Goal: Task Accomplishment & Management: Manage account settings

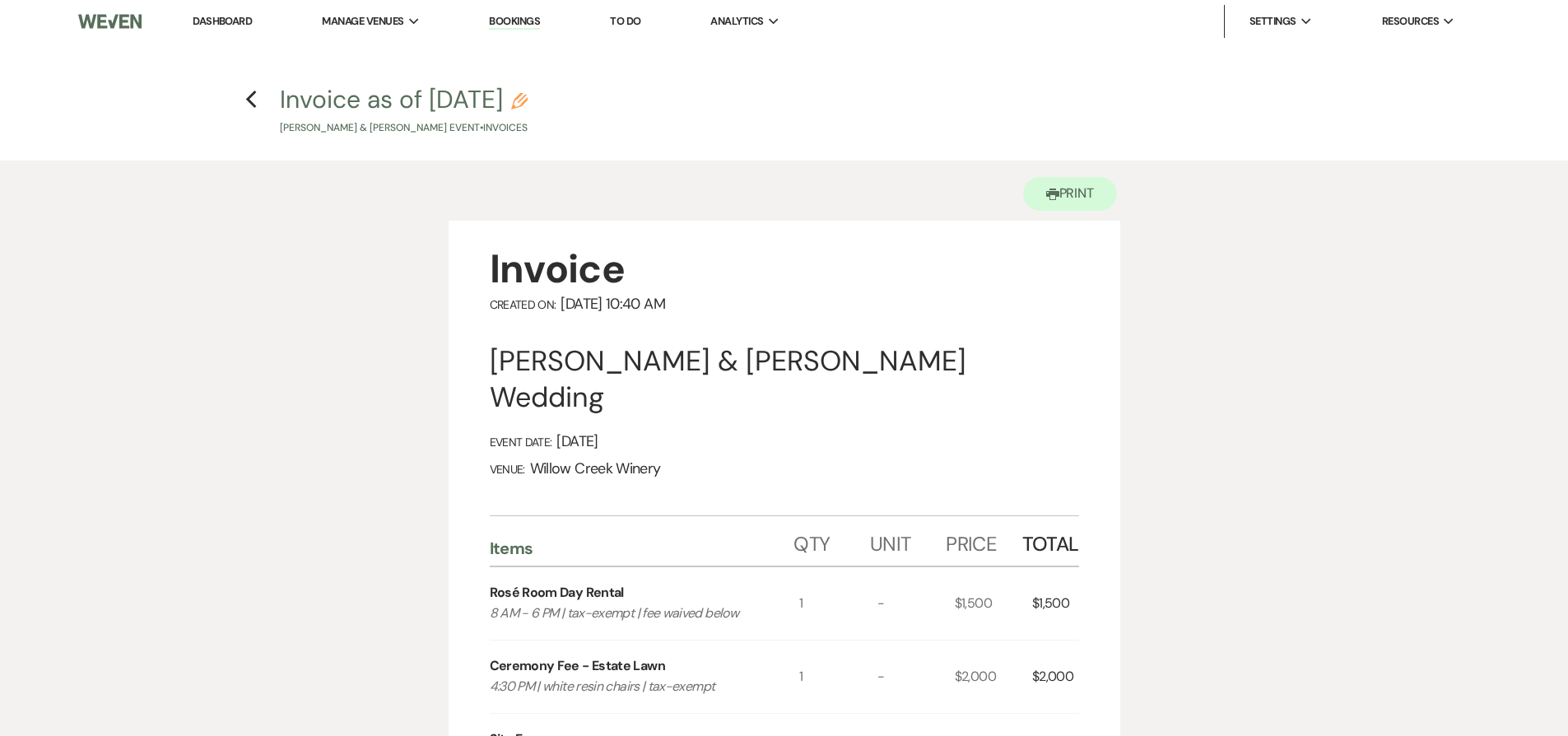
click at [247, 18] on link "Dashboard" at bounding box center [221, 21] width 59 height 14
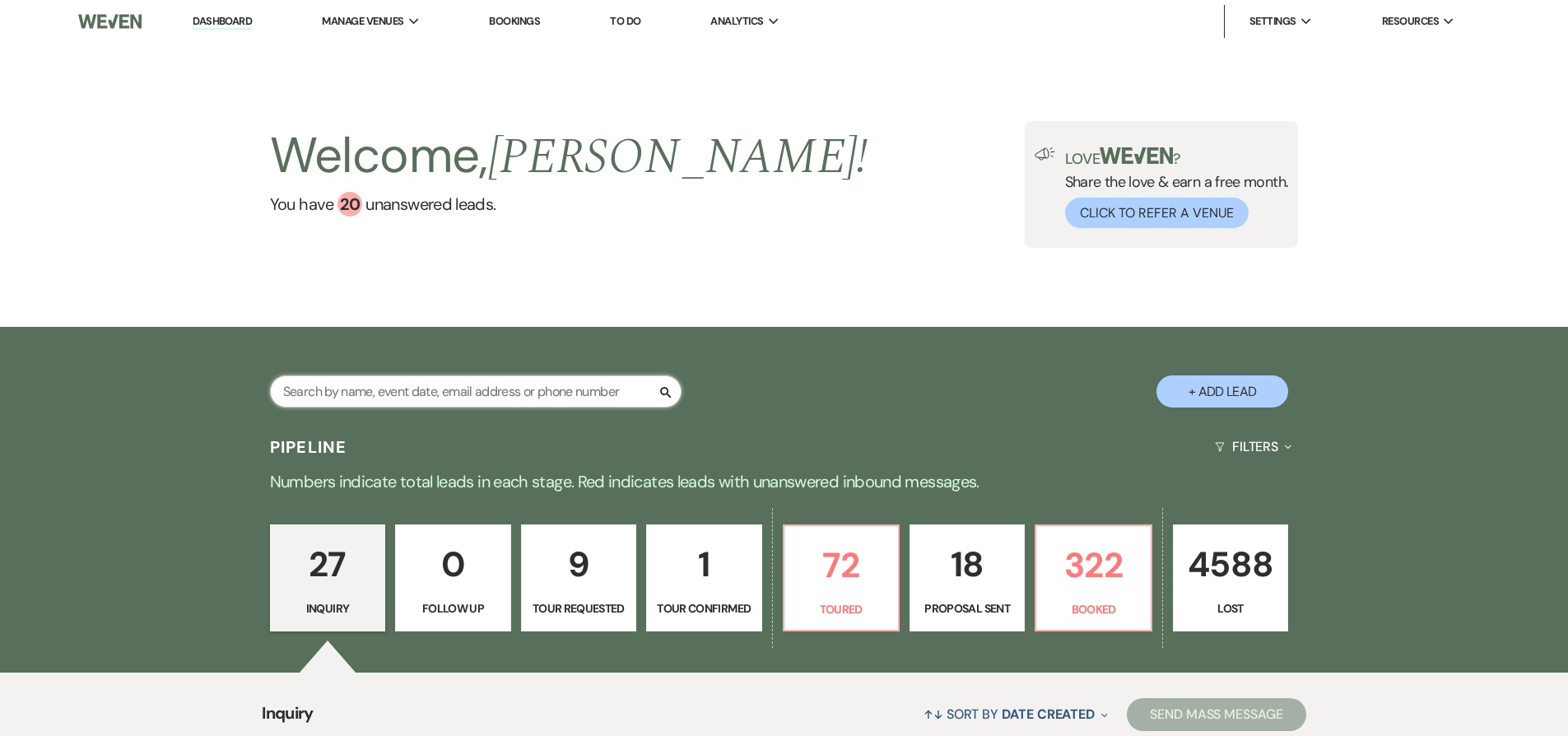
click at [510, 385] on input "text" at bounding box center [476, 391] width 412 height 32
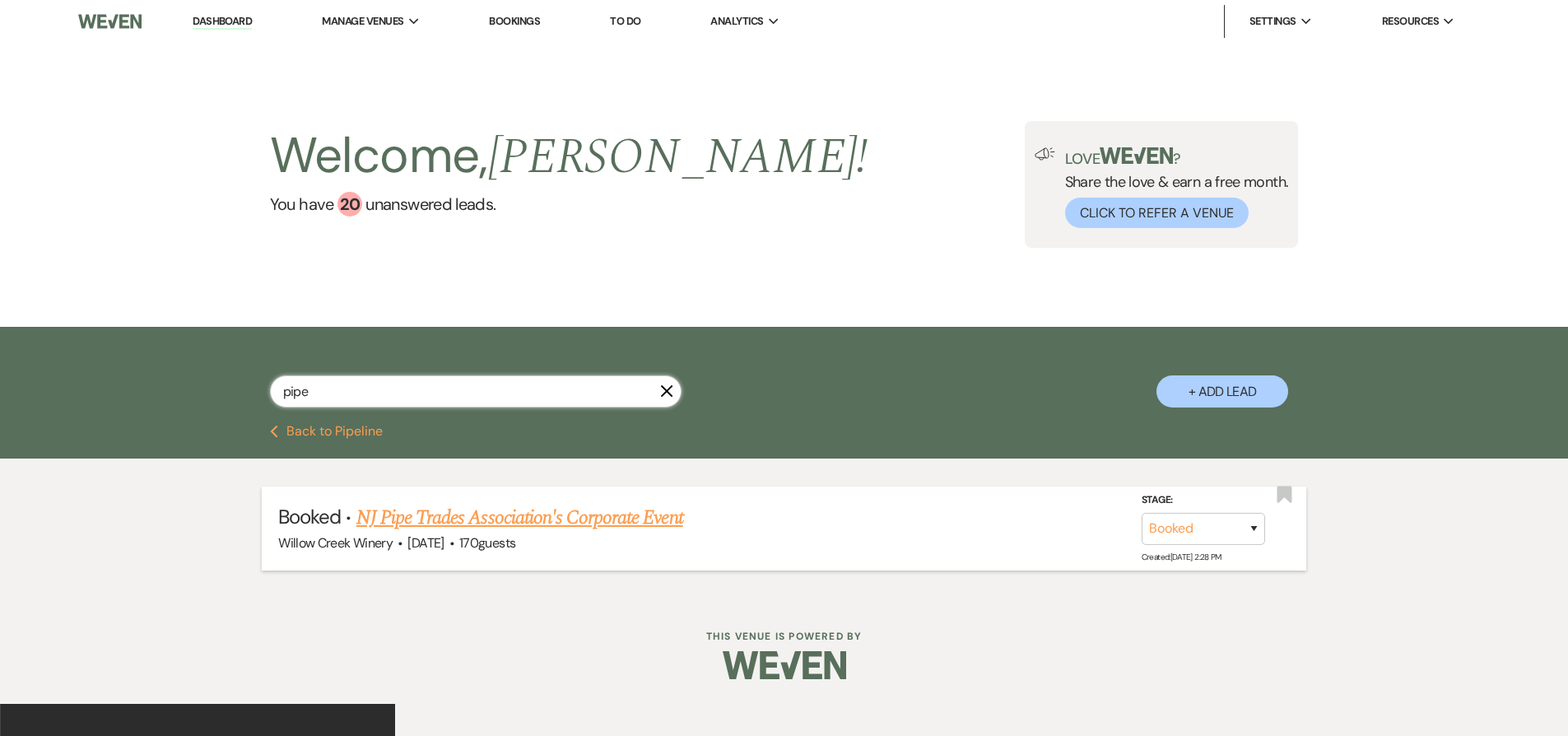
type input "pipe"
click at [558, 510] on link "NJ Pipe Trades Association's Corporate Event" at bounding box center [520, 518] width 327 height 30
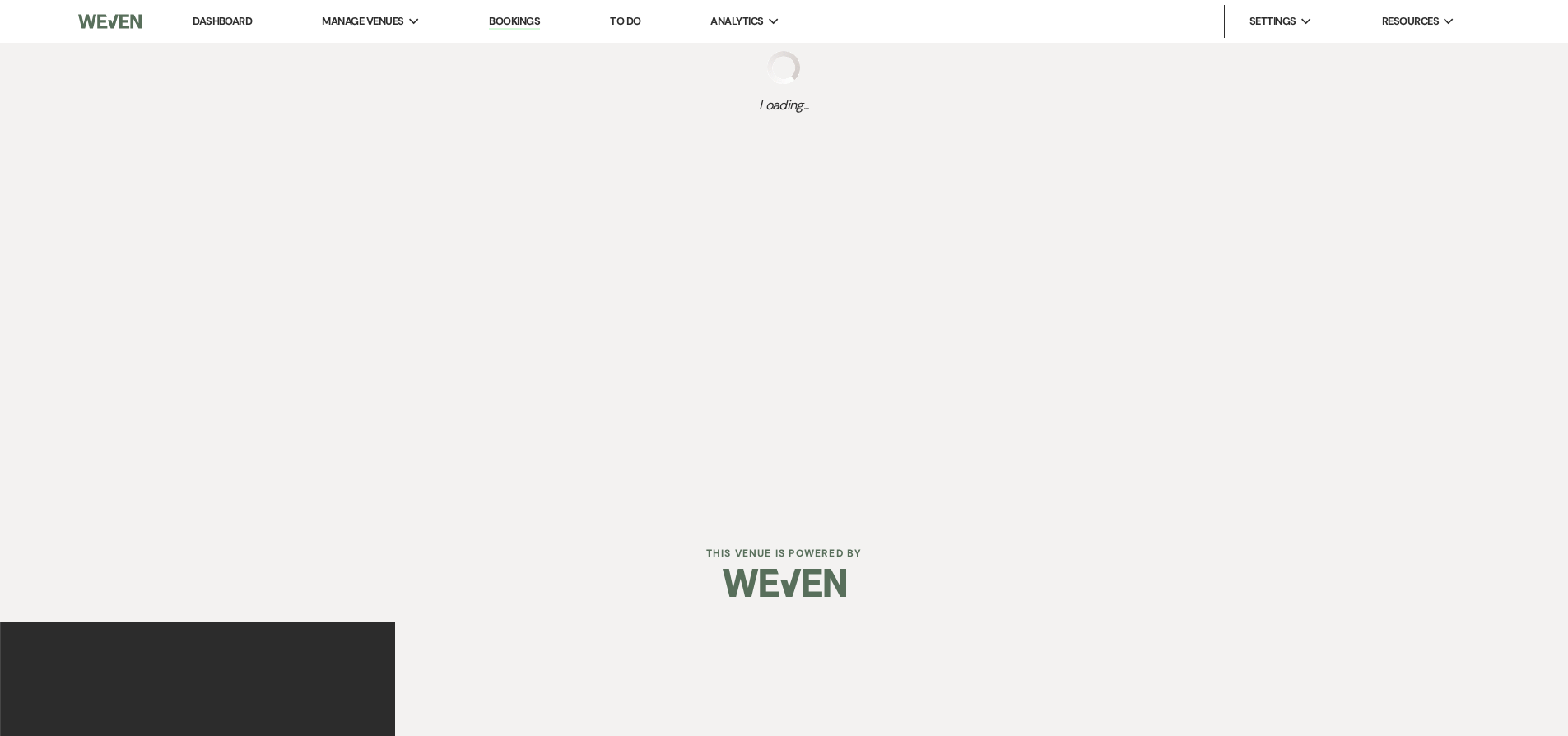
select select "5"
select select "9"
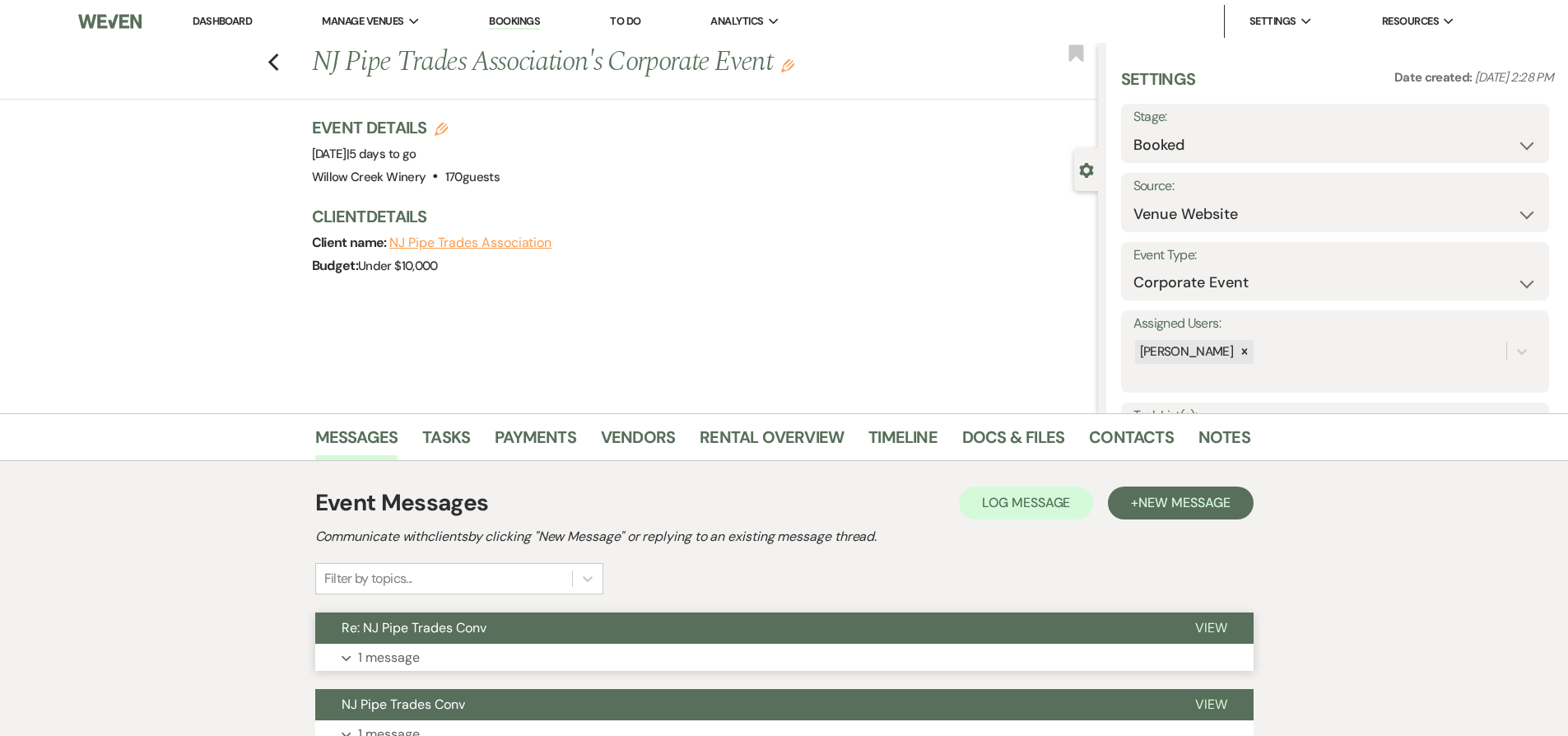
click at [704, 619] on button "Re: NJ Pipe Trades Conv" at bounding box center [742, 627] width 854 height 31
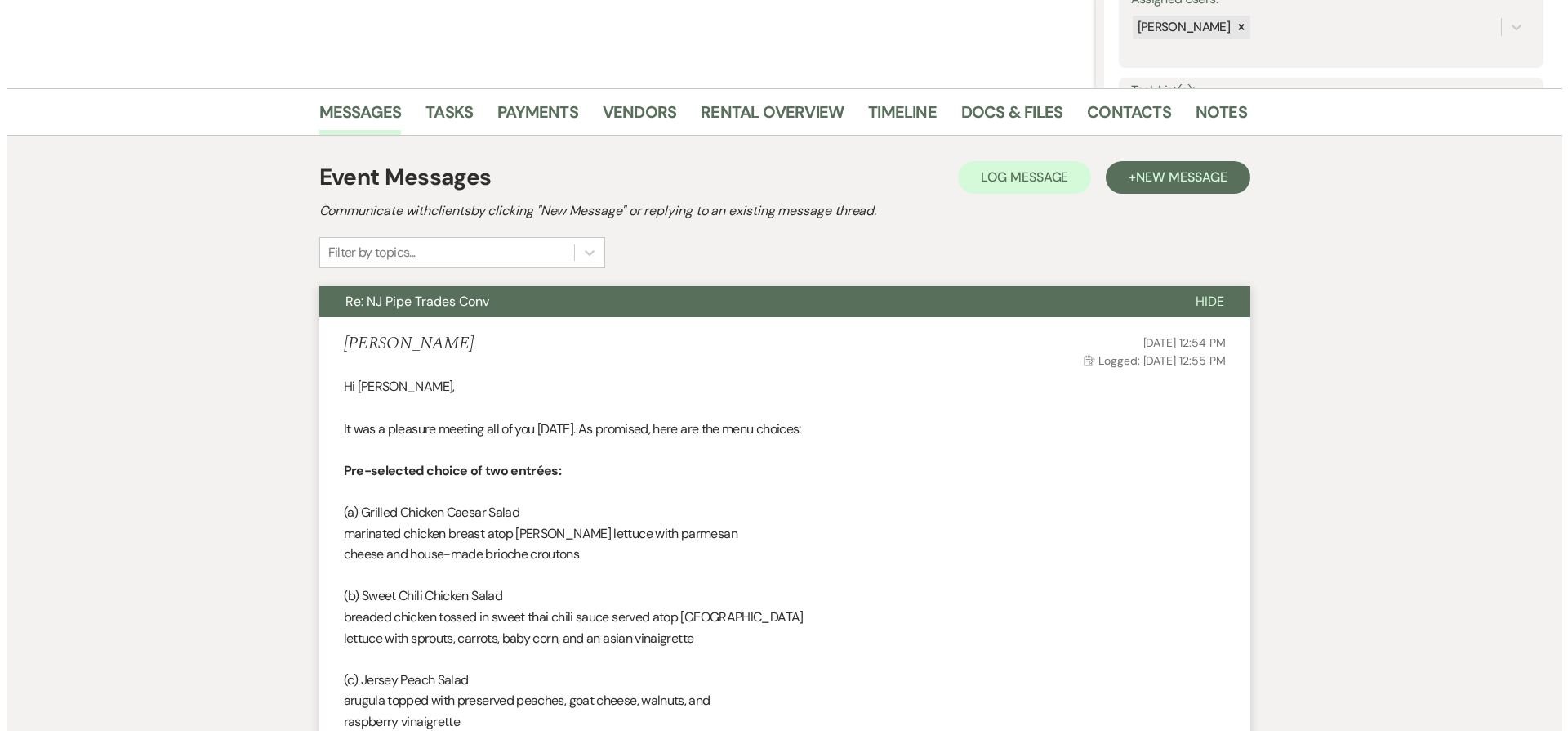
scroll to position [256, 0]
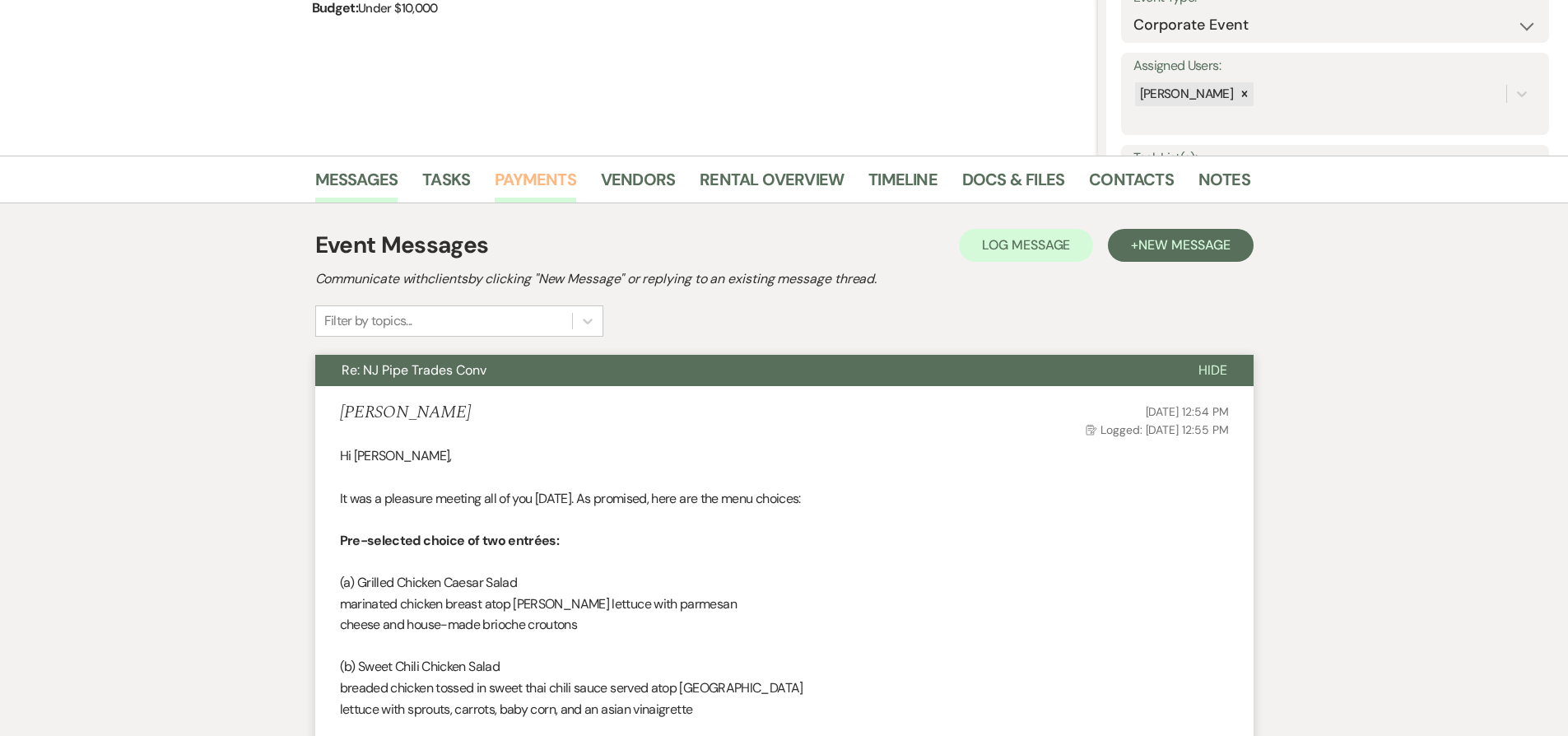
click at [535, 179] on link "Payments" at bounding box center [536, 184] width 82 height 36
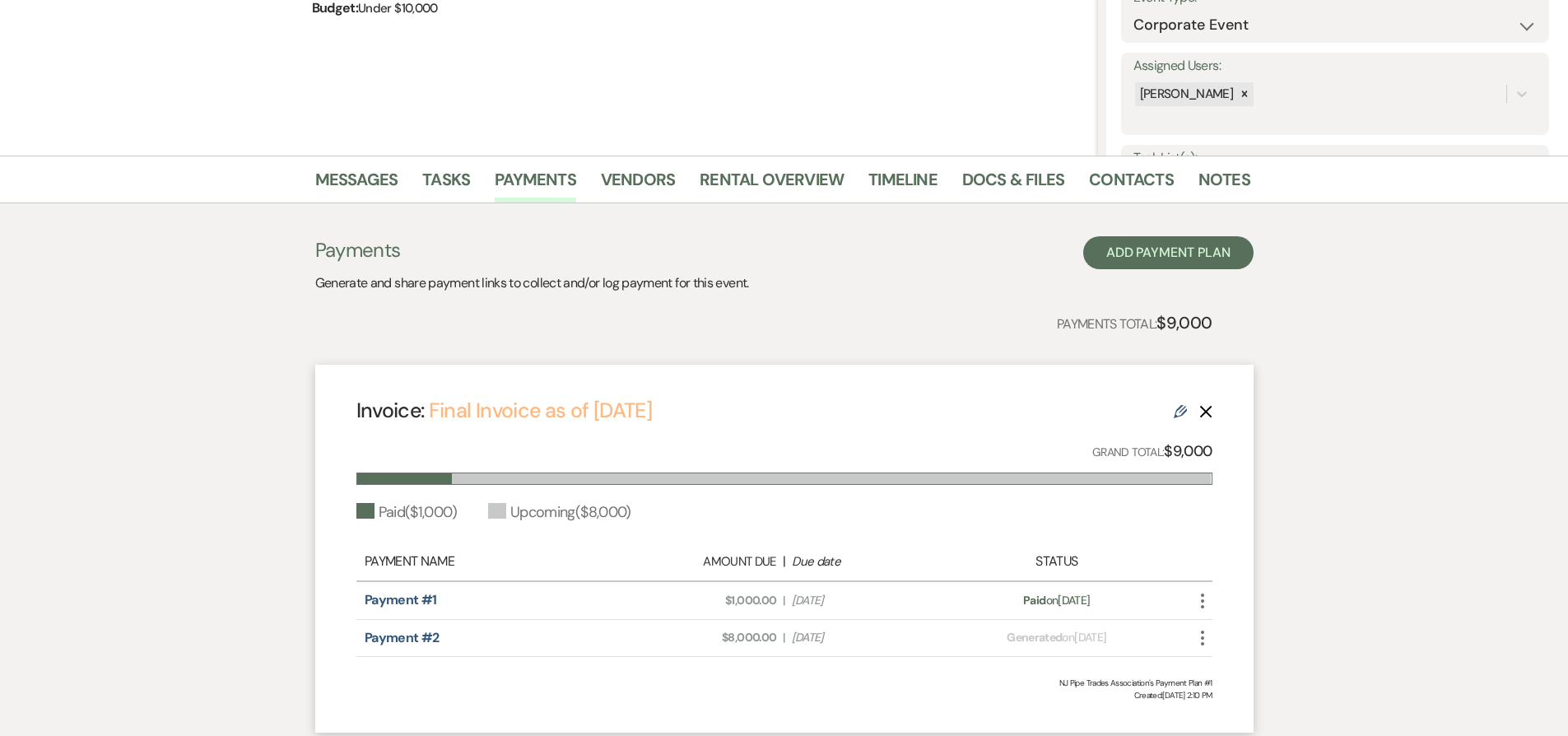
click at [608, 404] on link "Final Invoice as of [DATE]" at bounding box center [541, 410] width 223 height 27
click at [993, 179] on link "Docs & Files" at bounding box center [1013, 184] width 102 height 36
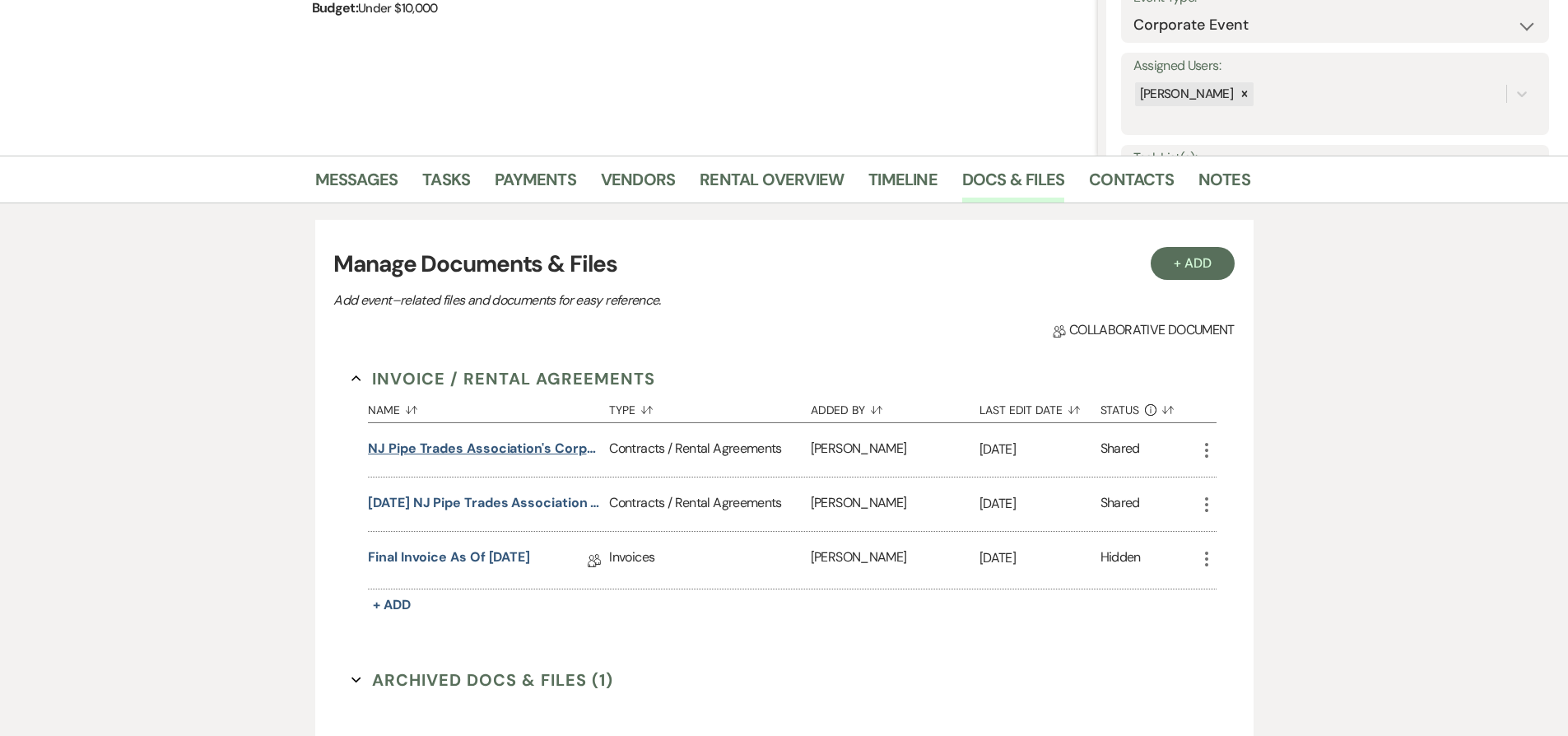
click at [546, 450] on button "NJ Pipe Trades Association's Corporate Event Contract" at bounding box center [485, 449] width 234 height 20
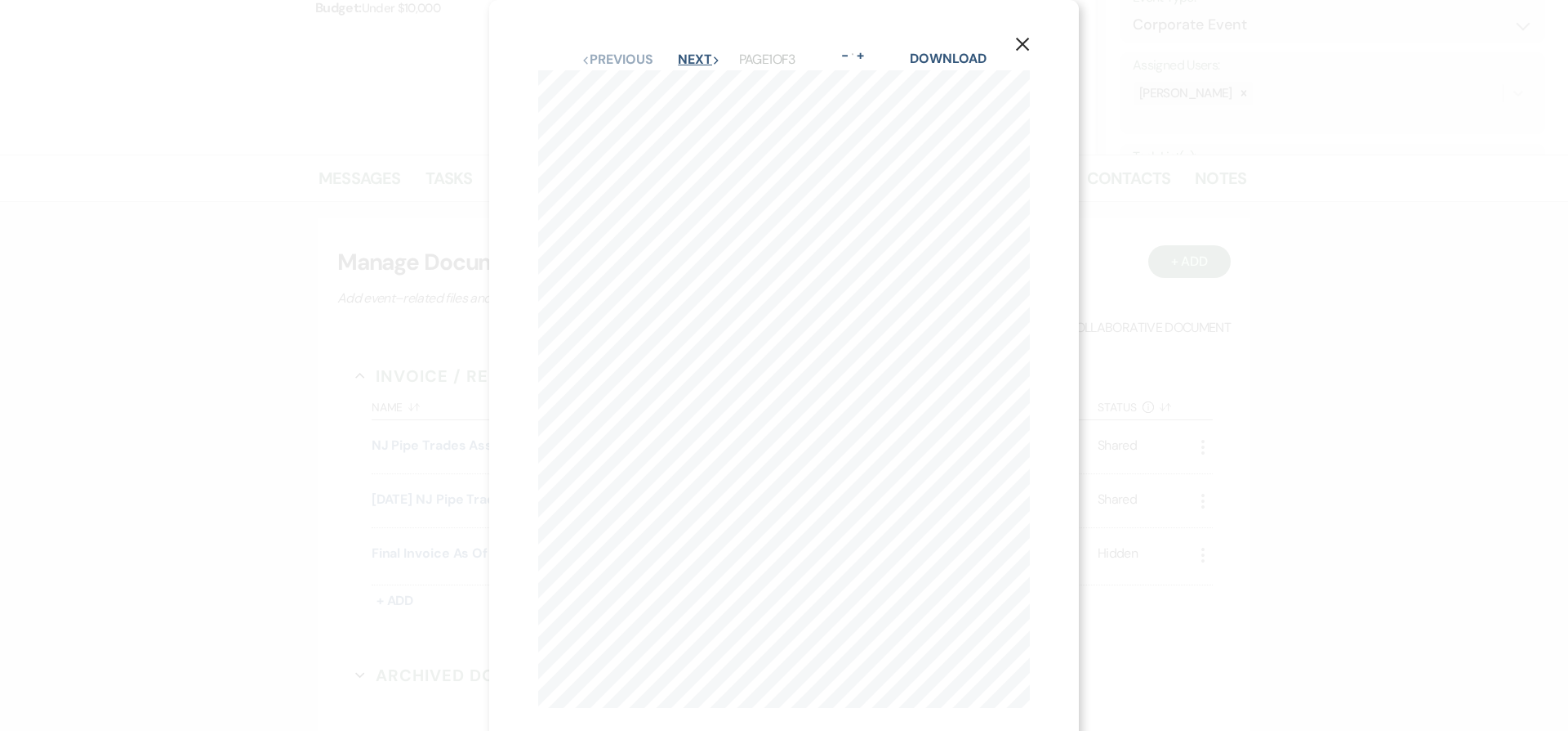
click at [691, 60] on button "Next Next" at bounding box center [699, 59] width 43 height 13
click at [1022, 38] on icon "X" at bounding box center [1023, 44] width 15 height 15
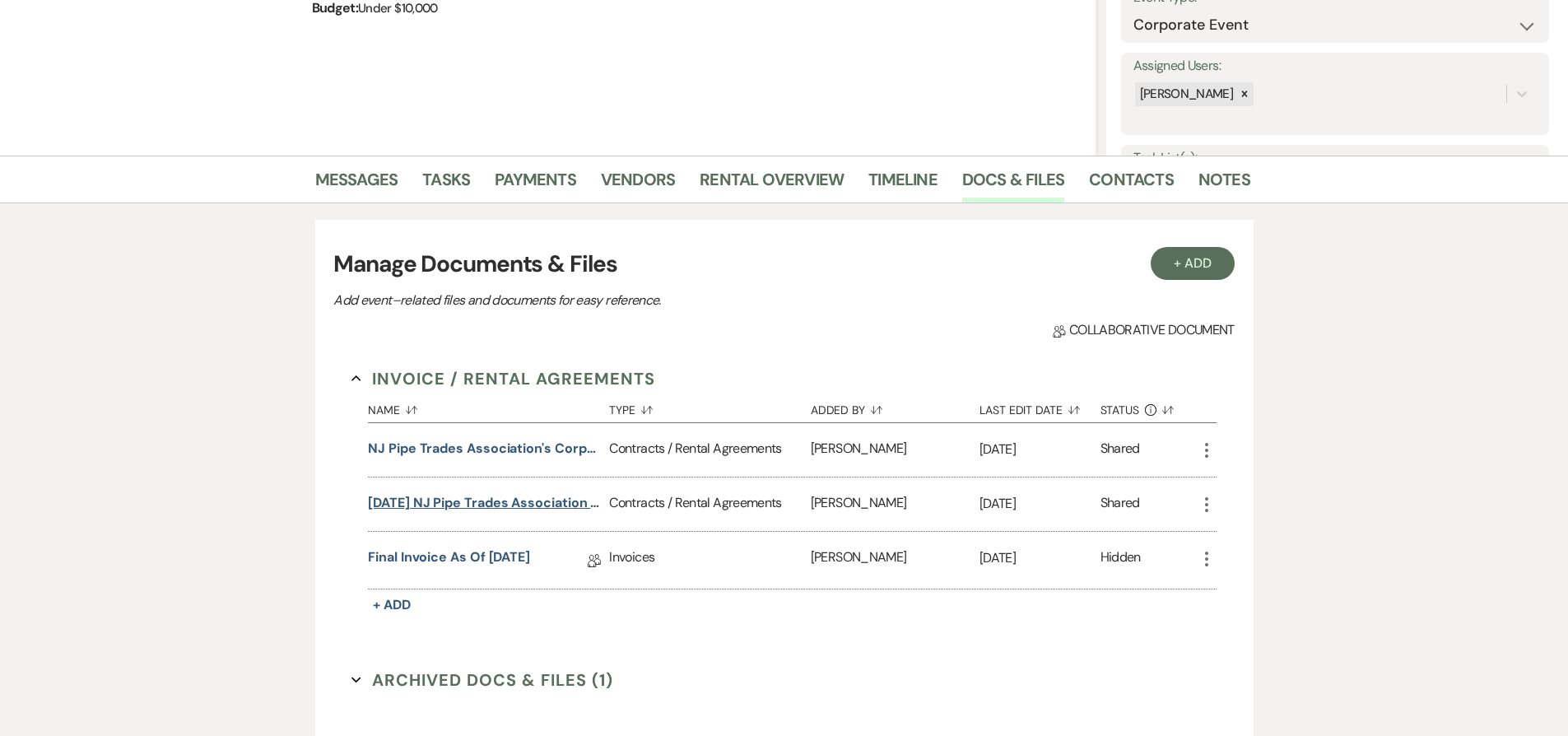
click at [535, 505] on button "[DATE] NJ Pipe Trades Association Tasting & Tour Contract Addendum" at bounding box center [485, 503] width 234 height 20
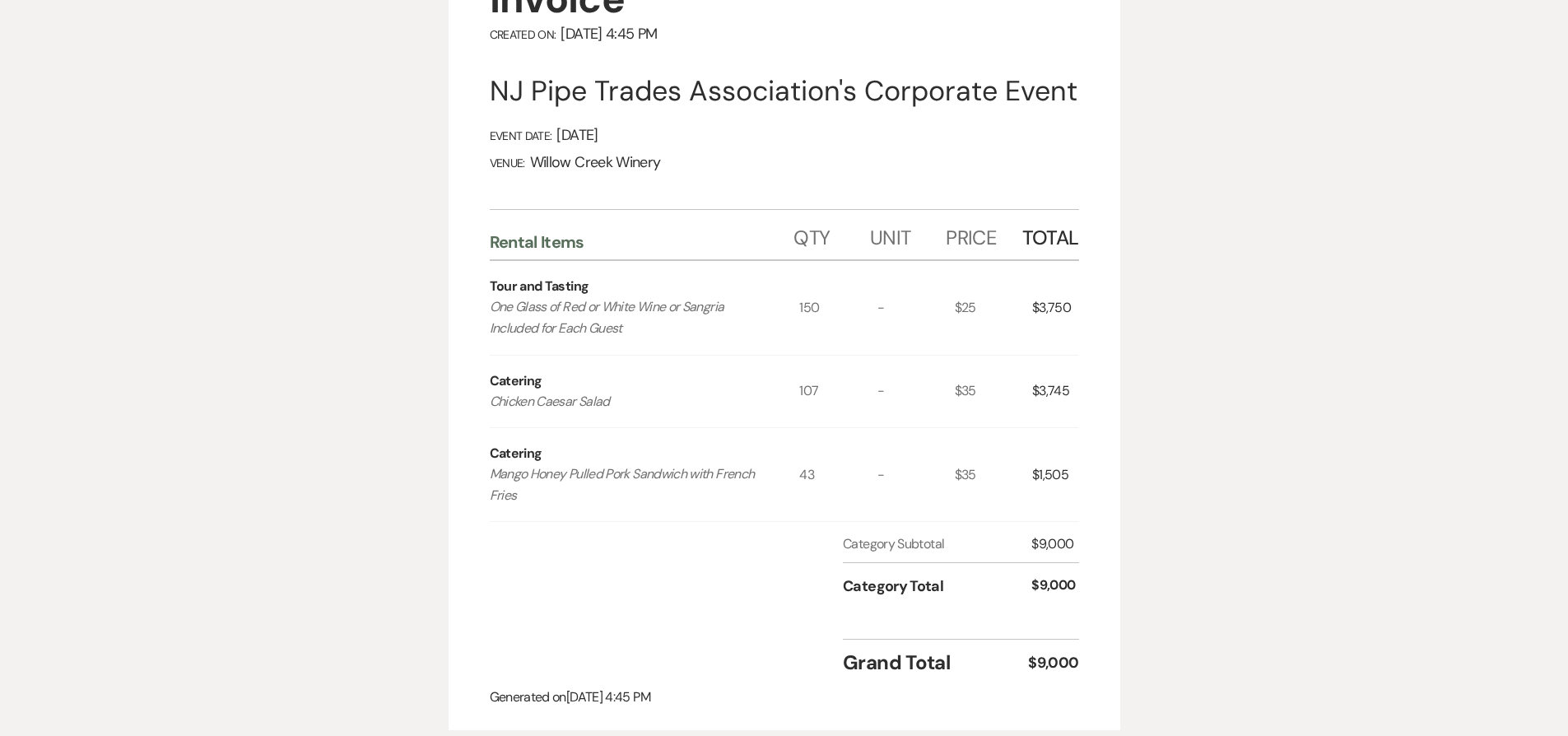
scroll to position [243, 0]
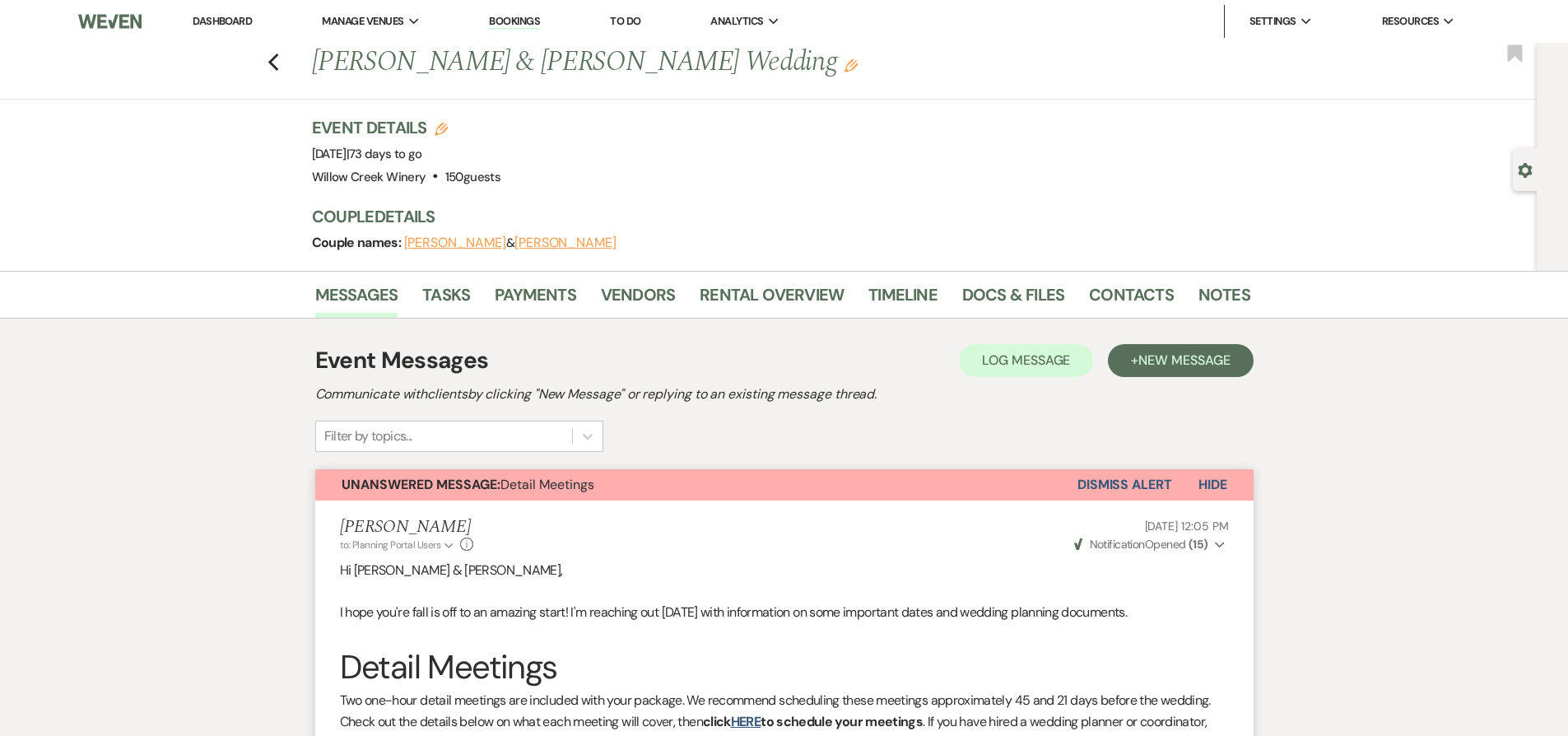
click at [1142, 489] on button "Dismiss Alert" at bounding box center [1124, 484] width 95 height 31
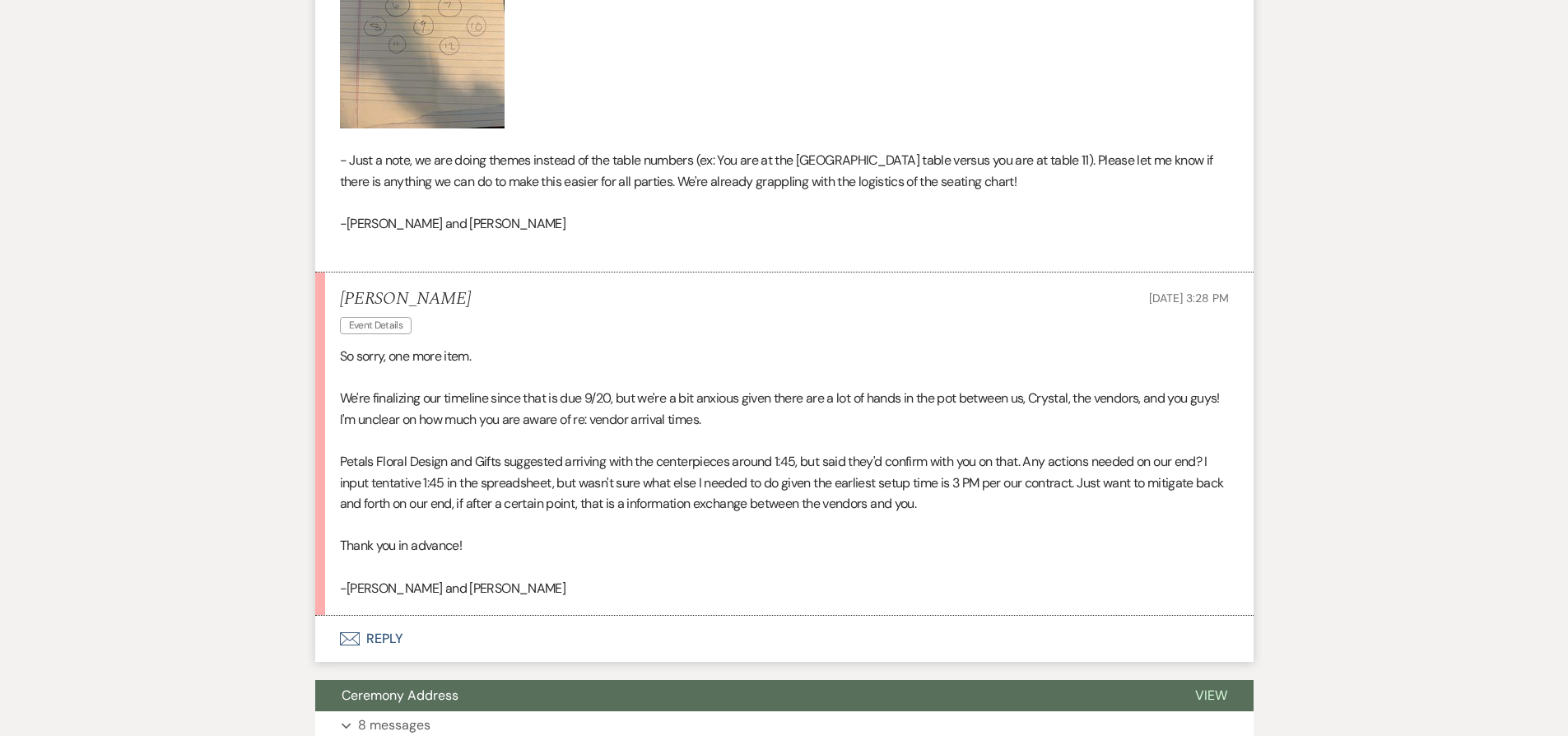
scroll to position [2211, 0]
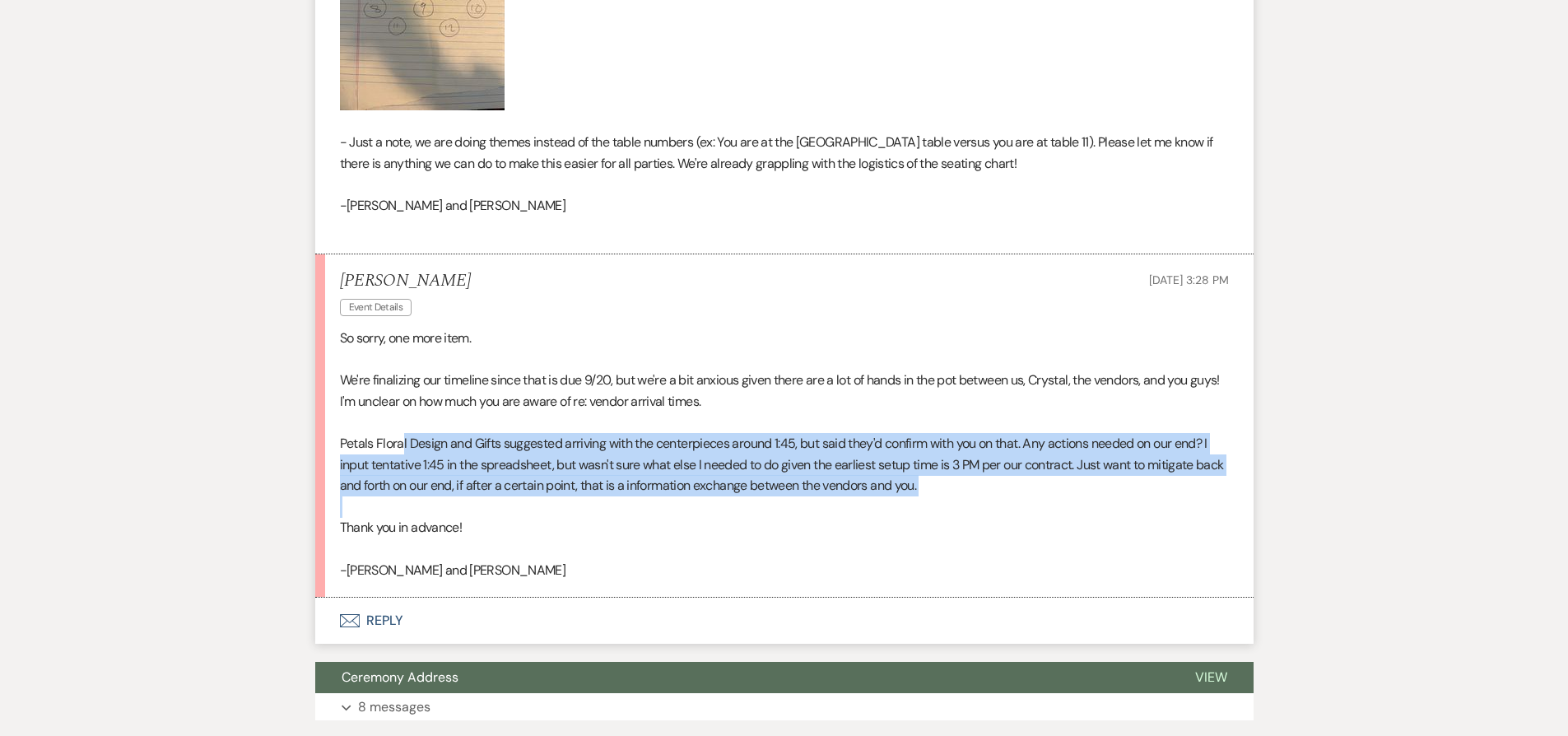
drag, startPoint x: 402, startPoint y: 446, endPoint x: 452, endPoint y: 505, distance: 77.3
click at [452, 505] on div "So sorry, one more item. We're finalizing our timeline since that is due 9/20, …" at bounding box center [784, 453] width 889 height 252
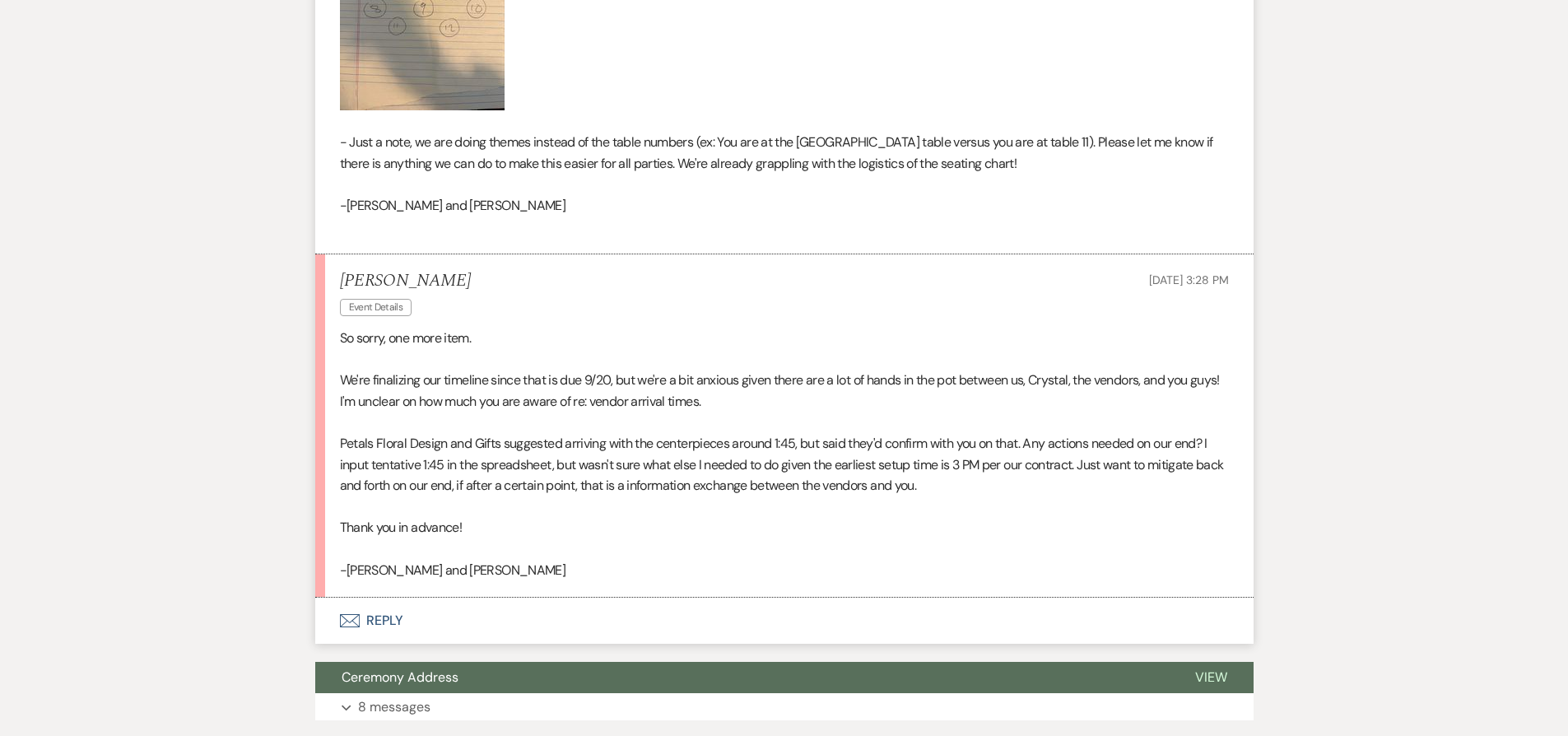
click at [843, 370] on p "We're finalizing our timeline since that is due 9/20, but we're a bit anxious g…" at bounding box center [784, 391] width 889 height 42
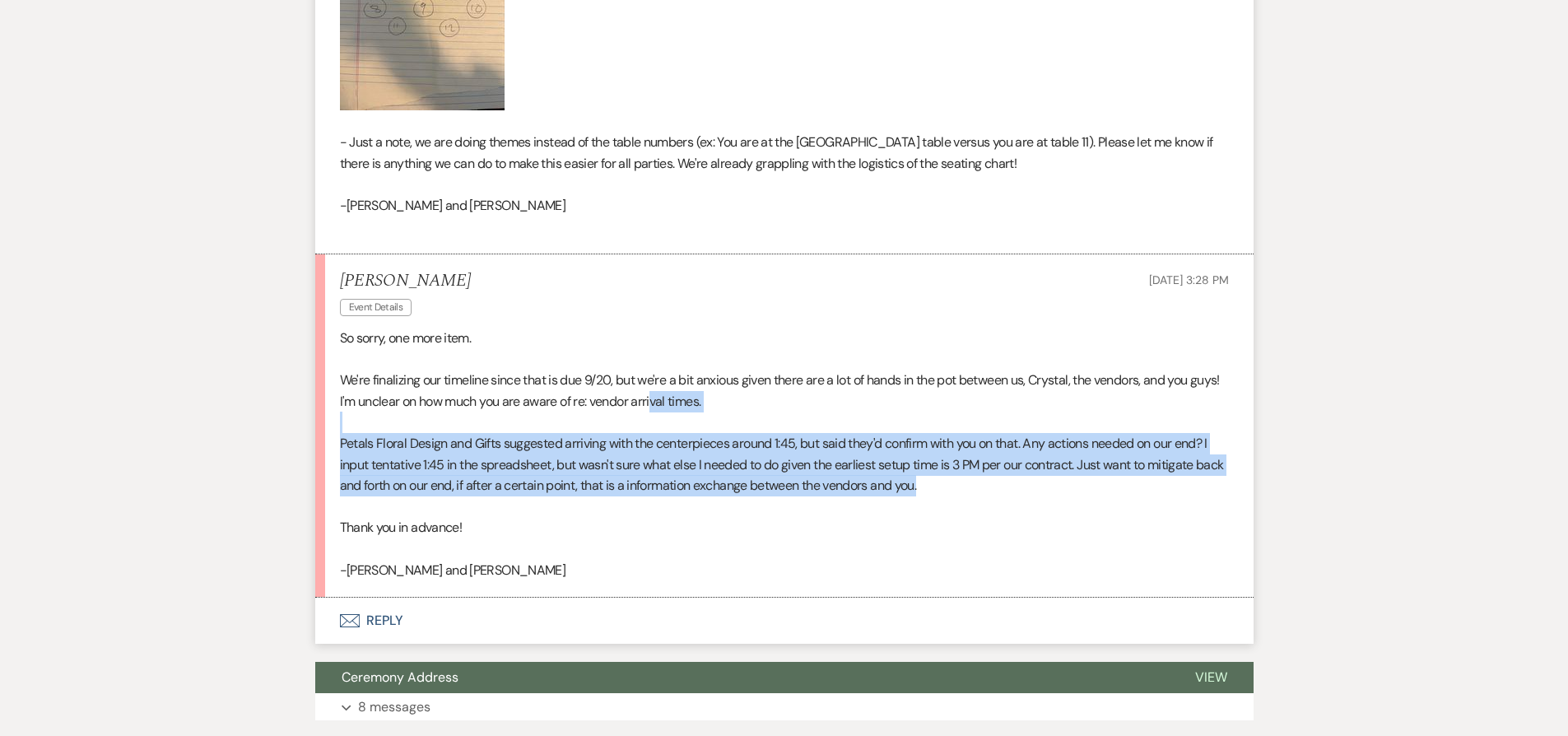
drag, startPoint x: 955, startPoint y: 487, endPoint x: 685, endPoint y: 407, distance: 281.6
click at [685, 407] on div "So sorry, one more item. We're finalizing our timeline since that is due 9/20, …" at bounding box center [784, 453] width 889 height 252
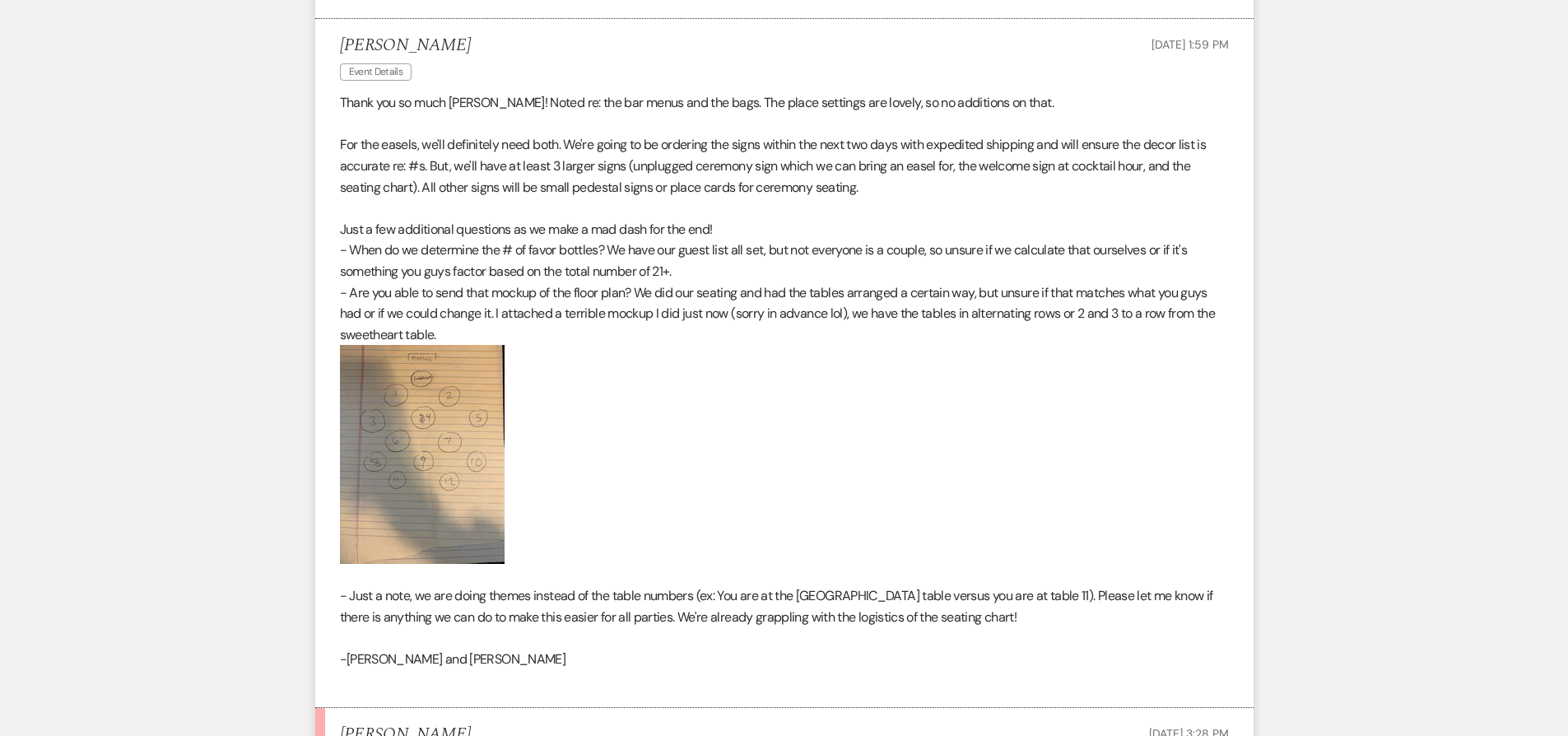
scroll to position [1737, 0]
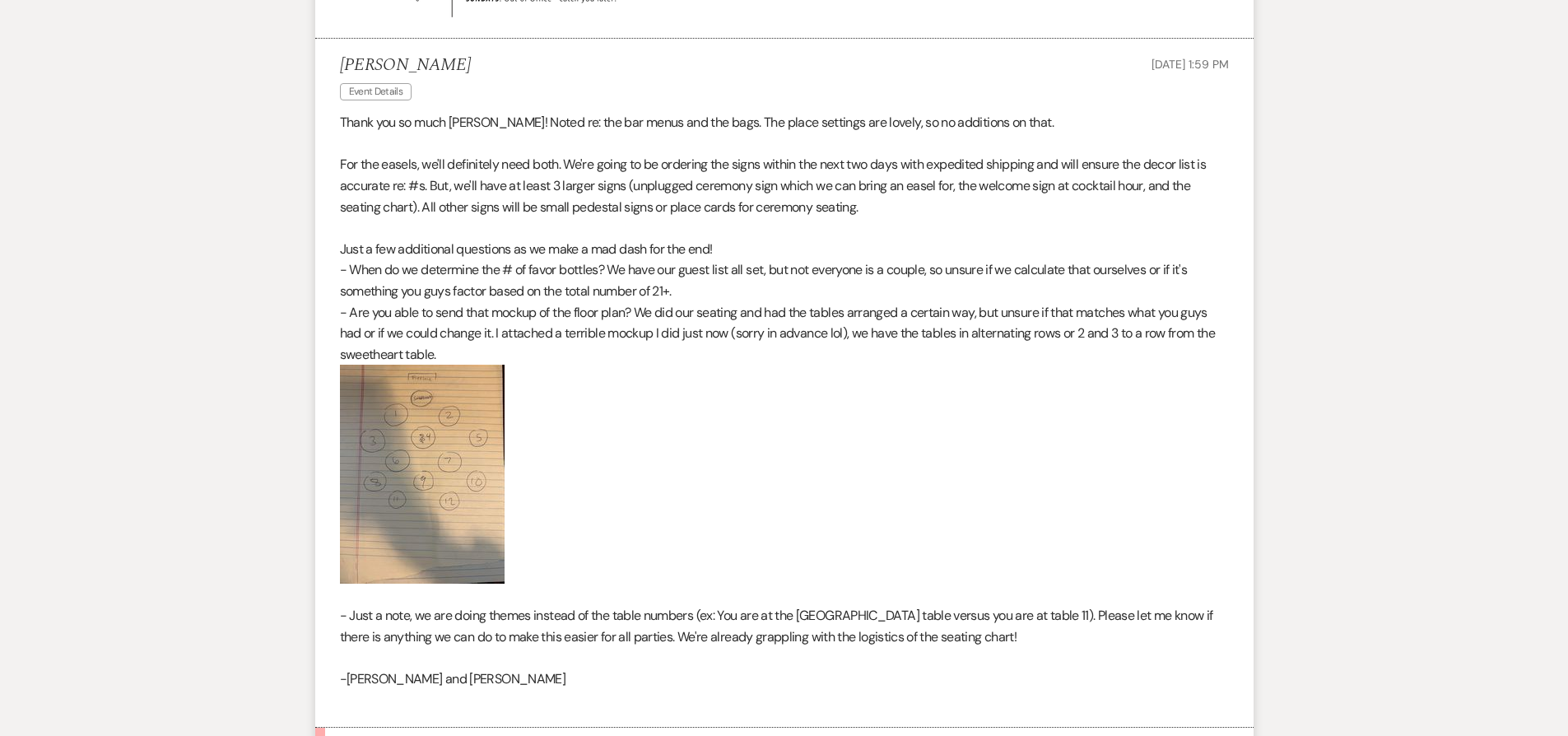
click at [457, 426] on img at bounding box center [422, 475] width 165 height 219
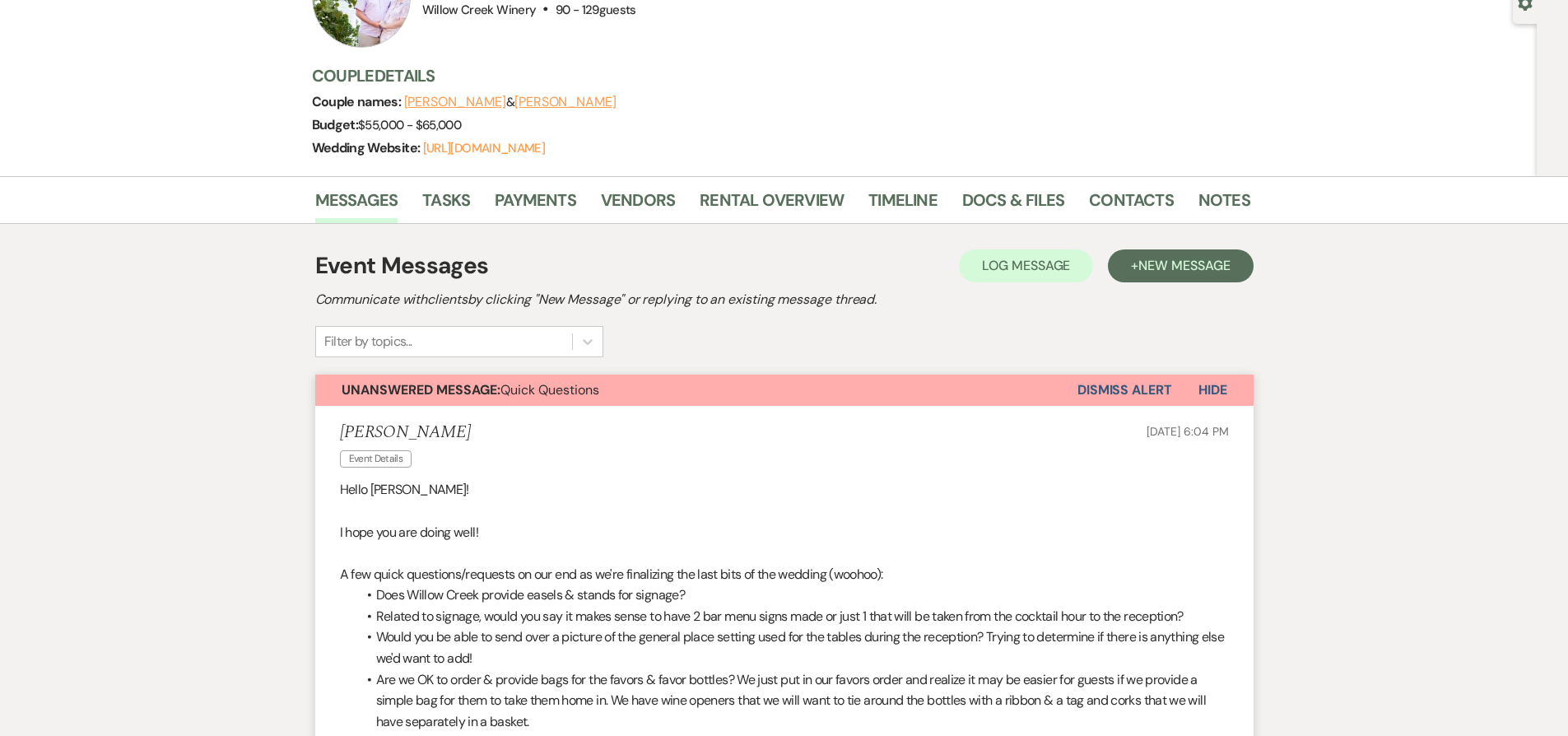
scroll to position [0, 0]
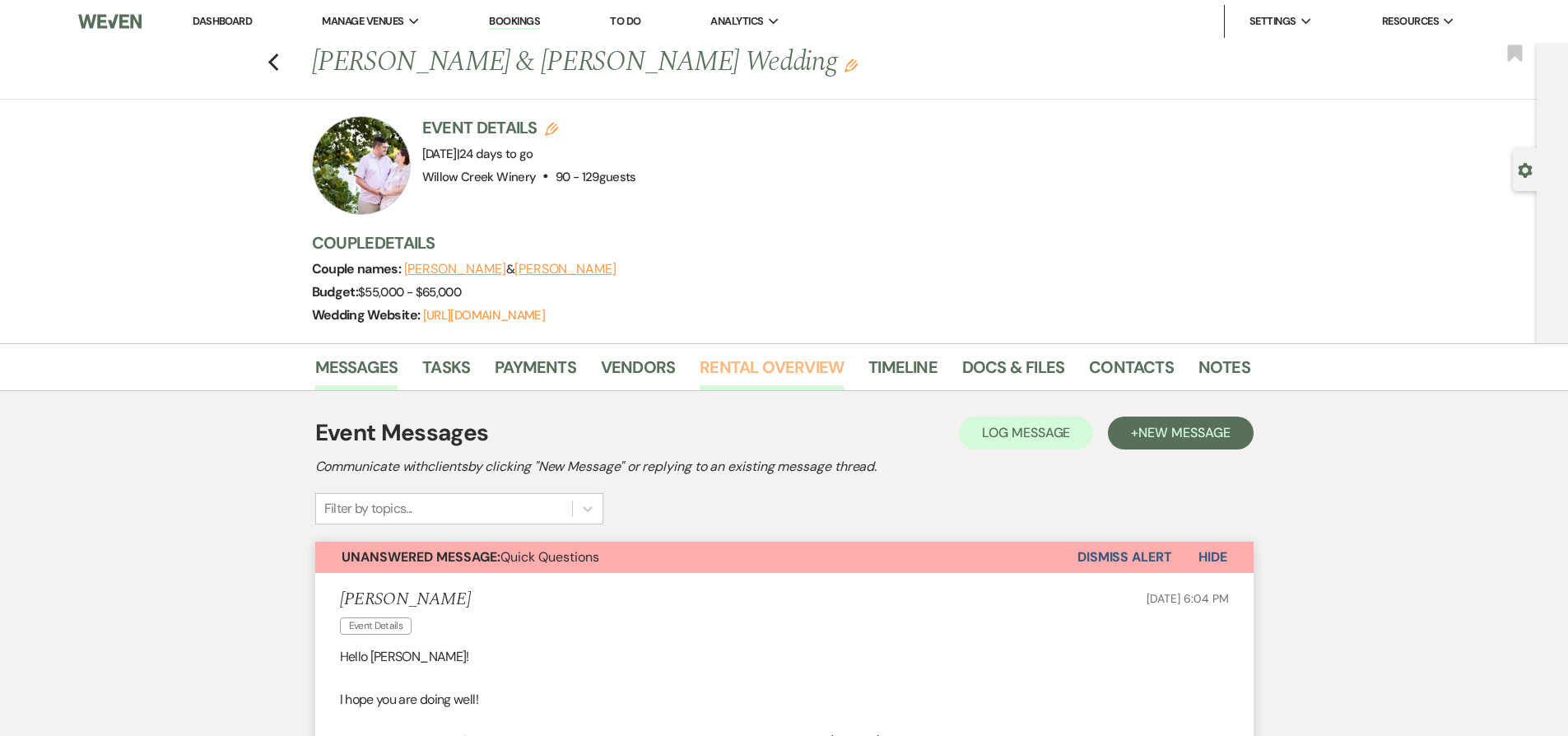
click at [743, 373] on link "Rental Overview" at bounding box center [771, 372] width 144 height 36
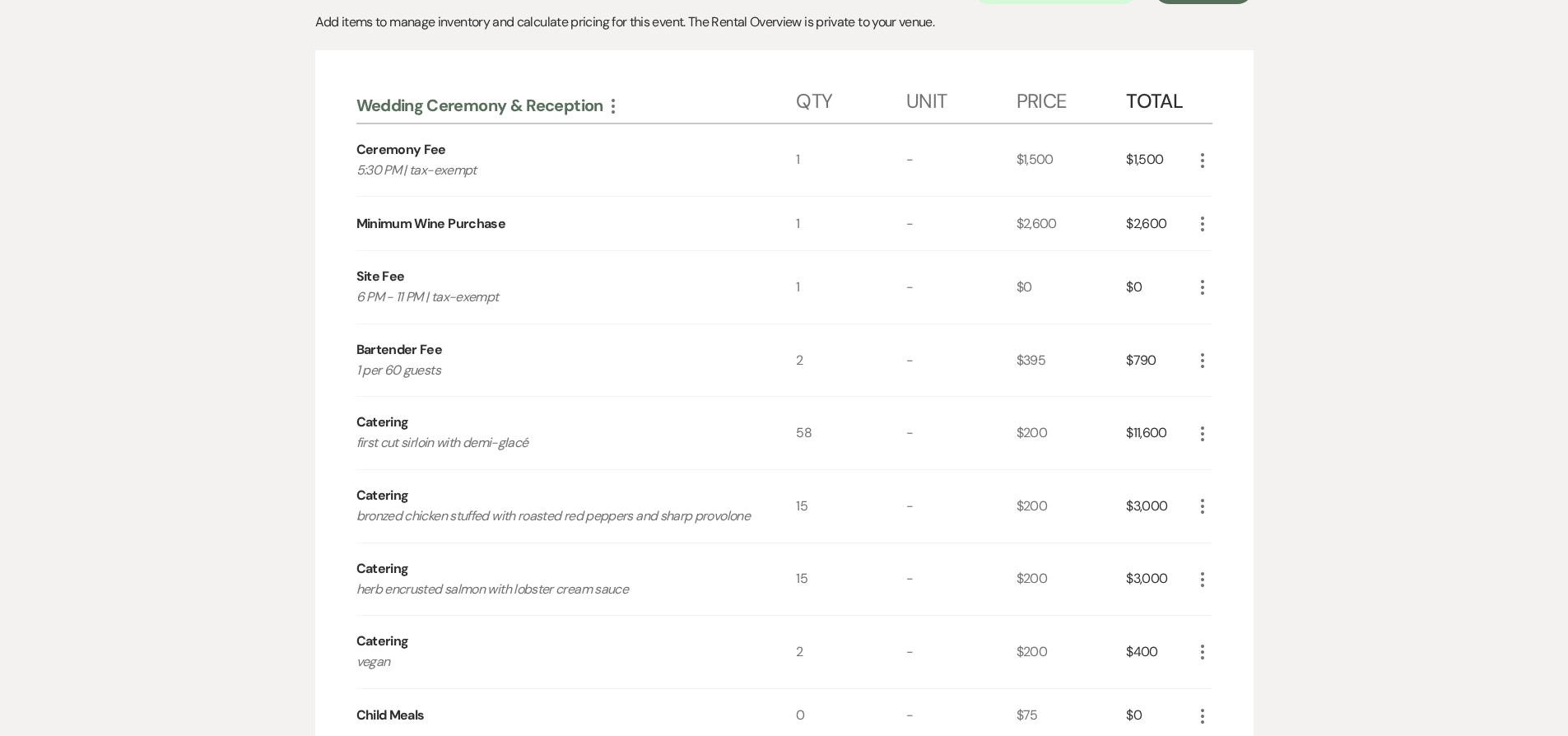
scroll to position [422, 0]
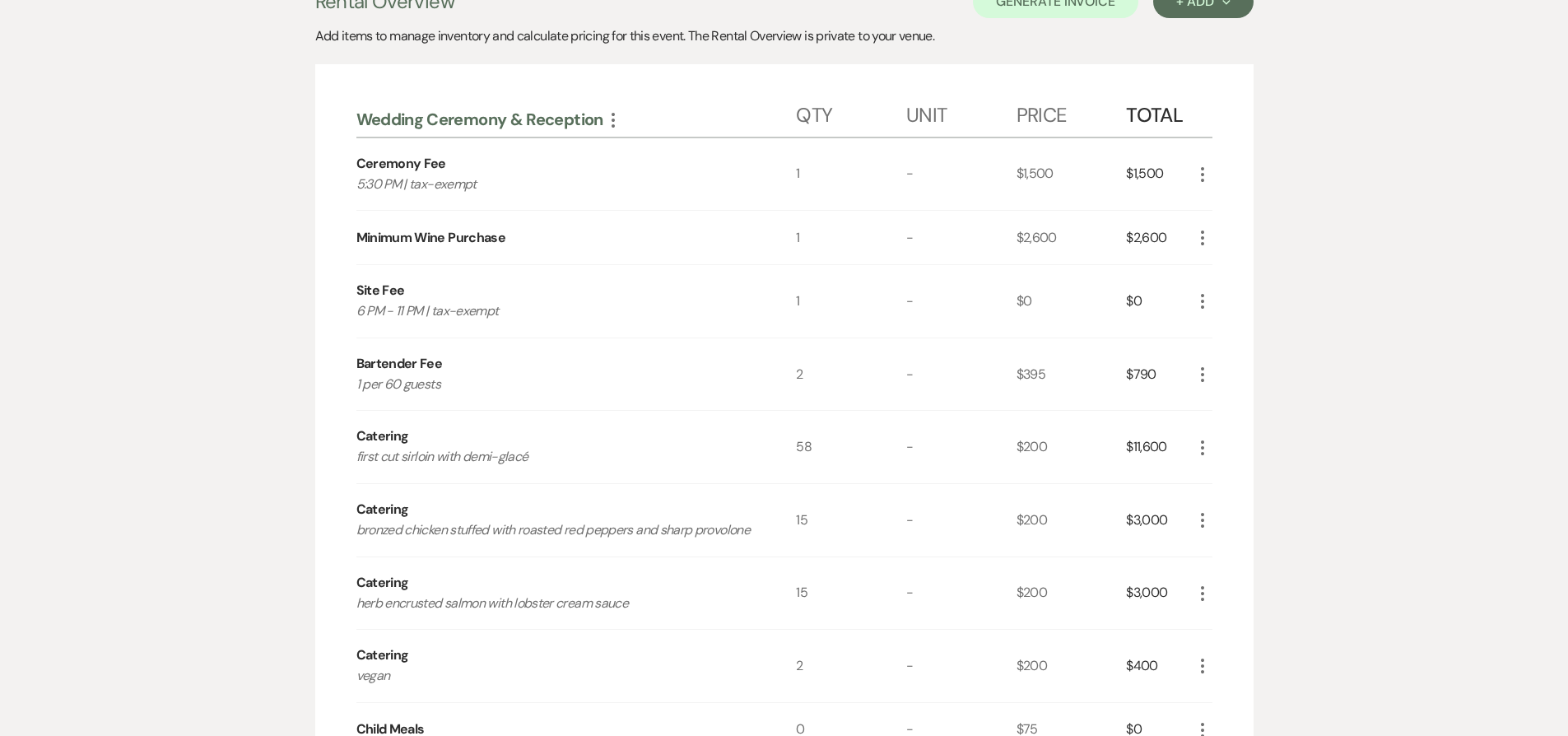
click at [1202, 177] on icon "More" at bounding box center [1203, 175] width 20 height 20
click at [1226, 208] on button "Pencil Edit" at bounding box center [1236, 206] width 86 height 26
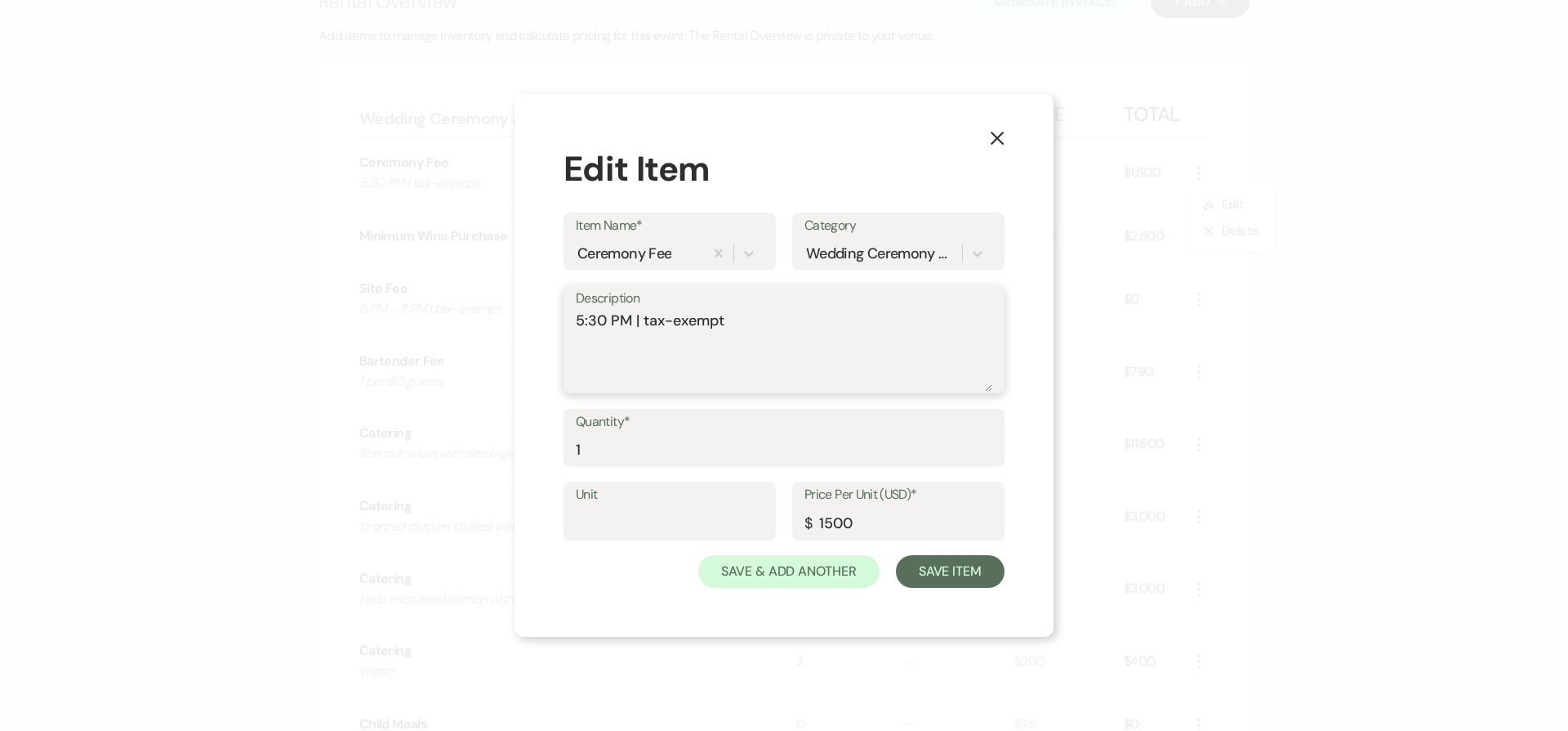
click at [578, 320] on textarea "5:30 PM | tax-exempt" at bounding box center [784, 351] width 417 height 82
click at [767, 320] on textarea "5:30 PM | tax-exempt" at bounding box center [784, 351] width 417 height 82
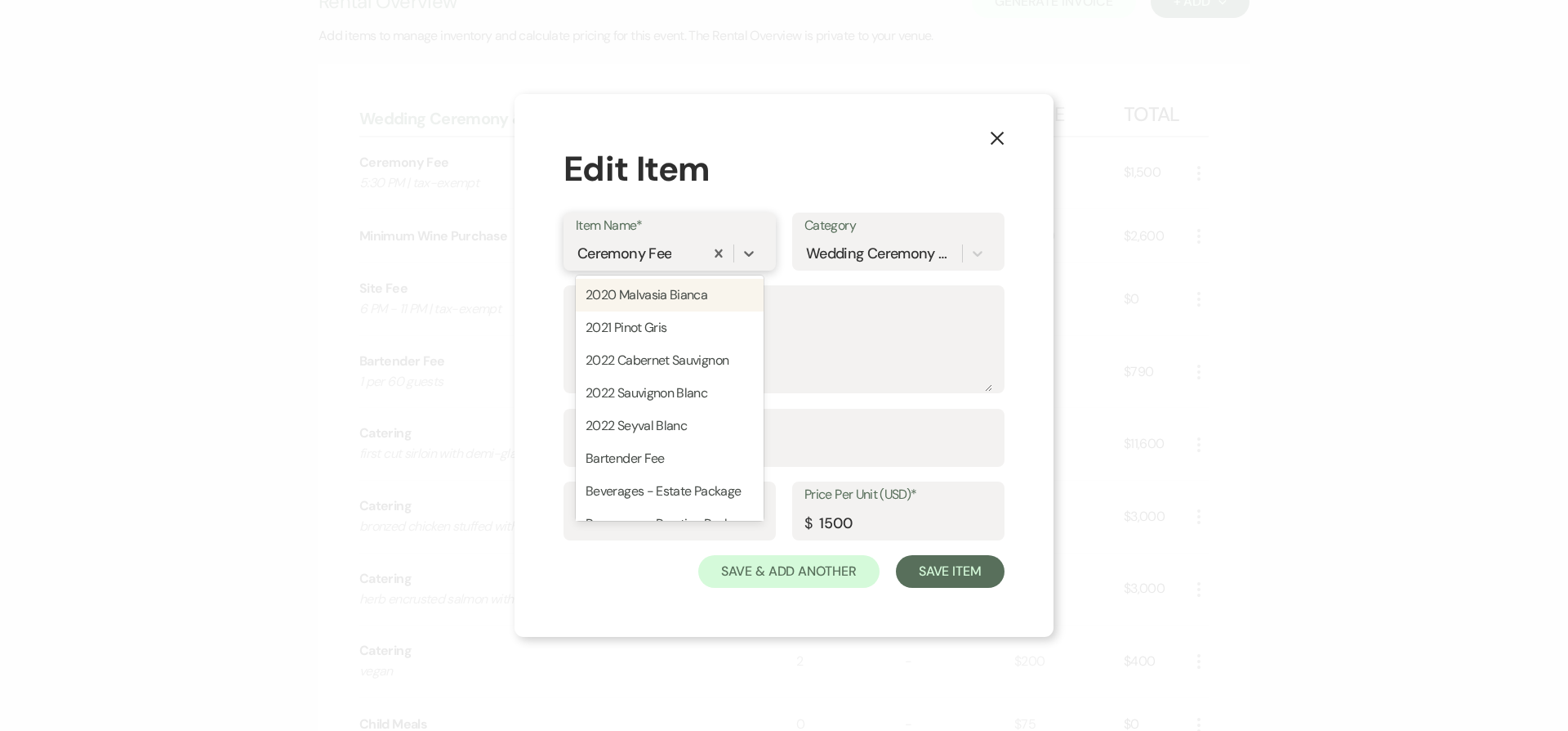
click at [671, 255] on div "Ceremony Fee" at bounding box center [640, 253] width 129 height 29
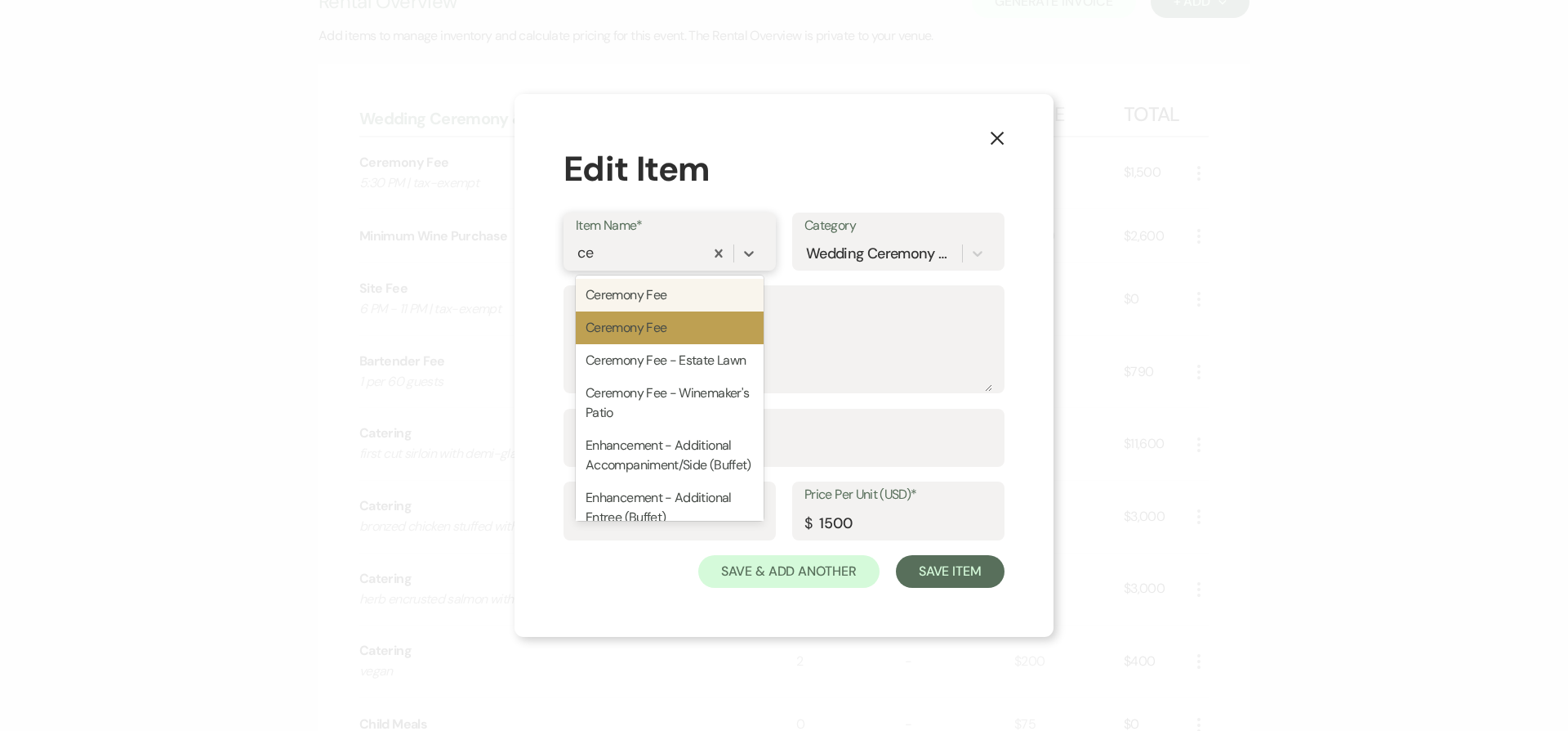
type input "cer"
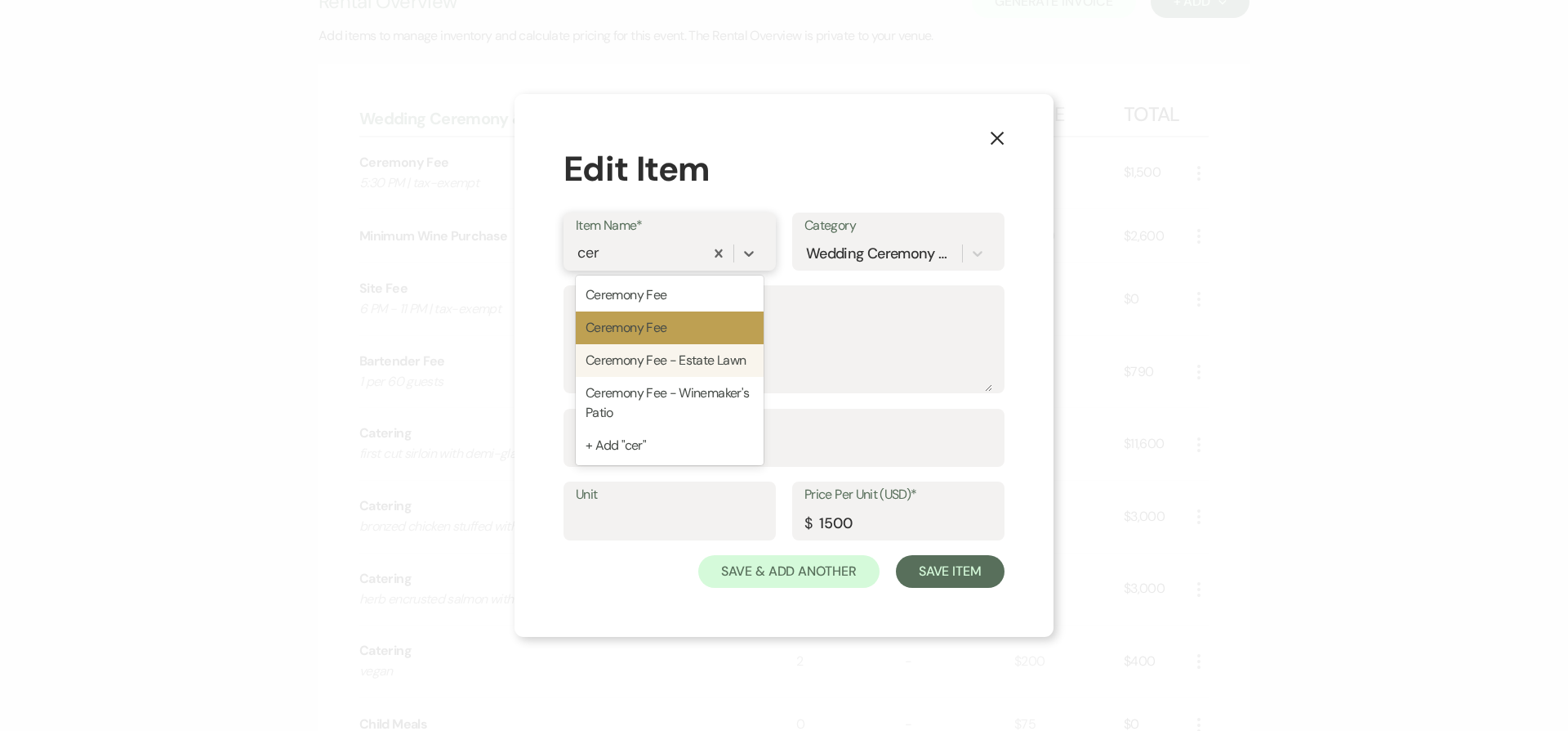
click at [672, 358] on div "Ceremony Fee - Estate Lawn" at bounding box center [670, 360] width 188 height 33
type textarea "30-minute ceremony | white resin chairs"
type input "2000"
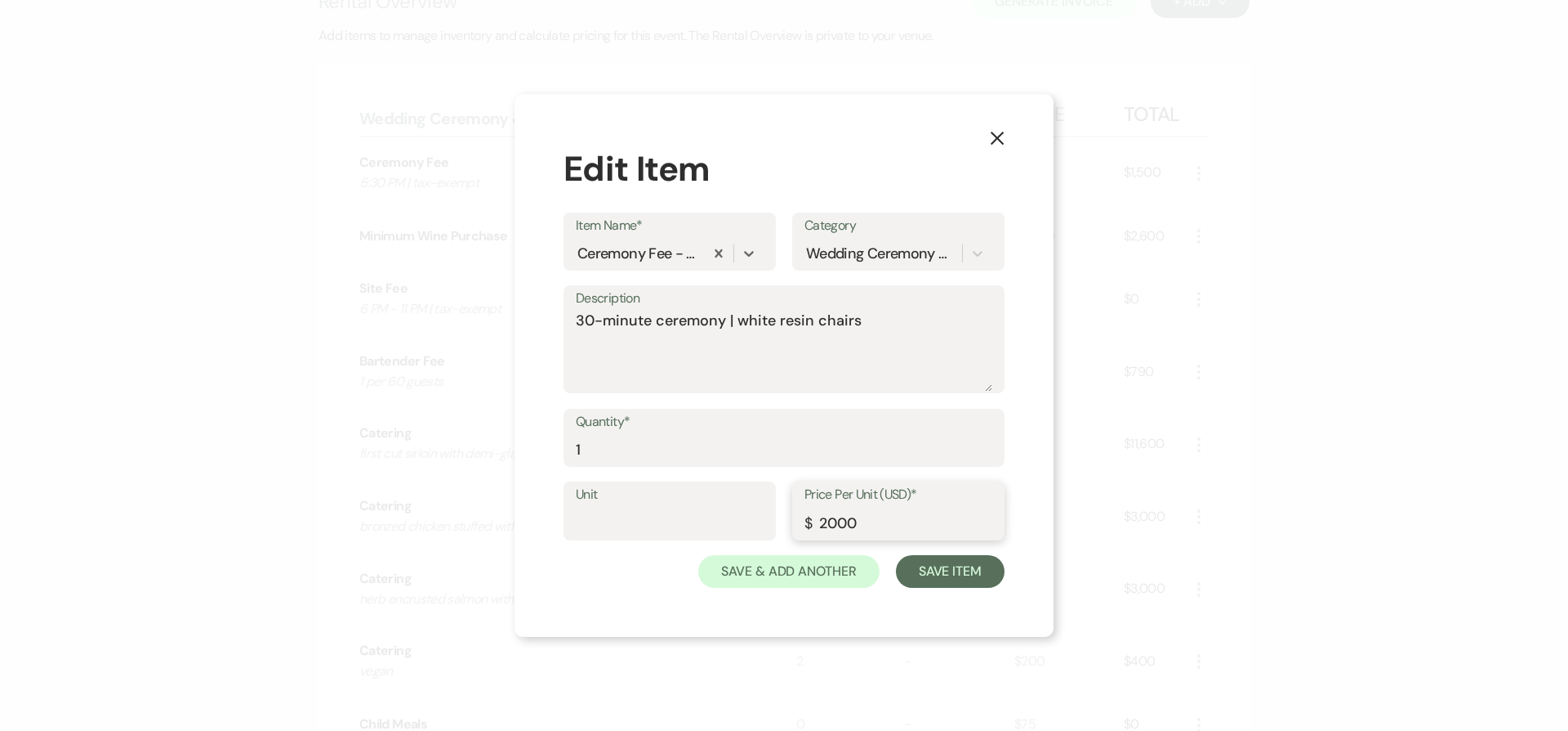
click at [838, 520] on input "2000" at bounding box center [899, 523] width 188 height 32
type input "1500"
click at [884, 371] on textarea "30-minute ceremony | white resin chairs" at bounding box center [784, 351] width 417 height 82
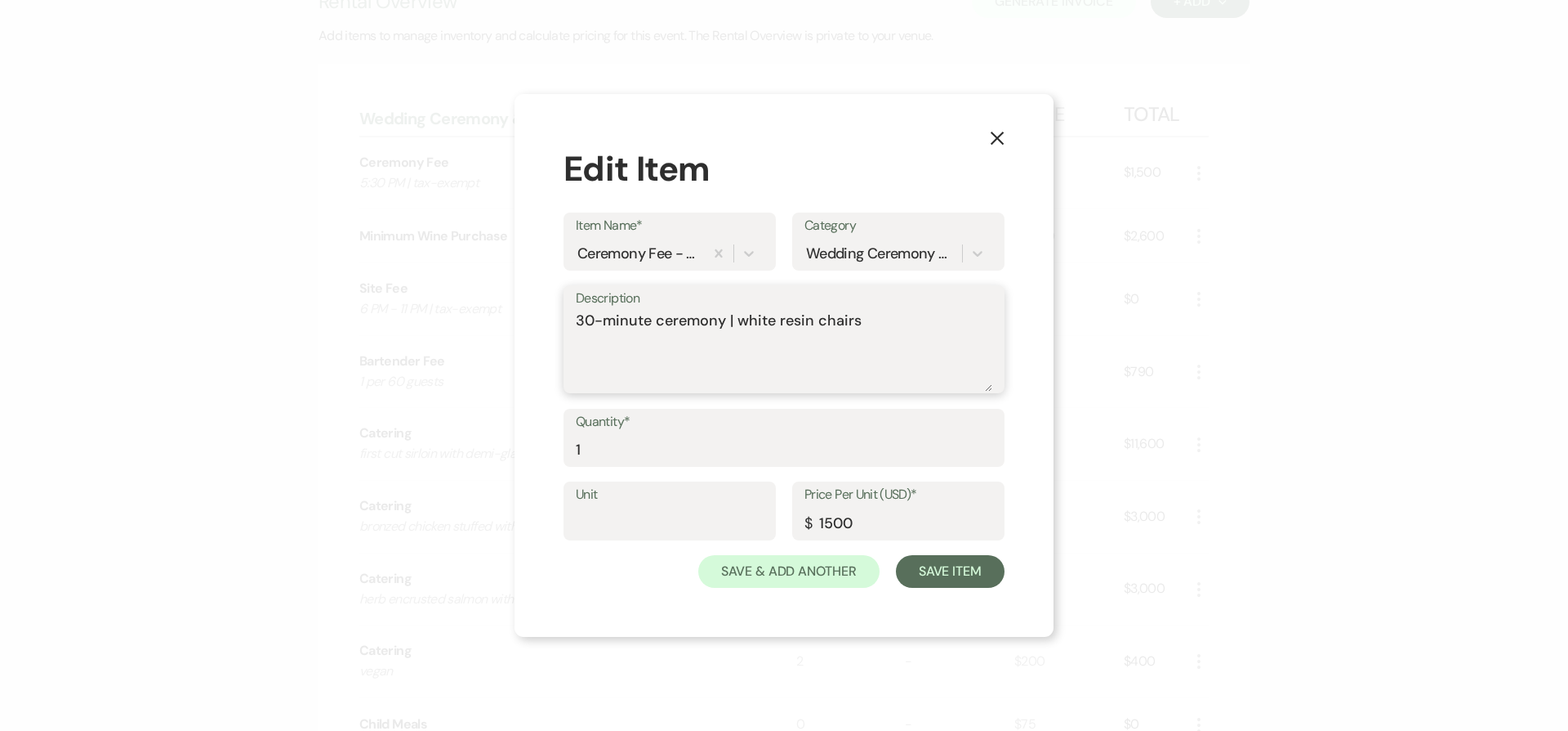
click at [884, 371] on textarea "30-minute ceremony | white resin chairs" at bounding box center [784, 351] width 417 height 82
paste textarea "5:30 PM | tax-exempt"
type textarea "5:30 PM | tax-exempt | discount applied below"
click at [957, 579] on button "Save Item" at bounding box center [950, 571] width 109 height 33
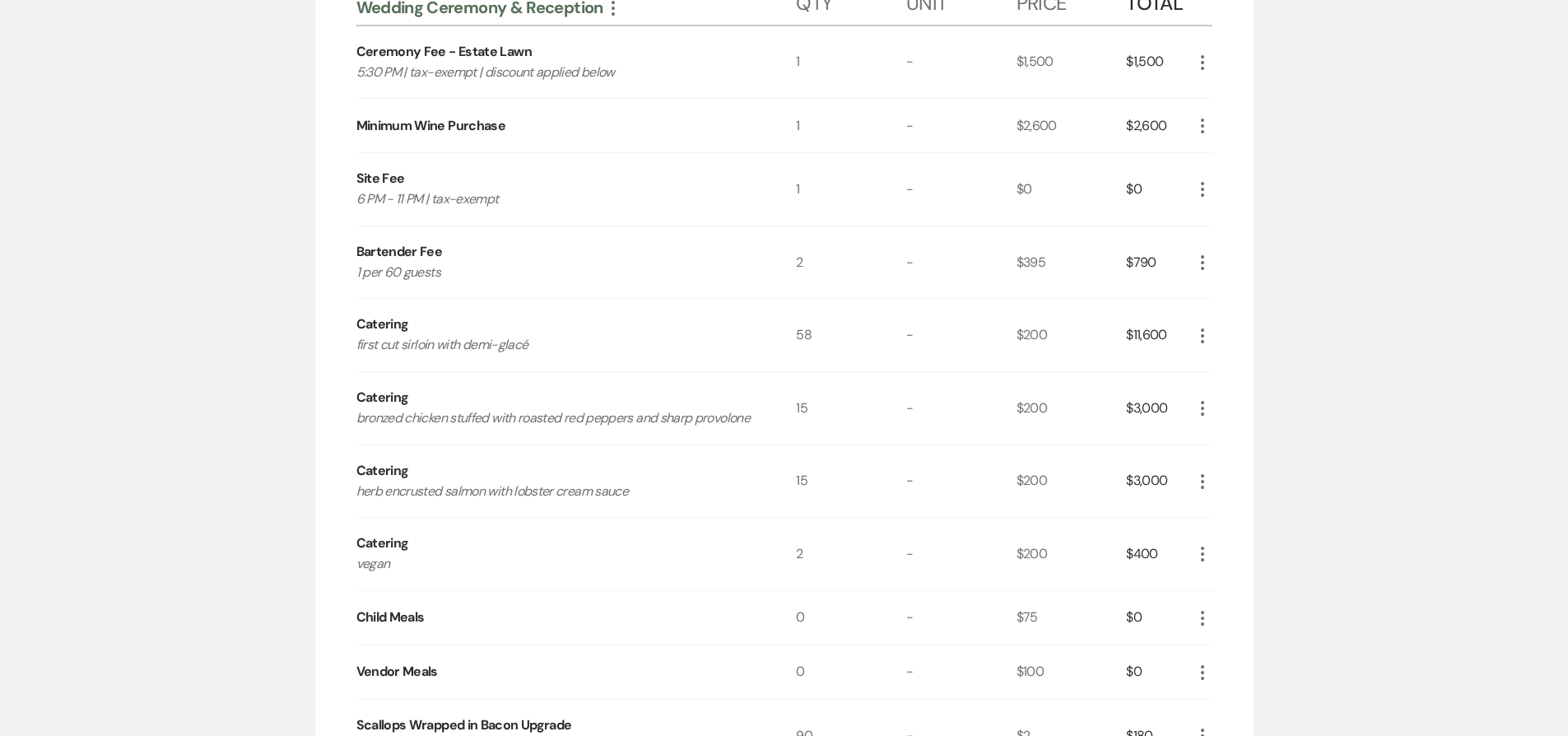
scroll to position [352, 0]
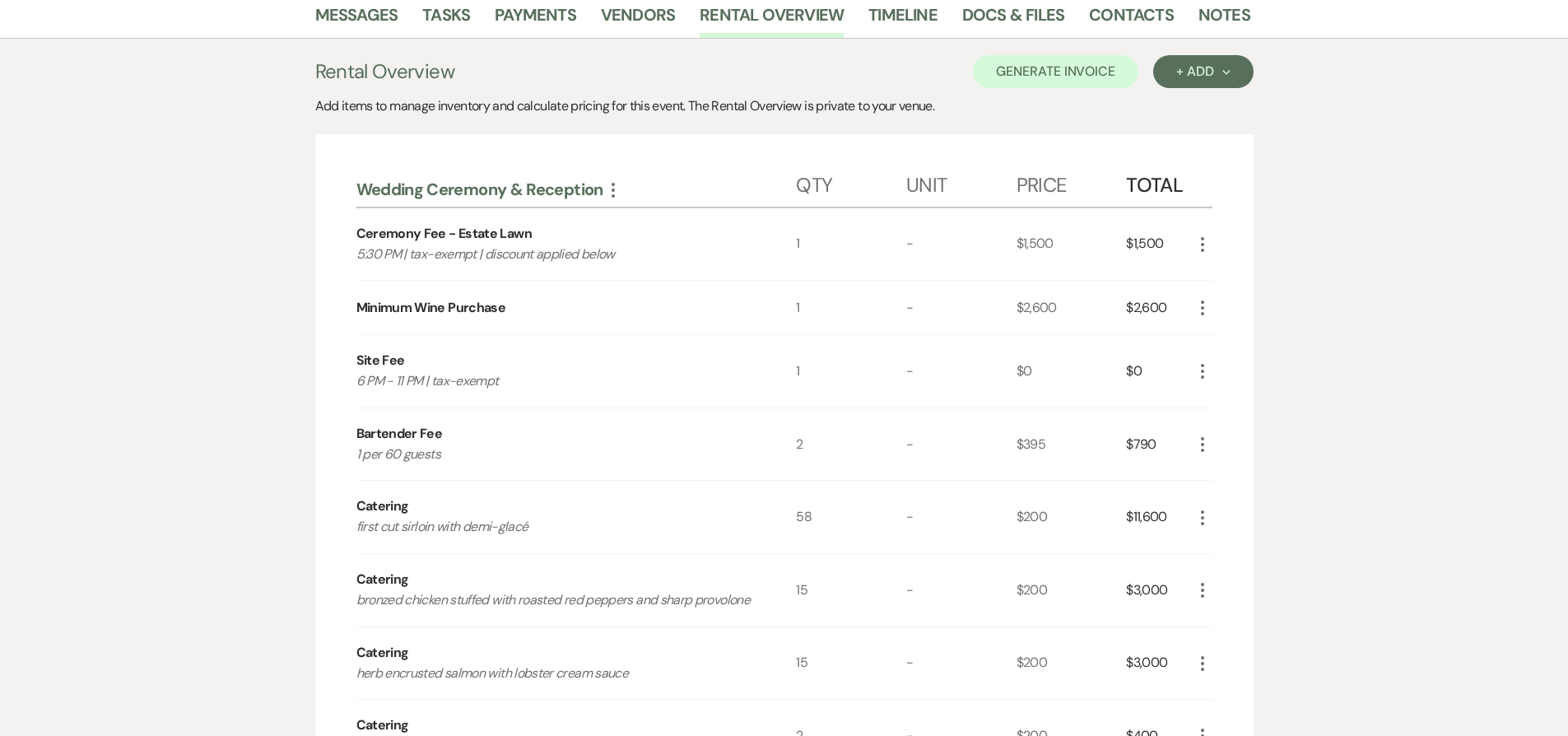
click at [1200, 308] on icon "More" at bounding box center [1203, 308] width 20 height 20
click at [1223, 371] on button "X Delete" at bounding box center [1237, 366] width 89 height 26
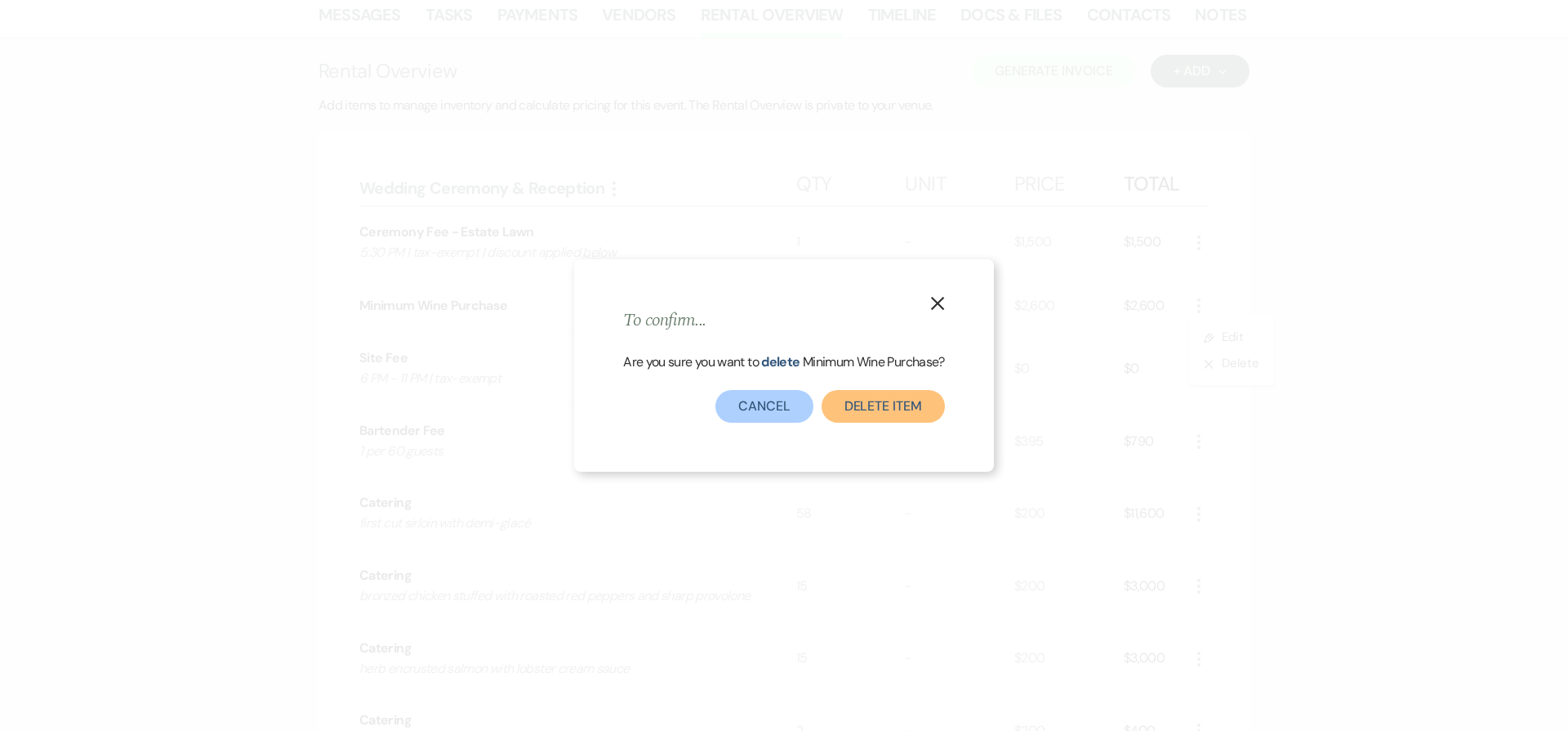
click at [923, 400] on button "Delete Item" at bounding box center [883, 406] width 124 height 33
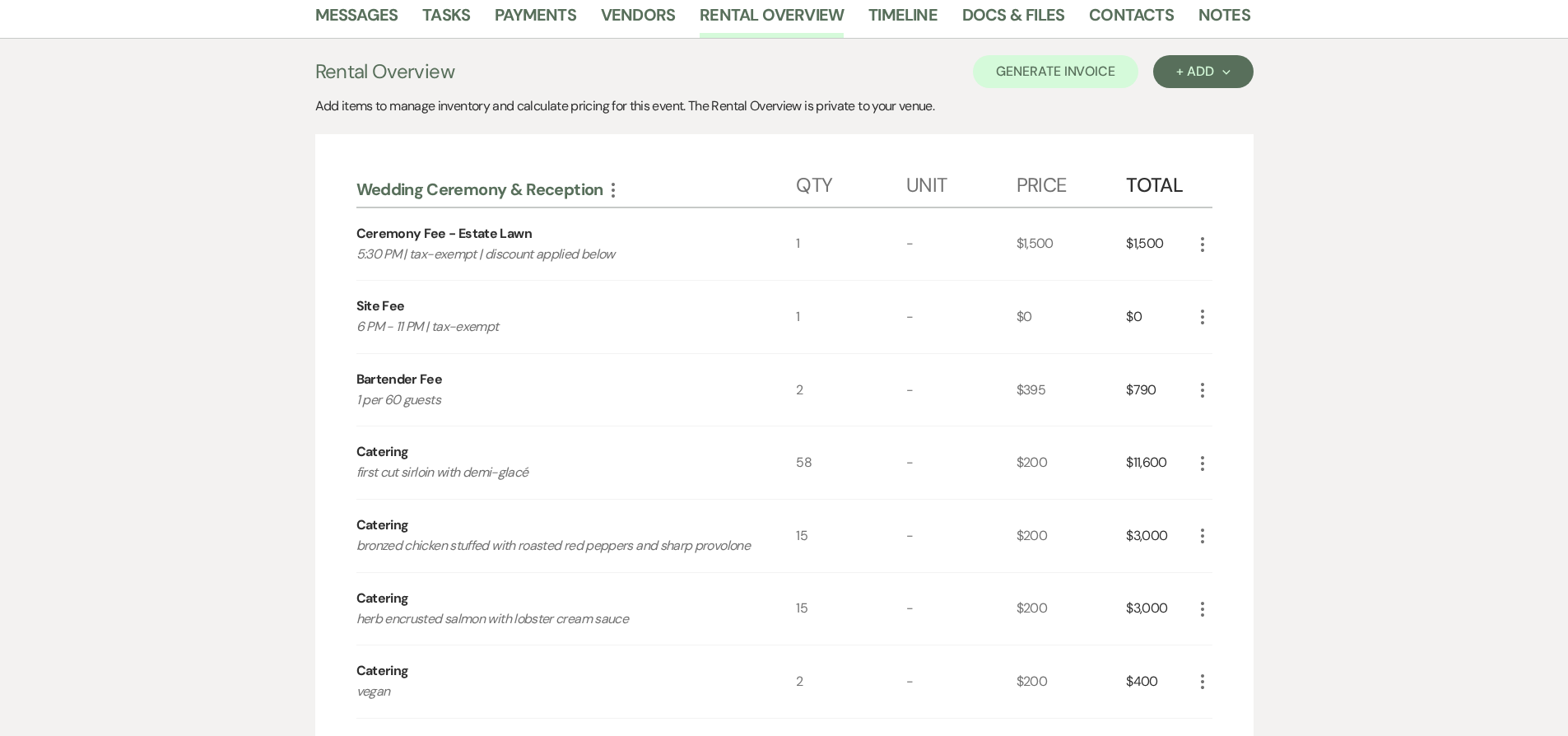
click at [1210, 458] on icon "More" at bounding box center [1203, 464] width 20 height 20
click at [1223, 487] on button "Pencil Edit" at bounding box center [1236, 496] width 86 height 26
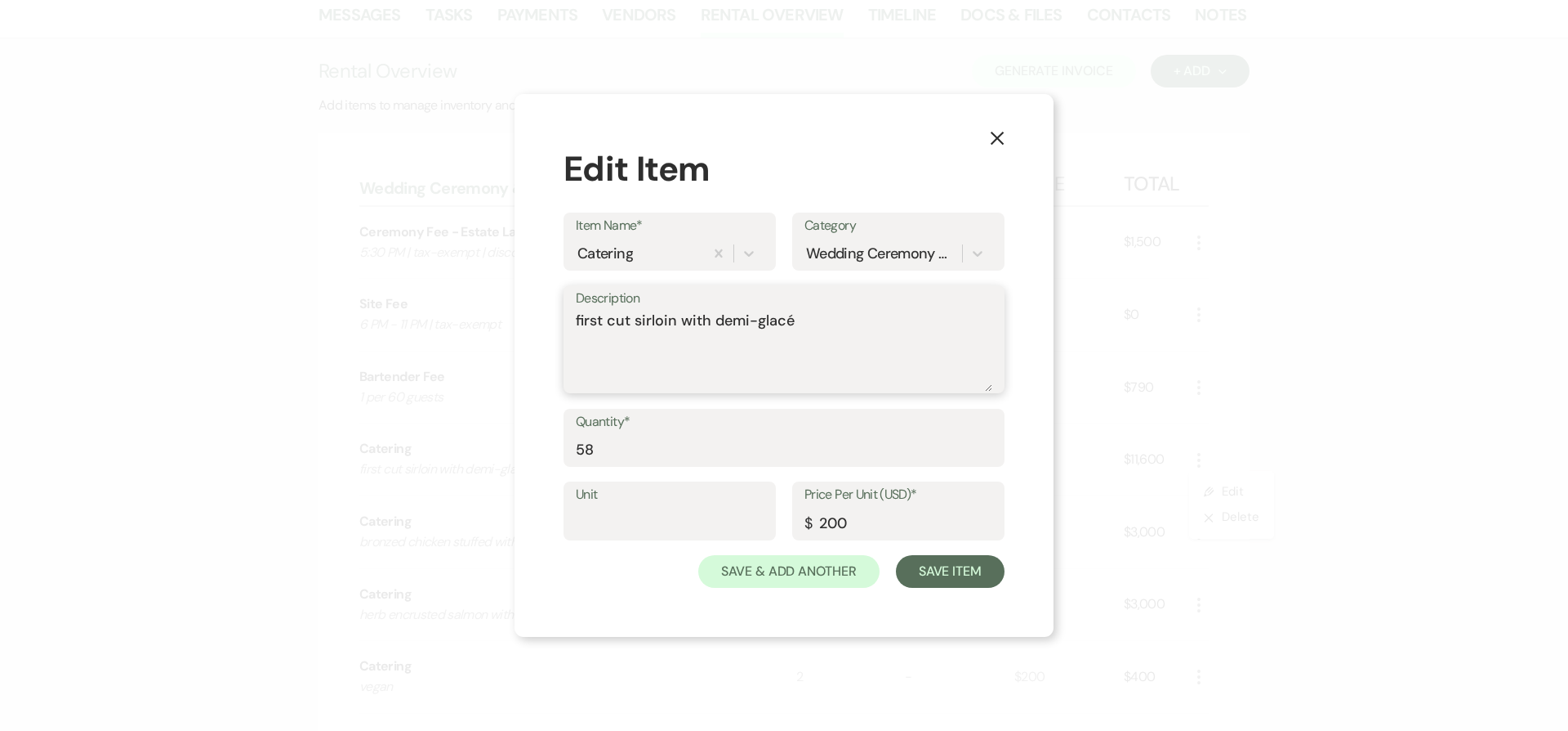
click at [909, 327] on textarea "first cut sirloin with demi-glacé" at bounding box center [784, 351] width 417 height 82
click at [839, 320] on textarea "first cut sirloin with demi-glacé | discoutn applied below" at bounding box center [784, 351] width 417 height 82
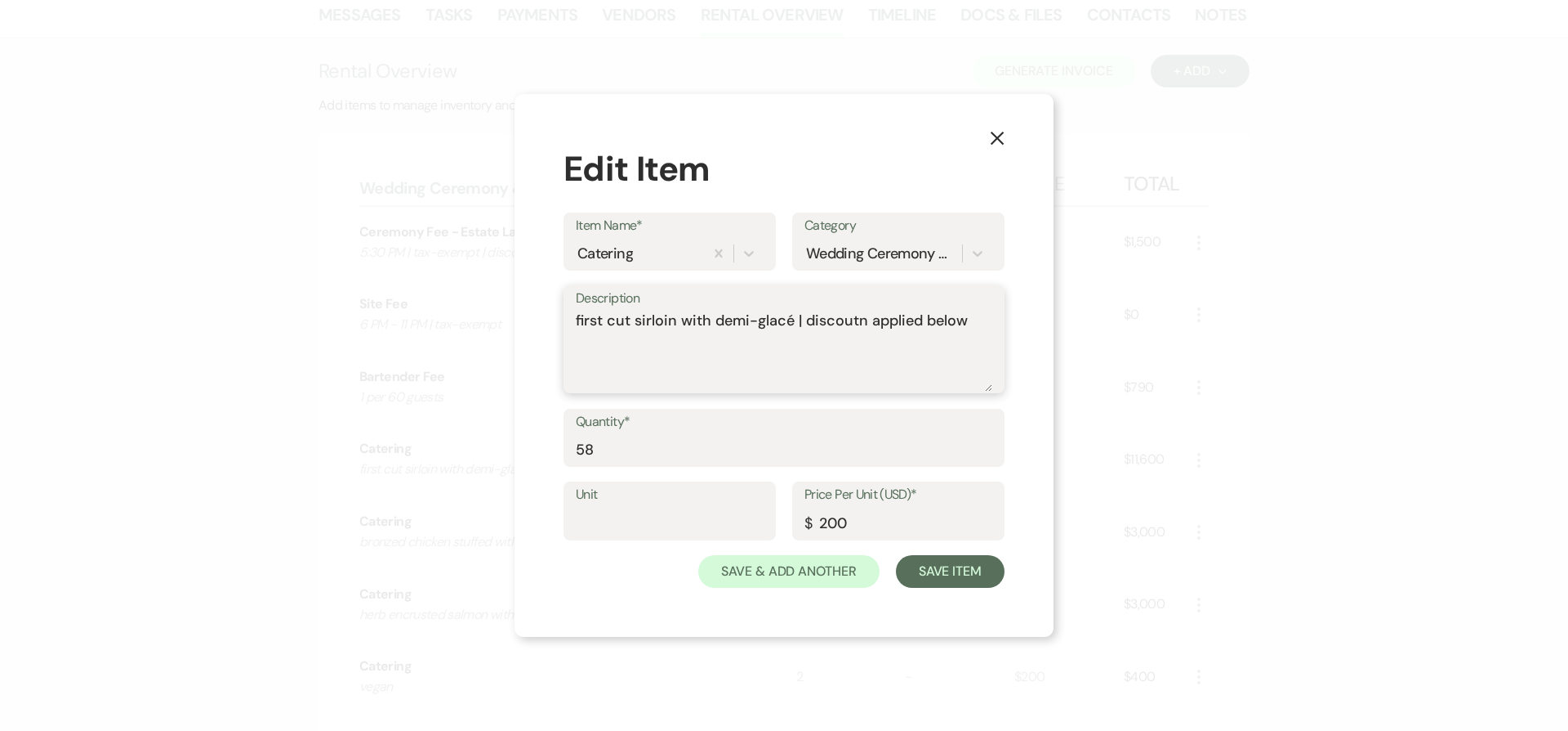
click at [841, 323] on textarea "first cut sirloin with demi-glacé | discoutn applied below" at bounding box center [784, 351] width 417 height 82
drag, startPoint x: 791, startPoint y: 321, endPoint x: 1087, endPoint y: 377, distance: 301.3
click at [1087, 377] on div "X Edit Item Item Name* Catering Category Wedding Ceremony & Reception Descripti…" at bounding box center [784, 366] width 1568 height 731
type textarea "first cut sirloin with demi-glacé | discount applied below"
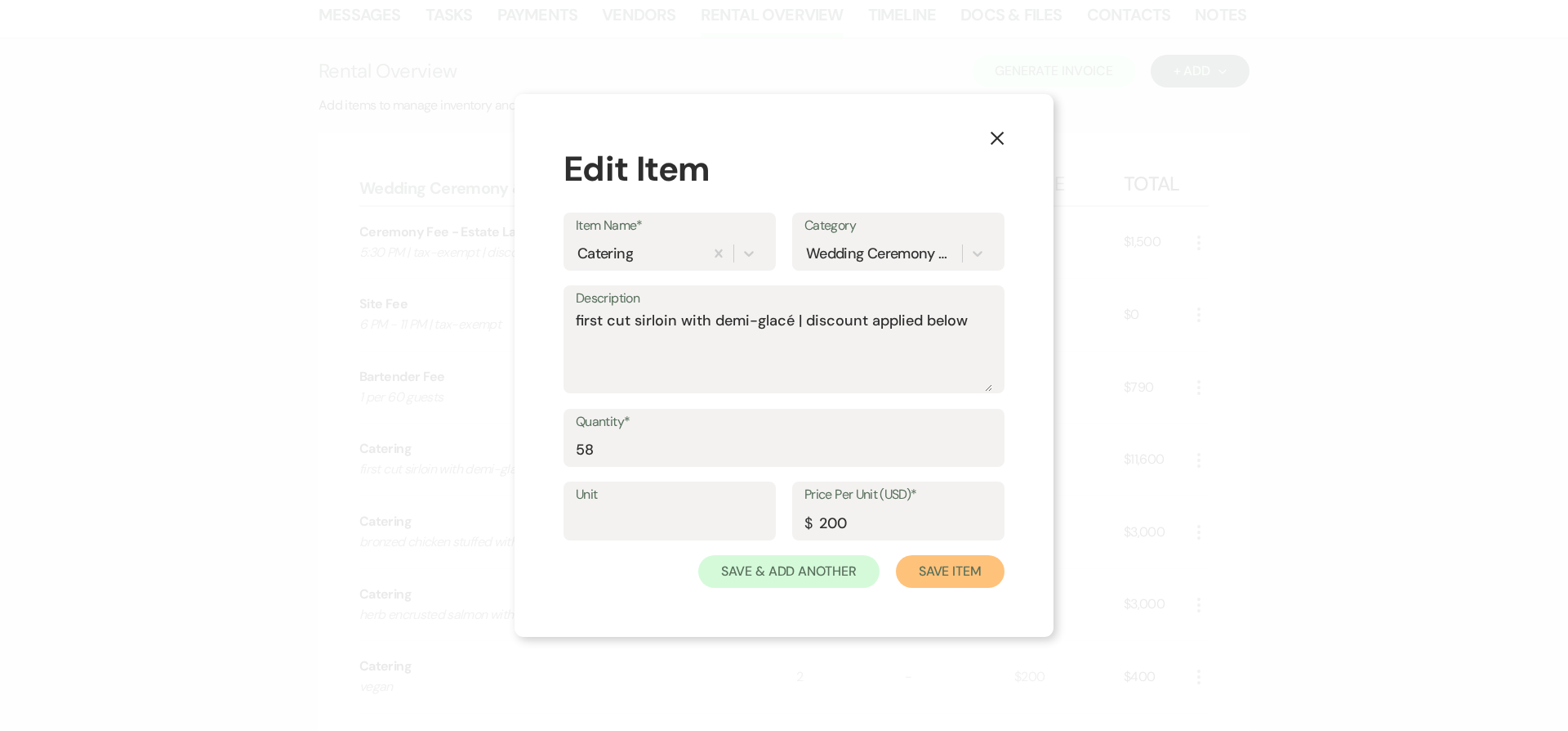
click at [975, 563] on button "Save Item" at bounding box center [950, 571] width 109 height 33
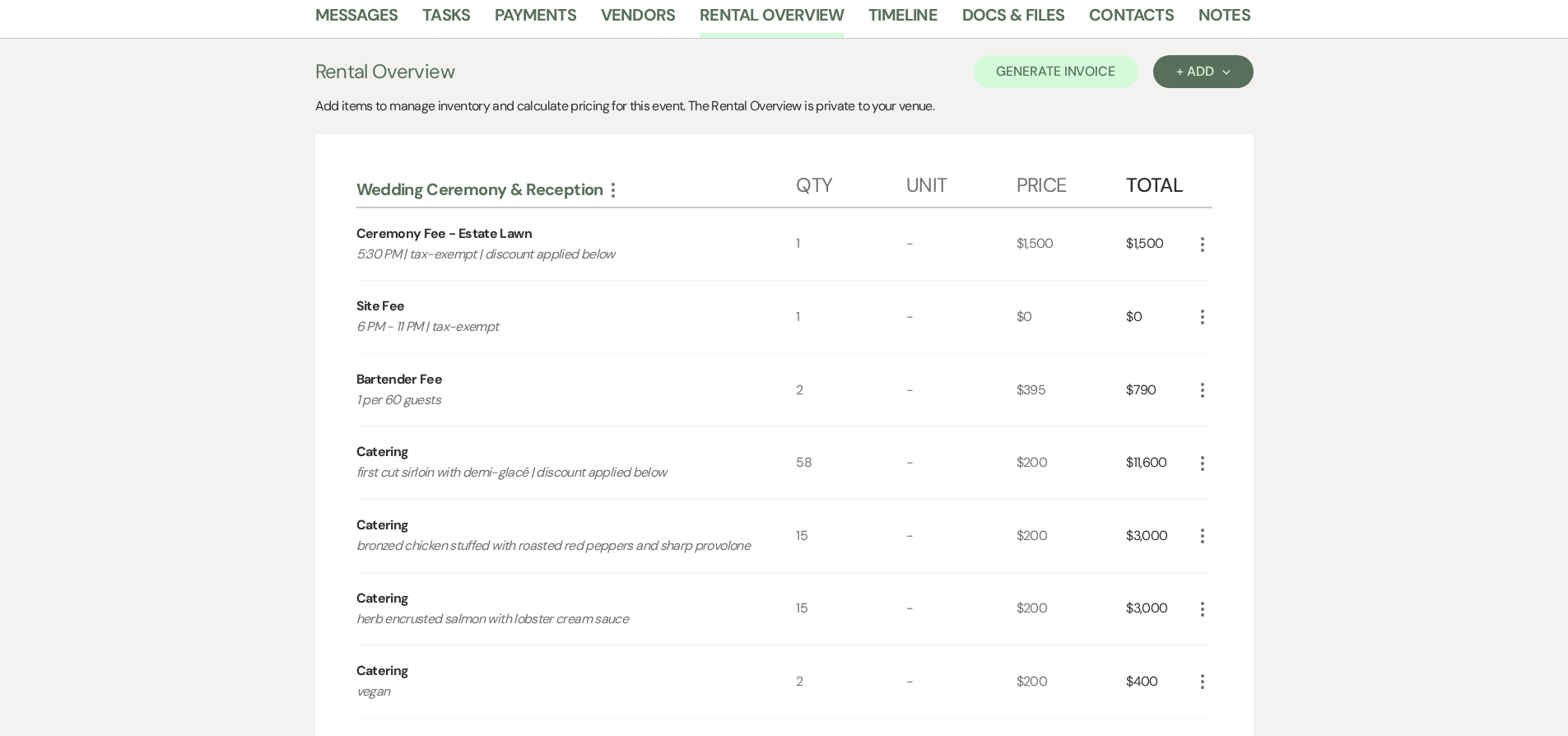
click at [1197, 546] on icon "More" at bounding box center [1203, 536] width 20 height 20
click at [1232, 574] on button "Pencil Edit" at bounding box center [1236, 567] width 86 height 26
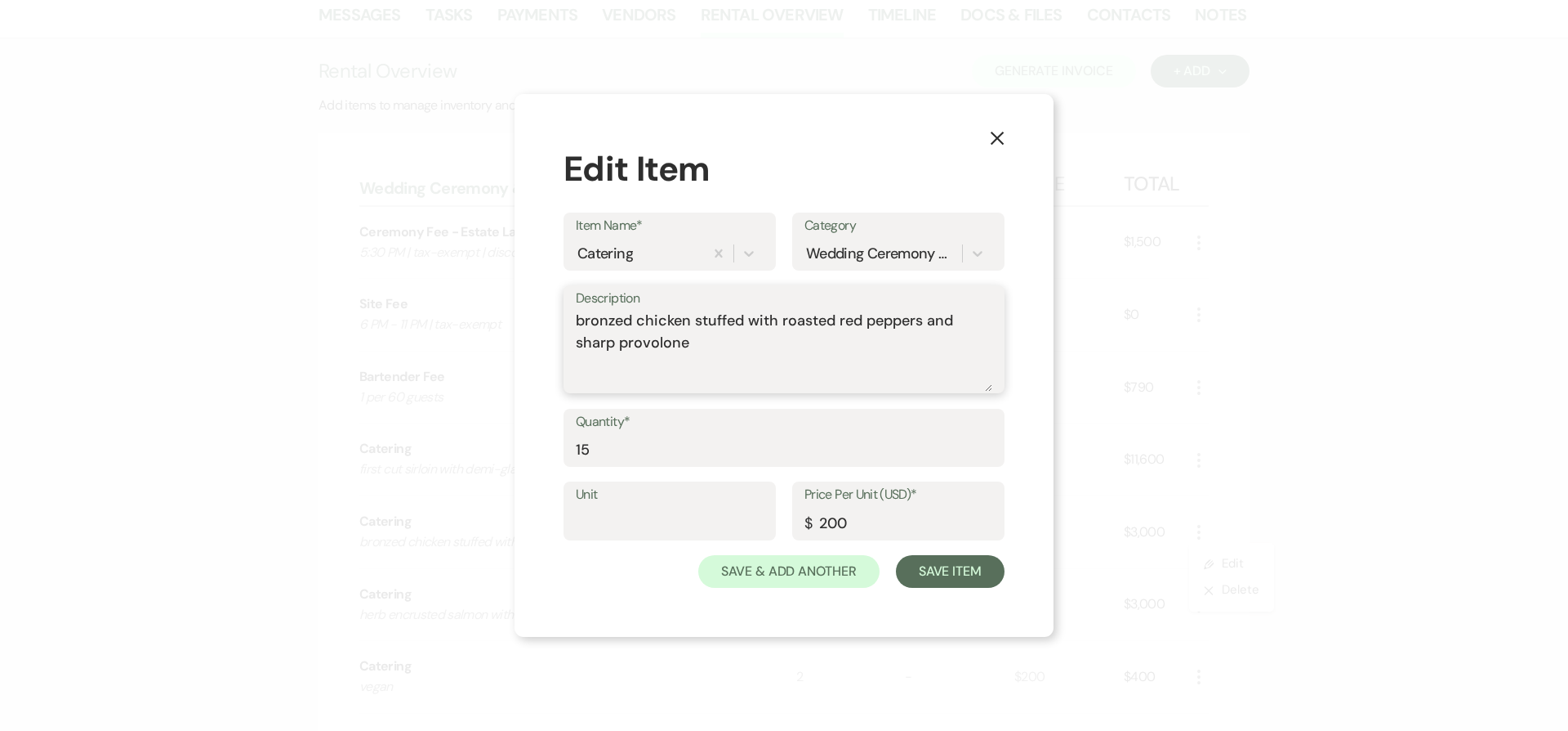
click at [909, 370] on textarea "bronzed chicken stuffed with roasted red peppers and sharp provolone" at bounding box center [784, 351] width 417 height 82
paste textarea "| discount applied below"
type textarea "bronzed chicken stuffed with roasted red peppers and sharp provolone | discount…"
click at [961, 558] on button "Save Item" at bounding box center [950, 571] width 109 height 33
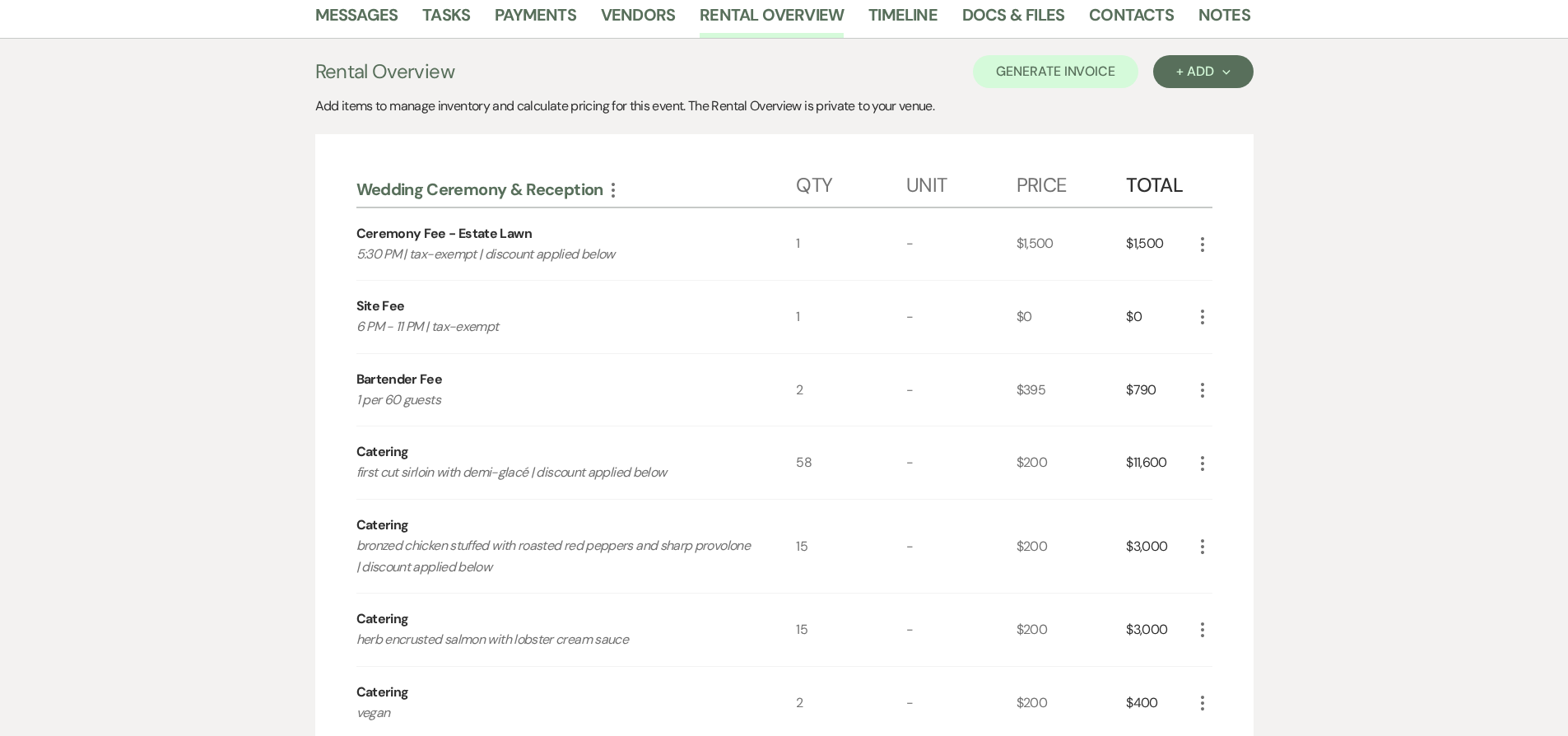
click at [1204, 632] on icon "More" at bounding box center [1203, 629] width 20 height 20
click at [1233, 662] on button "Pencil Edit" at bounding box center [1236, 661] width 86 height 26
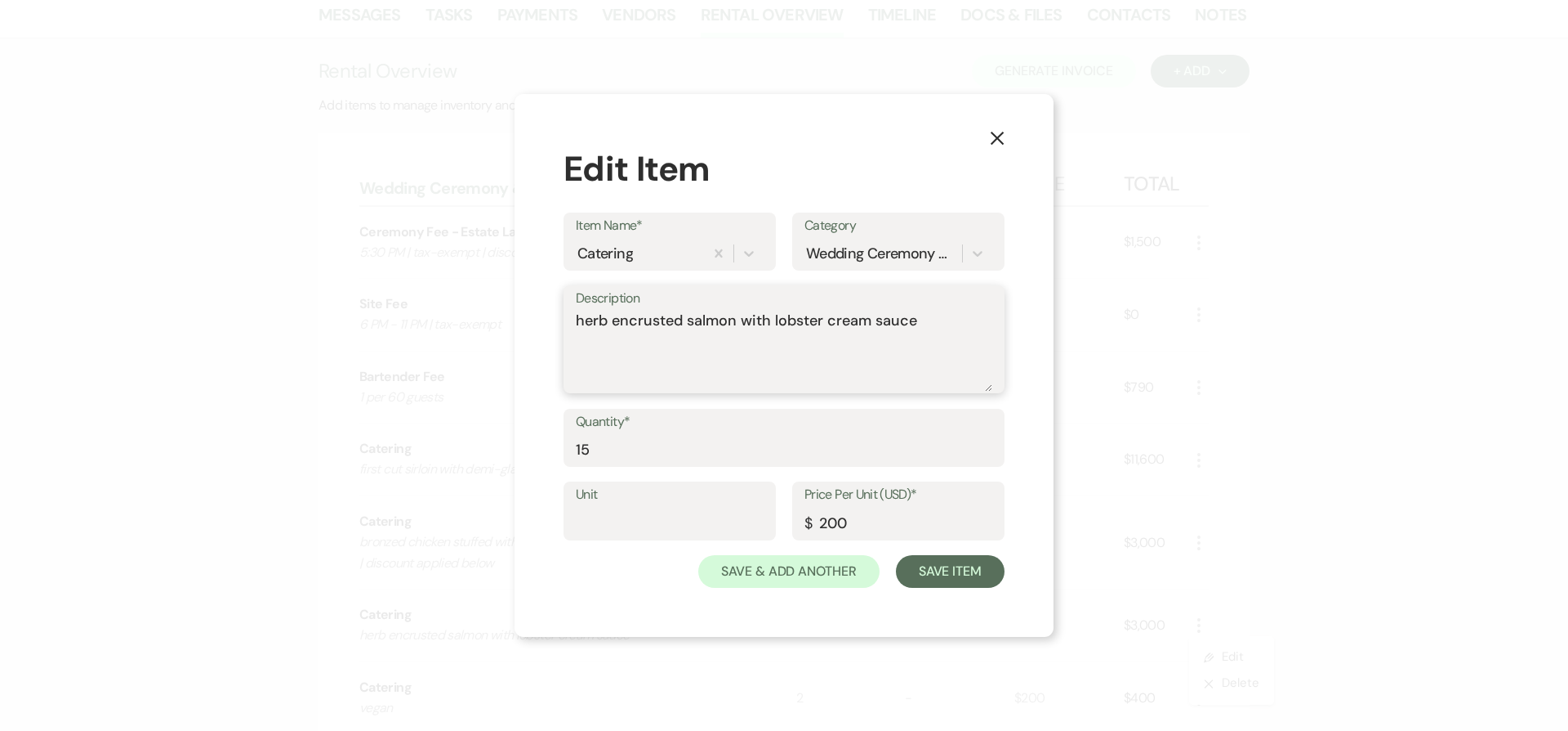
click at [938, 339] on textarea "herb encrusted salmon with lobster cream sauce" at bounding box center [784, 351] width 417 height 82
paste textarea "| discount applied below"
type textarea "herb encrusted salmon with lobster cream sauce | discount applied below"
click at [963, 565] on button "Save Item" at bounding box center [950, 571] width 109 height 33
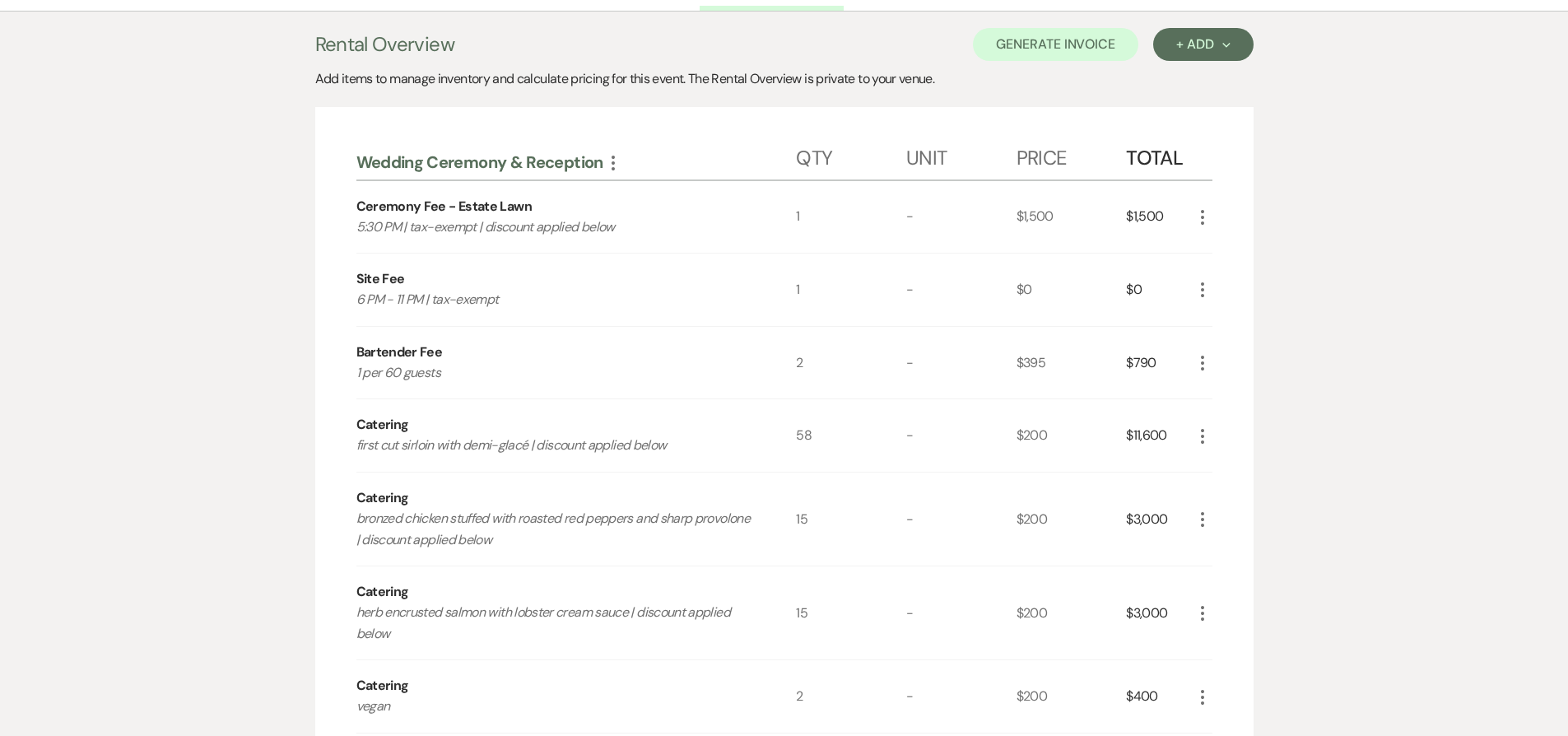
scroll to position [396, 0]
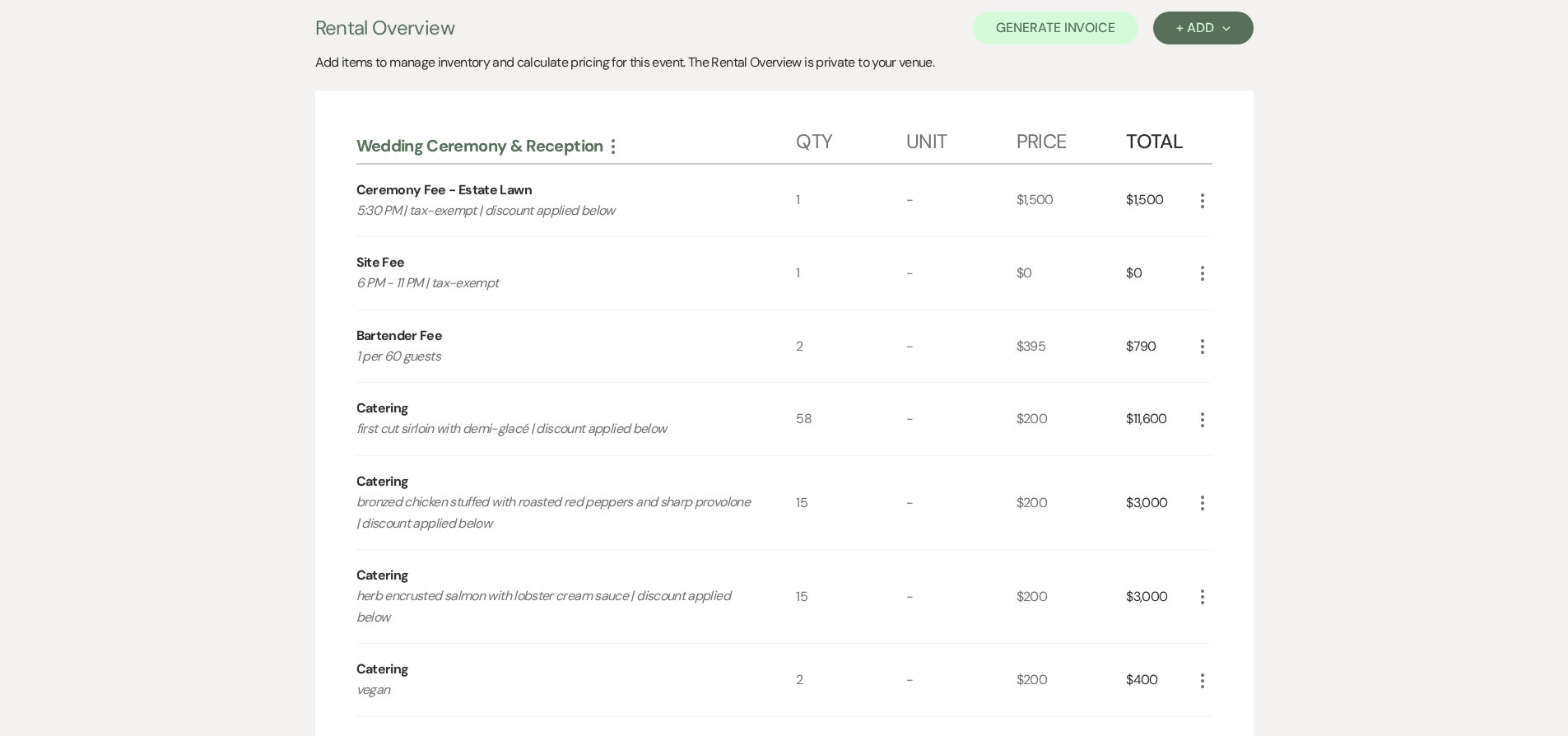
click at [1207, 688] on icon "More" at bounding box center [1203, 681] width 20 height 20
click at [1232, 711] on button "Pencil Edit" at bounding box center [1236, 712] width 86 height 26
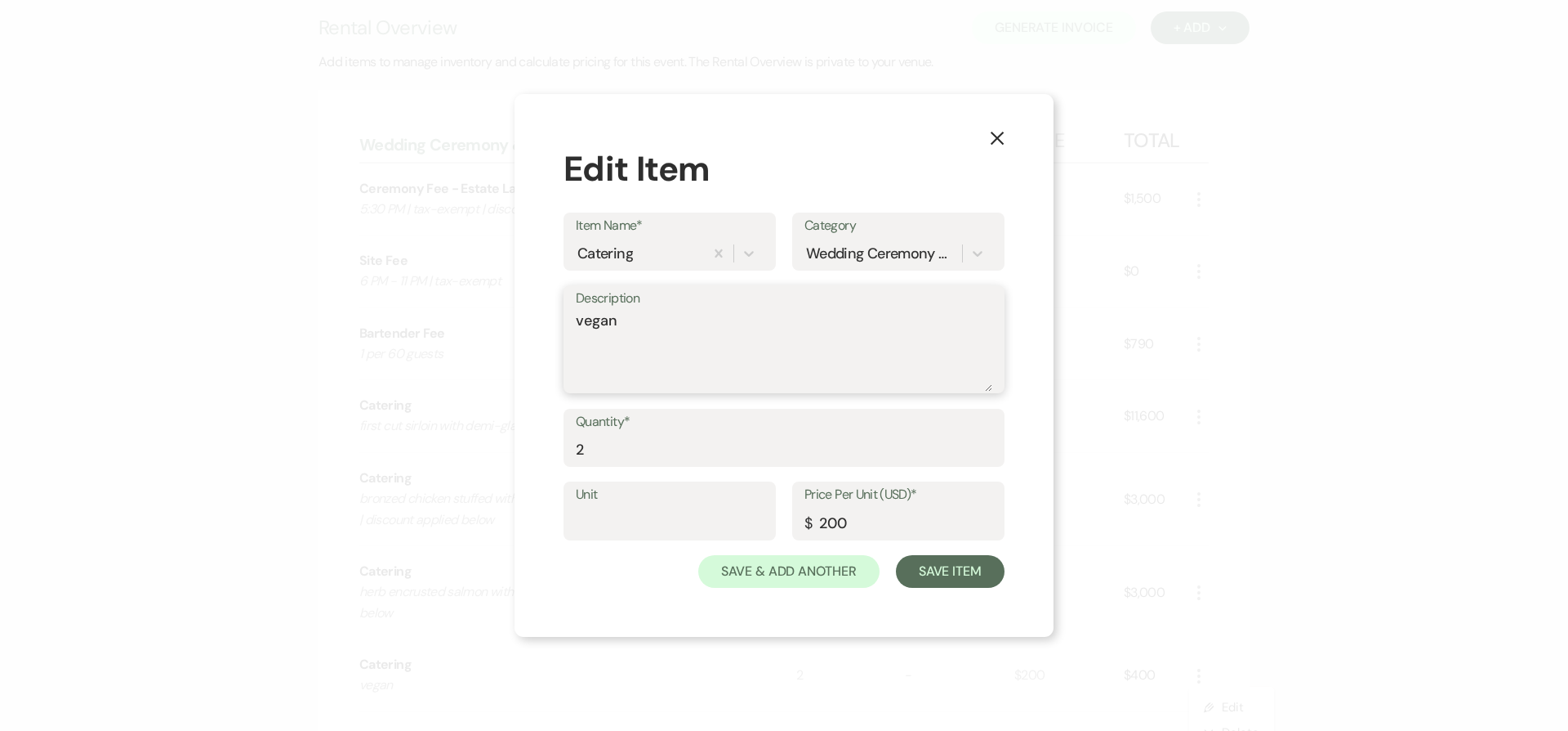
click at [746, 337] on textarea "vegan" at bounding box center [784, 351] width 417 height 82
type textarea "vegan jackfruit cake"
click at [941, 578] on button "Save Item" at bounding box center [950, 571] width 109 height 33
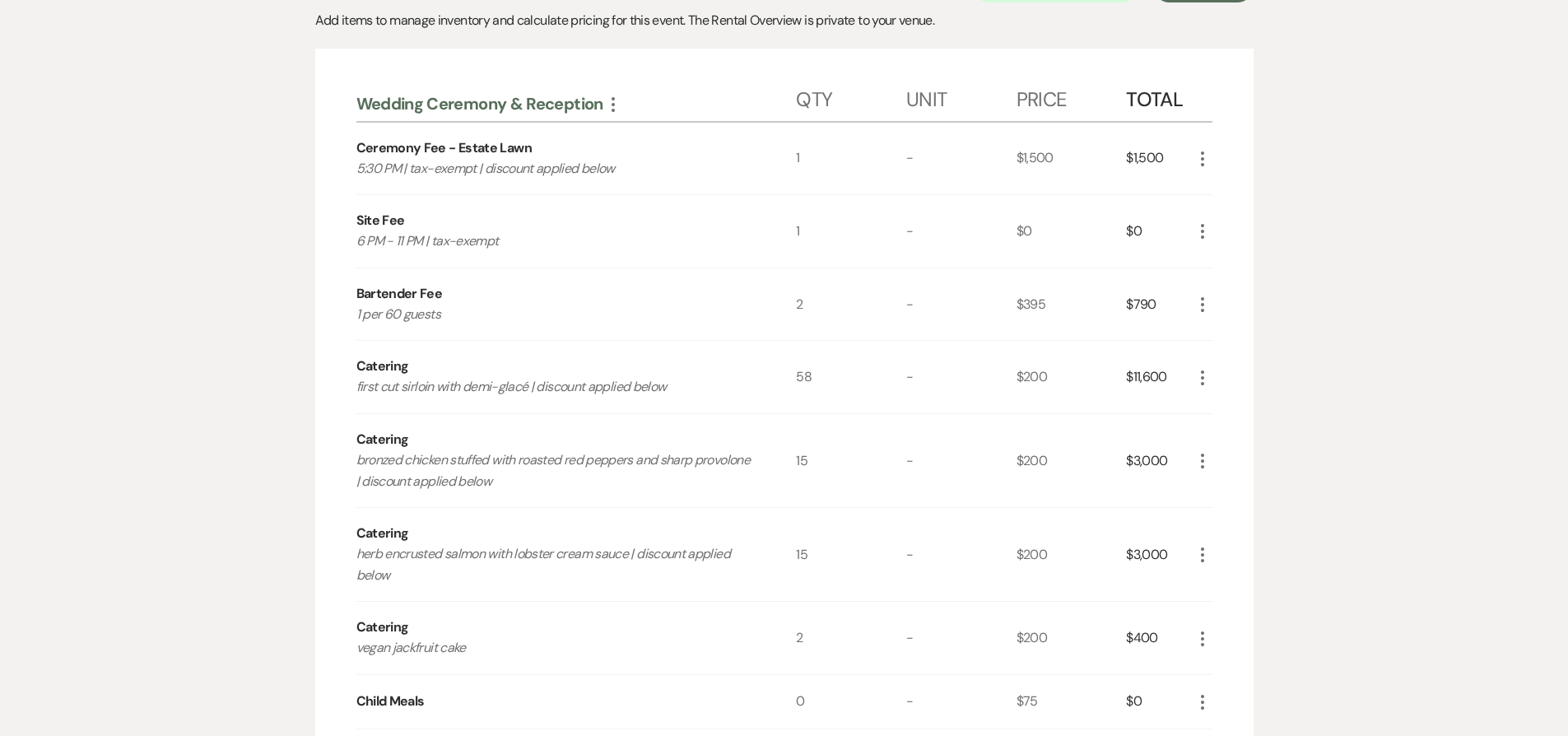
scroll to position [441, 0]
click at [1198, 633] on icon "More" at bounding box center [1203, 635] width 20 height 20
click at [1217, 659] on button "Pencil Edit" at bounding box center [1236, 667] width 86 height 26
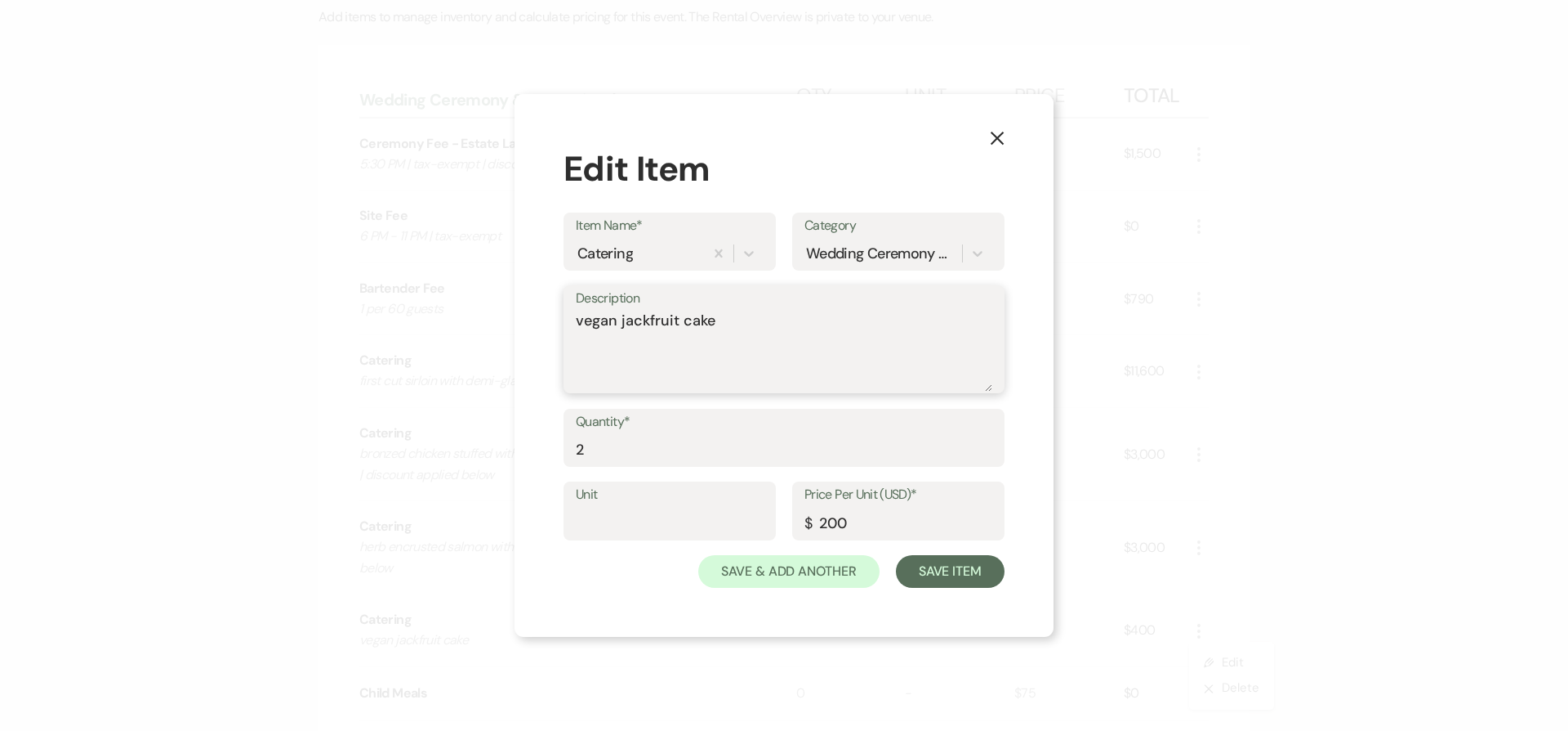
click at [786, 330] on textarea "vegan jackfruit cake" at bounding box center [784, 351] width 417 height 82
paste textarea "| discount applied below"
type textarea "vegan jackfruit cake | discount applied below"
click at [985, 574] on button "Save Item" at bounding box center [950, 571] width 109 height 33
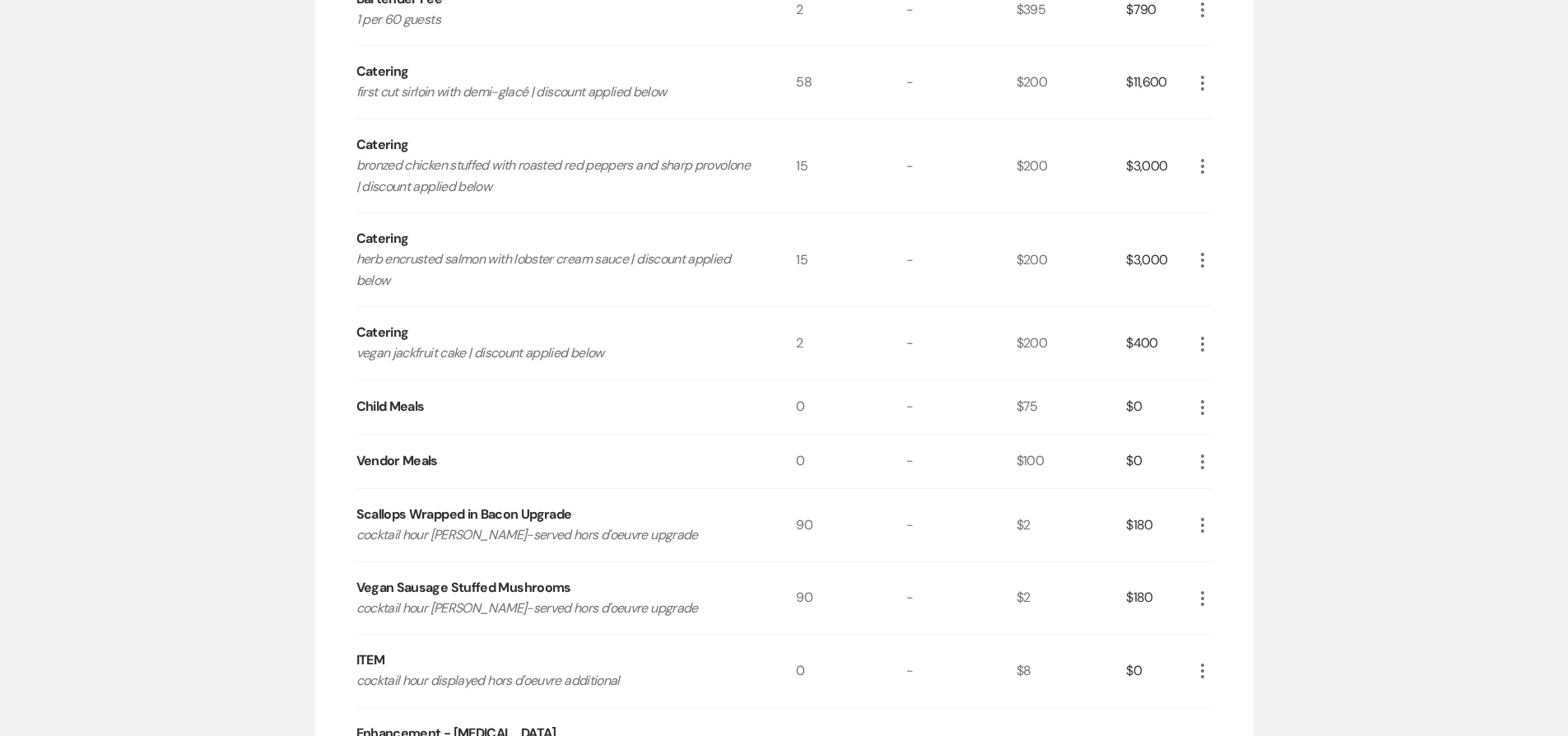
scroll to position [671, 0]
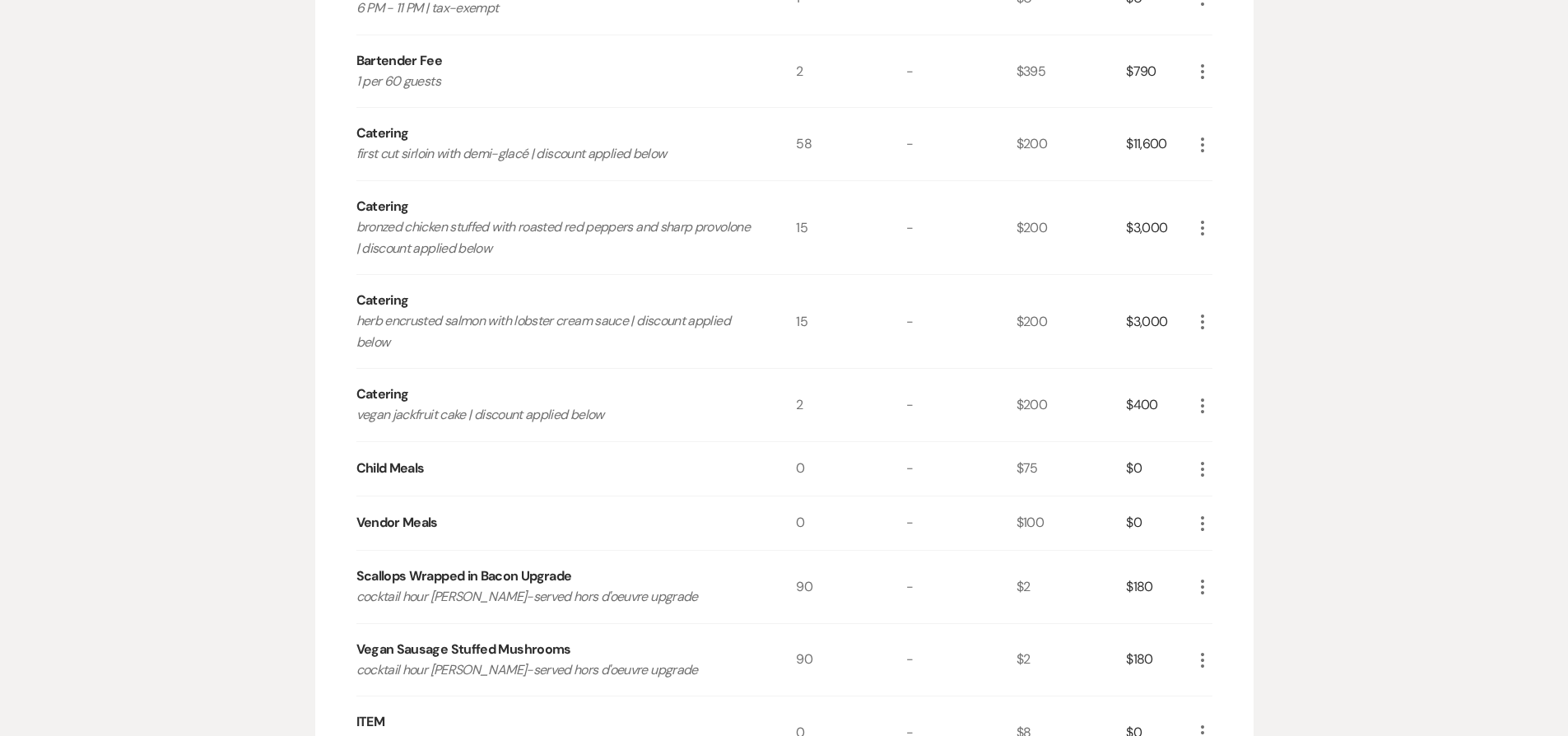
click at [1199, 142] on icon "More" at bounding box center [1203, 145] width 20 height 20
click at [1233, 184] on button "Pencil Edit" at bounding box center [1236, 177] width 86 height 26
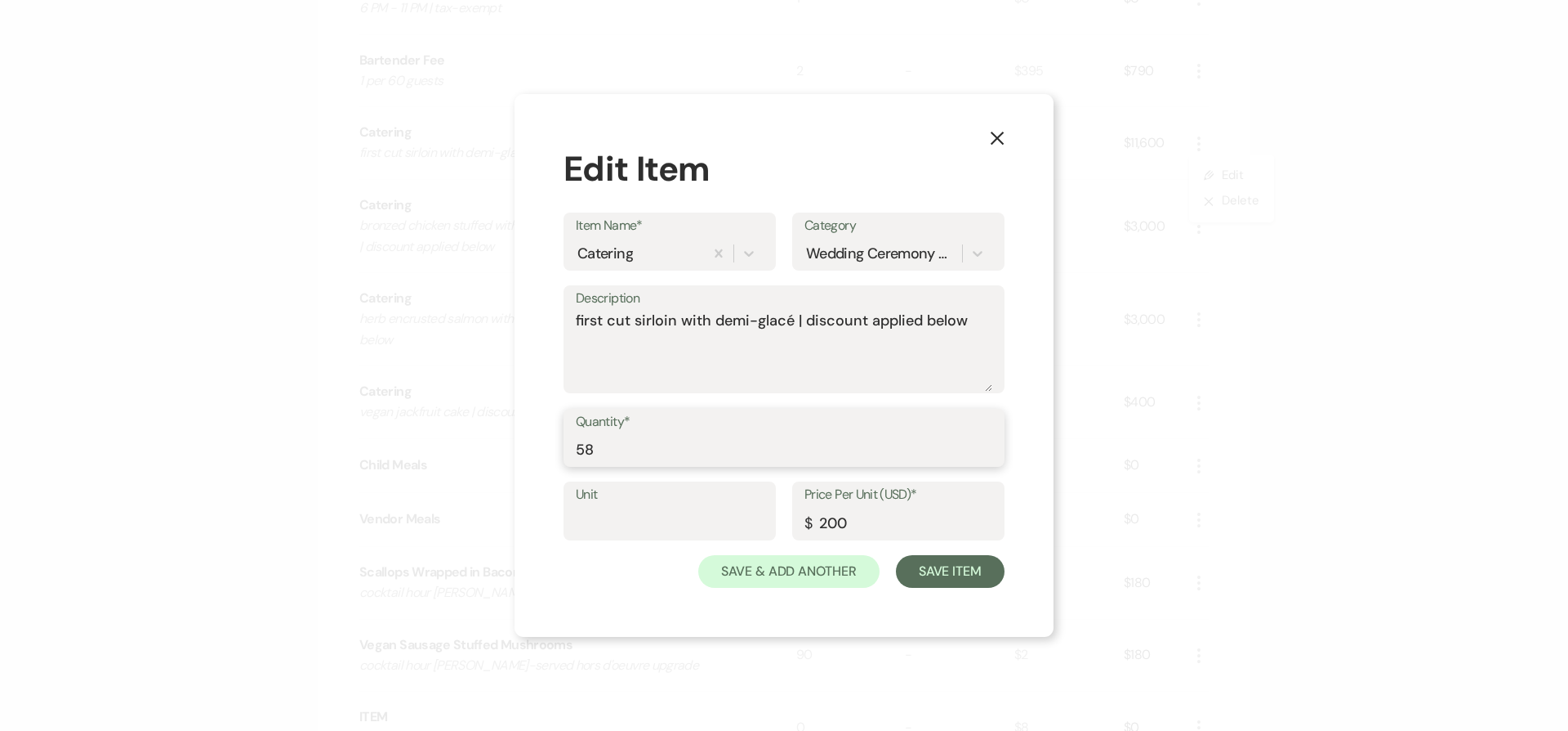
drag, startPoint x: 583, startPoint y: 451, endPoint x: 570, endPoint y: 450, distance: 13.0
click at [570, 450] on div "Quantity* 58" at bounding box center [784, 438] width 441 height 58
type input "48"
click at [970, 570] on button "Save Item" at bounding box center [950, 571] width 109 height 33
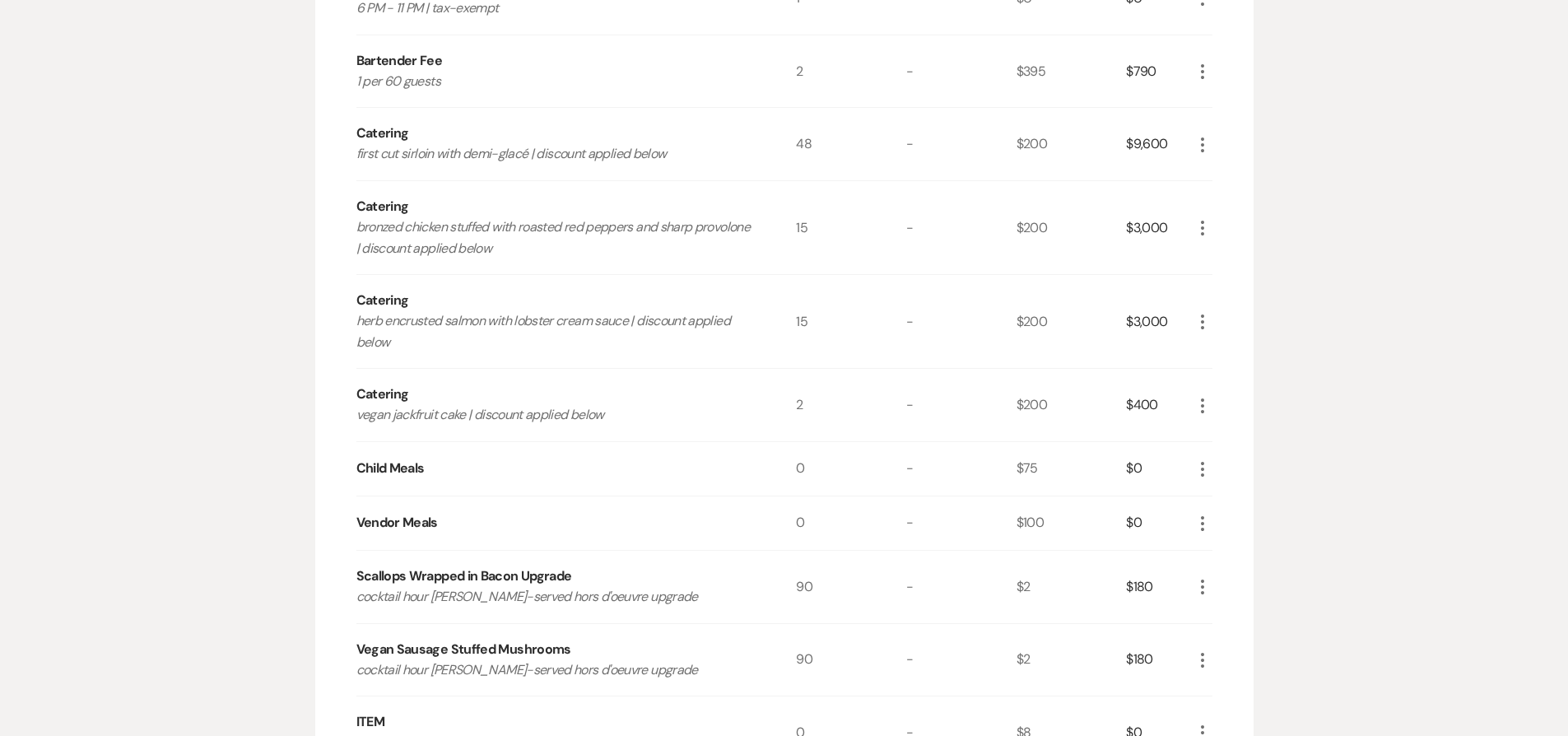
click at [1201, 229] on icon "More" at bounding box center [1203, 228] width 20 height 20
click at [1231, 261] on button "Pencil Edit" at bounding box center [1236, 260] width 86 height 26
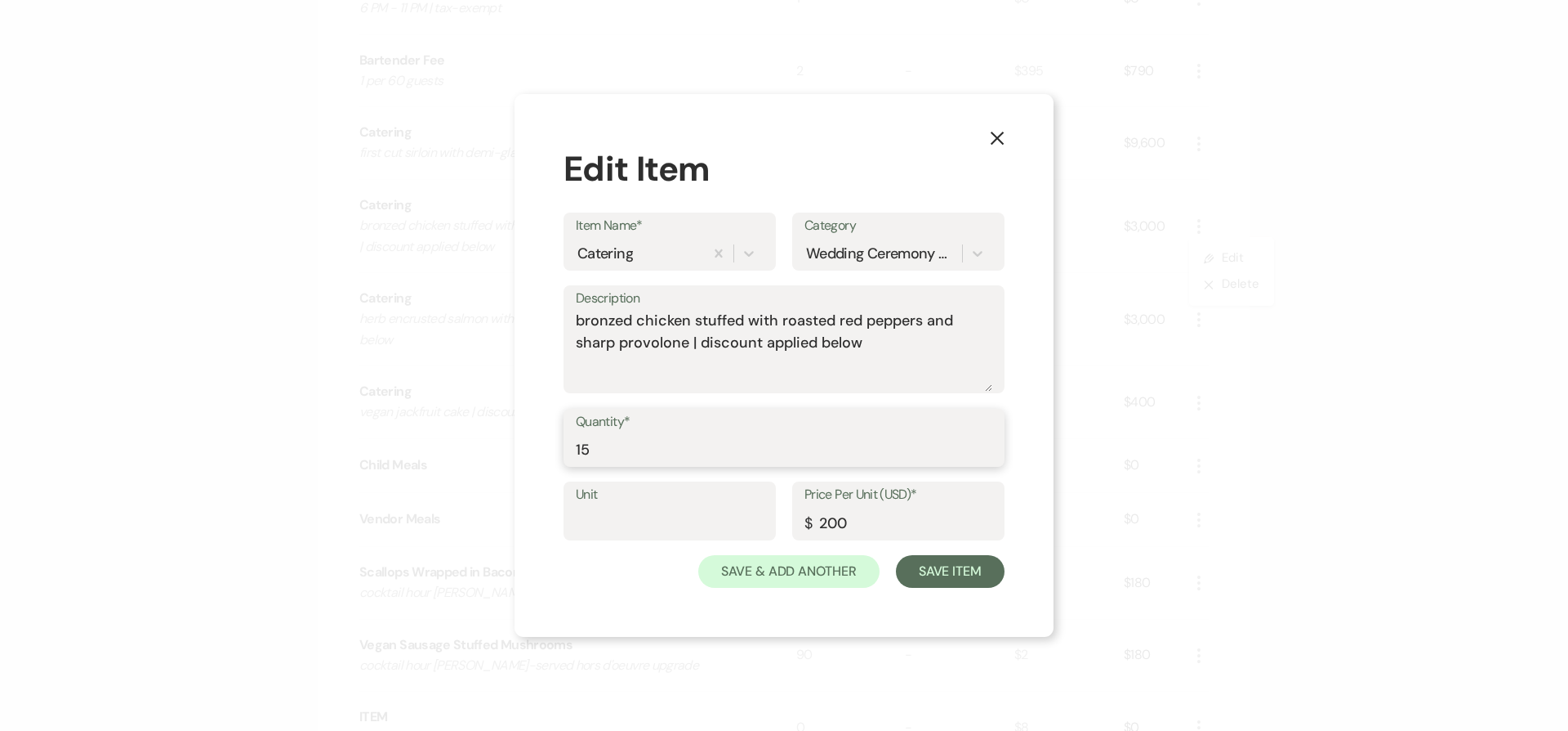
drag, startPoint x: 582, startPoint y: 455, endPoint x: 591, endPoint y: 456, distance: 9.1
click at [591, 456] on input "15" at bounding box center [784, 449] width 417 height 32
type input "16"
drag, startPoint x: 972, startPoint y: 574, endPoint x: 914, endPoint y: 521, distance: 78.6
click at [973, 574] on button "Save Item" at bounding box center [950, 571] width 109 height 33
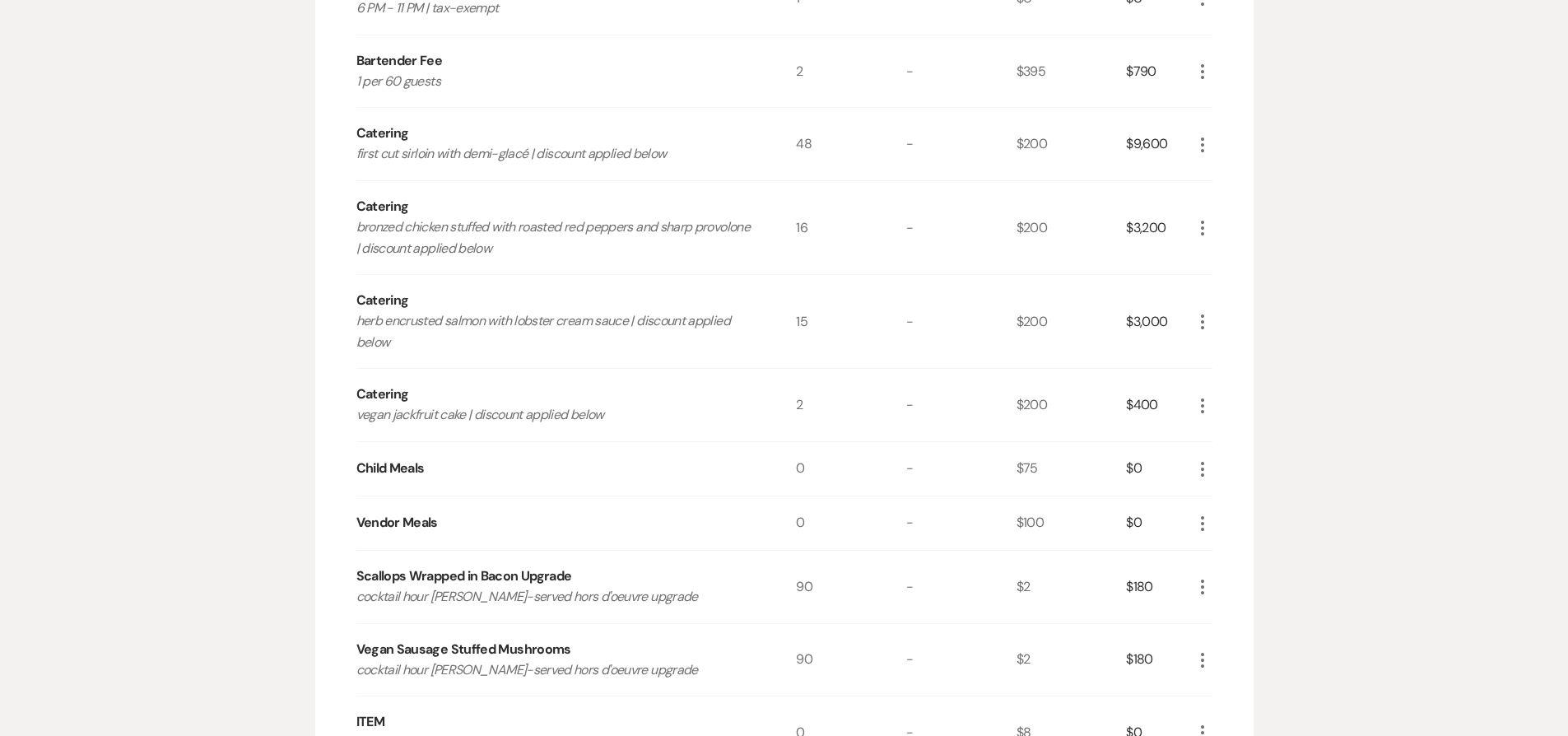
click at [1203, 324] on icon "More" at bounding box center [1203, 322] width 20 height 20
click at [1259, 357] on button "Pencil Edit" at bounding box center [1236, 354] width 86 height 26
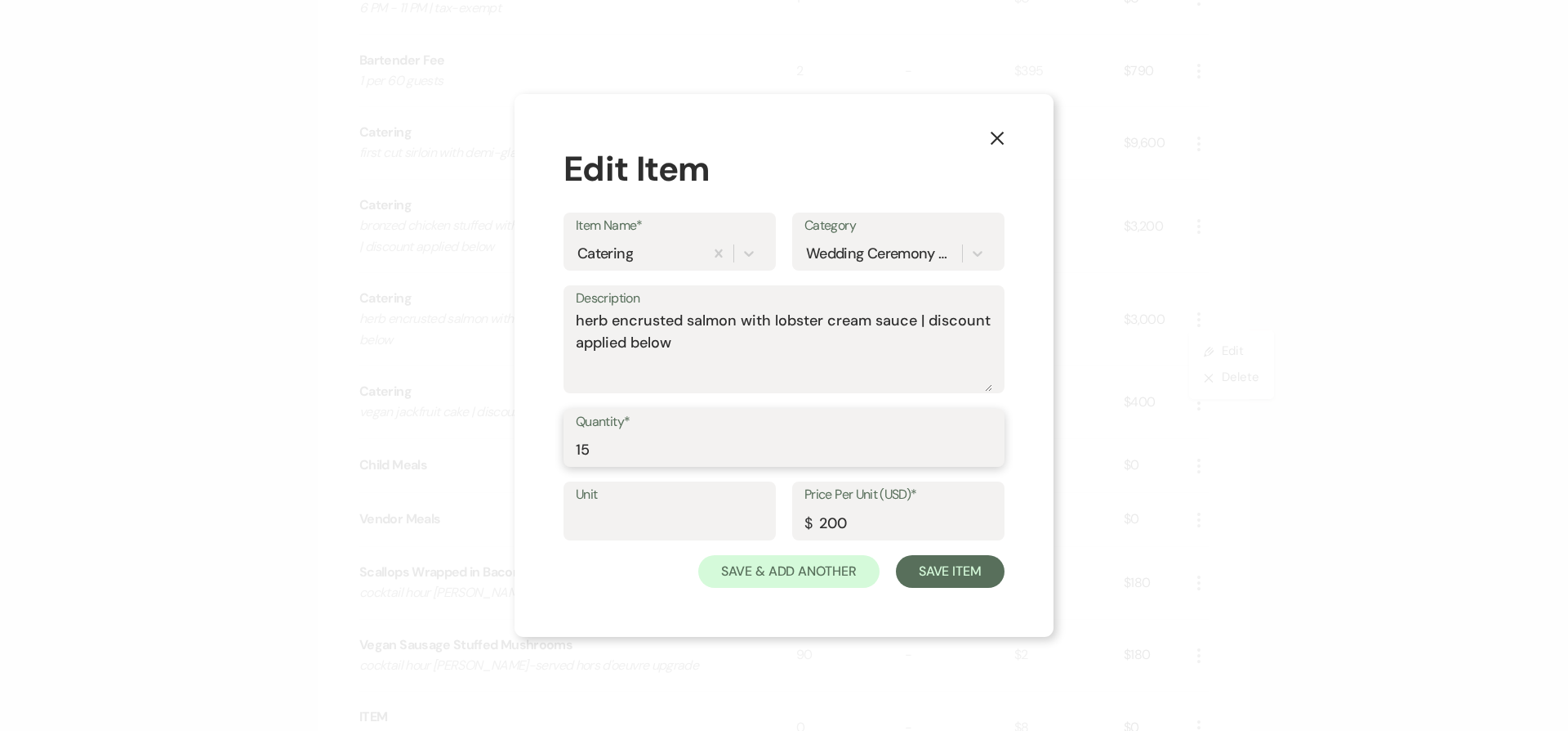
click at [807, 461] on input "15" at bounding box center [784, 449] width 417 height 32
type input "28"
click at [957, 574] on button "Save Item" at bounding box center [950, 571] width 109 height 33
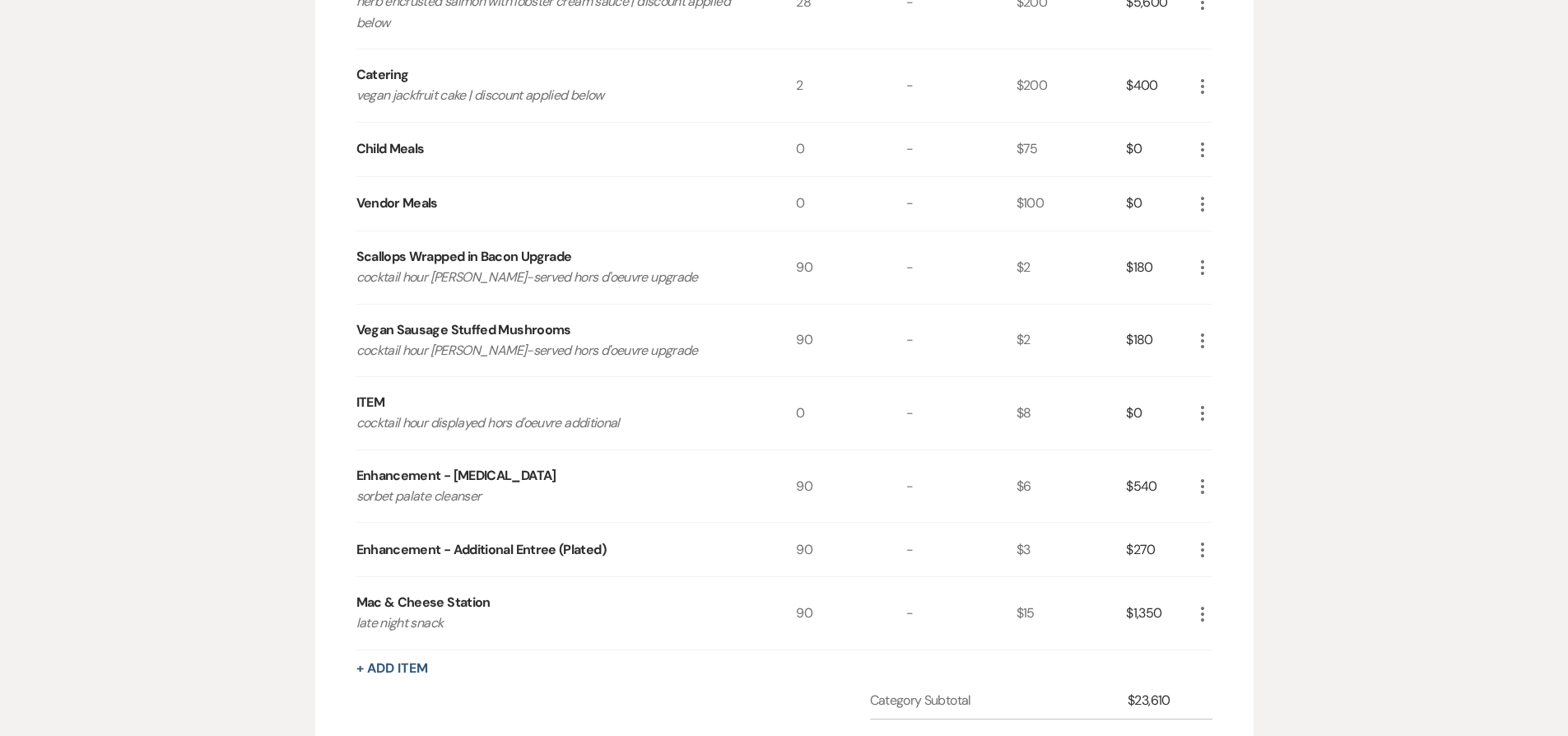
scroll to position [829, 0]
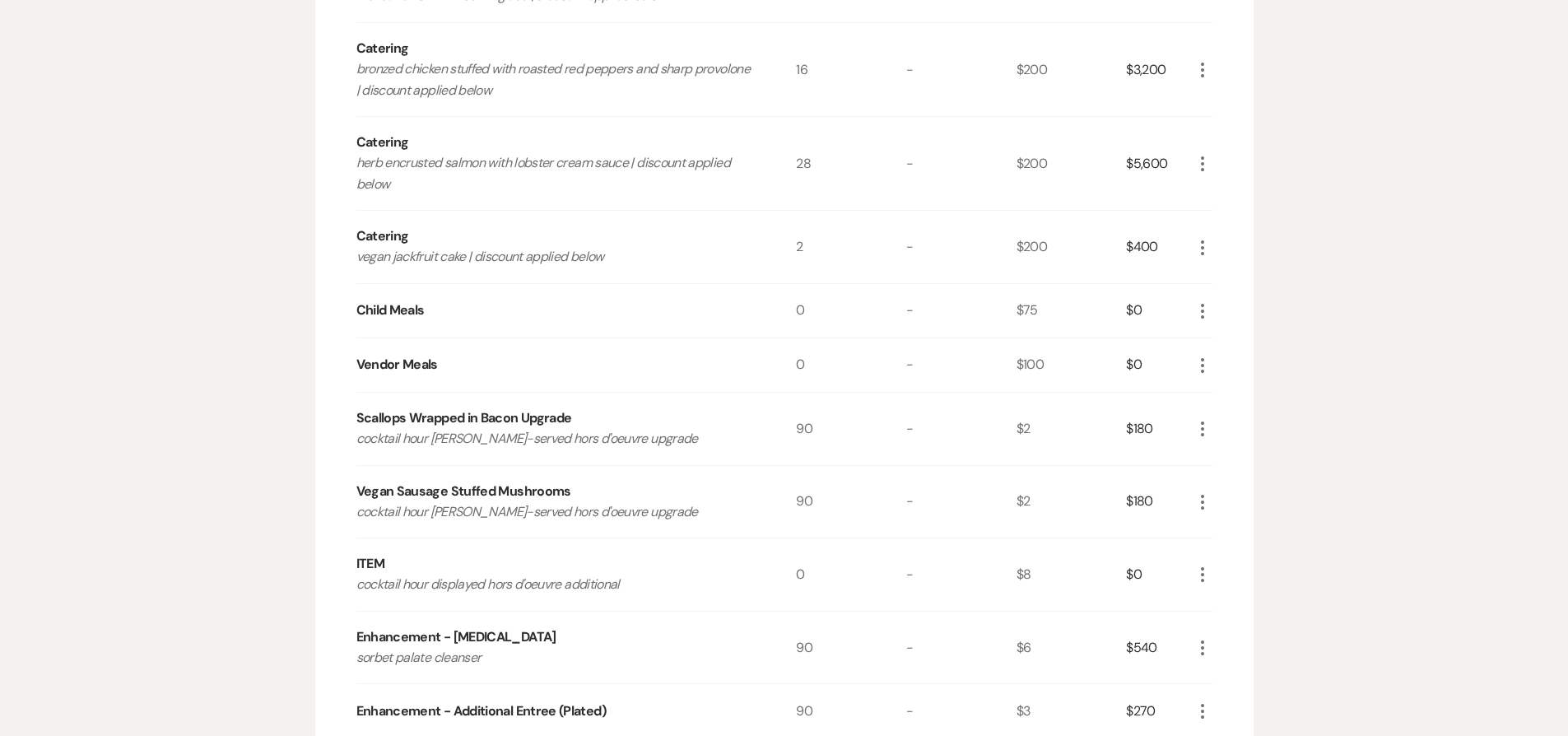
click at [1200, 429] on icon "More" at bounding box center [1203, 429] width 20 height 20
click at [1227, 456] on button "Pencil Edit" at bounding box center [1236, 461] width 86 height 26
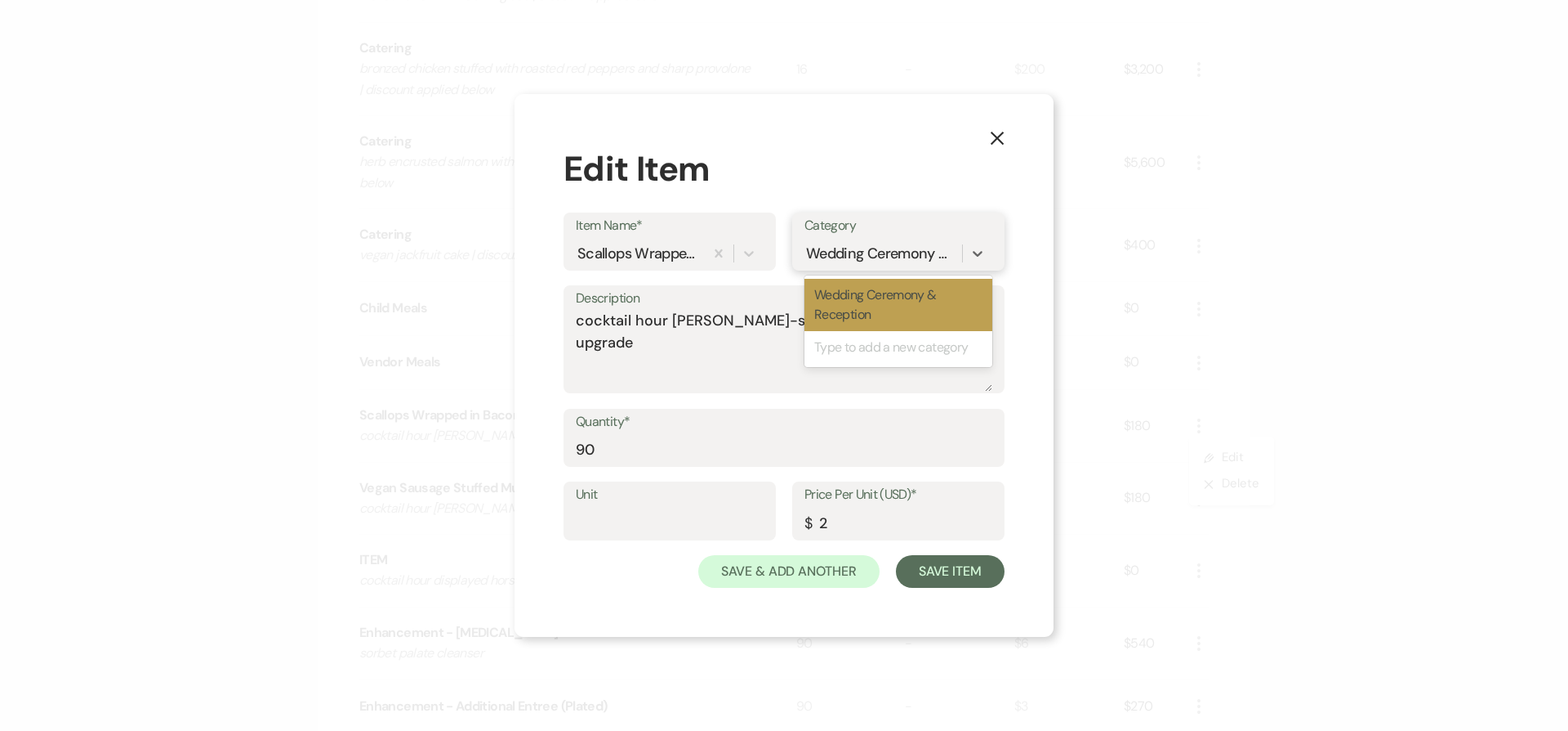
click at [865, 256] on div "Wedding Ceremony & Reception" at bounding box center [881, 253] width 151 height 22
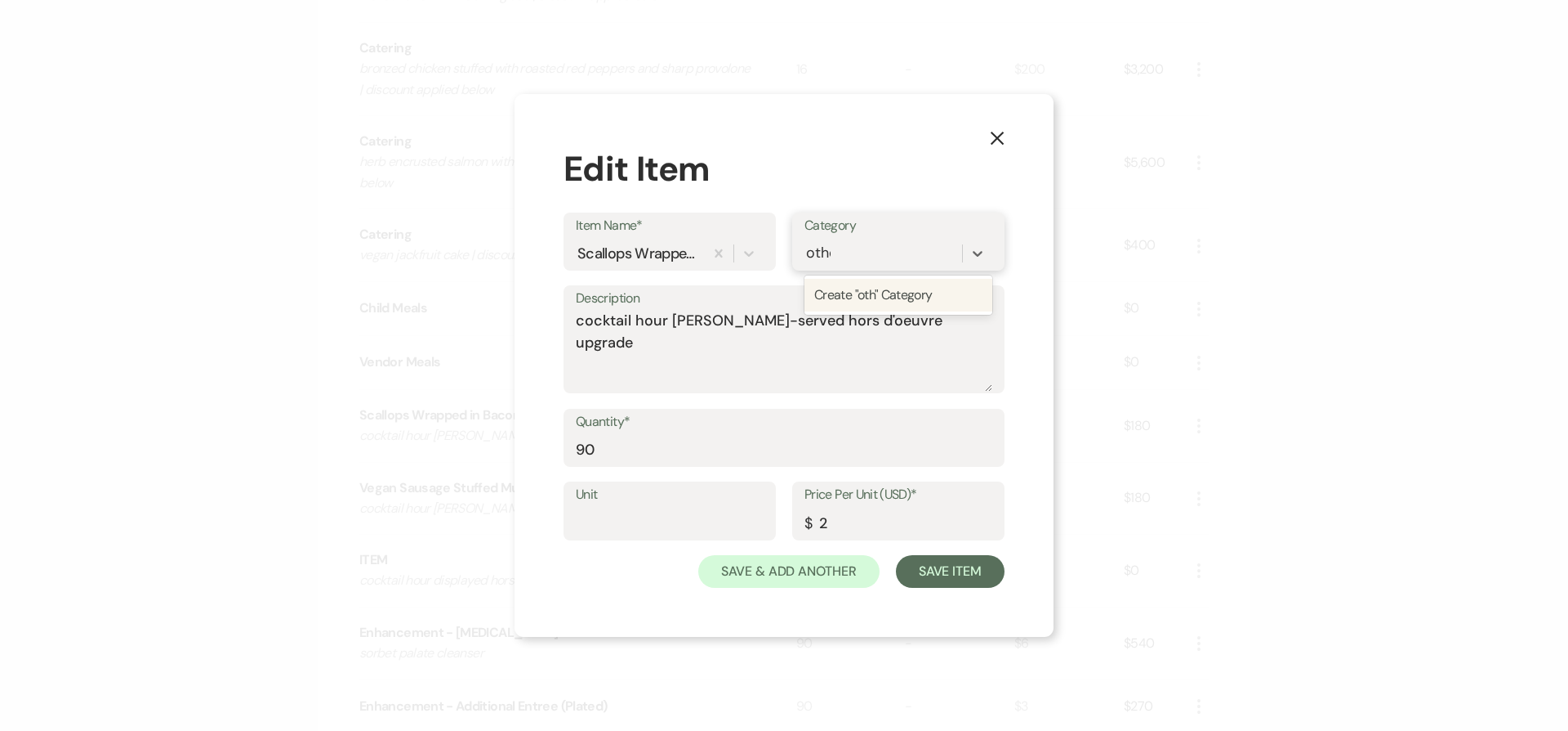
type input "other"
click at [983, 572] on button "Save Item" at bounding box center [950, 571] width 109 height 33
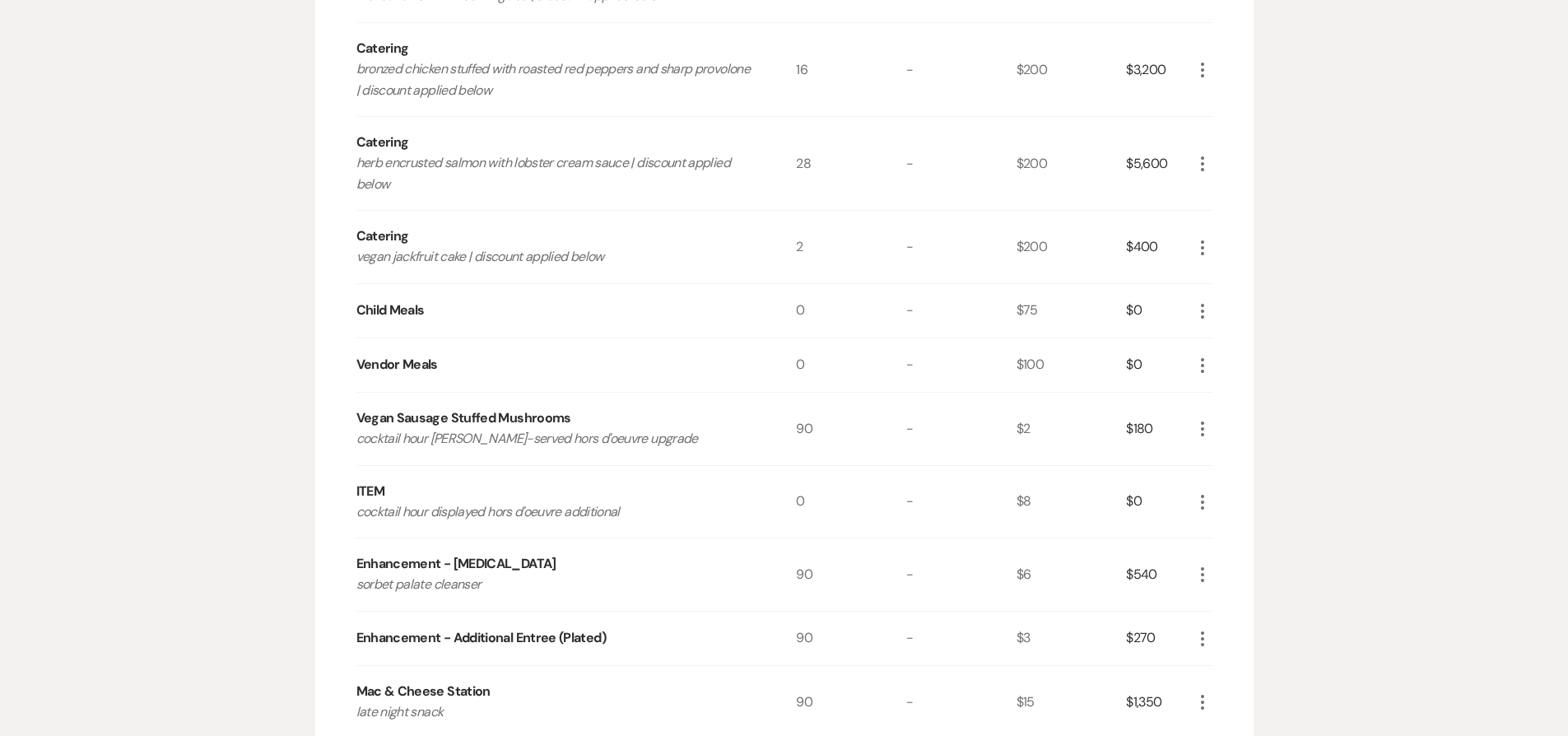
click at [1207, 499] on icon "More" at bounding box center [1203, 502] width 20 height 20
click at [1216, 529] on icon "Pencil" at bounding box center [1216, 535] width 10 height 12
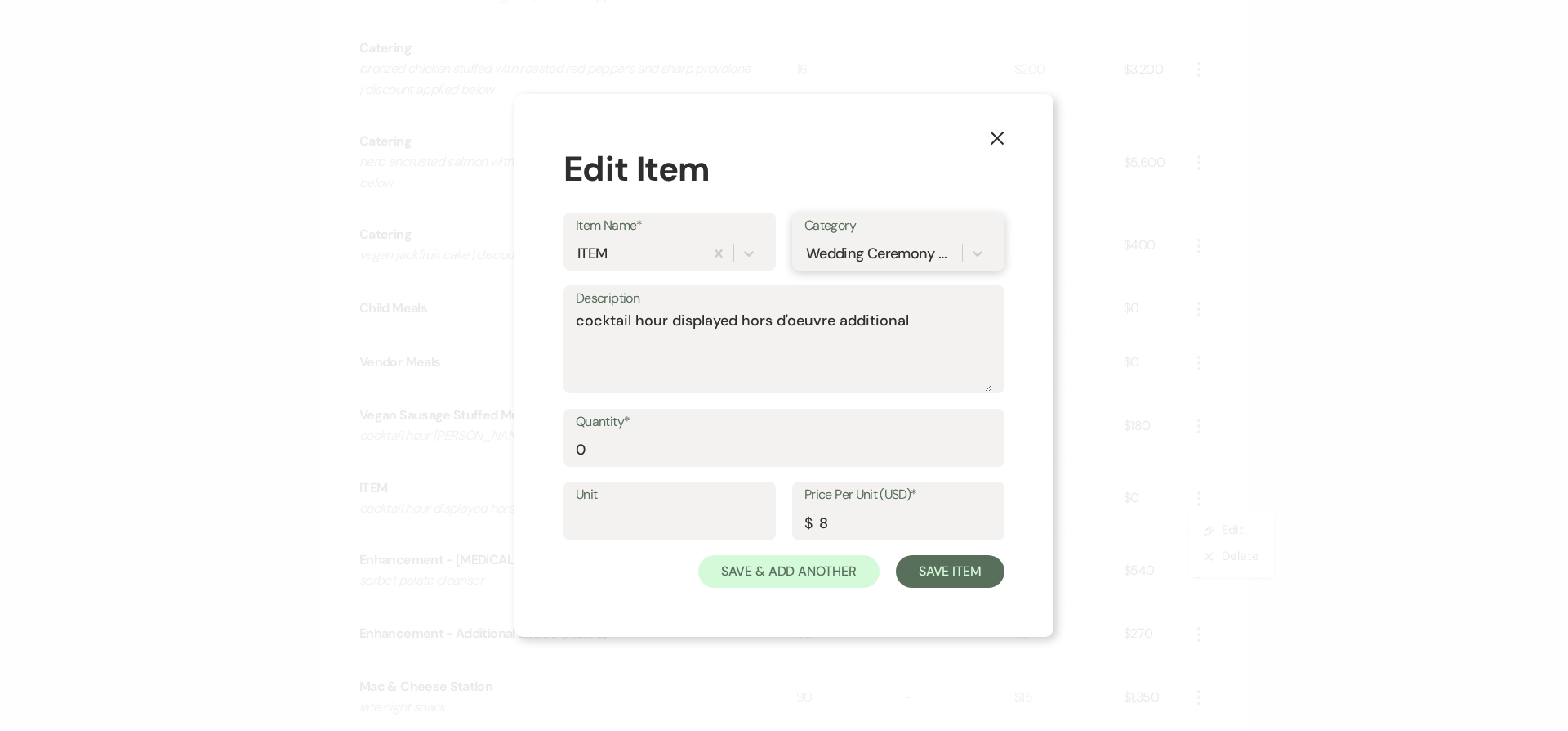
click at [884, 253] on div "Wedding Ceremony & Reception" at bounding box center [881, 253] width 151 height 22
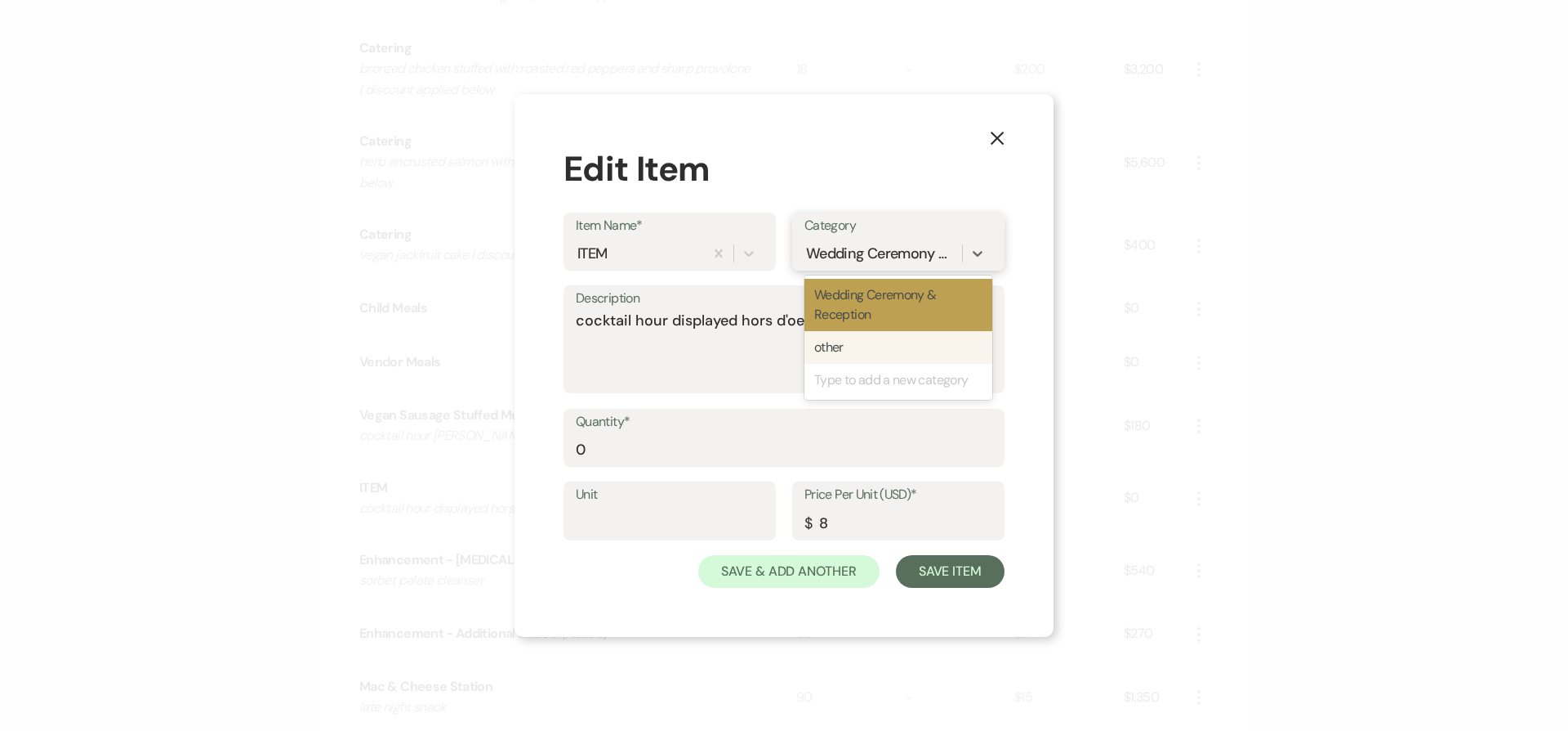
click at [861, 353] on div "other" at bounding box center [899, 347] width 188 height 33
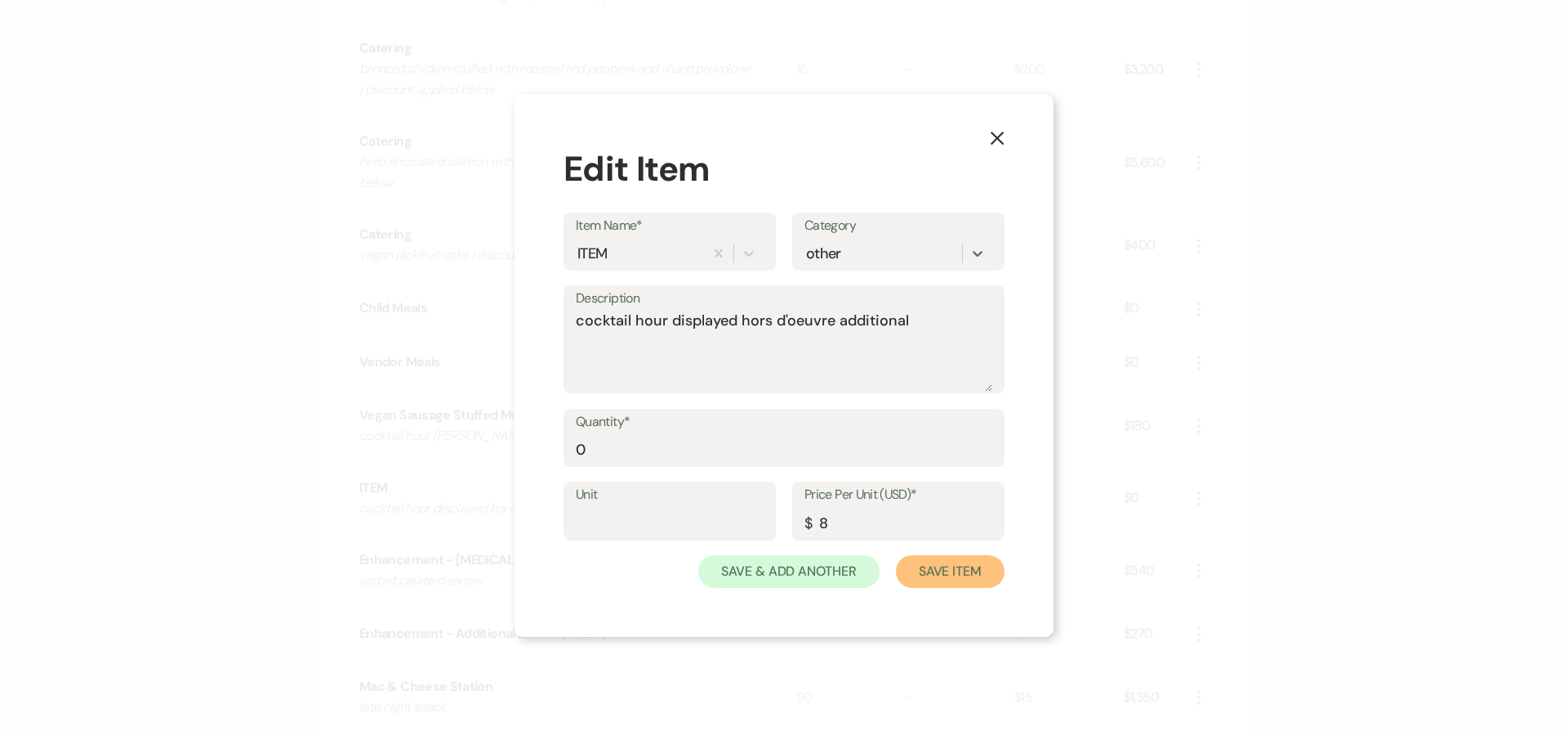
click at [964, 576] on button "Save Item" at bounding box center [950, 571] width 109 height 33
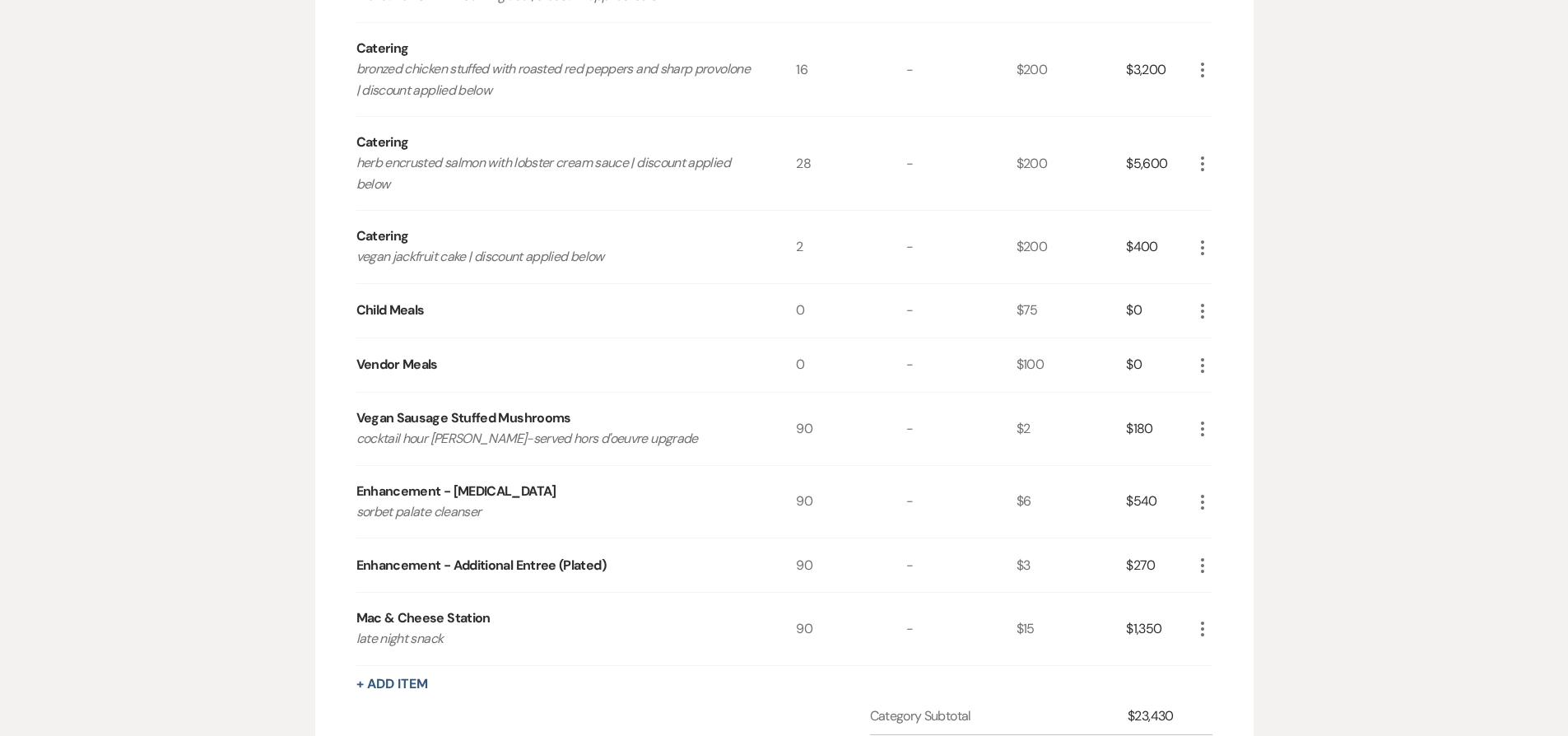
click at [1197, 421] on icon "More" at bounding box center [1203, 429] width 20 height 20
click at [1208, 459] on button "Pencil Edit" at bounding box center [1236, 461] width 86 height 26
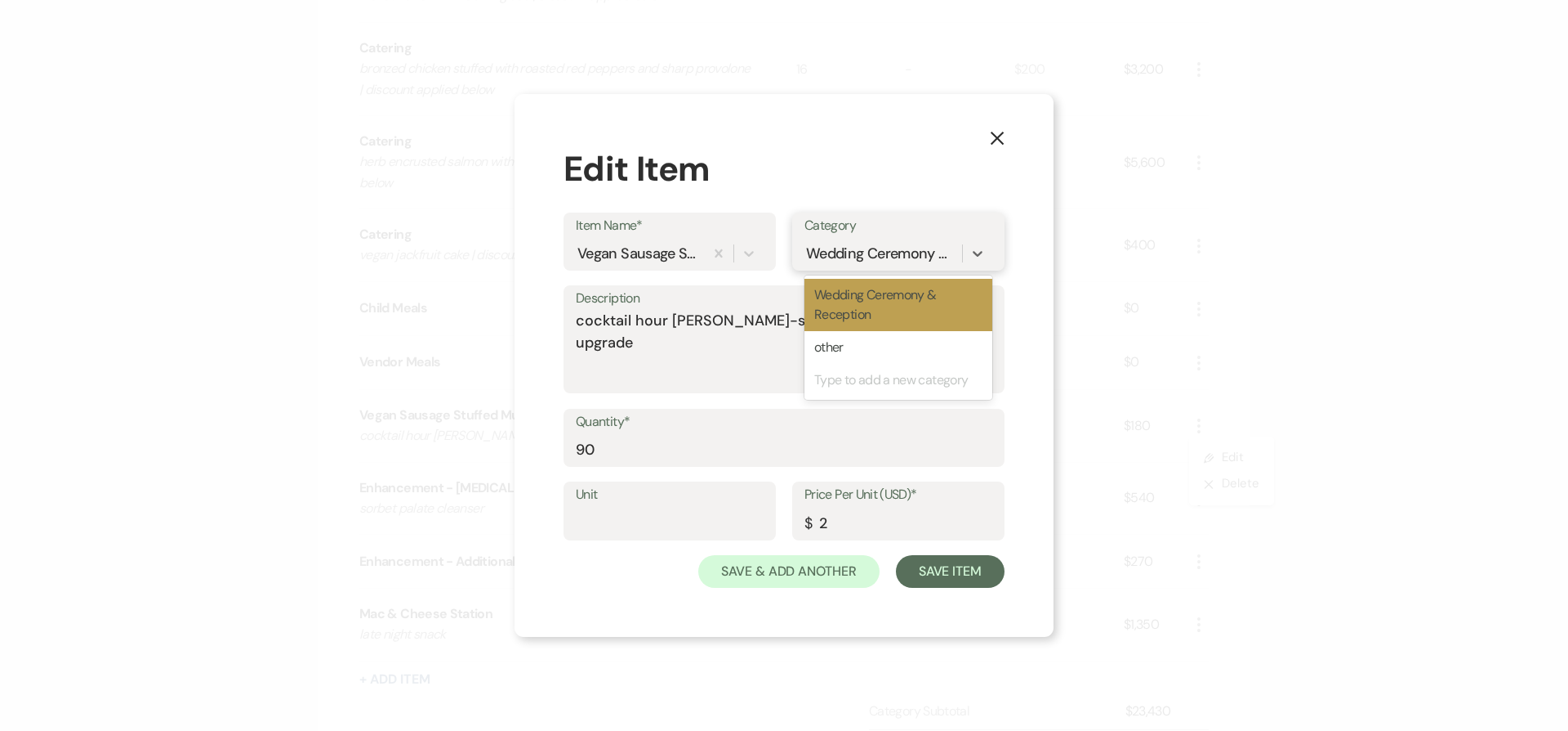
click at [900, 251] on div "Wedding Ceremony & Reception" at bounding box center [881, 253] width 151 height 22
click at [868, 339] on div "other" at bounding box center [899, 347] width 188 height 33
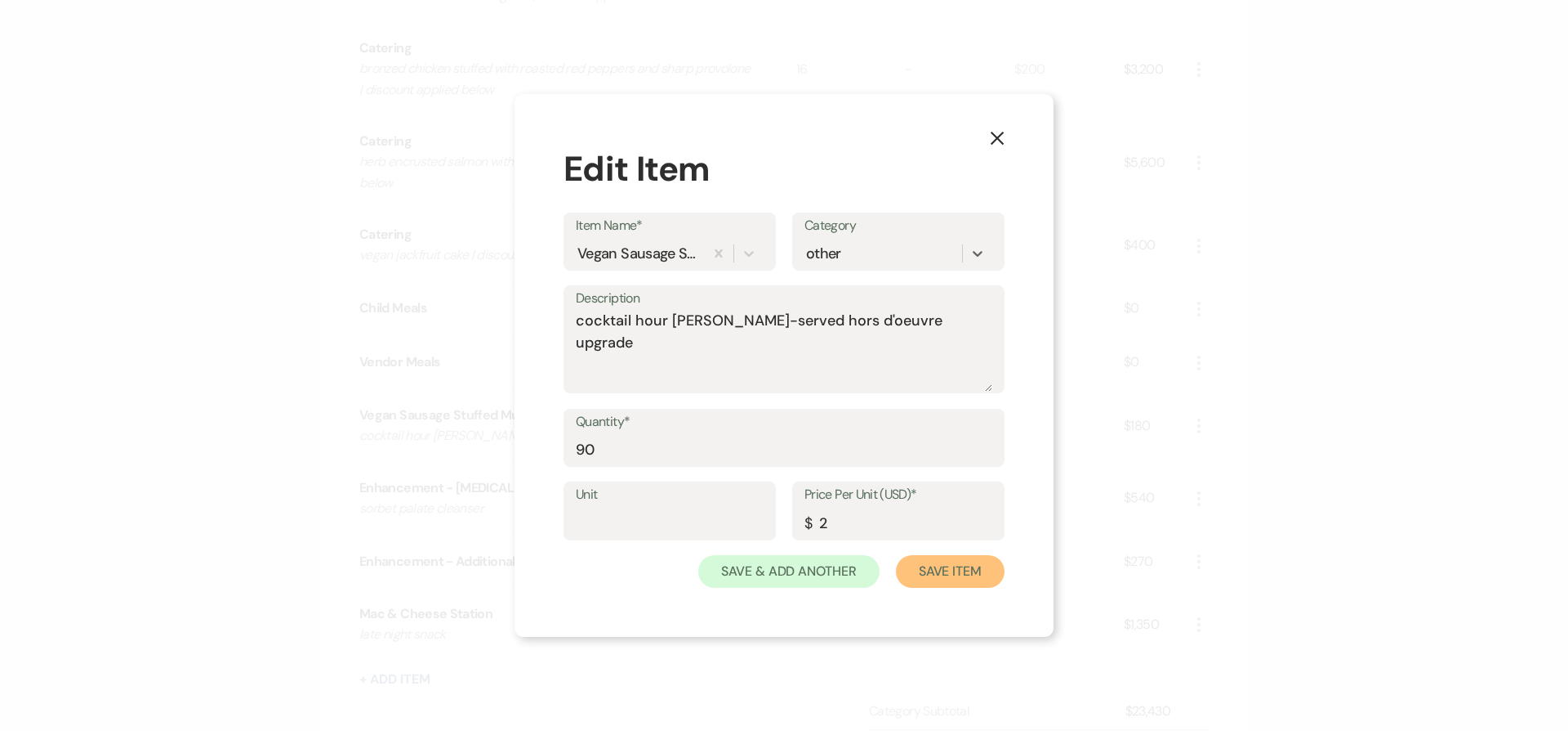
click at [931, 569] on button "Save Item" at bounding box center [950, 571] width 109 height 33
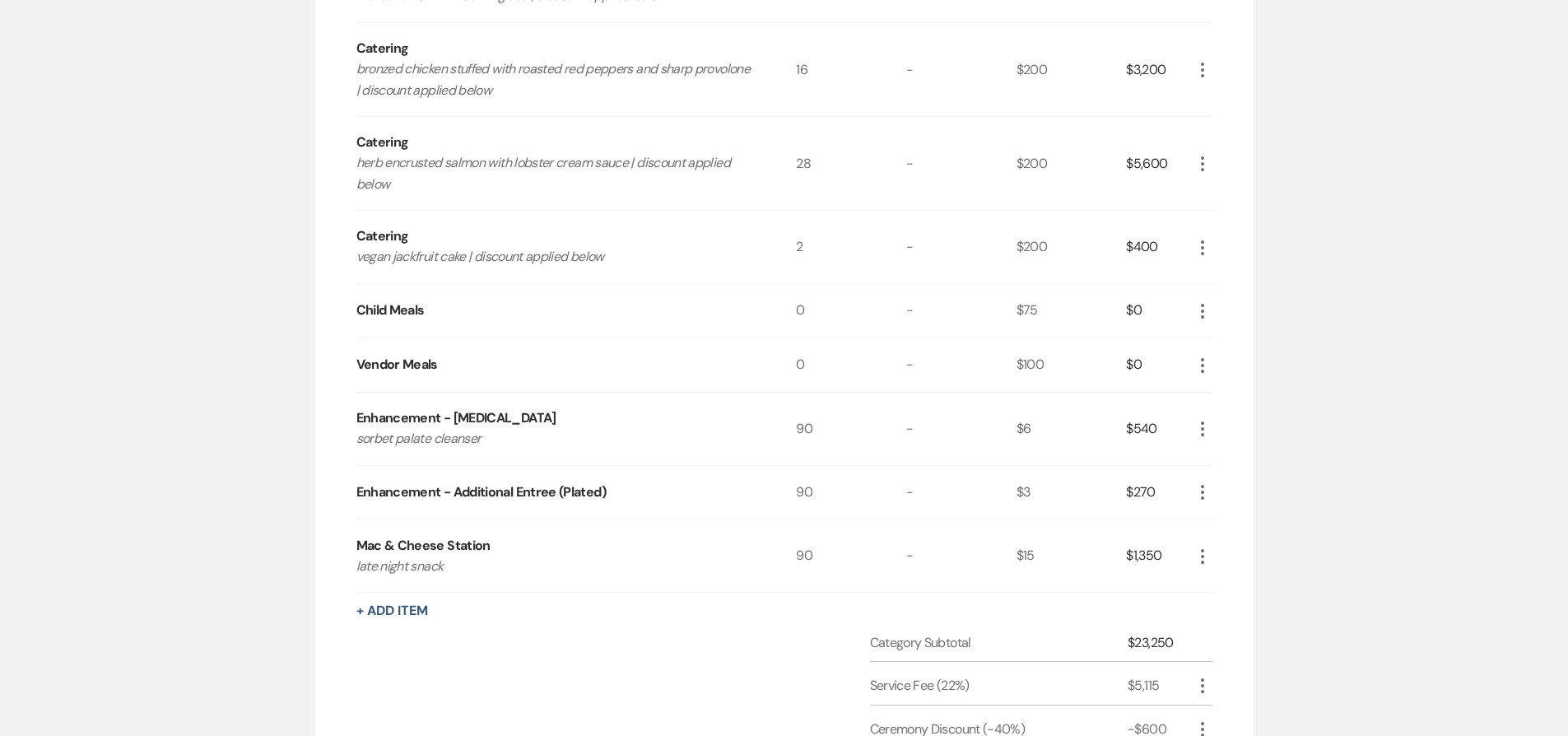
click at [1203, 314] on icon "More" at bounding box center [1203, 311] width 20 height 20
click at [1212, 344] on icon "Pencil" at bounding box center [1216, 343] width 10 height 12
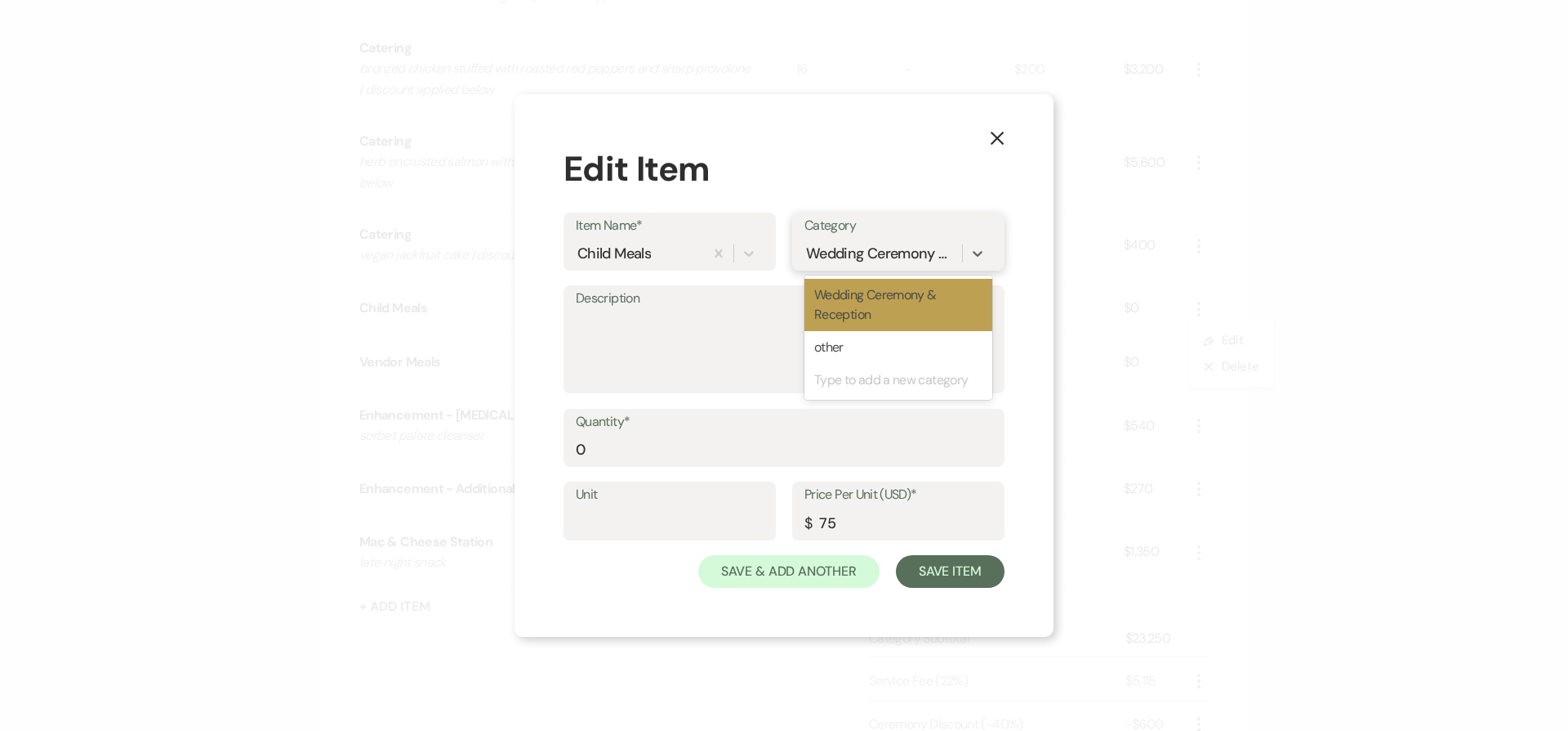
click at [863, 255] on div "Wedding Ceremony & Reception" at bounding box center [881, 253] width 151 height 22
click at [864, 358] on div "other" at bounding box center [899, 347] width 188 height 33
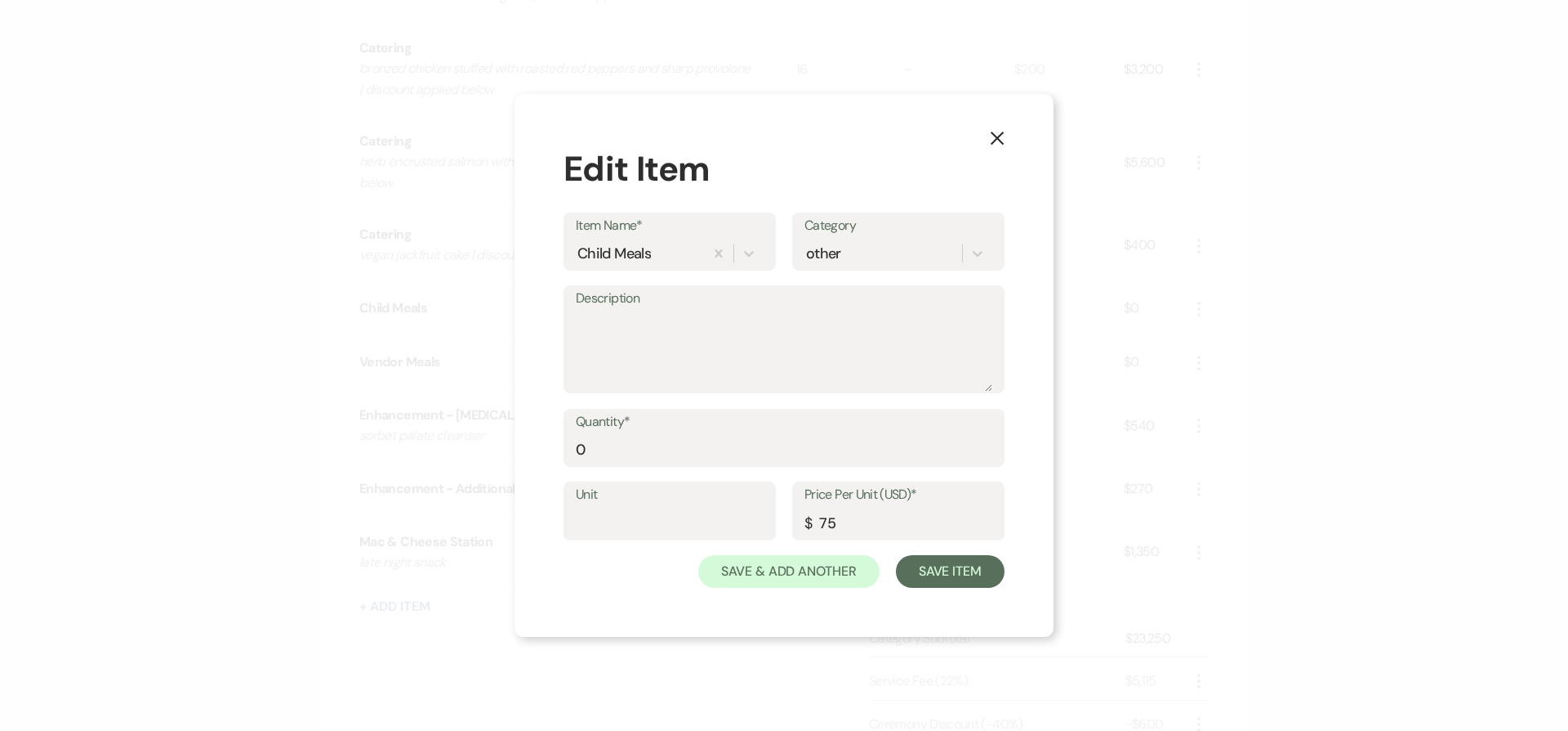
click at [985, 136] on button "X" at bounding box center [997, 138] width 25 height 29
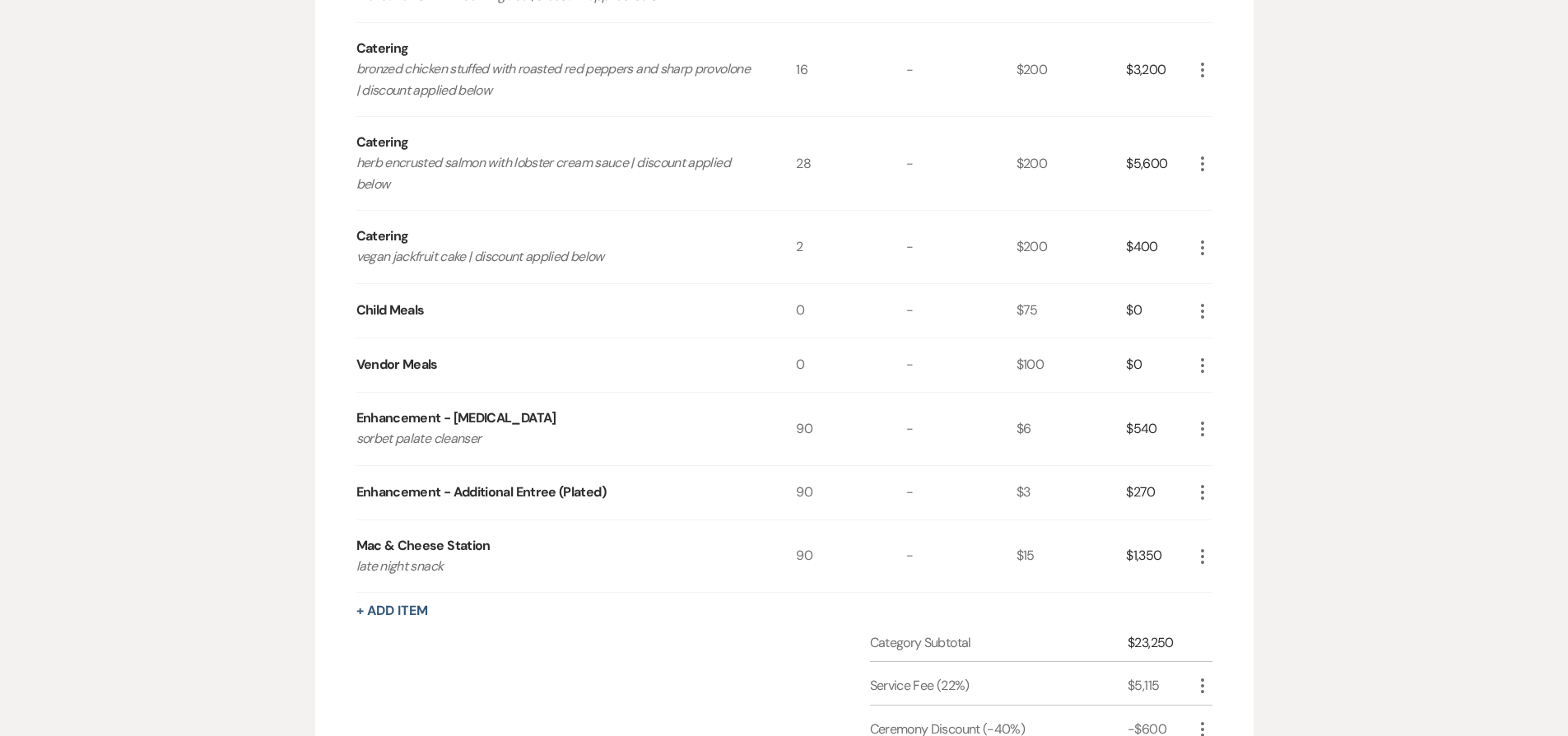
click at [1190, 417] on div "$540" at bounding box center [1159, 429] width 66 height 73
click at [1201, 434] on use "button" at bounding box center [1202, 429] width 3 height 15
click at [1212, 459] on icon "Pencil" at bounding box center [1216, 461] width 10 height 12
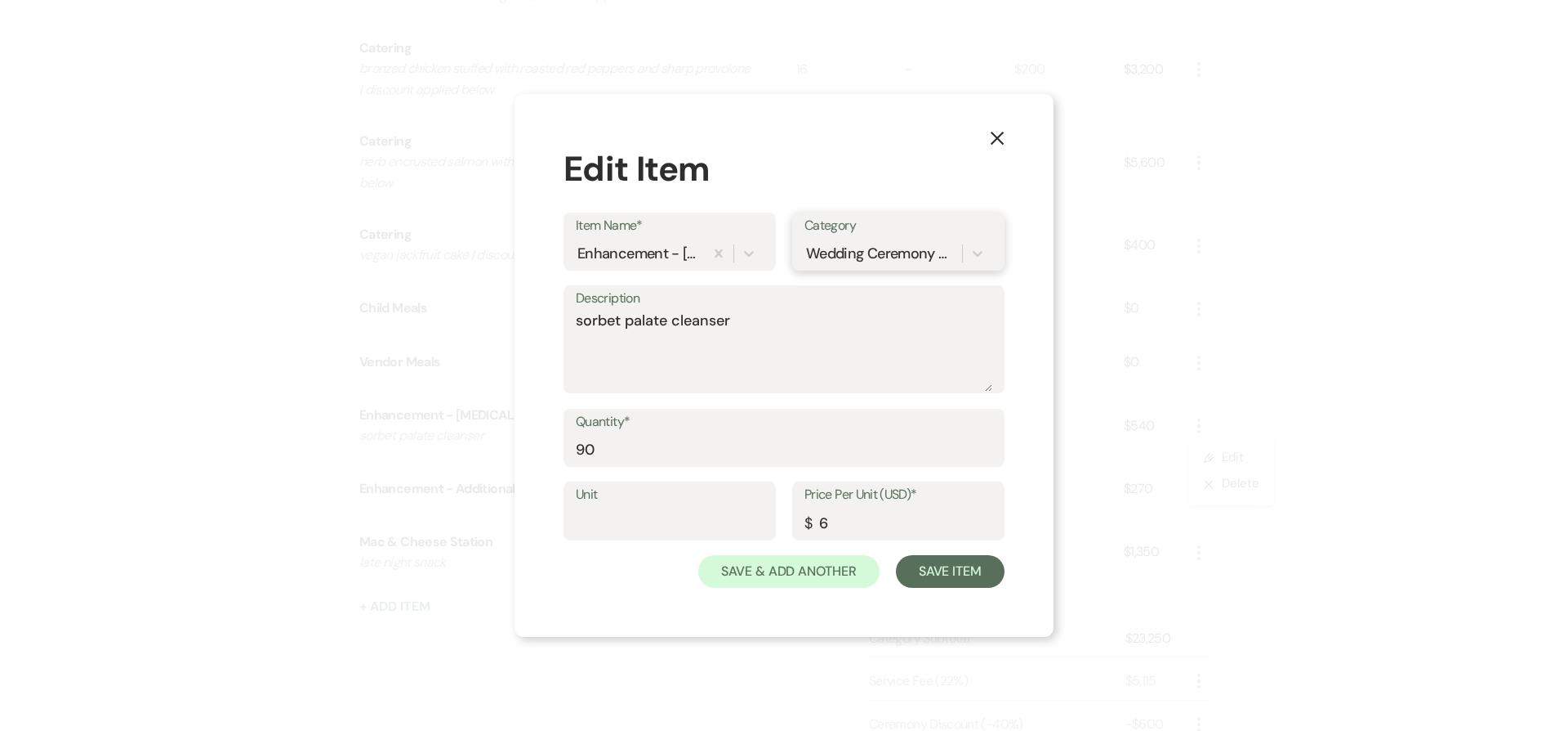
click at [814, 246] on div "Wedding Ceremony & Reception" at bounding box center [881, 253] width 151 height 22
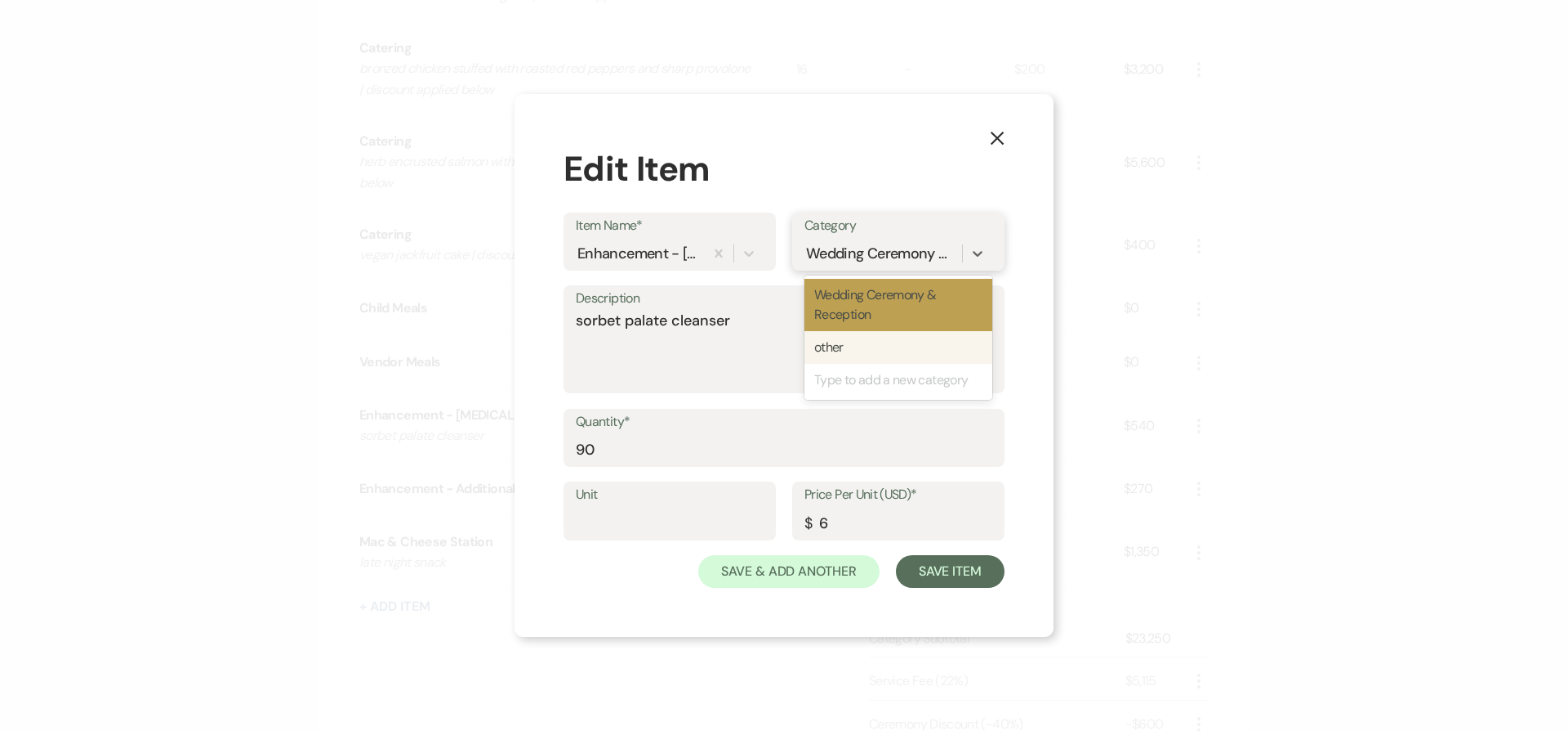
click at [854, 339] on div "other" at bounding box center [899, 347] width 188 height 33
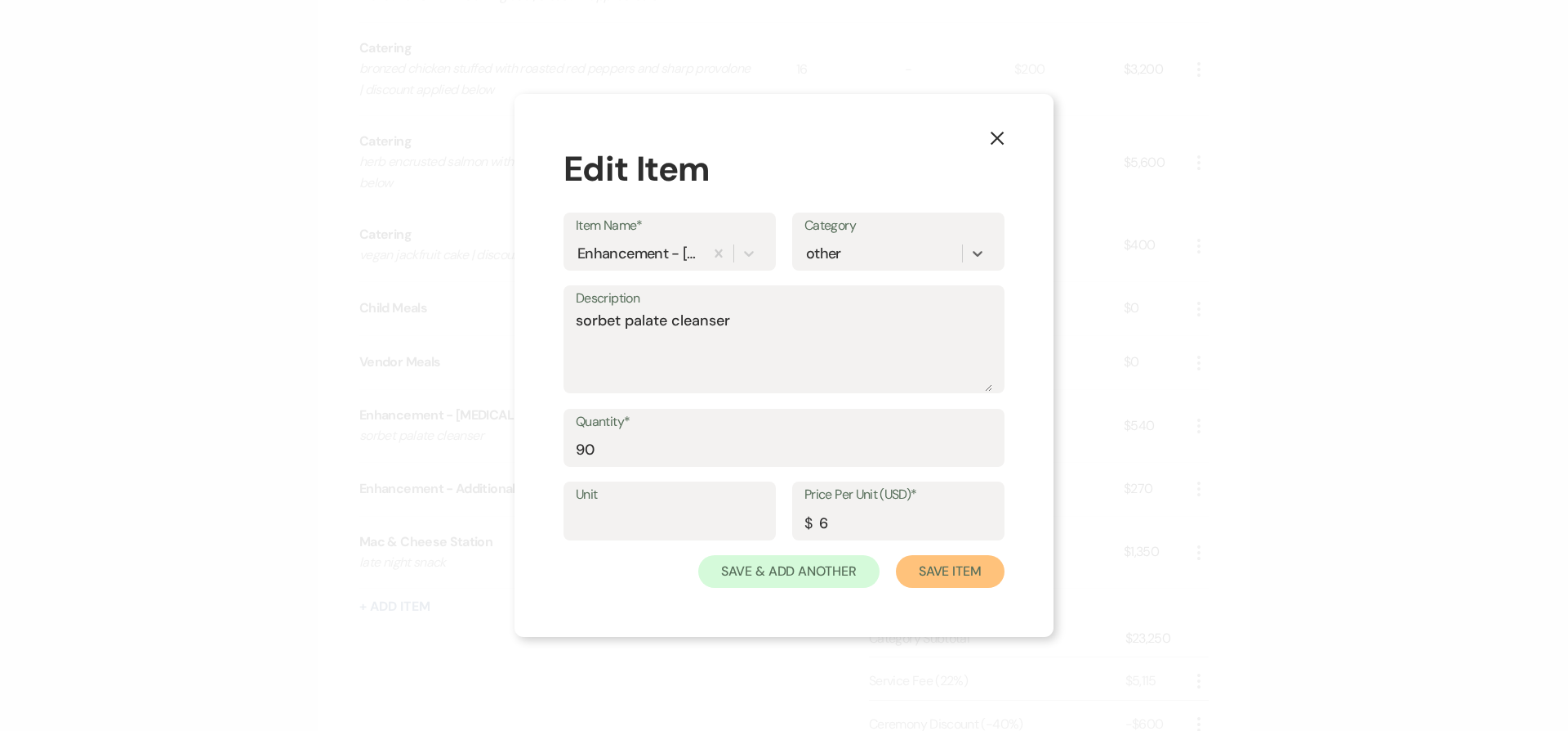
click at [938, 573] on button "Save Item" at bounding box center [950, 571] width 109 height 33
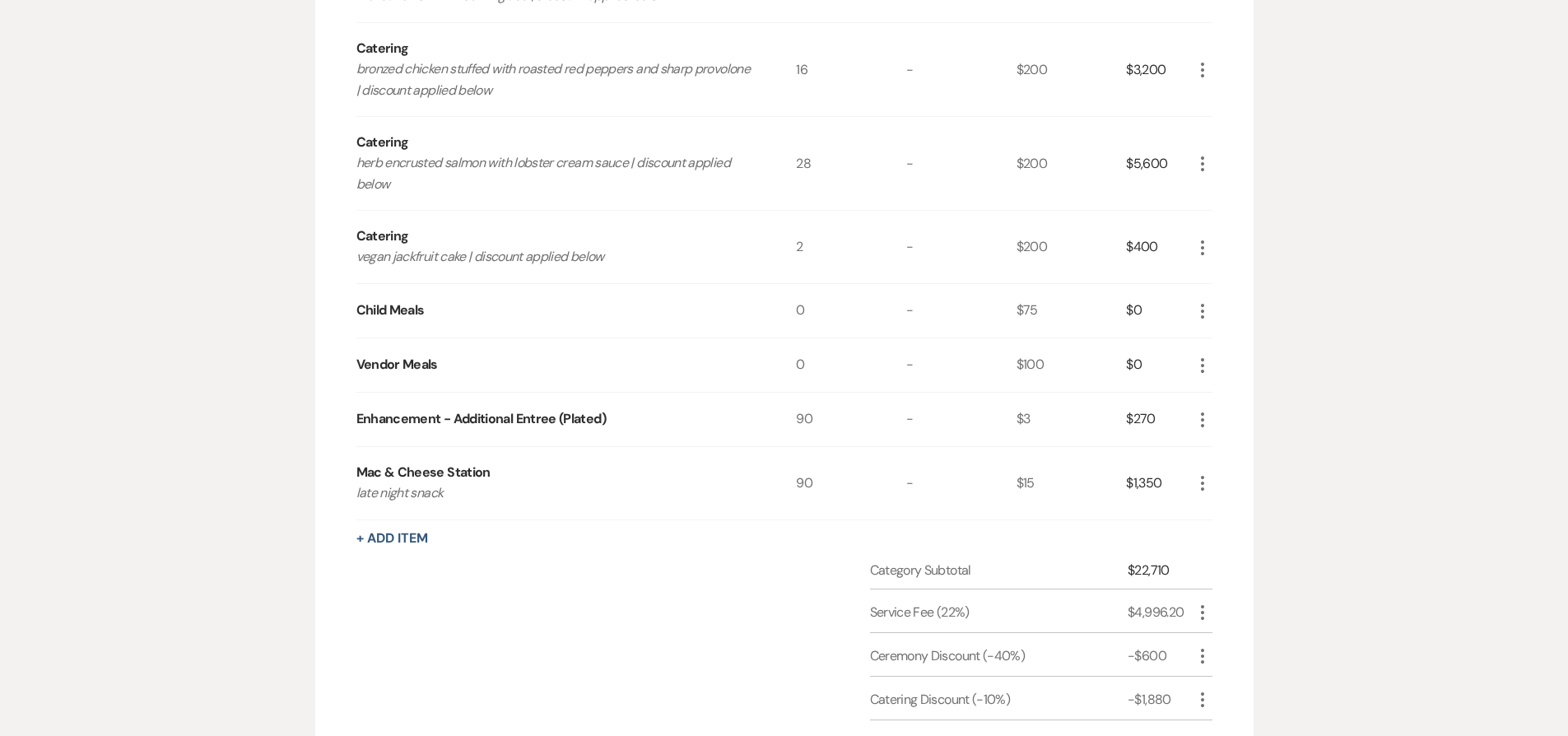
click at [1203, 417] on icon "More" at bounding box center [1203, 420] width 20 height 20
click at [1208, 452] on button "Pencil Edit" at bounding box center [1236, 452] width 86 height 26
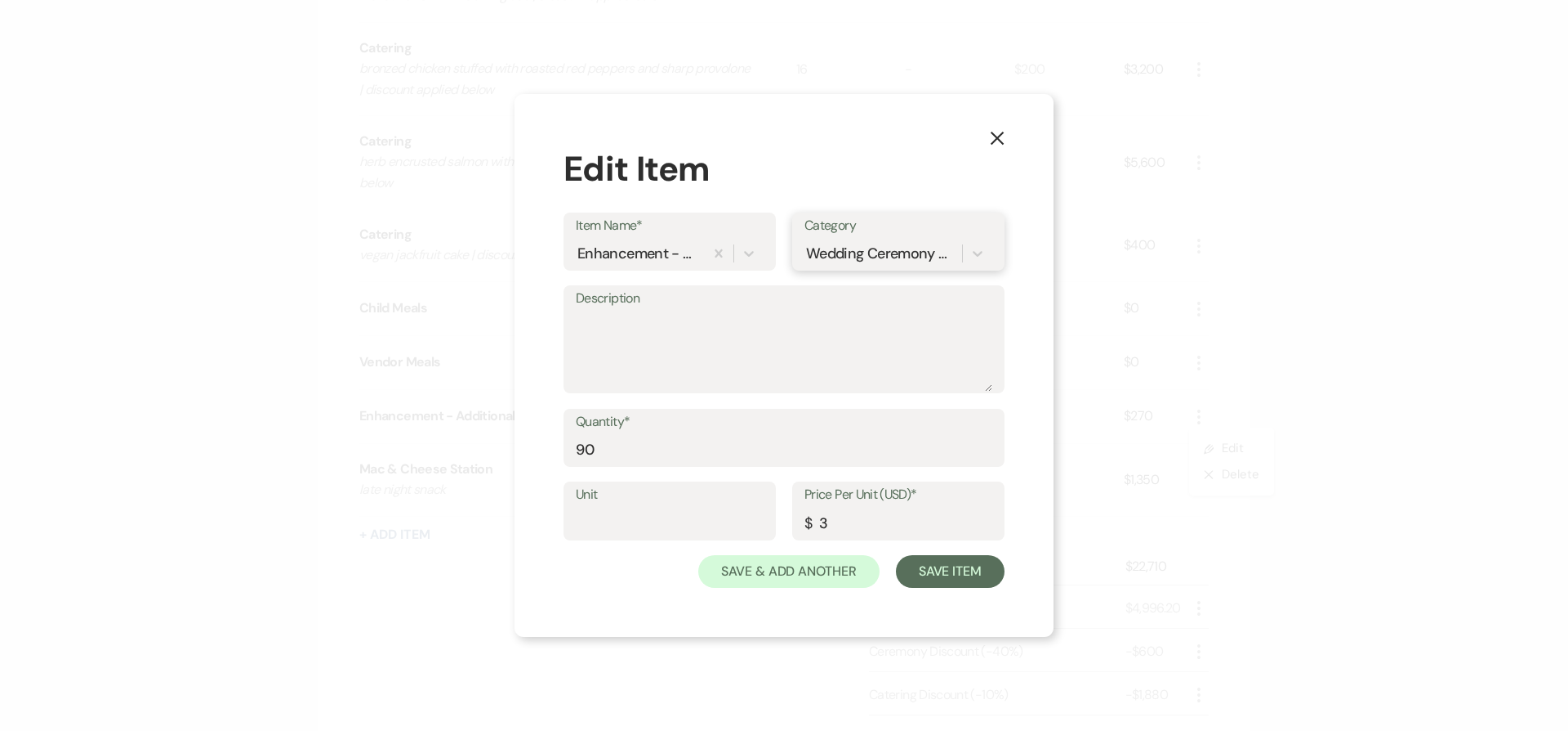
click at [817, 264] on div "Wedding Ceremony & Reception" at bounding box center [883, 253] width 157 height 29
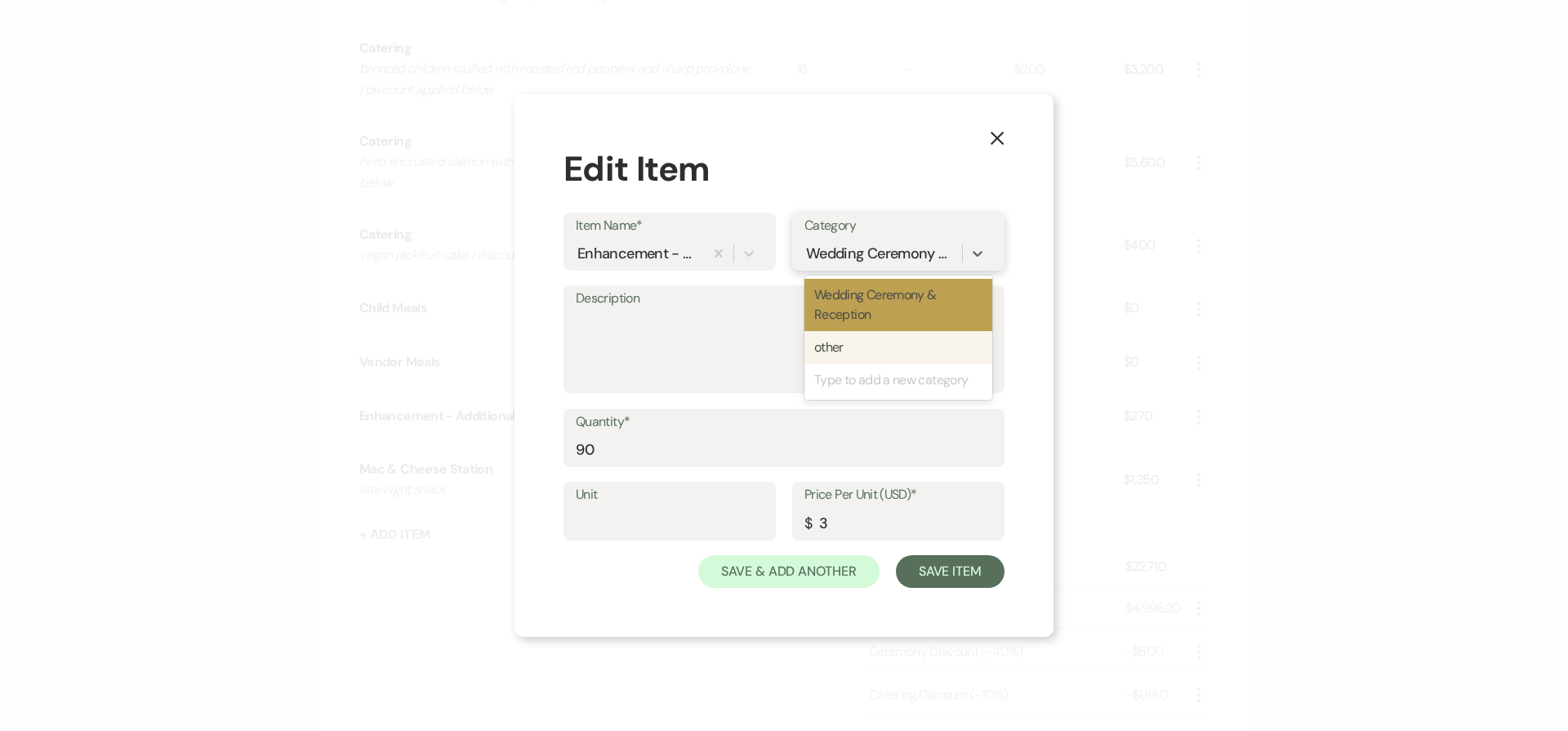
click at [825, 336] on div "other" at bounding box center [899, 347] width 188 height 33
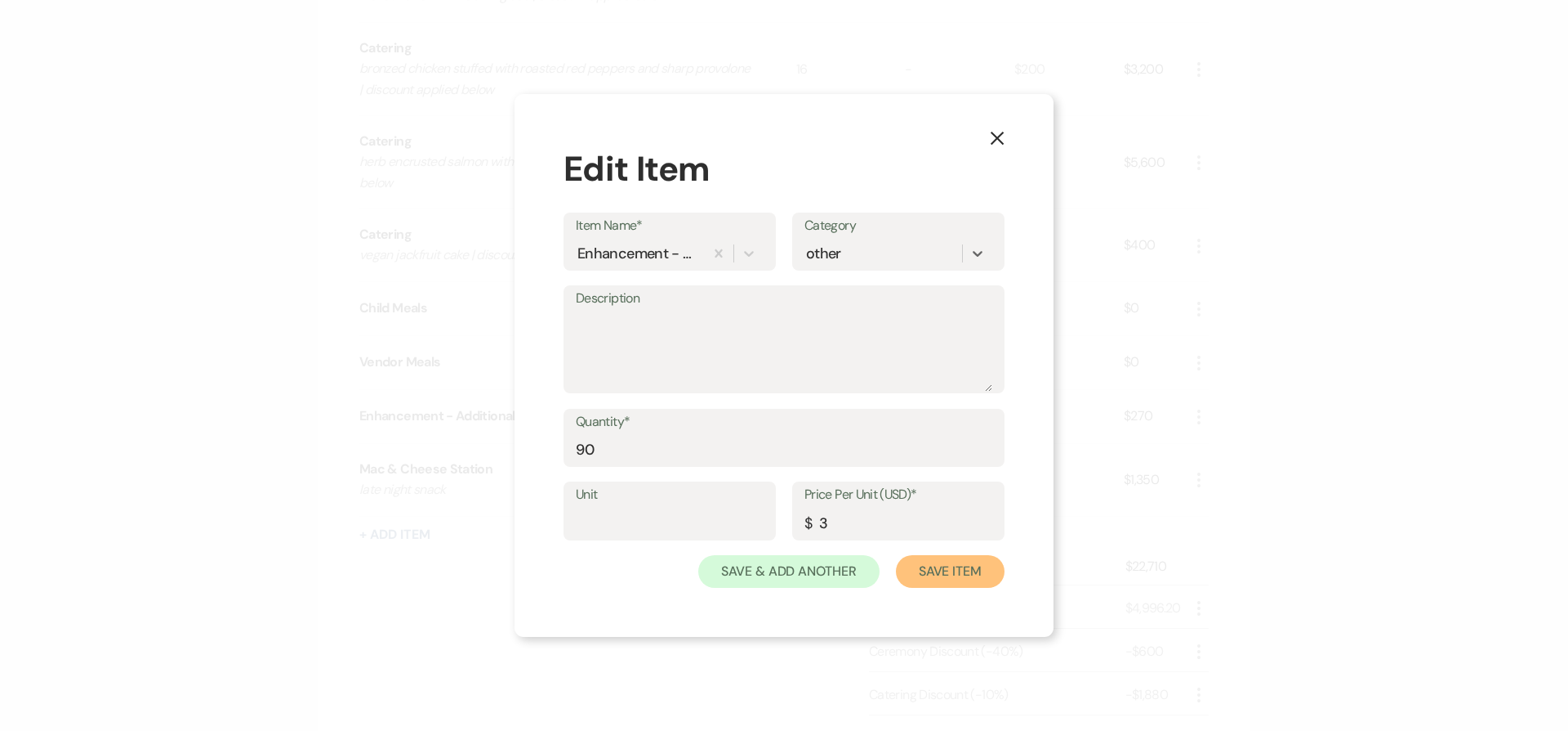
click at [962, 581] on button "Save Item" at bounding box center [950, 571] width 109 height 33
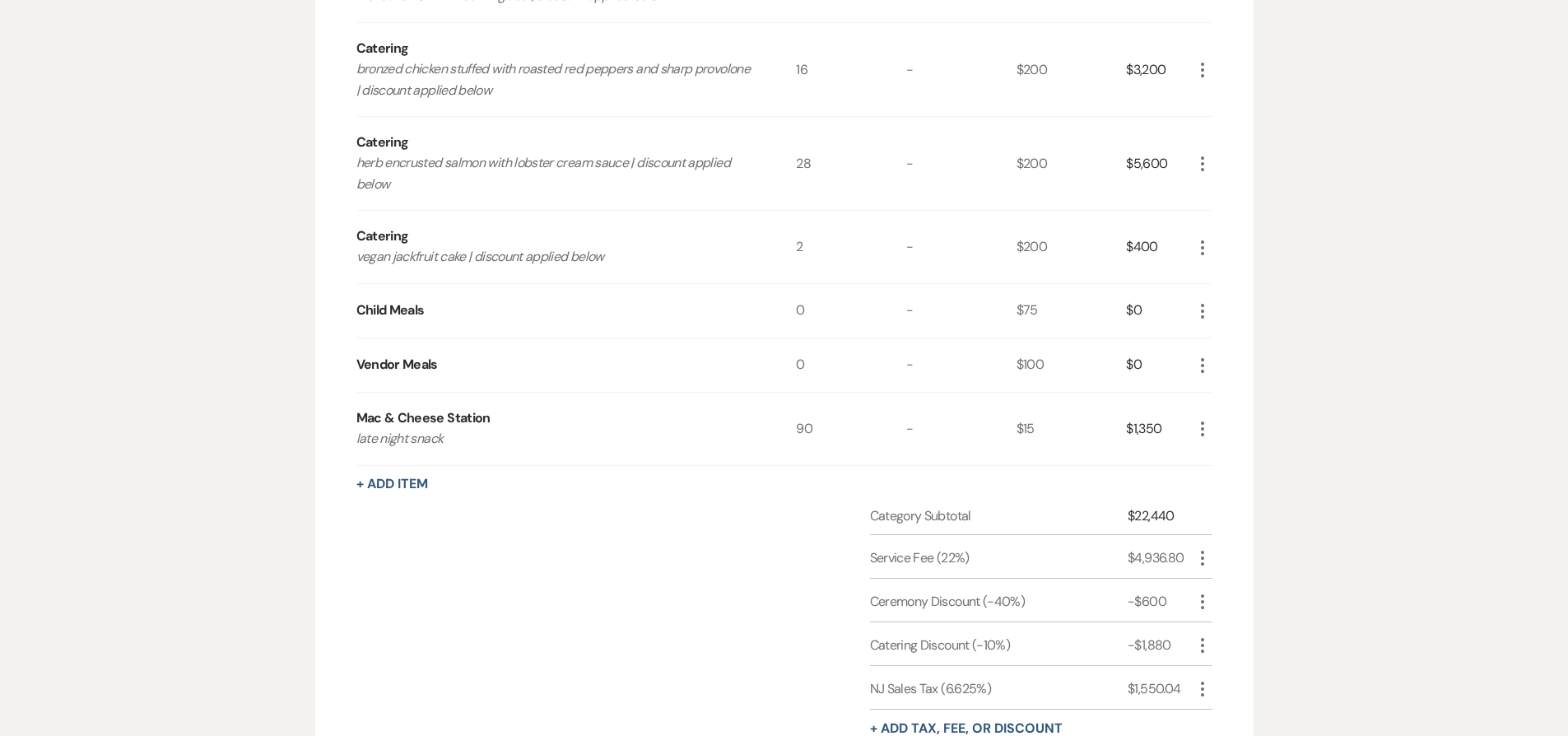
click at [1194, 361] on icon "More" at bounding box center [1203, 365] width 20 height 20
click at [1152, 453] on div "$1,350" at bounding box center [1159, 429] width 66 height 73
click at [1202, 426] on icon "More" at bounding box center [1203, 429] width 20 height 20
click at [1217, 449] on button "Pencil Edit" at bounding box center [1236, 461] width 86 height 26
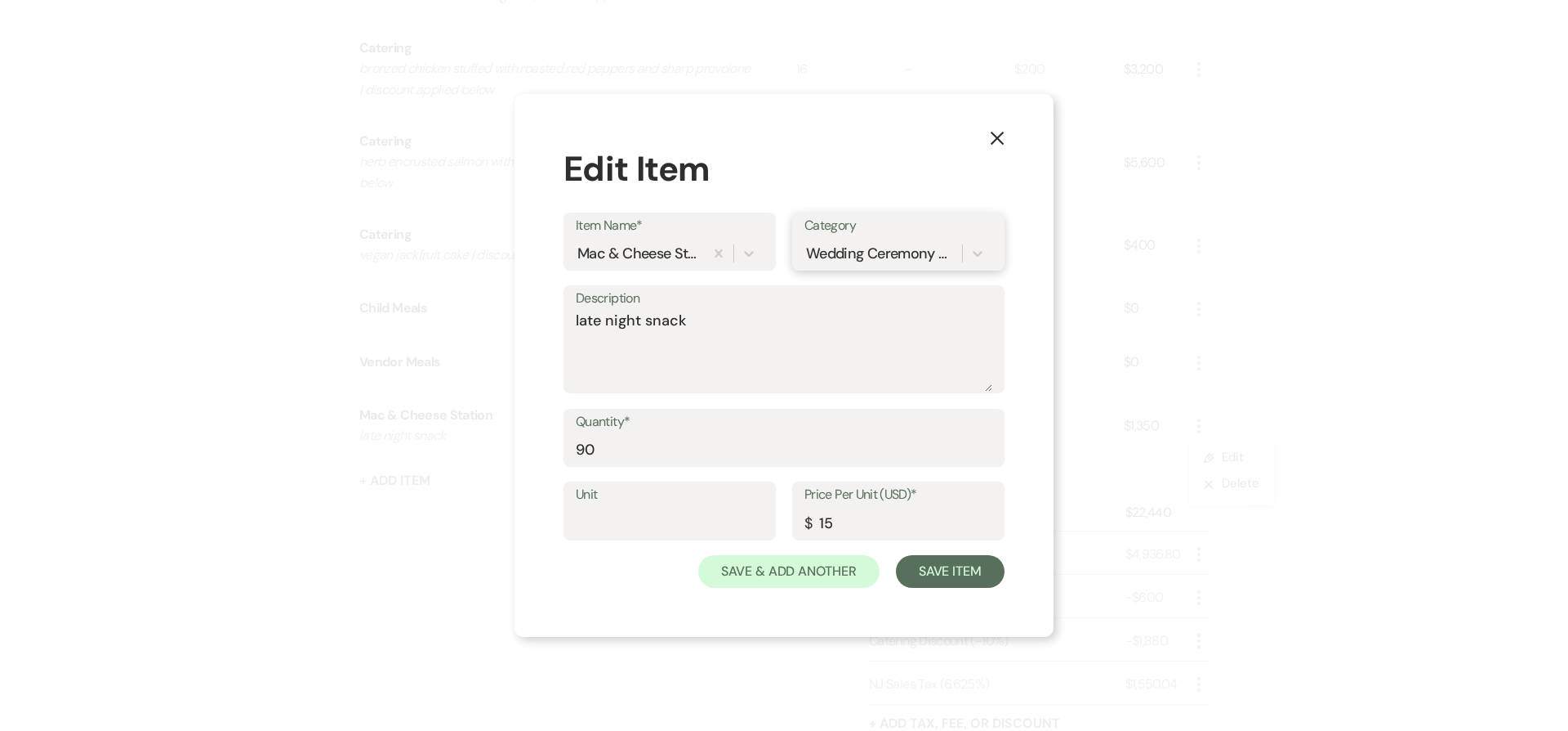
click at [900, 251] on div "Wedding Ceremony & Reception" at bounding box center [881, 253] width 151 height 22
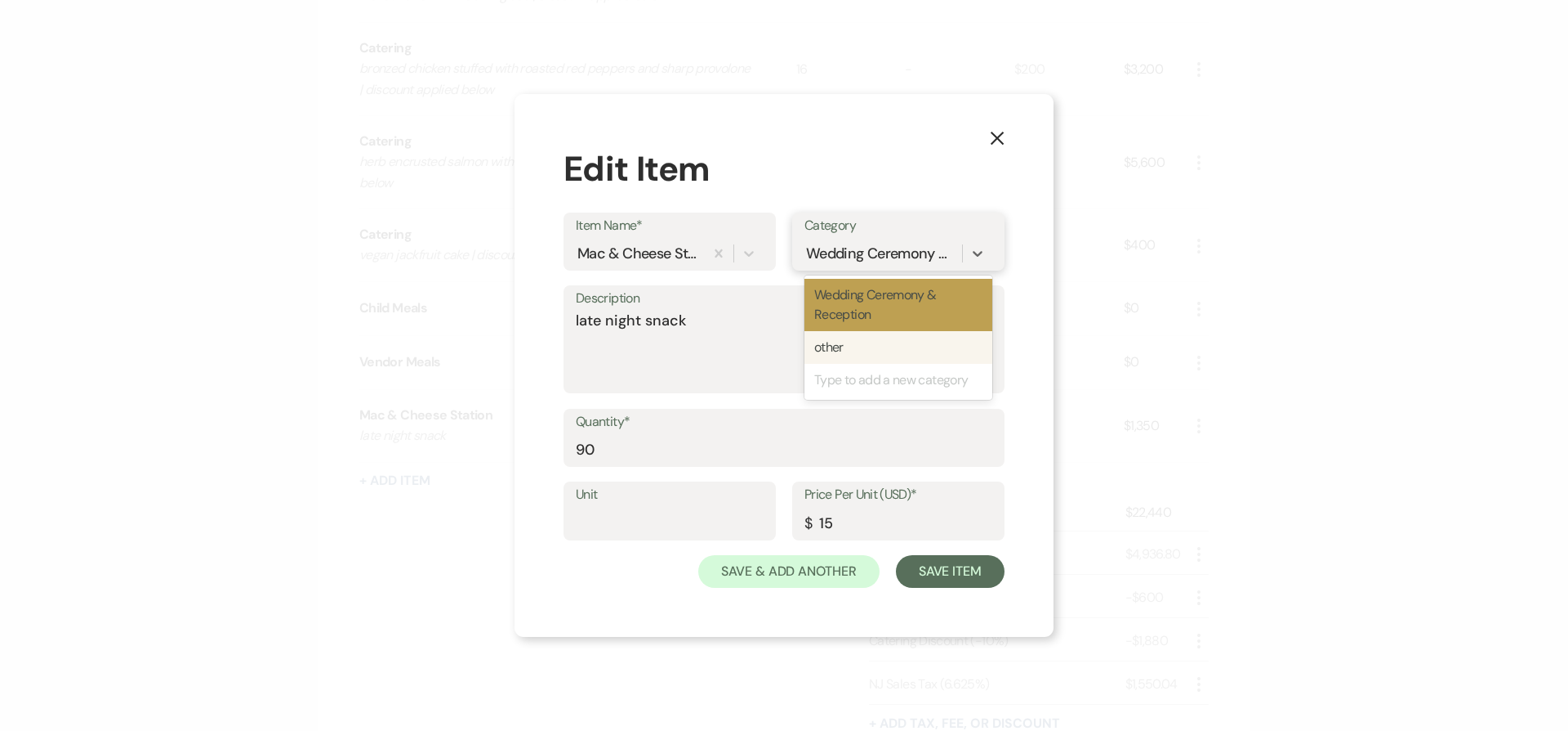
click at [869, 339] on div "other" at bounding box center [899, 347] width 188 height 33
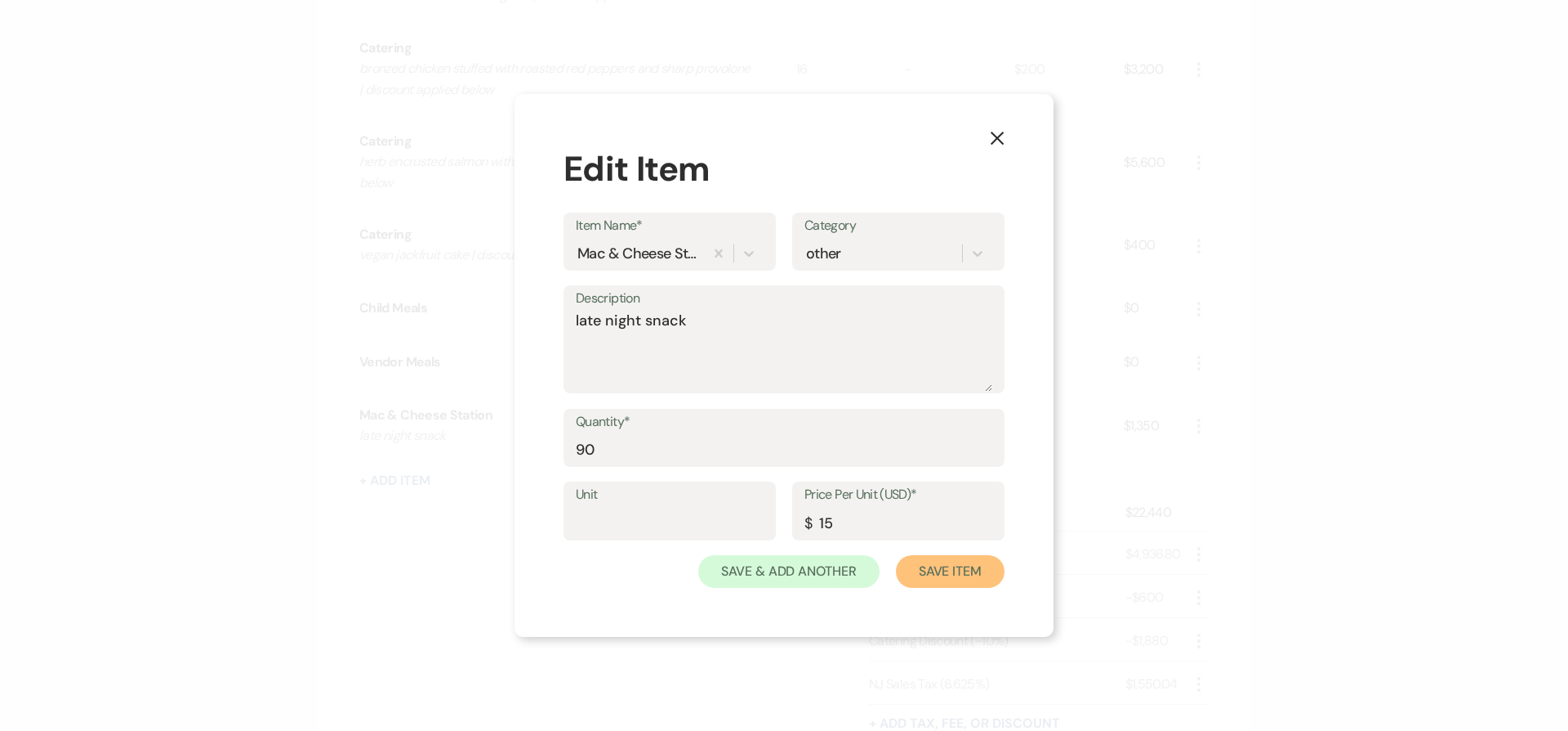
click at [943, 569] on button "Save Item" at bounding box center [950, 571] width 109 height 33
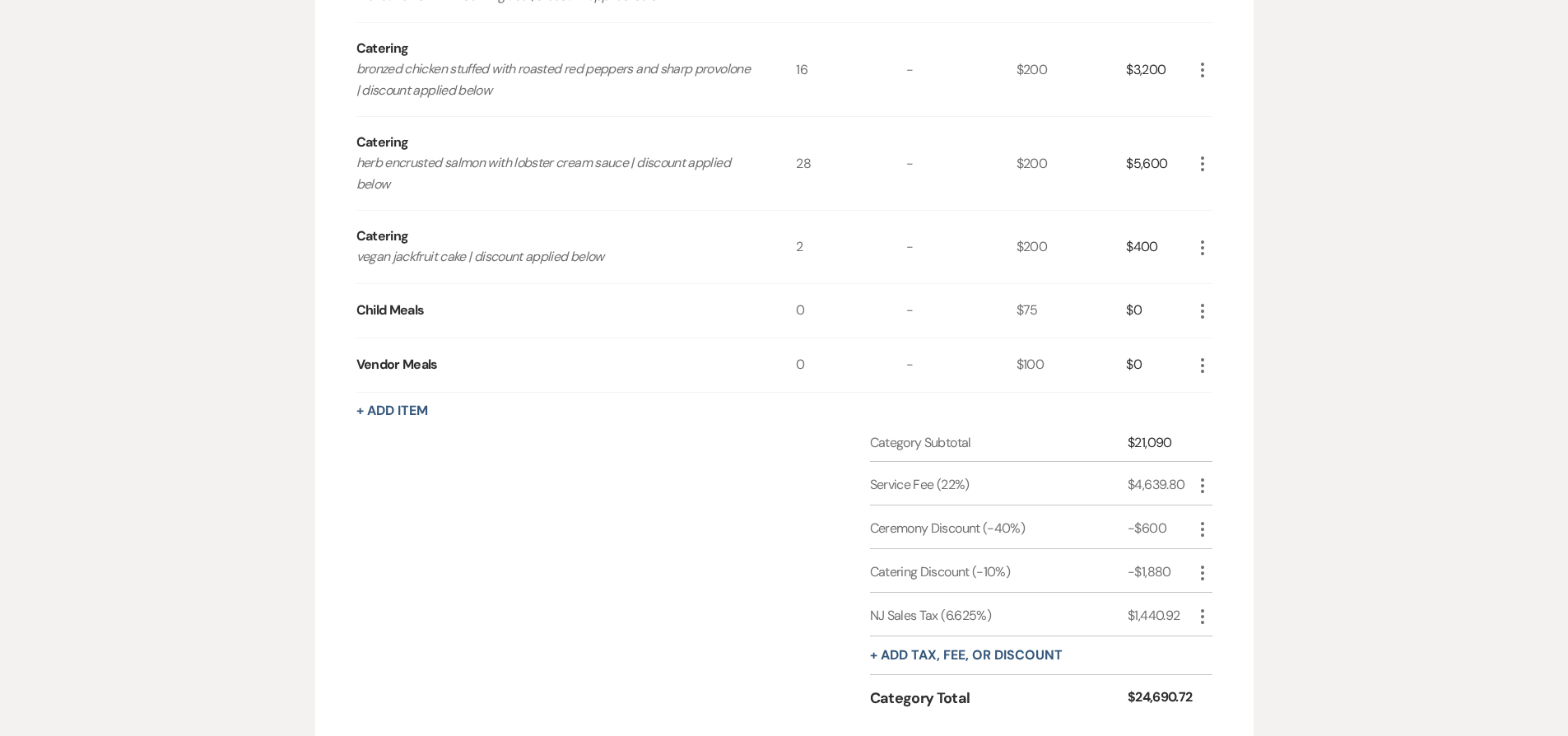
click at [1203, 365] on use "button" at bounding box center [1202, 365] width 3 height 15
click at [1215, 420] on icon "X" at bounding box center [1216, 423] width 10 height 12
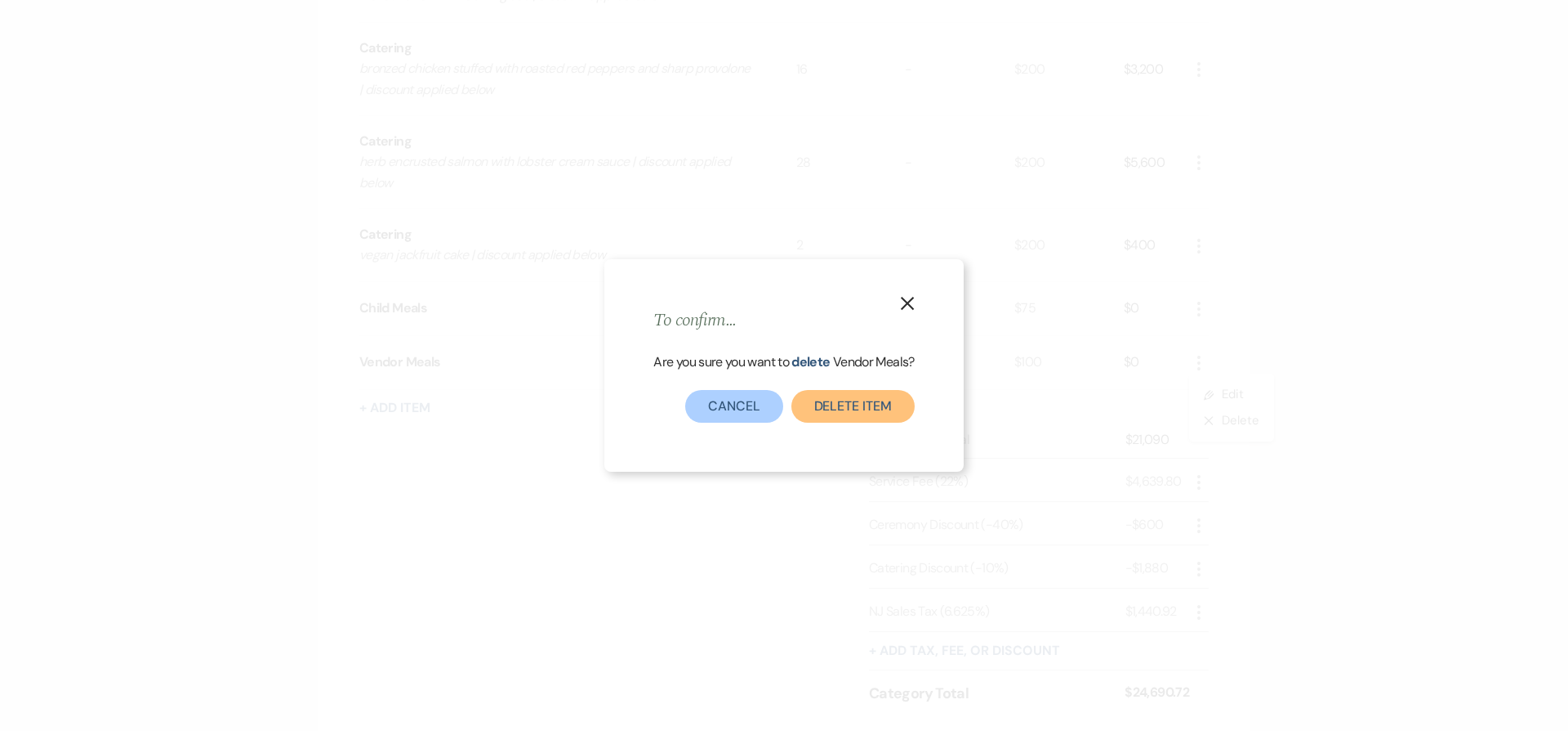
click at [857, 417] on button "Delete Item" at bounding box center [853, 406] width 124 height 33
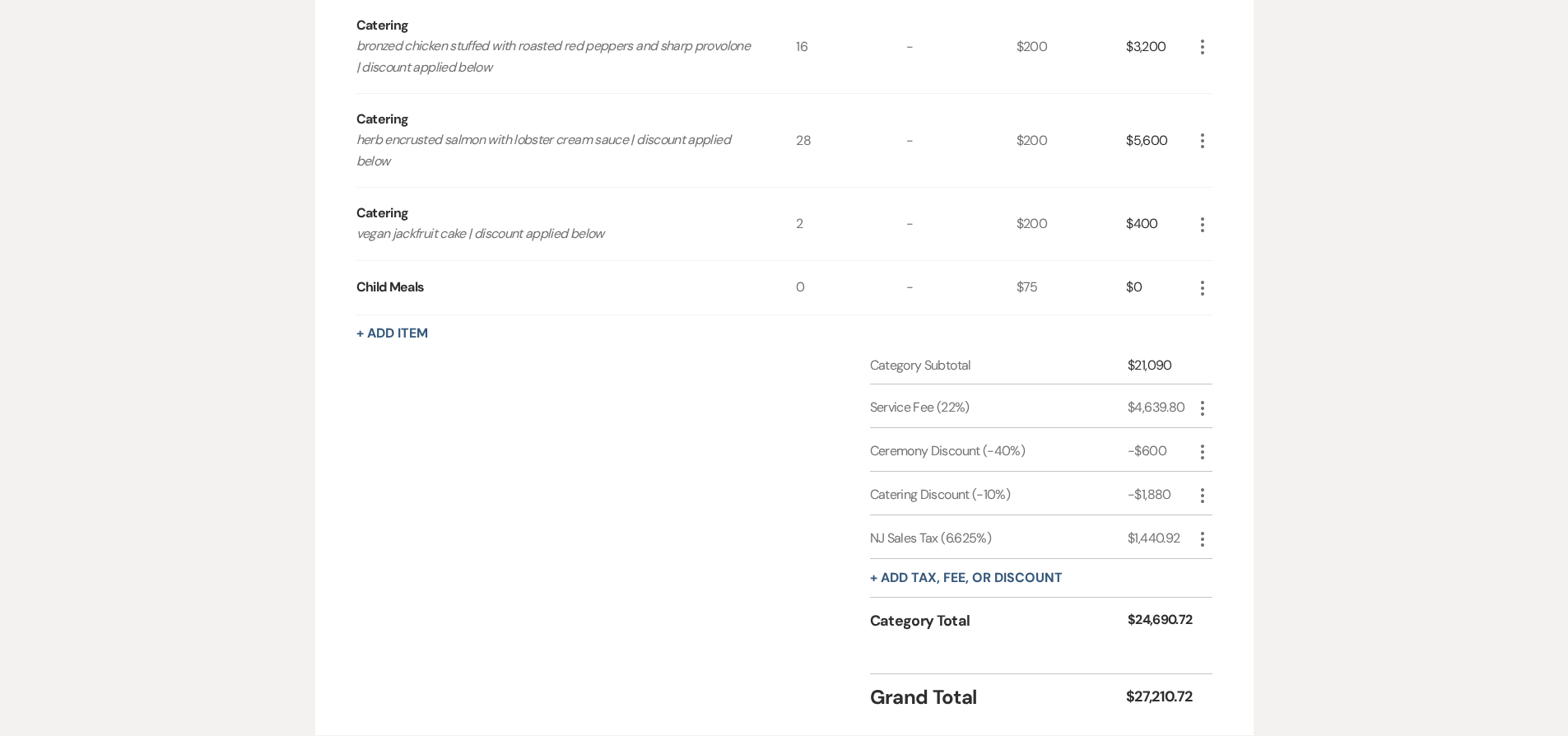
scroll to position [1512, 0]
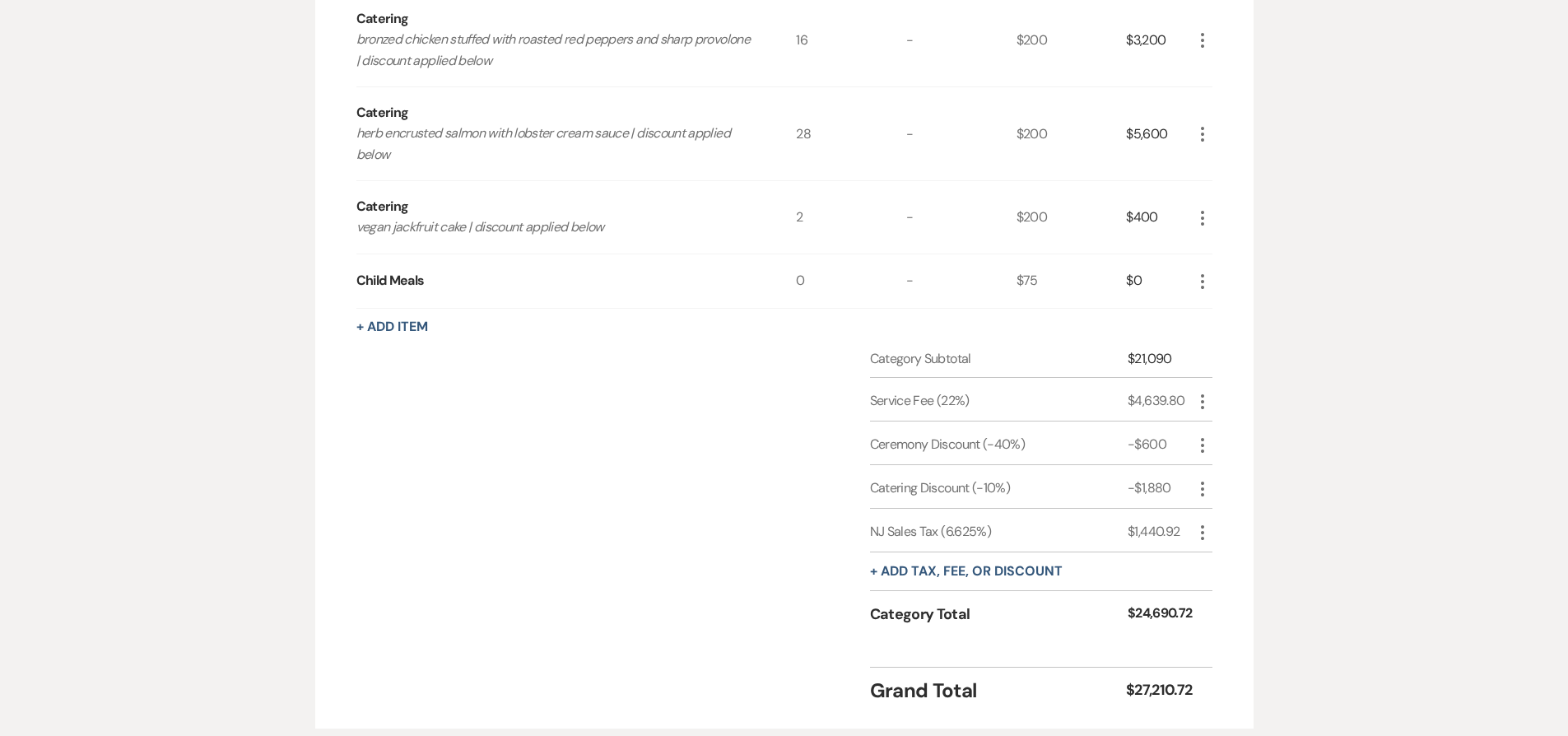
click at [1199, 280] on icon "More" at bounding box center [1203, 281] width 20 height 20
click at [1218, 332] on button "X Delete" at bounding box center [1237, 340] width 89 height 26
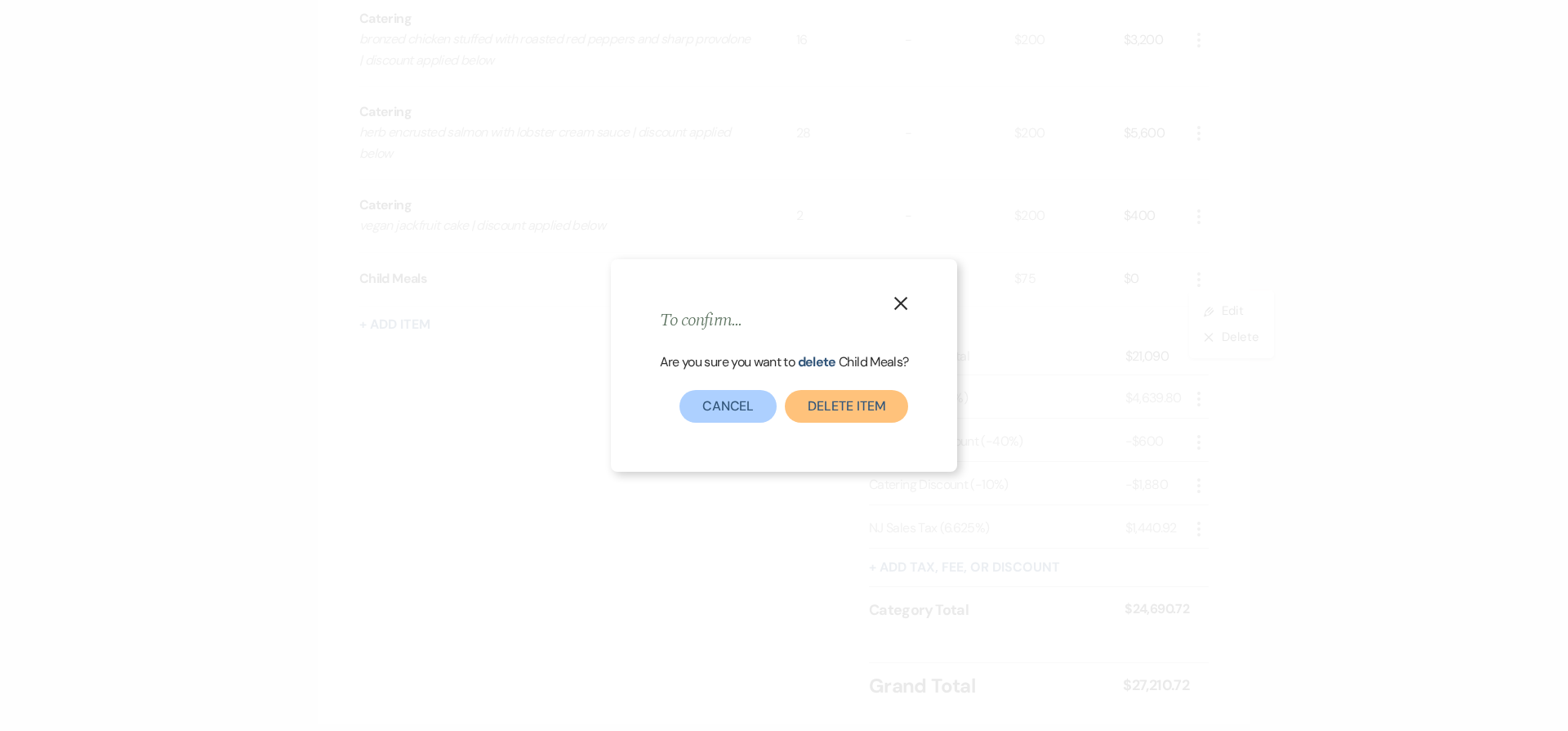
click at [864, 416] on button "Delete Item" at bounding box center [846, 406] width 124 height 33
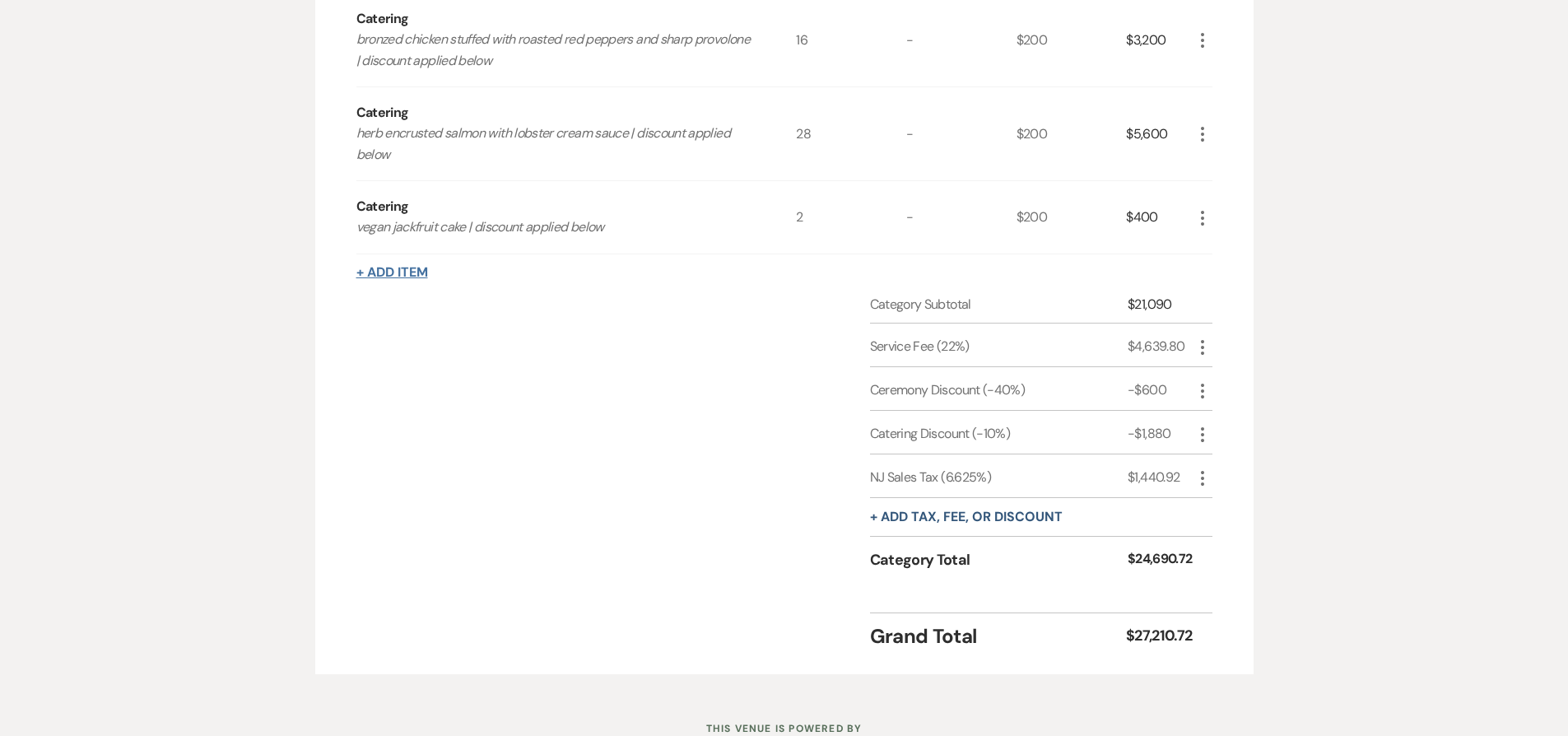
click at [398, 270] on button "+ Add Item" at bounding box center [392, 272] width 72 height 13
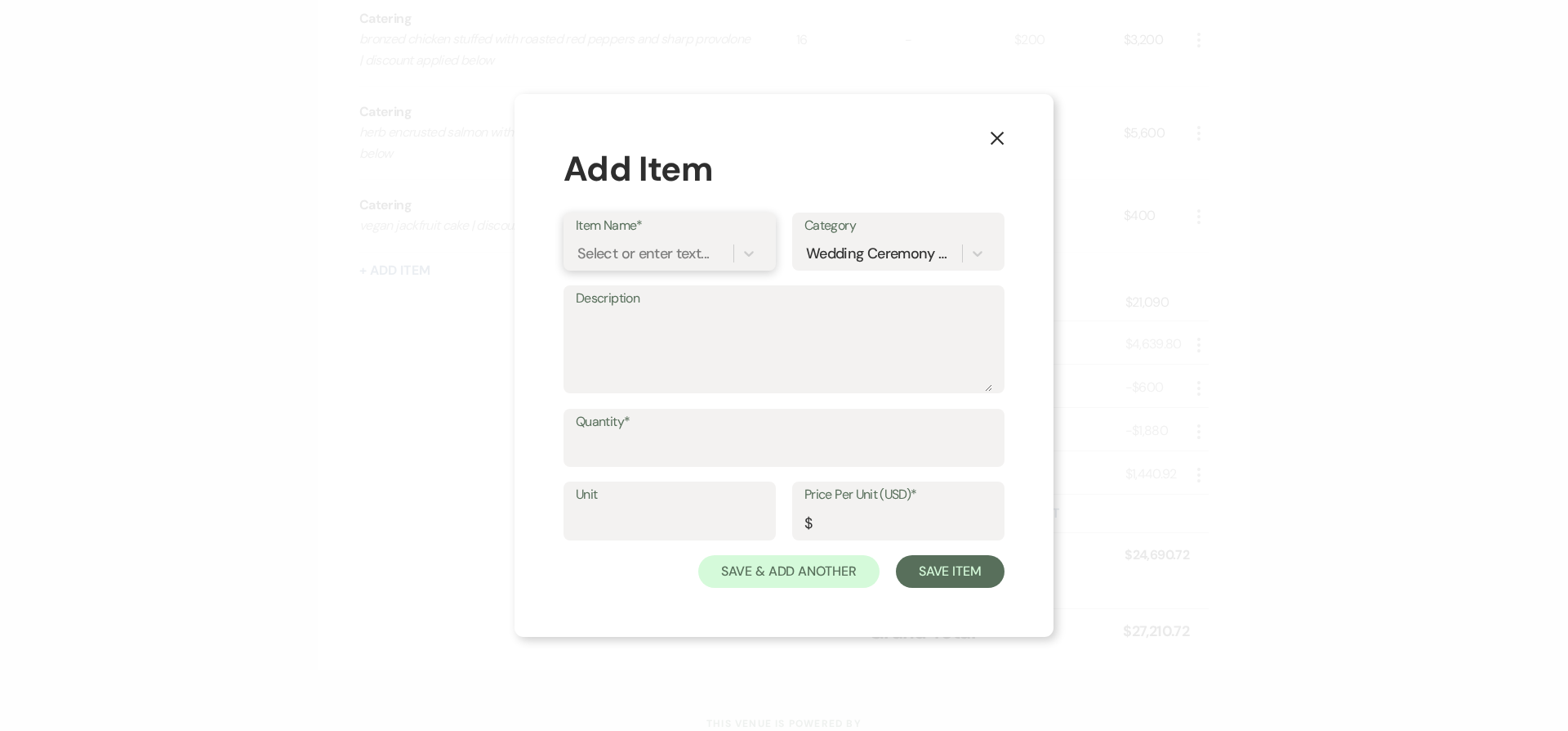
click at [672, 255] on div "Select or enter text..." at bounding box center [642, 253] width 132 height 22
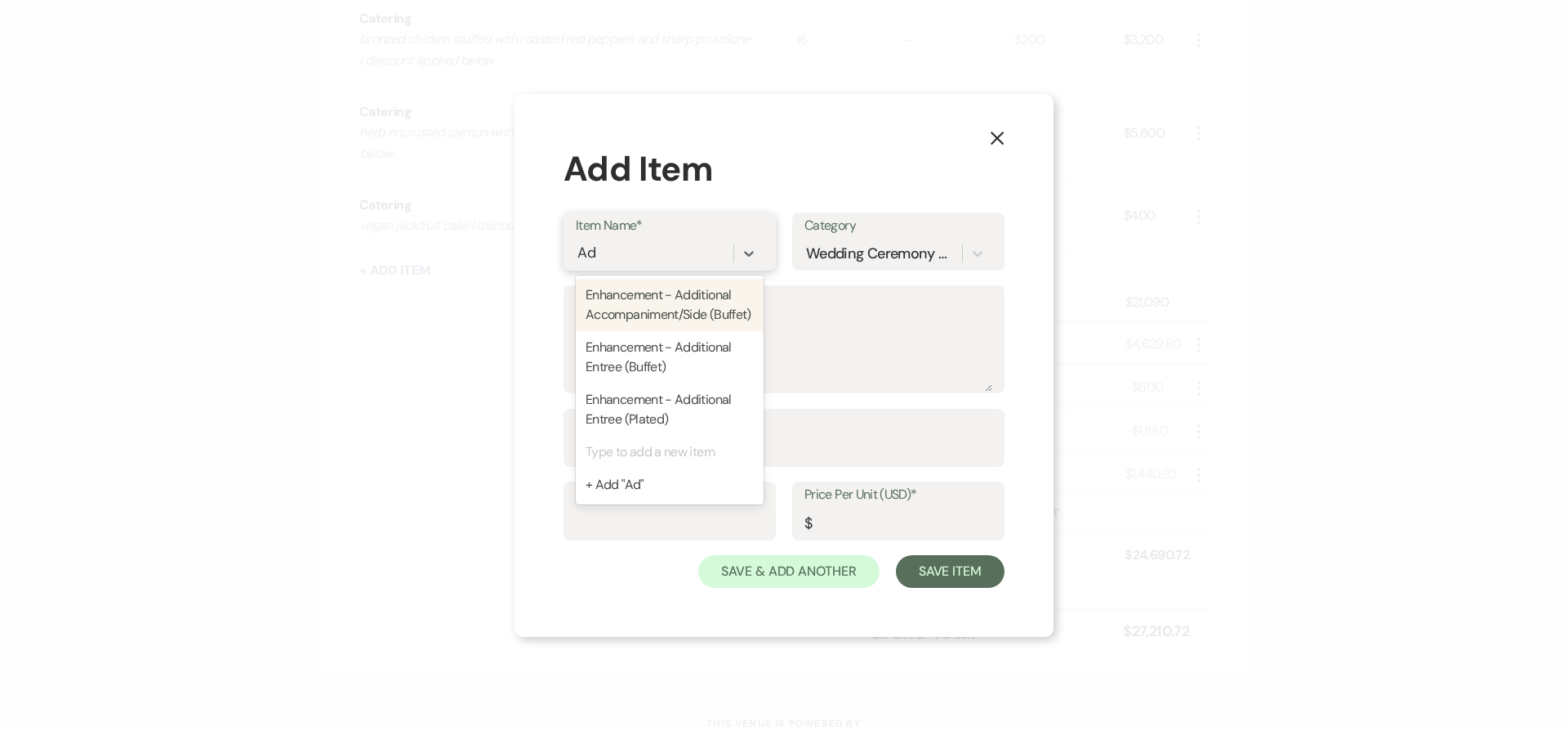
type input "A"
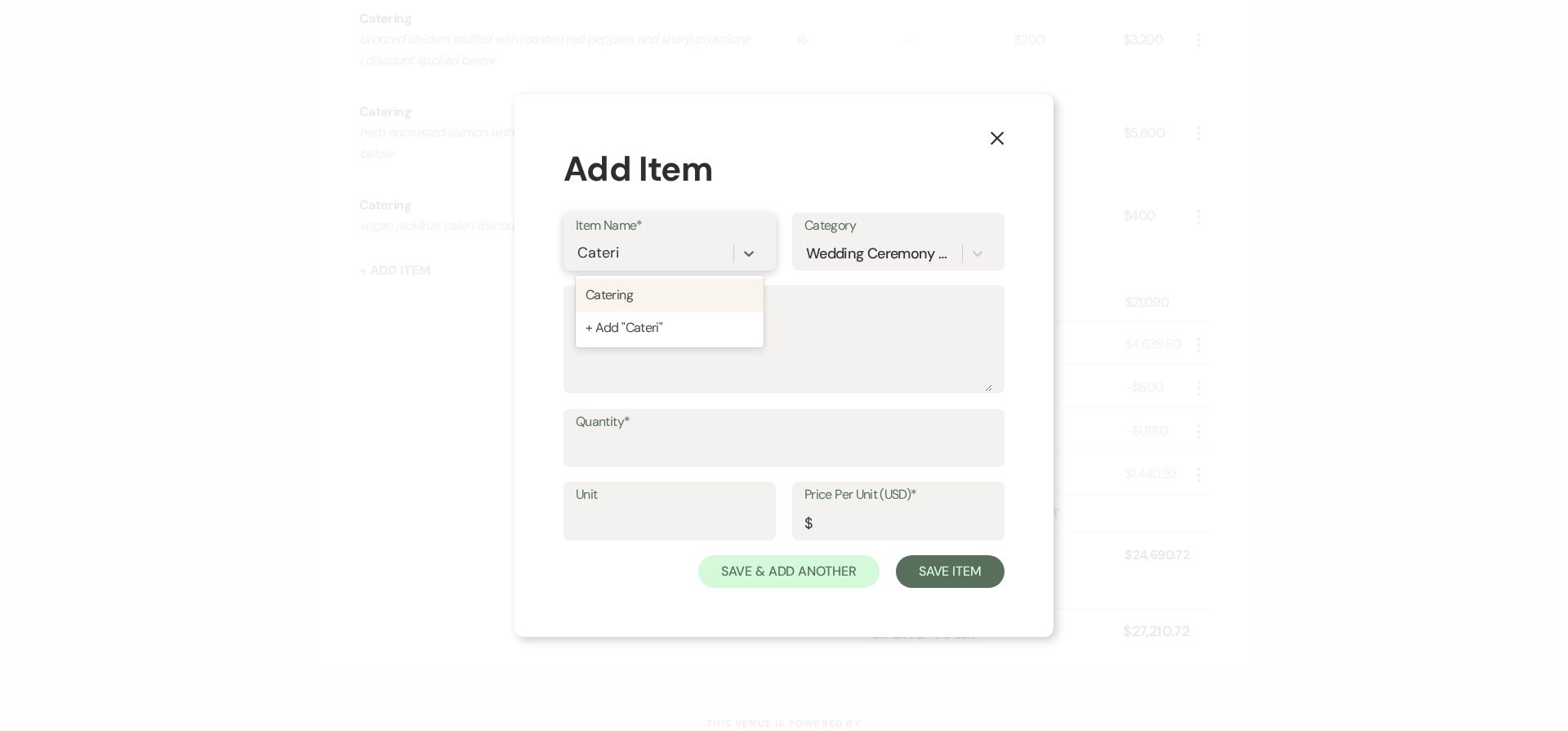
type input "Catering"
type textarea "x-guest minimum"
type input "216"
type textarea "Adult Chicken Fingers & Fries"
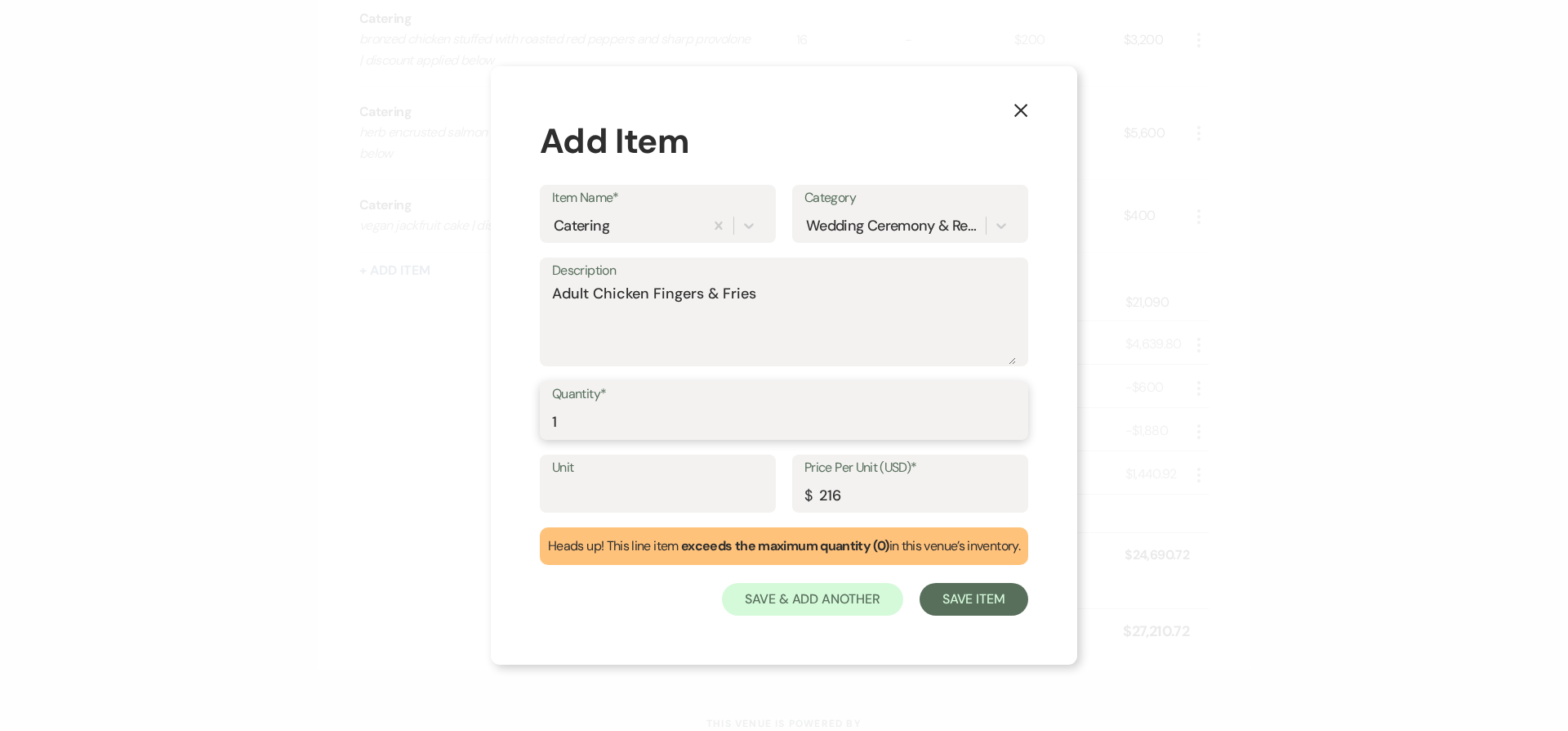
type input "1"
type input "200"
click at [830, 597] on button "Save & Add Another" at bounding box center [812, 598] width 181 height 33
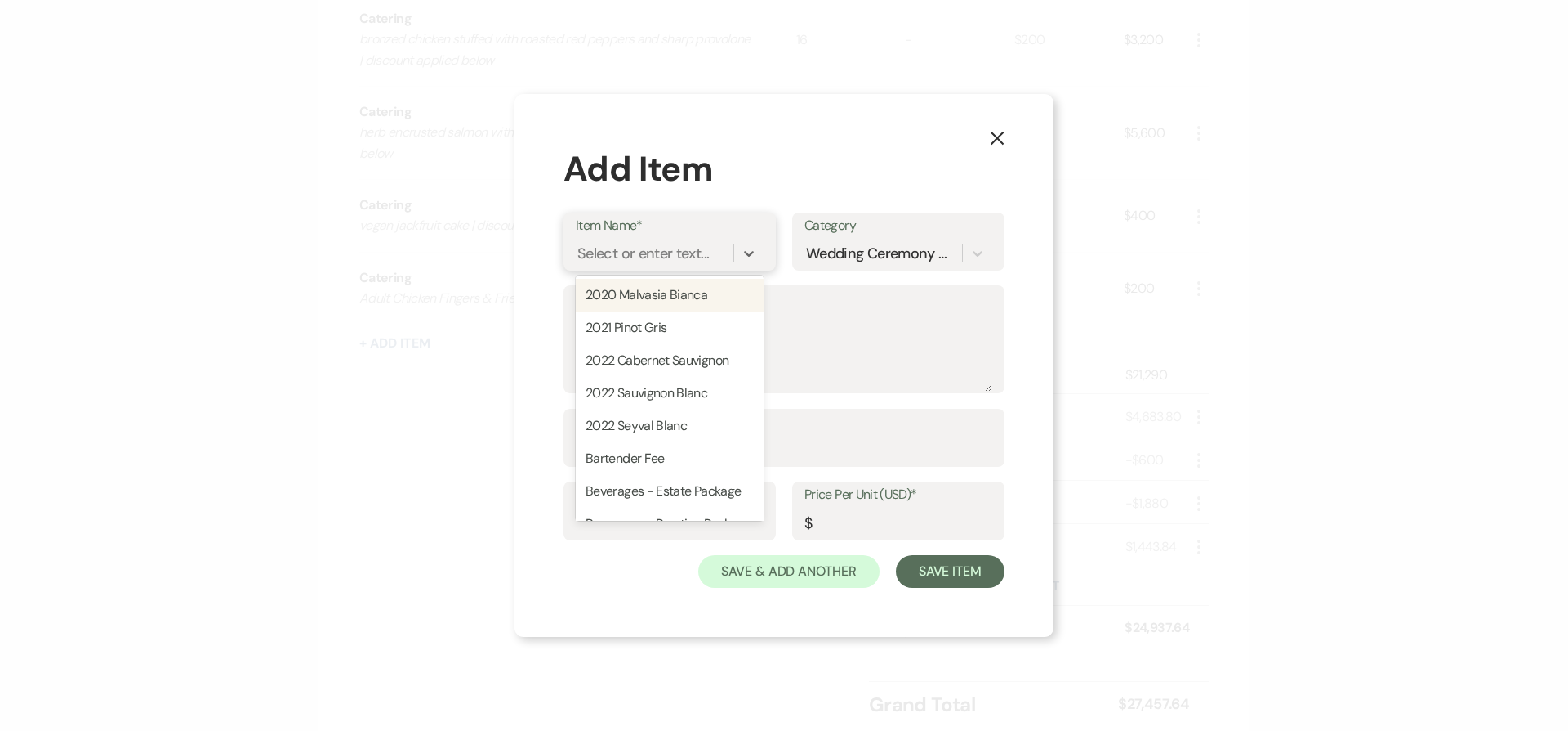
click at [634, 265] on div "Select or enter text..." at bounding box center [654, 253] width 157 height 29
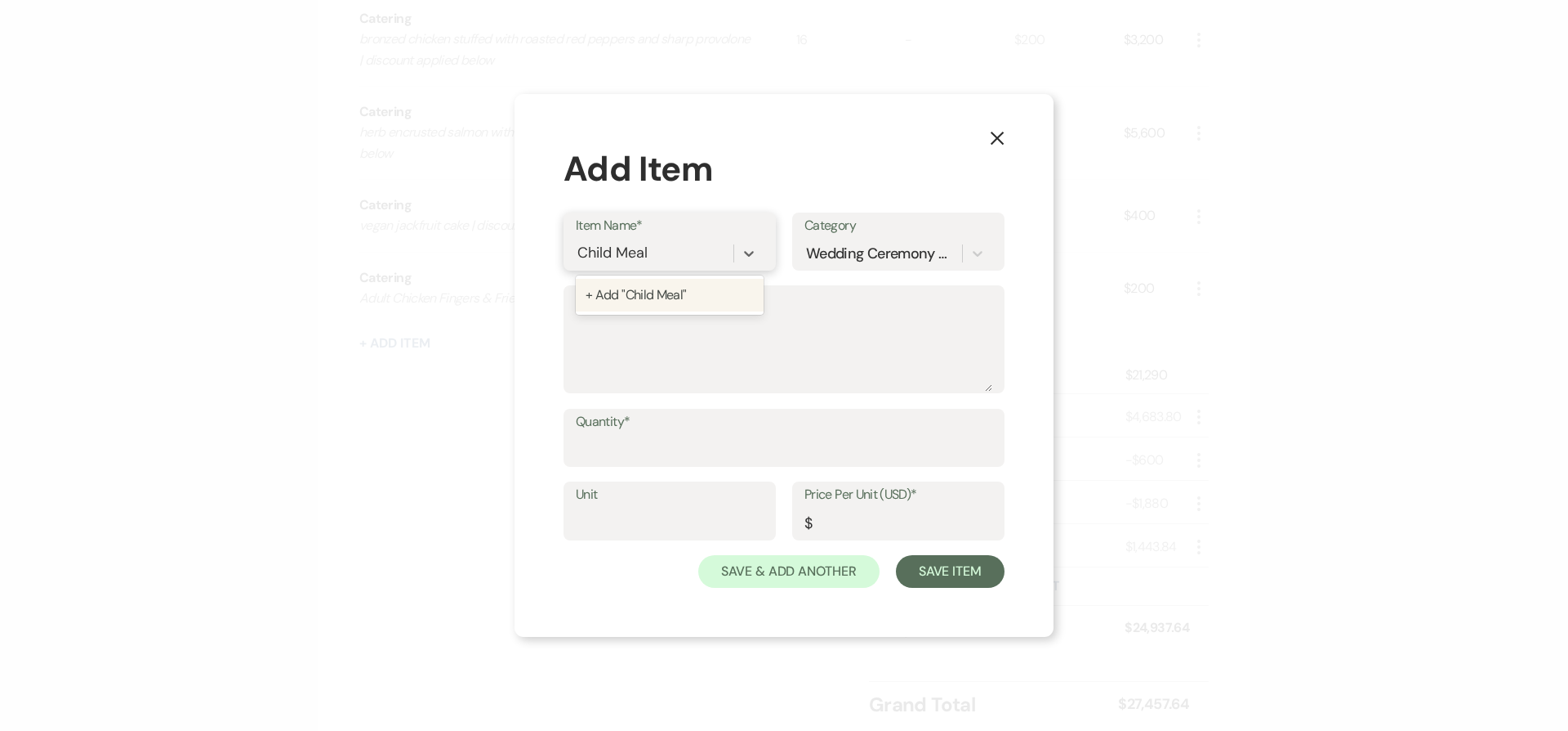
type input "Child Meals"
click at [675, 350] on textarea "Description" at bounding box center [784, 351] width 417 height 82
type textarea "Chicken Fings & Frie"
type textarea "chicken fingers and fries"
type input "1"
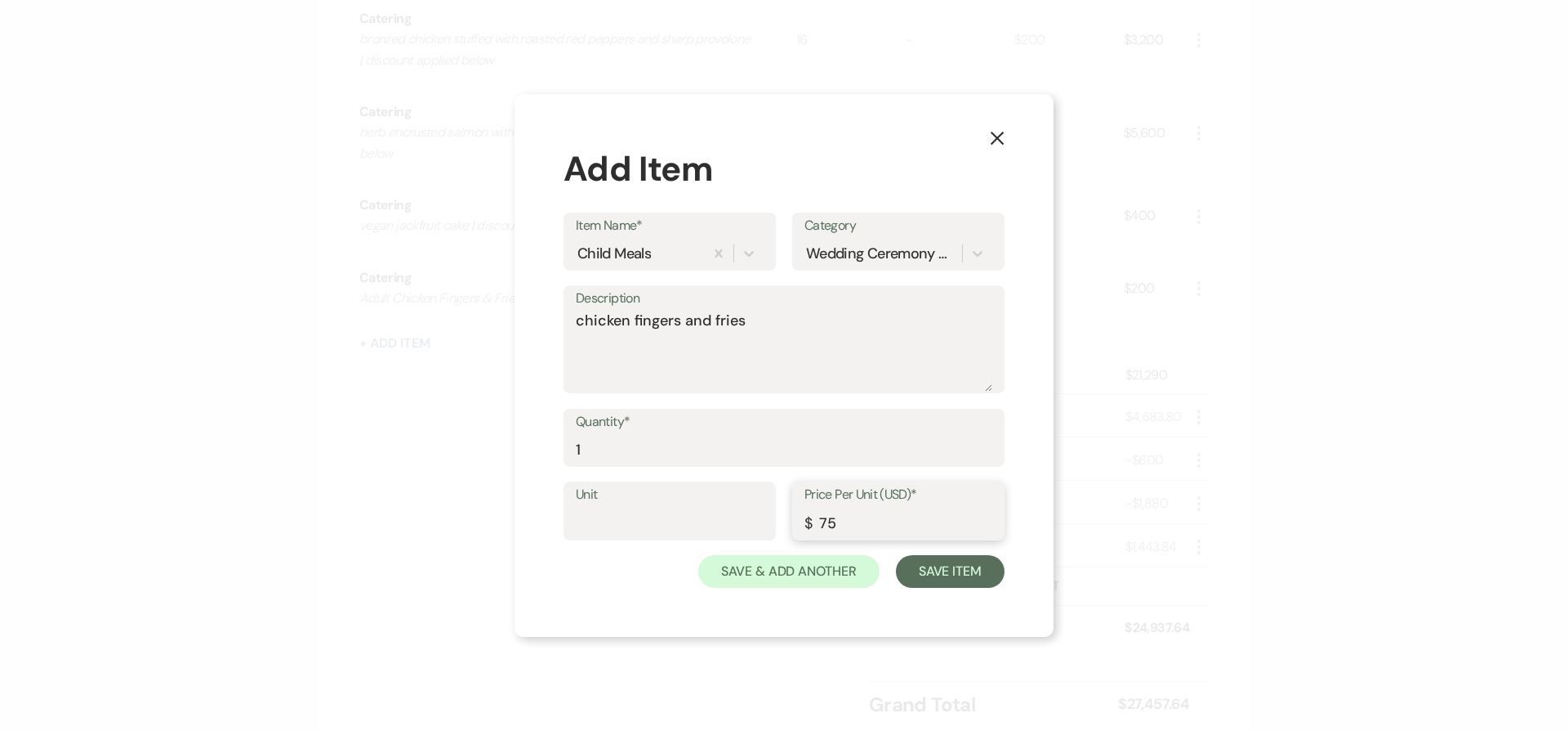
type input "75"
click at [699, 555] on button "Save & Add Another" at bounding box center [789, 571] width 181 height 33
click at [634, 251] on div "Select or enter text..." at bounding box center [642, 253] width 132 height 22
type input "Child Meals"
type textarea "Pasta"
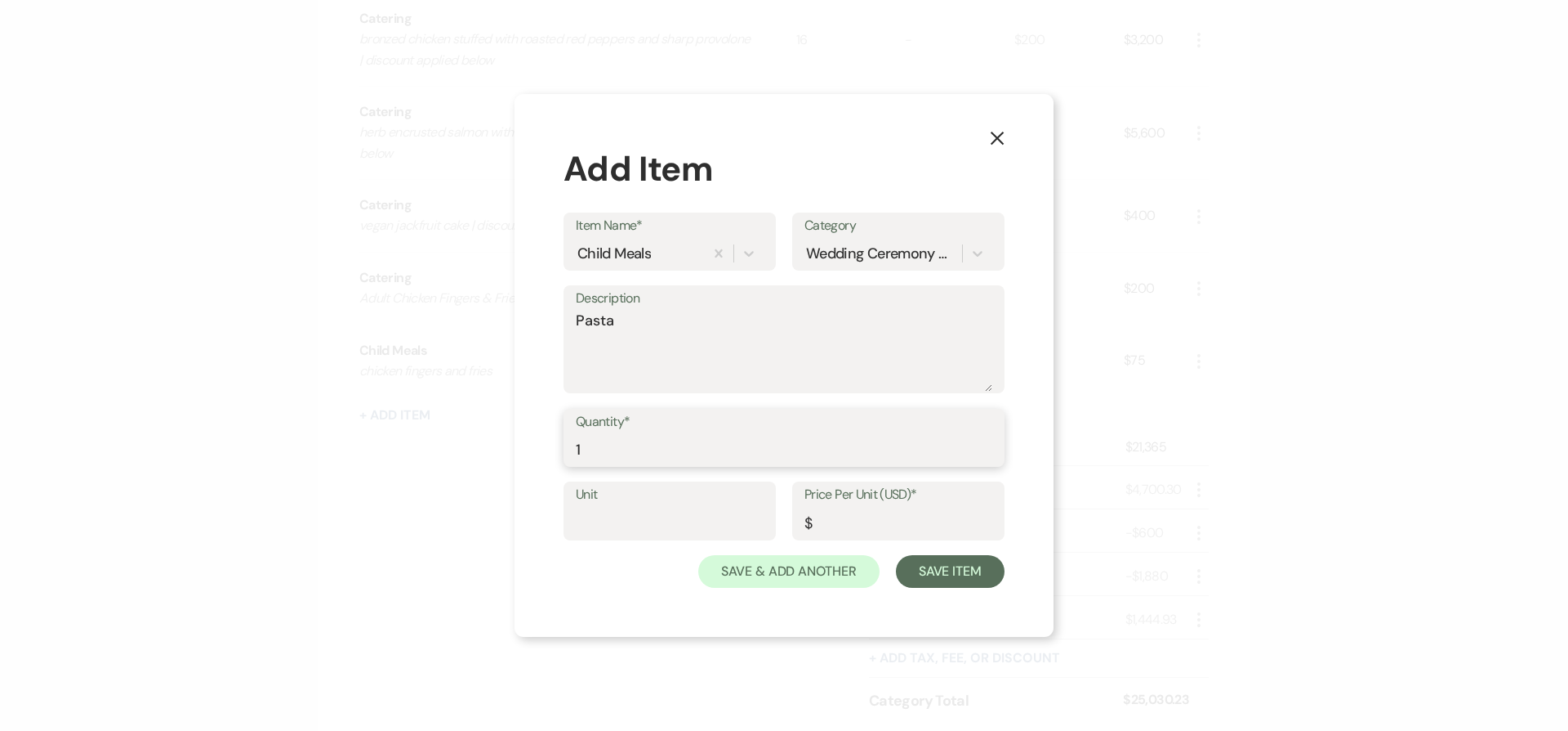
type input "1"
type input "75"
click at [699, 555] on button "Save & Add Another" at bounding box center [789, 571] width 181 height 33
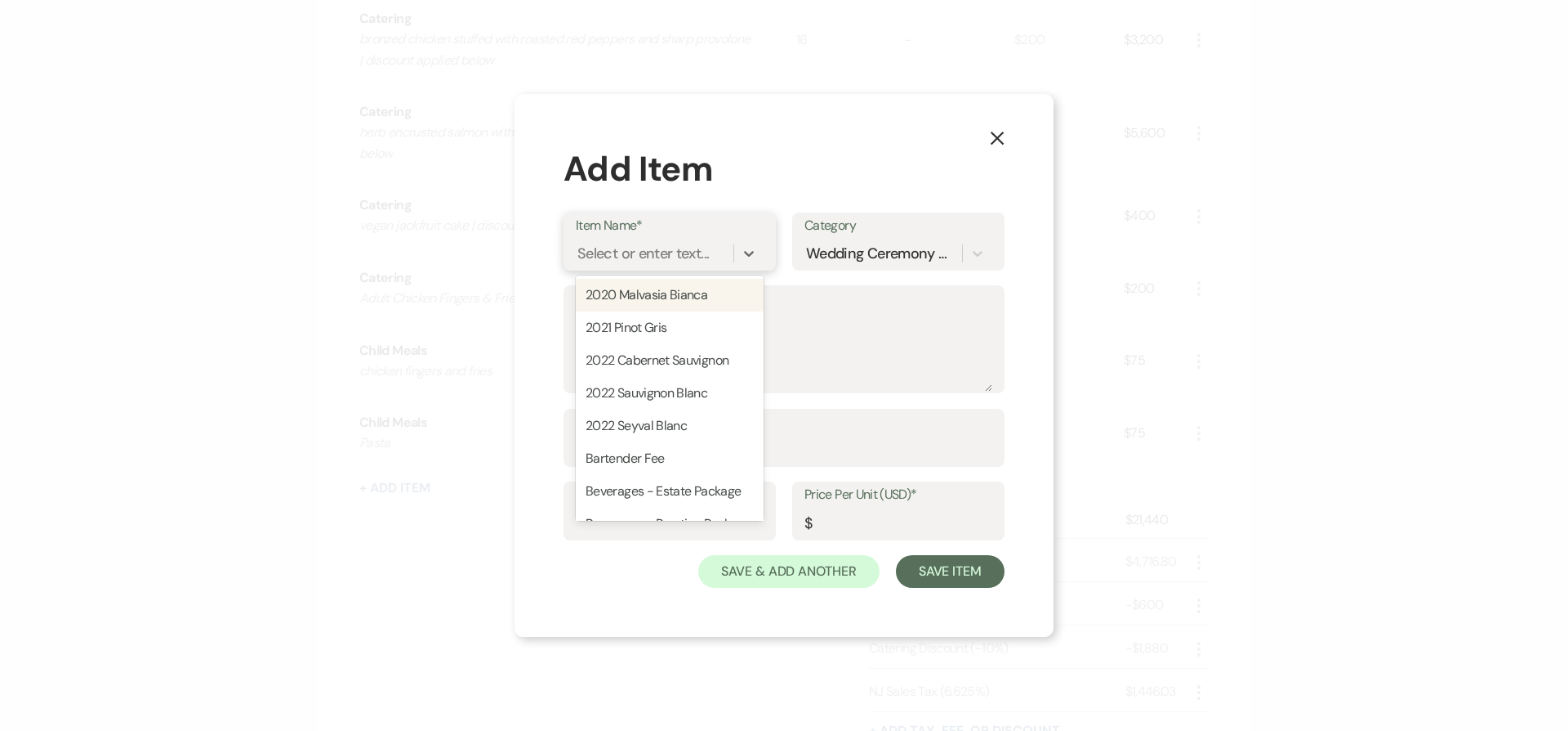
click at [631, 254] on div "Select or enter text..." at bounding box center [642, 253] width 132 height 22
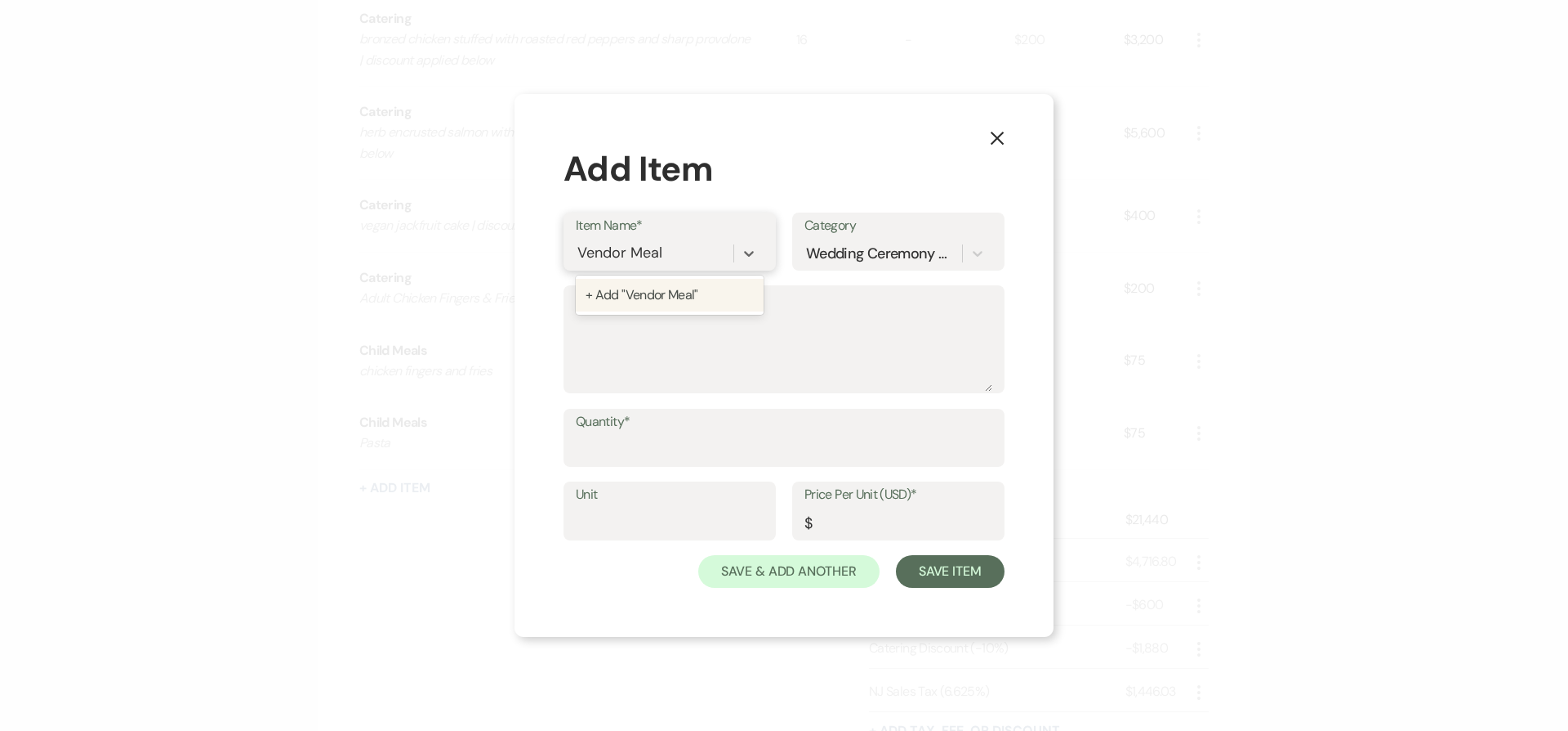
type input "Vendor Meals"
type textarea "chef's choice"
type input "13"
type input "100"
click at [896, 555] on button "Save Item" at bounding box center [950, 571] width 109 height 33
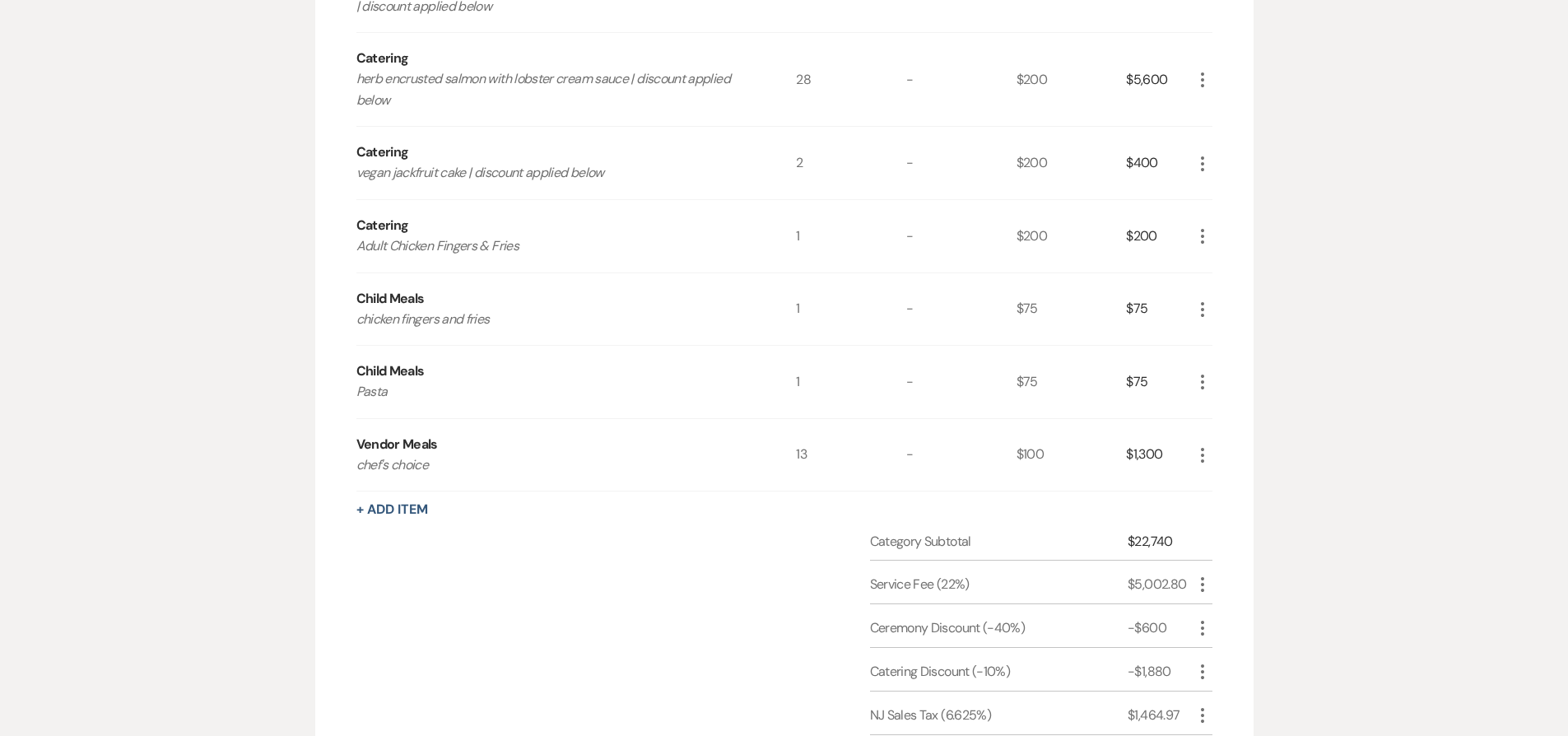
scroll to position [1500, 0]
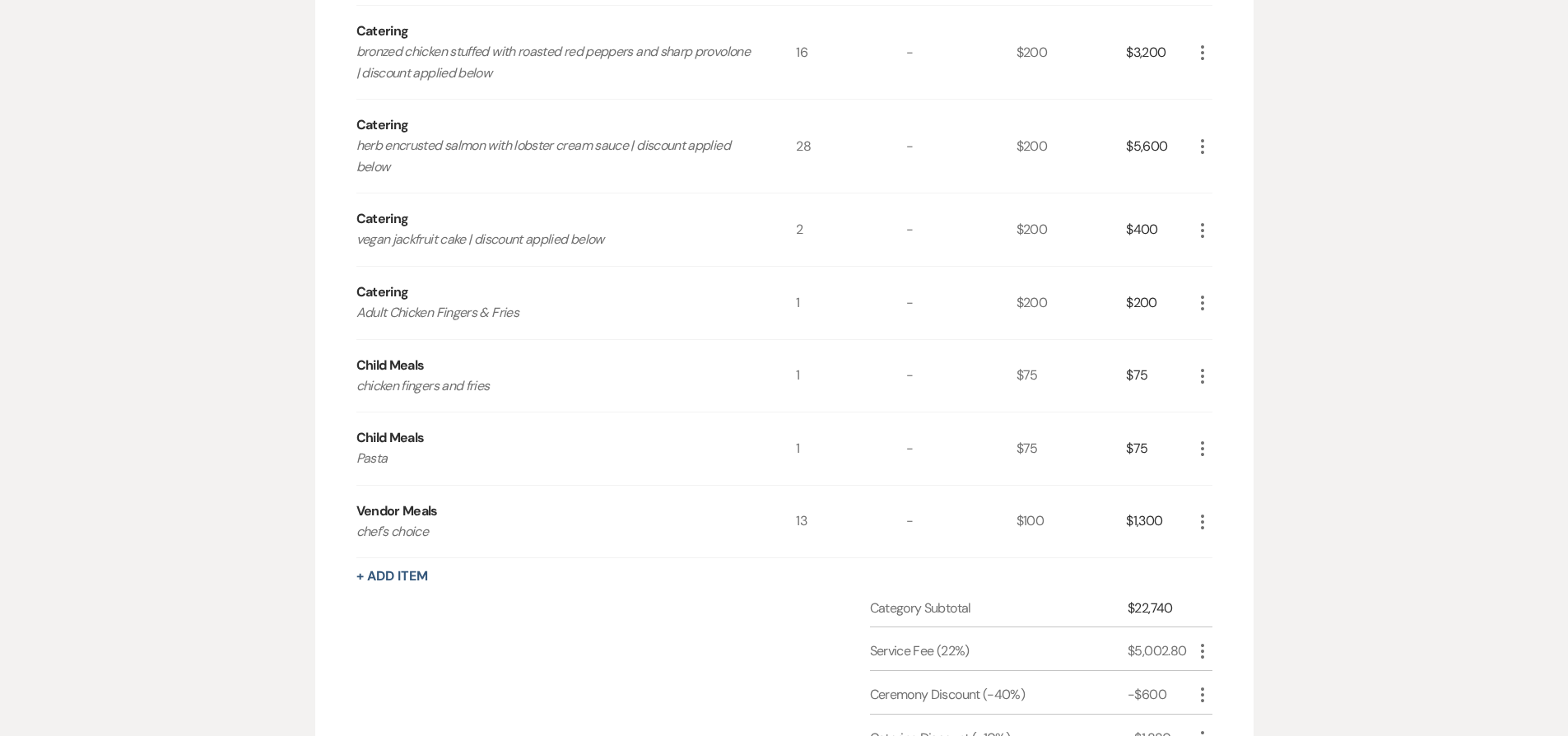
click at [1203, 308] on icon "More" at bounding box center [1203, 303] width 20 height 20
click at [1223, 340] on button "Pencil Edit" at bounding box center [1236, 335] width 86 height 26
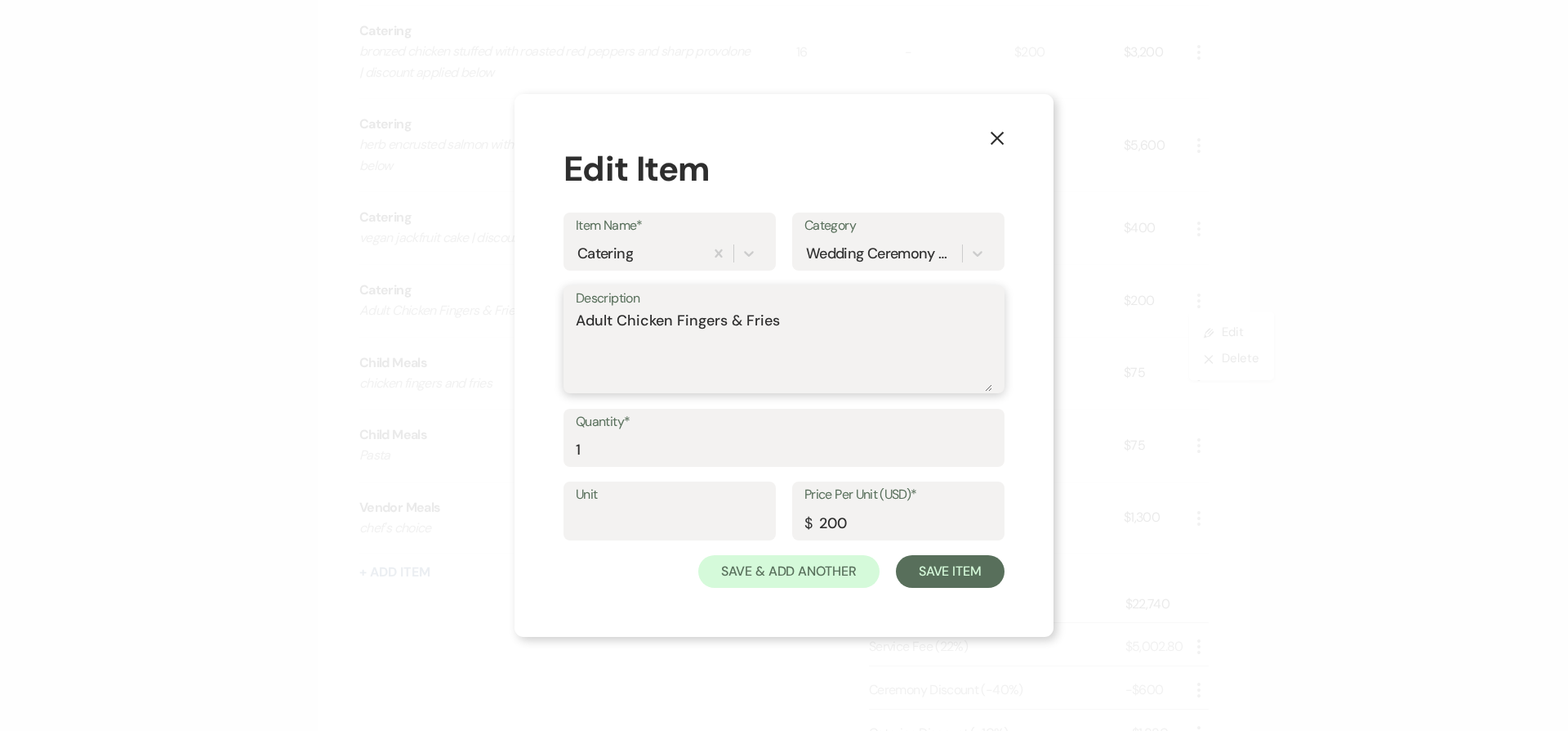
click at [577, 323] on textarea "Adult Chicken Fingers & Fries" at bounding box center [784, 351] width 417 height 82
drag, startPoint x: 628, startPoint y: 319, endPoint x: 616, endPoint y: 319, distance: 12.0
click at [616, 319] on textarea "adult Chicken Fingers & Fries" at bounding box center [784, 351] width 417 height 82
click at [680, 324] on textarea "adult chicken Fingers & Fries" at bounding box center [784, 351] width 417 height 82
click at [743, 324] on textarea "adult chicken fingers & Fries" at bounding box center [784, 351] width 417 height 82
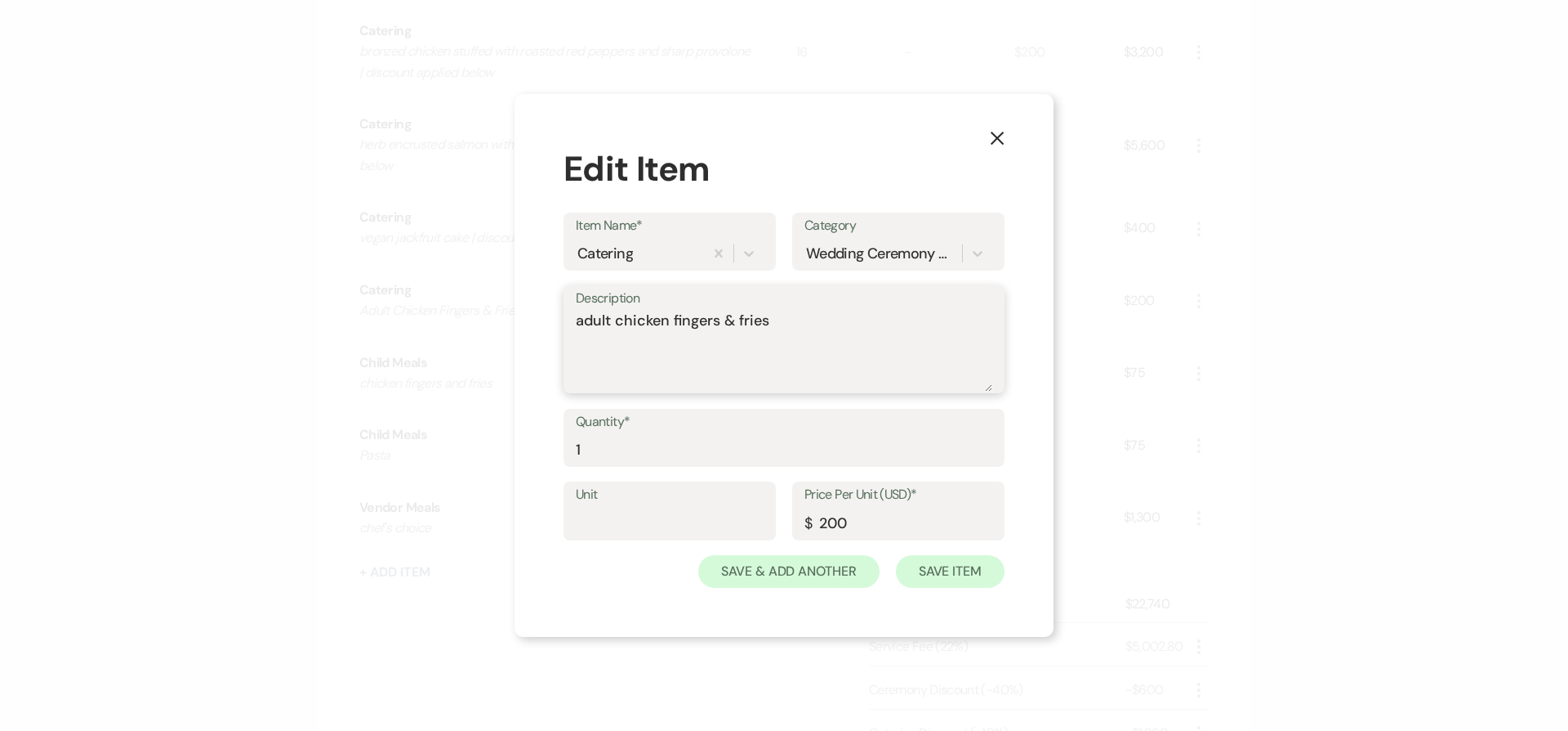
type textarea "adult chicken fingers & fries"
click at [956, 572] on button "Save Item" at bounding box center [950, 571] width 109 height 33
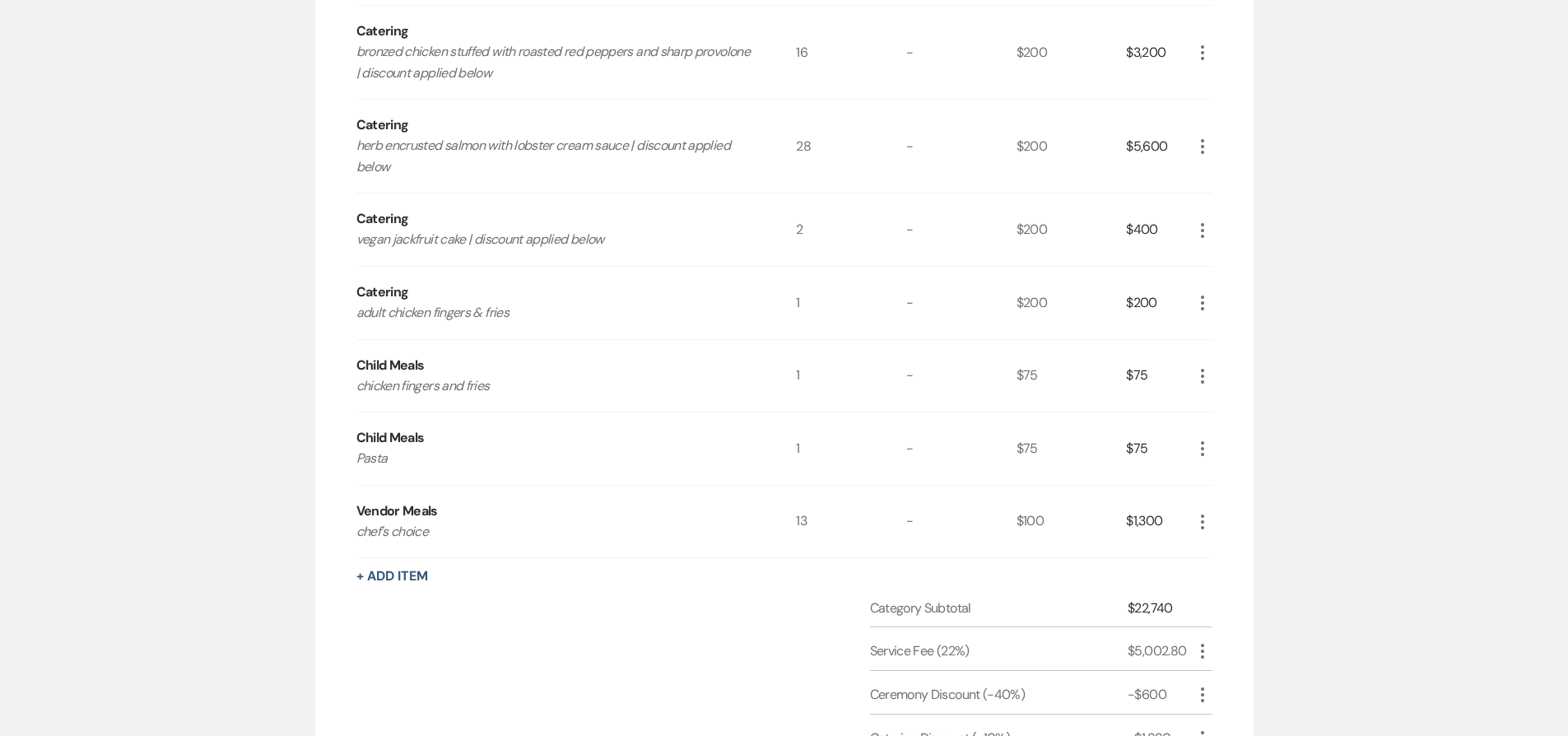
click at [1197, 227] on icon "More" at bounding box center [1203, 230] width 20 height 20
click at [1216, 269] on button "Pencil Edit" at bounding box center [1236, 262] width 86 height 26
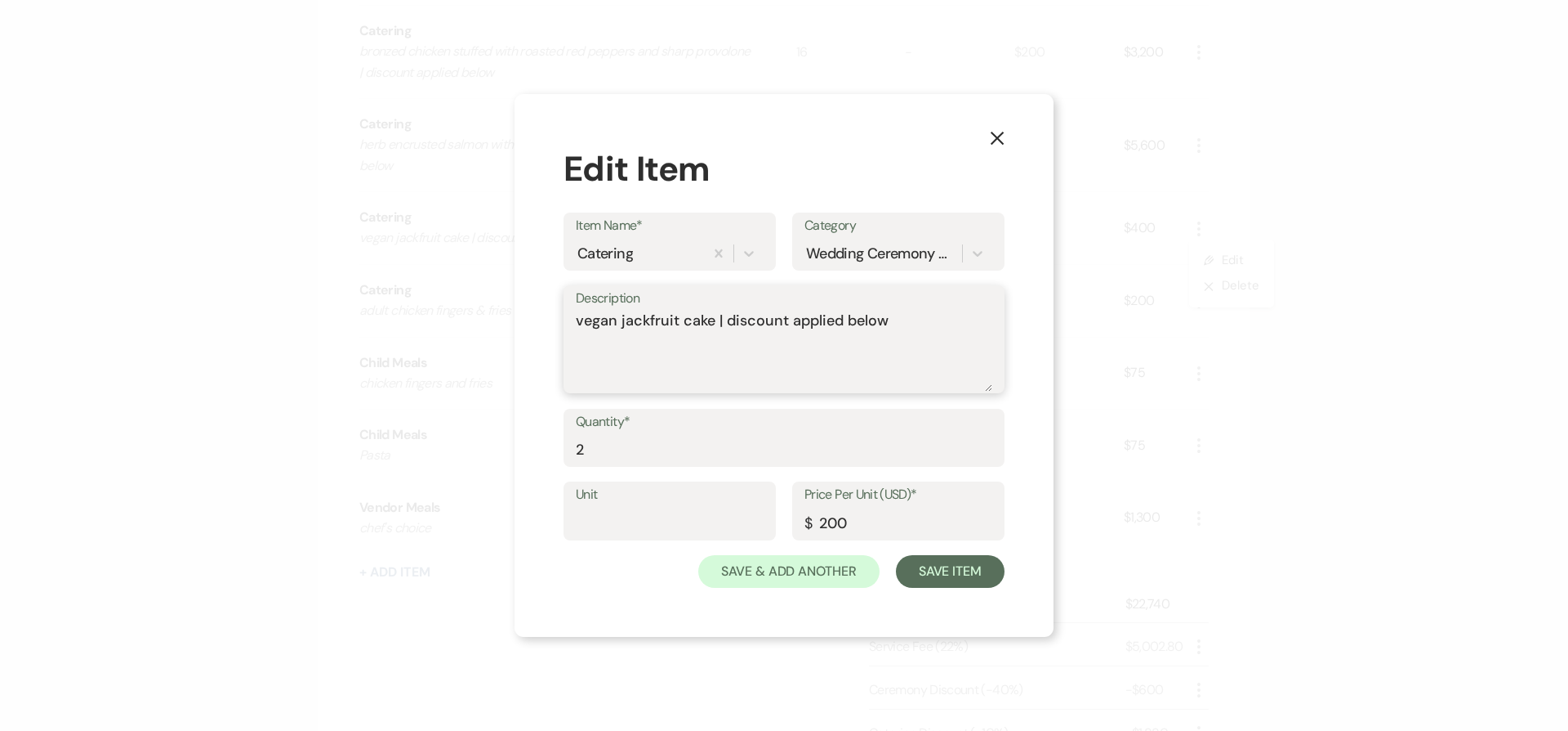
drag, startPoint x: 713, startPoint y: 320, endPoint x: 1088, endPoint y: 322, distance: 375.0
click at [1088, 322] on div "X Edit Item Item Name* Catering Category Wedding Ceremony & Reception Descripti…" at bounding box center [784, 366] width 1568 height 731
click at [971, 592] on div "X Edit Item Item Name* Catering Category Wedding Ceremony & Reception Descripti…" at bounding box center [784, 366] width 539 height 544
click at [970, 573] on button "Save Item" at bounding box center [950, 571] width 109 height 33
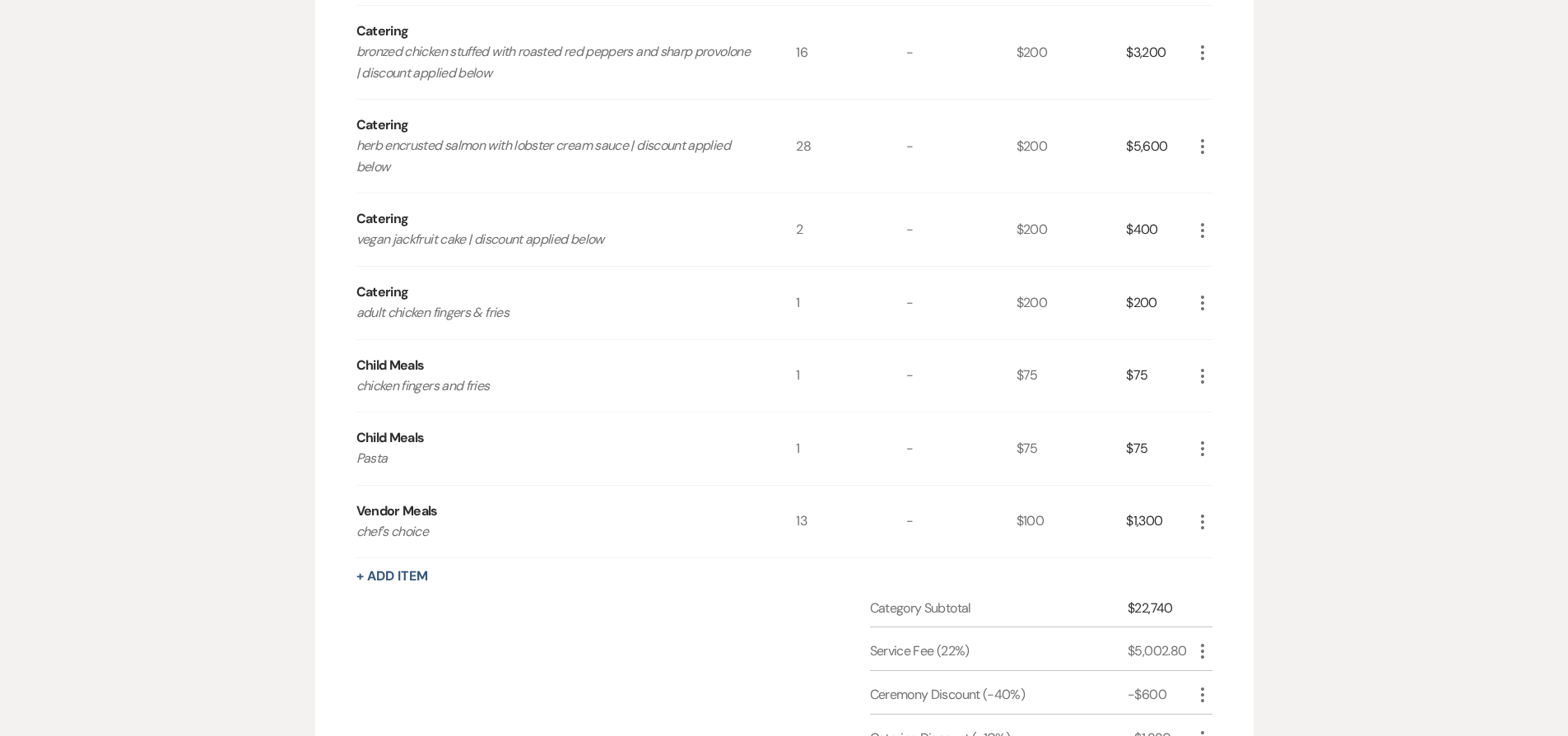
click at [1197, 293] on icon "More" at bounding box center [1203, 303] width 20 height 20
click at [1206, 330] on button "Pencil Edit" at bounding box center [1236, 335] width 86 height 26
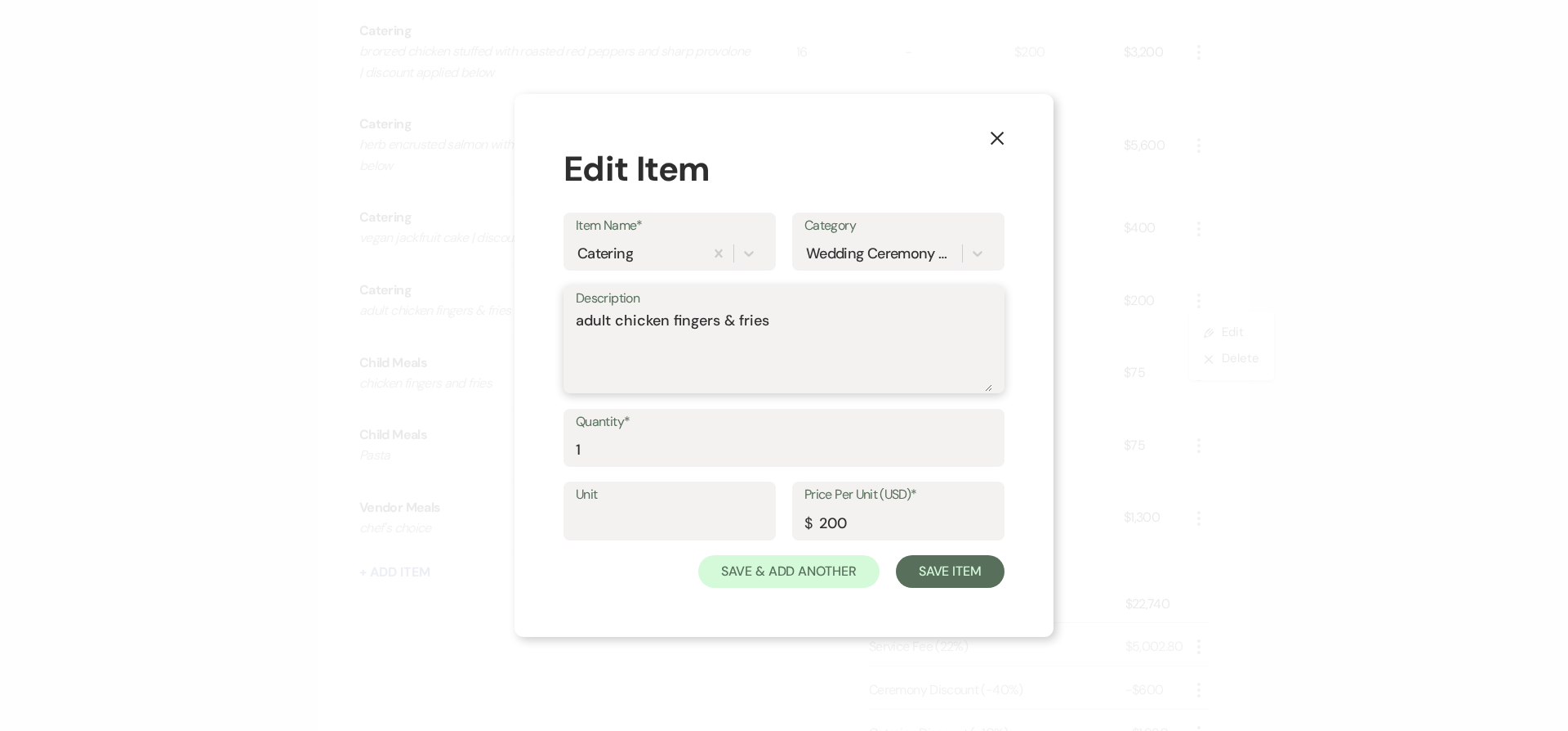
click at [805, 329] on textarea "adult chicken fingers & fries" at bounding box center [784, 351] width 417 height 82
paste textarea "| discount applied below"
type textarea "adult chicken fingers & fries | discount applied below"
click at [962, 569] on button "Save Item" at bounding box center [950, 571] width 109 height 33
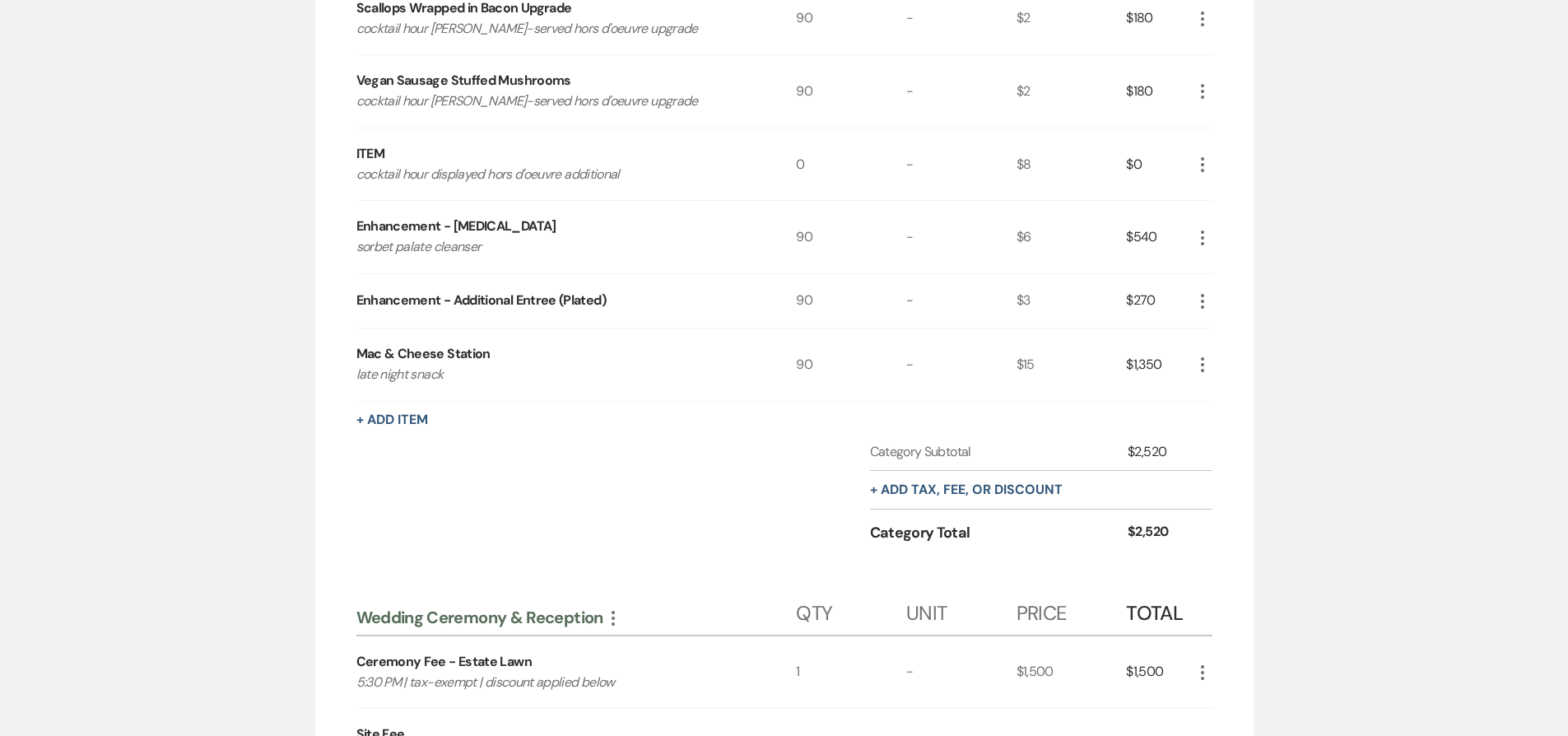
scroll to position [332, 0]
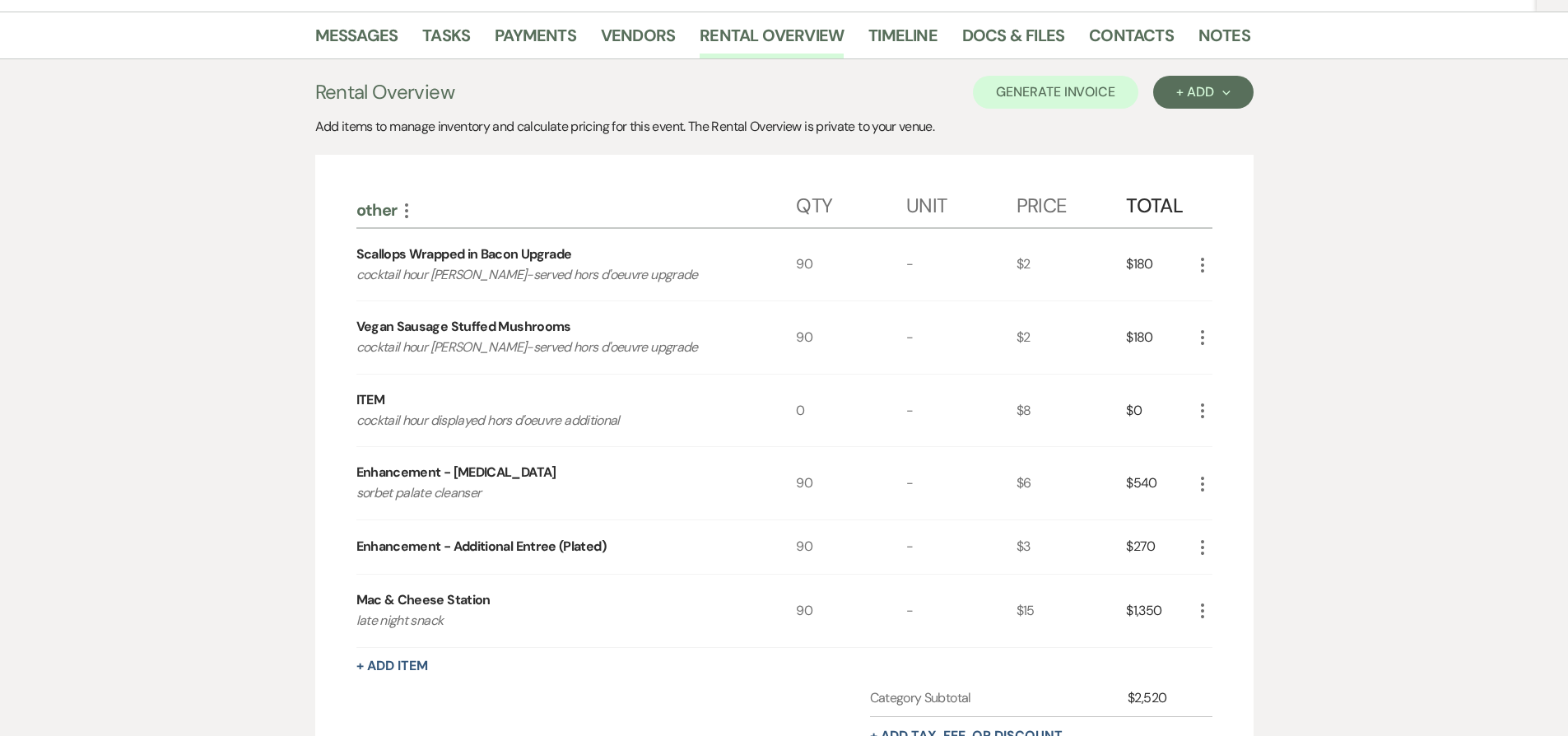
click at [369, 255] on div "Scallops Wrapped in Bacon Upgrade" at bounding box center [464, 254] width 215 height 20
drag, startPoint x: 369, startPoint y: 255, endPoint x: 617, endPoint y: 252, distance: 248.0
click at [617, 252] on div "Scallops Wrapped in Bacon Upgrade cocktail hour butler-served hors d'oeuvre upg…" at bounding box center [576, 264] width 440 height 73
copy div "Scallops Wrapped in Bacon Upgrade"
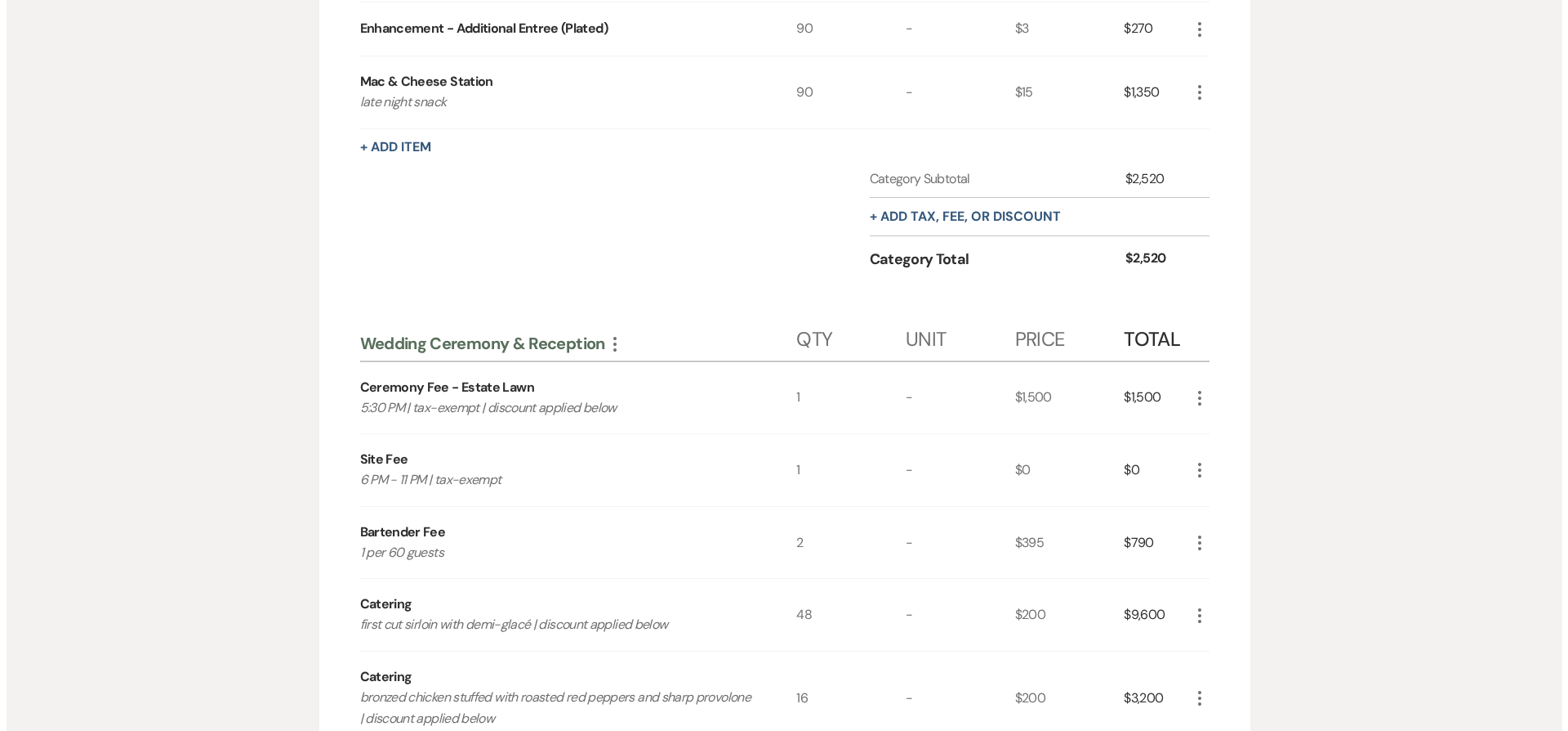
scroll to position [1759, 0]
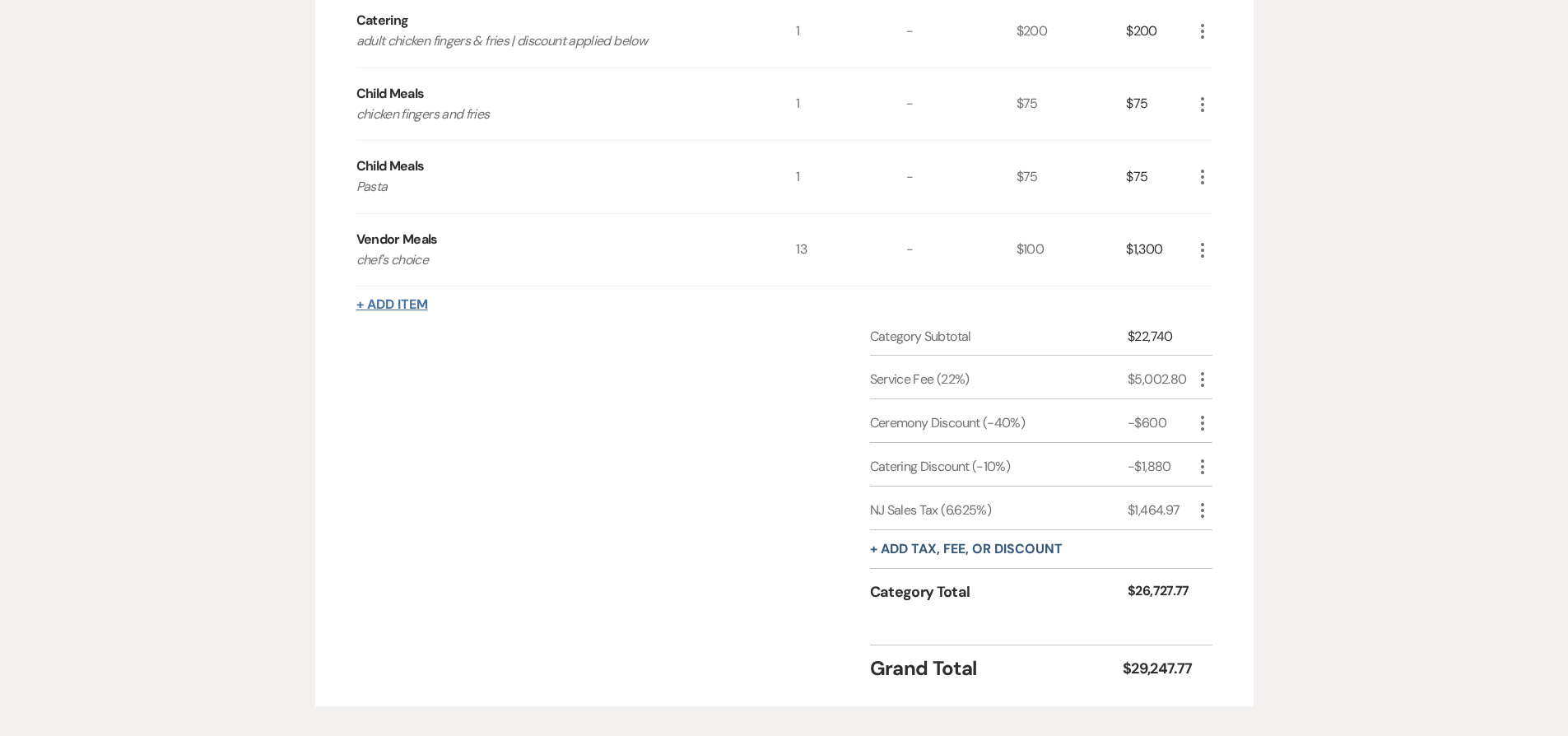
click at [398, 298] on button "+ Add Item" at bounding box center [392, 304] width 72 height 13
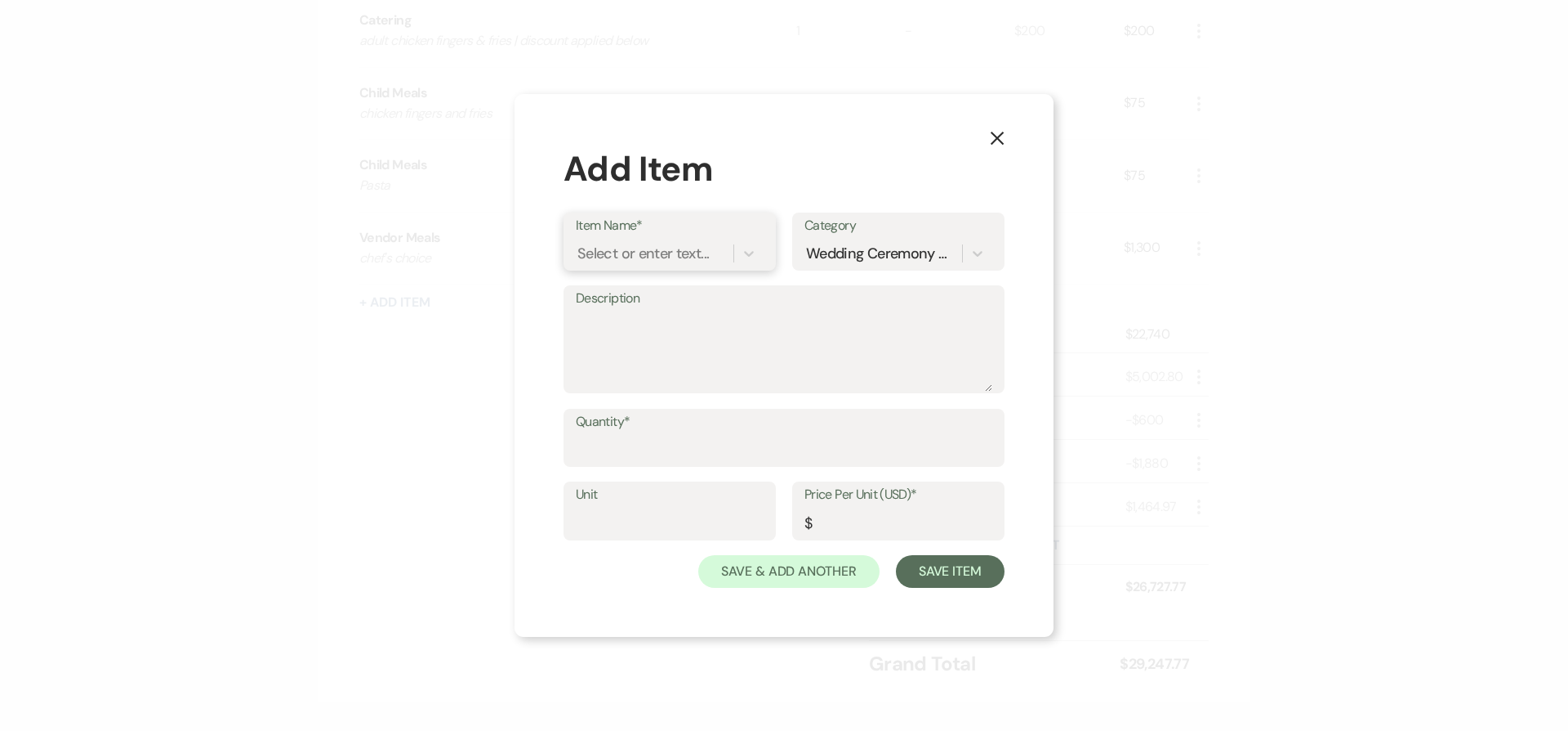
click at [618, 255] on div "Select or enter text..." at bounding box center [642, 253] width 132 height 22
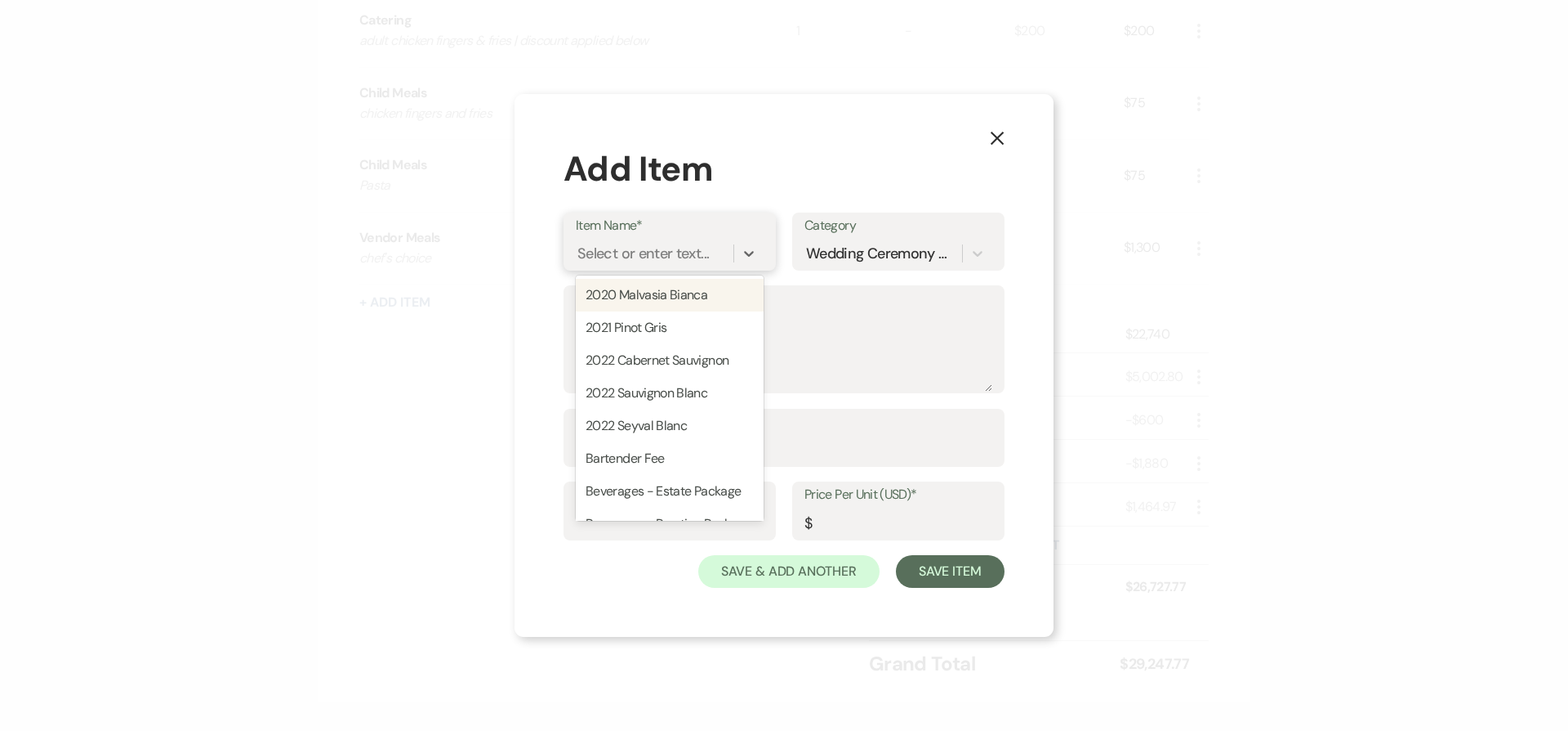
paste input "Scallops Wrapped in Bacon Upgrade"
type input "Scallops Wrapped in Bacon Upgrade"
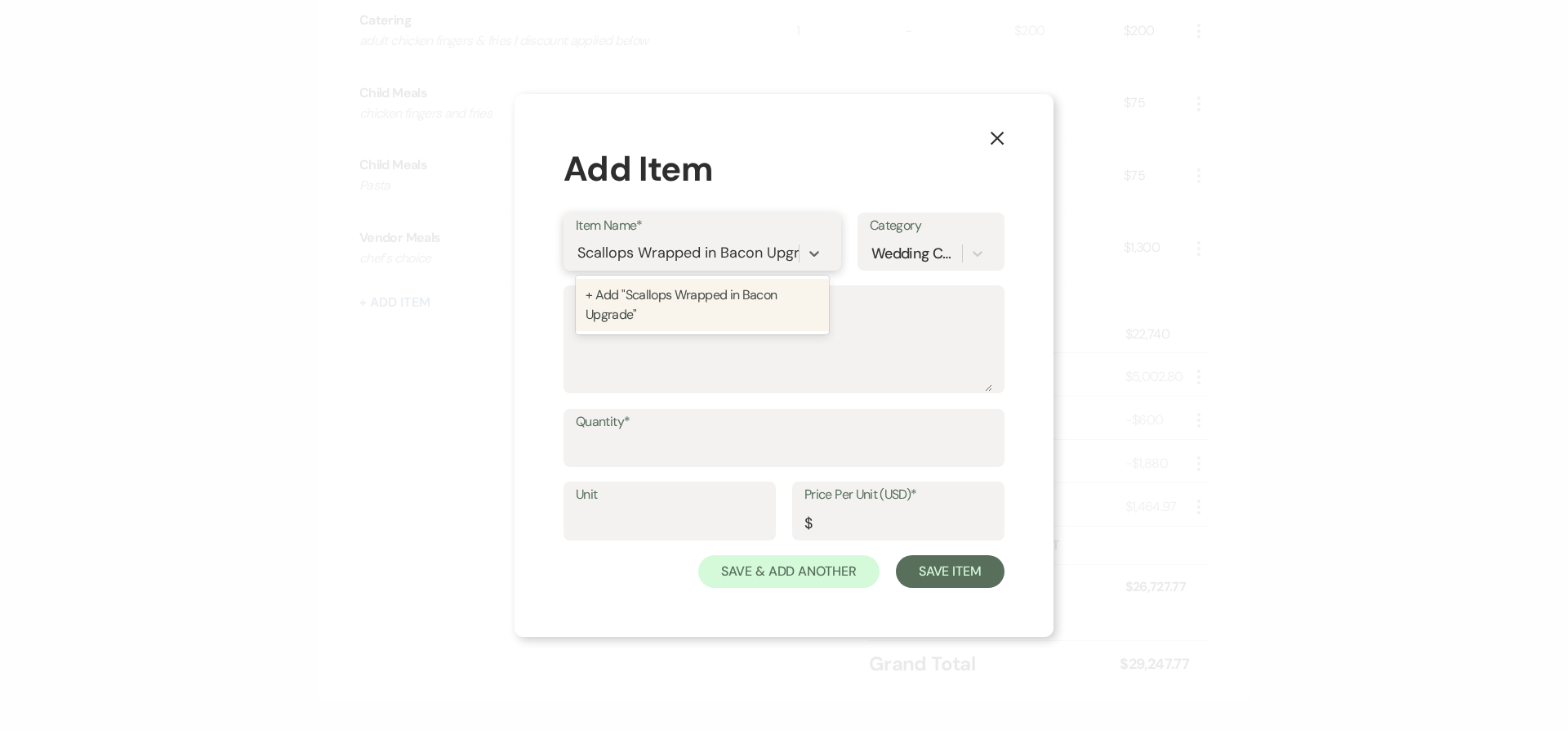
scroll to position [0, 27]
click at [640, 308] on div "+ Add "Scallops Wrapped in Bacon Upgrade"" at bounding box center [703, 304] width 253 height 52
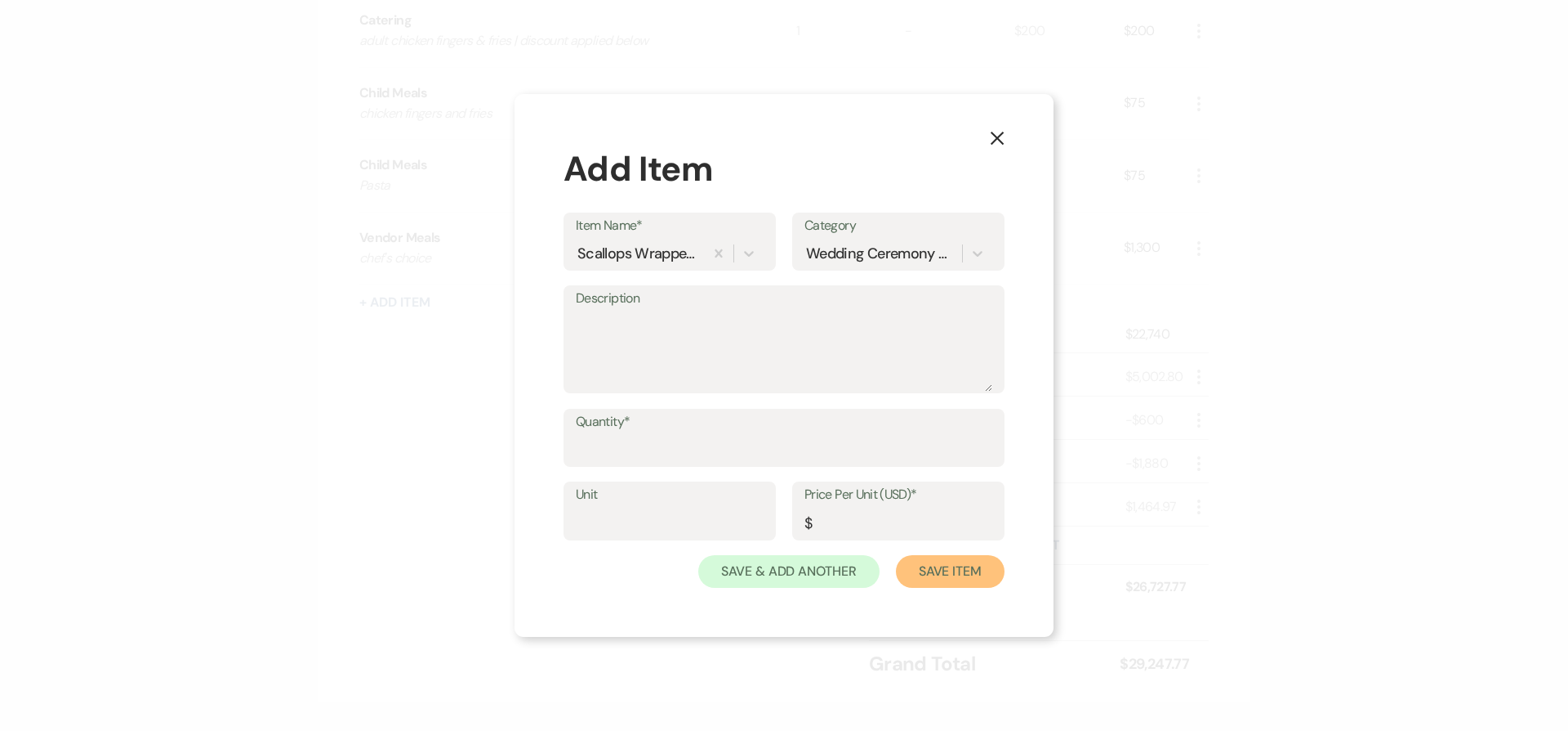
click at [948, 578] on button "Save Item" at bounding box center [950, 571] width 109 height 33
click at [645, 440] on input "Quantity*" at bounding box center [784, 449] width 415 height 32
type input "1"
type input "2"
click at [896, 555] on button "Save Item" at bounding box center [950, 571] width 109 height 33
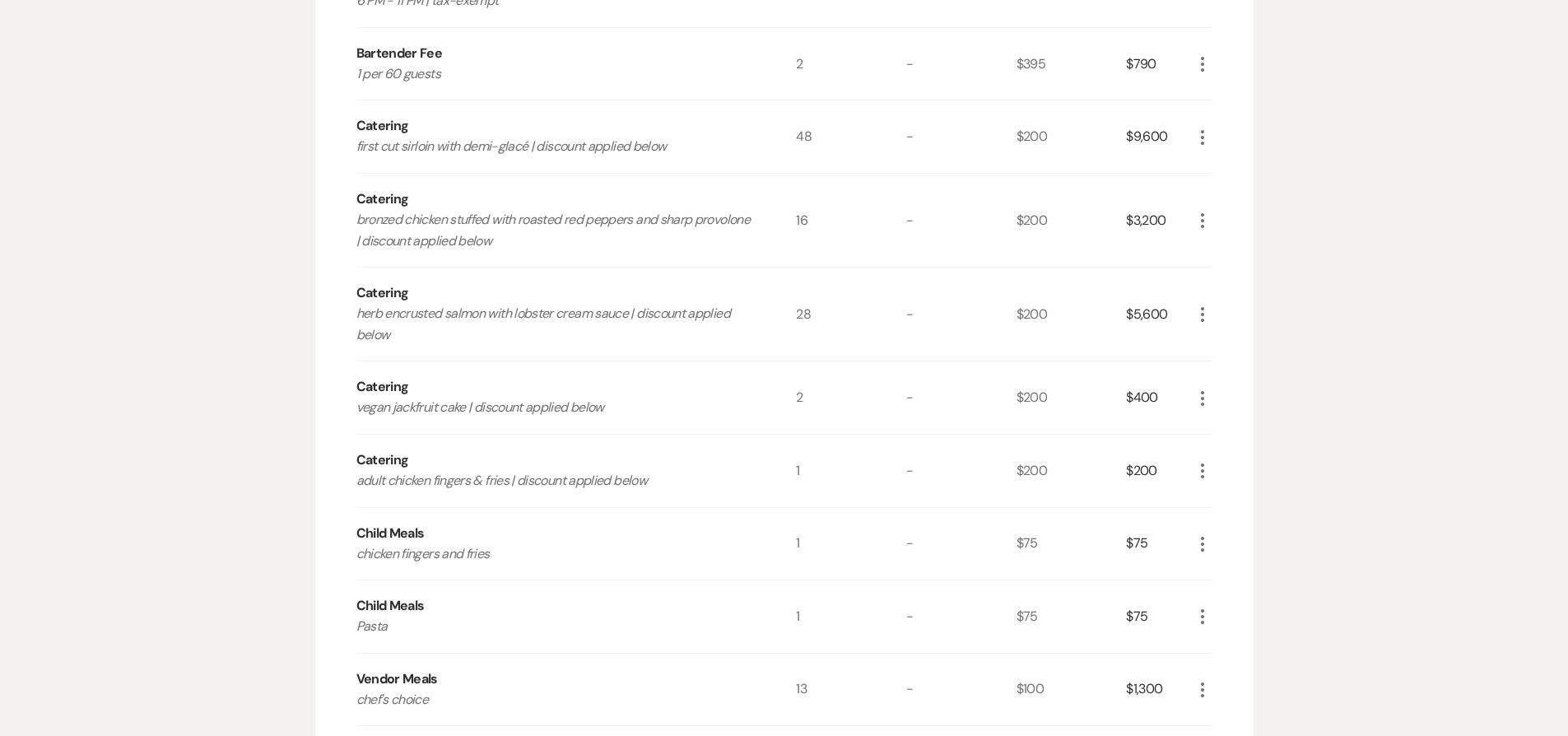
scroll to position [535, 0]
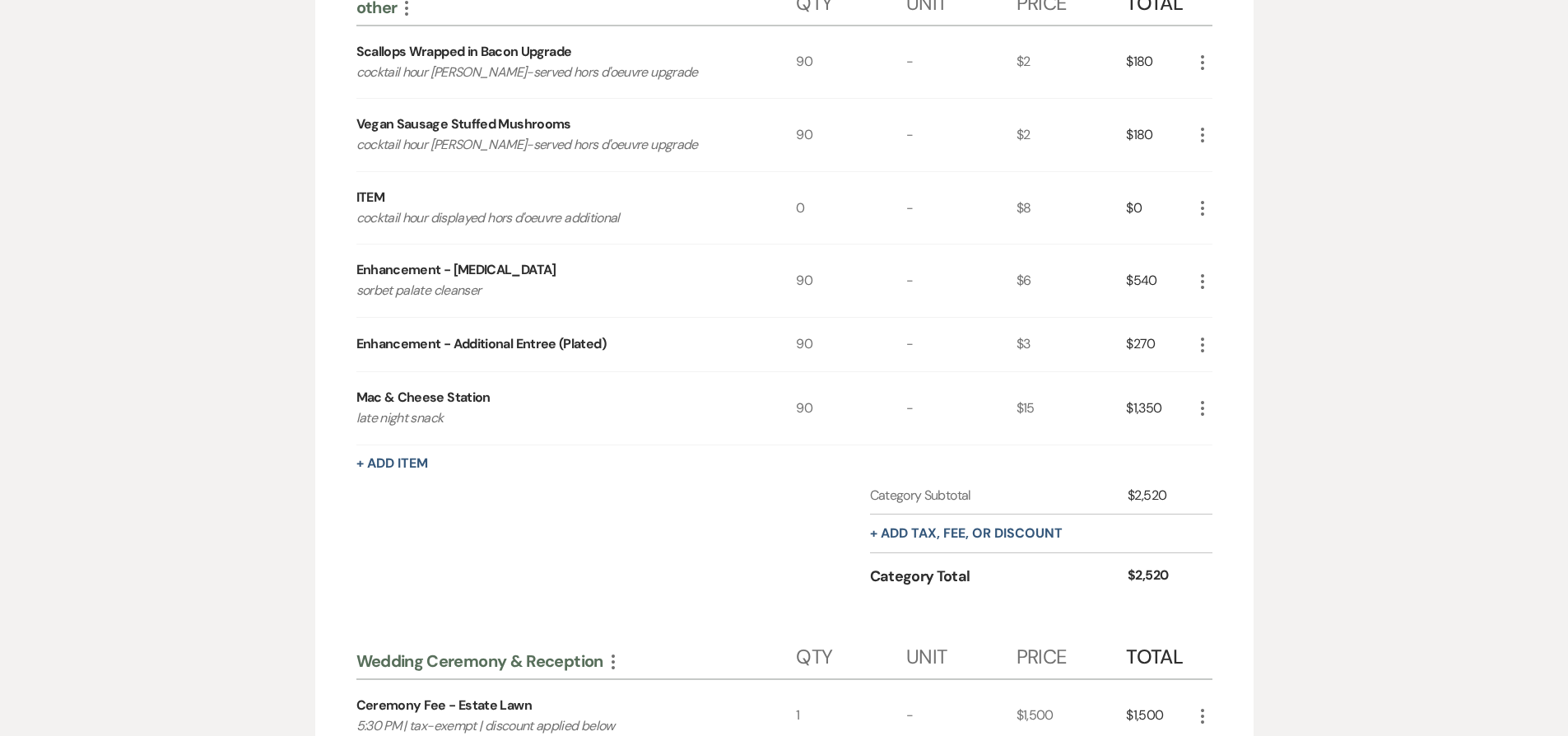
click at [360, 68] on p "cocktail hour butler-served hors d'oeuvre upgrade" at bounding box center [554, 72] width 396 height 21
drag, startPoint x: 360, startPoint y: 68, endPoint x: 671, endPoint y: 72, distance: 311.0
click at [671, 72] on p "cocktail hour butler-served hors d'oeuvre upgrade" at bounding box center [554, 72] width 396 height 21
copy p "cocktail hour butler-served hors d'oeuvre upgrade"
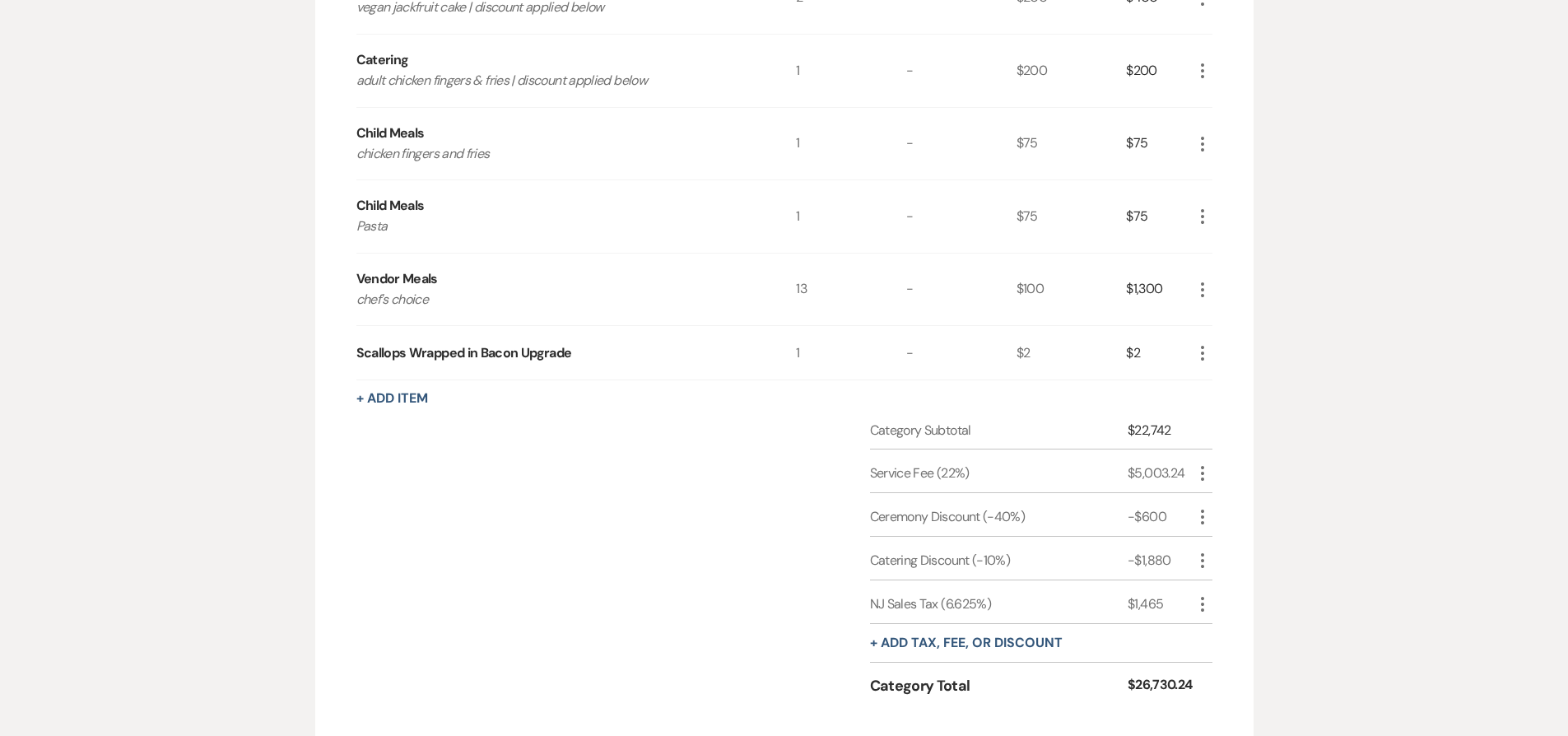
scroll to position [1919, 0]
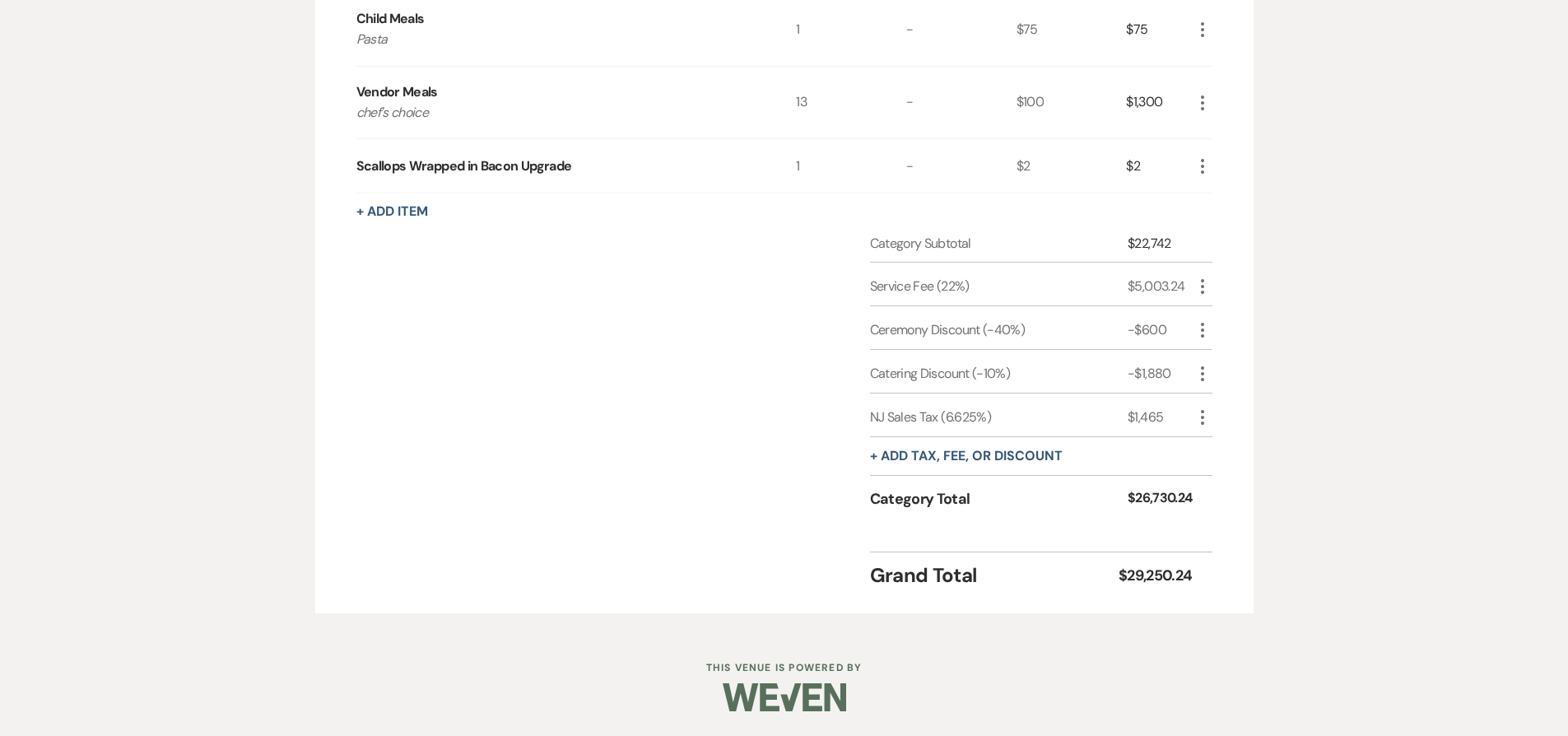
click at [1194, 165] on icon "More" at bounding box center [1203, 167] width 20 height 20
click at [1201, 168] on use "button" at bounding box center [1202, 166] width 3 height 15
click at [1218, 199] on icon "Pencil" at bounding box center [1216, 198] width 10 height 12
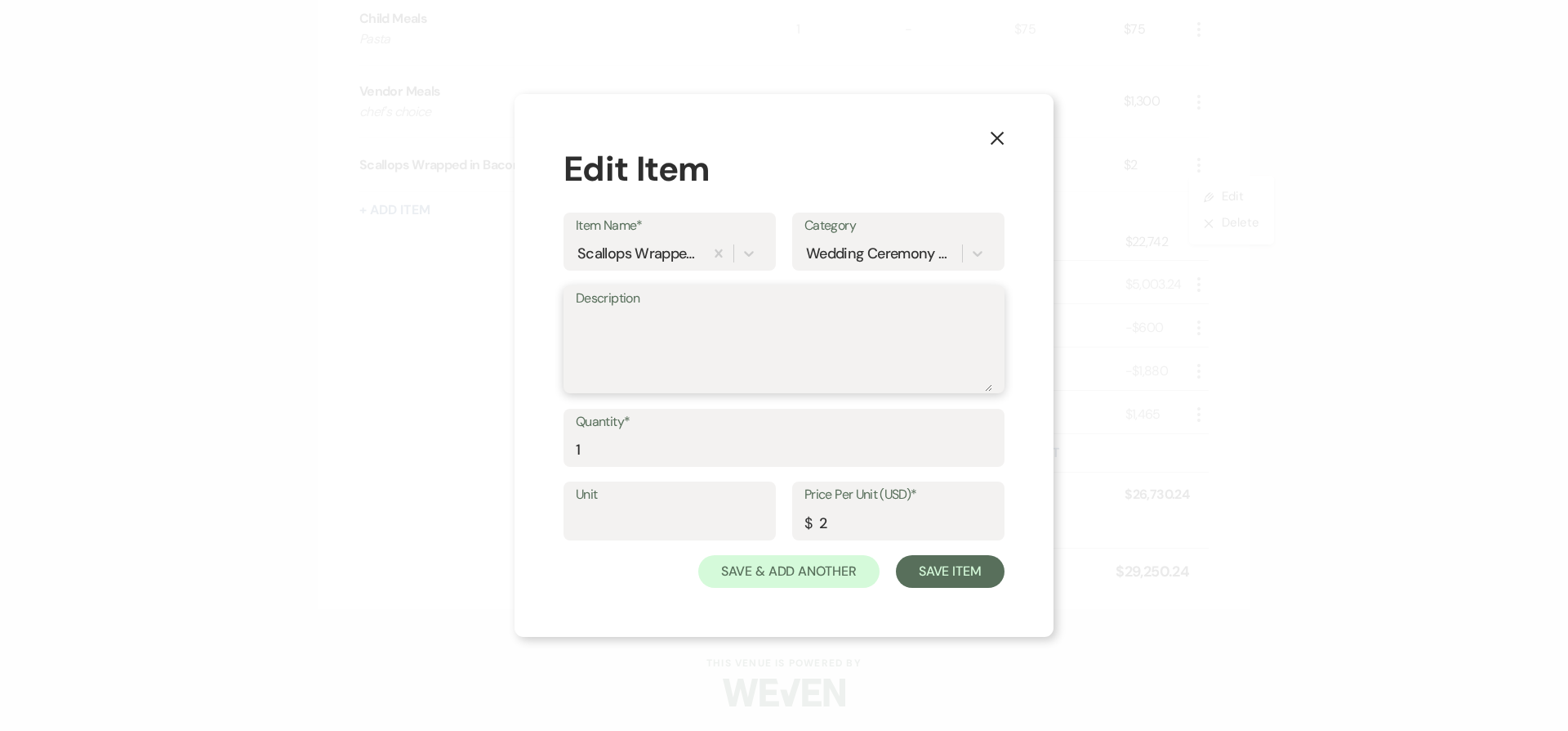
click at [626, 326] on textarea "Description" at bounding box center [784, 351] width 417 height 82
paste textarea "cocktail hour butler-served hors d'oeuvre upgrade"
type textarea "cocktail hour butler-served hors d'oeuvre upgrade"
click at [601, 451] on input "1" at bounding box center [784, 449] width 417 height 32
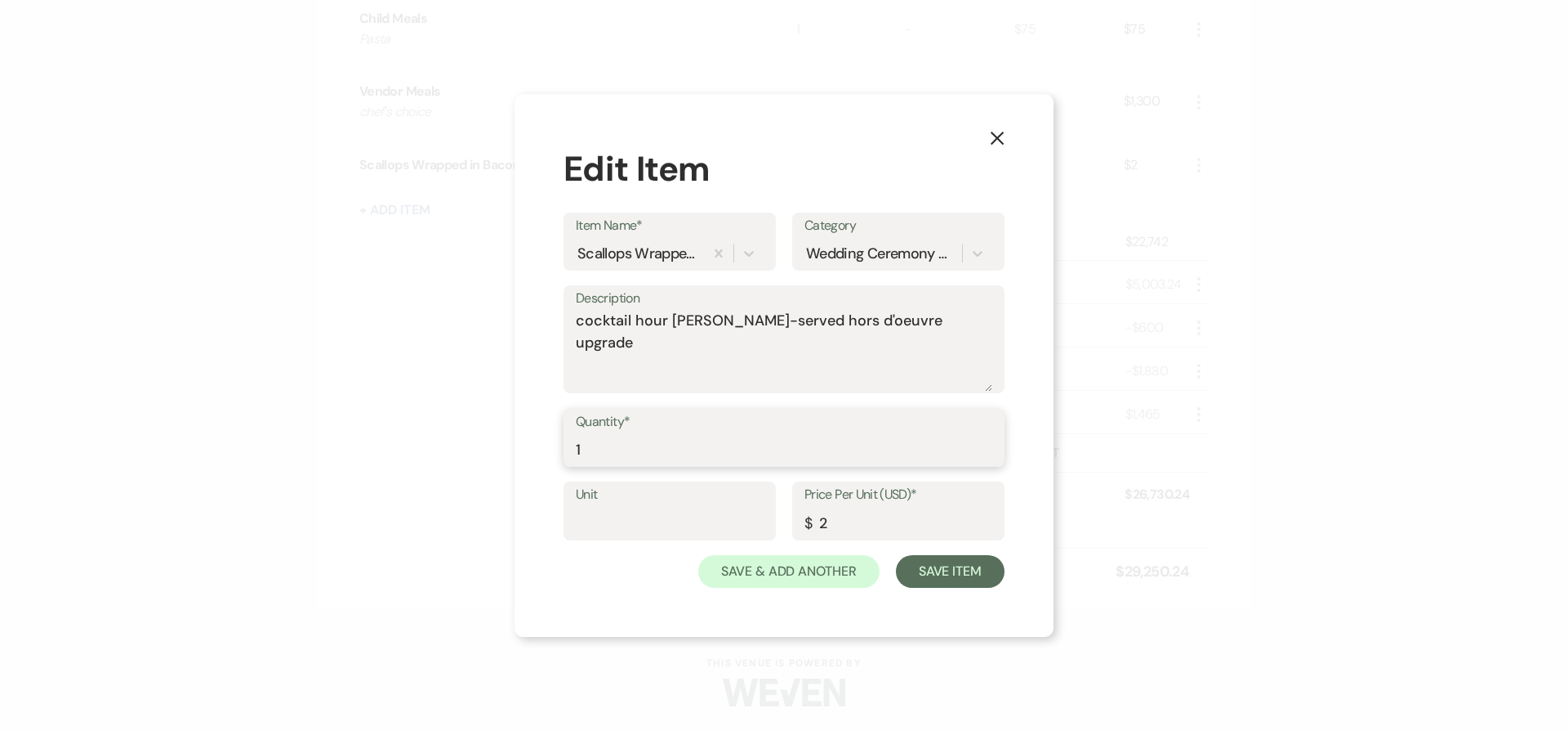
click at [601, 451] on input "1" at bounding box center [784, 449] width 417 height 32
type input "96"
click at [956, 576] on button "Save Item" at bounding box center [950, 571] width 109 height 33
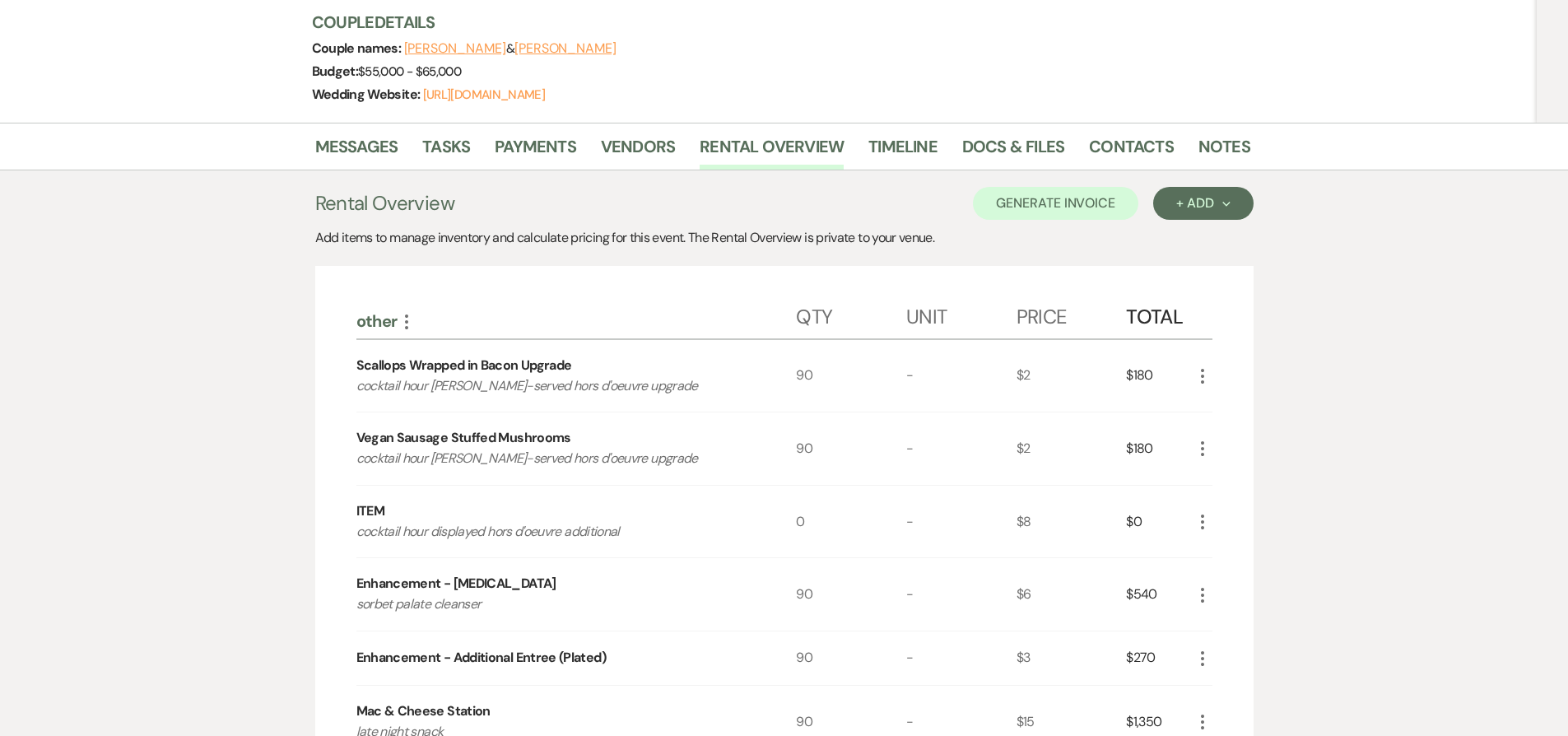
scroll to position [280, 0]
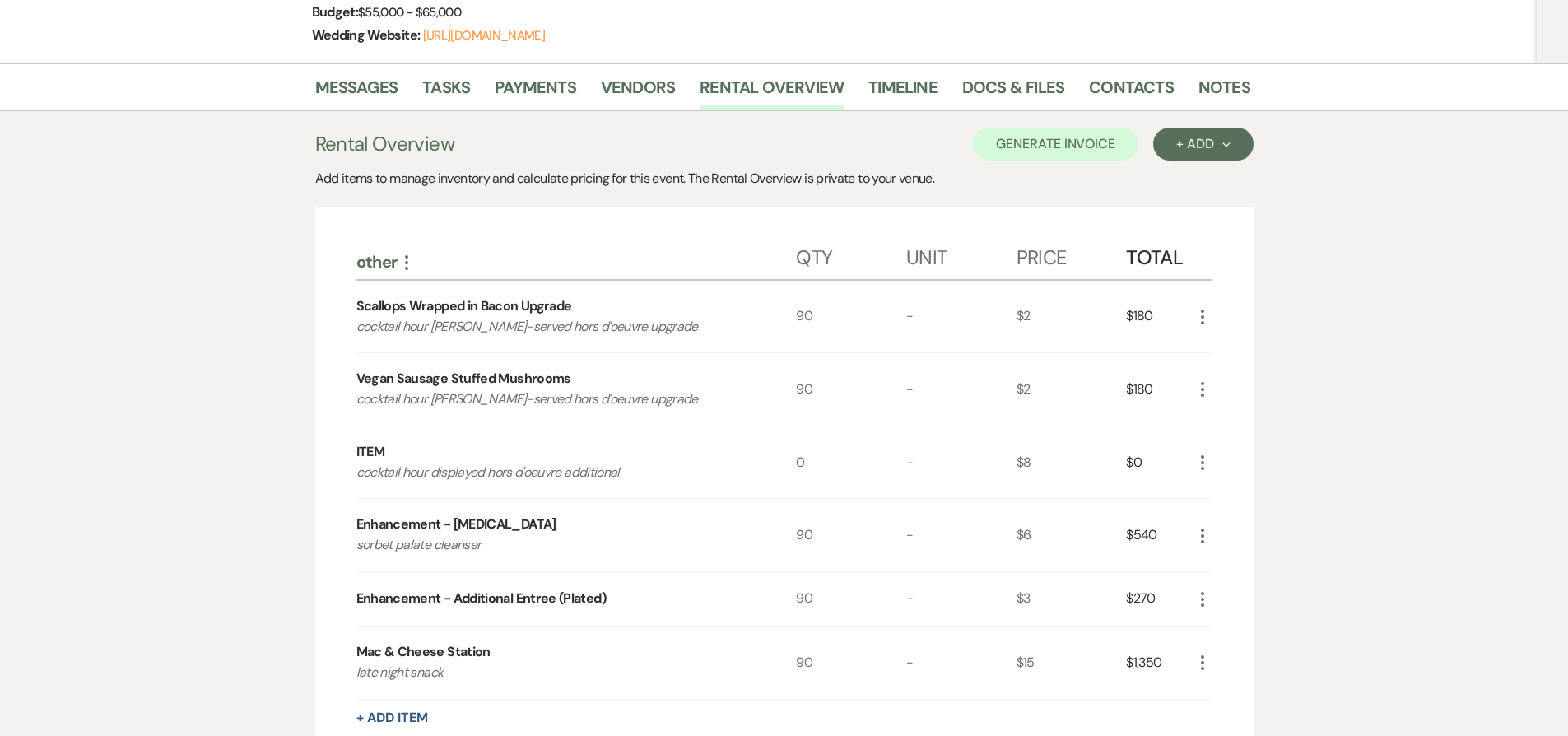
click at [1198, 313] on icon "More" at bounding box center [1203, 317] width 20 height 20
click at [1221, 381] on button "X Delete" at bounding box center [1237, 375] width 89 height 26
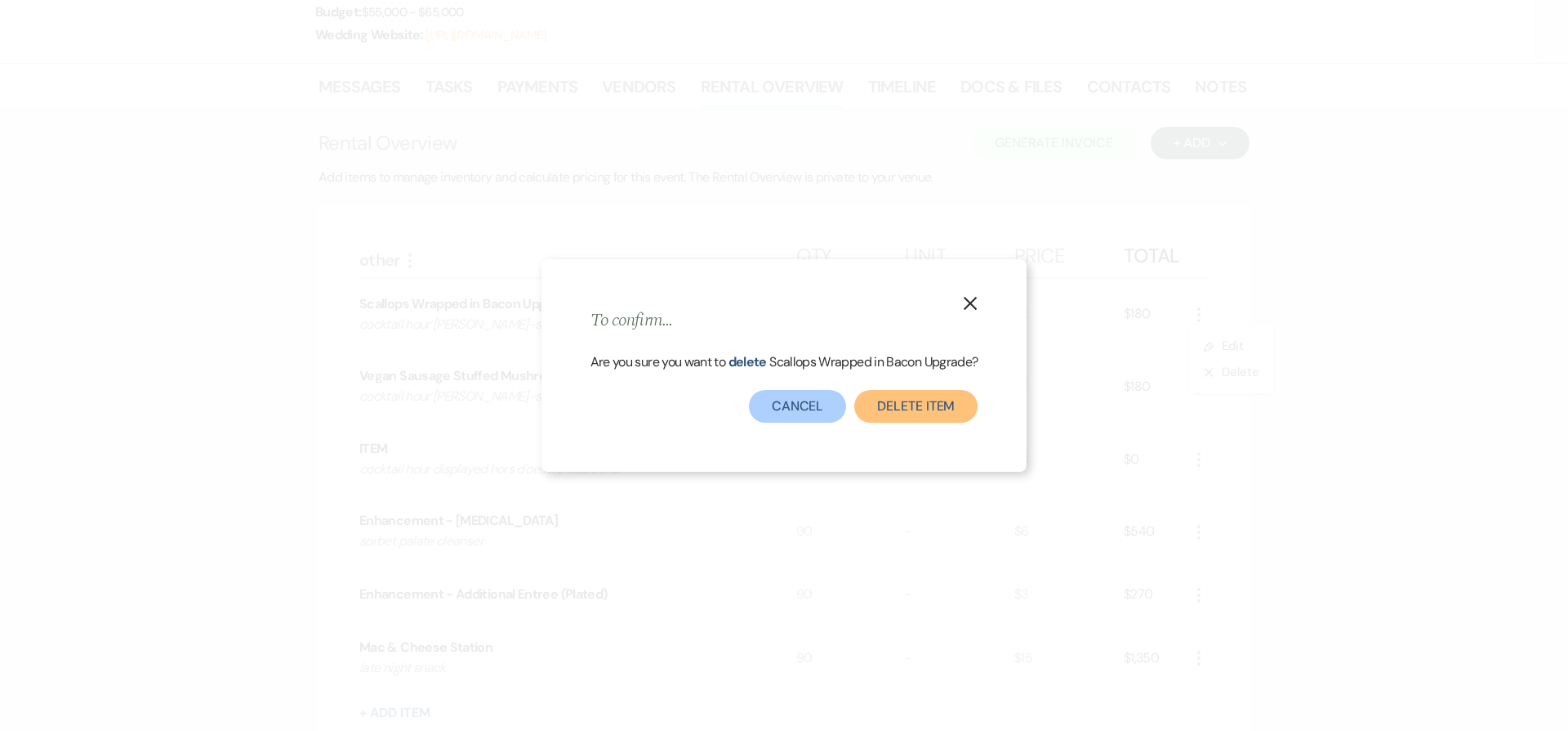
click at [901, 404] on button "Delete Item" at bounding box center [916, 406] width 124 height 33
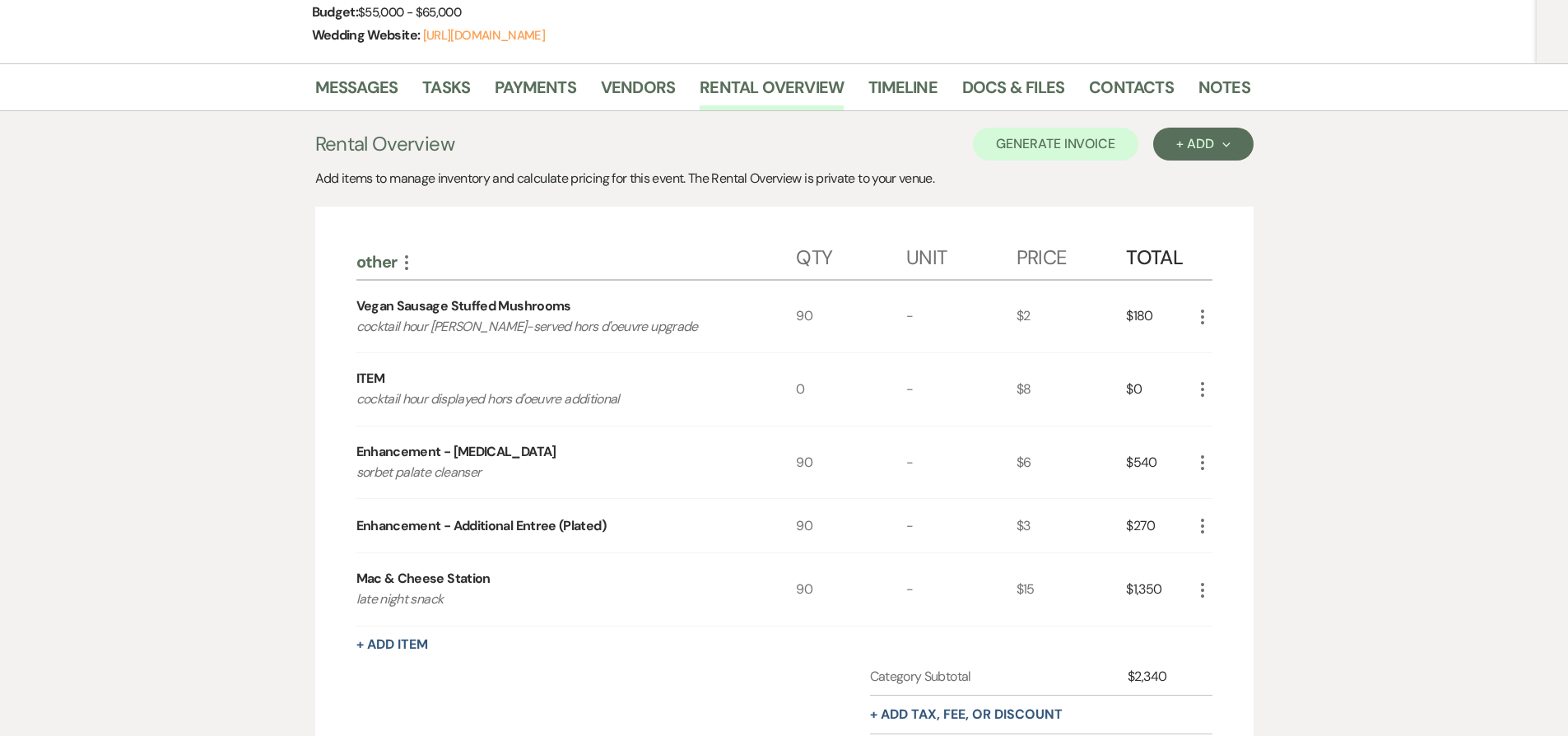
click at [379, 308] on div "Vegan Sausage Stuffed Mushrooms" at bounding box center [463, 306] width 214 height 20
drag, startPoint x: 379, startPoint y: 308, endPoint x: 532, endPoint y: 308, distance: 153.0
click at [532, 308] on div "Vegan Sausage Stuffed Mushrooms" at bounding box center [463, 306] width 214 height 20
copy div "Vegan Sausage Stuffed Mushrooms"
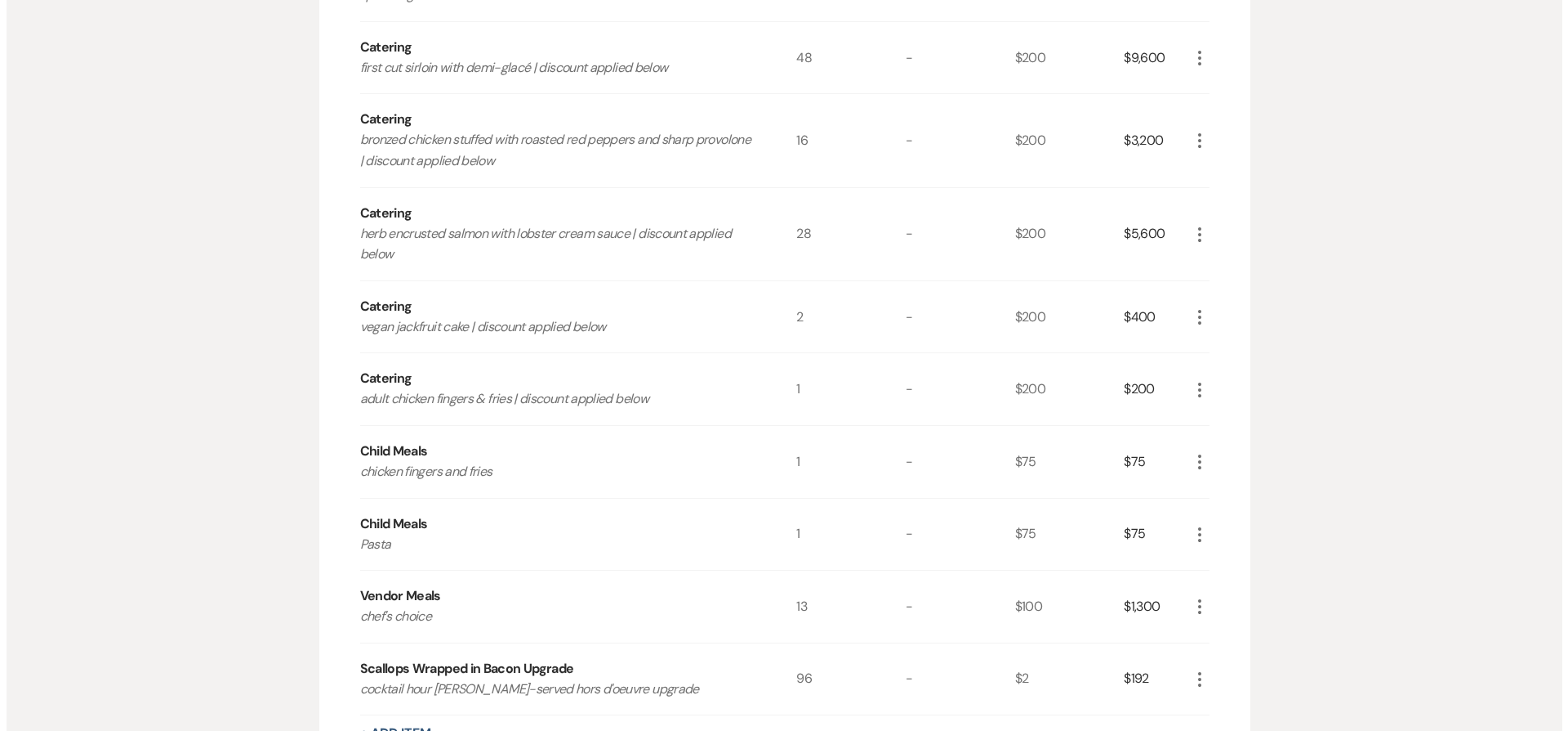
scroll to position [1851, 0]
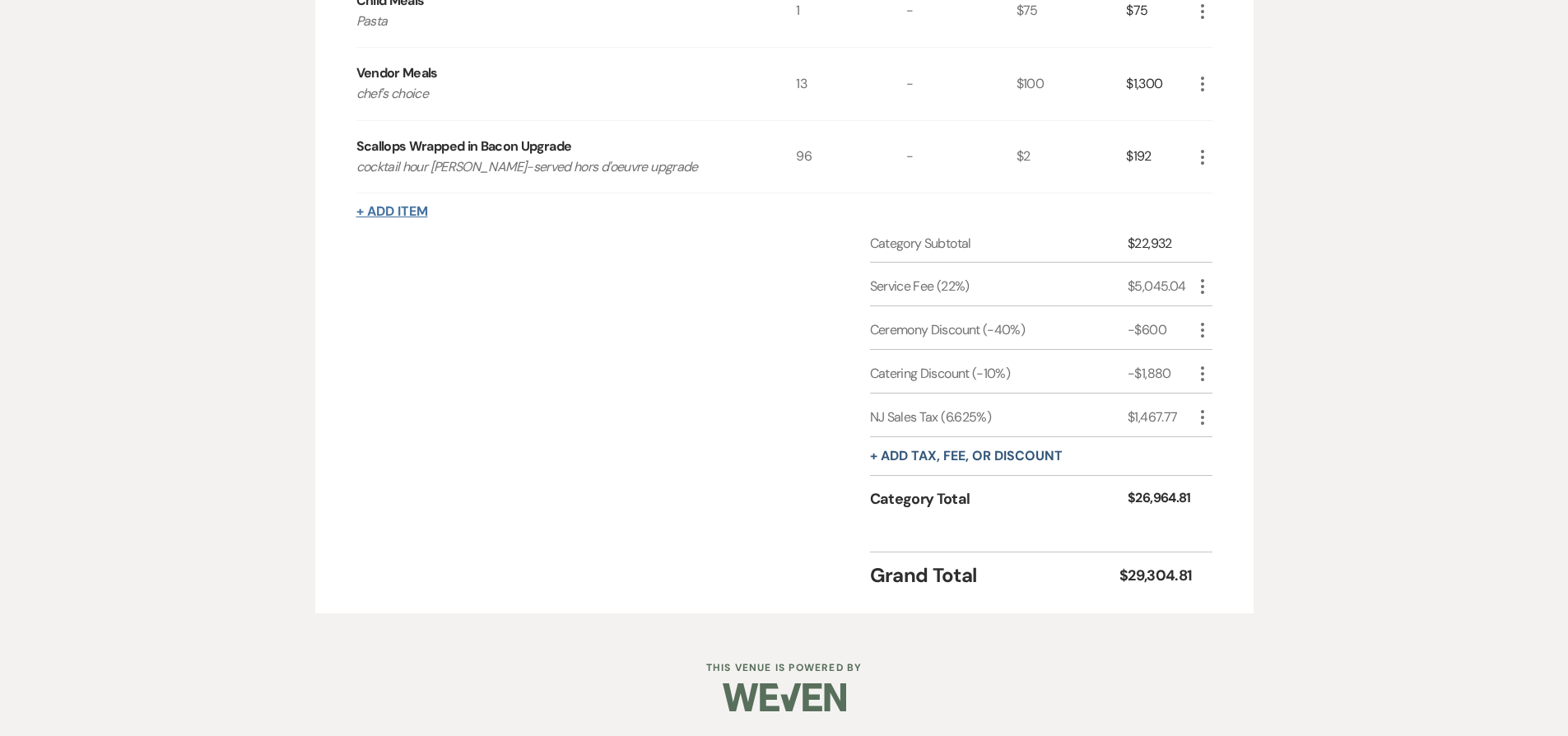
click at [379, 208] on button "+ Add Item" at bounding box center [392, 210] width 72 height 13
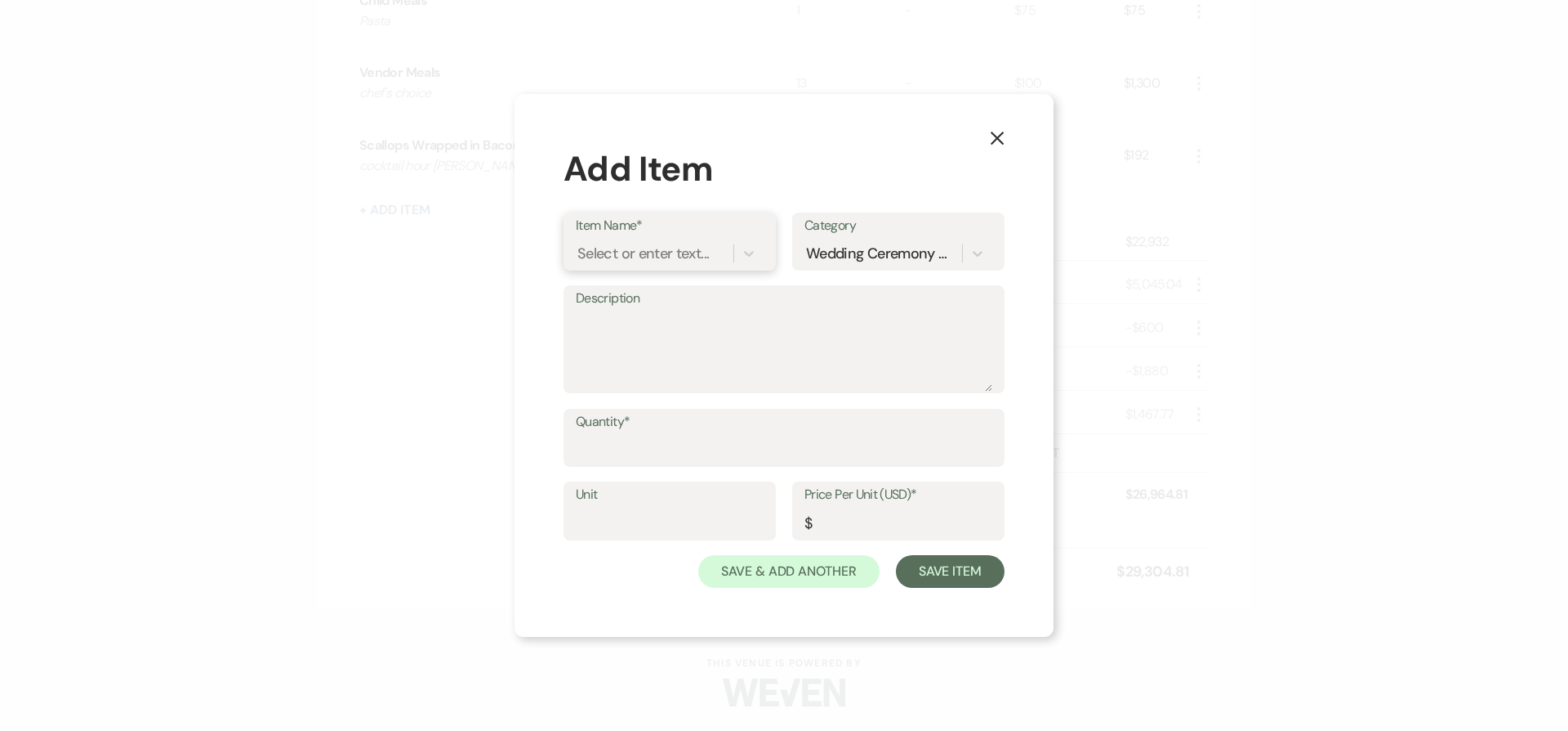
click at [629, 258] on div "Select or enter text..." at bounding box center [642, 253] width 132 height 22
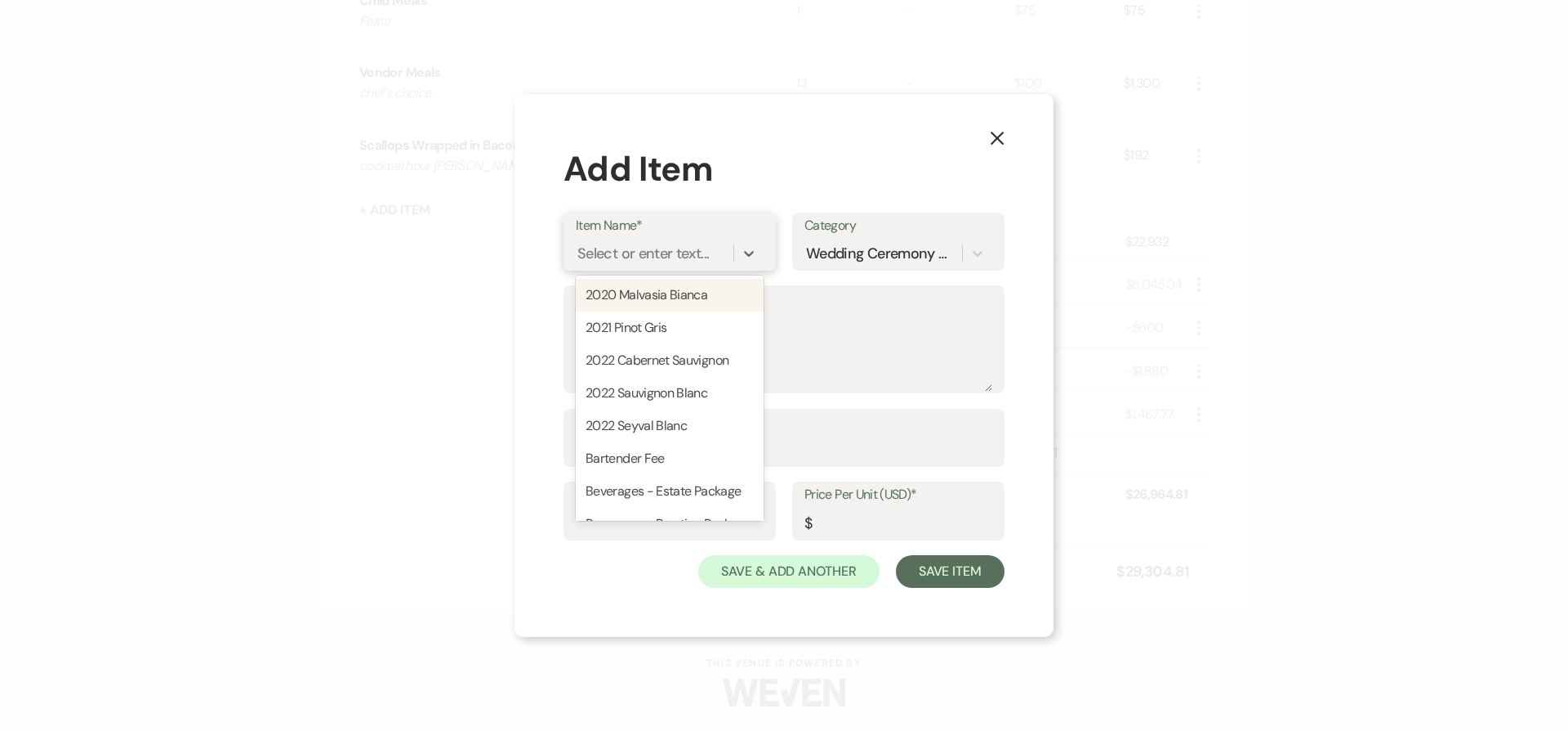
paste input "Vegan Sausage Stuffed Mushrooms"
type input "Vegan Sausage Stuffed Mushrooms"
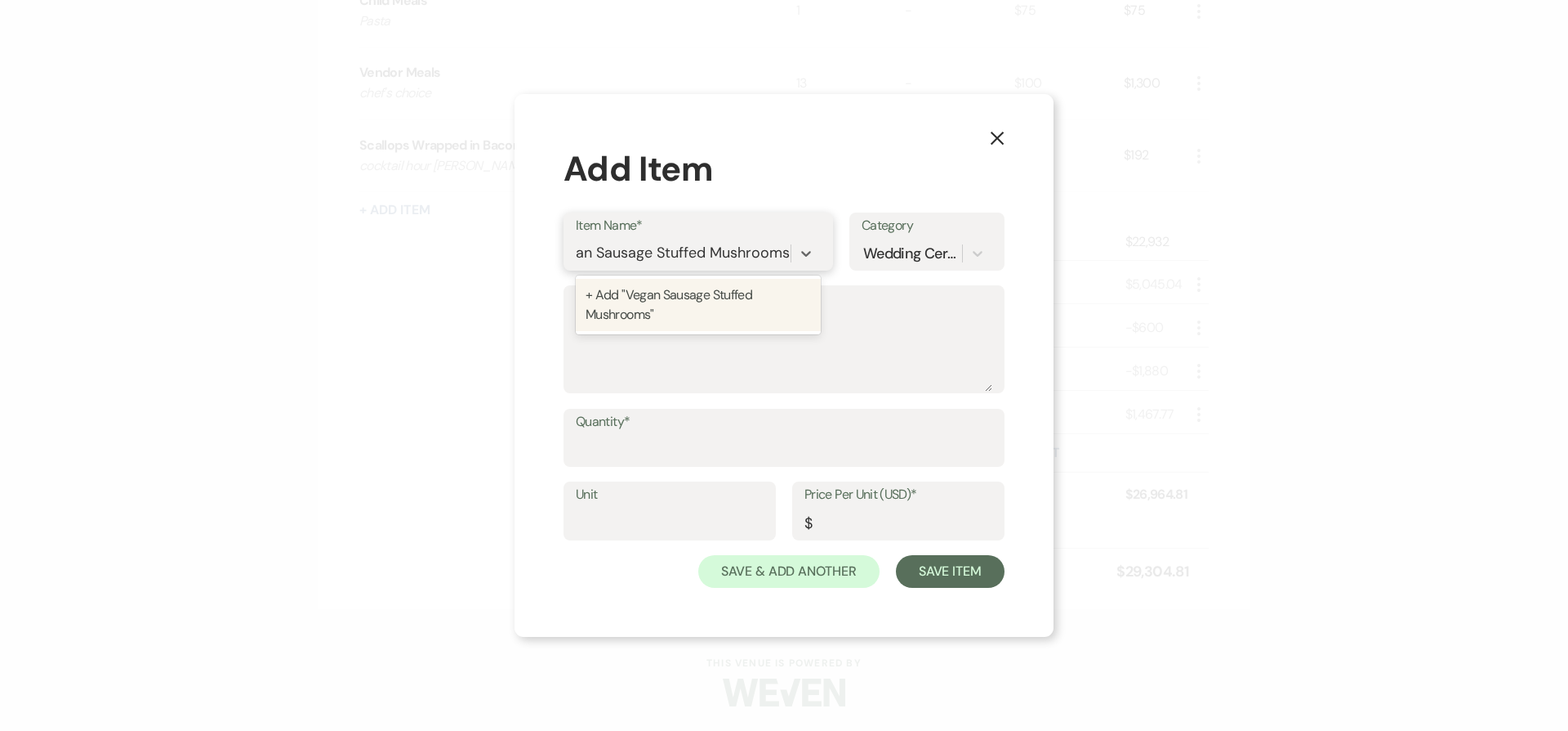
click at [659, 292] on div "+ Add "Vegan Sausage Stuffed Mushrooms"" at bounding box center [699, 304] width 245 height 52
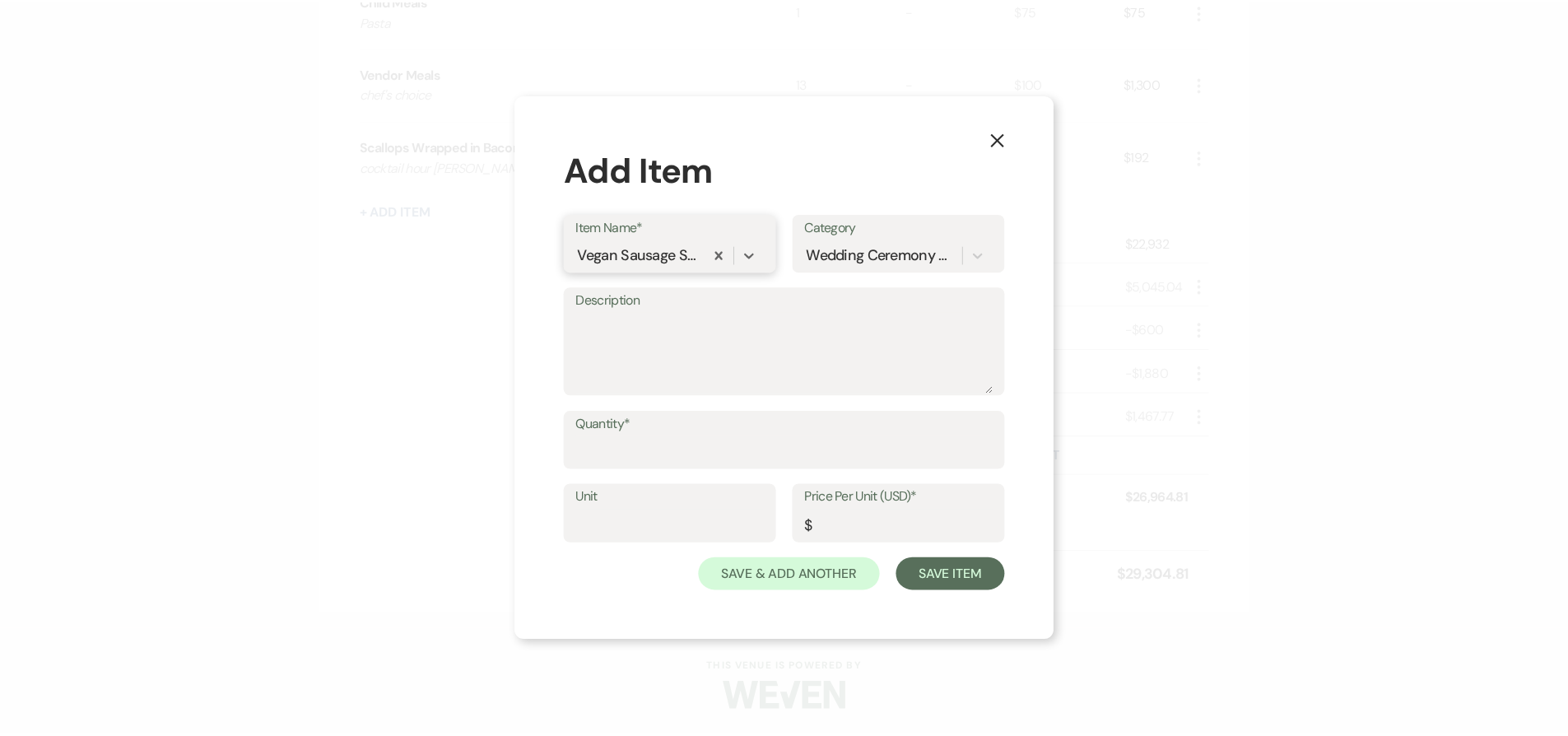
scroll to position [0, 0]
click at [696, 459] on input "Quantity*" at bounding box center [790, 452] width 420 height 32
type input "96"
type input "2"
click at [903, 558] on button "Save Item" at bounding box center [958, 574] width 110 height 33
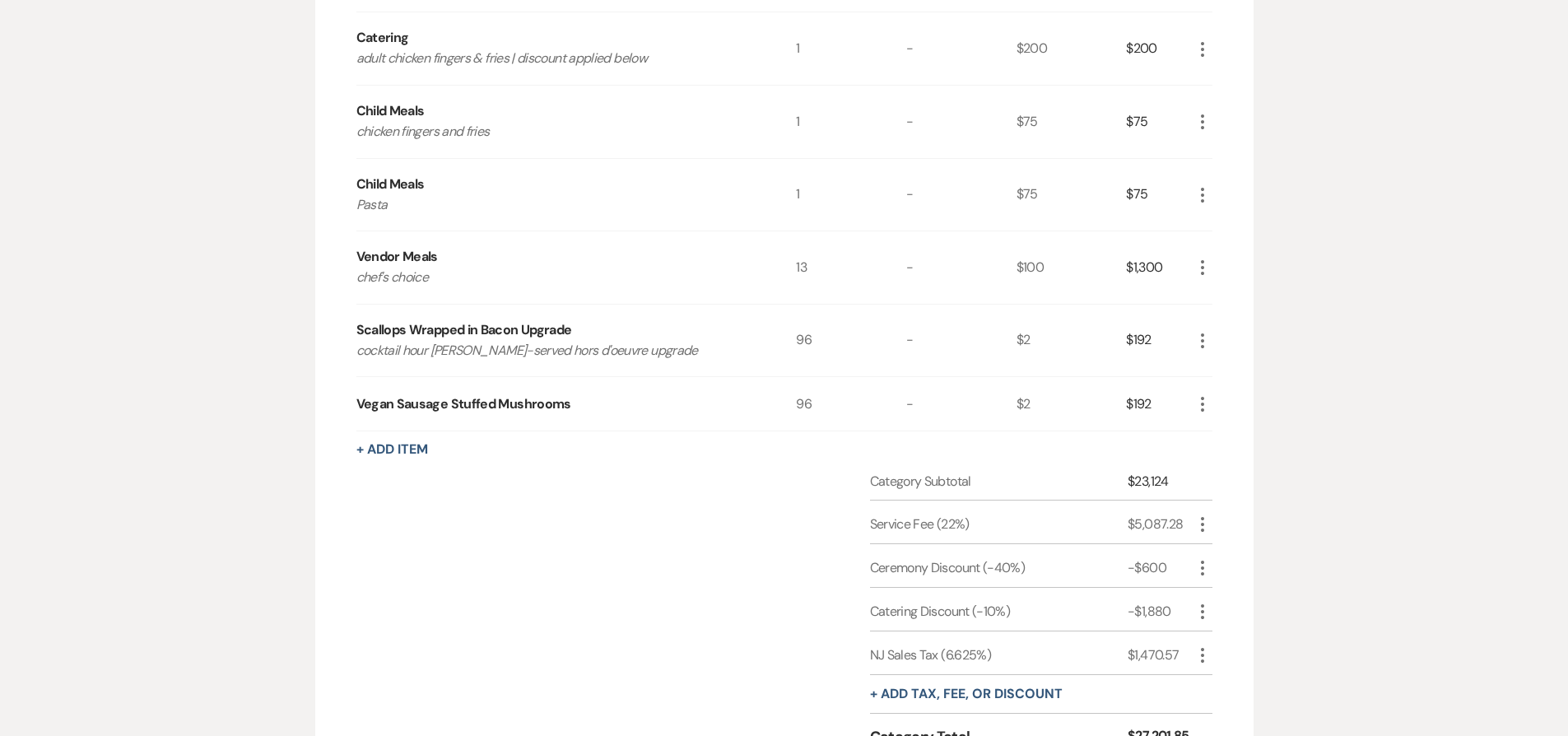
scroll to position [1919, 0]
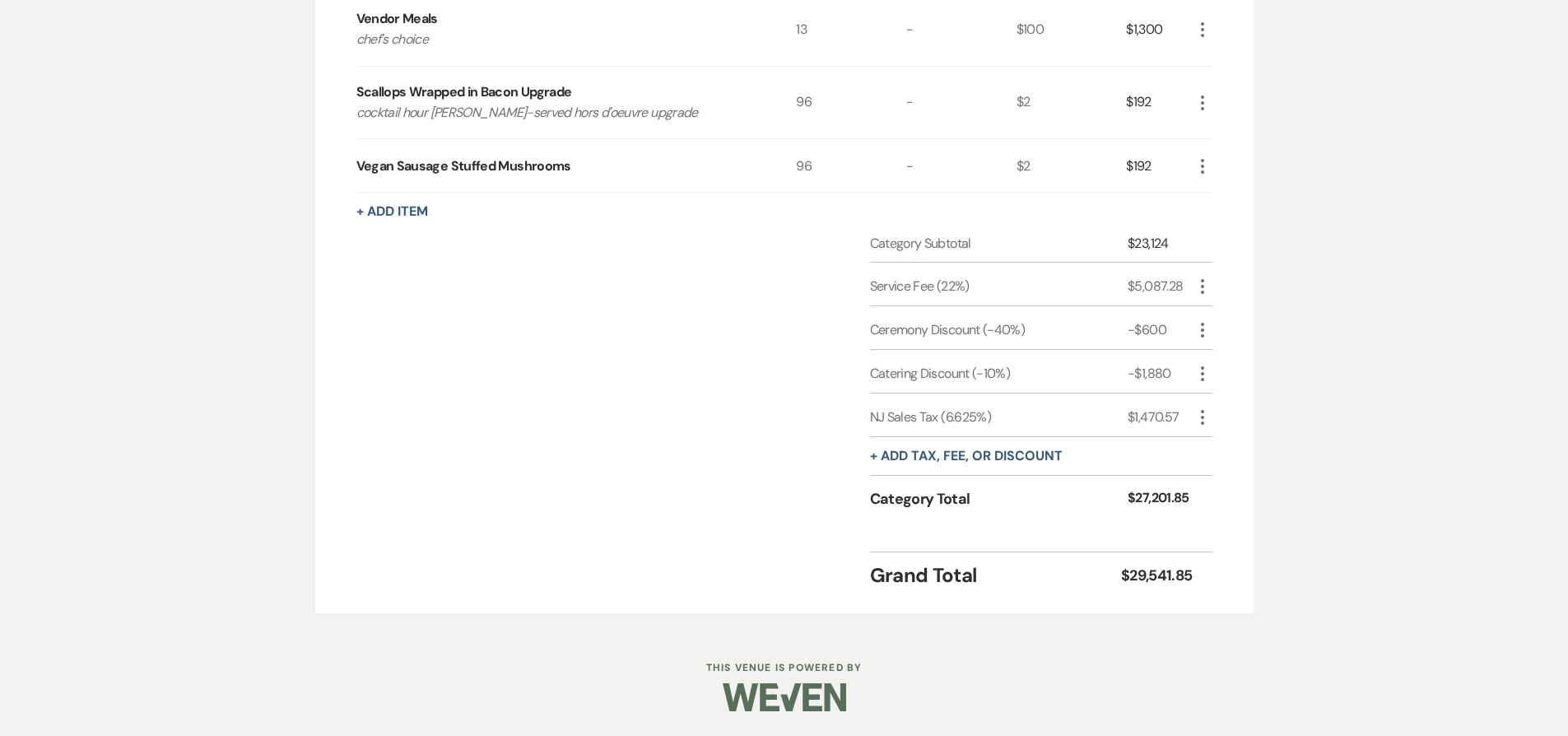
click at [365, 109] on p "cocktail hour butler-served hors d'oeuvre upgrade" at bounding box center [554, 112] width 396 height 21
drag, startPoint x: 365, startPoint y: 109, endPoint x: 619, endPoint y: 115, distance: 254.1
click at [619, 115] on p "cocktail hour butler-served hors d'oeuvre upgrade" at bounding box center [554, 112] width 396 height 21
copy p "cocktail hour butler-served hors d'oeuvre upgrade"
click at [1203, 166] on use "button" at bounding box center [1202, 166] width 3 height 15
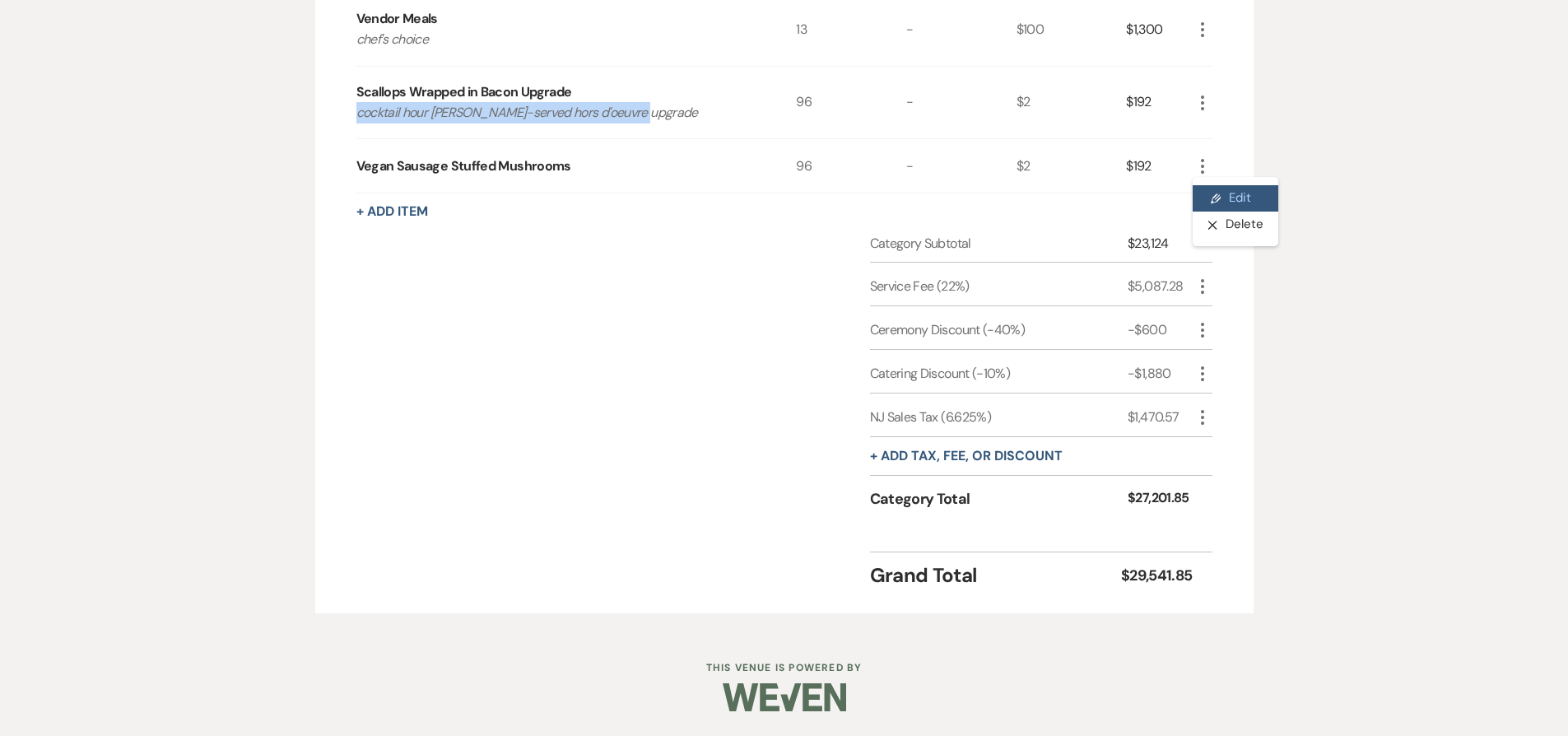
click at [1220, 203] on button "Pencil Edit" at bounding box center [1236, 198] width 86 height 26
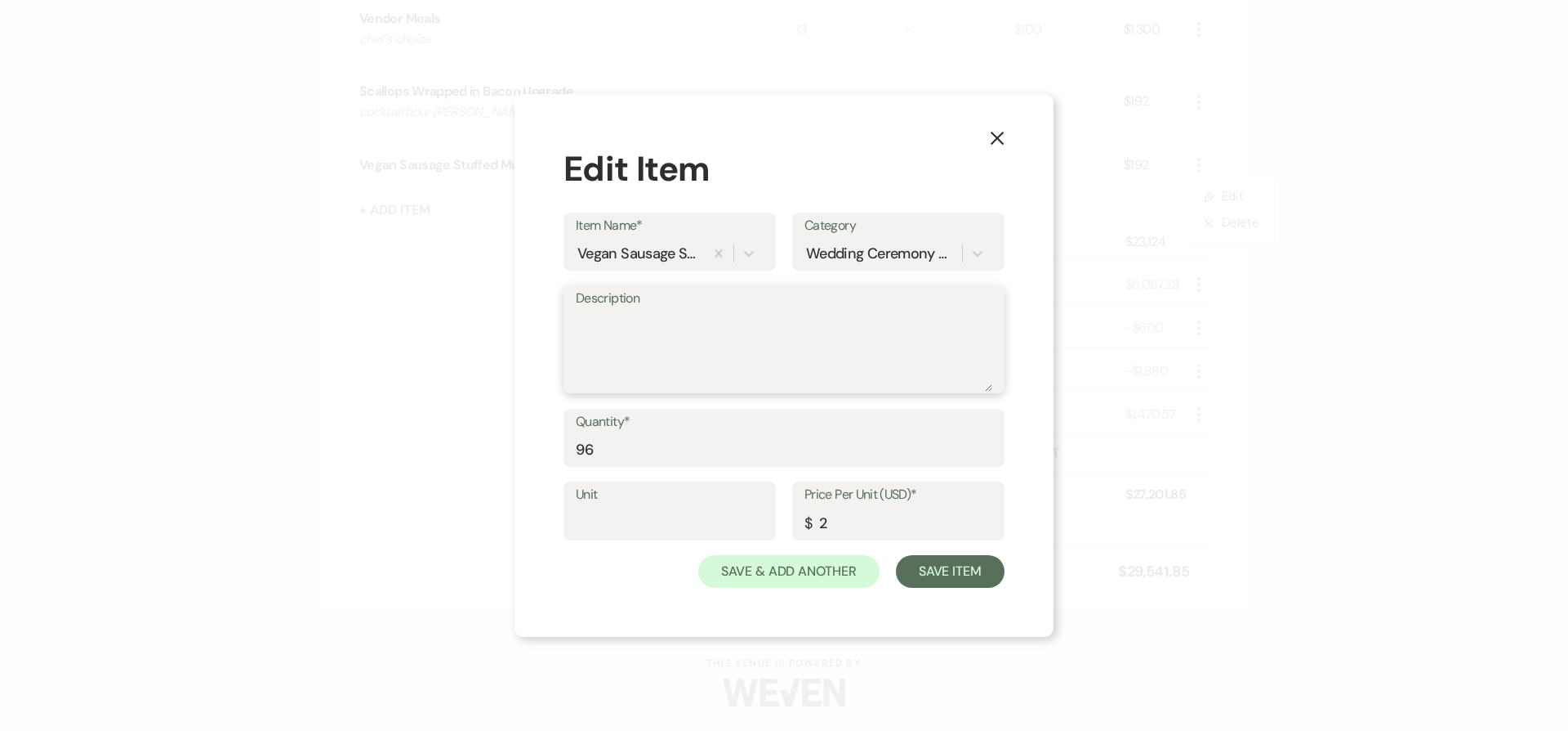
click at [648, 378] on textarea "Description" at bounding box center [784, 351] width 417 height 82
paste textarea "cocktail hour butler-served hors d'oeuvre upgrade"
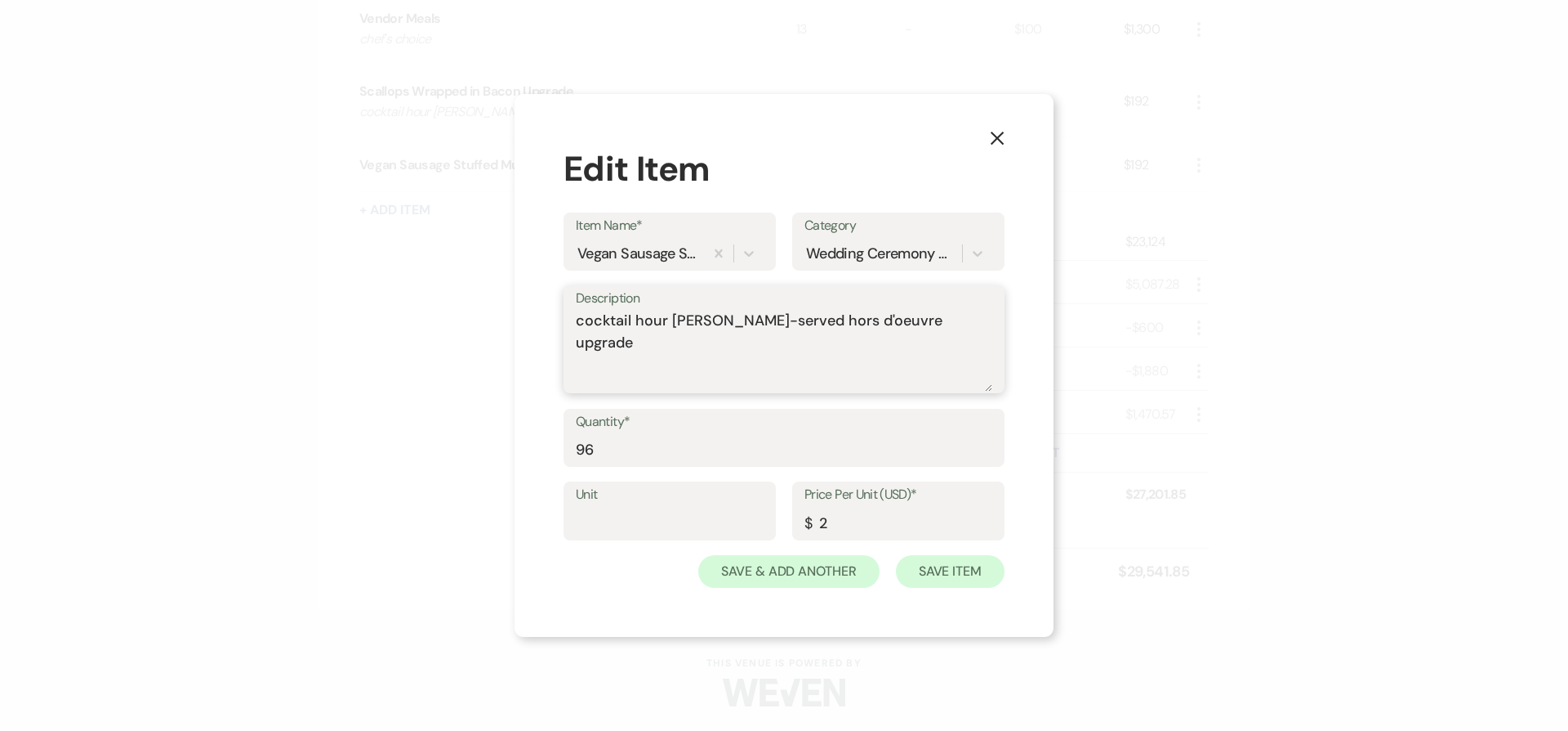
type textarea "cocktail hour butler-served hors d'oeuvre upgrade"
click at [963, 573] on button "Save Item" at bounding box center [950, 571] width 109 height 33
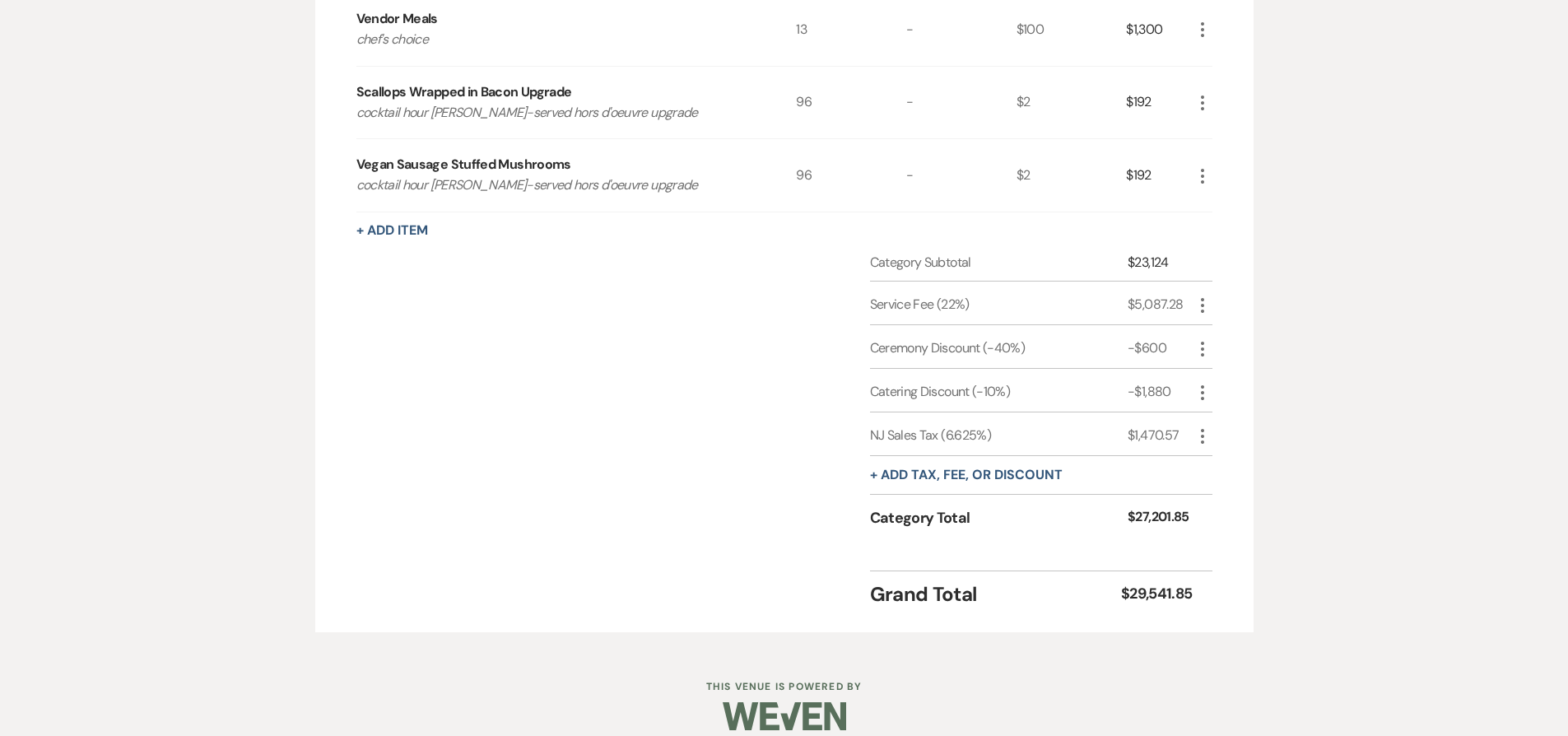
scroll to position [249, 0]
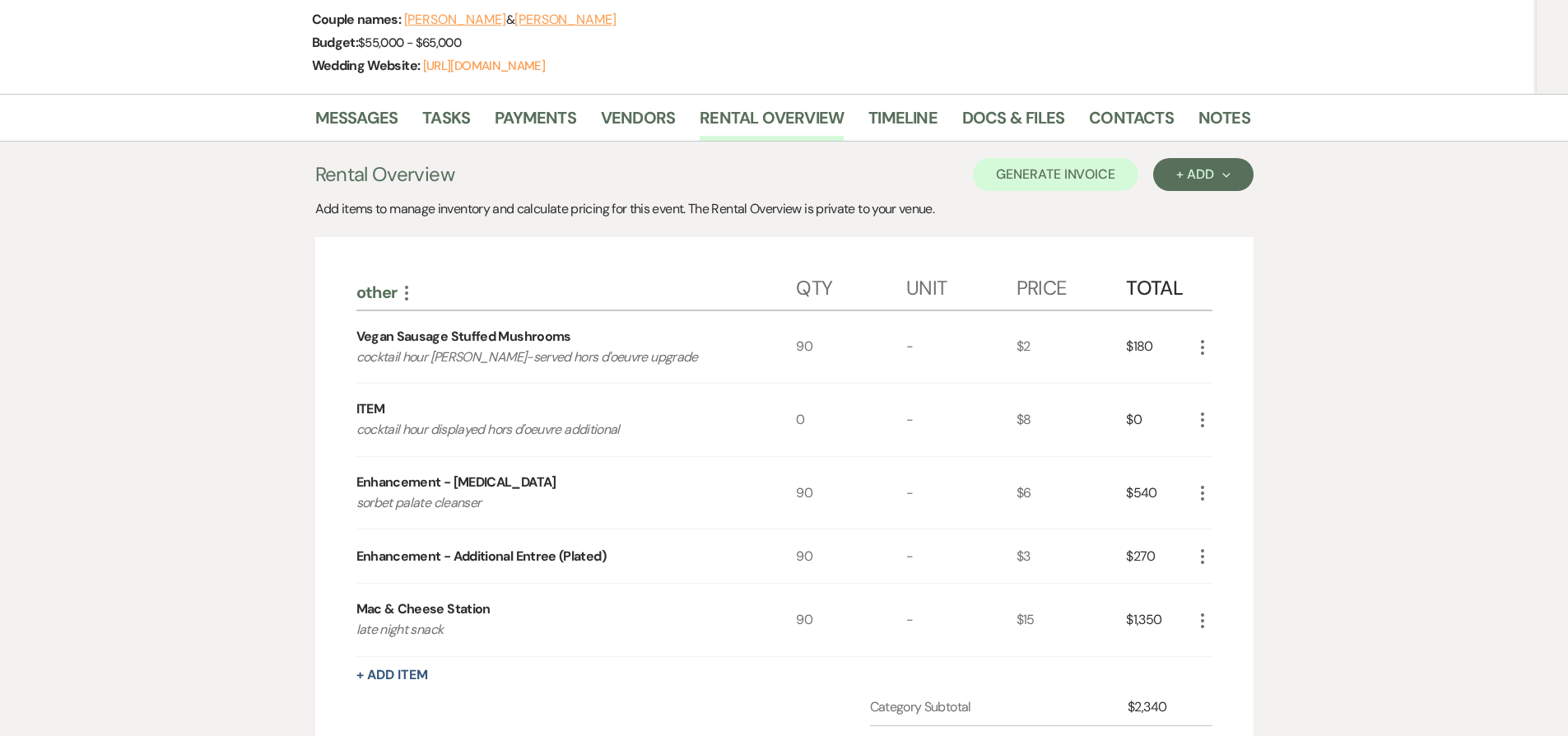
click at [1208, 346] on icon "More" at bounding box center [1203, 347] width 20 height 20
click at [1202, 408] on button "X Delete" at bounding box center [1237, 406] width 89 height 26
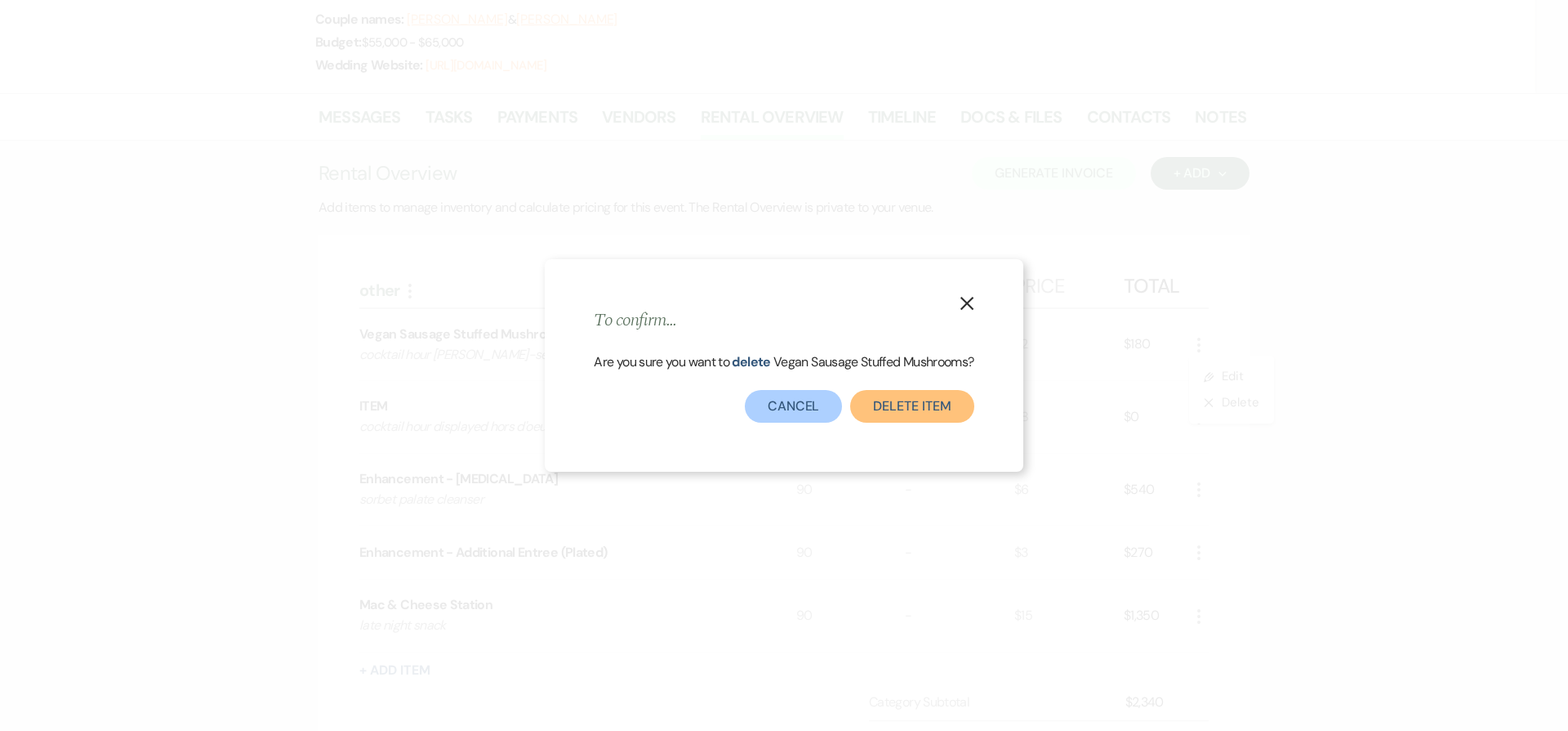
click at [934, 405] on button "Delete Item" at bounding box center [912, 406] width 124 height 33
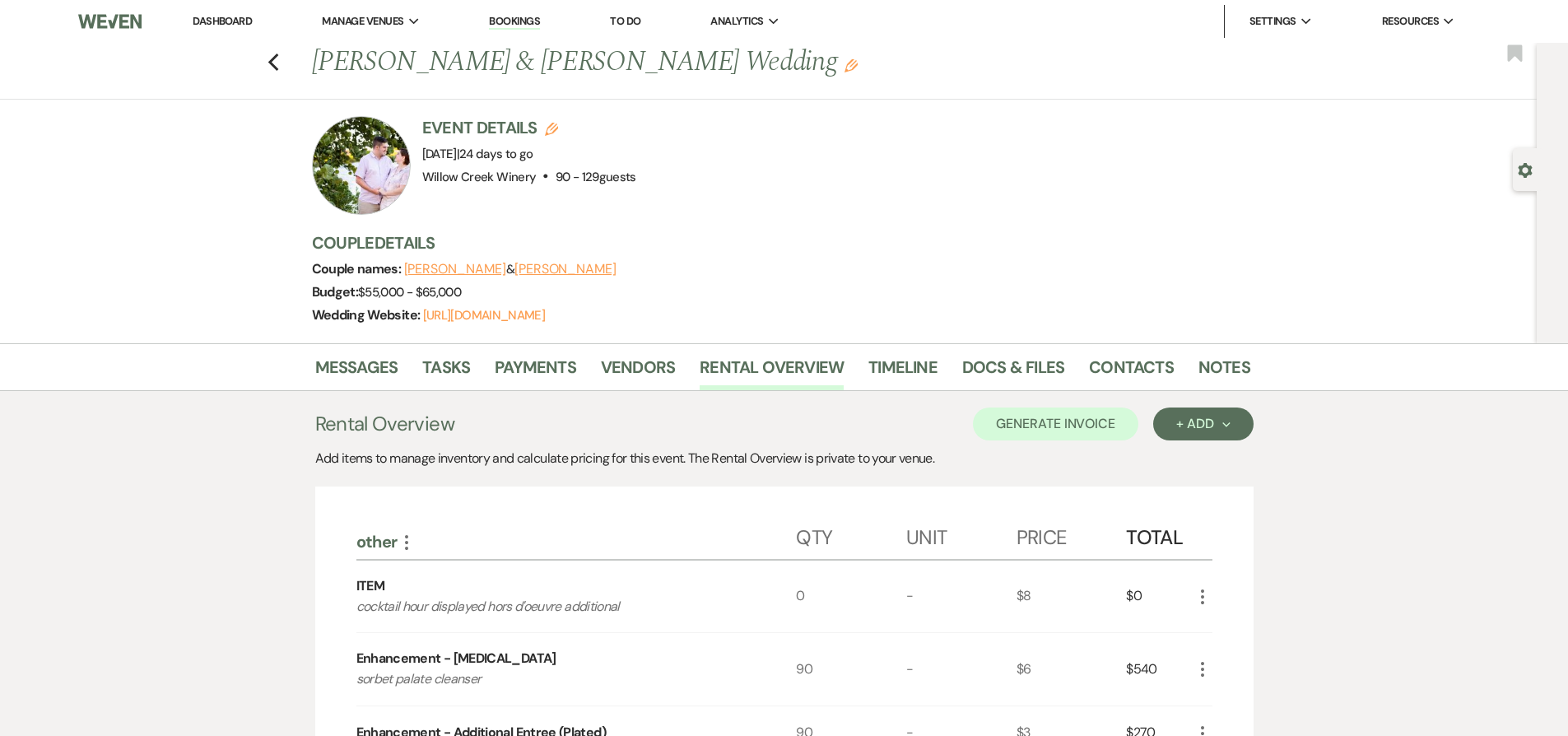
scroll to position [309, 0]
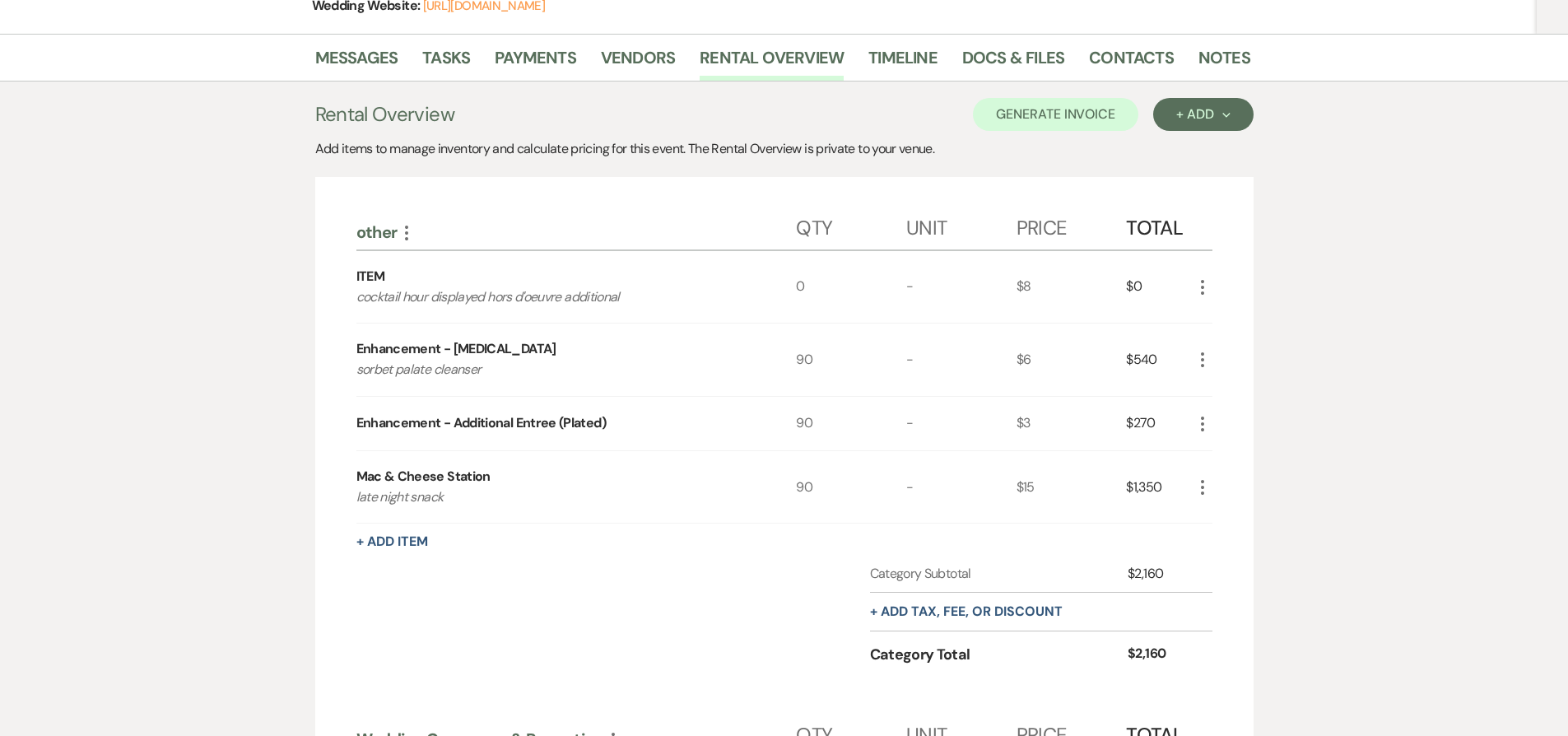
click at [1199, 278] on icon "More" at bounding box center [1203, 287] width 20 height 20
click at [1241, 345] on button "X Delete" at bounding box center [1237, 345] width 89 height 26
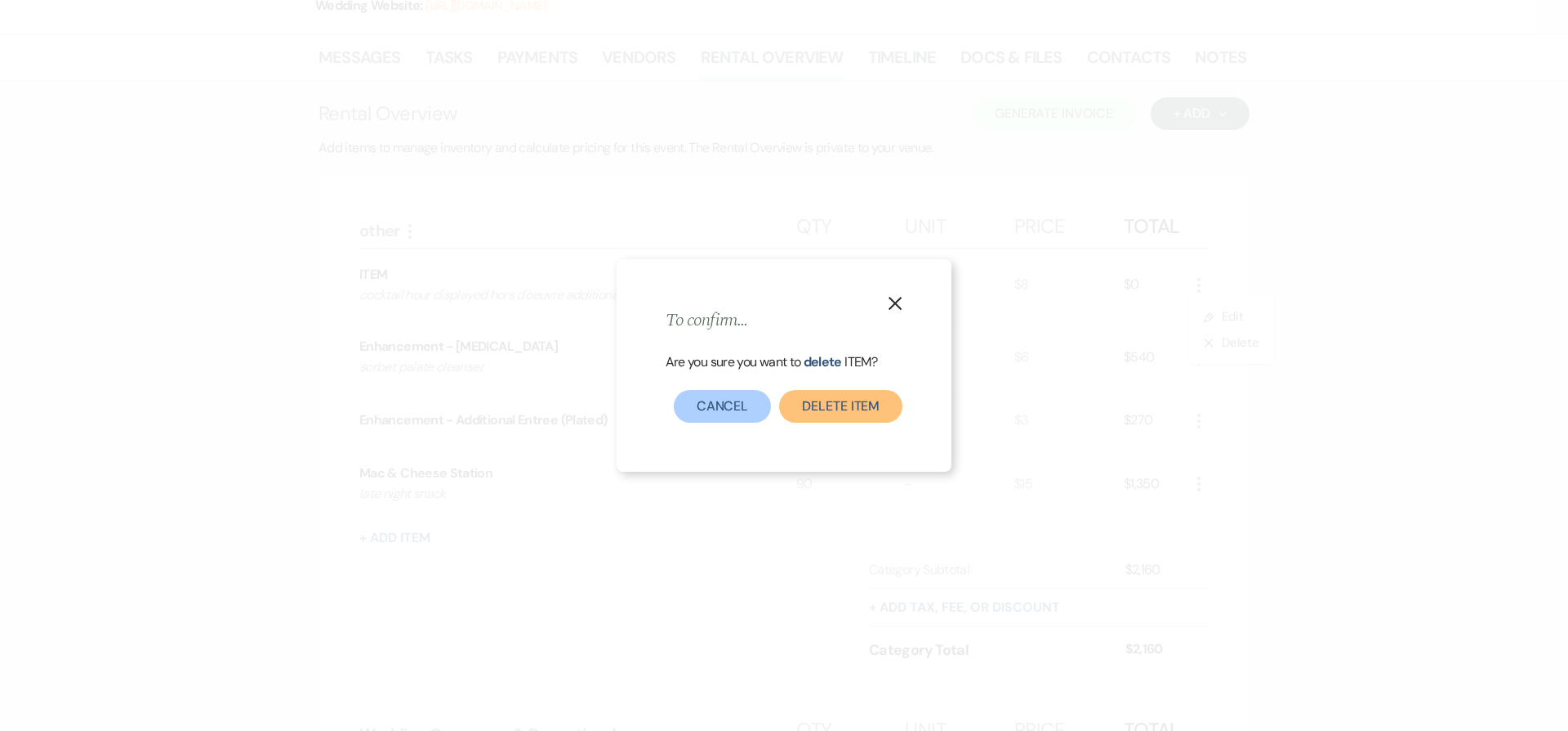
click at [885, 406] on button "Delete Item" at bounding box center [840, 406] width 124 height 33
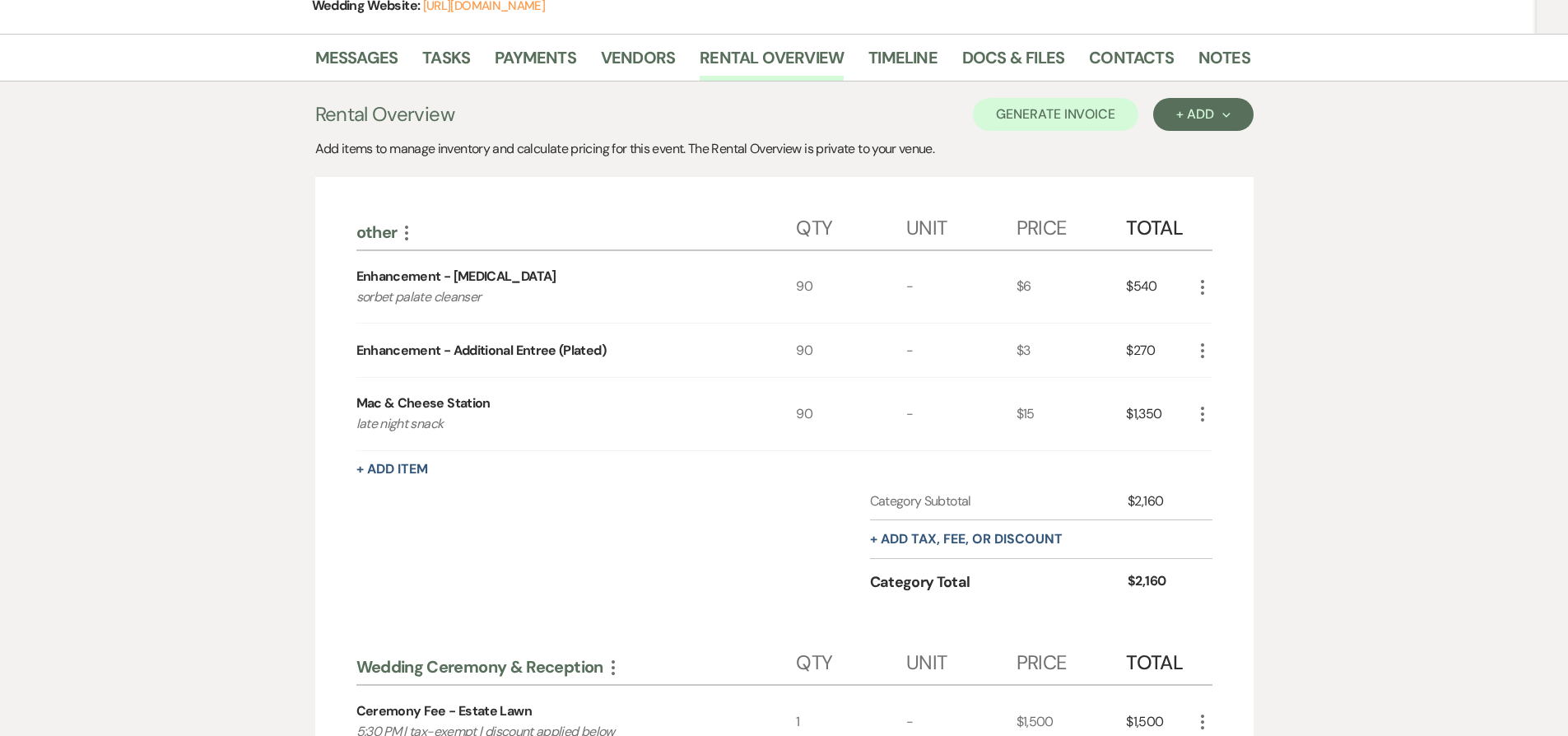
click at [1198, 284] on icon "More" at bounding box center [1203, 287] width 20 height 20
click at [1217, 317] on icon "Pencil" at bounding box center [1216, 319] width 10 height 12
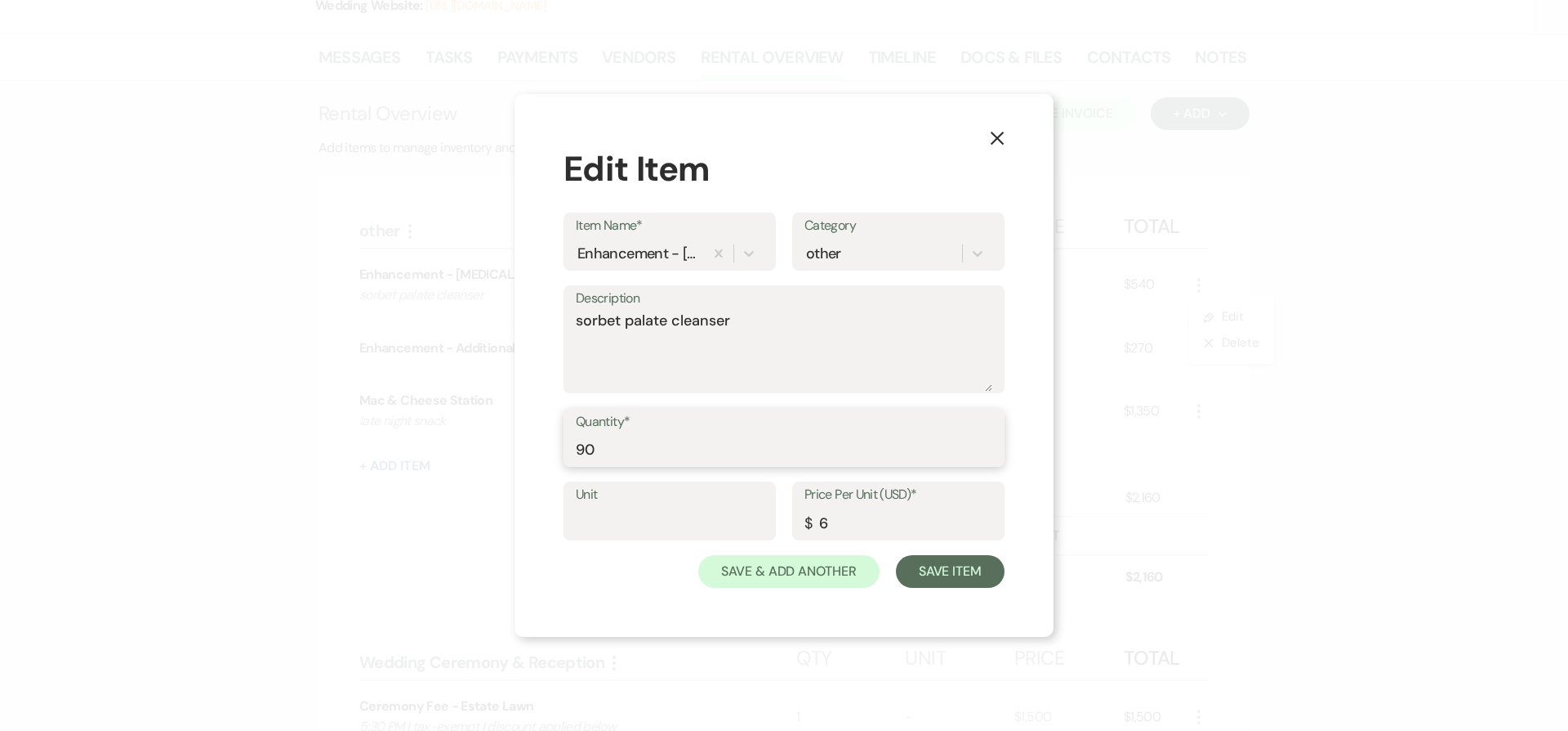
drag, startPoint x: 585, startPoint y: 443, endPoint x: 599, endPoint y: 447, distance: 14.6
click at [599, 447] on input "90" at bounding box center [784, 449] width 417 height 32
type input "96"
click at [997, 137] on use "button" at bounding box center [997, 138] width 13 height 13
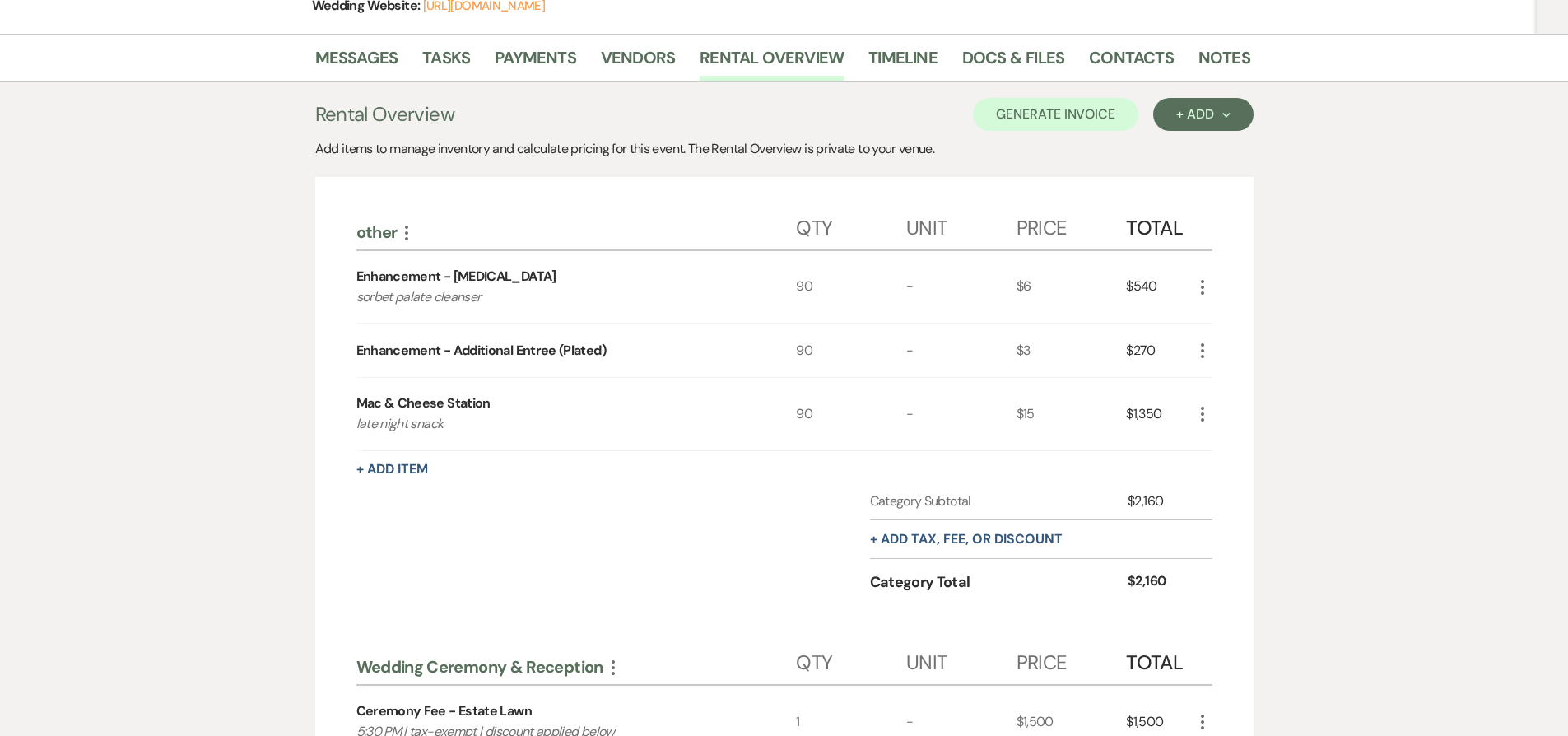
click at [363, 275] on div "Enhancement - Intermezzo" at bounding box center [456, 276] width 200 height 20
drag, startPoint x: 363, startPoint y: 275, endPoint x: 493, endPoint y: 280, distance: 130.1
click at [493, 280] on div "Enhancement - Intermezzo" at bounding box center [456, 276] width 200 height 20
copy div "Enhancement - Intermezzo"
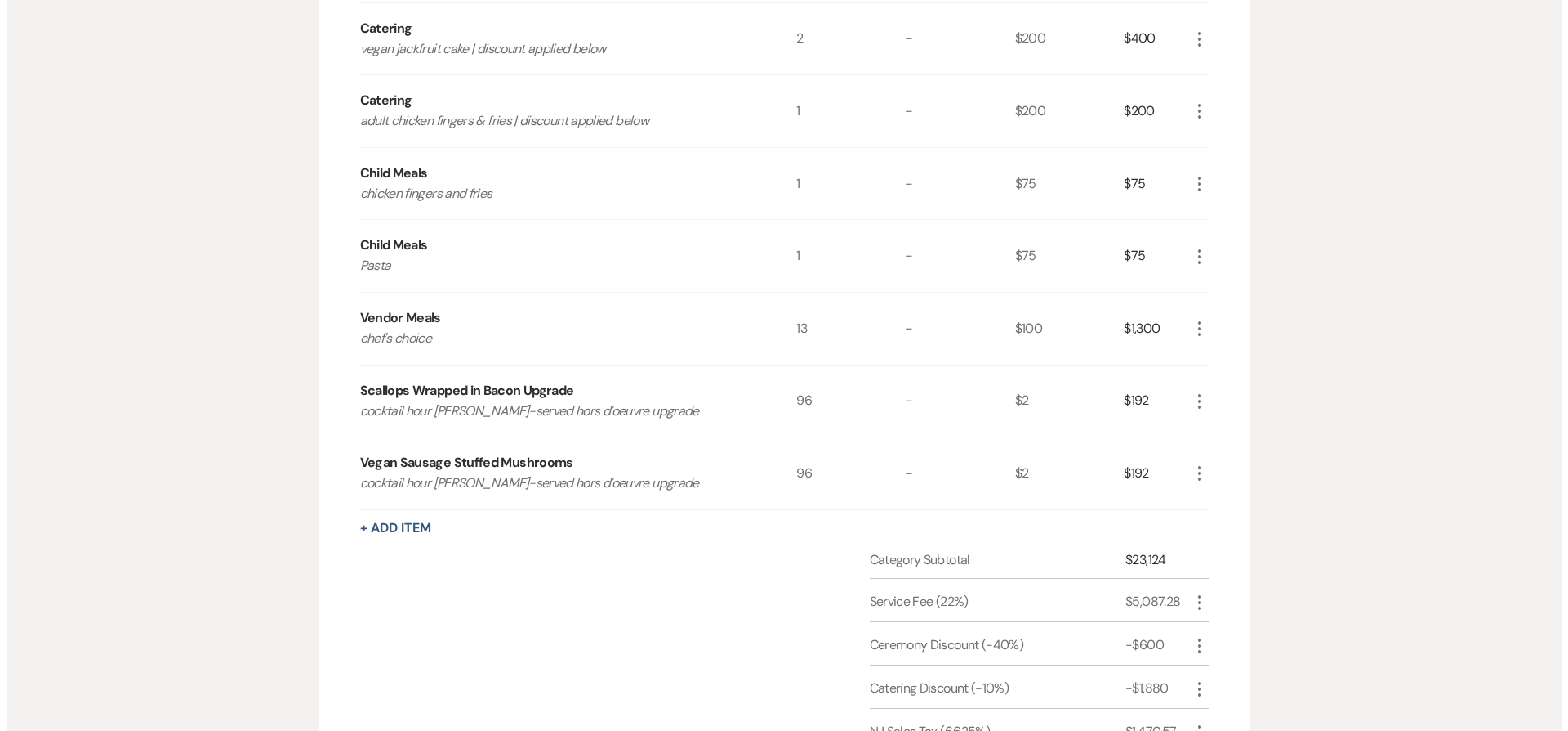
scroll to position [1779, 0]
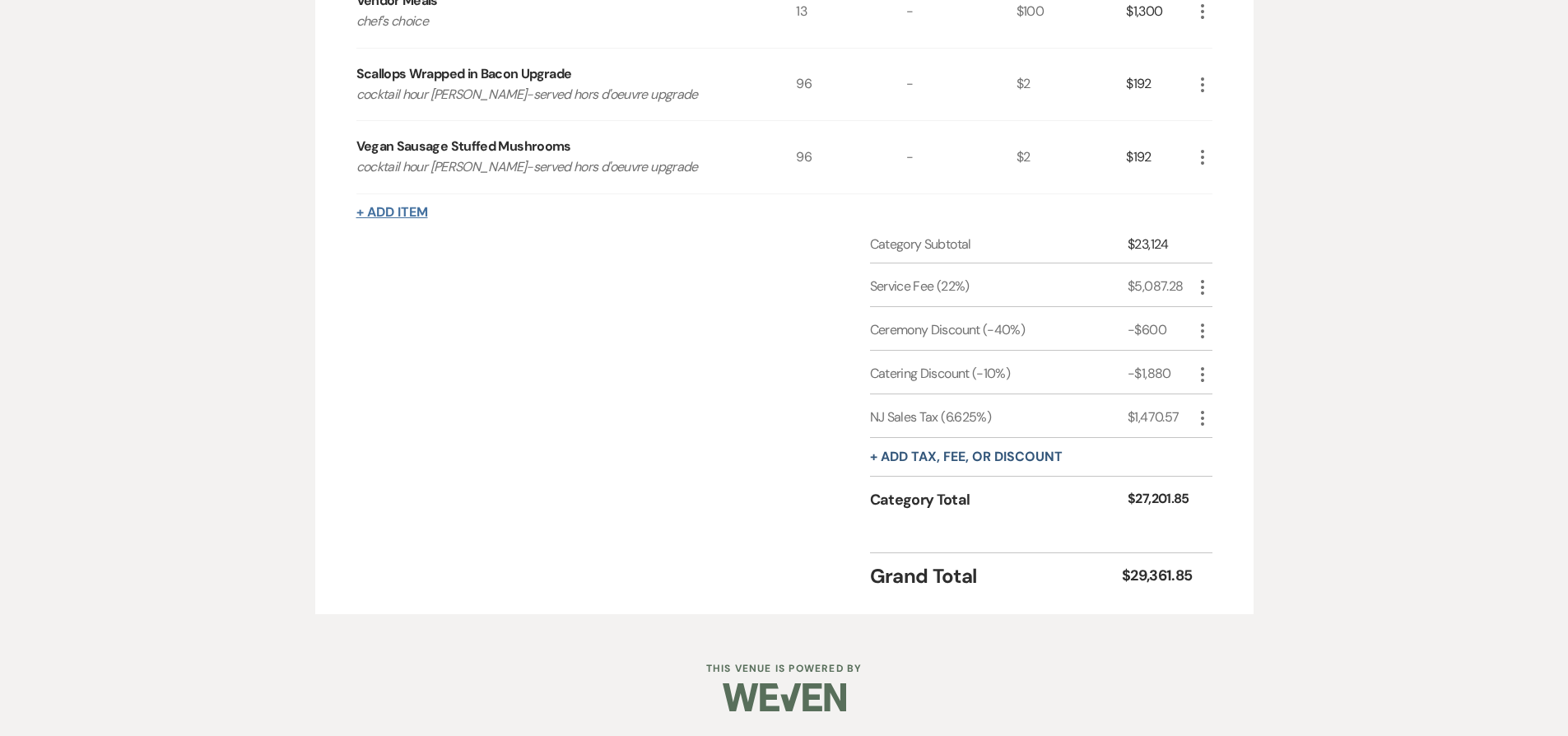
click at [401, 212] on button "+ Add Item" at bounding box center [392, 211] width 72 height 13
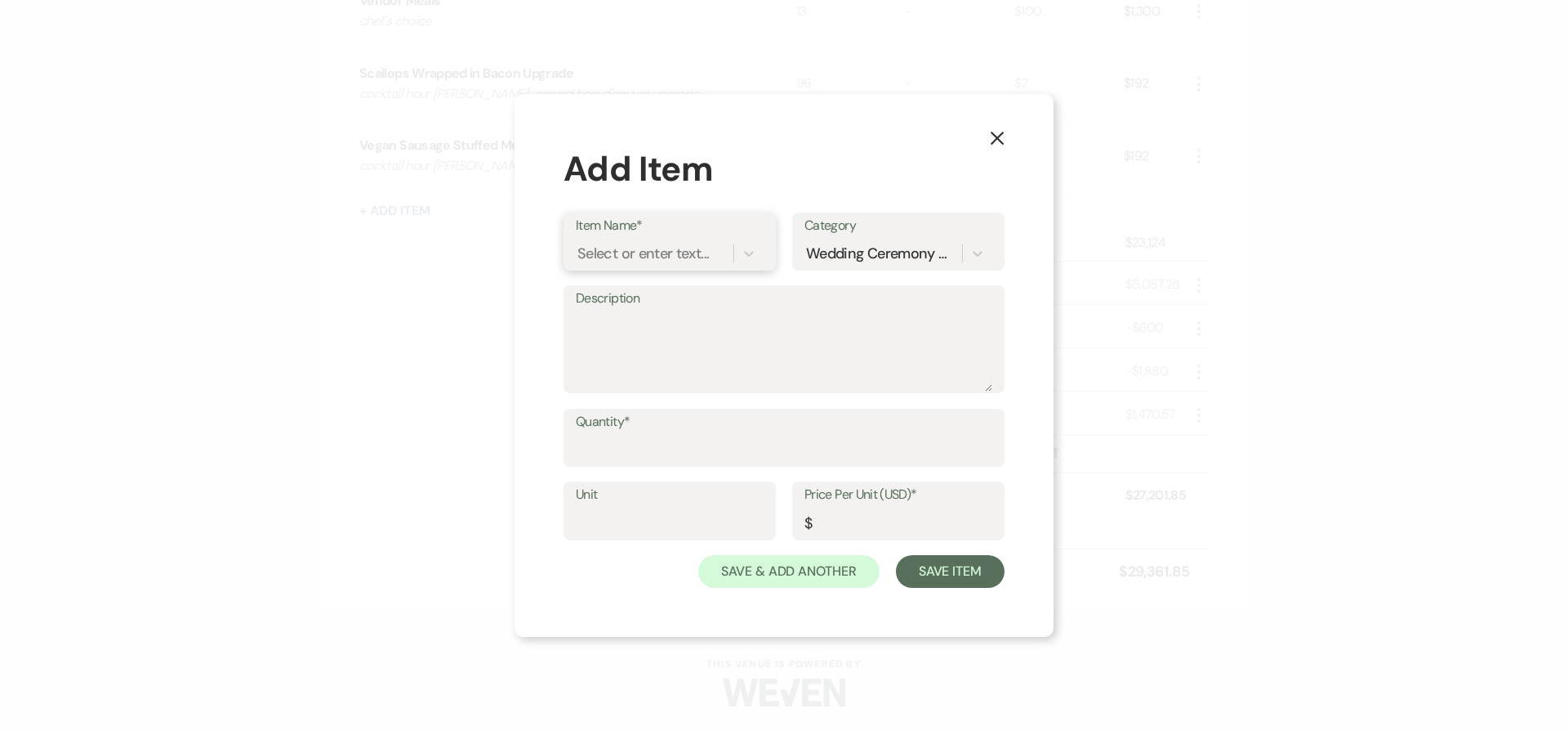
click at [632, 259] on div "Select or enter text..." at bounding box center [642, 253] width 132 height 22
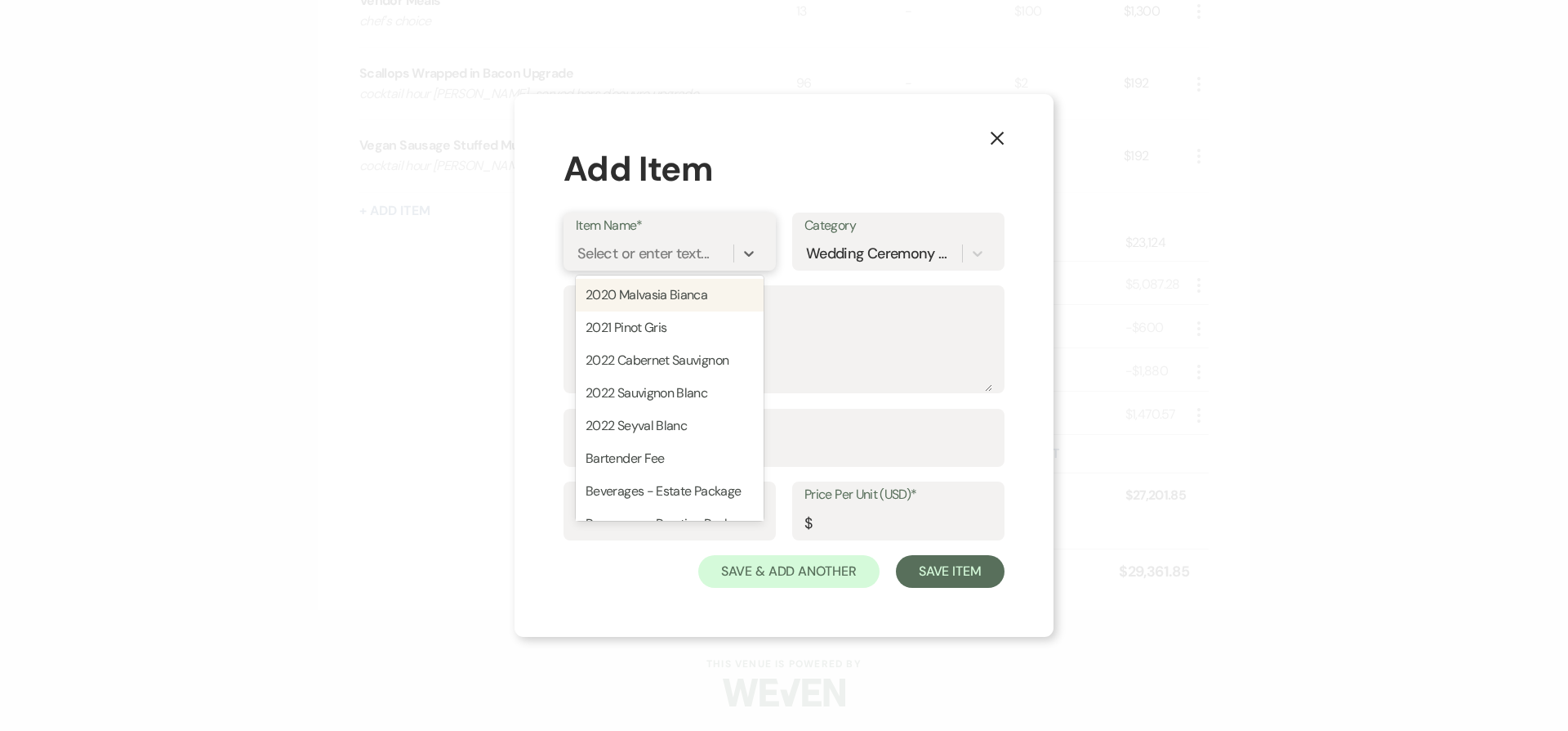
paste input "Enhancement - Intermezzo"
type input "Enhancement - Intermezzo"
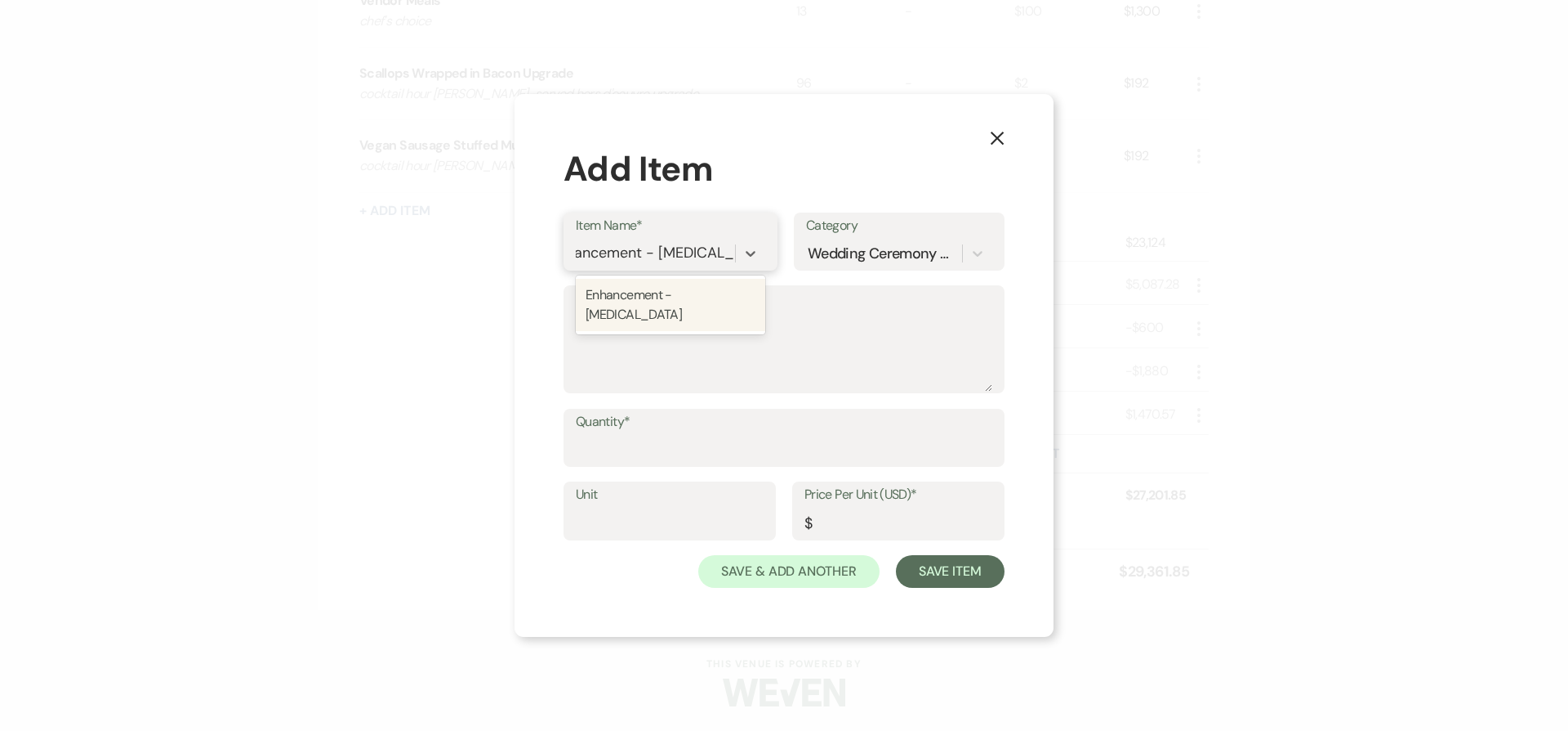
click at [668, 297] on div "Enhancement - Intermezzo" at bounding box center [670, 304] width 189 height 52
type input "4"
click at [768, 442] on input "Quantity*" at bounding box center [784, 449] width 417 height 32
type input "96"
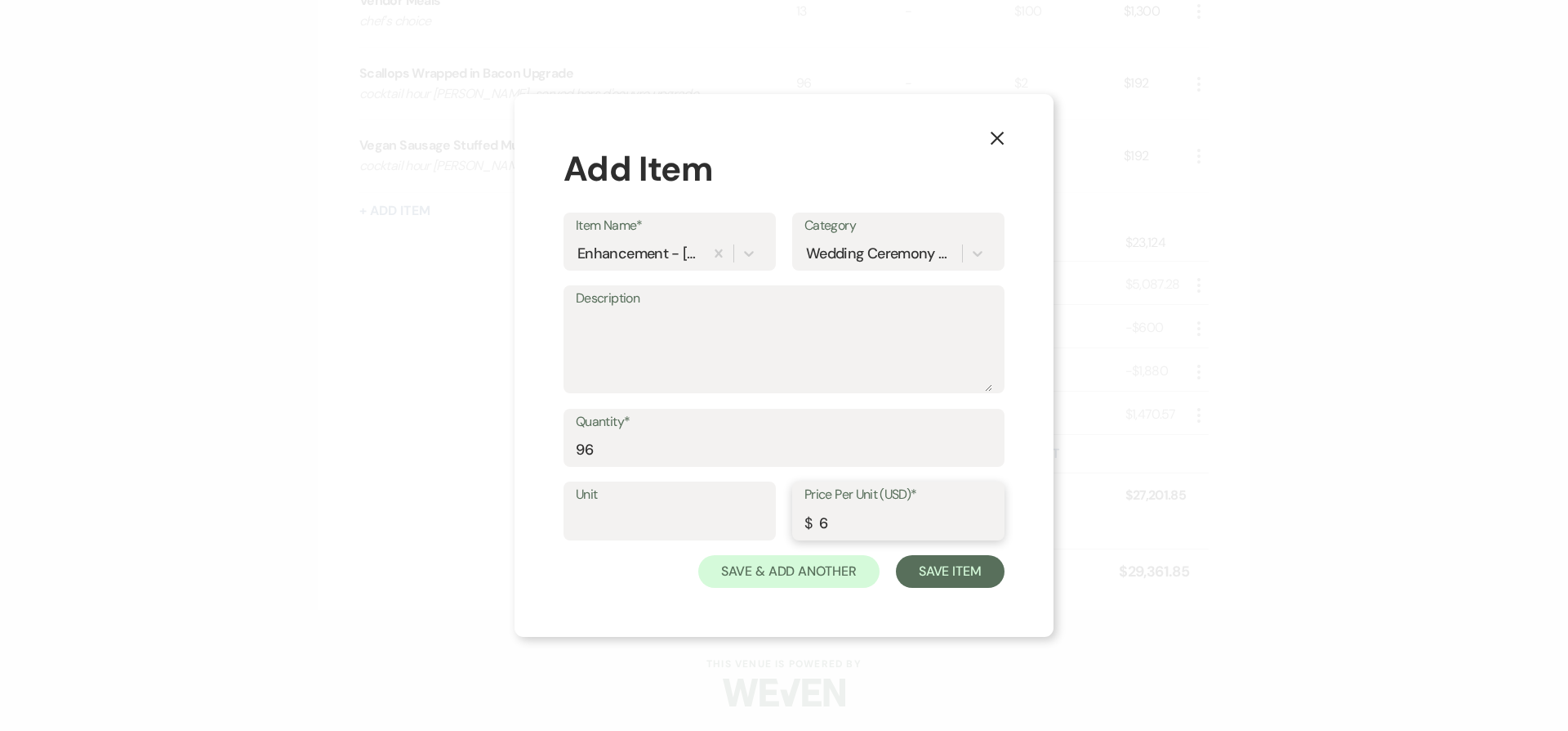
type input "6"
click at [896, 555] on button "Save Item" at bounding box center [950, 571] width 109 height 33
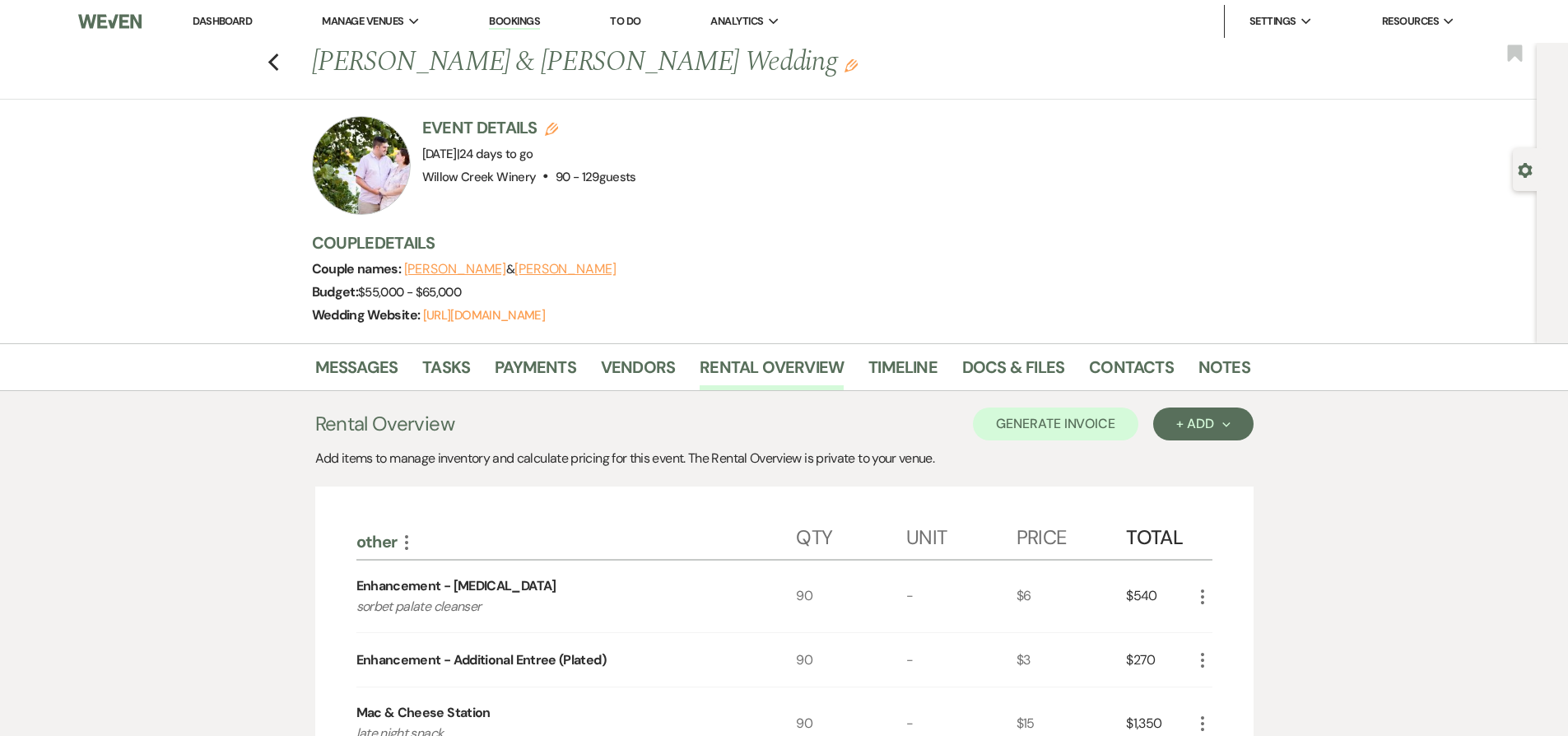
click at [373, 602] on p "sorbet palate cleanser" at bounding box center [554, 605] width 396 height 21
drag, startPoint x: 373, startPoint y: 602, endPoint x: 474, endPoint y: 618, distance: 102.3
click at [474, 618] on div "Enhancement - Intermezzo sorbet palate cleanser" at bounding box center [576, 596] width 440 height 73
copy p "sorbet palate cleanser"
click at [1198, 591] on icon "More" at bounding box center [1203, 596] width 20 height 20
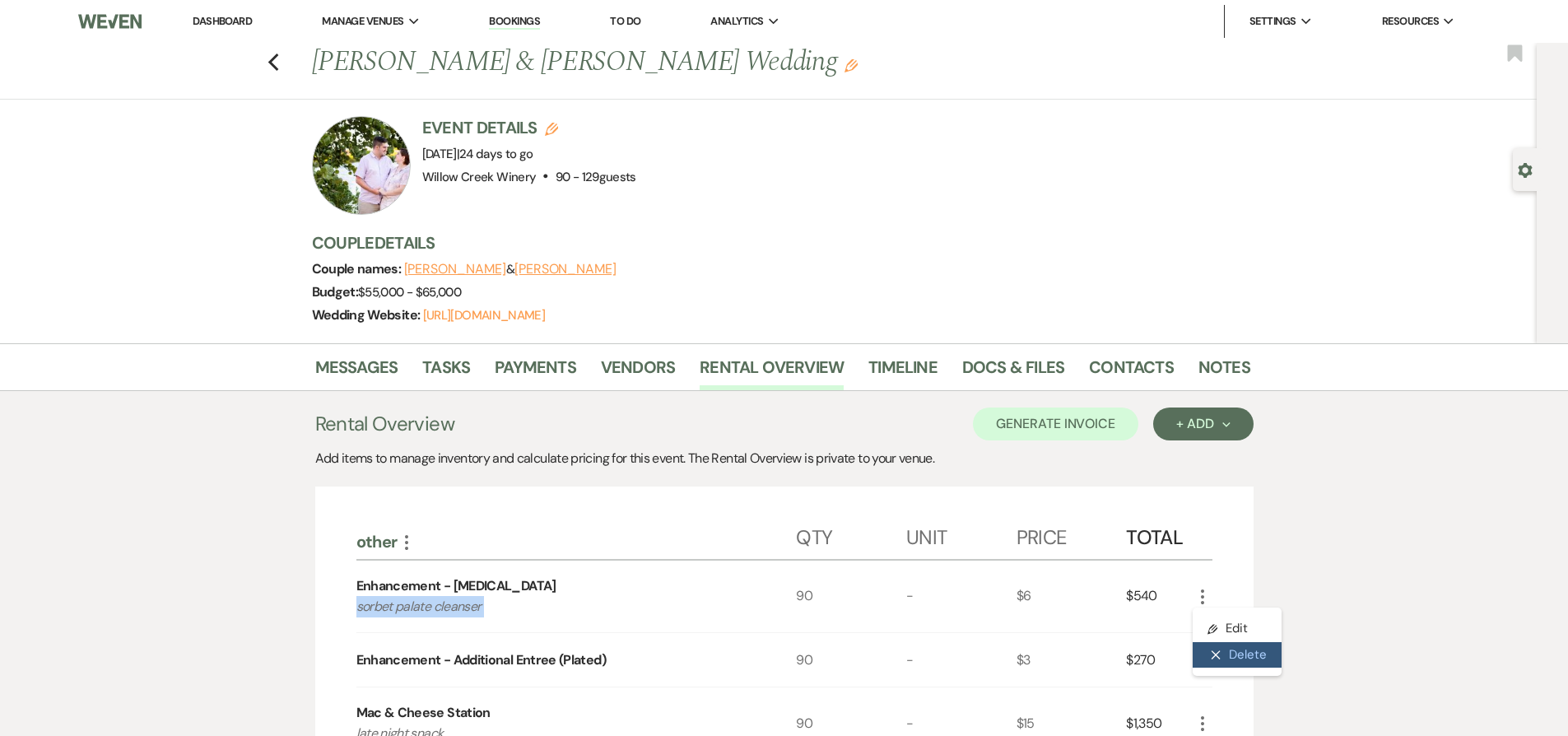
click at [1232, 653] on button "X Delete" at bounding box center [1237, 655] width 89 height 26
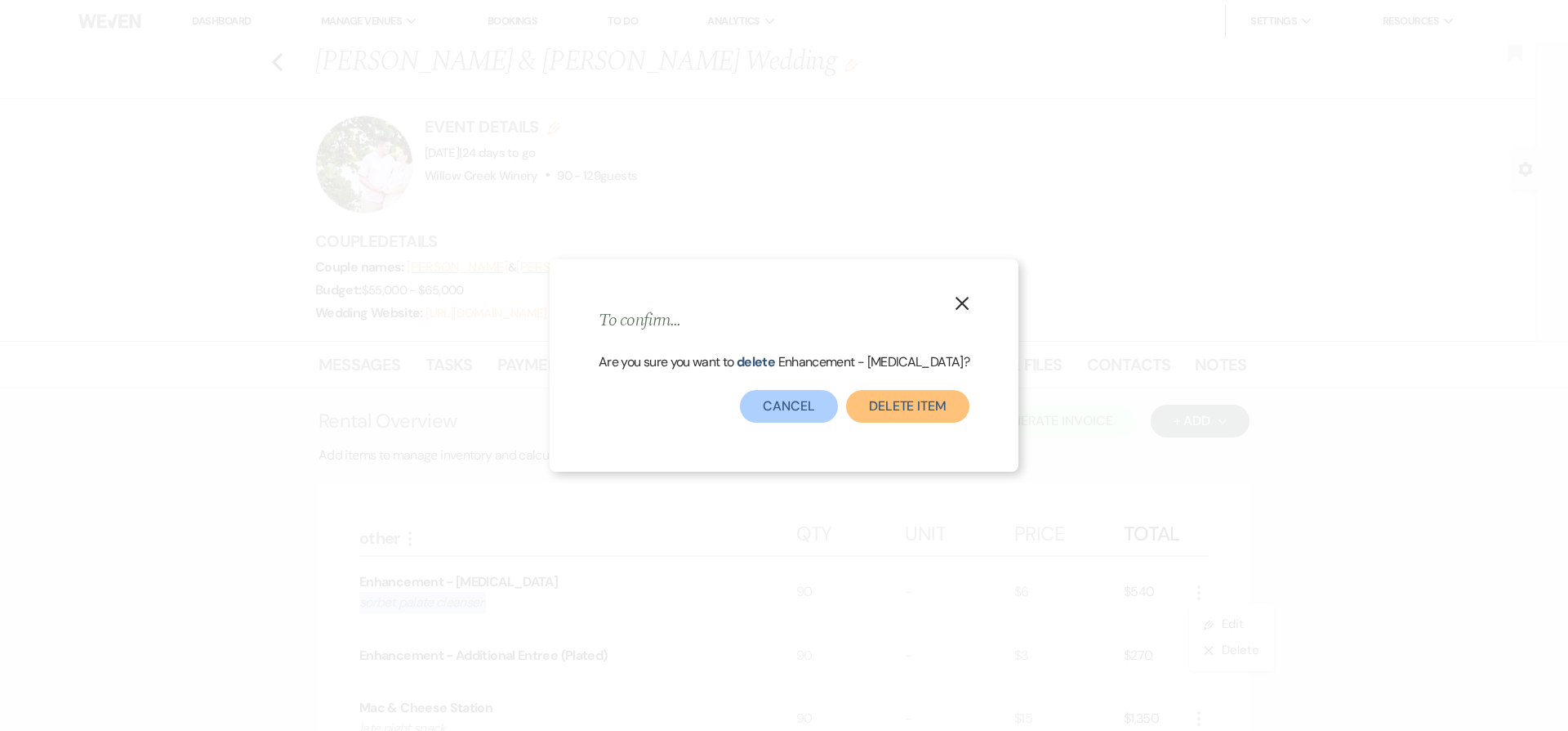
click at [887, 417] on button "Delete Item" at bounding box center [908, 406] width 124 height 33
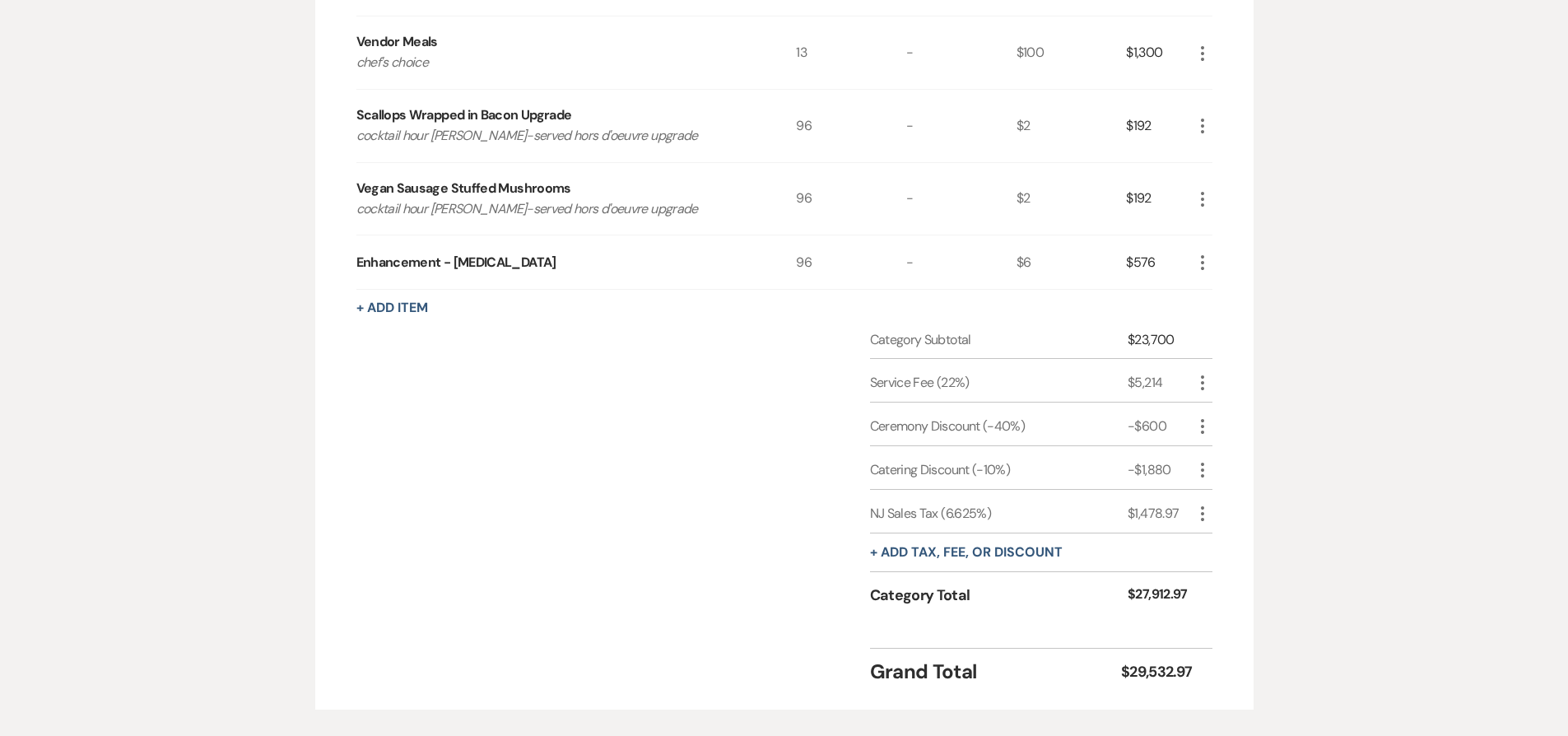
scroll to position [1773, 0]
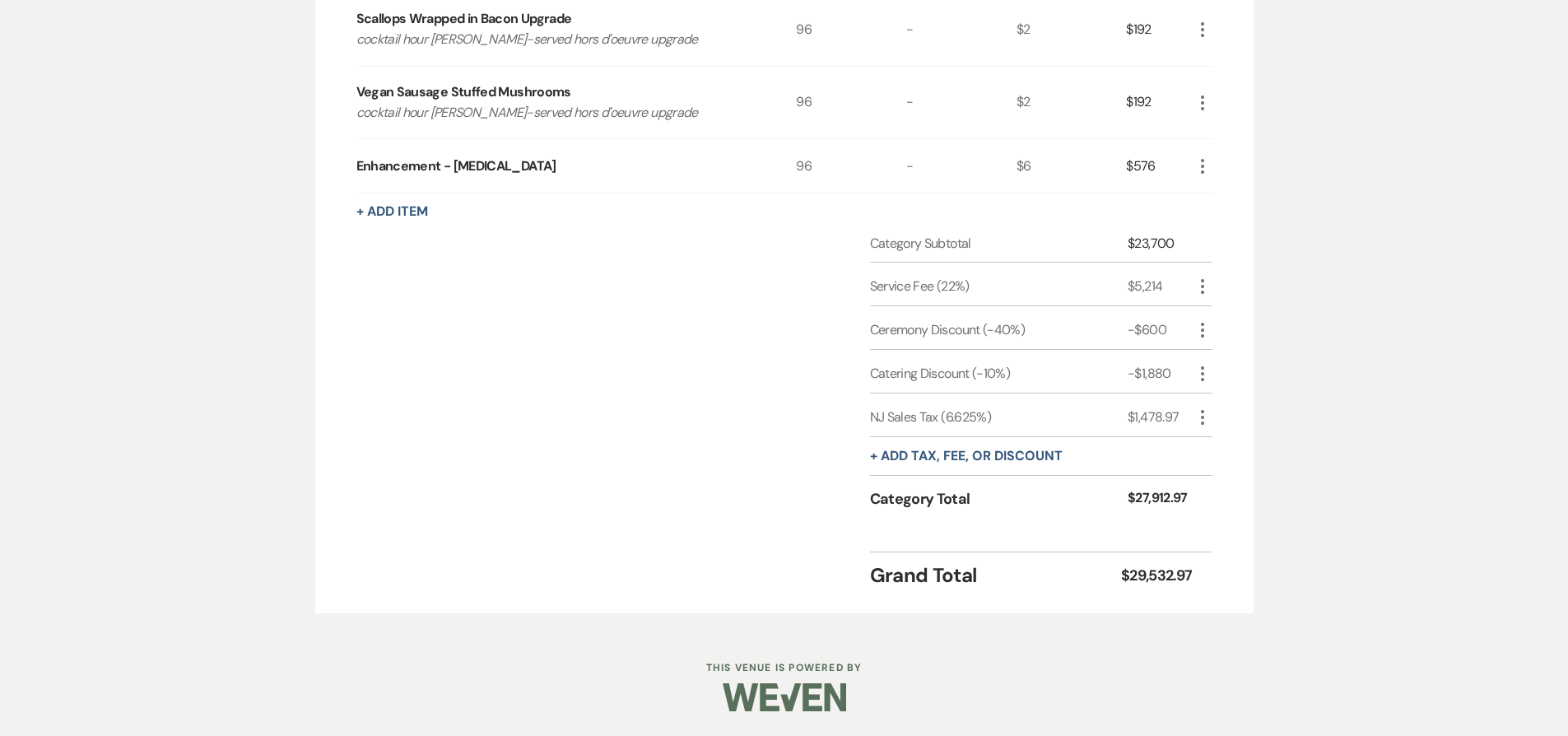
click at [1207, 166] on icon "More" at bounding box center [1203, 167] width 20 height 20
click at [1219, 197] on use "button" at bounding box center [1216, 198] width 10 height 10
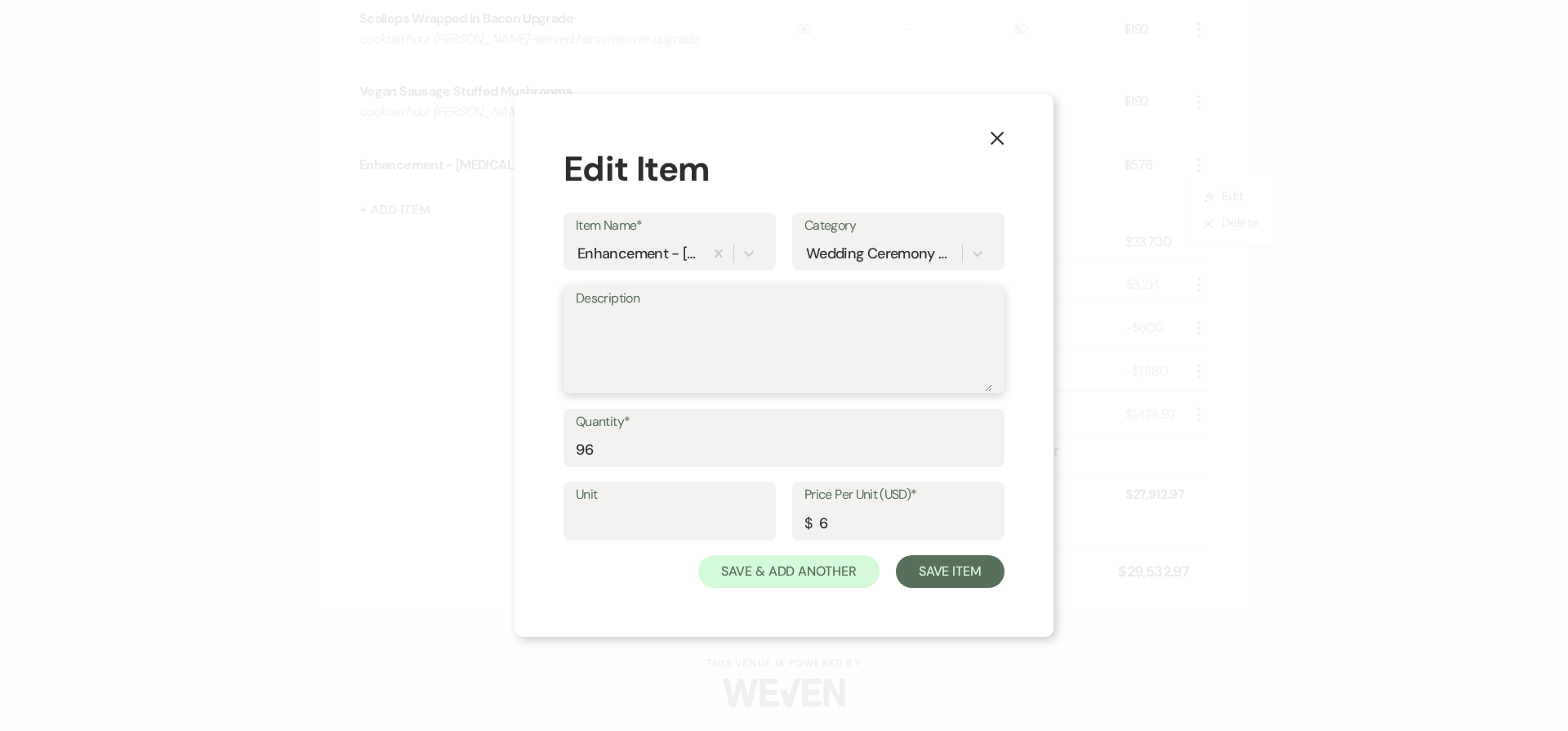
click at [782, 377] on textarea "Description" at bounding box center [784, 351] width 417 height 82
paste textarea "sorbet palate cleanser"
type textarea "sorbet palate cleanser"
click at [951, 582] on button "Save Item" at bounding box center [950, 571] width 109 height 33
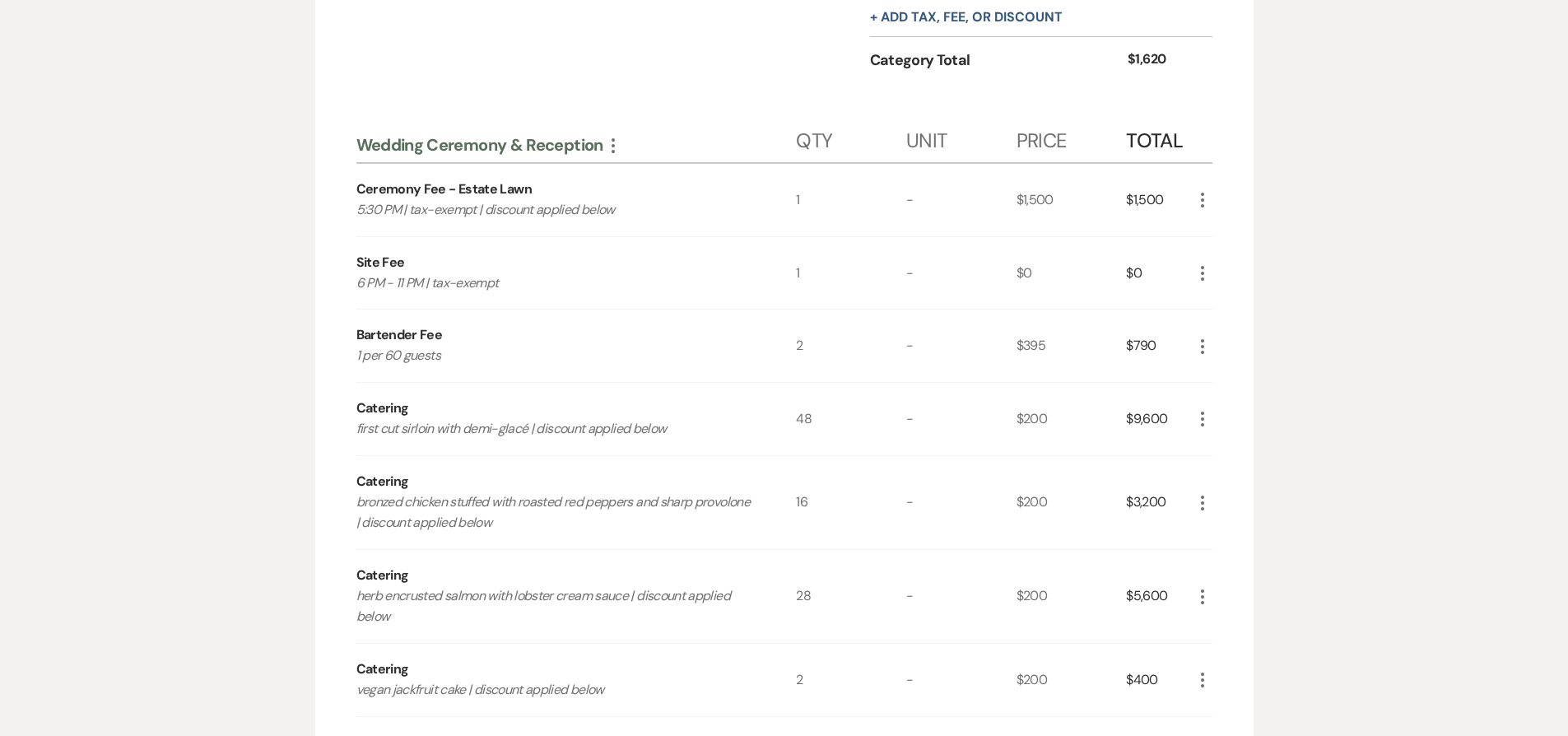
scroll to position [282, 0]
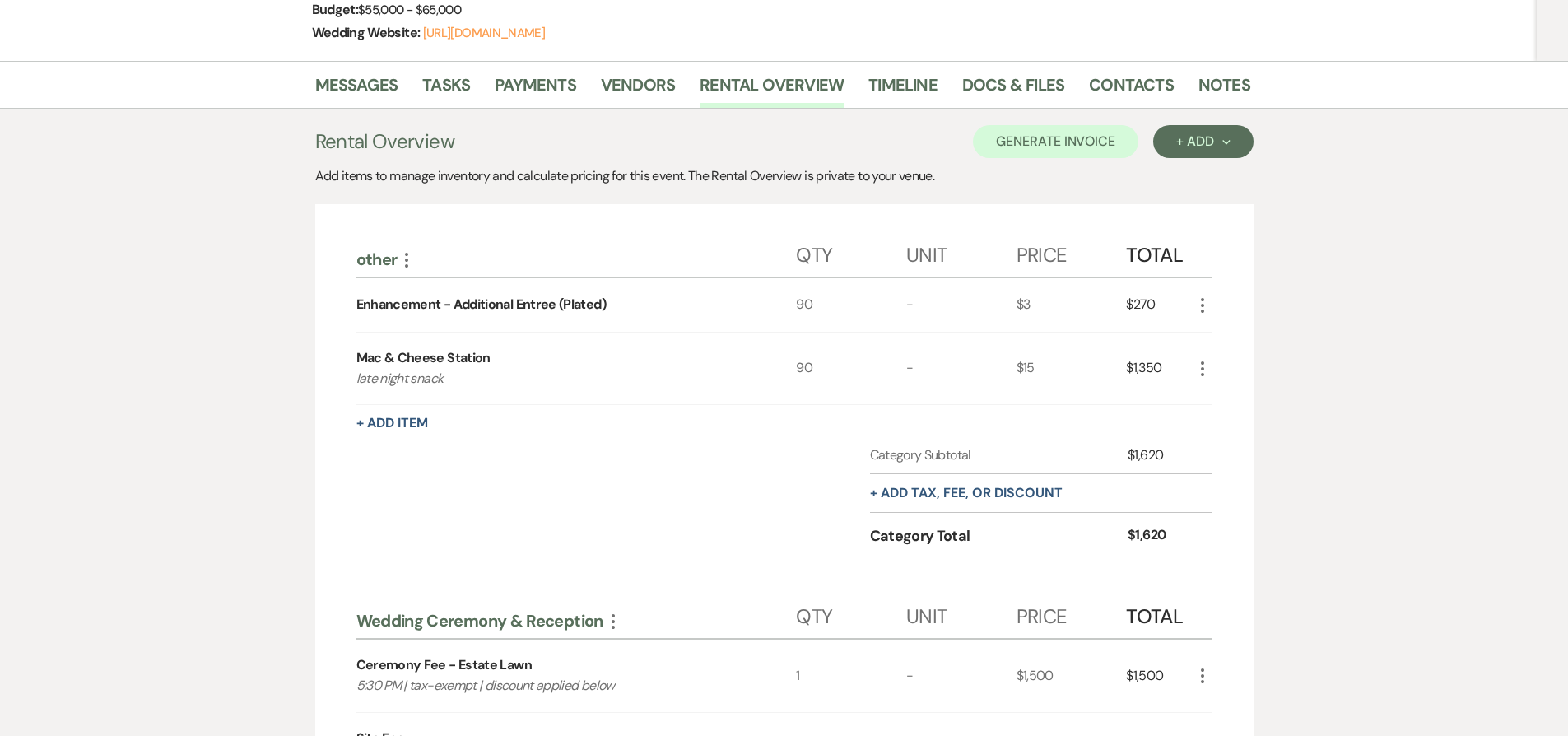
click at [1202, 306] on icon "More" at bounding box center [1203, 305] width 20 height 20
click at [379, 305] on div "Enhancement - Additional Entree (Plated)" at bounding box center [481, 304] width 249 height 20
drag, startPoint x: 379, startPoint y: 305, endPoint x: 604, endPoint y: 305, distance: 225.0
click at [604, 305] on div "Enhancement - Additional Entree (Plated)" at bounding box center [481, 304] width 249 height 20
copy div "Enhancement - Additional Entree (Plated)"
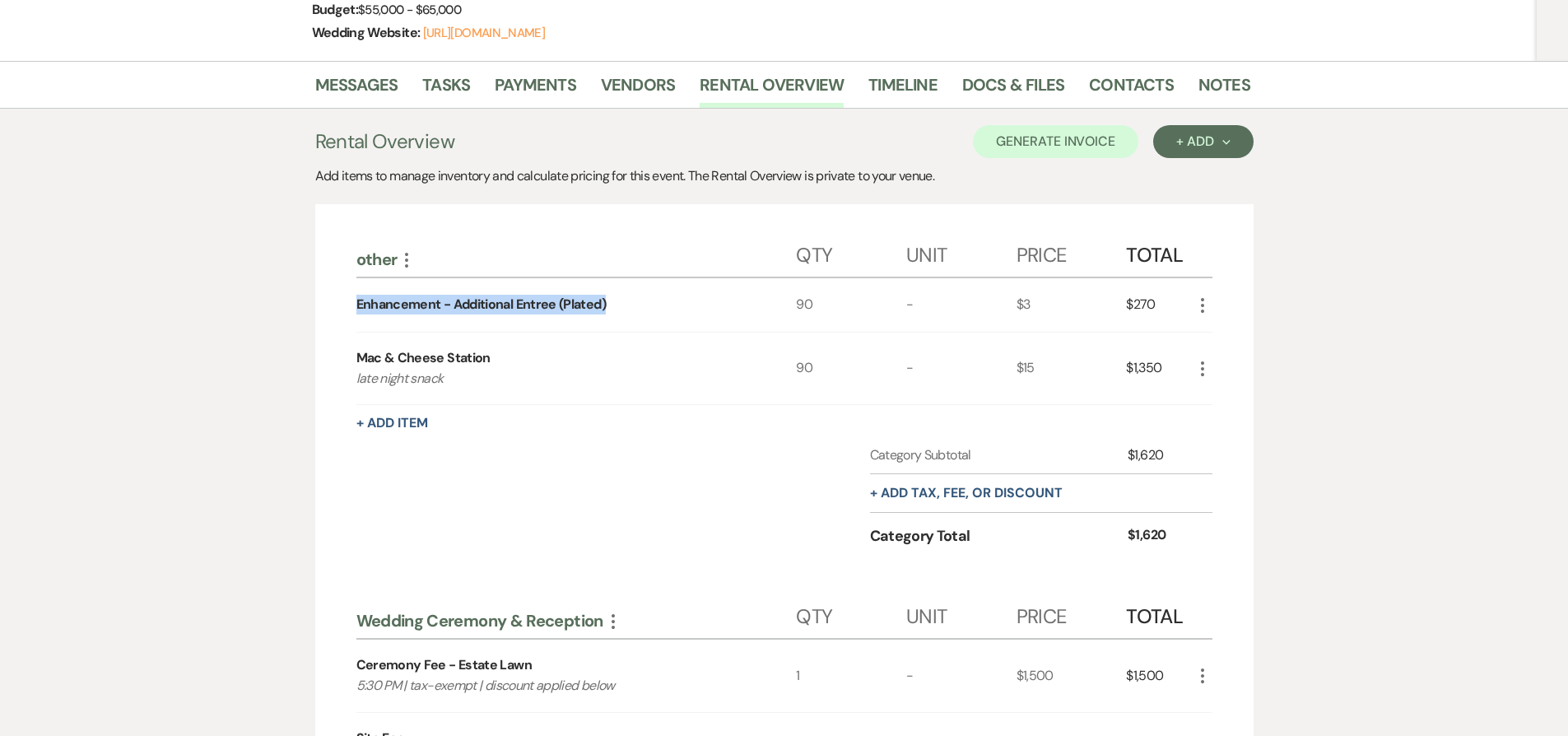
click at [1205, 299] on icon "More" at bounding box center [1203, 305] width 20 height 20
click at [1226, 373] on button "X Delete" at bounding box center [1237, 363] width 89 height 26
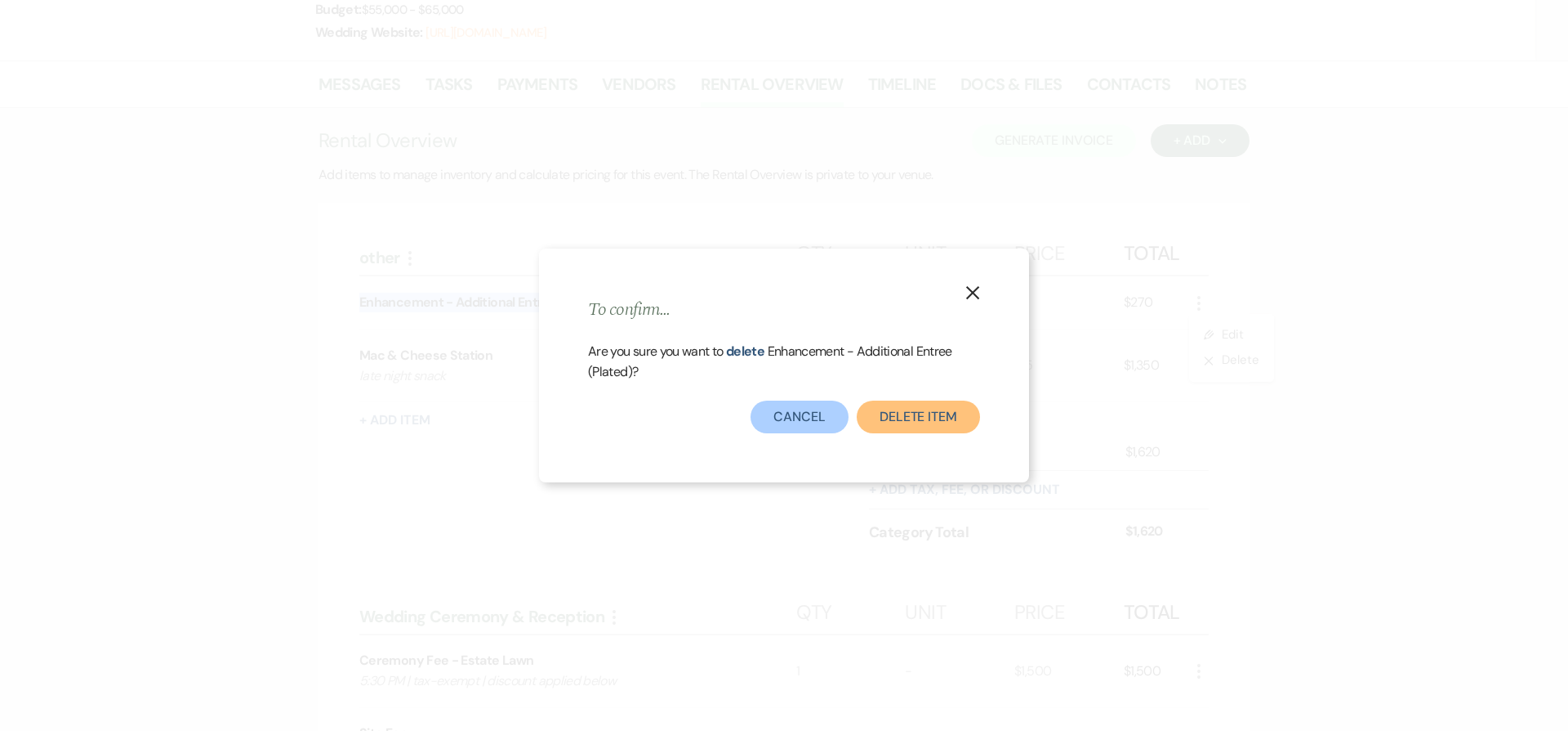
click at [898, 409] on button "Delete Item" at bounding box center [919, 416] width 124 height 33
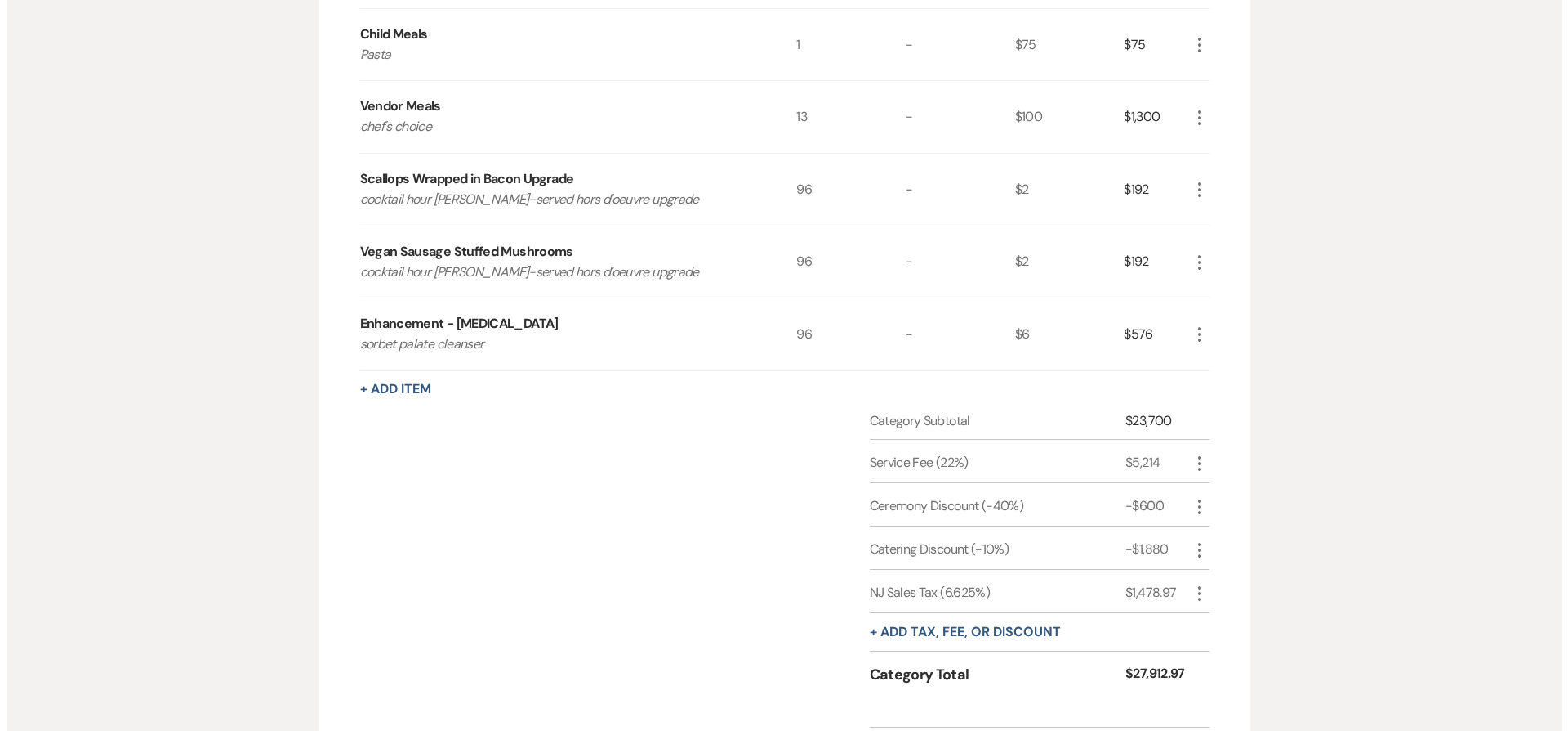
scroll to position [1618, 0]
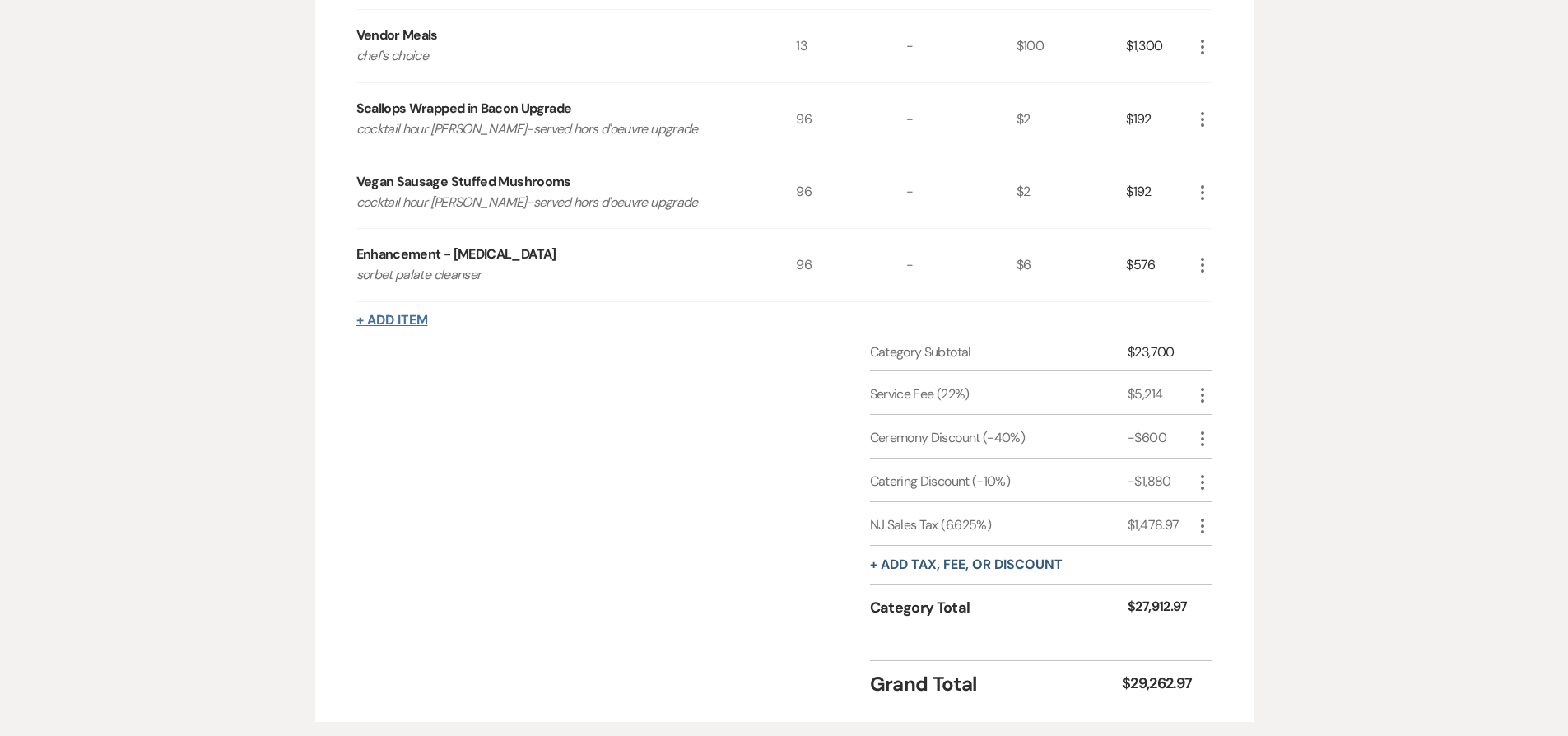
click at [396, 318] on button "+ Add Item" at bounding box center [392, 319] width 72 height 13
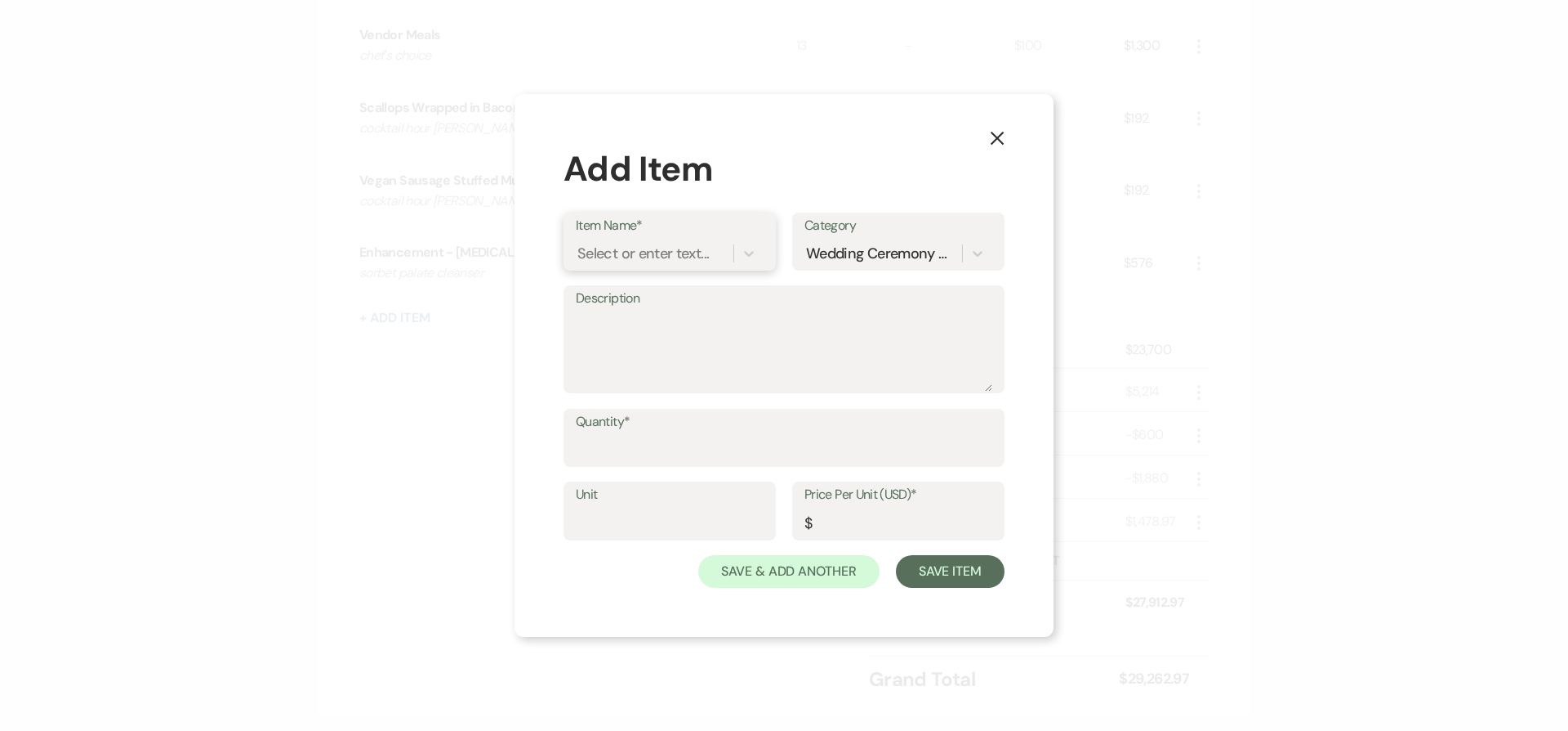
click at [666, 255] on div "Select or enter text..." at bounding box center [642, 253] width 132 height 22
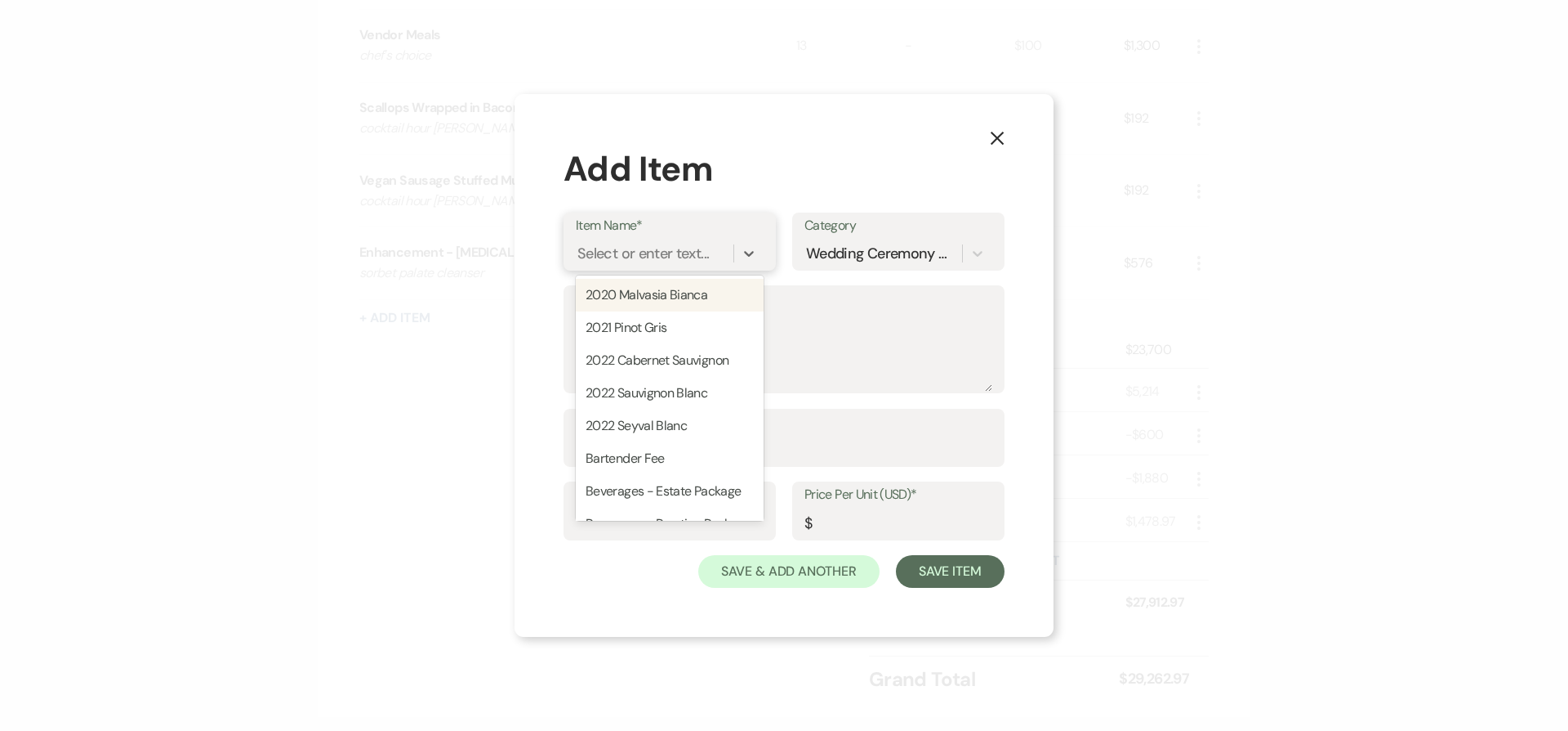
paste input "Enhancement - Additional Entree (Plated)"
type input "Enhancement - Additional Entree (Plated)"
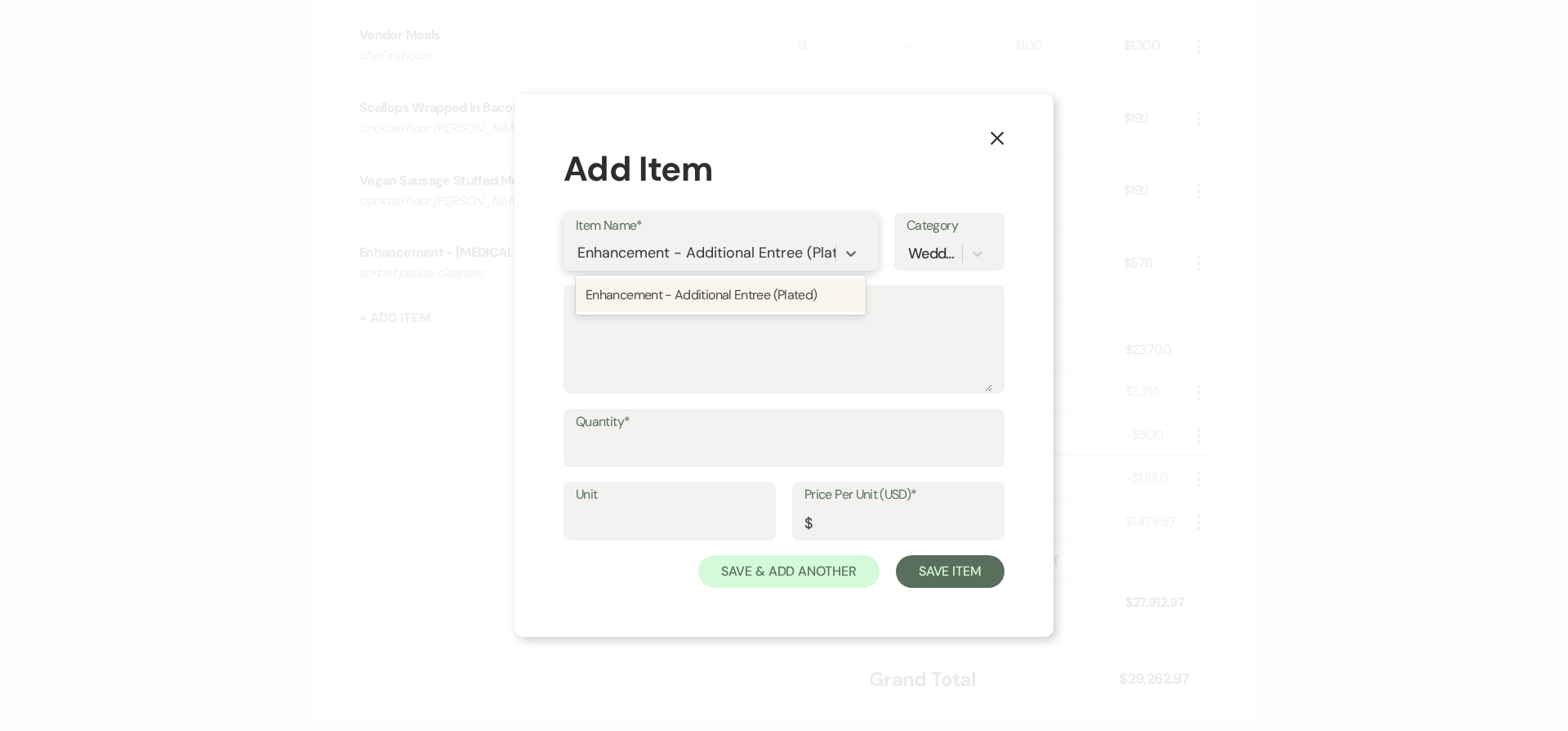
scroll to position [0, 27]
type input "6"
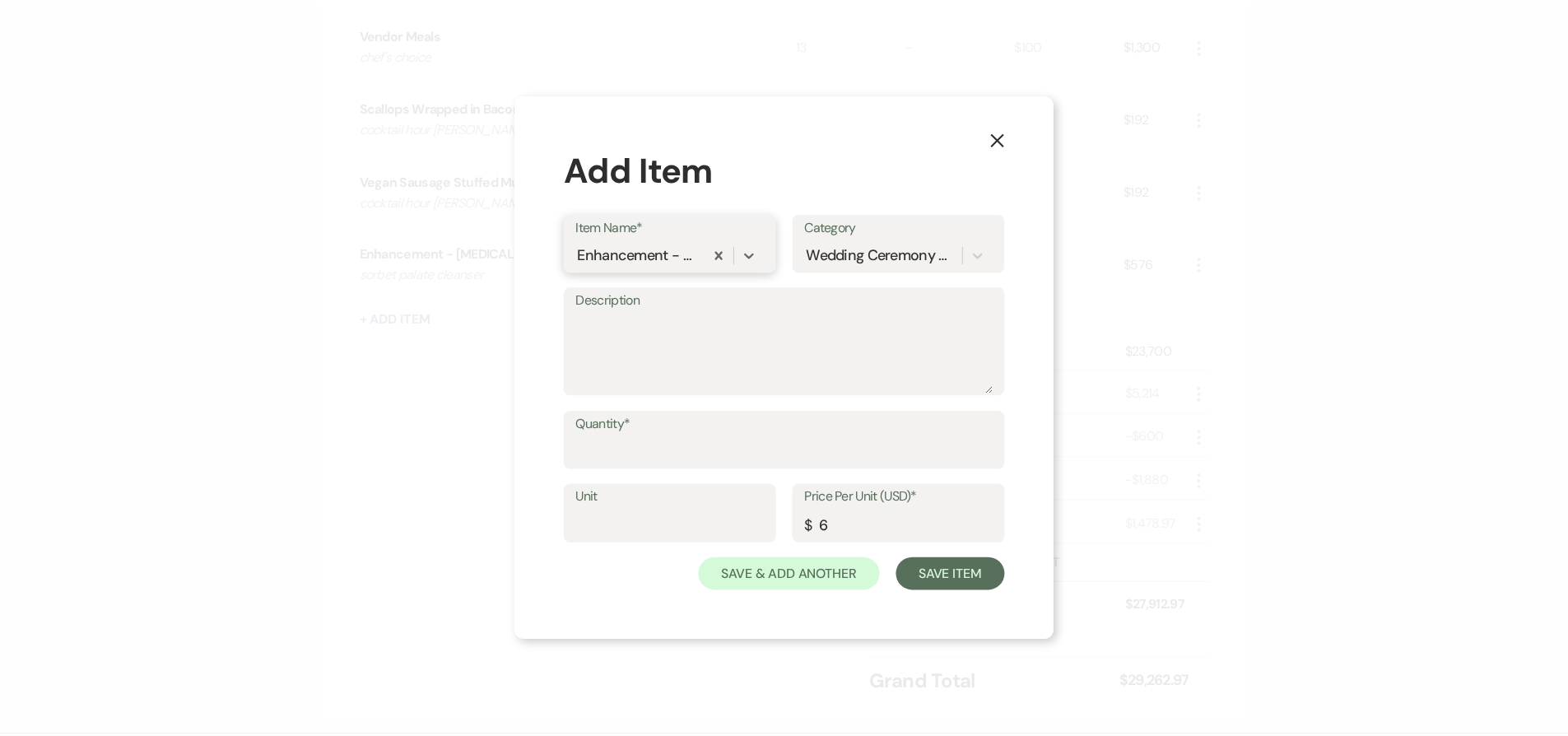
scroll to position [0, 0]
click at [708, 360] on textarea "Description" at bounding box center [790, 353] width 420 height 83
click at [684, 442] on input "Quantity*" at bounding box center [790, 452] width 420 height 32
type input "94"
type input "3"
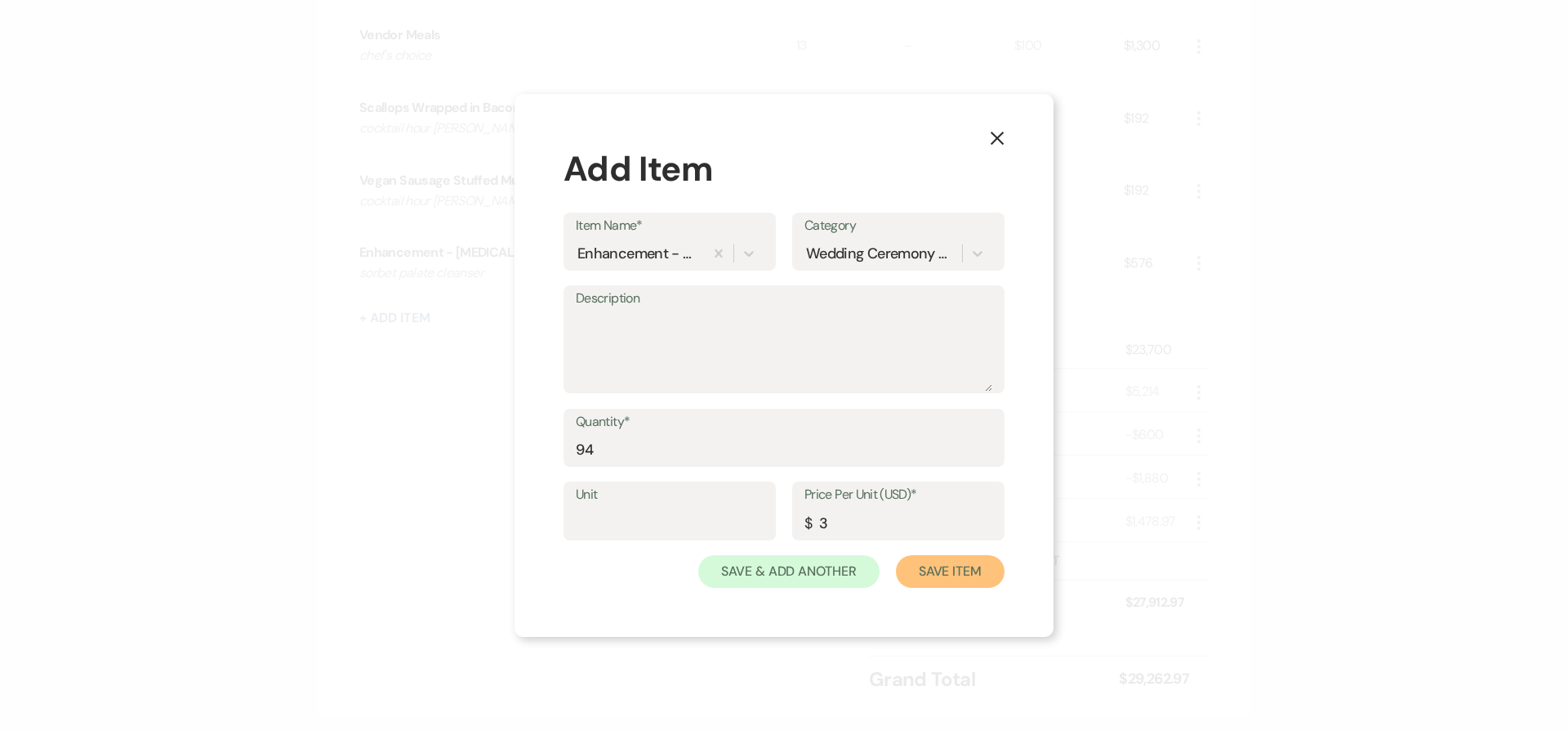
click at [896, 555] on button "Save Item" at bounding box center [950, 571] width 109 height 33
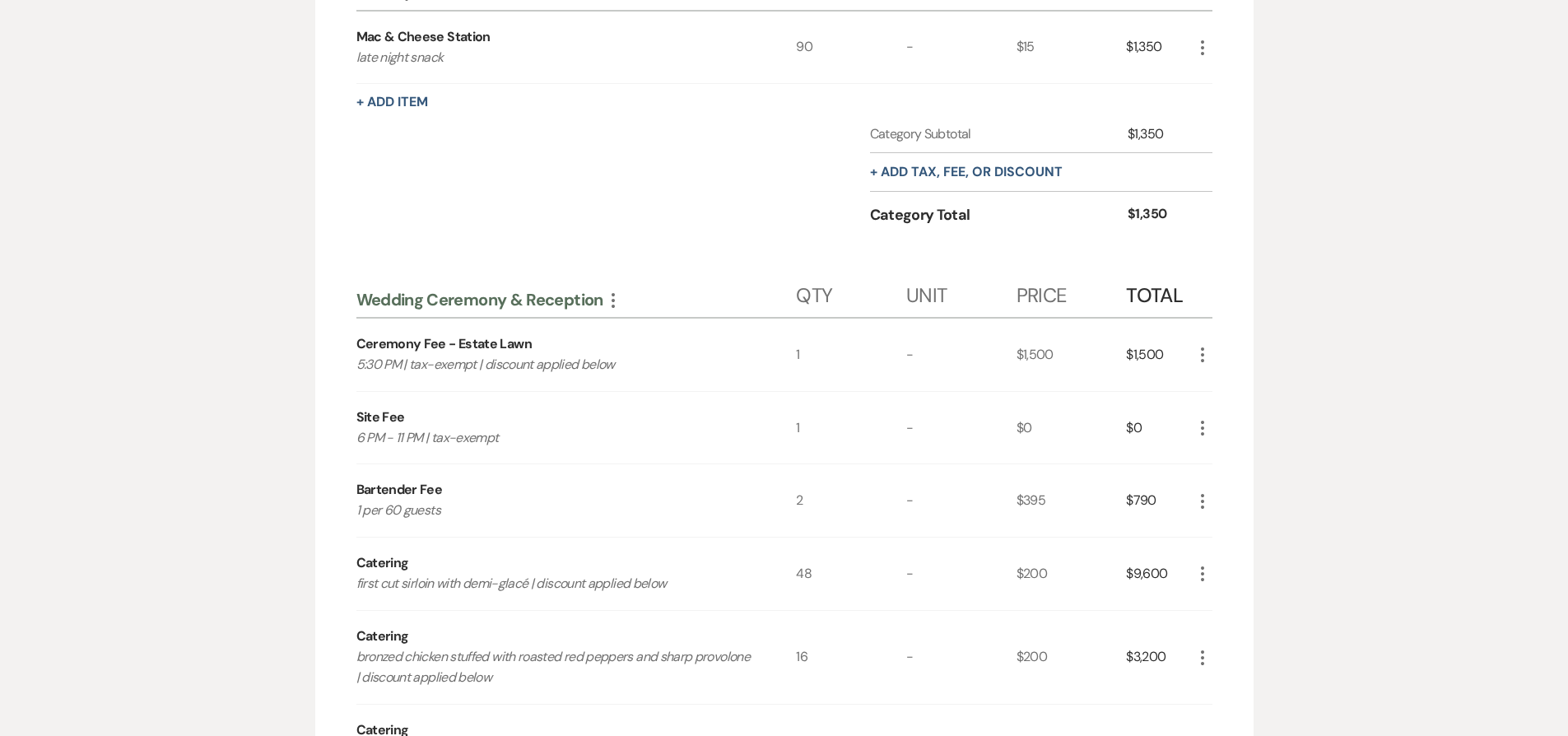
scroll to position [279, 0]
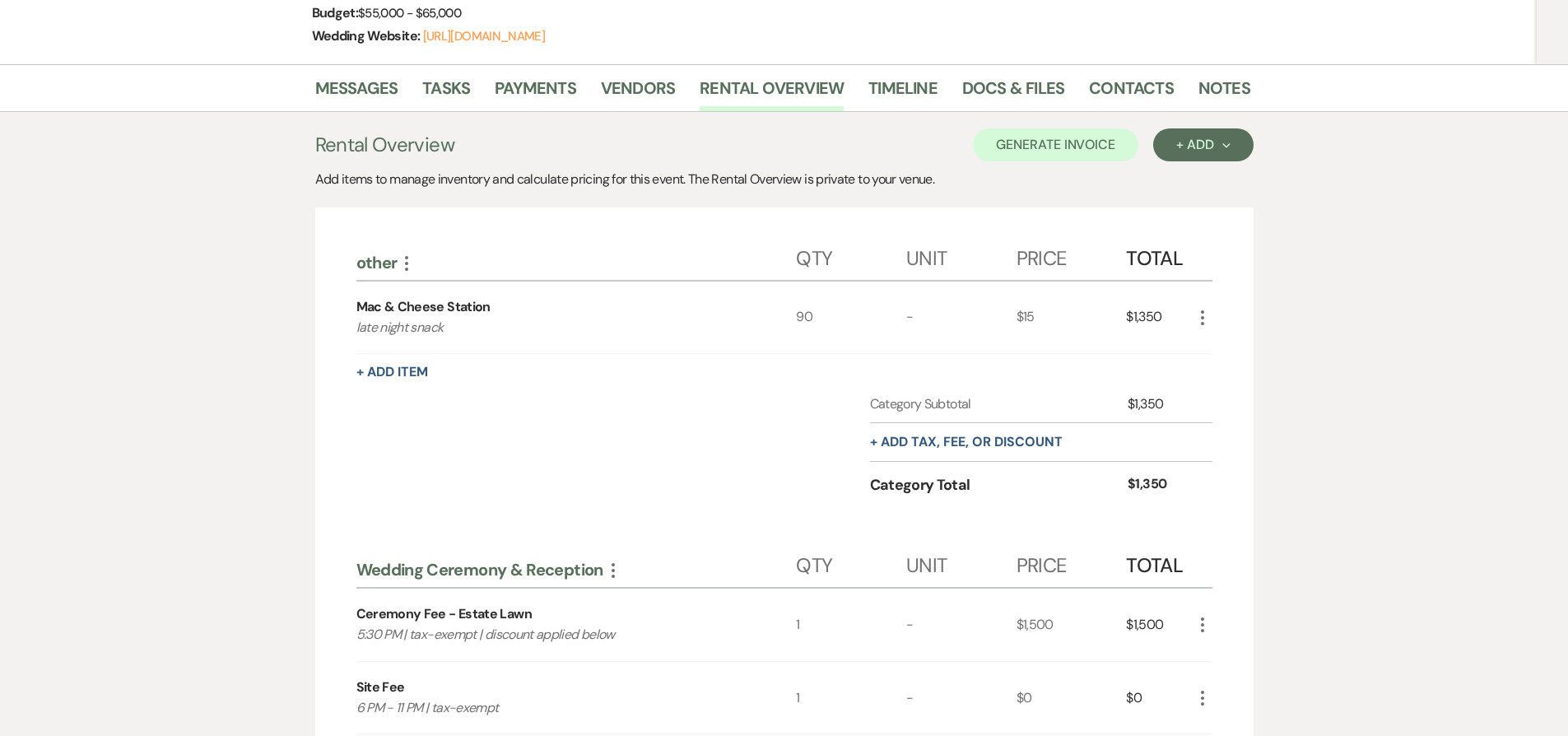
click at [360, 307] on div "Mac & Cheese Station" at bounding box center [423, 307] width 135 height 20
drag, startPoint x: 360, startPoint y: 307, endPoint x: 482, endPoint y: 310, distance: 122.0
click at [482, 310] on div "Mac & Cheese Station" at bounding box center [423, 307] width 135 height 20
copy div "Mac & Cheese Station"
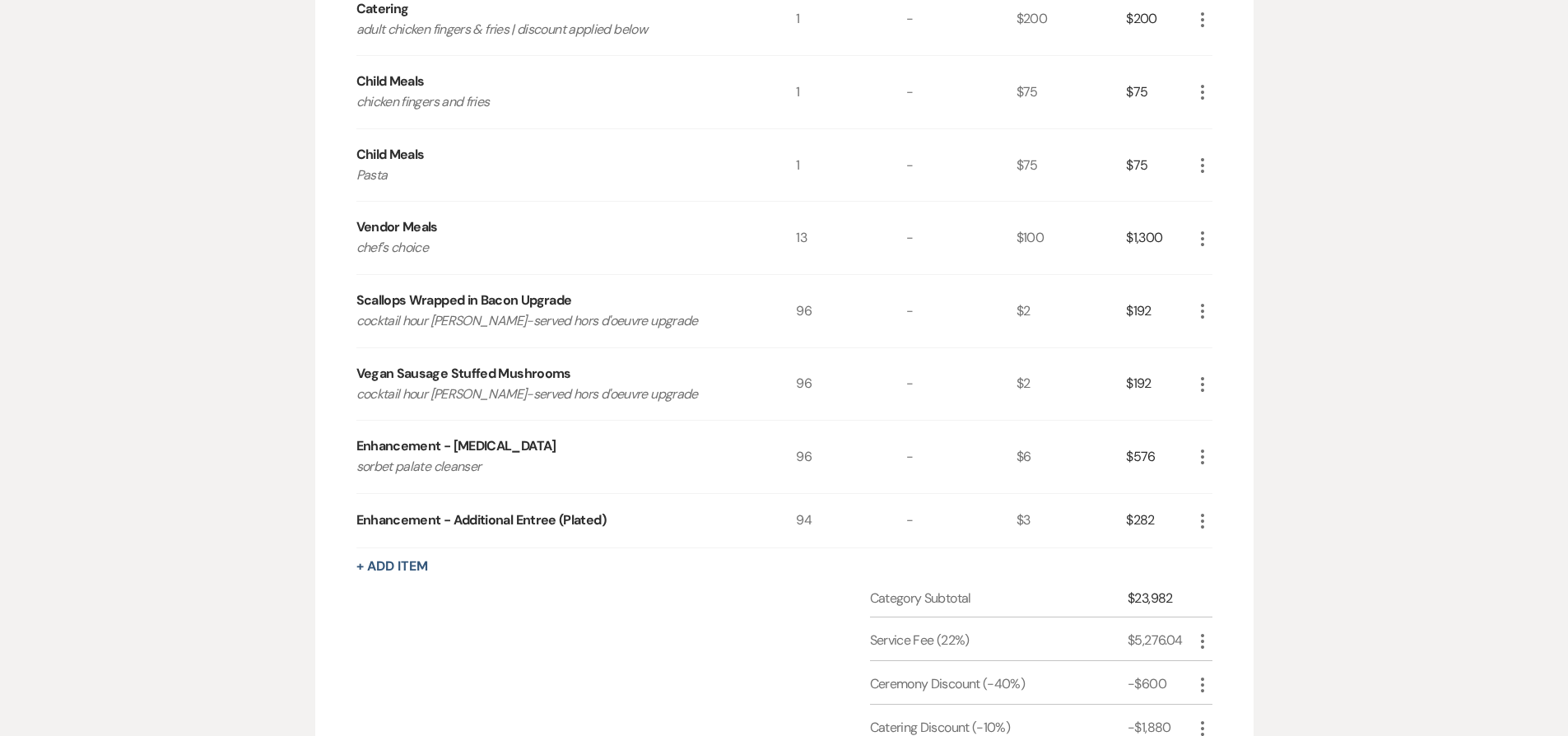
scroll to position [1791, 0]
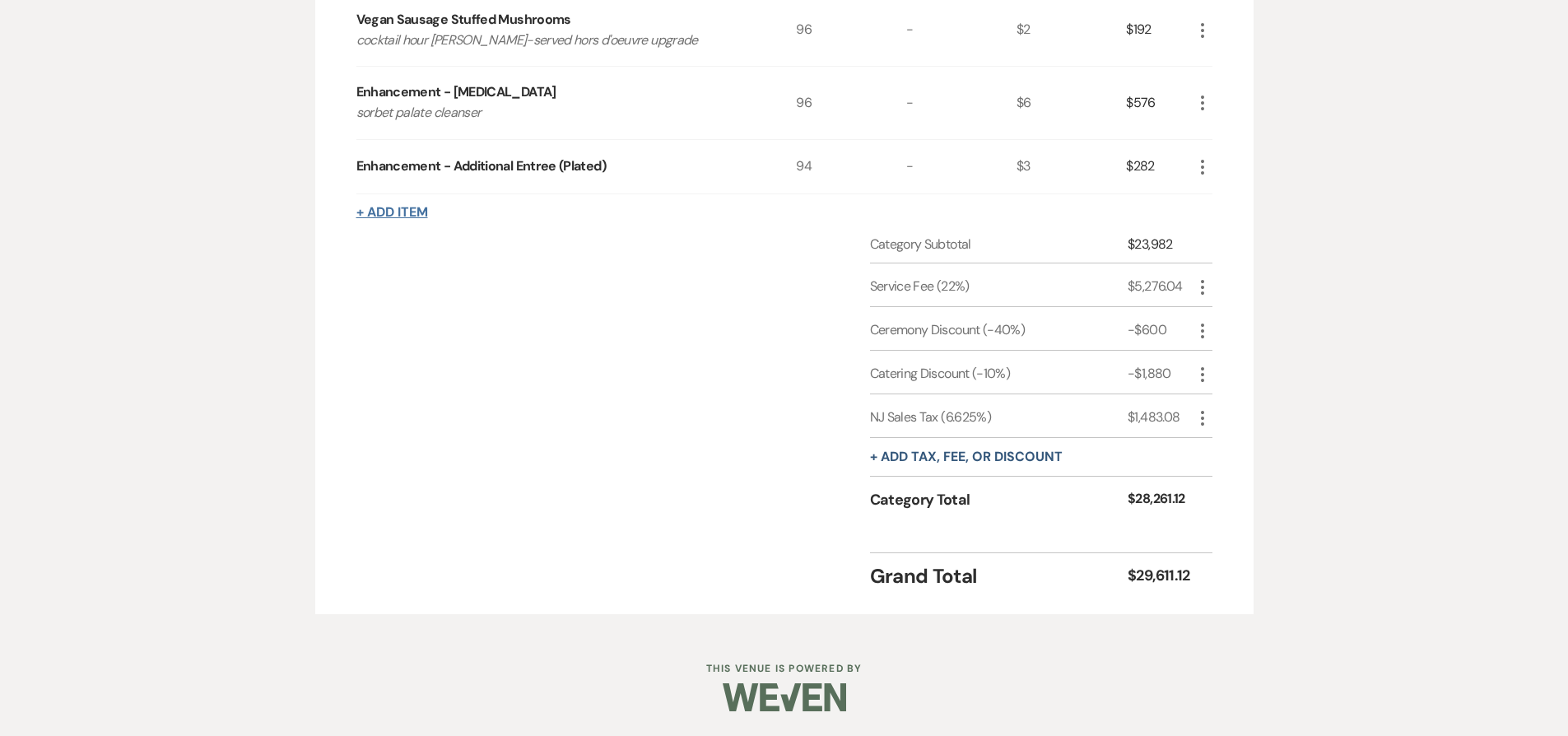
click at [403, 210] on button "+ Add Item" at bounding box center [392, 211] width 72 height 13
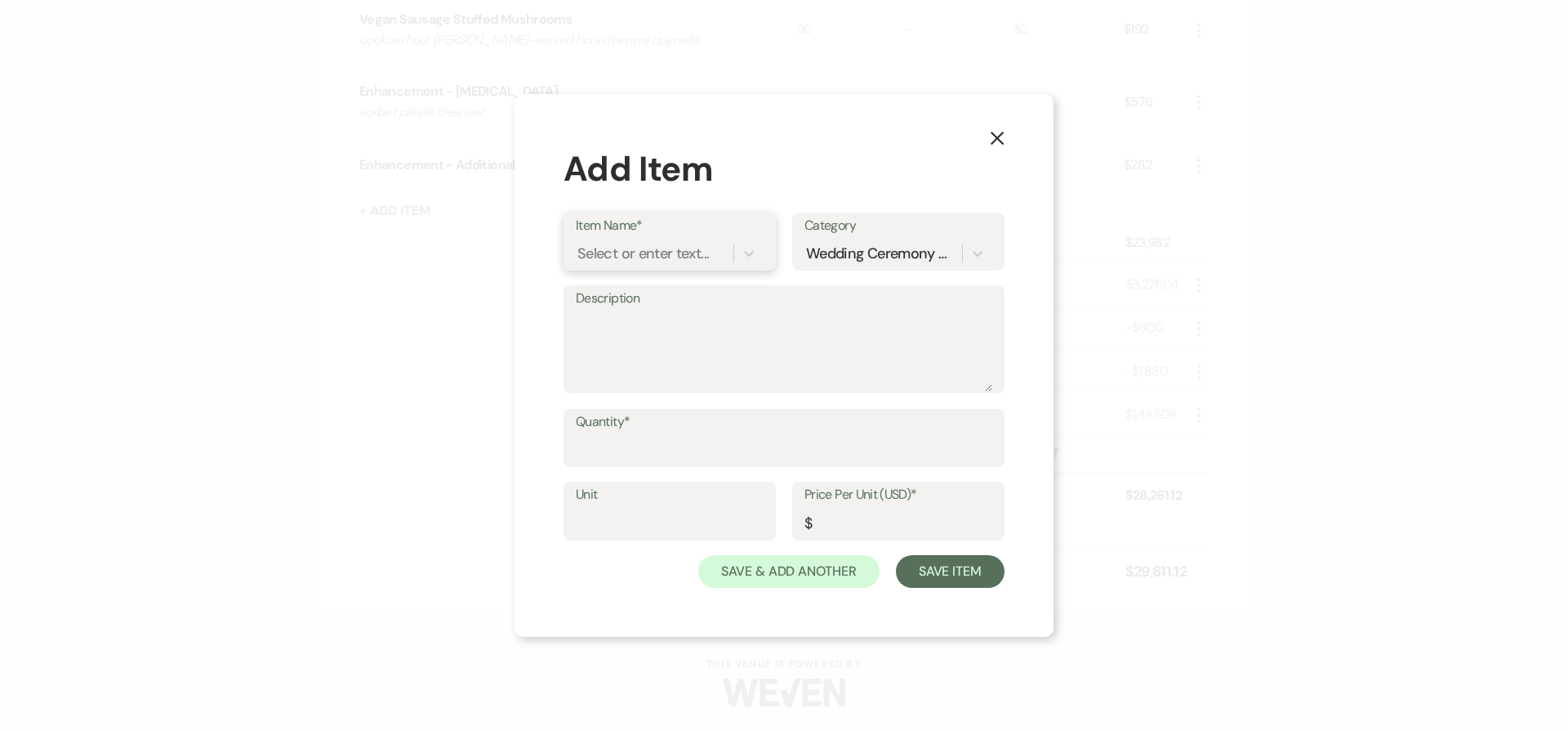
click at [652, 255] on div "Select or enter text..." at bounding box center [642, 253] width 132 height 22
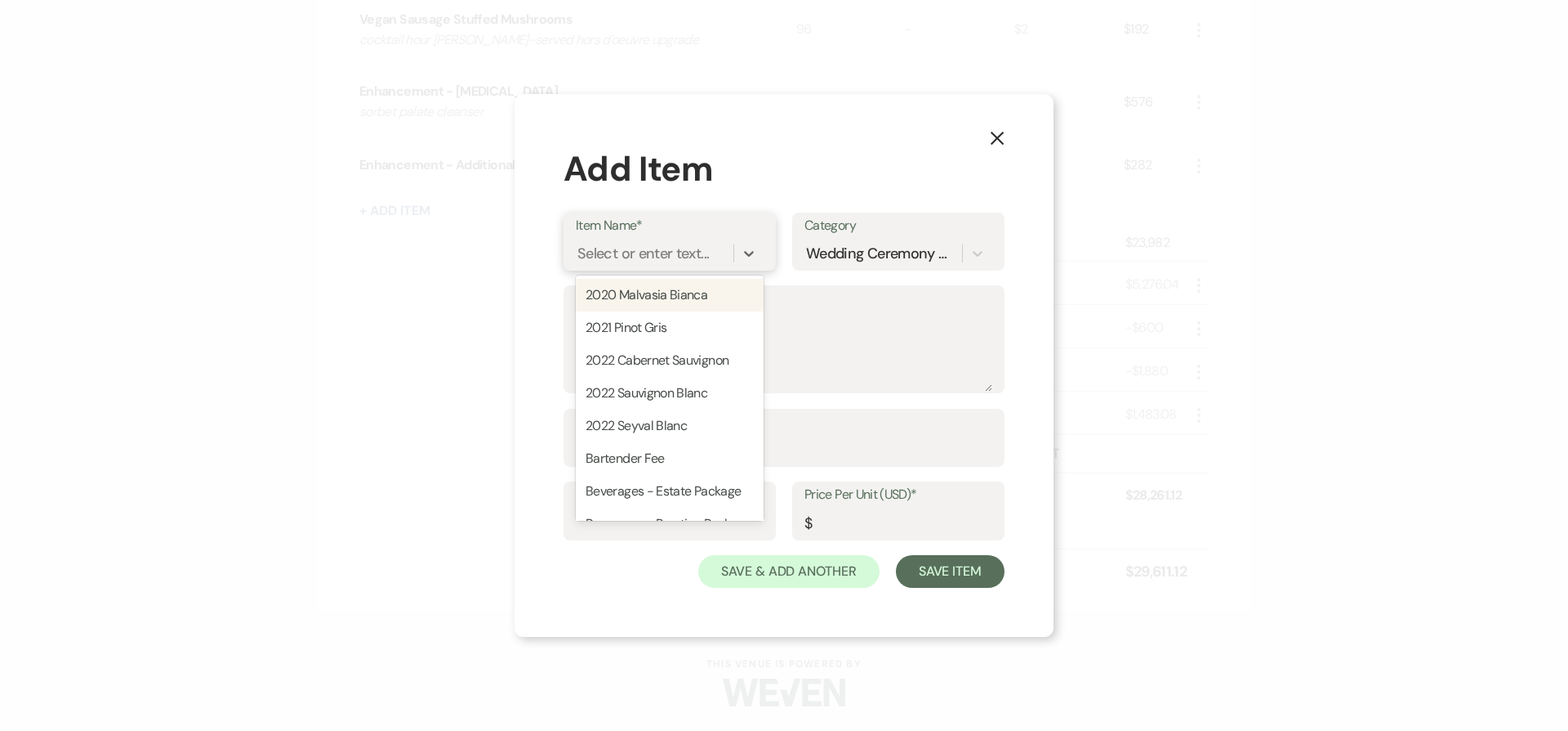
paste input "Mac & Cheese Station"
type input "Mac & Cheese Station"
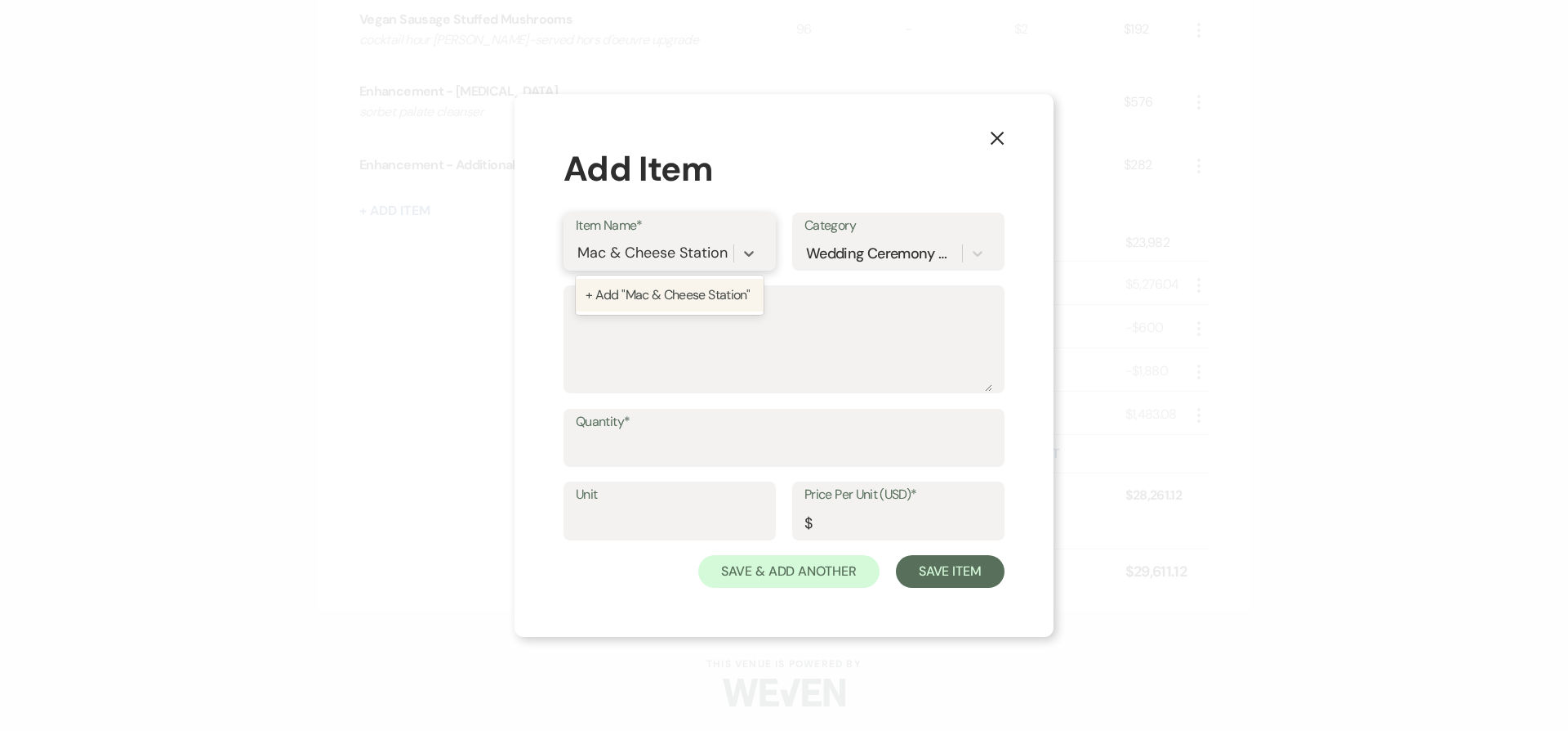
click at [689, 301] on div "+ Add "Mac & Cheese Station"" at bounding box center [670, 294] width 188 height 33
click at [878, 526] on input "Price Per Unit (USD)*" at bounding box center [899, 523] width 188 height 32
type input "10"
click at [931, 574] on button "Save Item" at bounding box center [950, 571] width 109 height 33
click at [800, 447] on input "Quantity*" at bounding box center [784, 449] width 415 height 32
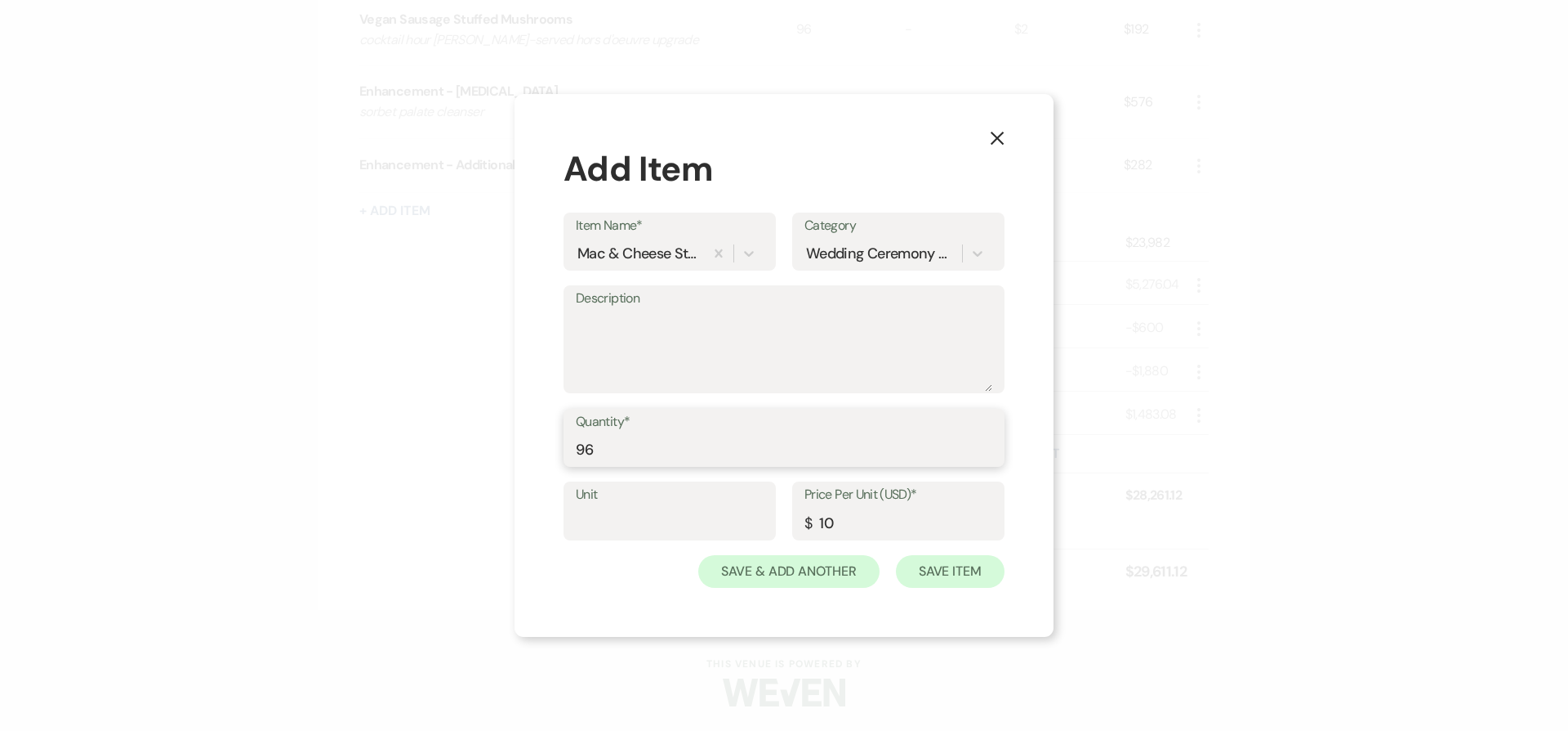
type input "96"
click at [949, 570] on button "Save Item" at bounding box center [950, 571] width 109 height 33
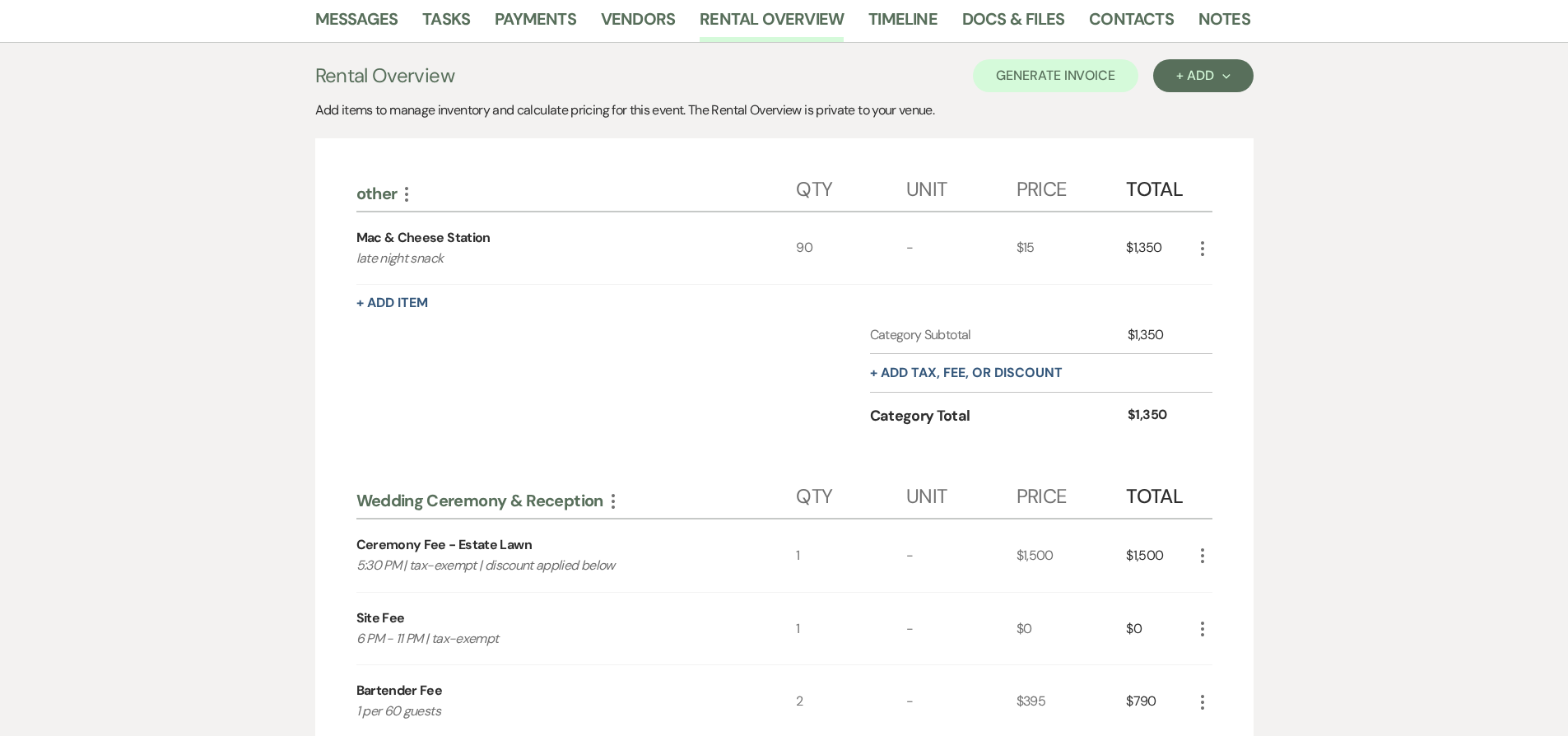
scroll to position [274, 0]
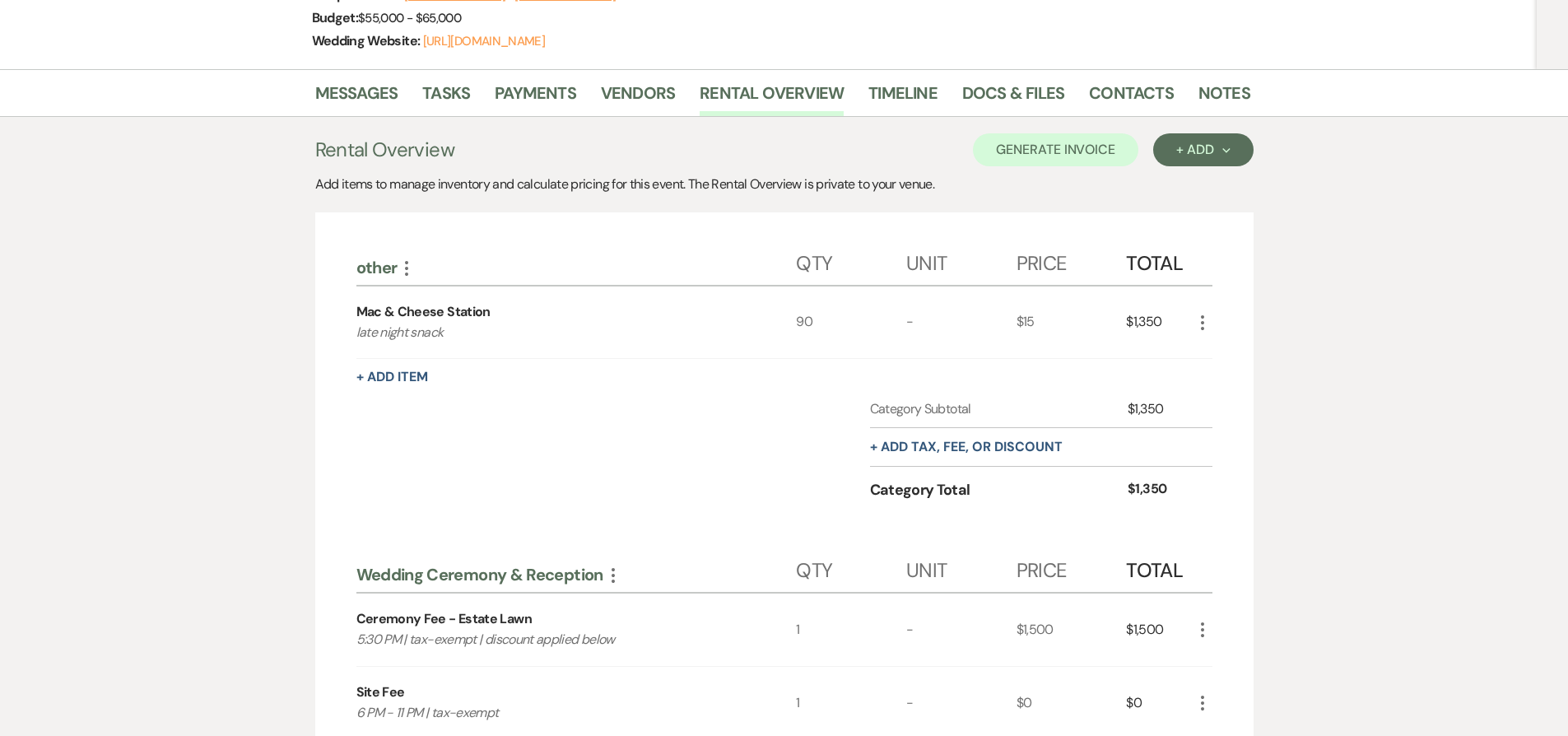
click at [360, 333] on p "late night snack" at bounding box center [554, 332] width 396 height 21
drag, startPoint x: 360, startPoint y: 333, endPoint x: 501, endPoint y: 346, distance: 141.6
click at [501, 346] on div "Mac & Cheese Station late night snack" at bounding box center [576, 322] width 440 height 73
copy p "late night snack"
click at [1197, 322] on icon "More" at bounding box center [1203, 323] width 20 height 20
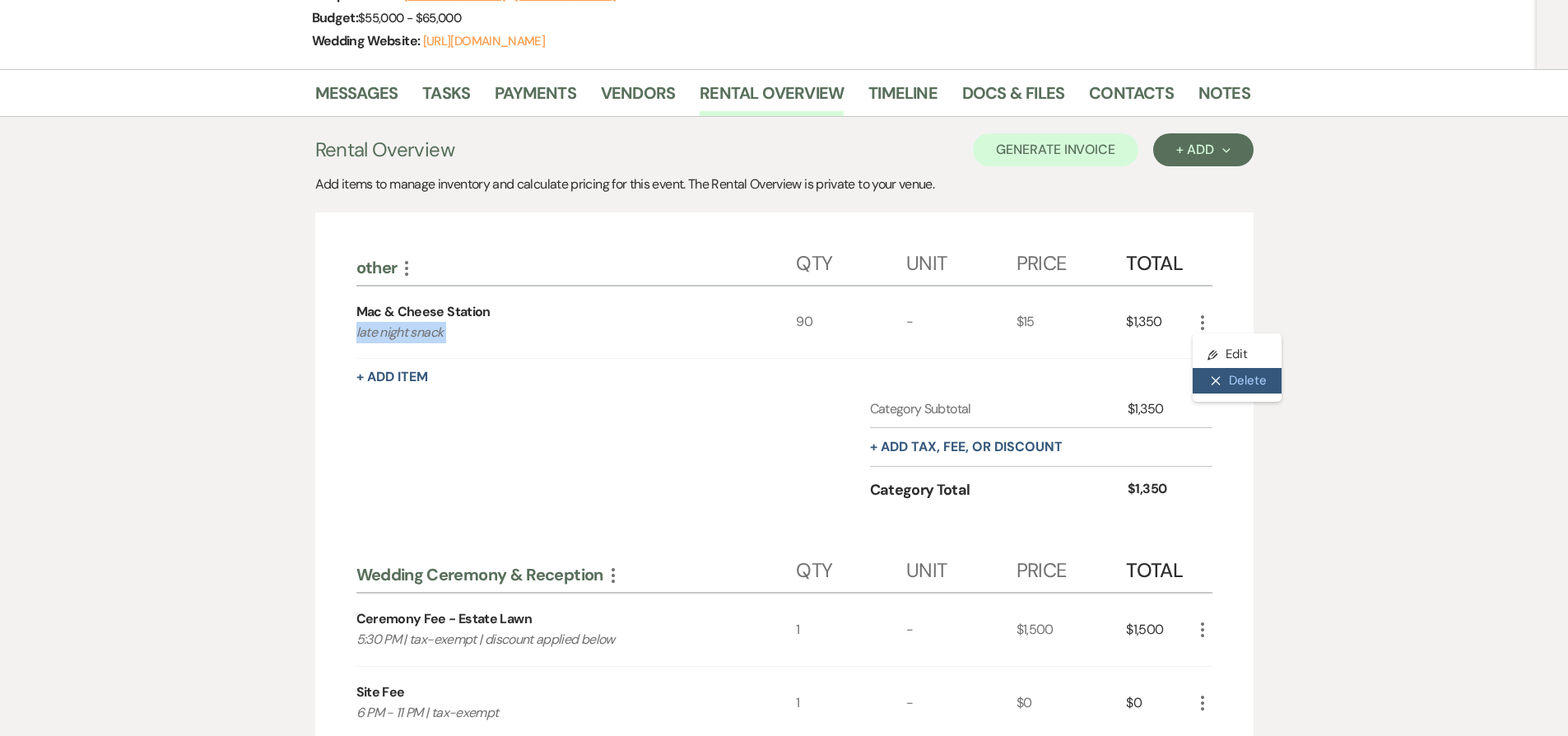
click at [1222, 378] on button "X Delete" at bounding box center [1237, 381] width 89 height 26
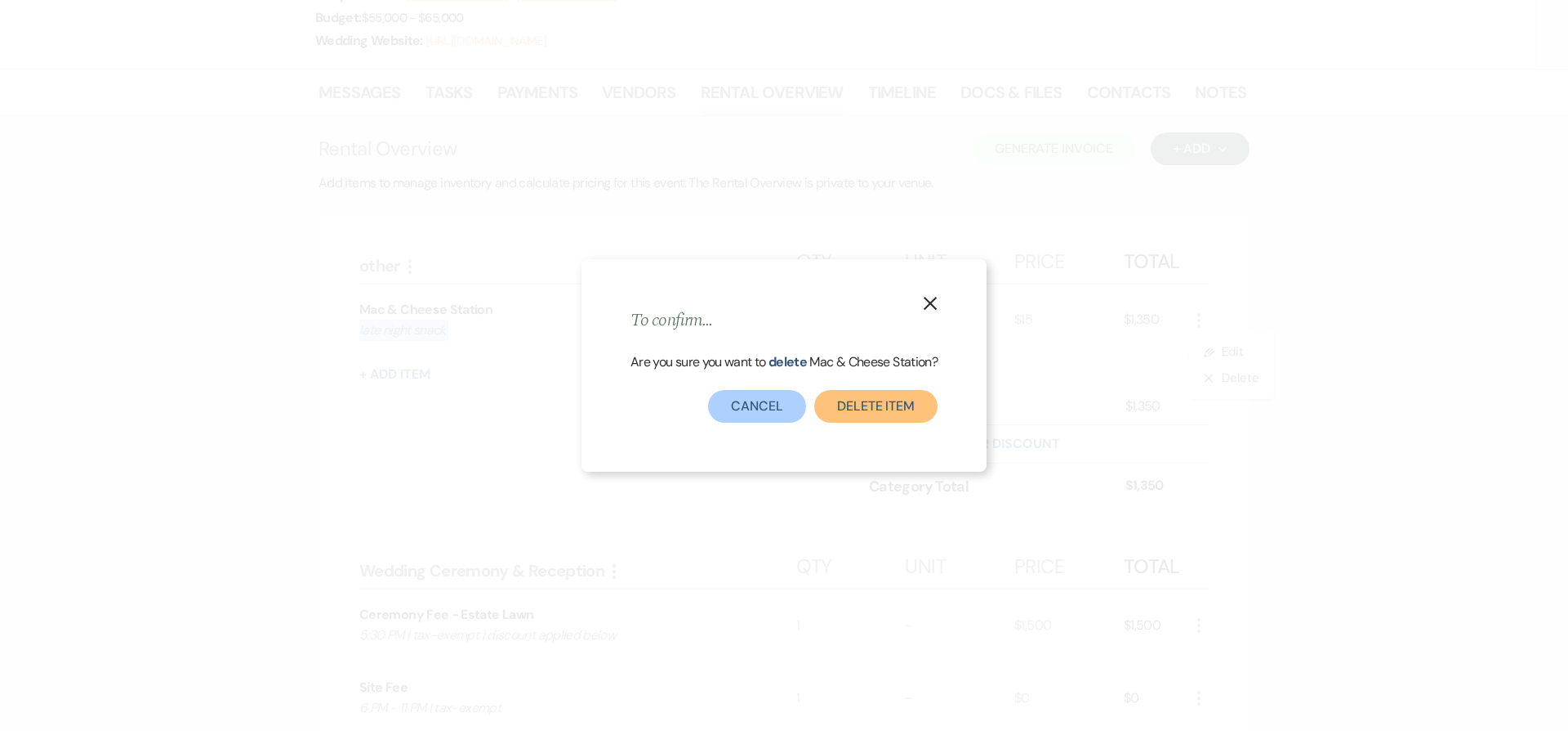
click at [893, 414] on button "Delete Item" at bounding box center [876, 406] width 124 height 33
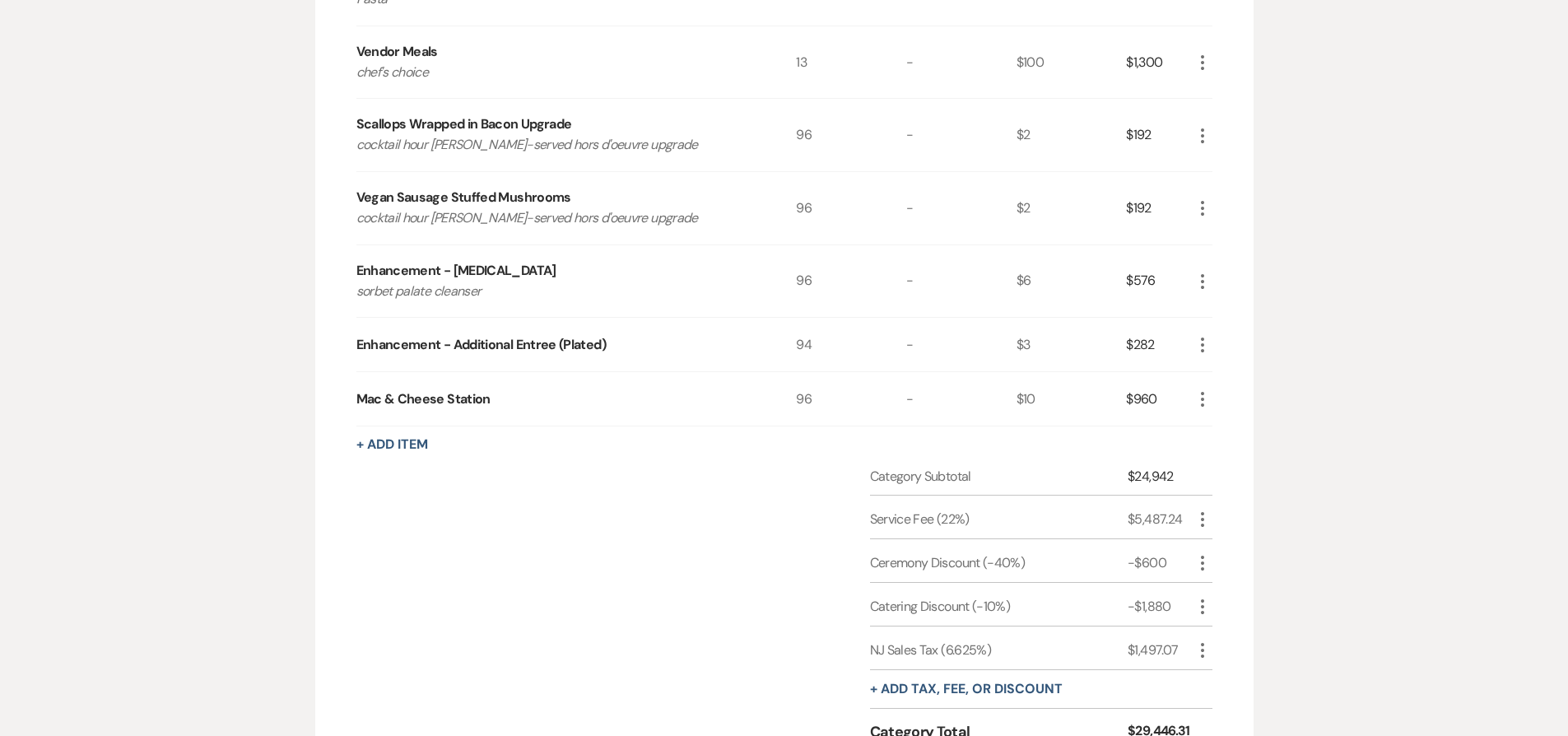
scroll to position [1855, 0]
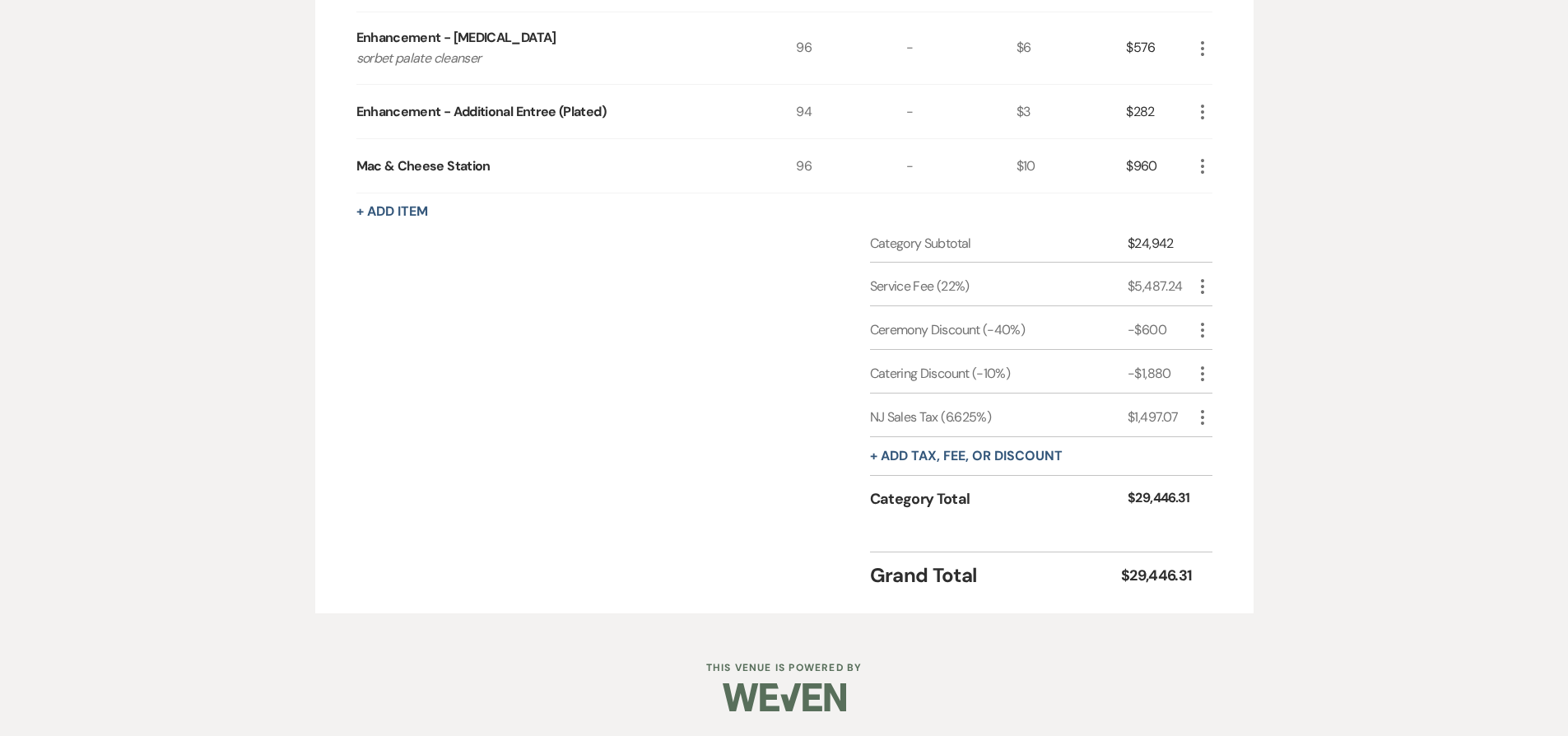
click at [1199, 166] on icon "More" at bounding box center [1203, 167] width 20 height 20
click at [1232, 195] on button "Pencil Edit" at bounding box center [1236, 198] width 86 height 26
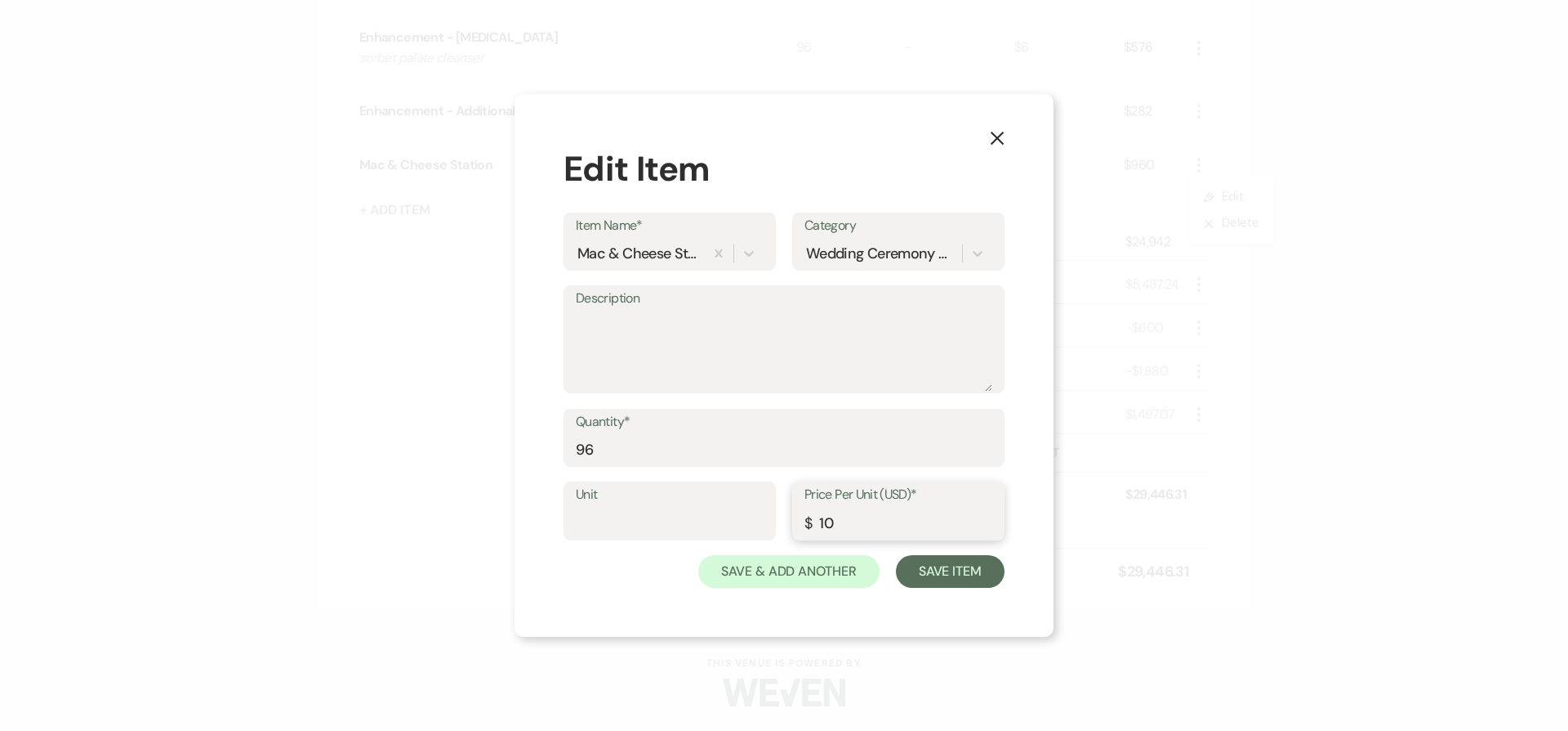
click at [828, 517] on input "10" at bounding box center [899, 523] width 188 height 32
type input "15"
click at [800, 310] on textarea "Description" at bounding box center [784, 351] width 417 height 82
paste textarea "late night snack"
type textarea "late night snack | fee waived below"
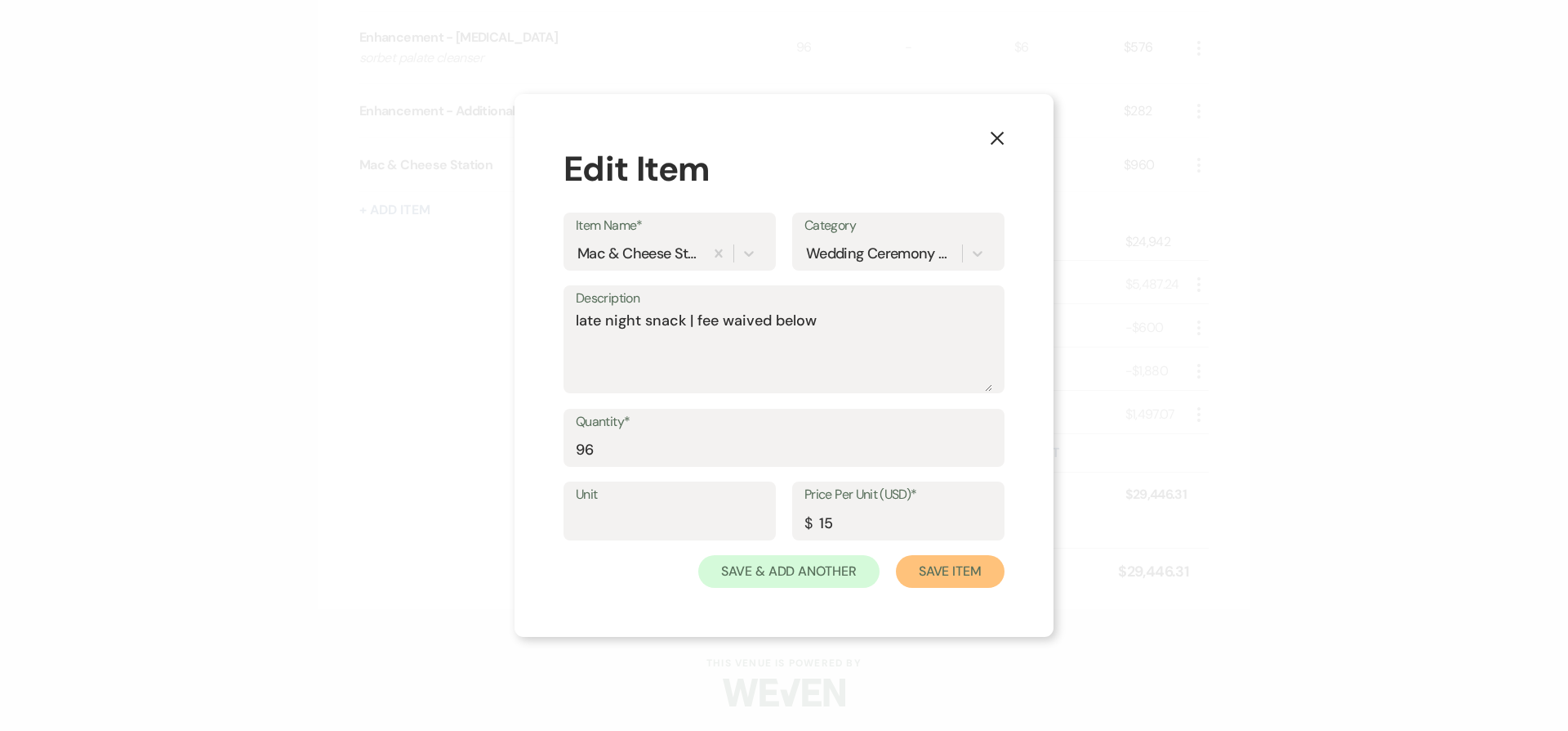
click at [975, 574] on button "Save Item" at bounding box center [950, 571] width 109 height 33
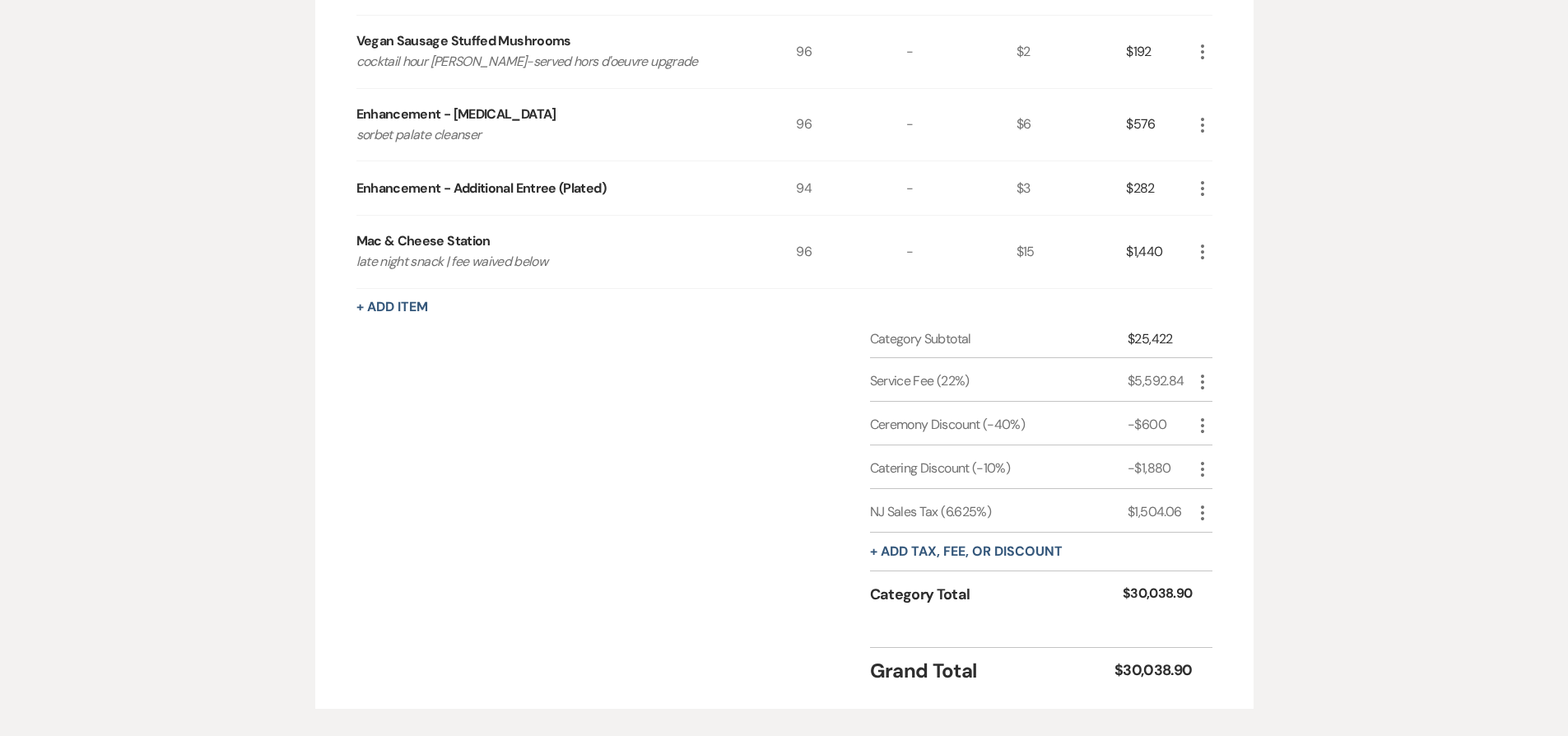
scroll to position [1817, 0]
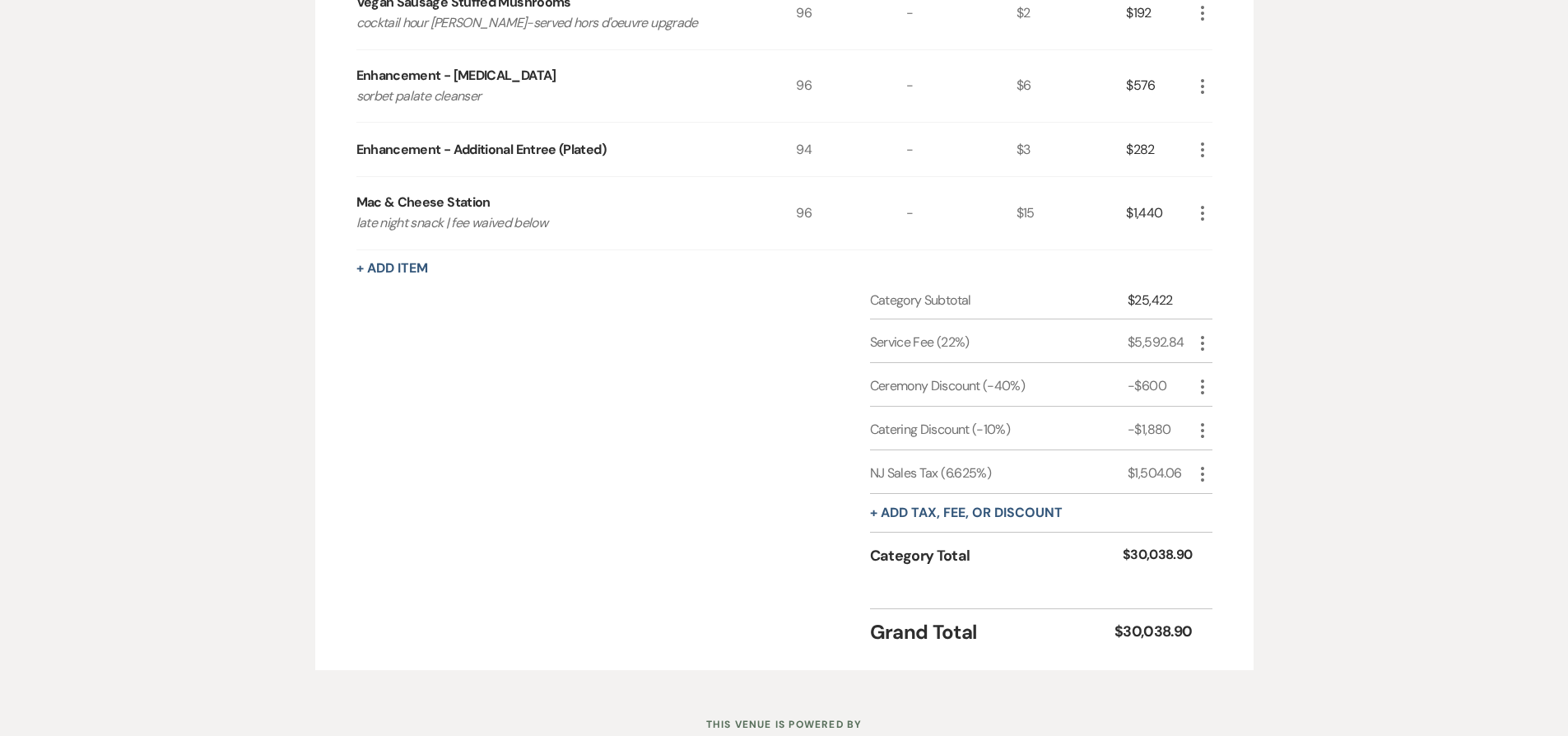
click at [1199, 478] on icon "More" at bounding box center [1203, 474] width 20 height 20
click at [1221, 535] on button "[PERSON_NAME]" at bounding box center [1237, 532] width 89 height 26
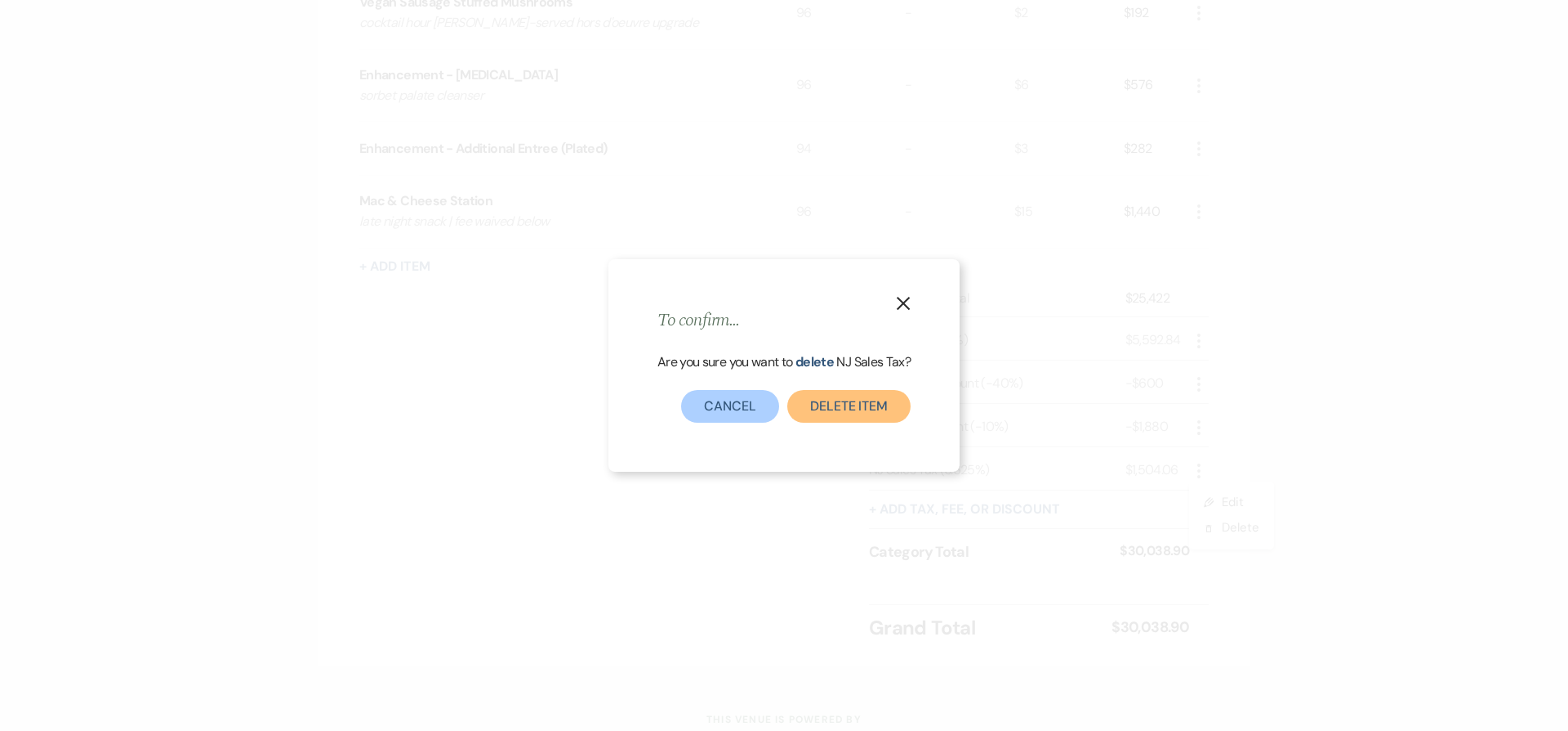
click at [895, 410] on button "Delete item" at bounding box center [849, 406] width 124 height 33
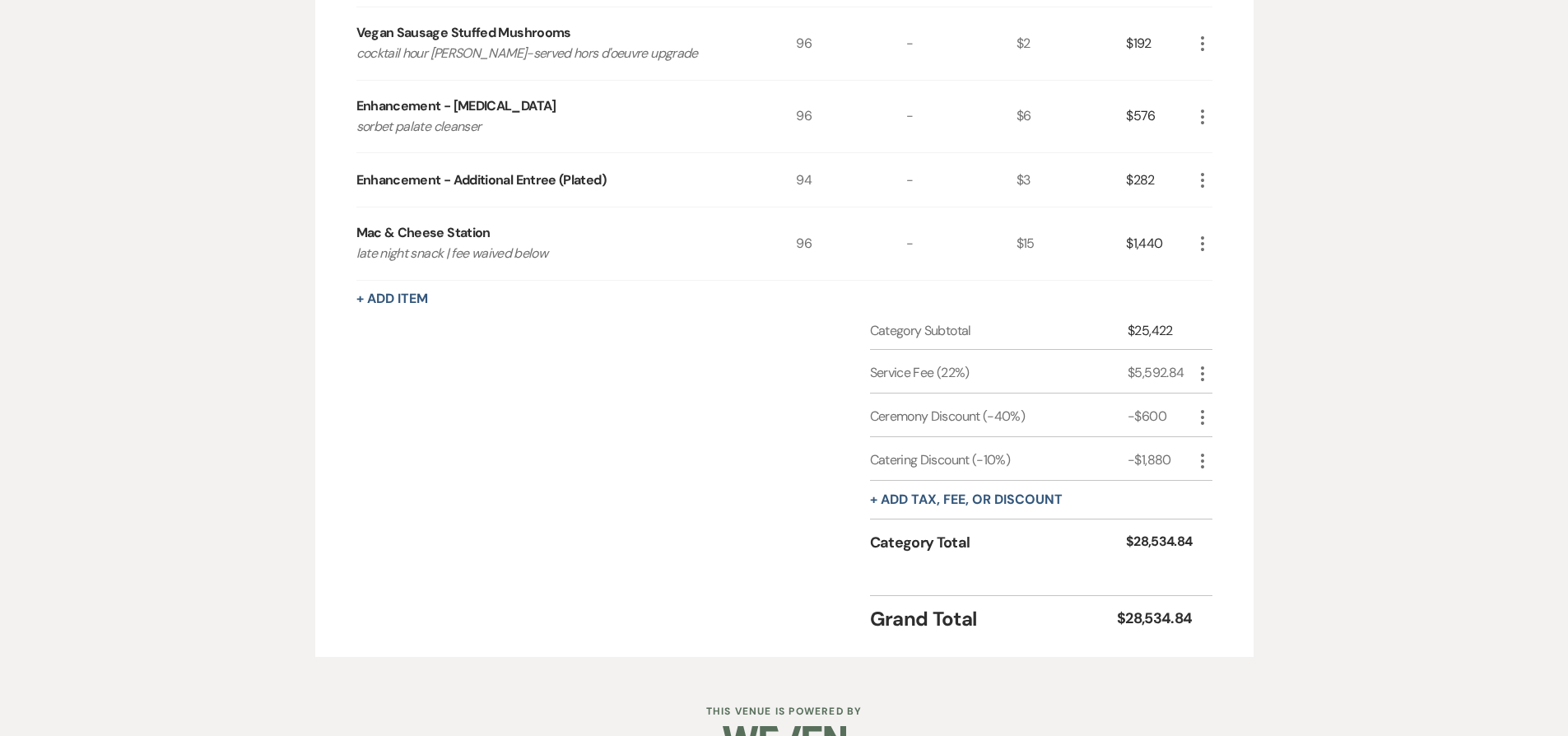
scroll to position [1829, 0]
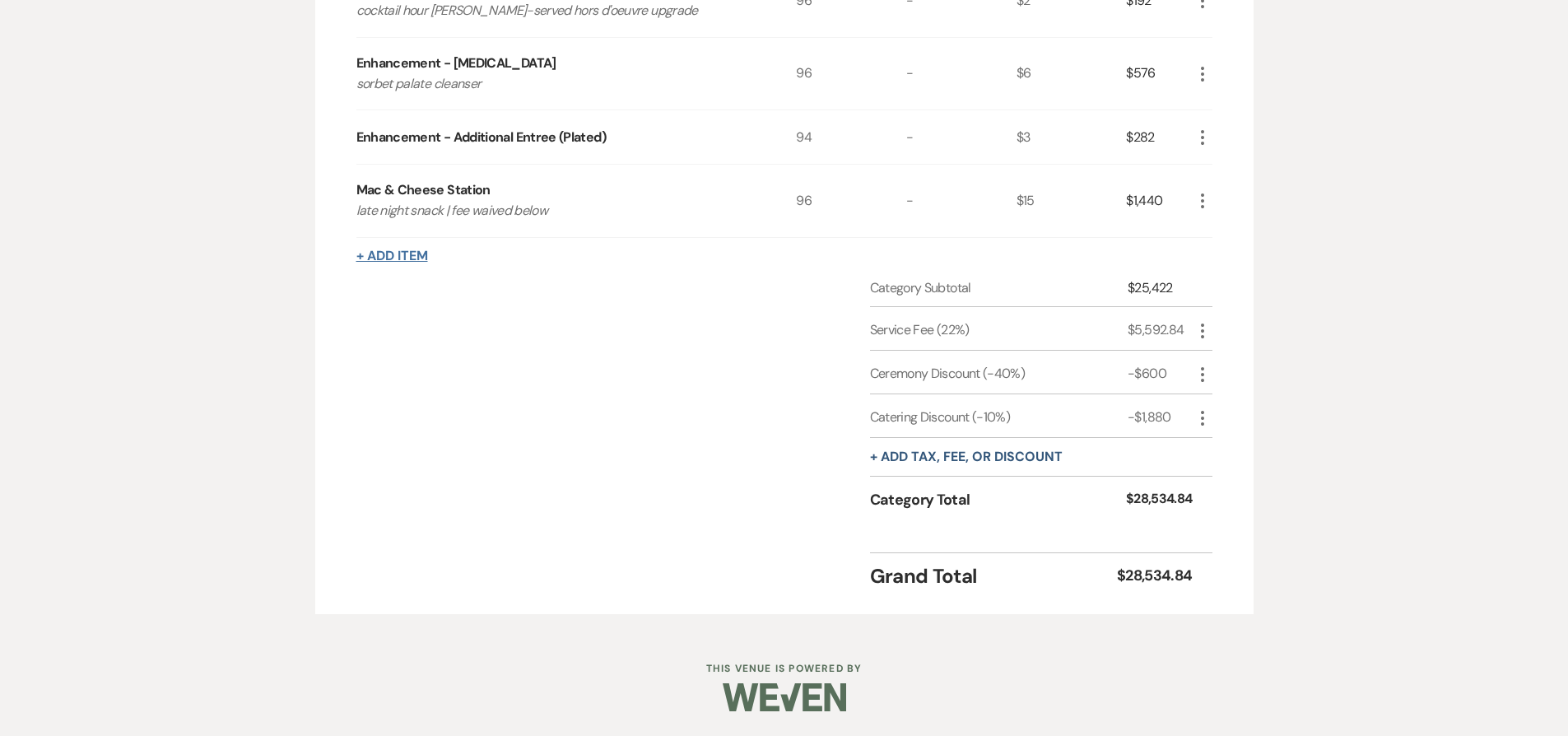
click at [421, 254] on button "+ Add Item" at bounding box center [392, 255] width 72 height 13
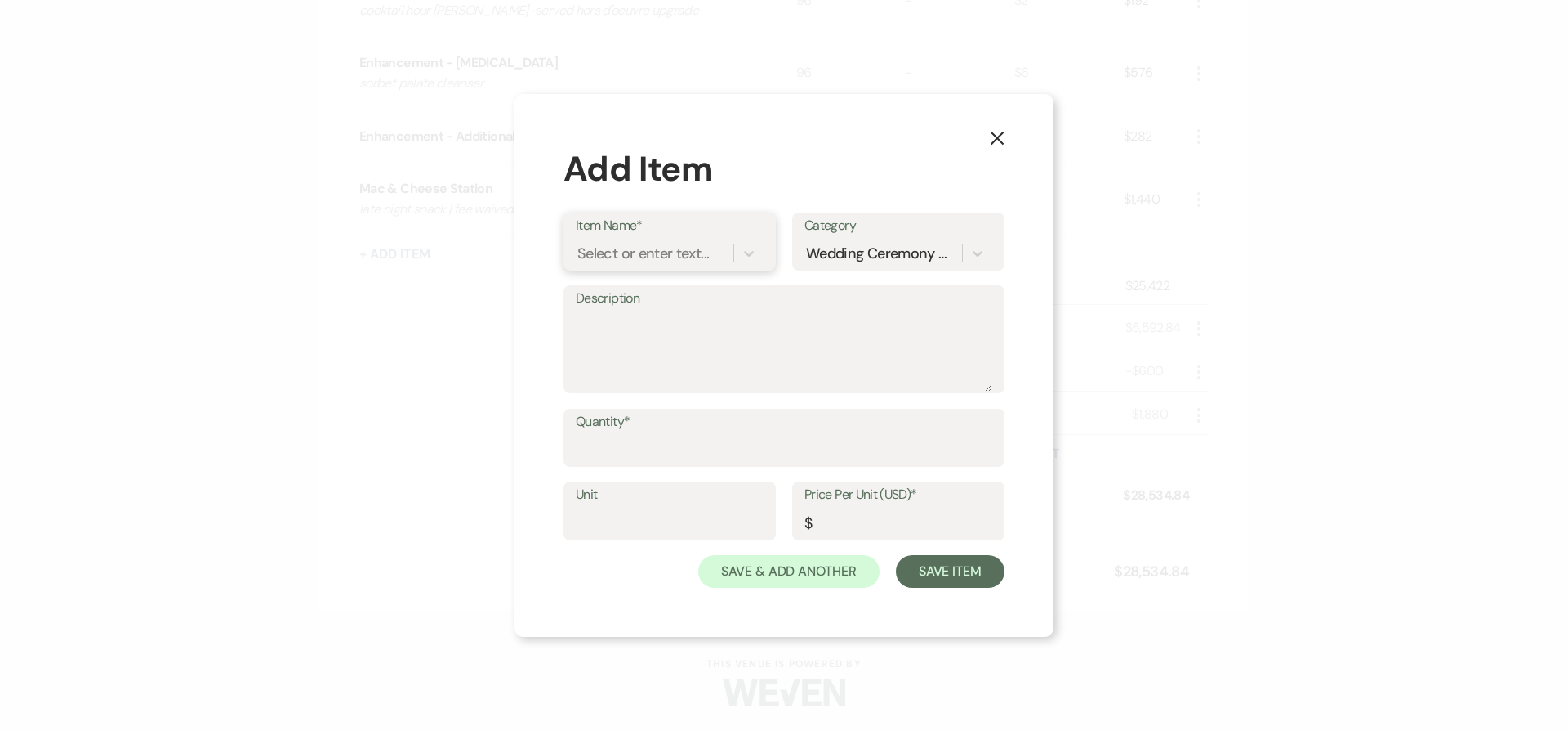
click at [633, 249] on div "Select or enter text..." at bounding box center [642, 253] width 132 height 22
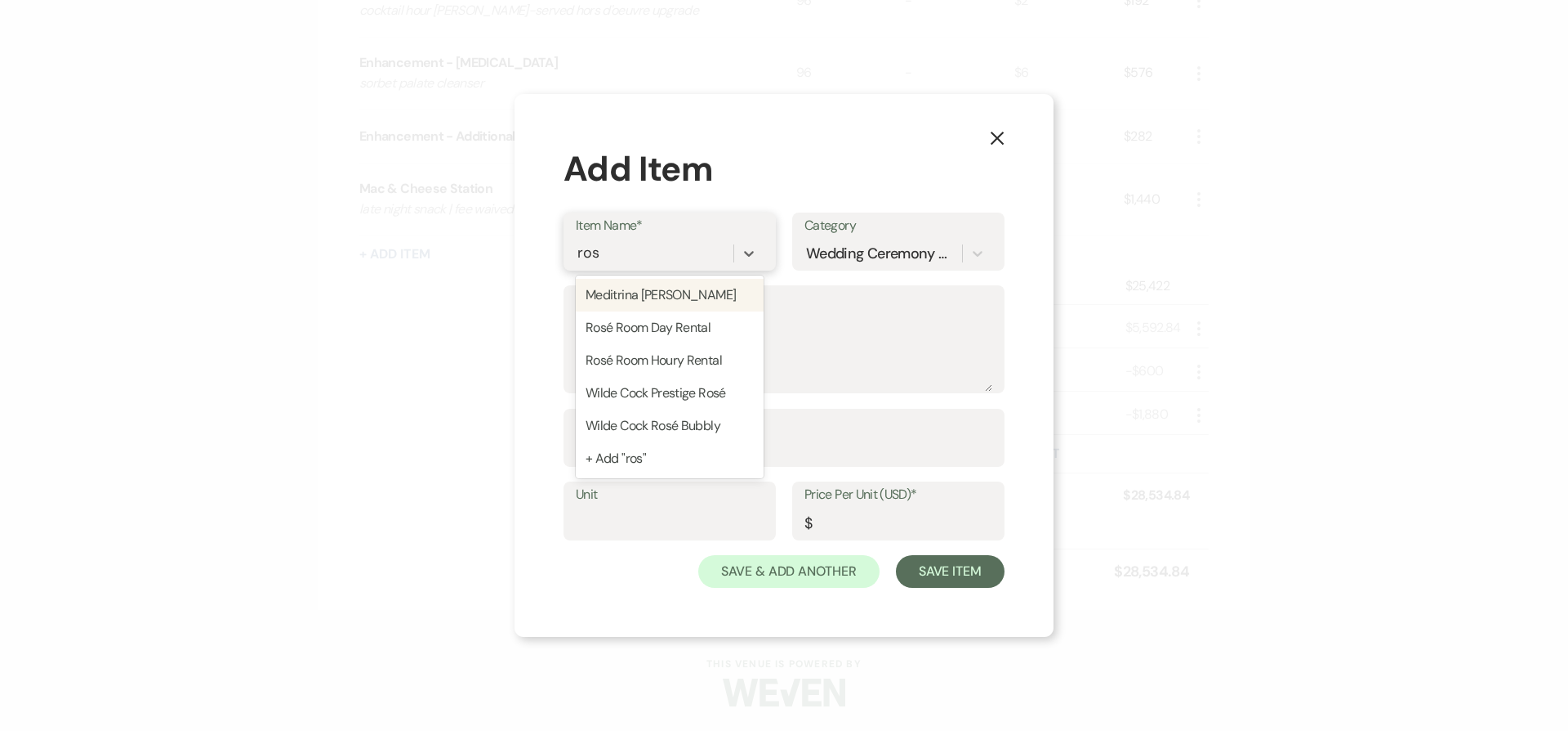
type input "rose"
click at [713, 297] on div "Rosé Room Day Rental" at bounding box center [670, 294] width 188 height 33
type textarea "8 AM - 6 PM | tax-exempt"
type input "1500"
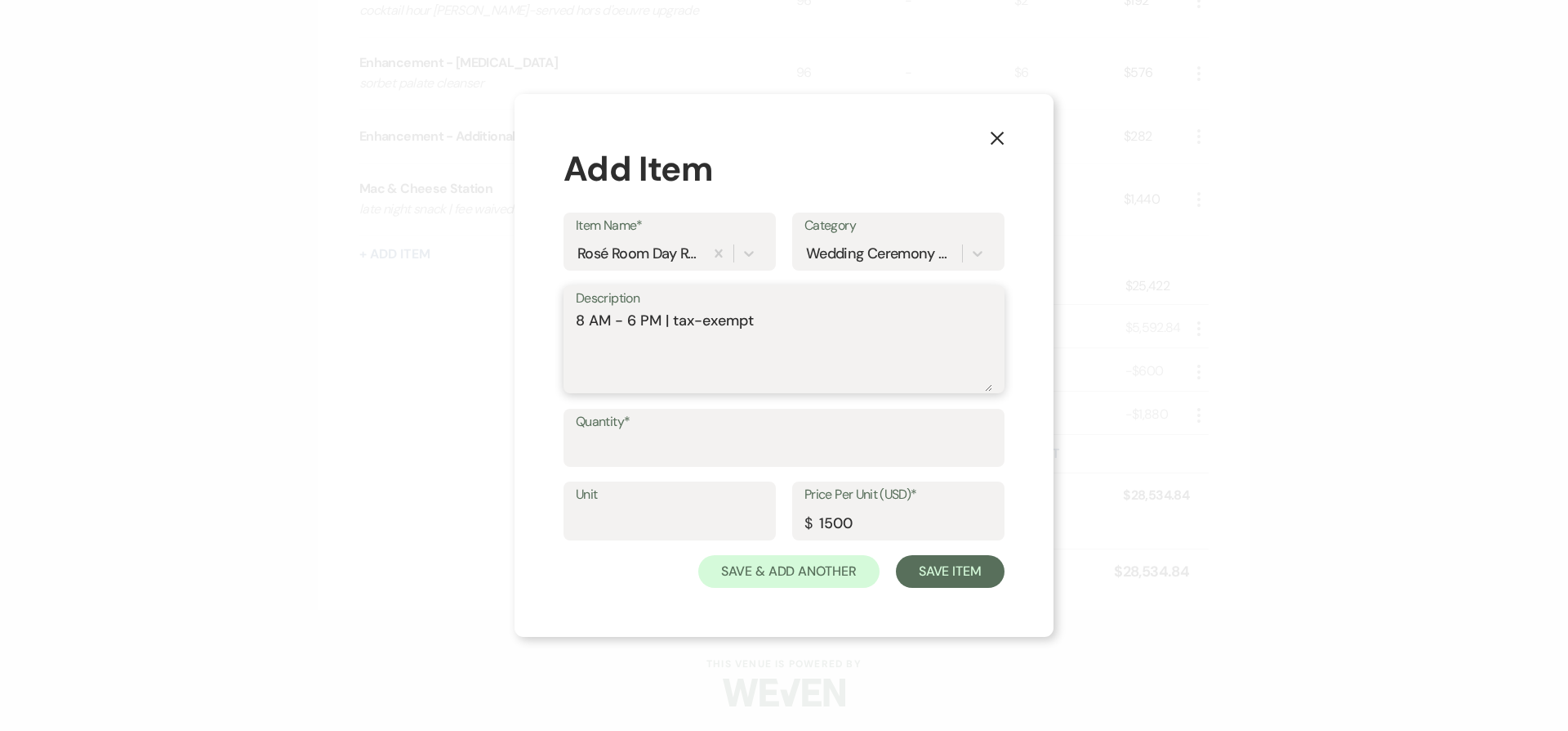
click at [773, 325] on textarea "8 AM - 6 PM | tax-exempt" at bounding box center [784, 351] width 417 height 82
type textarea "8 AM - 6 PM | tax-exempt | fee waived below"
type input "1"
click at [896, 555] on button "Save Item" at bounding box center [950, 571] width 109 height 33
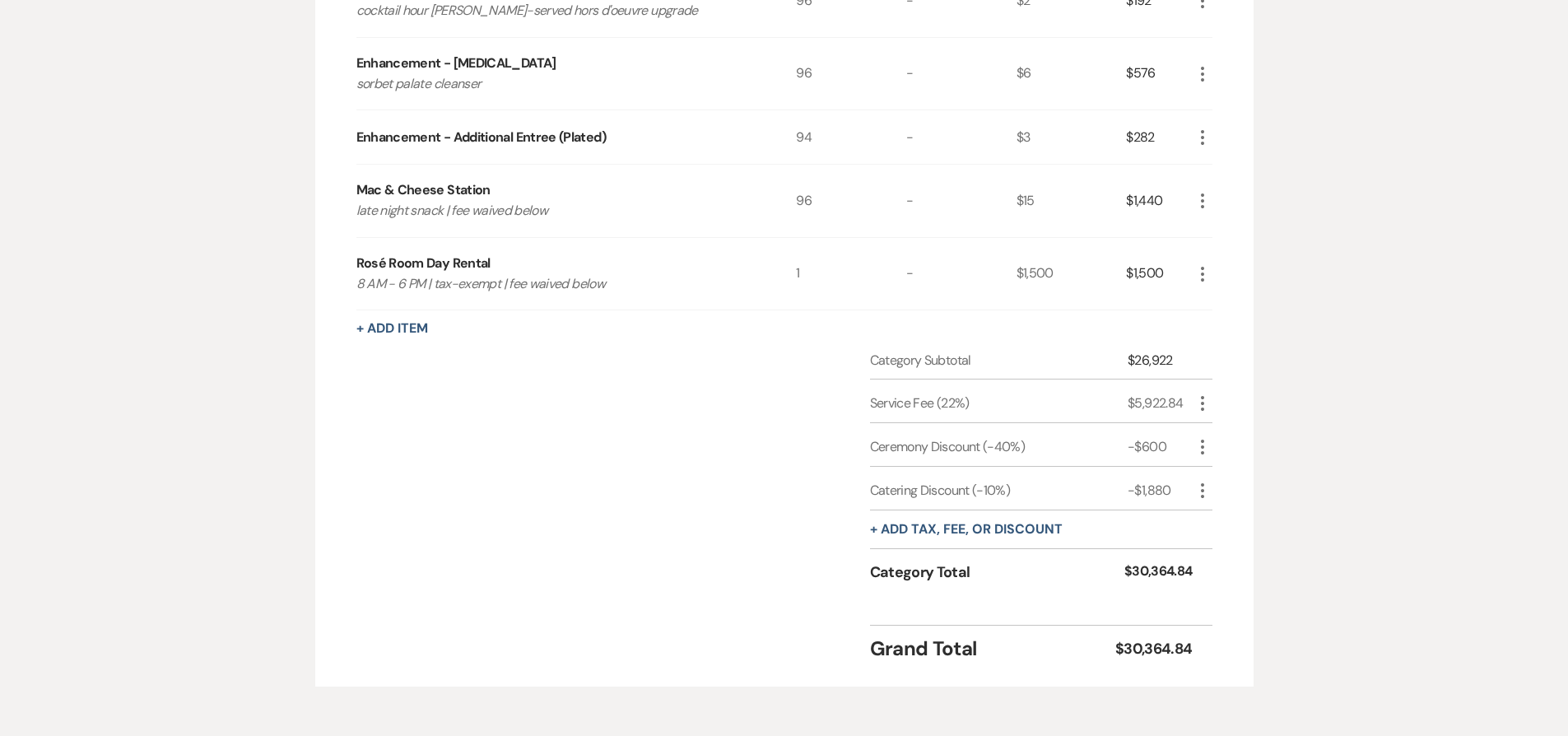
click at [1199, 441] on icon "More" at bounding box center [1203, 447] width 20 height 20
click at [1203, 474] on button "Pencil Edit" at bounding box center [1236, 479] width 86 height 26
select select "2"
select select "false"
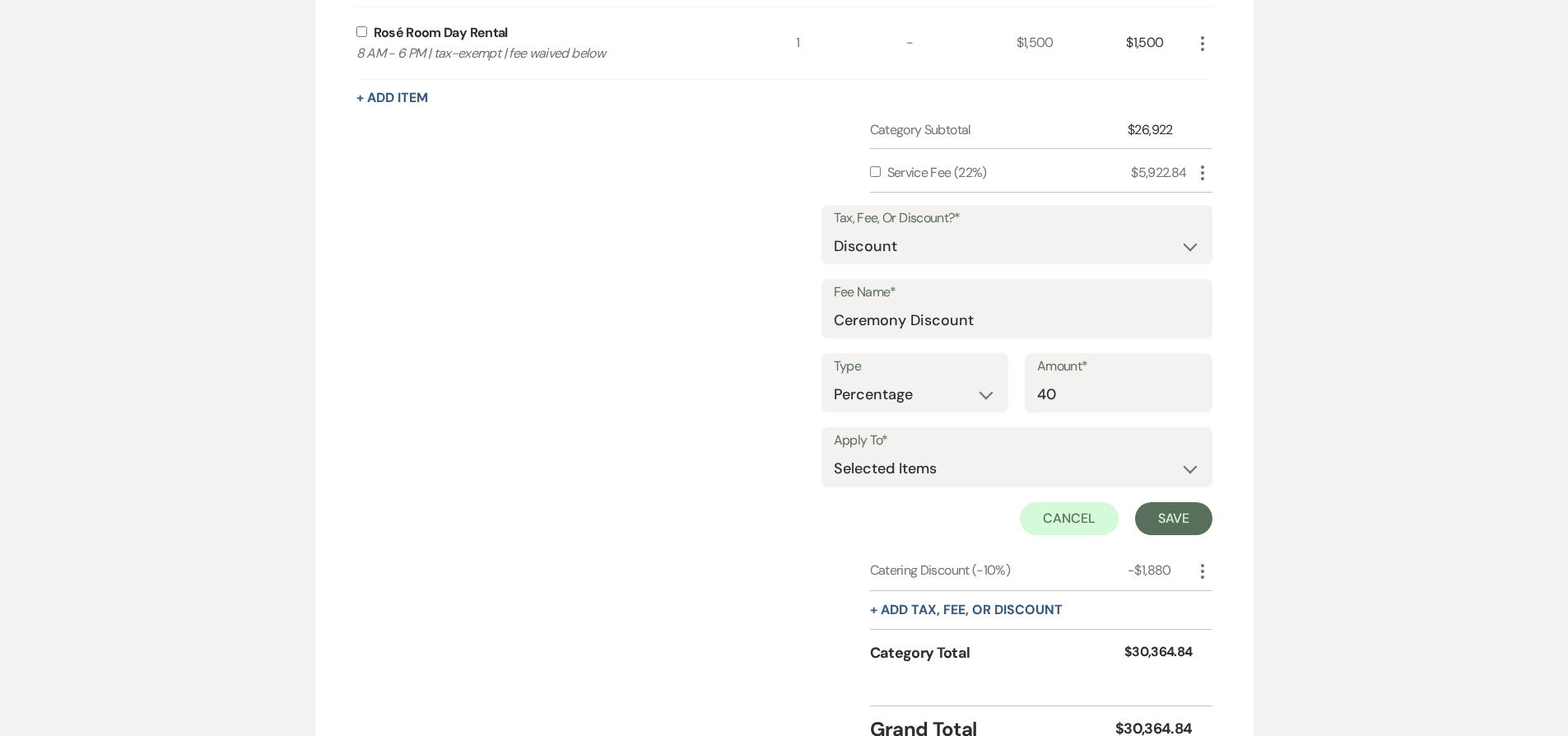
scroll to position [2214, 0]
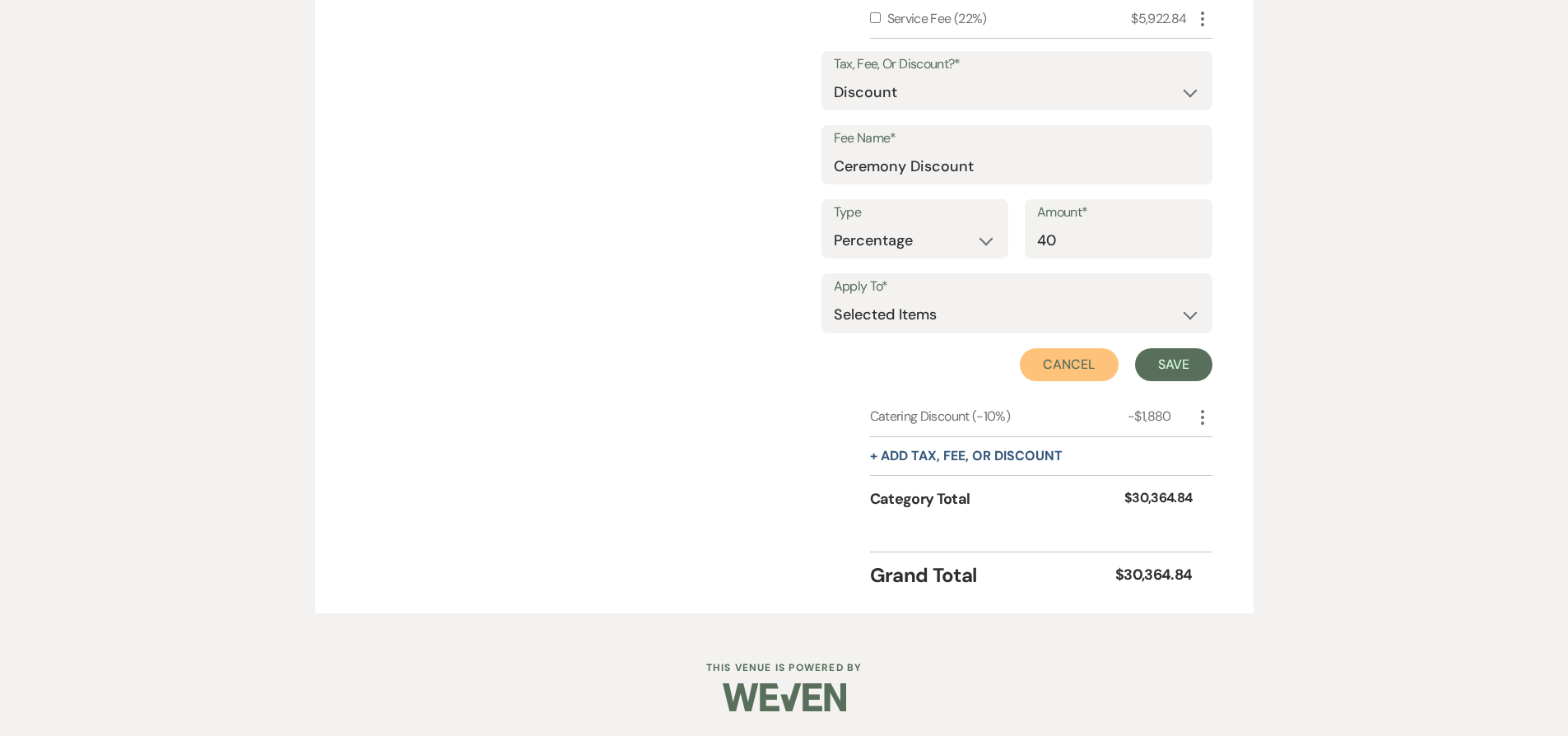
click at [1071, 369] on button "Cancel" at bounding box center [1068, 364] width 99 height 33
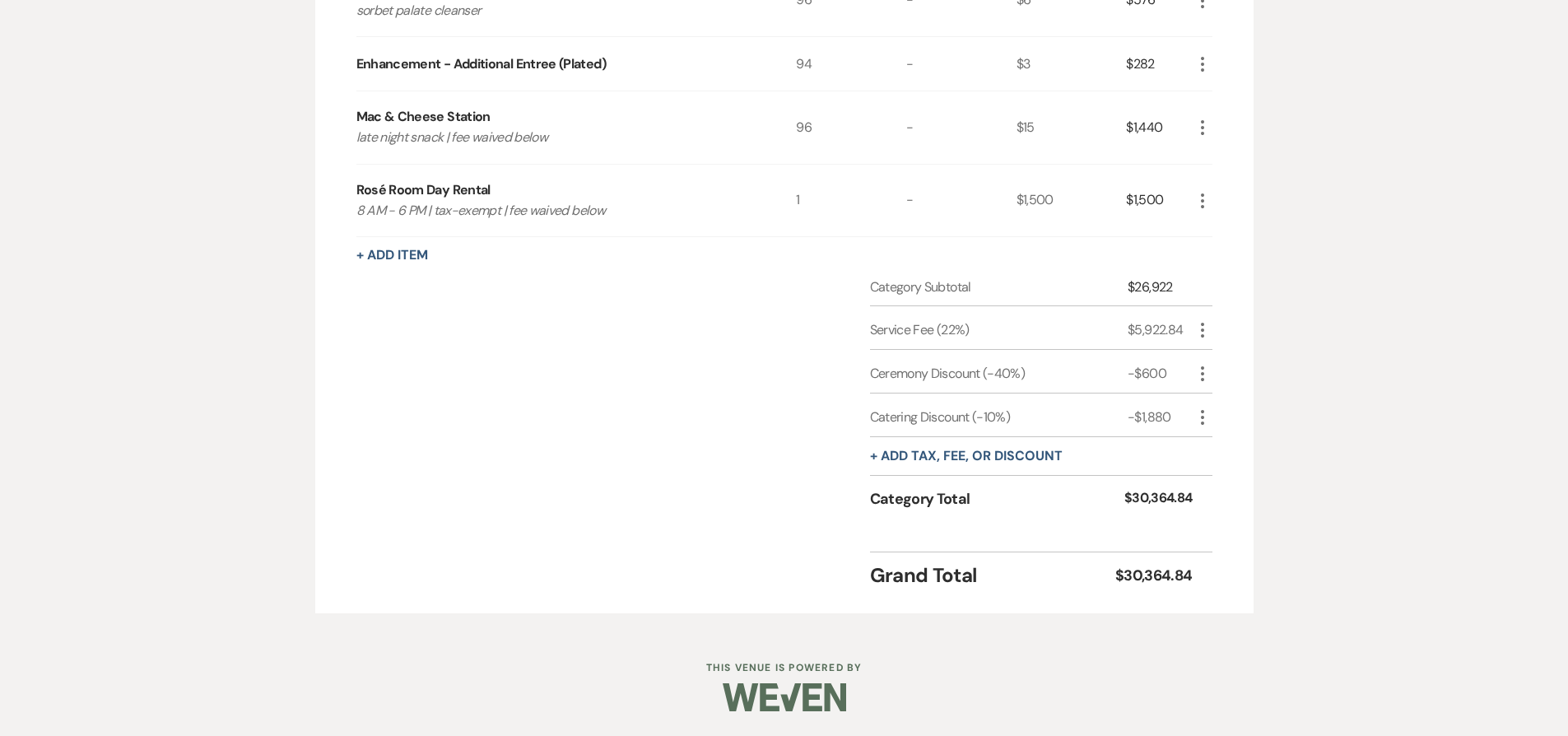
click at [1202, 417] on use "button" at bounding box center [1202, 417] width 3 height 15
click at [1208, 449] on button "Pencil Edit" at bounding box center [1236, 449] width 86 height 26
select select "2"
select select "false"
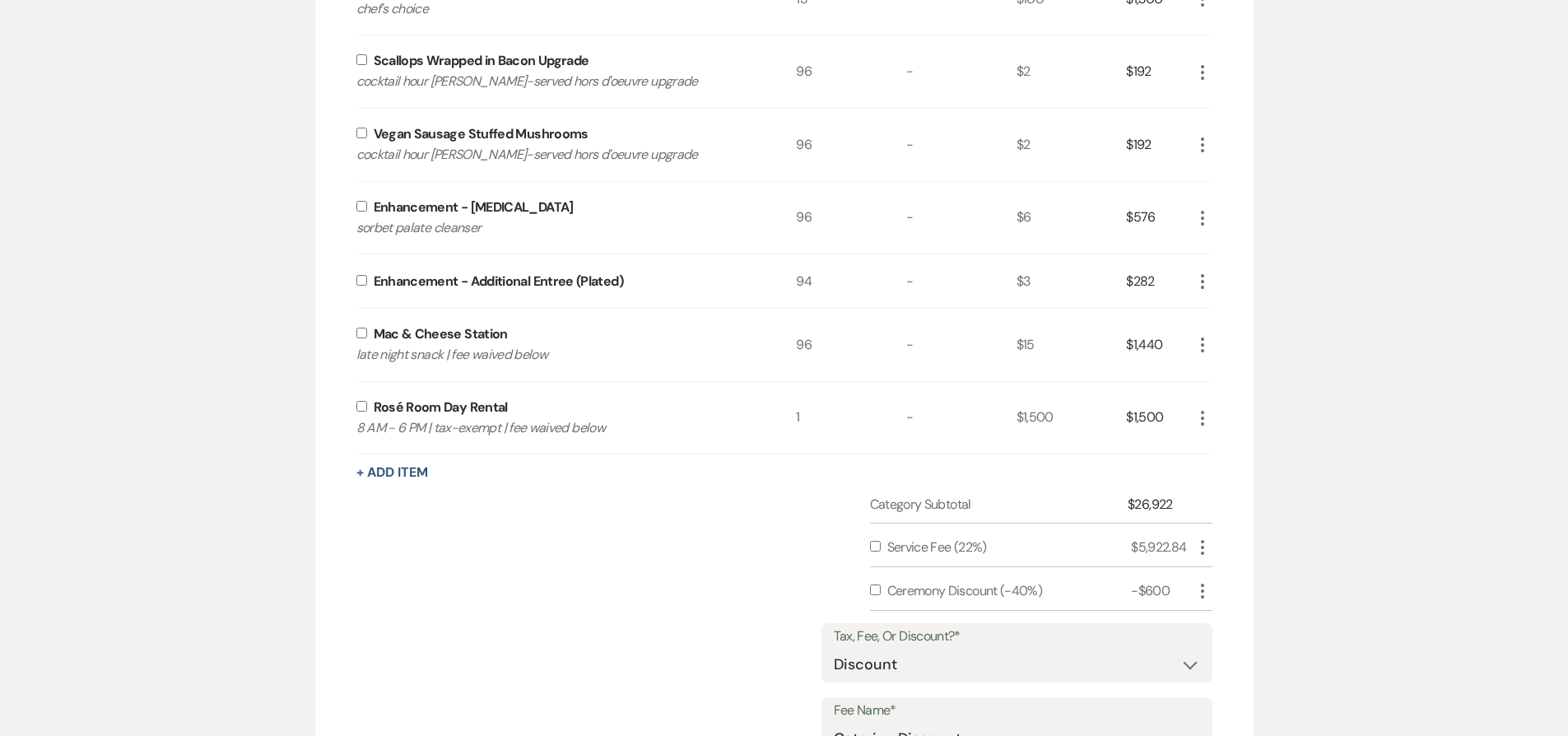
scroll to position [1196, 0]
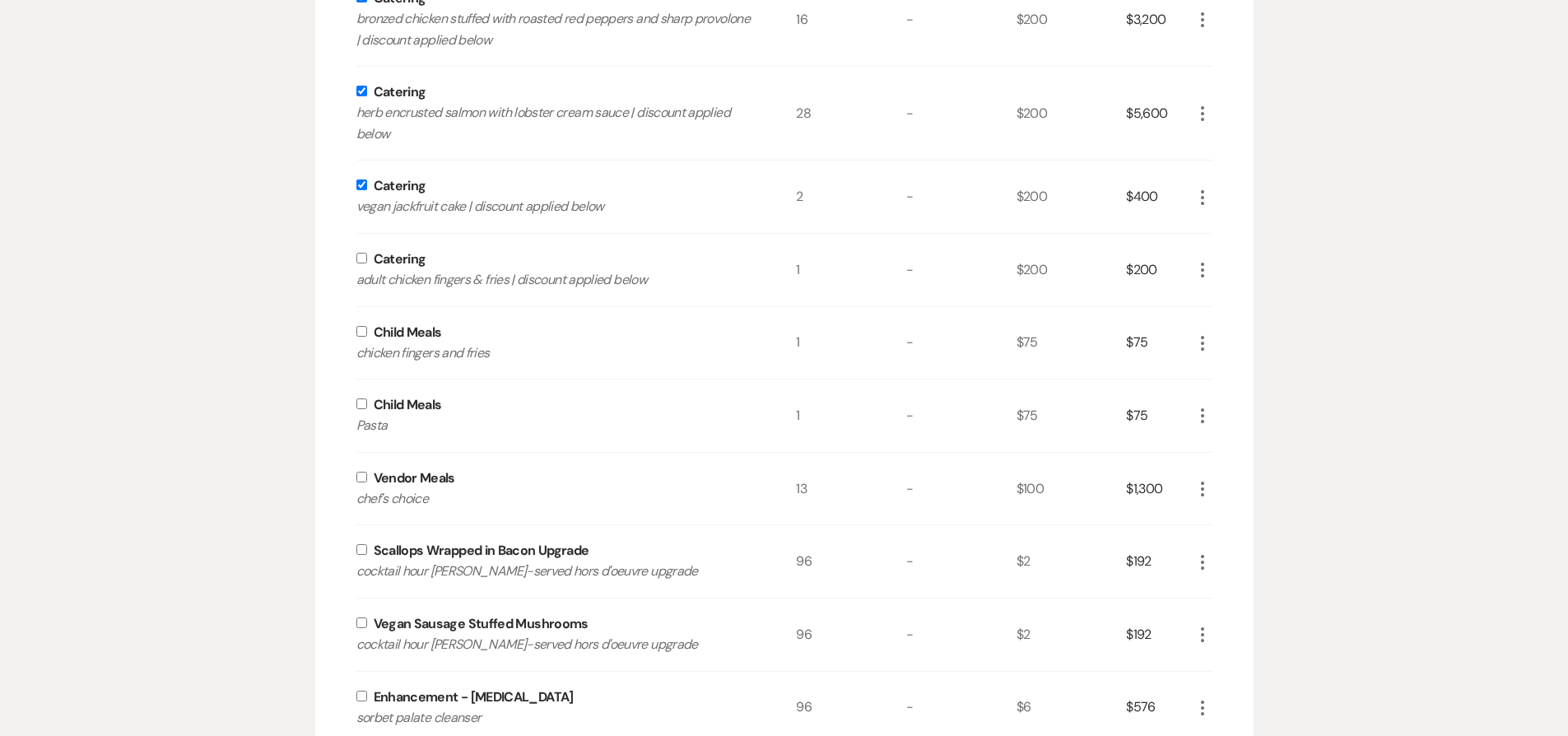
click at [359, 261] on input "checkbox" at bounding box center [361, 257] width 11 height 11
checkbox input "true"
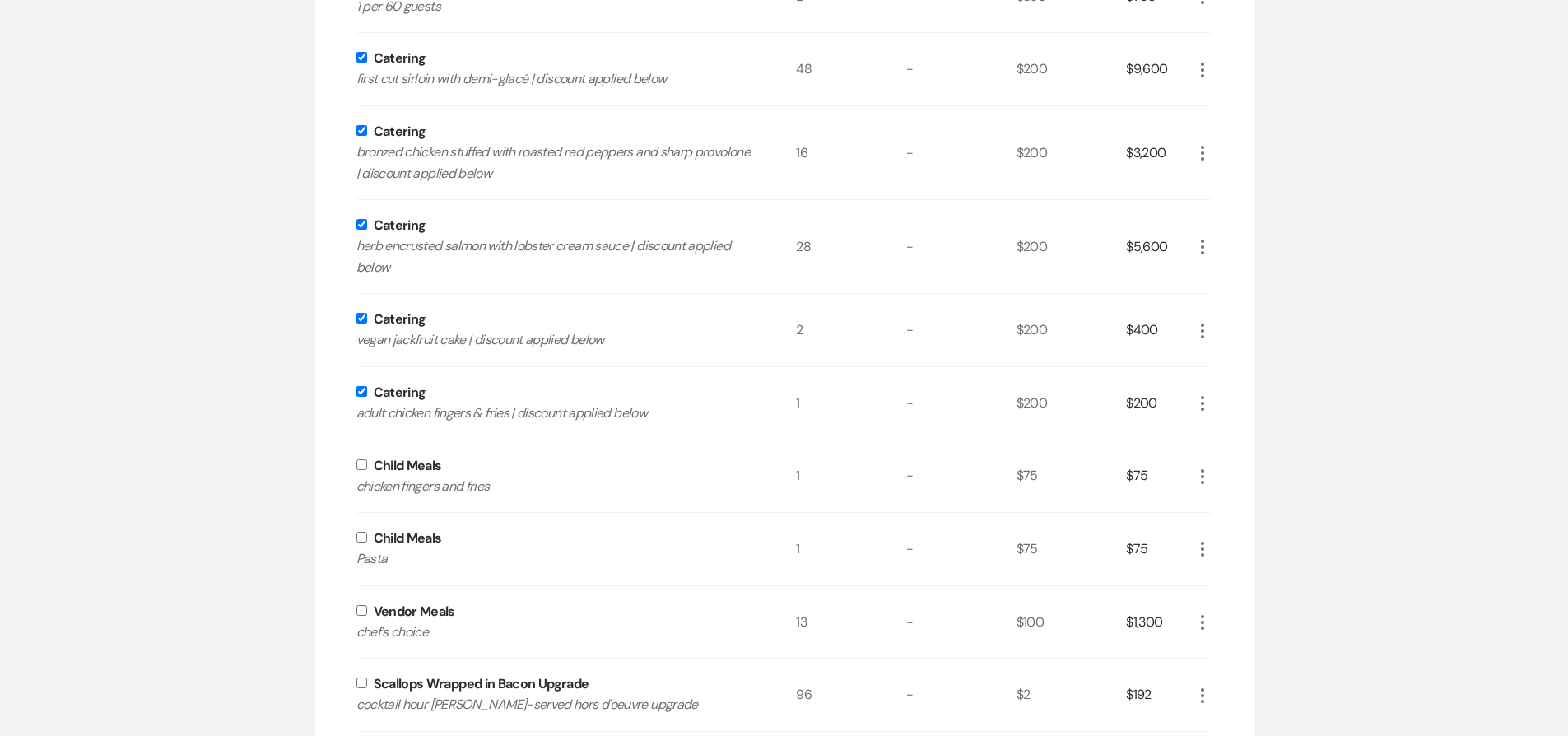
scroll to position [1038, 0]
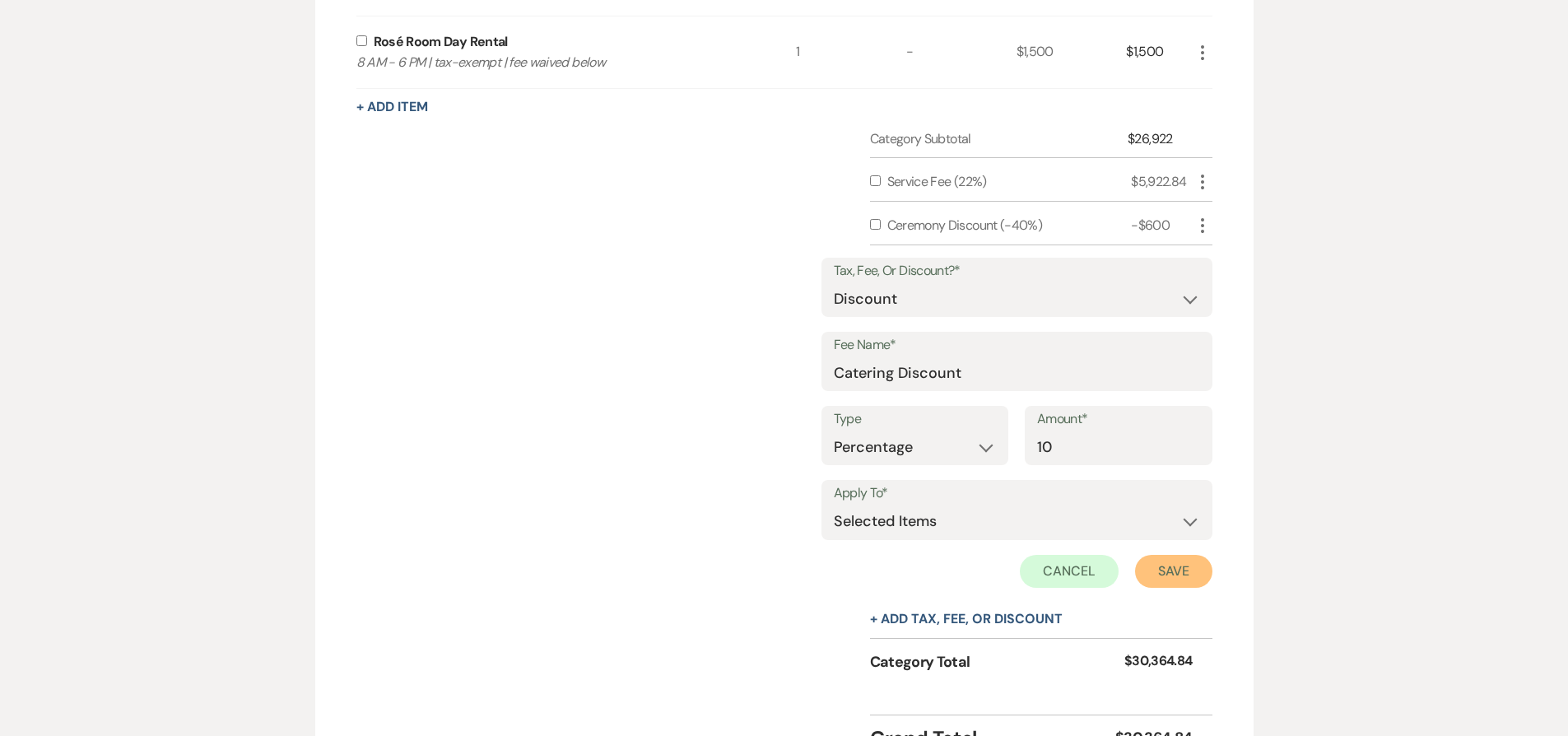
click at [1191, 572] on button "Save" at bounding box center [1174, 570] width 78 height 33
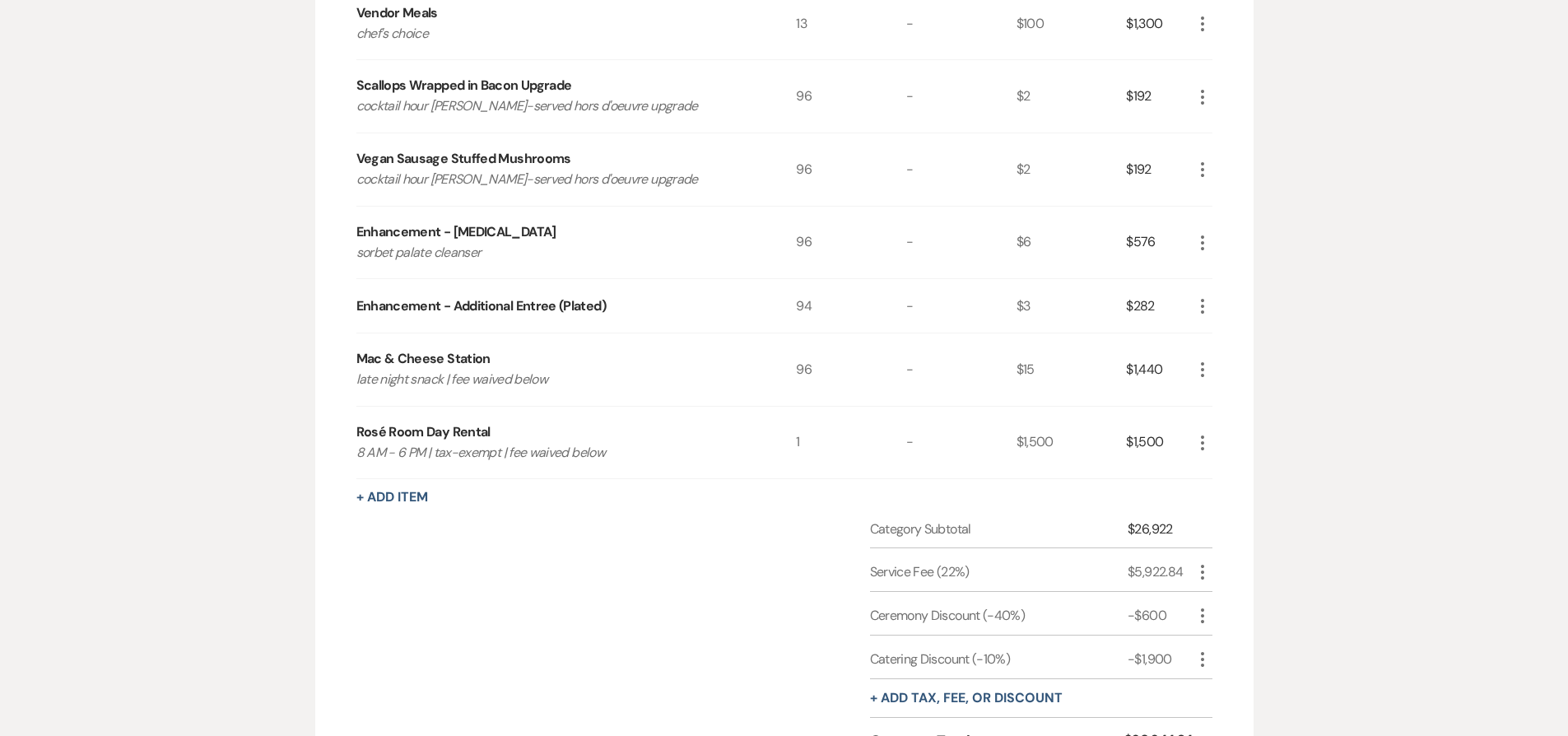
scroll to position [1679, 0]
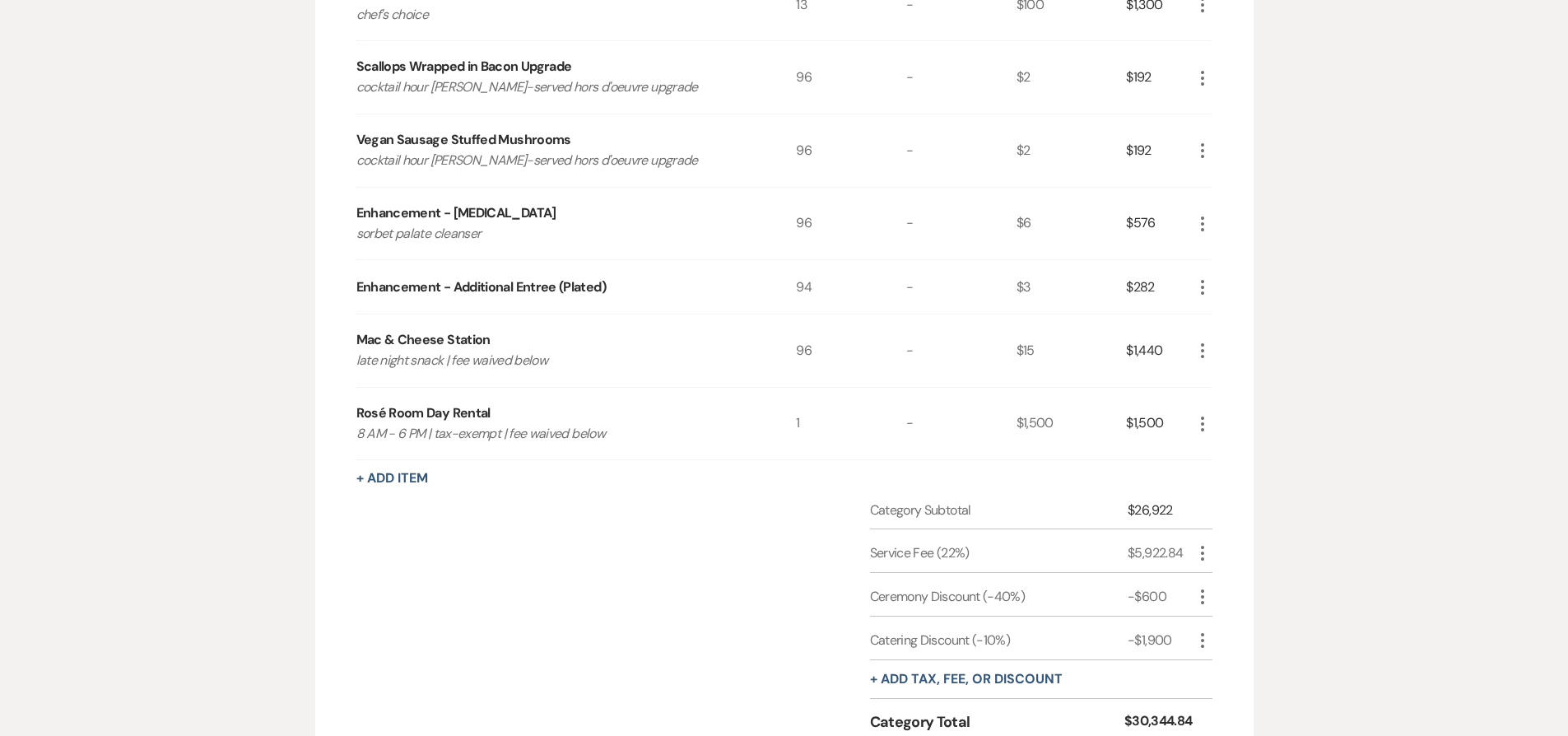
click at [1023, 666] on div "+ Add tax, fee, or discount" at bounding box center [966, 679] width 193 height 38
click at [1023, 682] on button "+ Add tax, fee, or discount" at bounding box center [966, 678] width 193 height 13
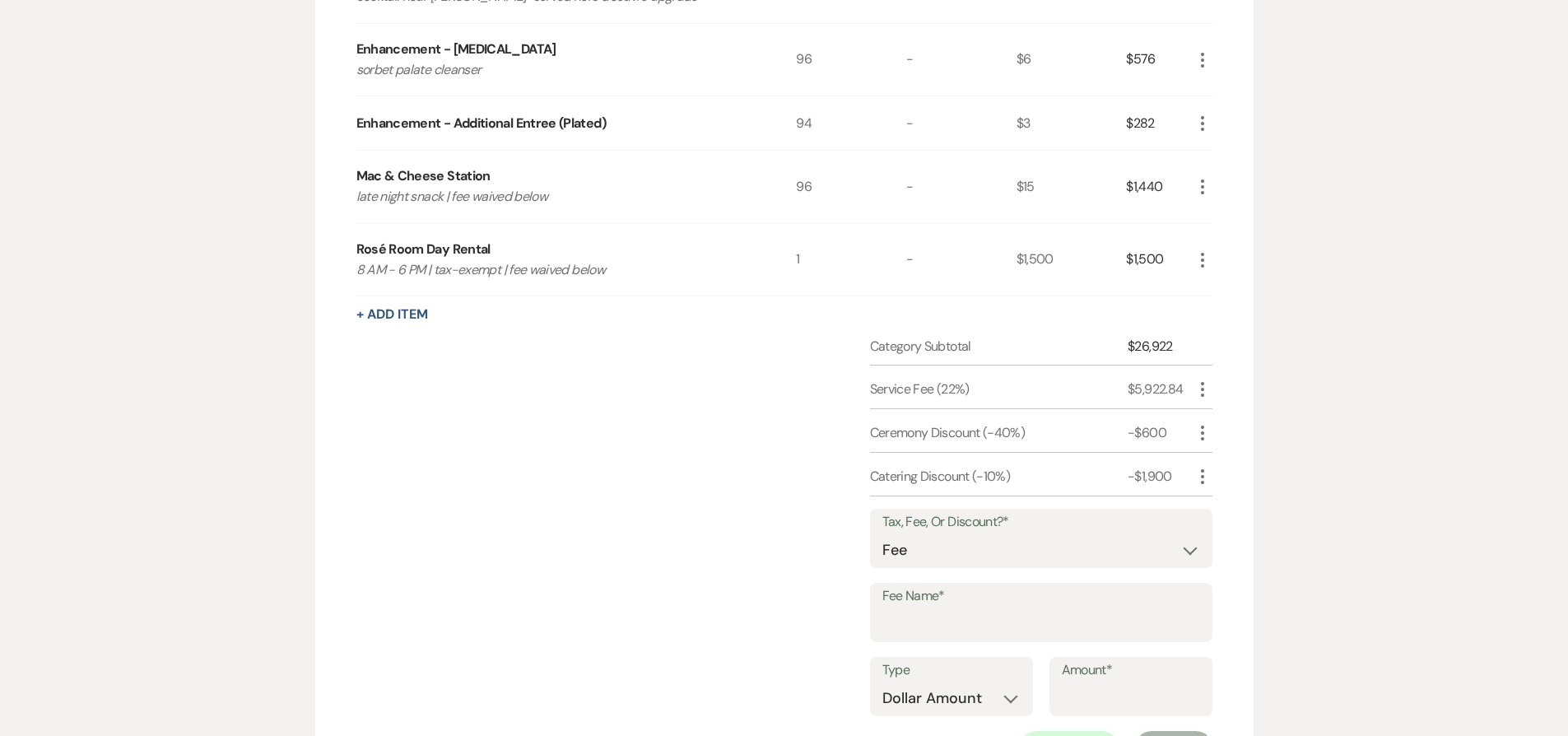
scroll to position [2029, 0]
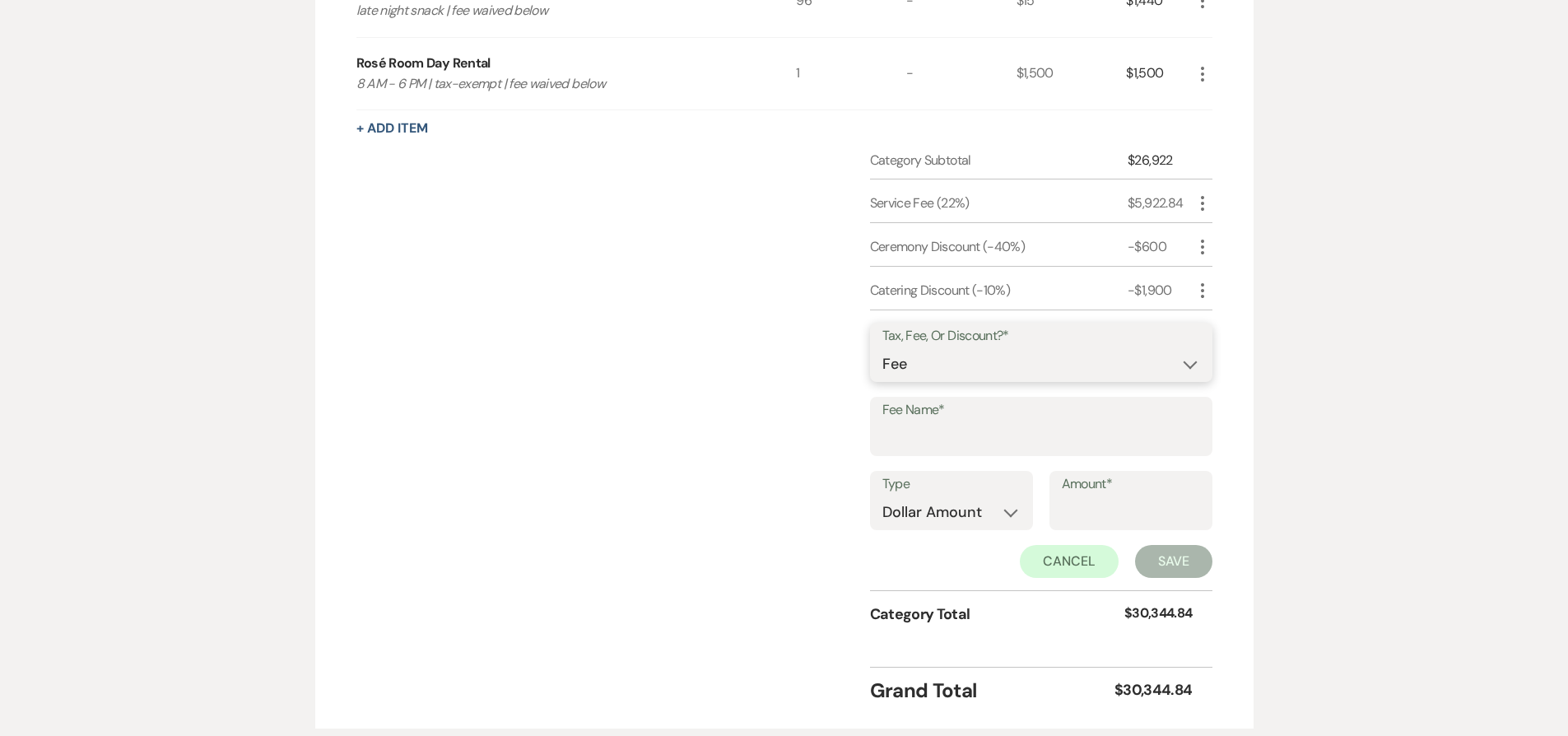
click at [965, 362] on select "Fee Discount Tax" at bounding box center [1041, 364] width 318 height 32
select select "2"
click at [883, 348] on select "Fee Discount Tax" at bounding box center [1041, 364] width 318 height 32
click at [989, 439] on input "Fee Name*" at bounding box center [1041, 438] width 318 height 32
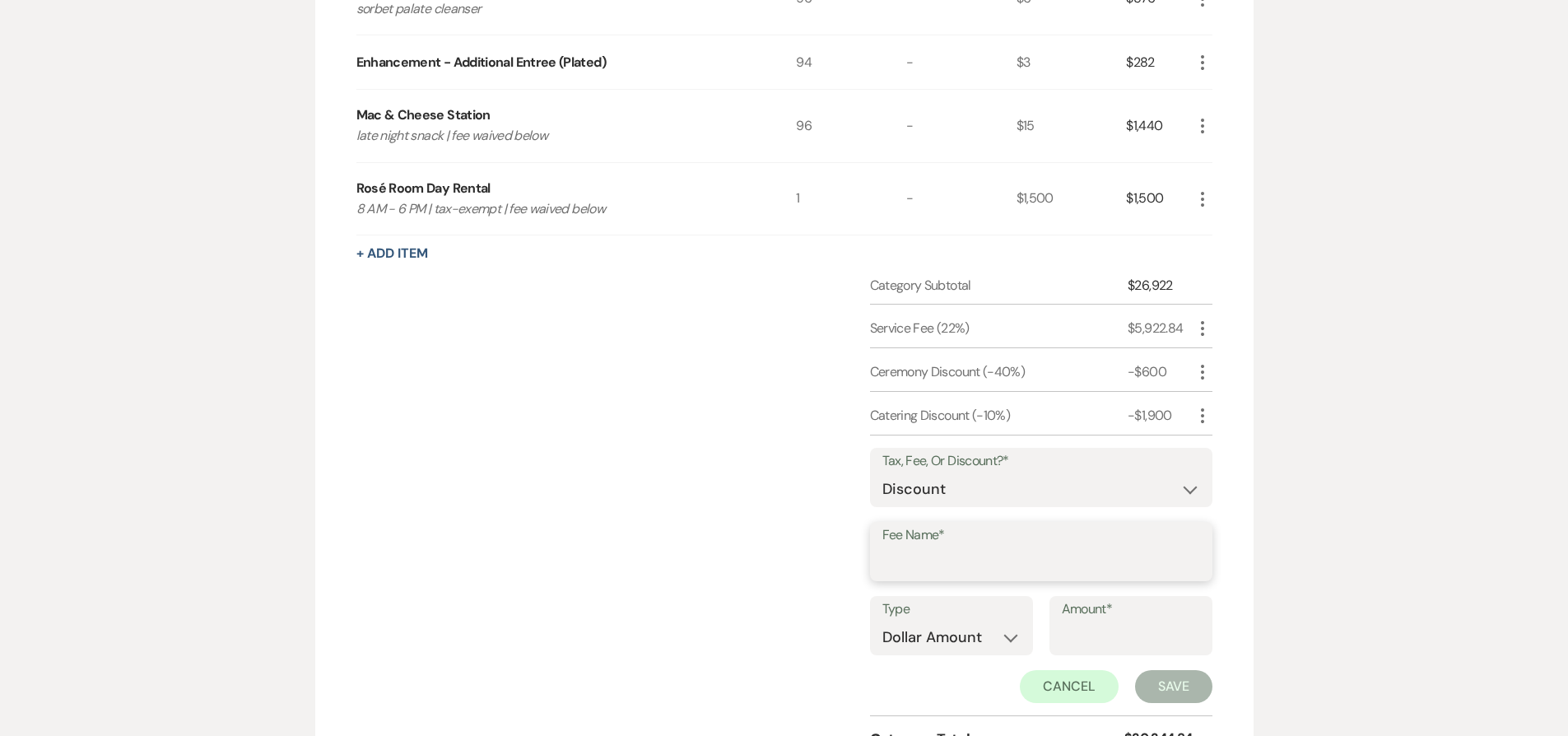
scroll to position [1906, 0]
click at [364, 115] on div "Mac & Cheese Station" at bounding box center [423, 114] width 135 height 20
drag, startPoint x: 364, startPoint y: 115, endPoint x: 464, endPoint y: 108, distance: 100.2
click at [464, 108] on div "Mac & Cheese Station" at bounding box center [423, 114] width 135 height 20
copy div "Mac & Cheese Station"
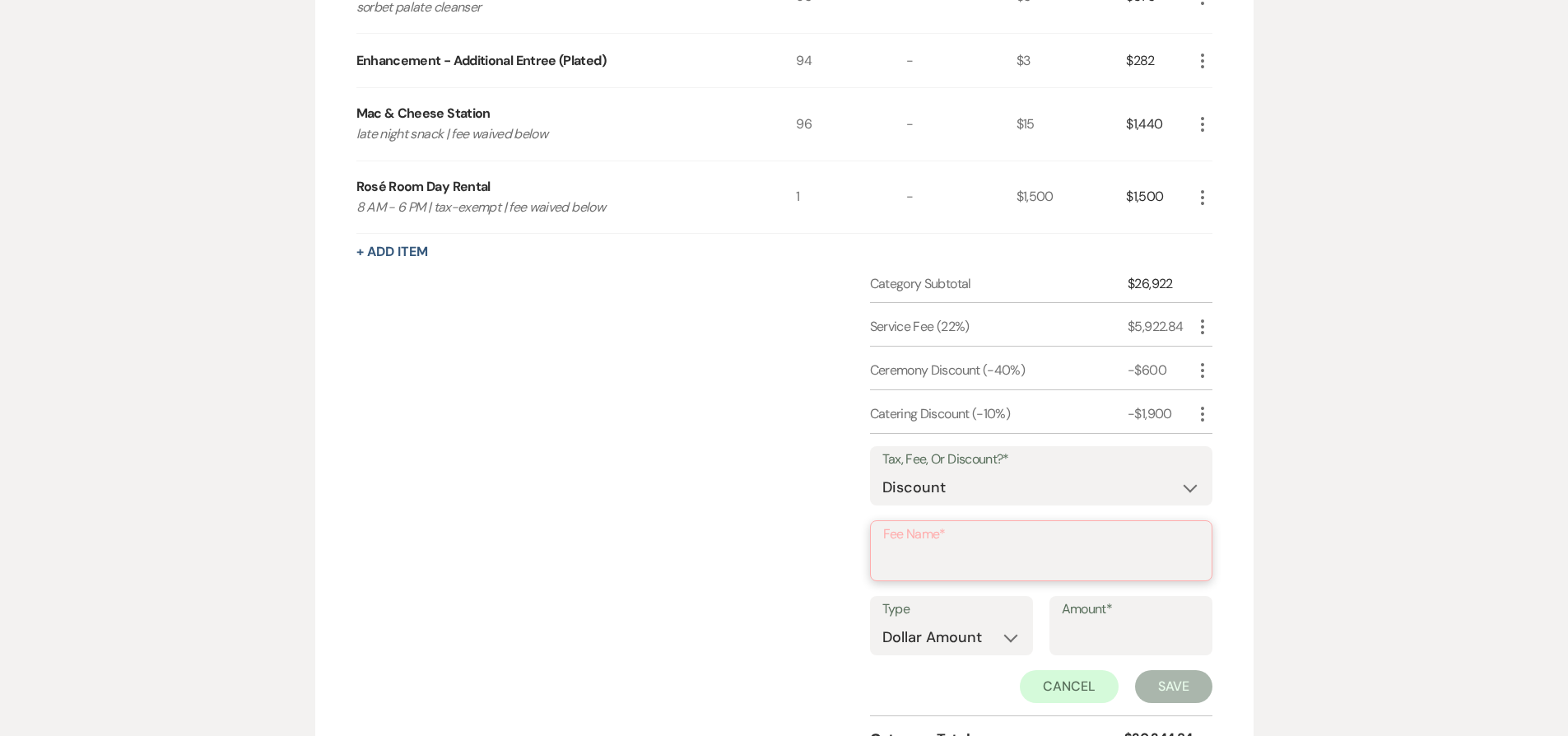
click at [959, 547] on input "Fee Name*" at bounding box center [1040, 562] width 316 height 32
paste input "Mac & Cheese Station"
click at [886, 558] on input "Mac & Cheese Station" at bounding box center [1041, 561] width 318 height 32
type input "Complimentary Mac & Cheese Station"
click at [1147, 123] on div "$1,440" at bounding box center [1159, 124] width 66 height 73
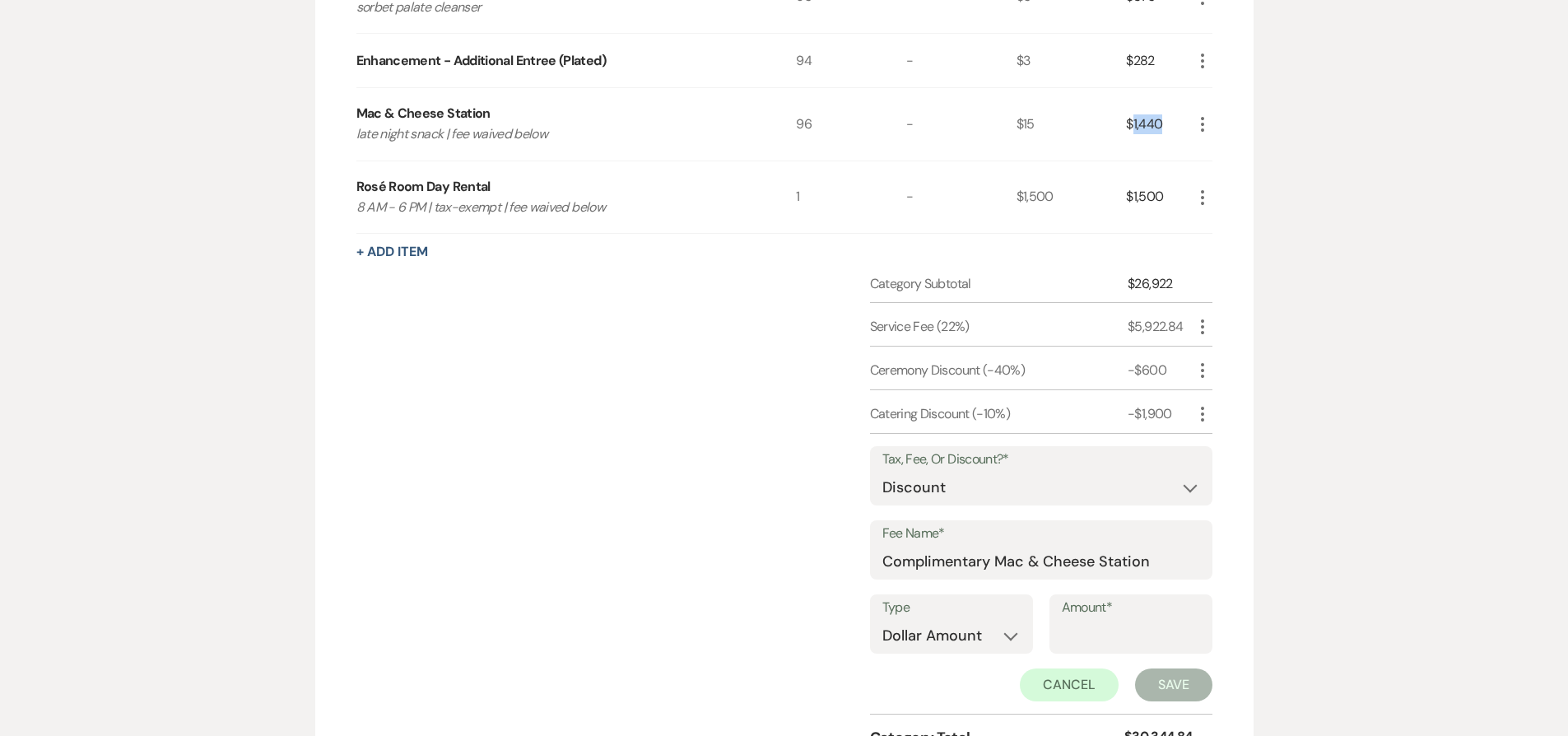
click at [1147, 123] on div "$1,440" at bounding box center [1159, 124] width 66 height 73
click at [1099, 625] on input "Amount*" at bounding box center [1131, 635] width 139 height 32
paste input "1440"
type input "1440"
click at [1135, 690] on button "Save" at bounding box center [1174, 684] width 78 height 33
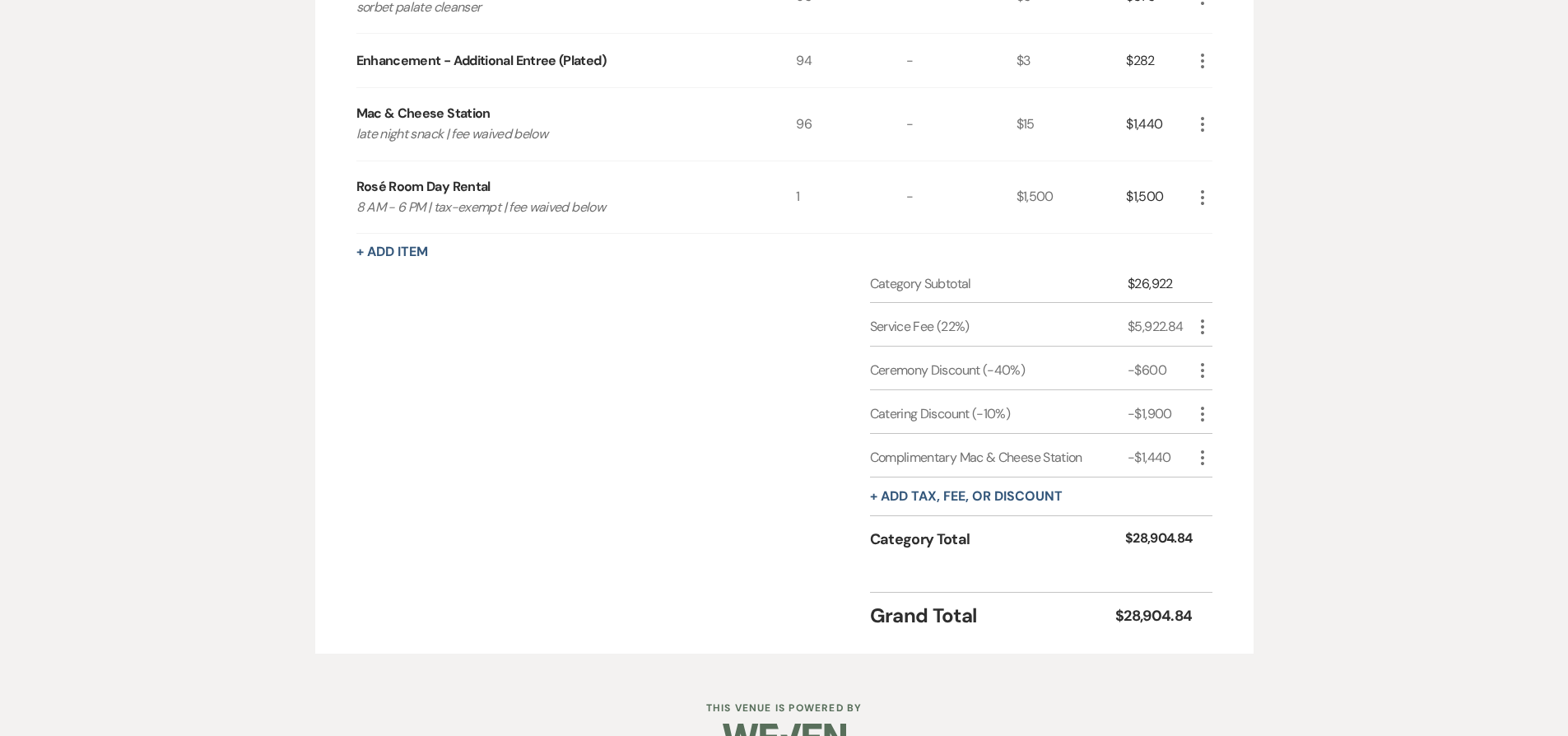
click at [371, 185] on div "Rosé Room Day Rental" at bounding box center [423, 186] width 135 height 20
drag, startPoint x: 371, startPoint y: 185, endPoint x: 474, endPoint y: 185, distance: 103.0
click at [474, 185] on div "Rosé Room Day Rental" at bounding box center [423, 186] width 135 height 20
click at [940, 501] on button "+ Add tax, fee, or discount" at bounding box center [966, 496] width 193 height 13
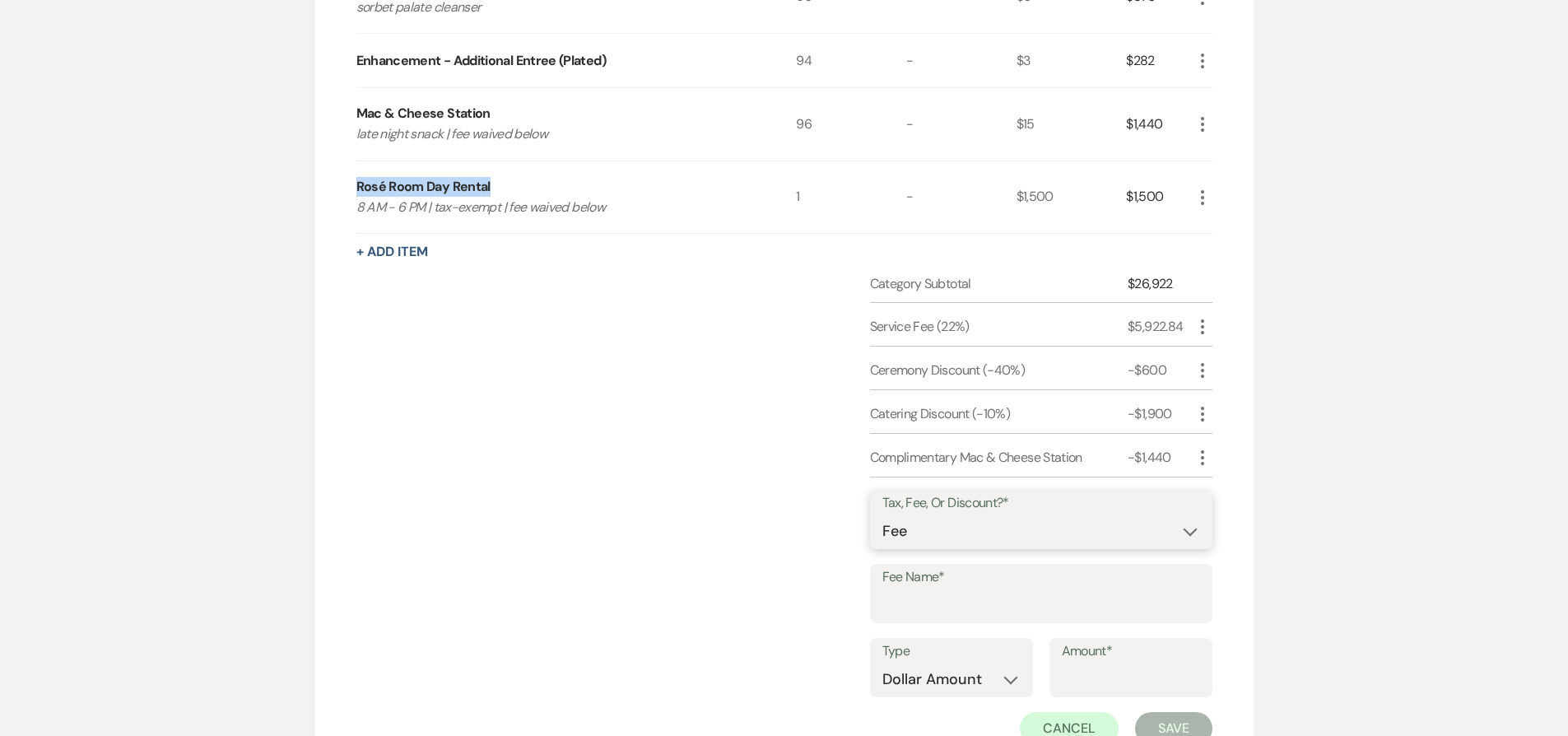
click at [951, 517] on select "Fee Discount Tax" at bounding box center [1041, 532] width 318 height 32
select select "2"
click at [883, 516] on select "Fee Discount Tax" at bounding box center [1041, 532] width 318 height 32
click at [949, 590] on input "Fee Name*" at bounding box center [1041, 605] width 318 height 32
paste input "Rosé Room Day Rental"
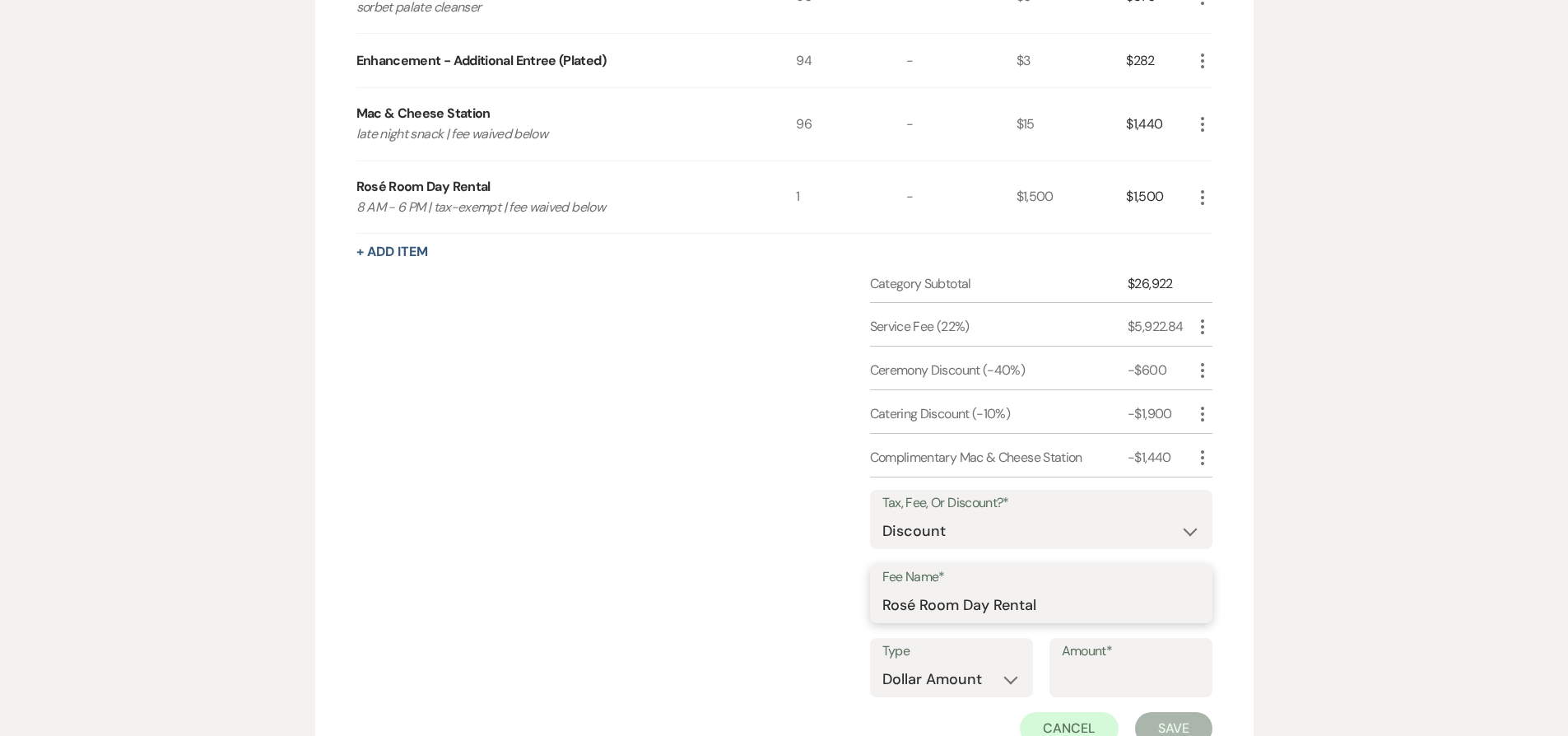
type input "Rosé Room Day Rental"
click at [1085, 676] on input "Amount*" at bounding box center [1131, 679] width 139 height 32
type input "1500"
click at [1154, 714] on button "Save" at bounding box center [1174, 728] width 78 height 33
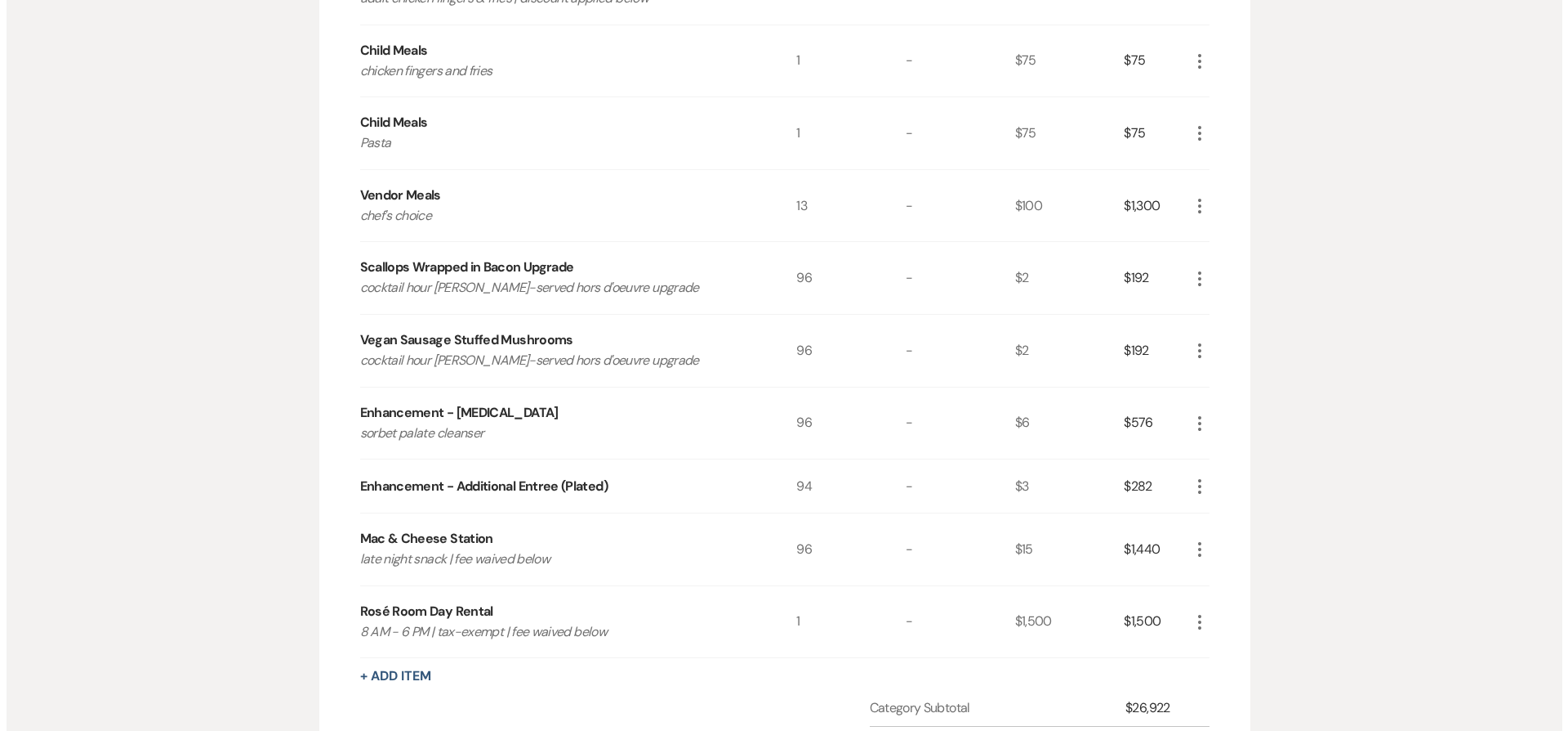
scroll to position [1976, 0]
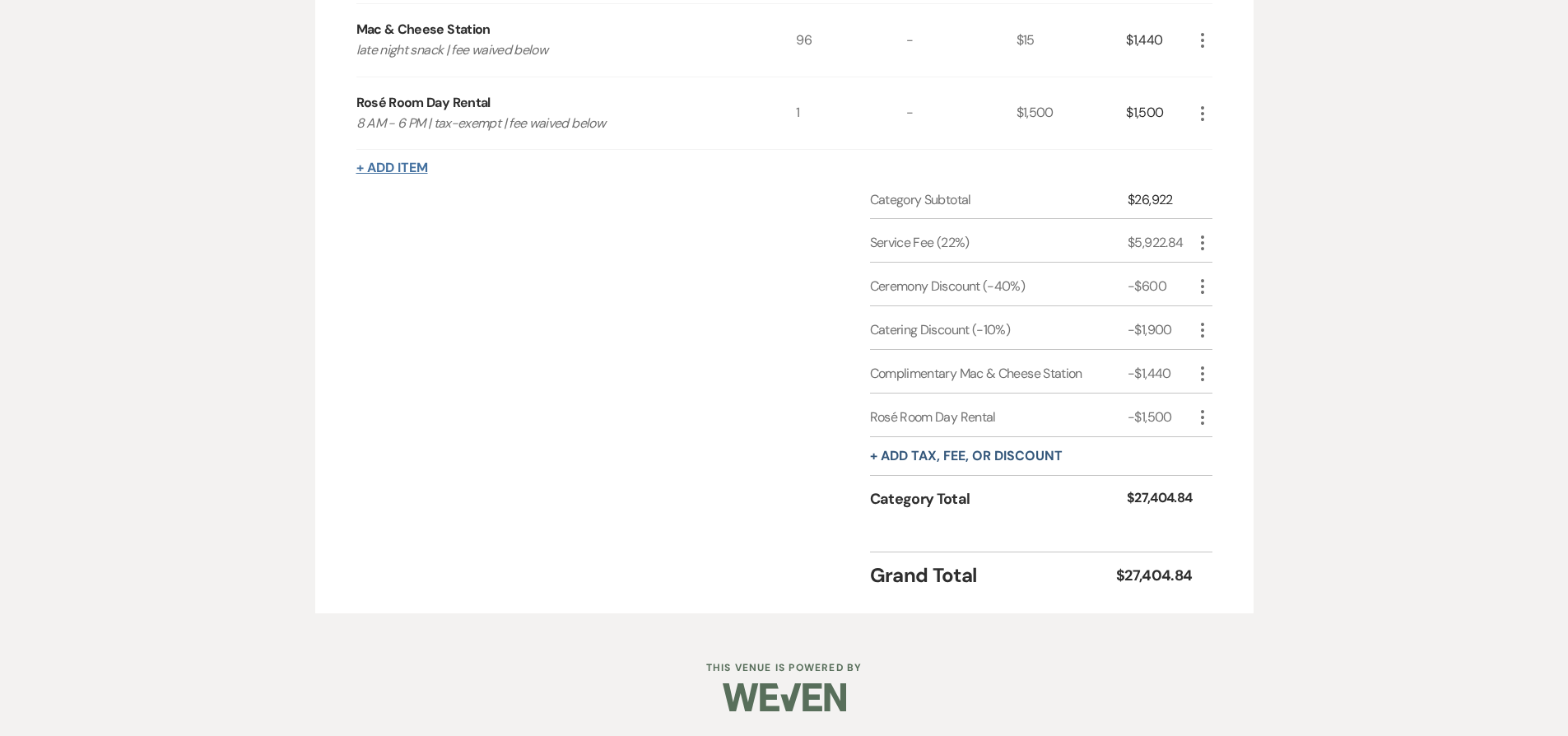
click at [406, 168] on button "+ Add Item" at bounding box center [392, 168] width 72 height 13
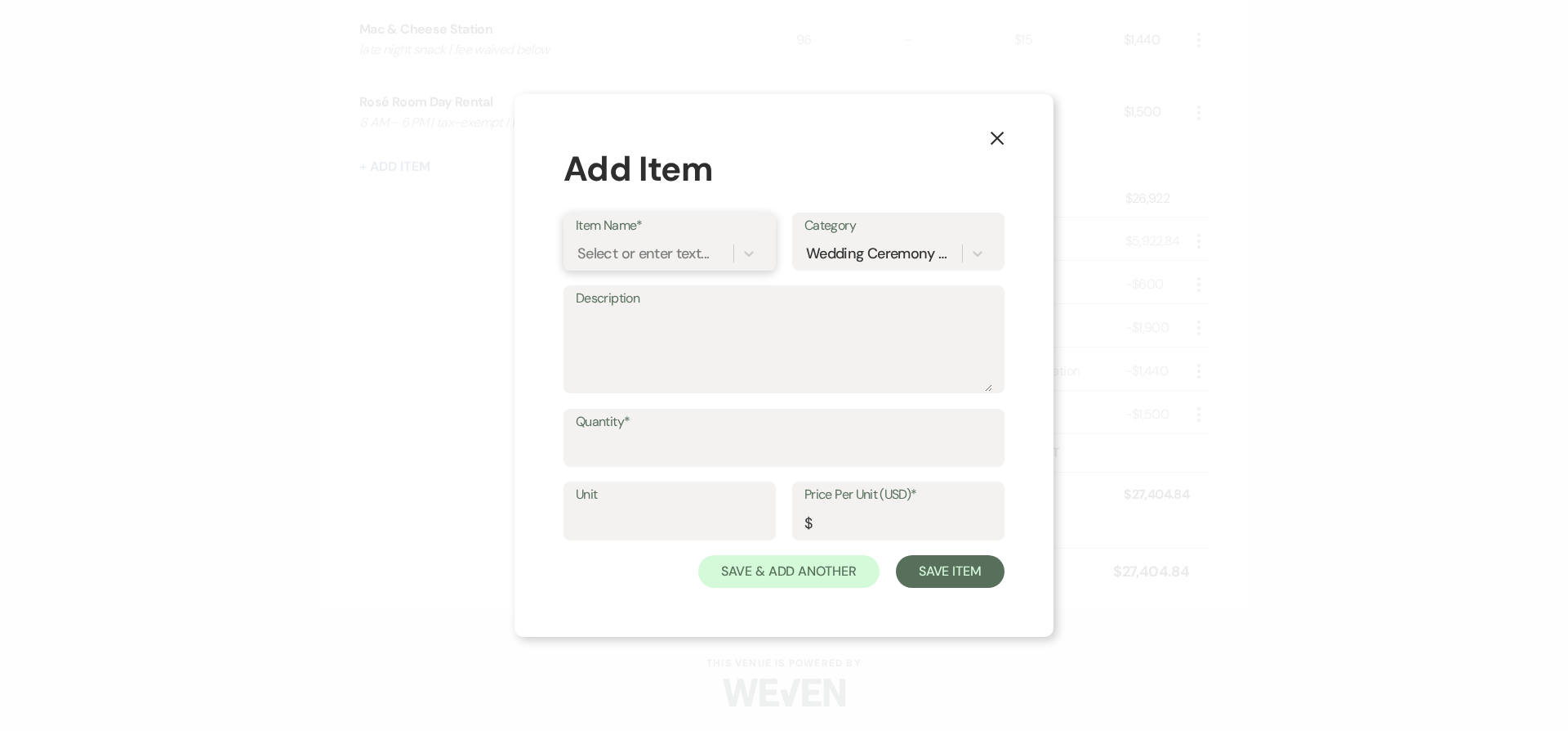
click at [704, 258] on div "Select or enter text..." at bounding box center [642, 253] width 132 height 22
type input "bubb"
click at [700, 319] on div "Wilde Cock White Bubbly" at bounding box center [670, 327] width 188 height 33
type textarea "Sparkling White Wine"
type input "46.75"
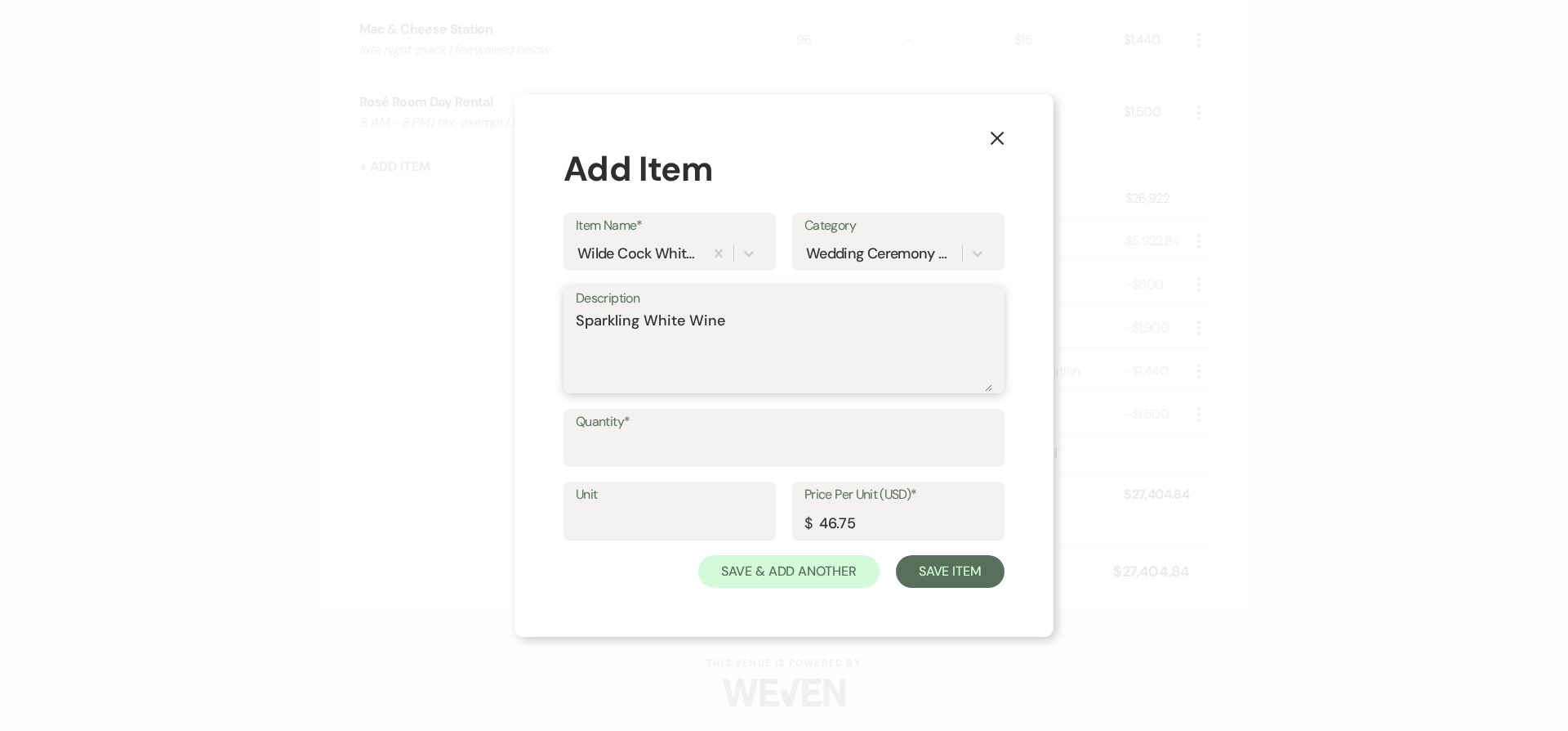
click at [791, 326] on textarea "Sparkling White Wine" at bounding box center [784, 351] width 417 height 82
type textarea "Sparkling White Wine | for toast"
type input "12"
click at [833, 584] on button "Save & Add Another" at bounding box center [789, 571] width 181 height 33
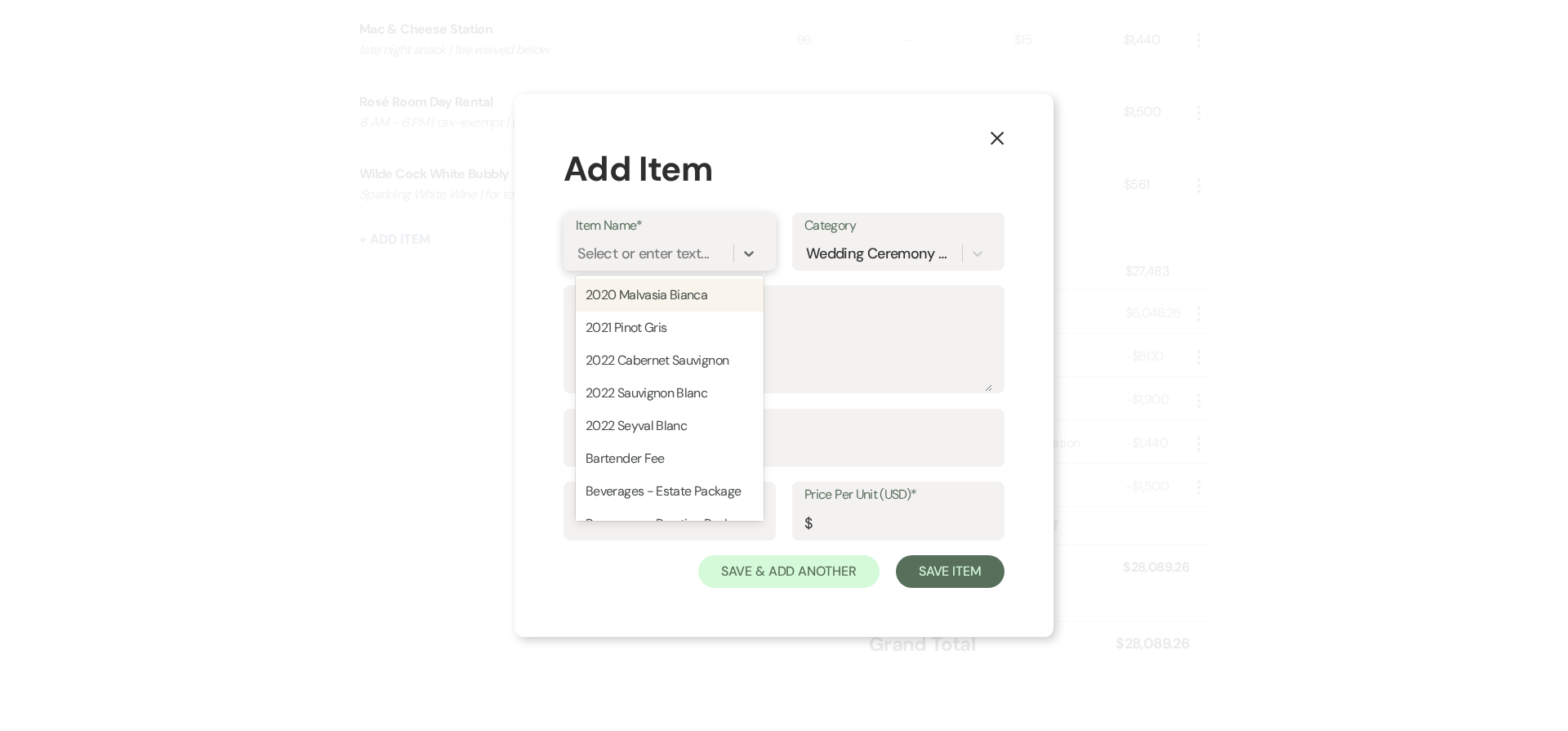
click at [659, 246] on div "Select or enter text..." at bounding box center [642, 253] width 132 height 22
type input "whi"
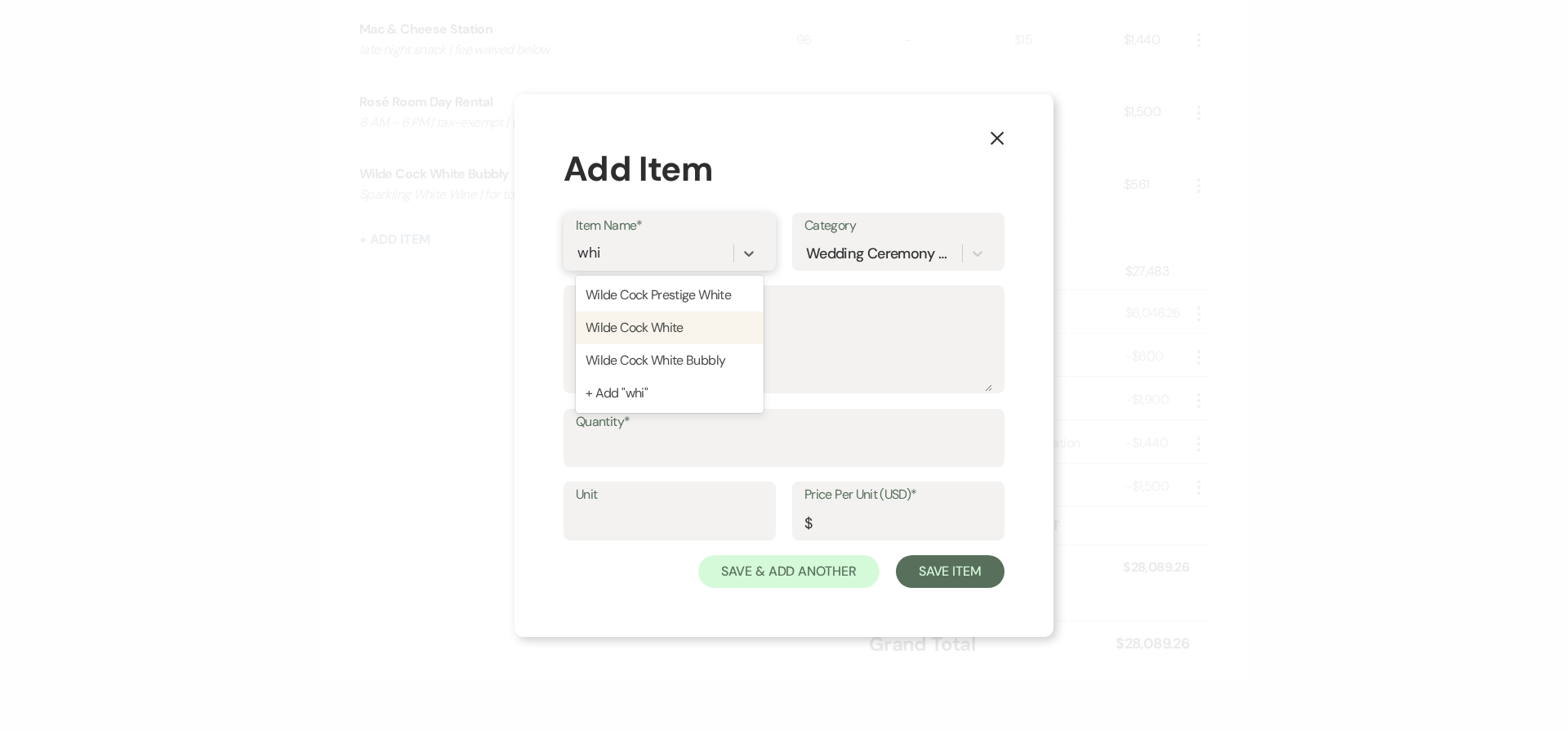
type textarea "Gerwurztraminer Blend"
type input "31.5"
click at [712, 437] on input "1" at bounding box center [784, 449] width 417 height 32
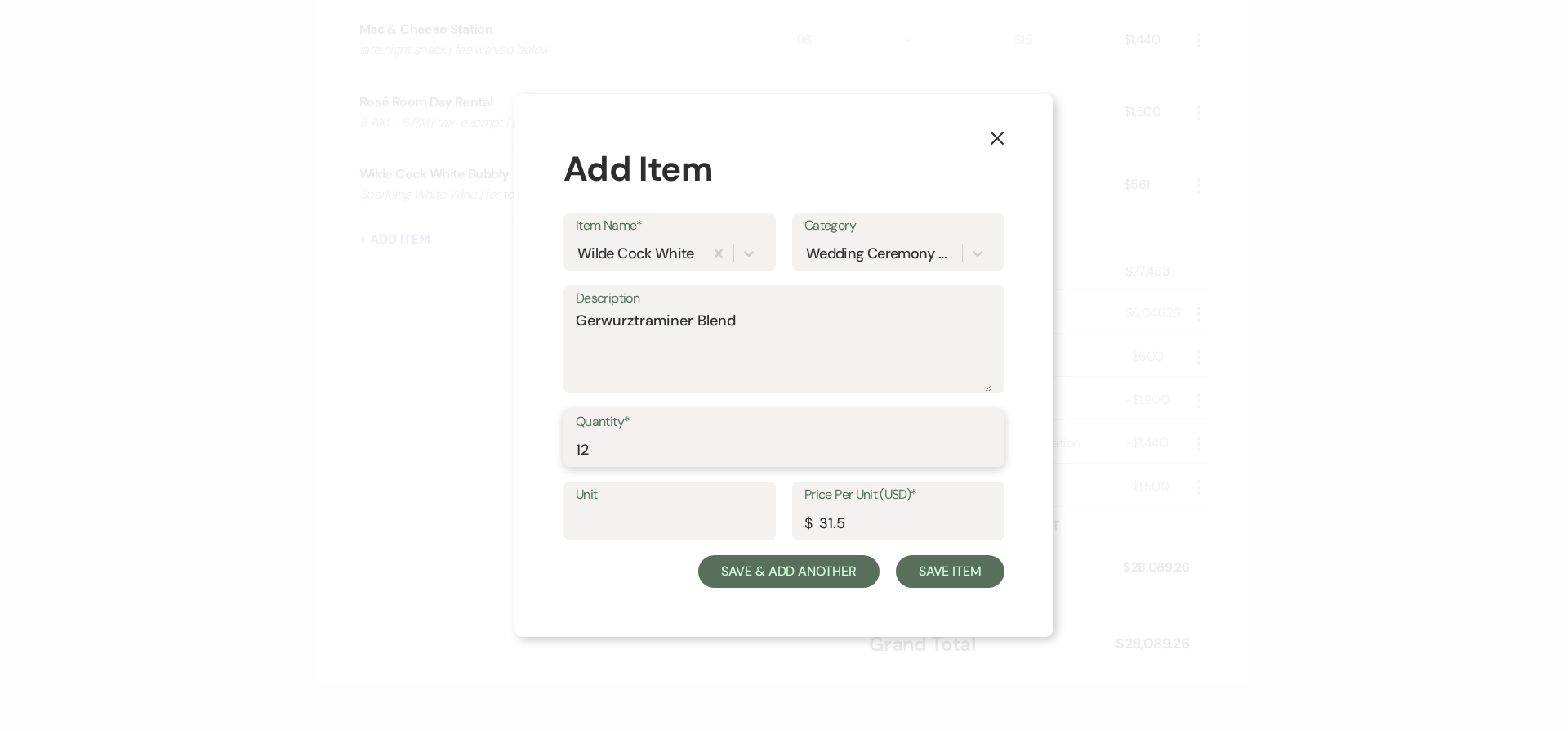
type input "12"
click at [801, 564] on button "Save & Add Another" at bounding box center [789, 571] width 181 height 33
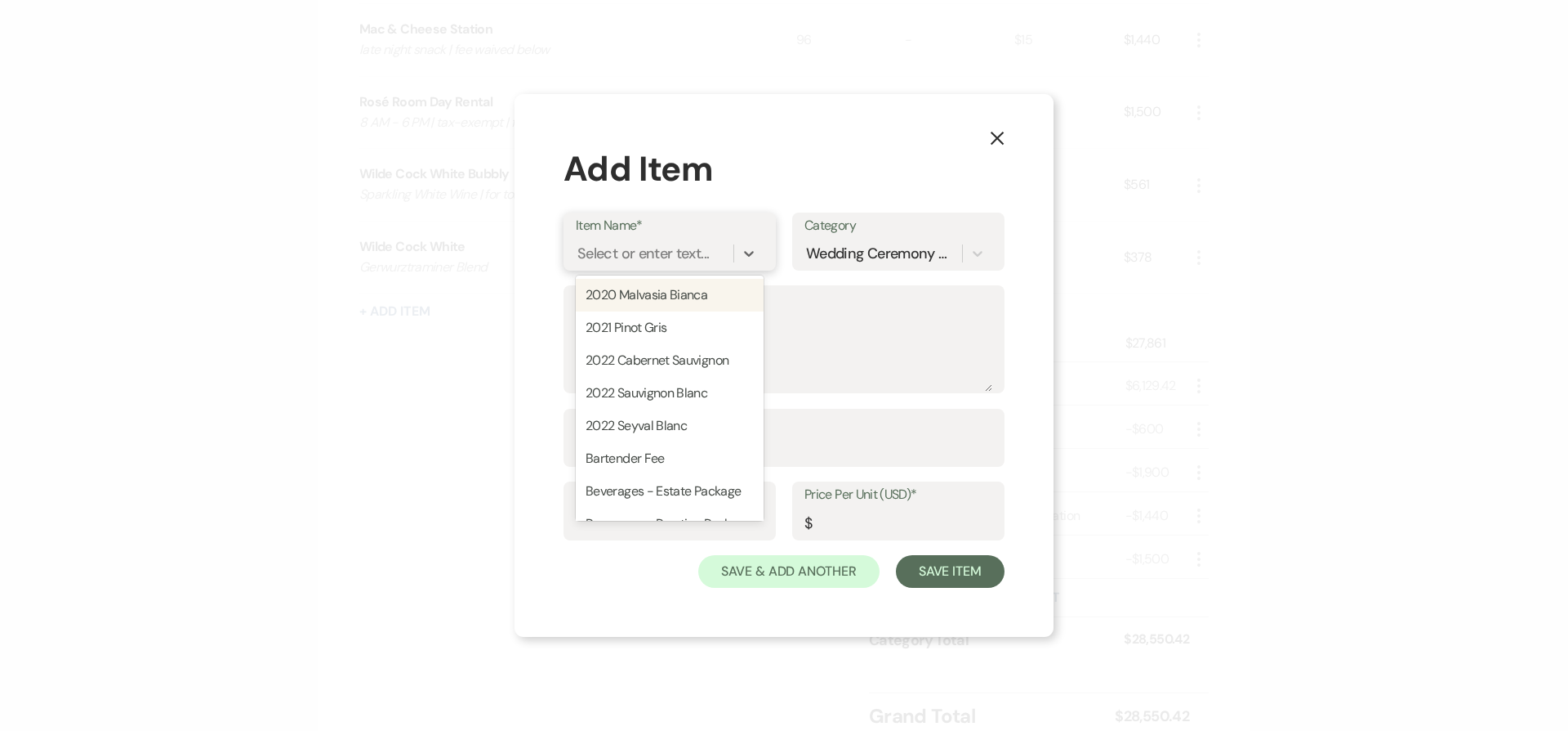
click at [682, 258] on div "Select or enter text..." at bounding box center [642, 253] width 132 height 22
type input "pres"
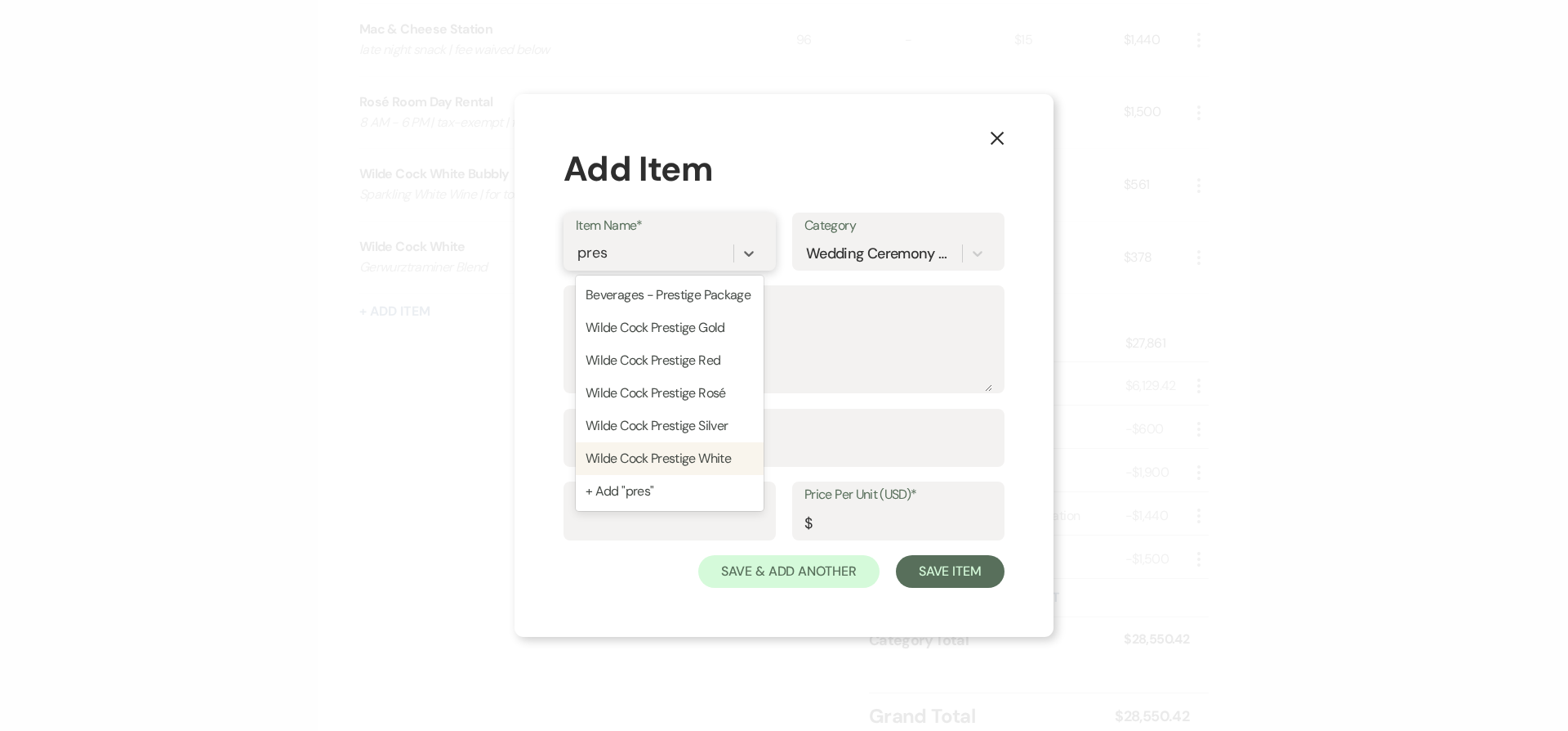
click at [709, 474] on div "Wilde Cock Prestige White" at bounding box center [670, 458] width 188 height 33
type textarea "Chardonnay Blend"
type input "37.5"
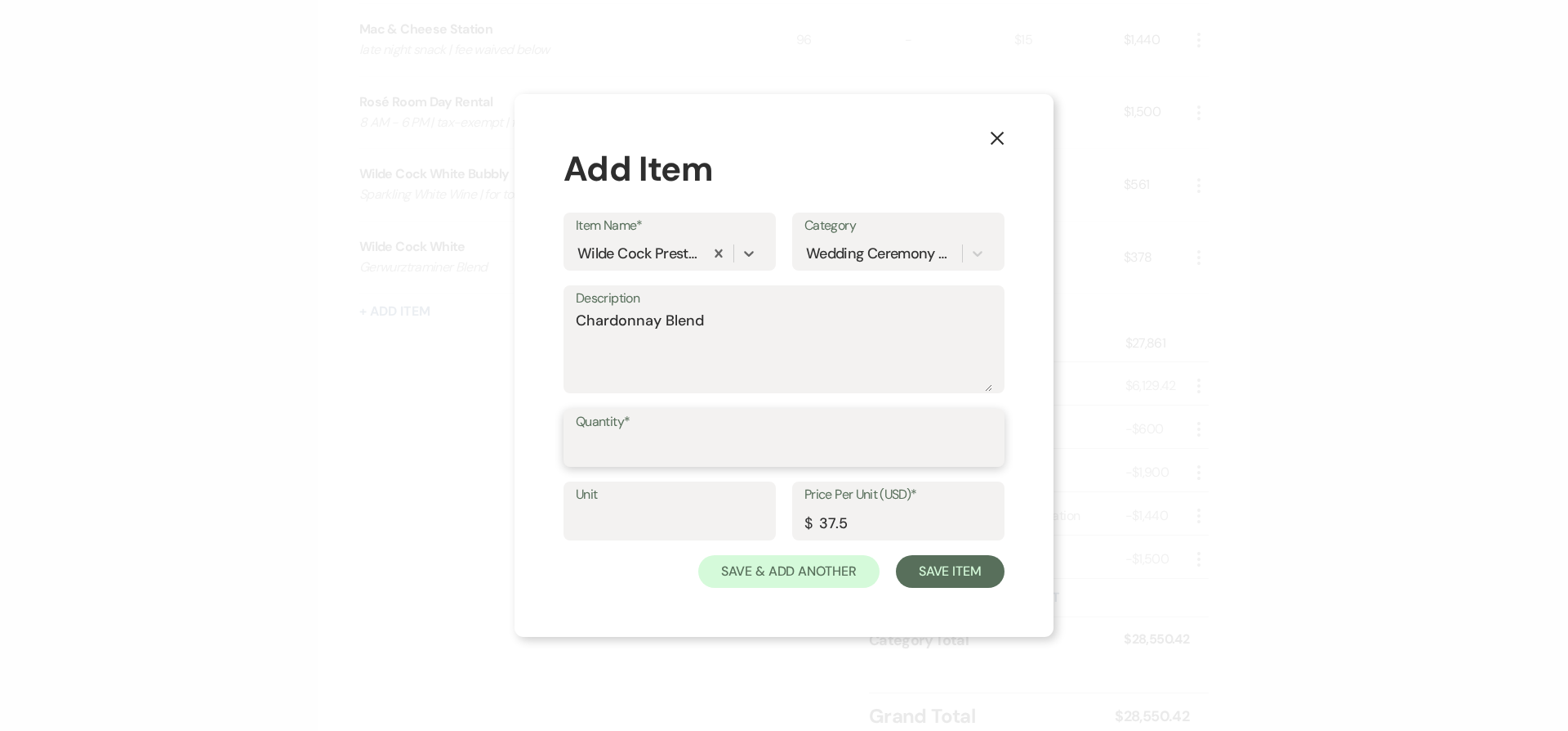
click at [706, 452] on input "Quantity*" at bounding box center [784, 449] width 417 height 32
type input "12"
click at [811, 572] on button "Save & Add Another" at bounding box center [789, 571] width 181 height 33
click at [617, 251] on div "Select or enter text..." at bounding box center [642, 253] width 132 height 22
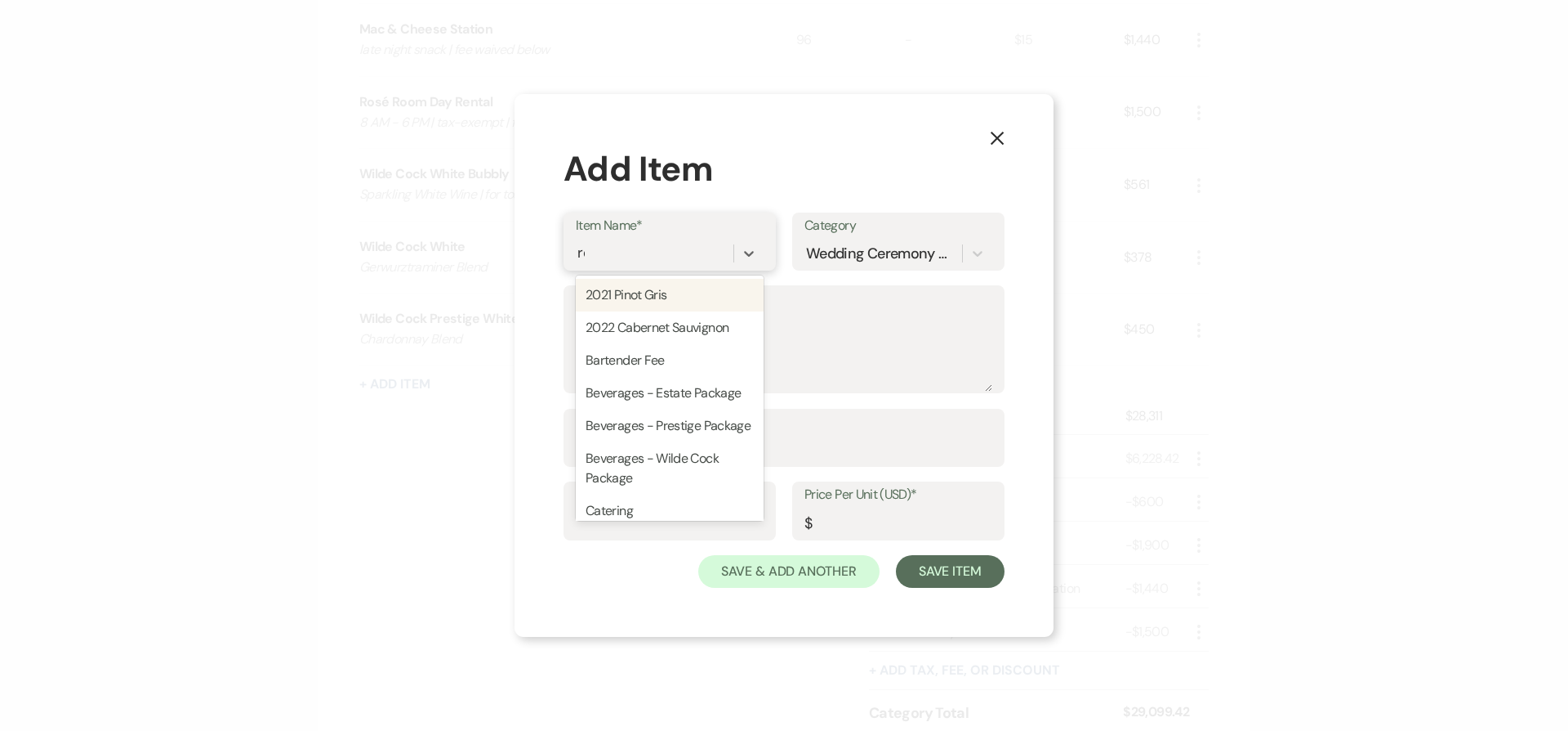
type input "red"
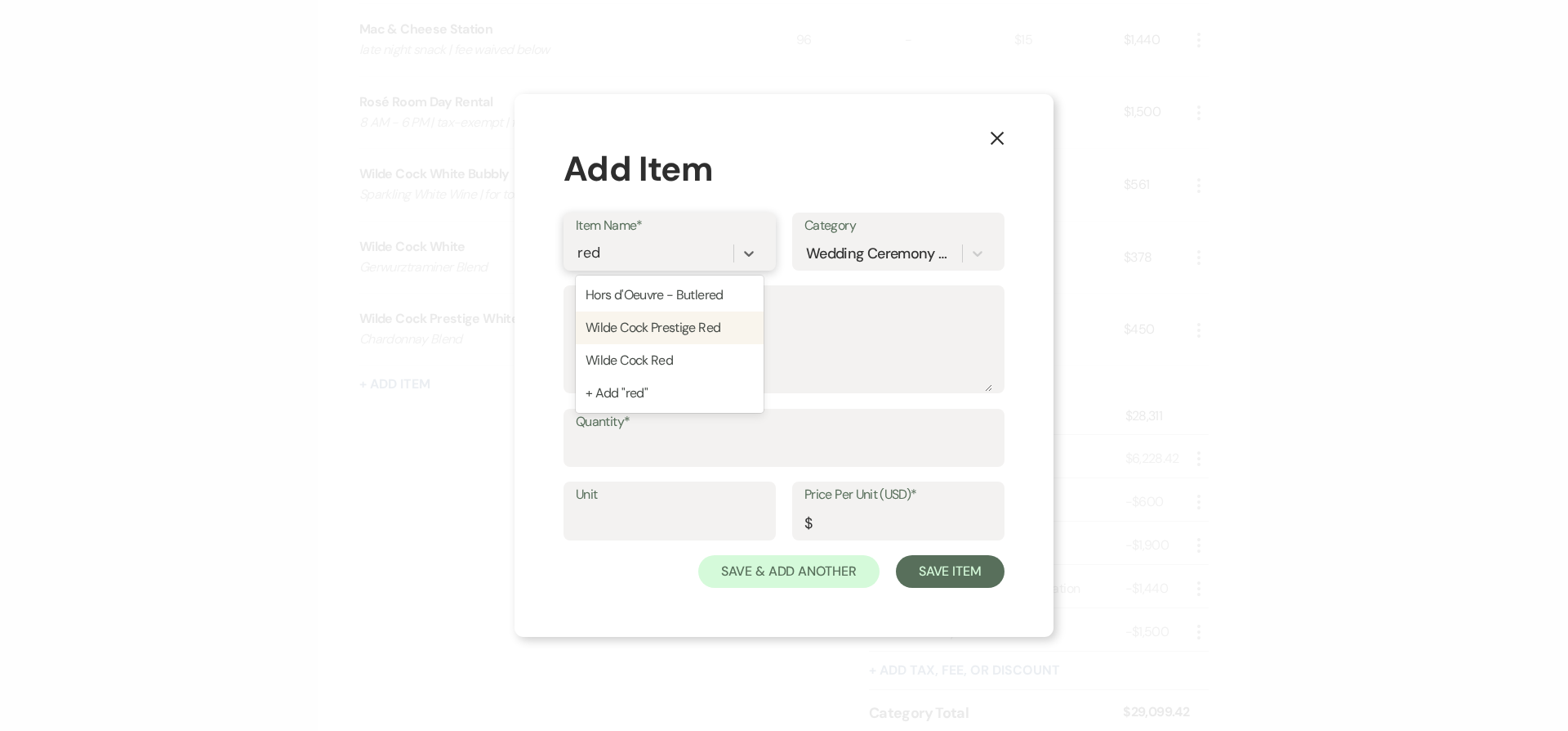
click at [649, 339] on div "Wilde Cock Prestige Red" at bounding box center [670, 327] width 188 height 33
type textarea "Super Tuscan Blend"
type input "37.5"
click at [737, 448] on input "Quantity*" at bounding box center [784, 449] width 417 height 32
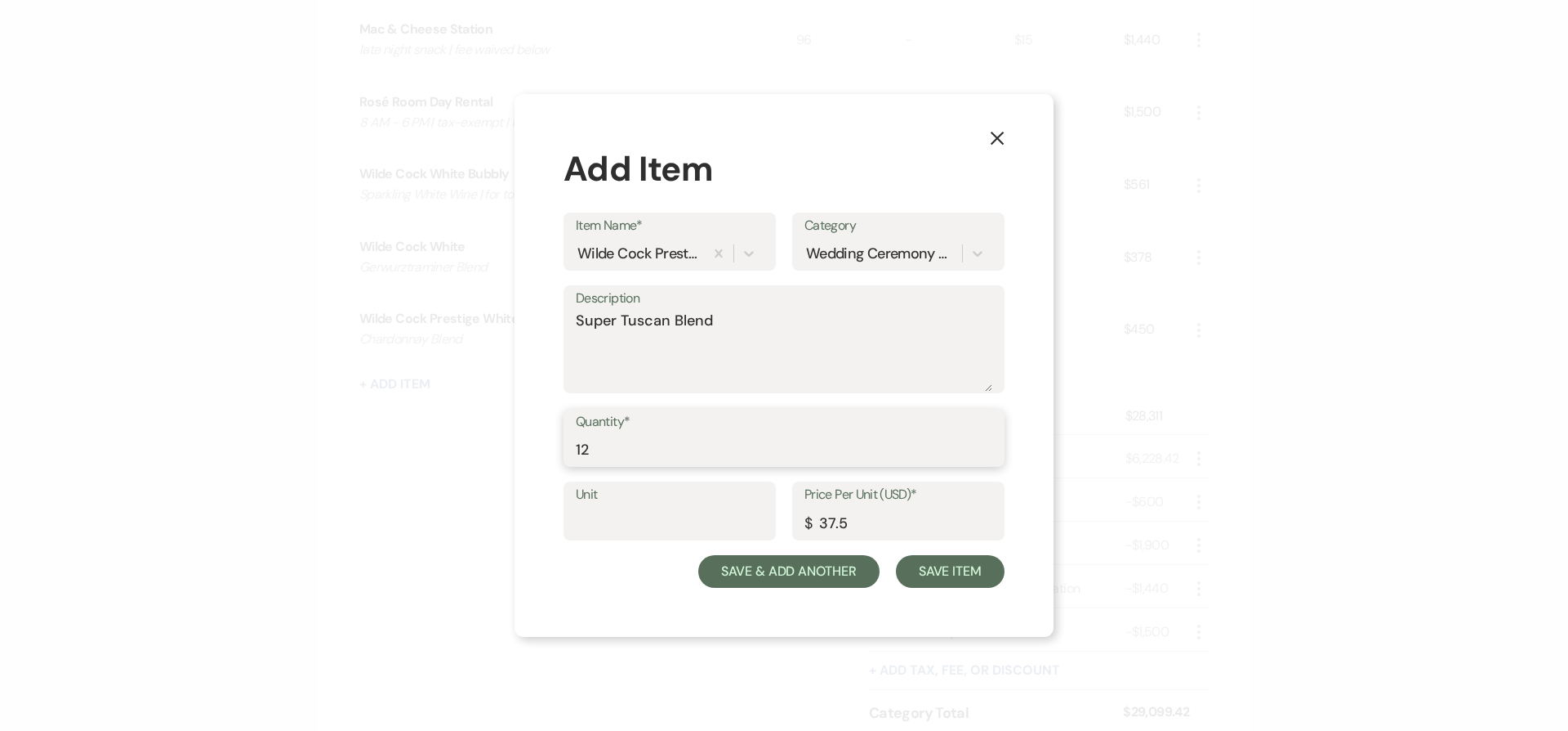
type input "12"
click at [808, 563] on button "Save & Add Another" at bounding box center [789, 571] width 181 height 33
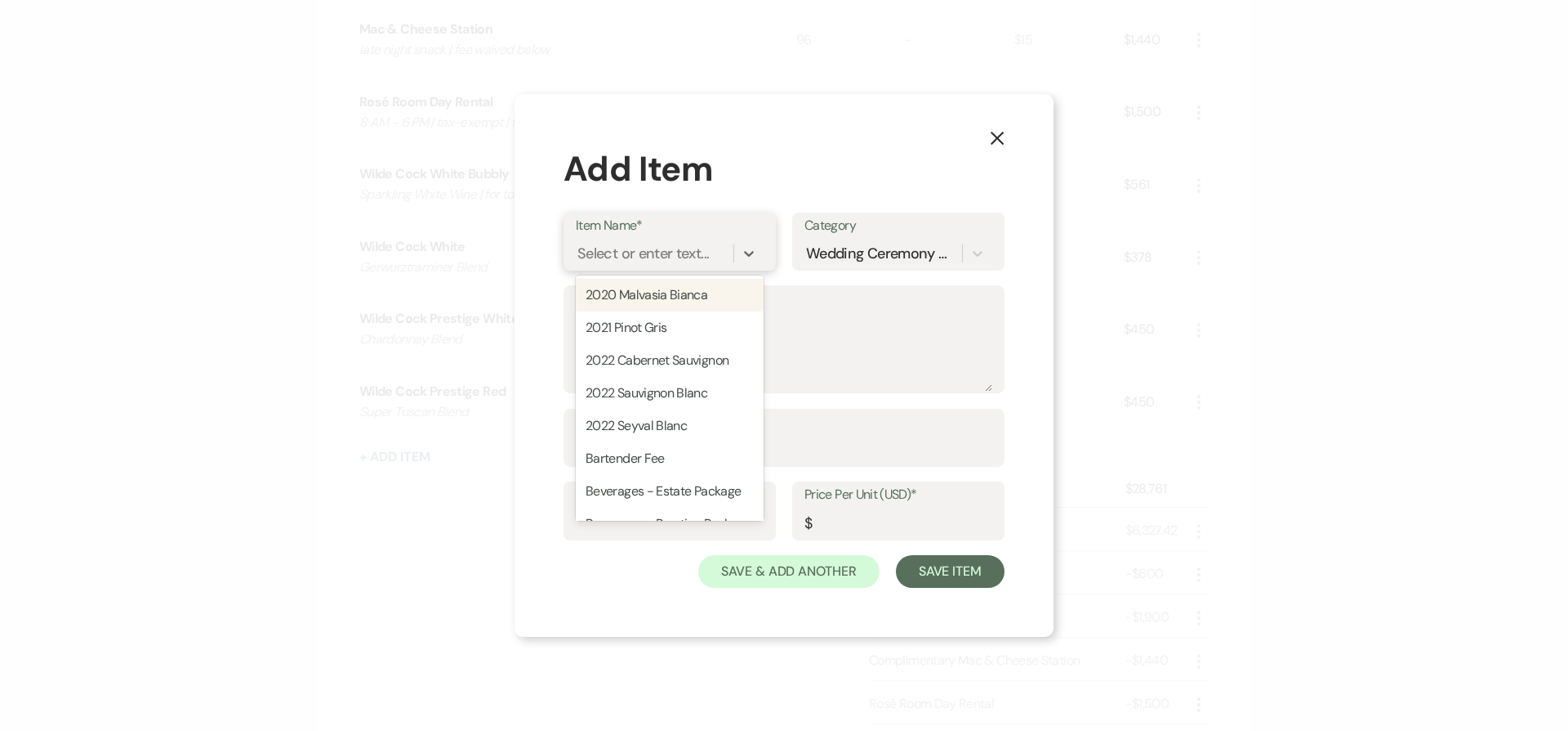
click at [666, 257] on div "Select or enter text..." at bounding box center [642, 253] width 132 height 22
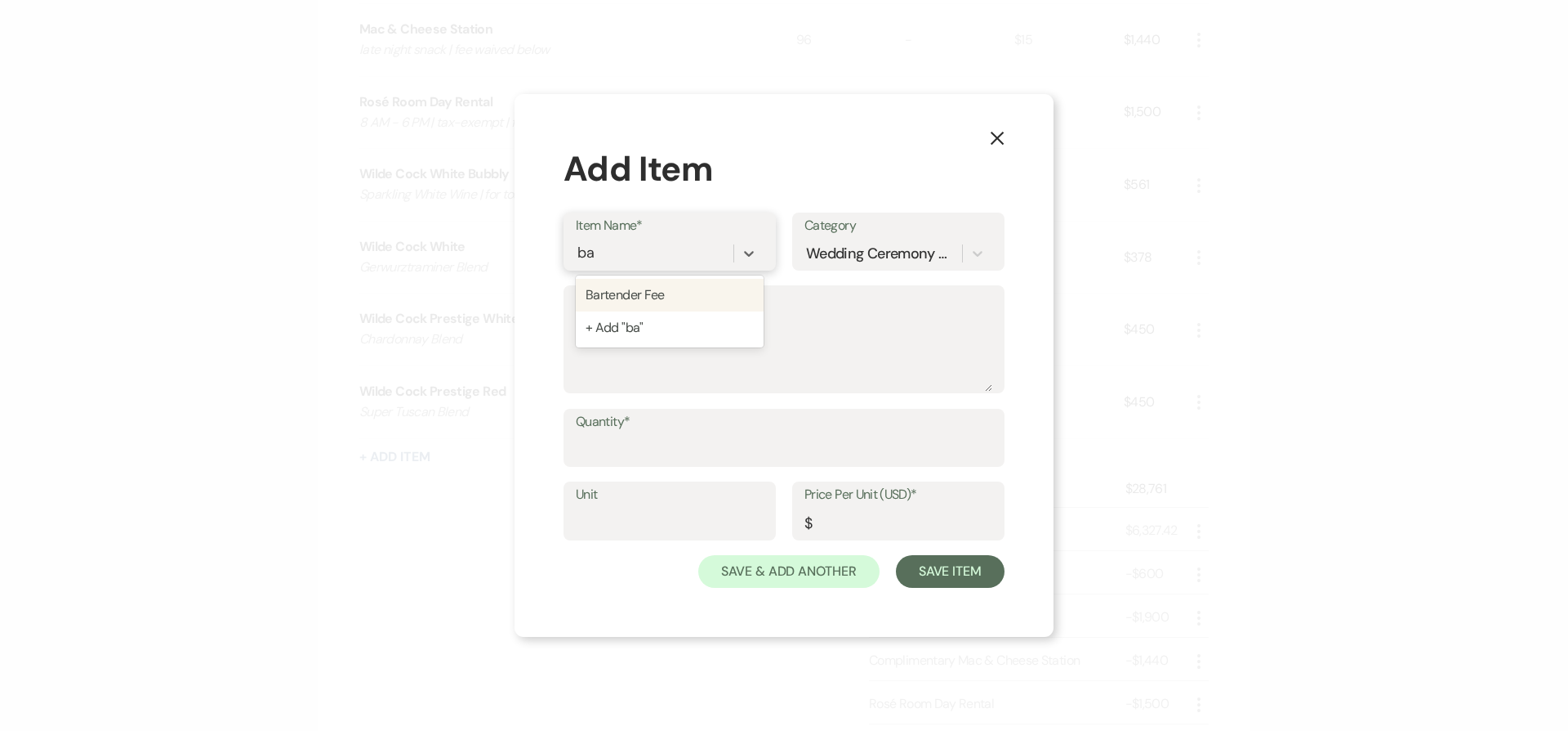
type input "b"
type input "Bacchus Red"
type textarea "estate bordeaux bled"
type input "12"
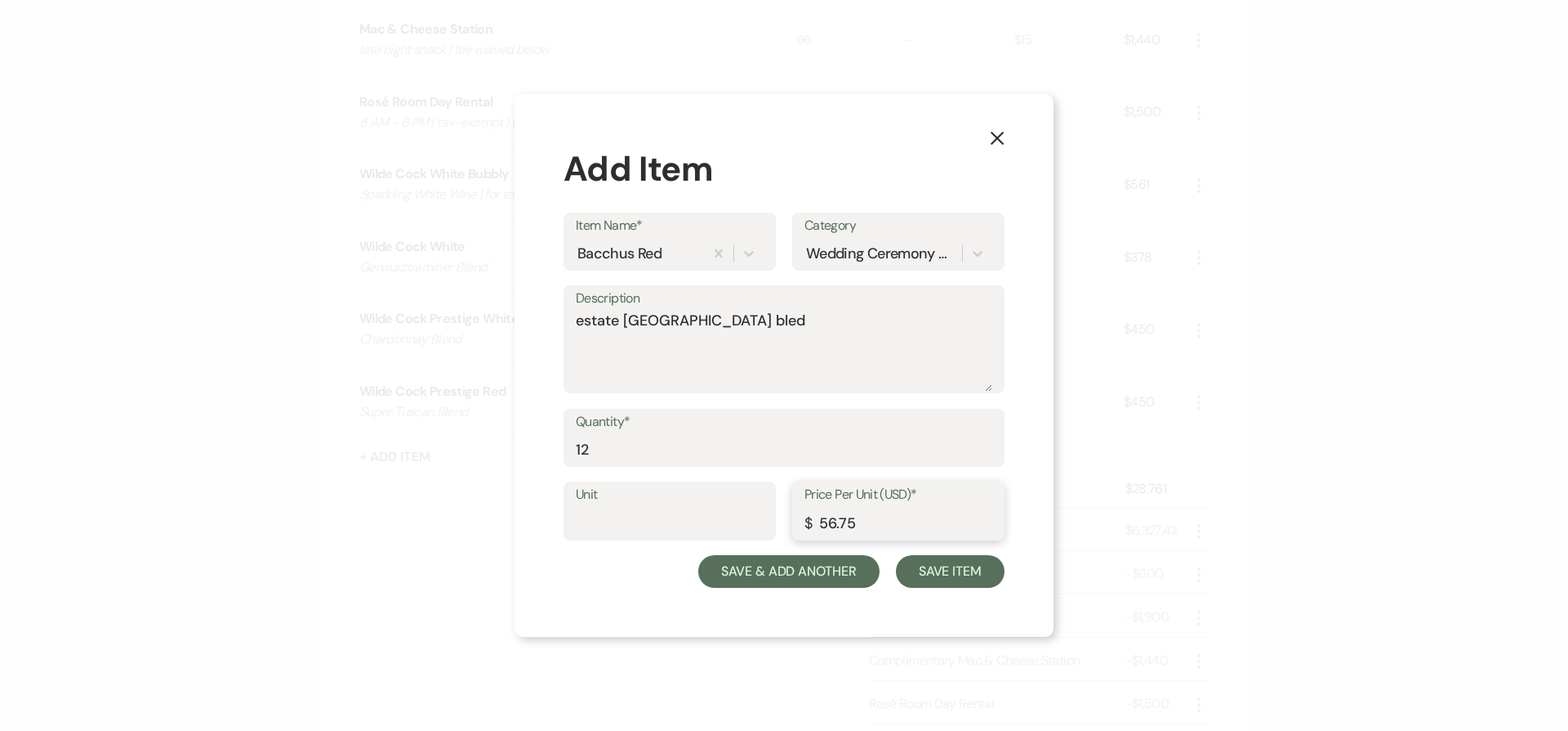
type input "56.75"
click at [822, 573] on button "Save & Add Another" at bounding box center [789, 571] width 181 height 33
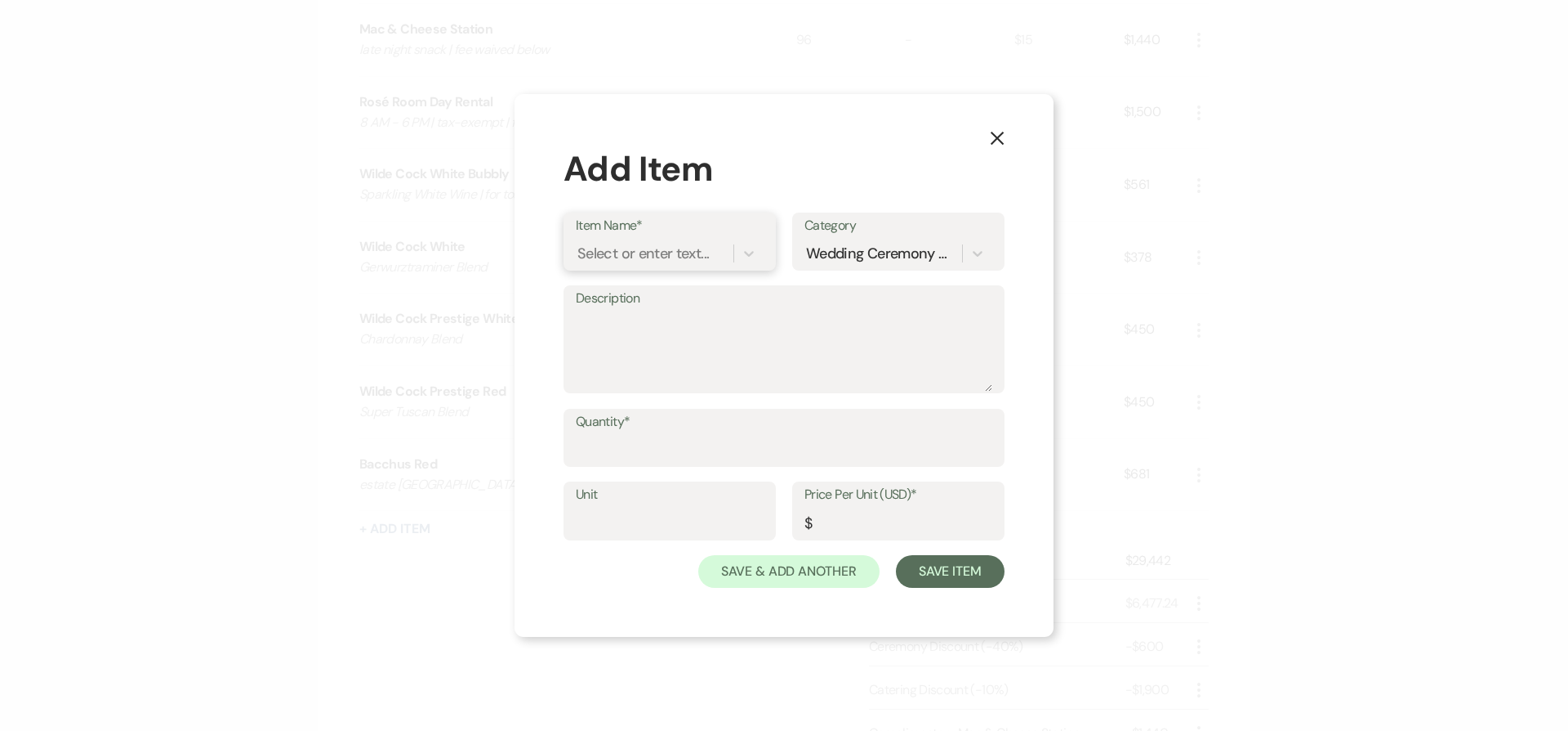
click at [624, 259] on div "Select or enter text..." at bounding box center [642, 253] width 132 height 22
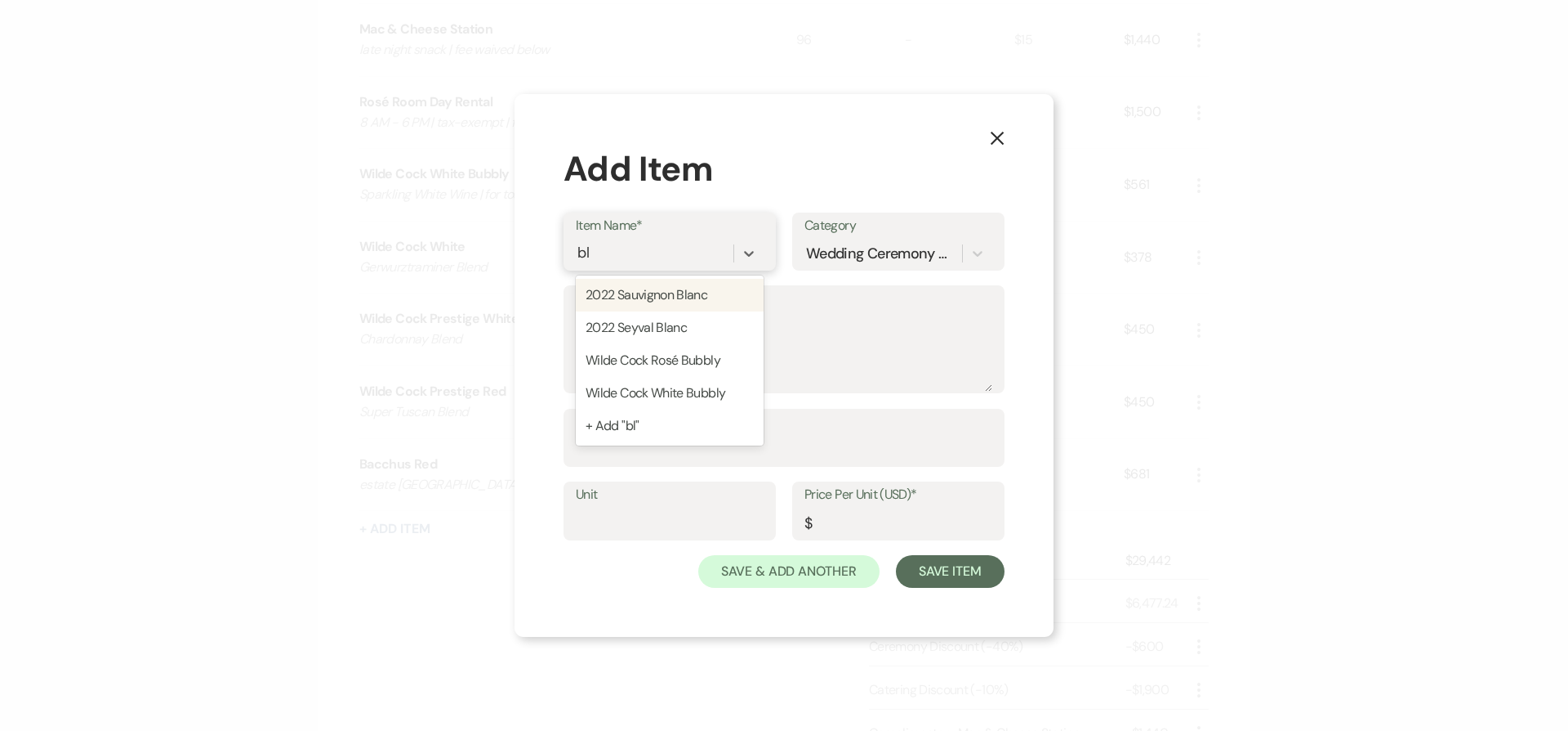
type input "b"
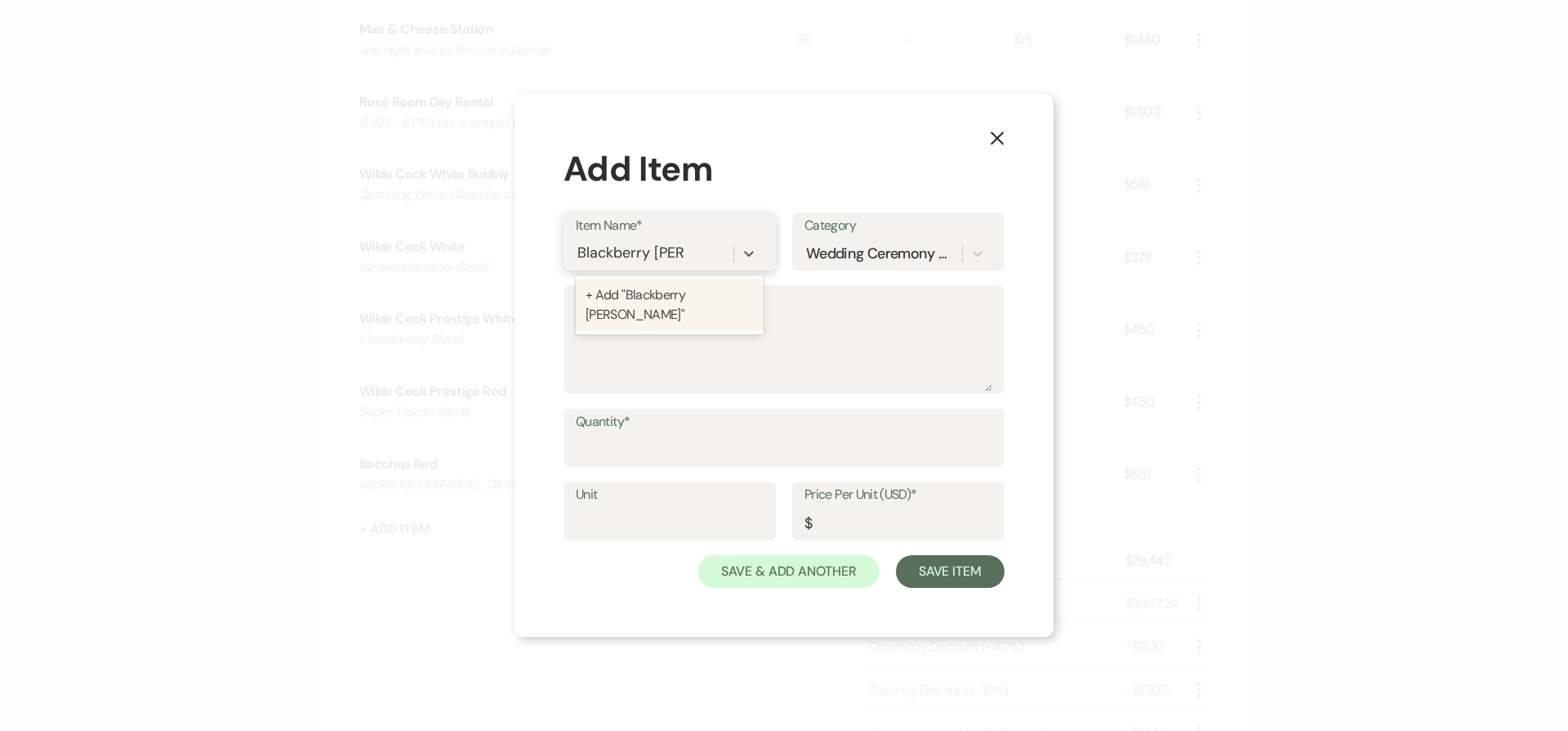
type input "Blackberry Merlot"
type textarea "f"
type textarea "fruit wine | for spritzers"
type input "12"
type input "31.5"
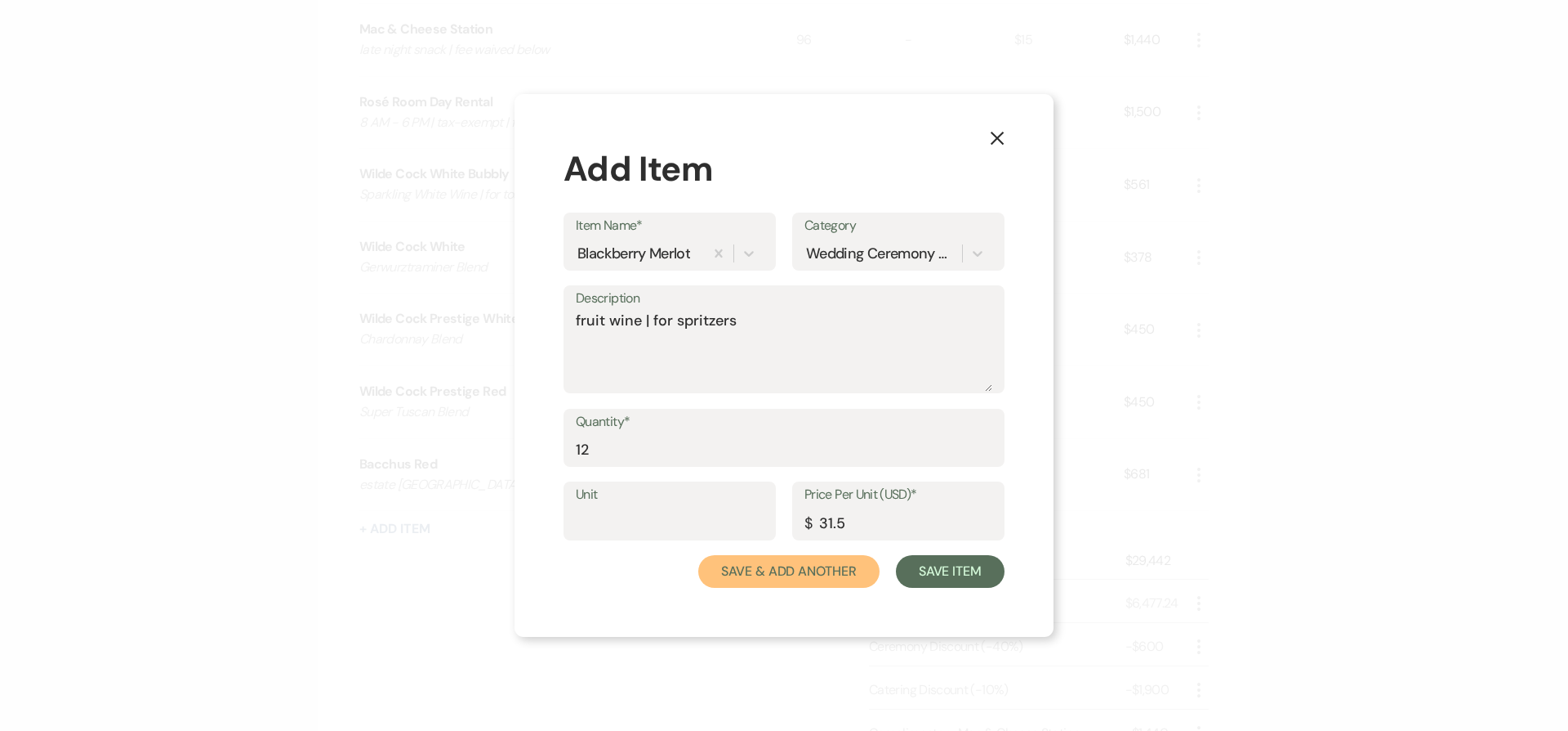
click at [821, 579] on button "Save & Add Another" at bounding box center [789, 571] width 181 height 33
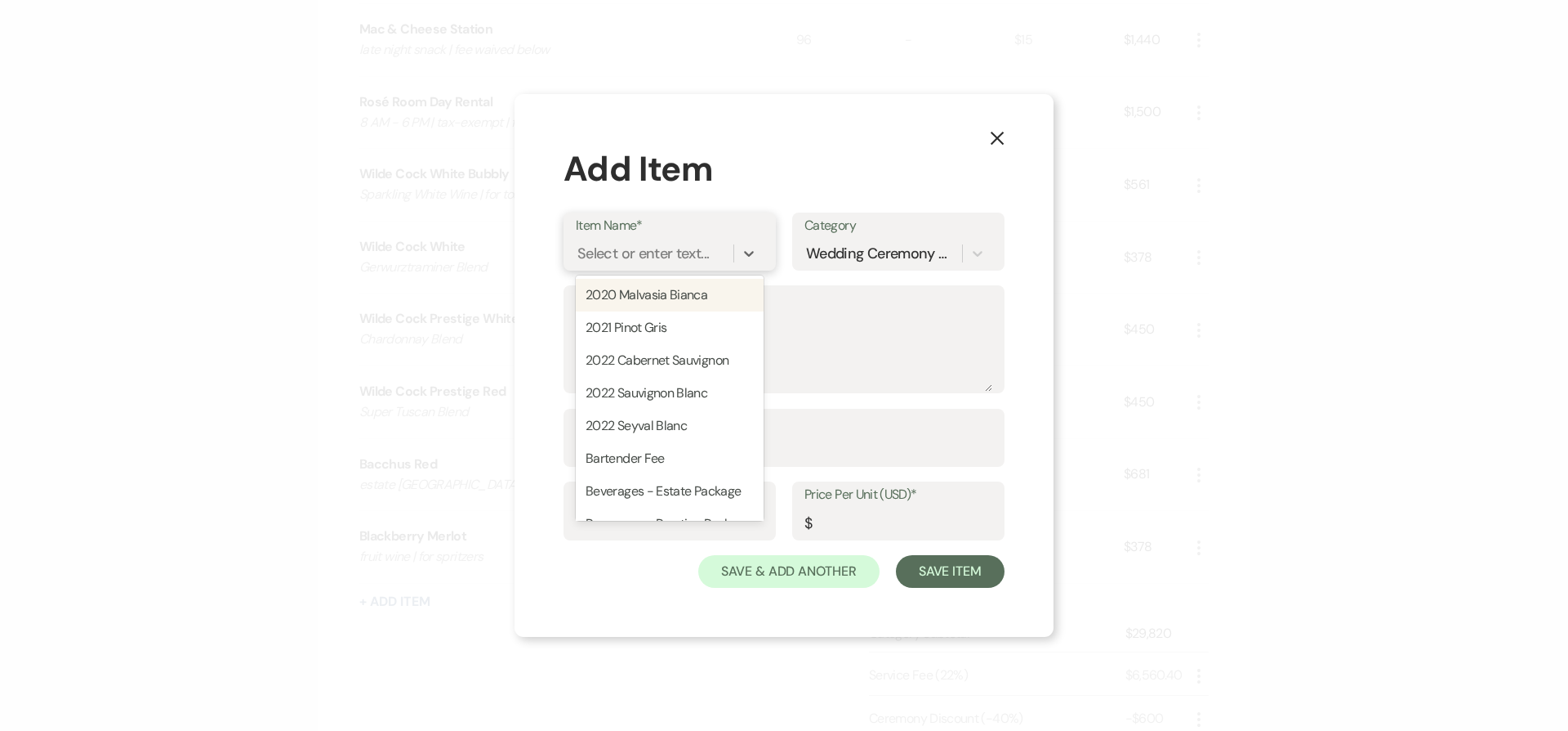
click at [636, 250] on div "Select or enter text..." at bounding box center [642, 253] width 132 height 22
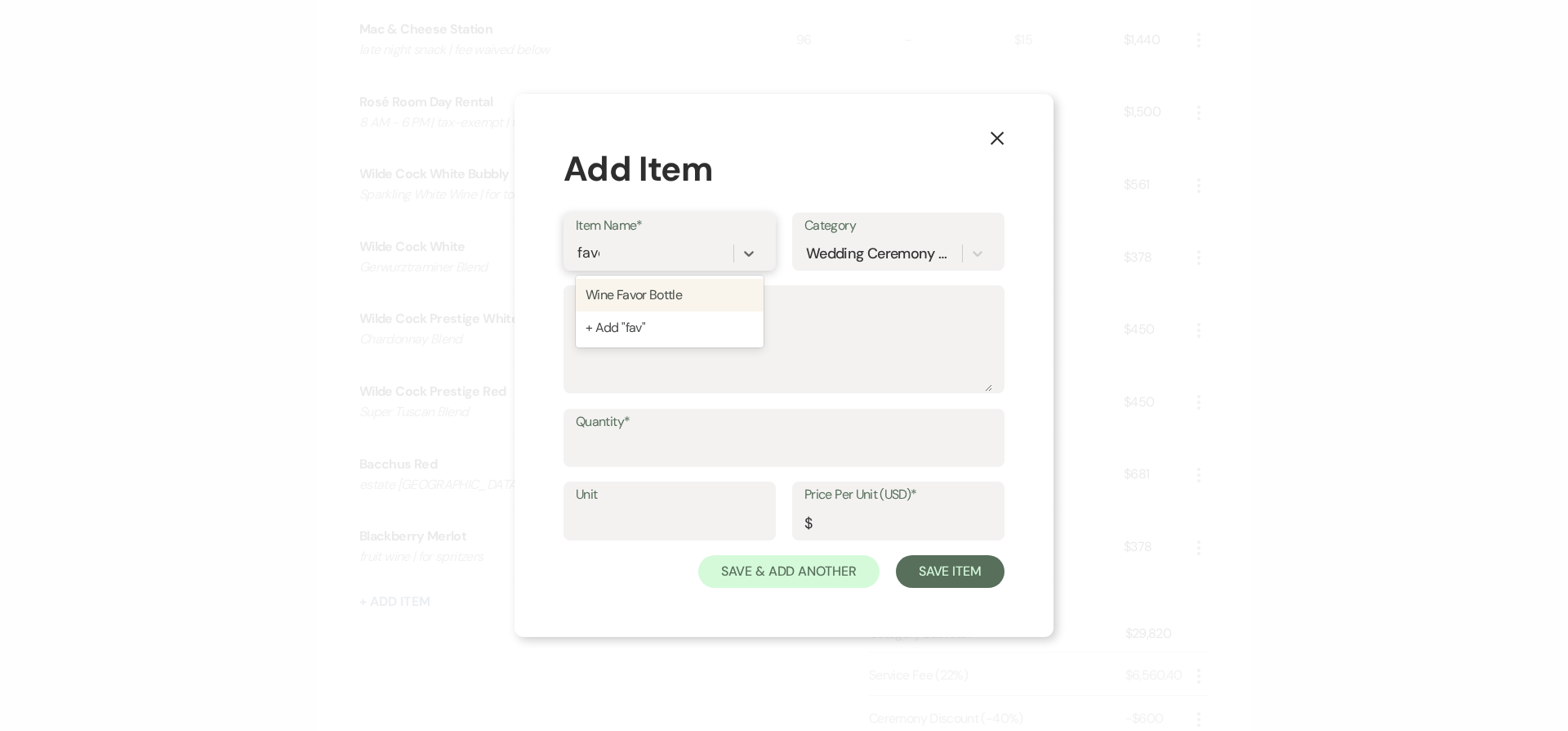
type input "favor"
type textarea "375mL | Cabernet Sauvignon Reserve"
type input "14"
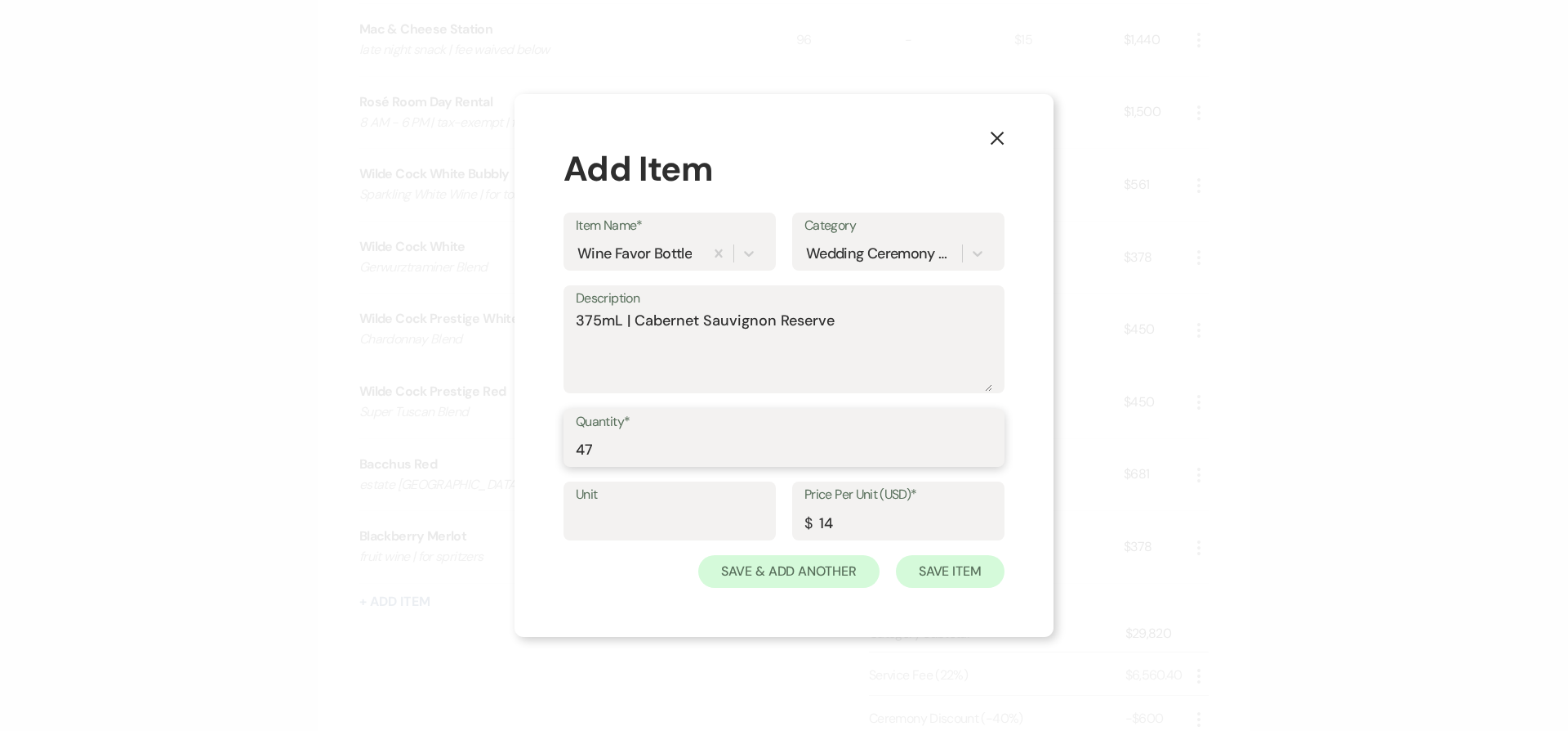
type input "47"
click at [970, 569] on button "Save Item" at bounding box center [950, 571] width 109 height 33
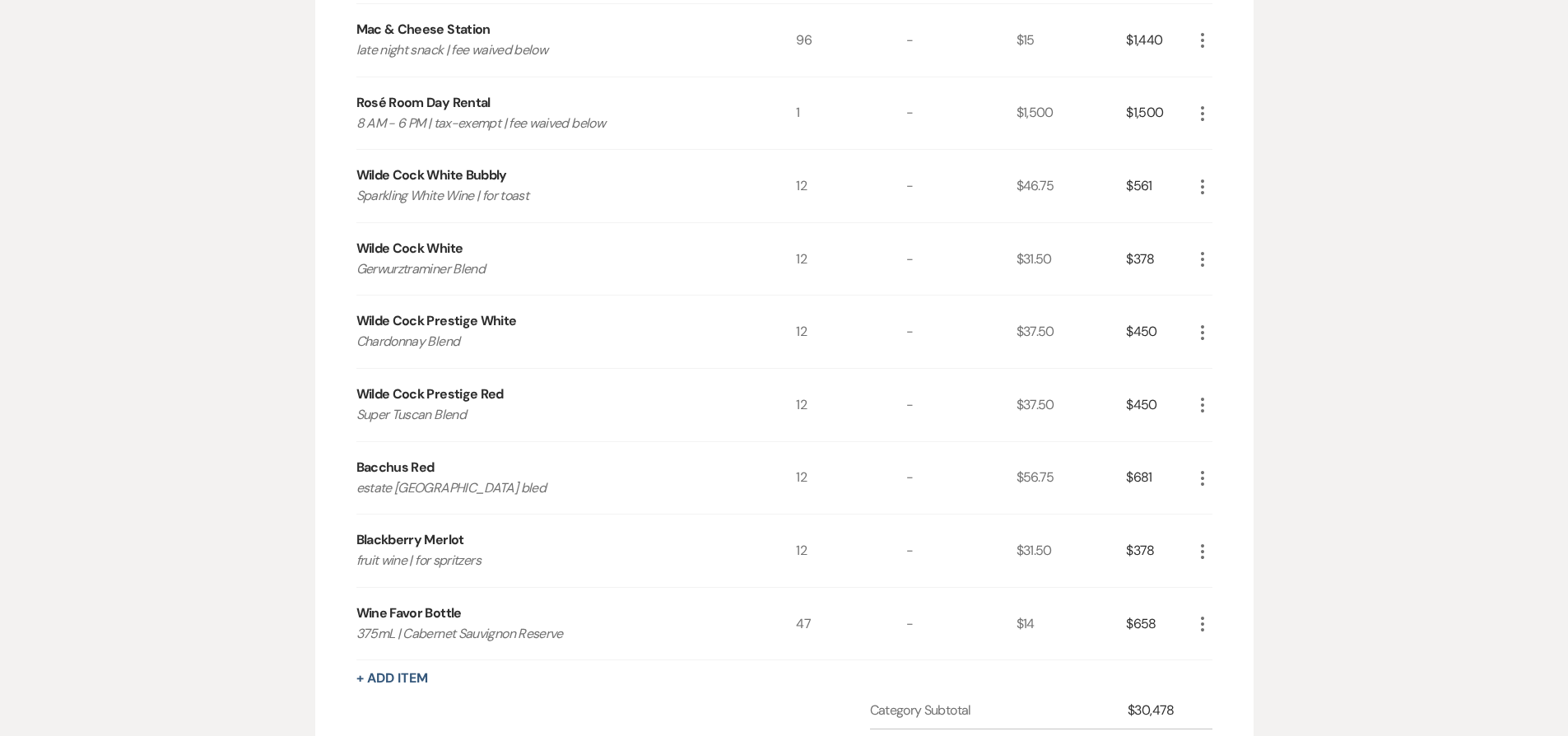
click at [1198, 183] on icon "More" at bounding box center [1203, 186] width 20 height 20
click at [1219, 219] on icon "Pencil" at bounding box center [1216, 218] width 10 height 12
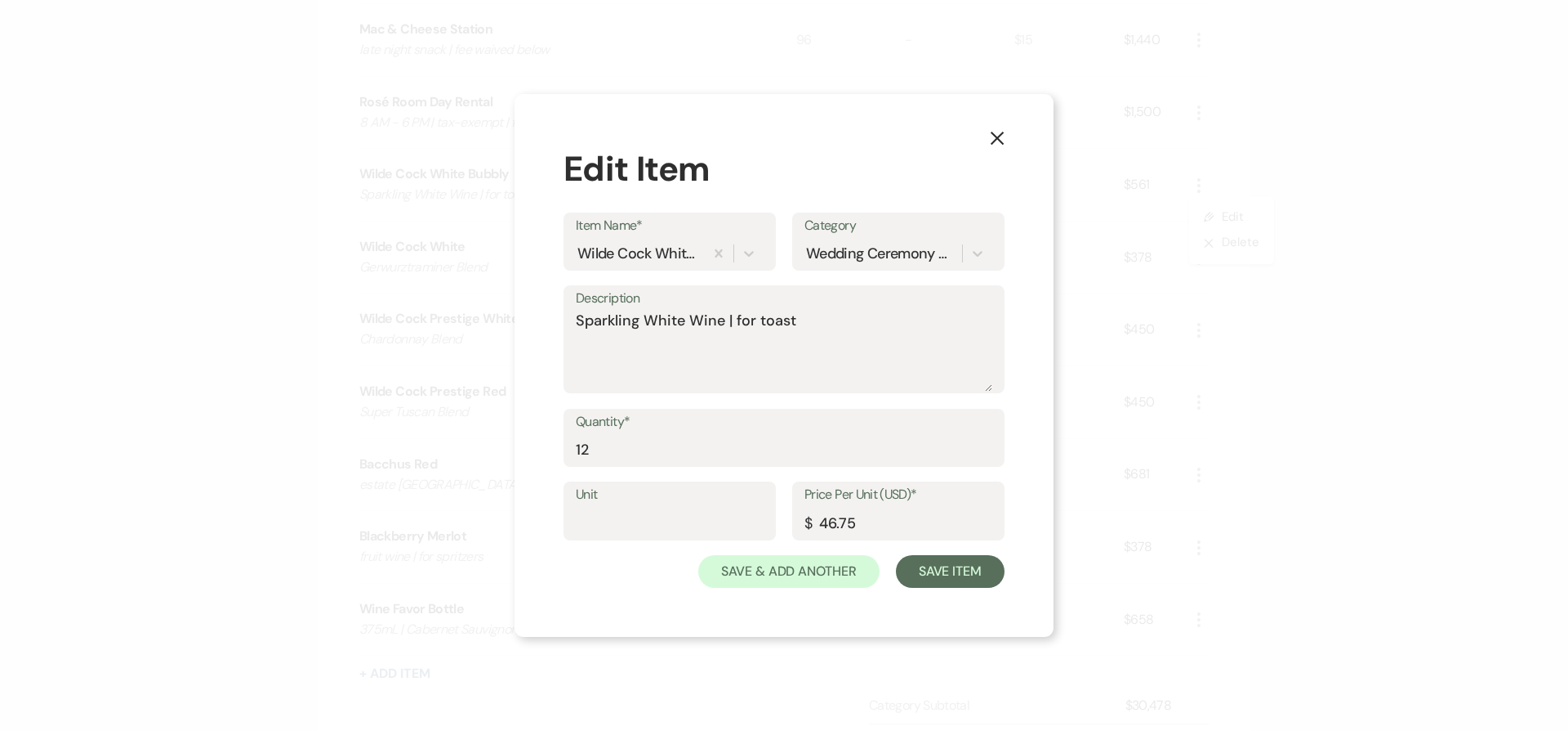
click at [998, 138] on use "button" at bounding box center [997, 138] width 13 height 13
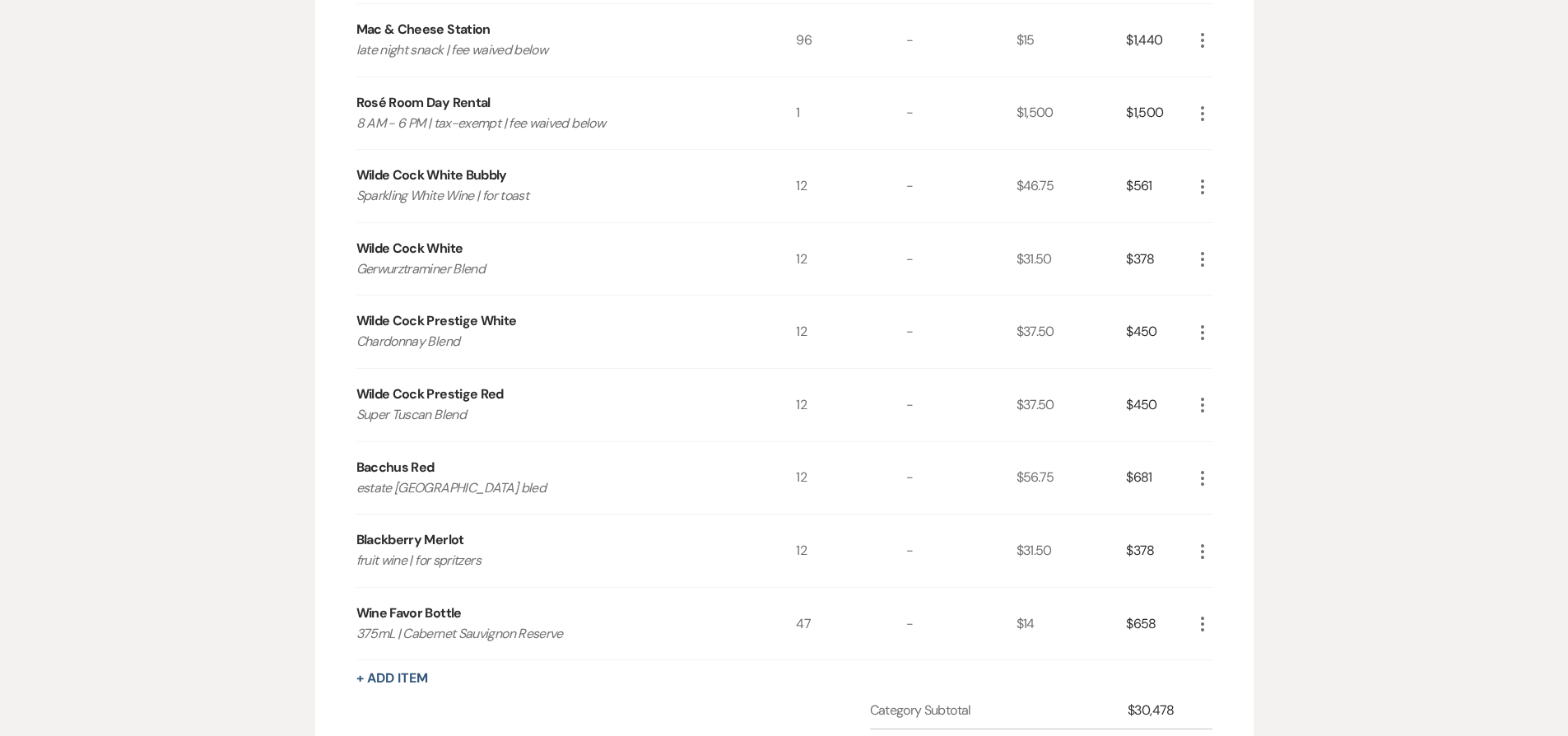
click at [1189, 267] on div "$378" at bounding box center [1159, 259] width 66 height 73
click at [1198, 258] on icon "More" at bounding box center [1203, 259] width 20 height 20
click at [1228, 290] on button "Pencil Edit" at bounding box center [1236, 291] width 86 height 26
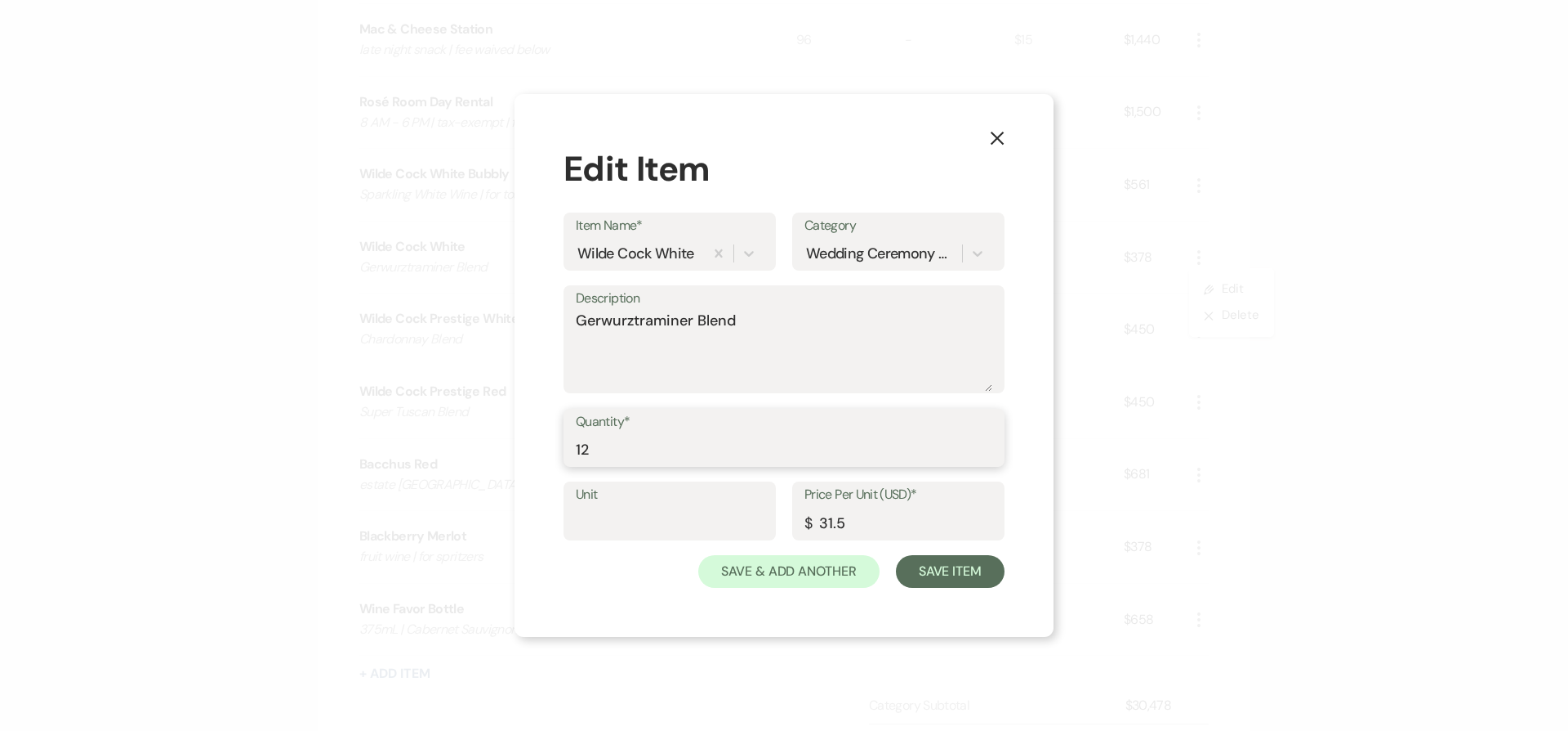
click at [689, 452] on input "12" at bounding box center [784, 449] width 417 height 32
type input "6"
click at [951, 568] on button "Save Item" at bounding box center [950, 571] width 109 height 33
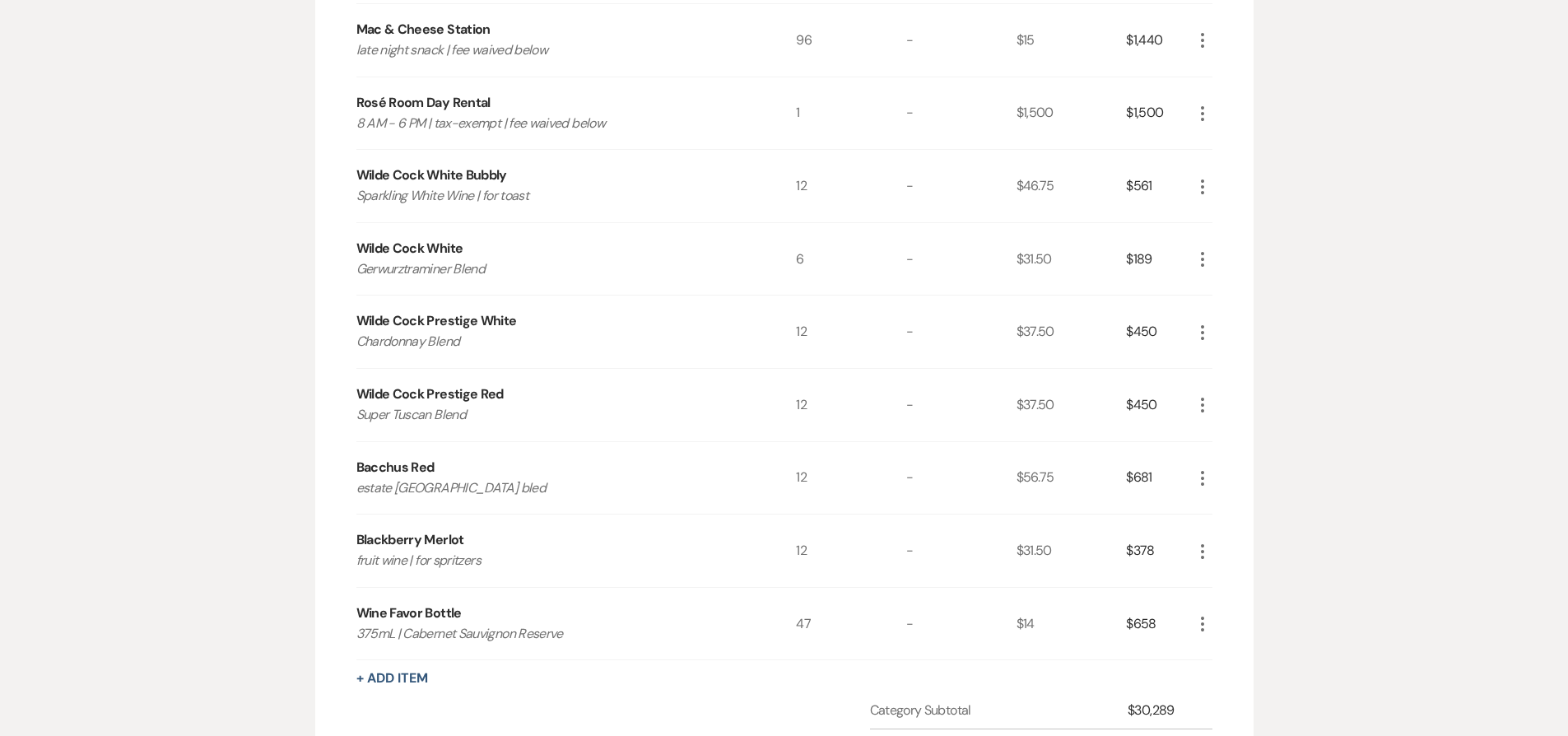
click at [1196, 331] on icon "More" at bounding box center [1203, 332] width 20 height 20
click at [1218, 364] on icon "Pencil" at bounding box center [1216, 364] width 10 height 12
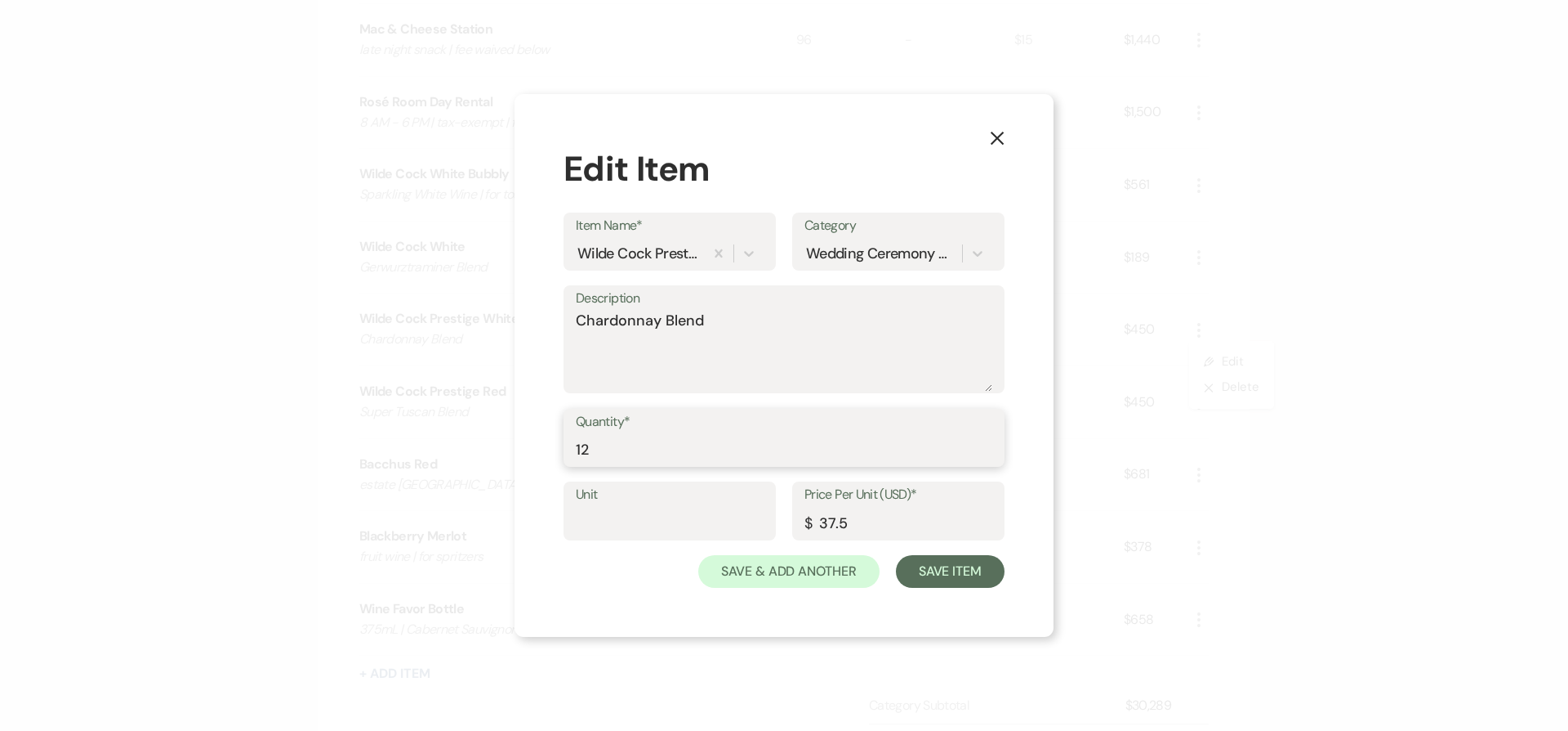
click at [834, 448] on input "12" at bounding box center [784, 449] width 417 height 32
click at [836, 448] on input "12" at bounding box center [784, 449] width 417 height 32
click at [833, 448] on input "12" at bounding box center [784, 449] width 417 height 32
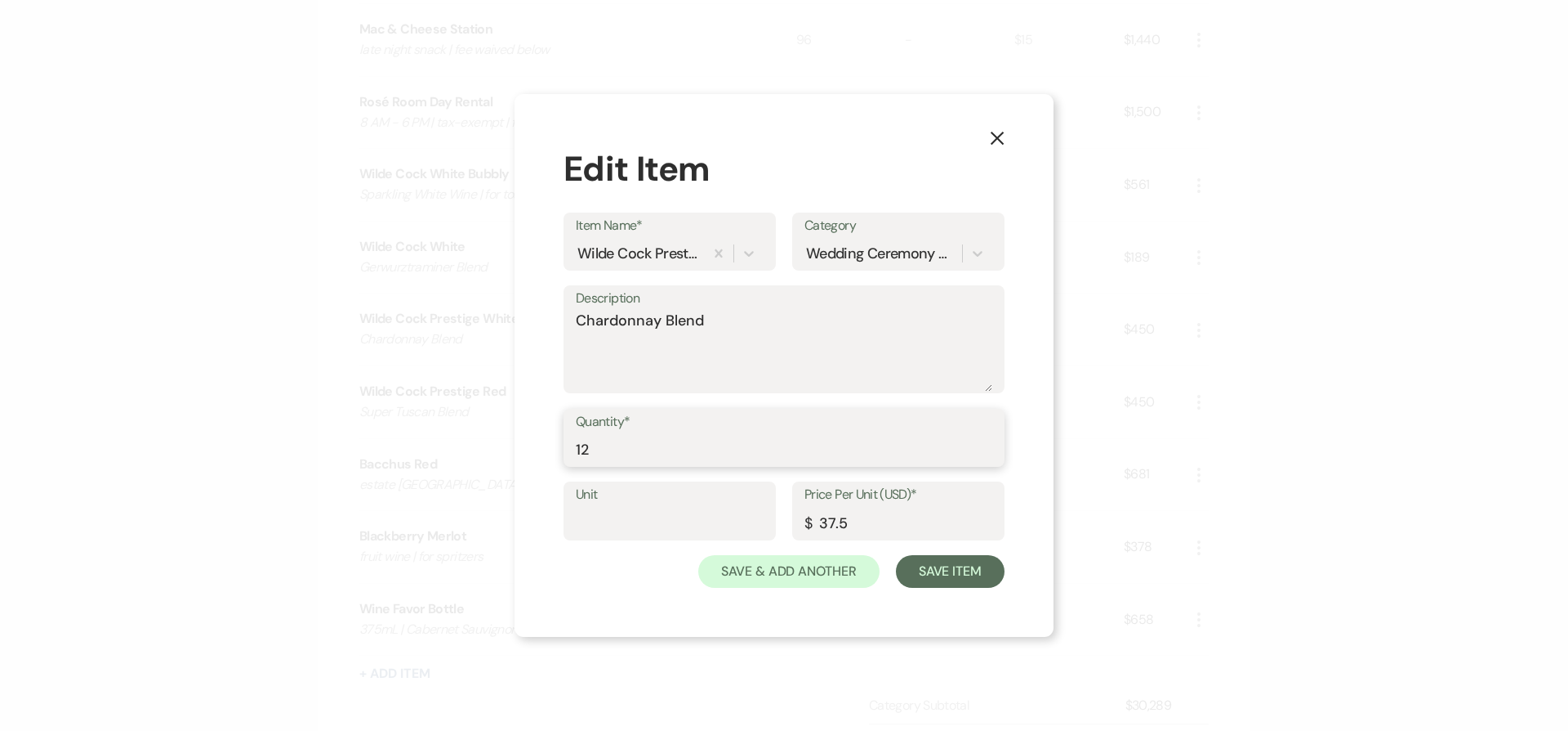
drag, startPoint x: 862, startPoint y: 460, endPoint x: 950, endPoint y: 459, distance: 88.0
click at [863, 460] on input "12" at bounding box center [784, 449] width 417 height 32
click at [990, 457] on input "11" at bounding box center [784, 449] width 417 height 32
click at [990, 457] on input "10" at bounding box center [784, 449] width 417 height 32
click at [990, 457] on input "9" at bounding box center [784, 449] width 417 height 32
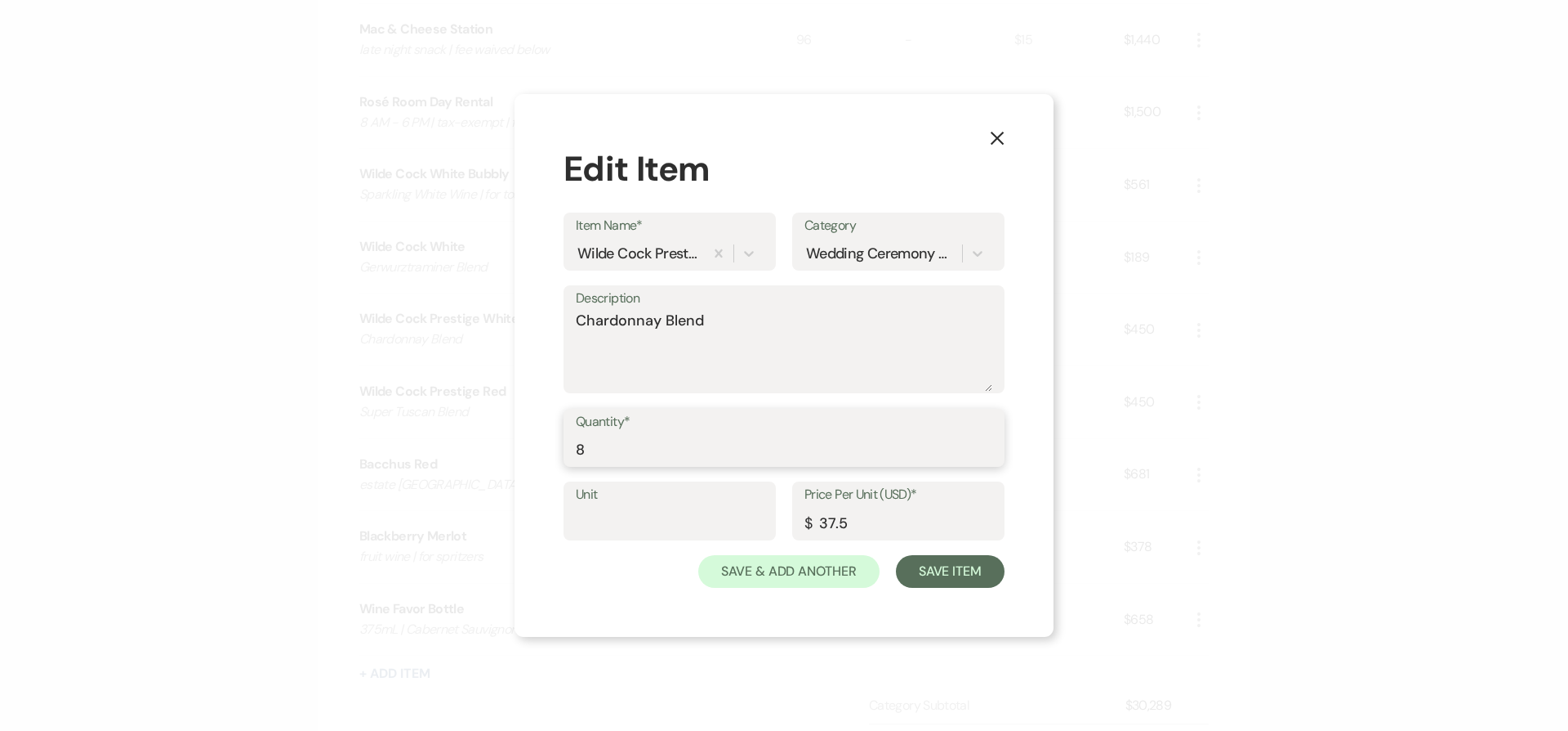
click at [989, 457] on input "8" at bounding box center [784, 449] width 417 height 32
click at [989, 457] on input "7" at bounding box center [784, 449] width 417 height 32
type input "6"
click at [989, 457] on input "6" at bounding box center [784, 449] width 417 height 32
click at [966, 562] on button "Save Item" at bounding box center [950, 571] width 109 height 33
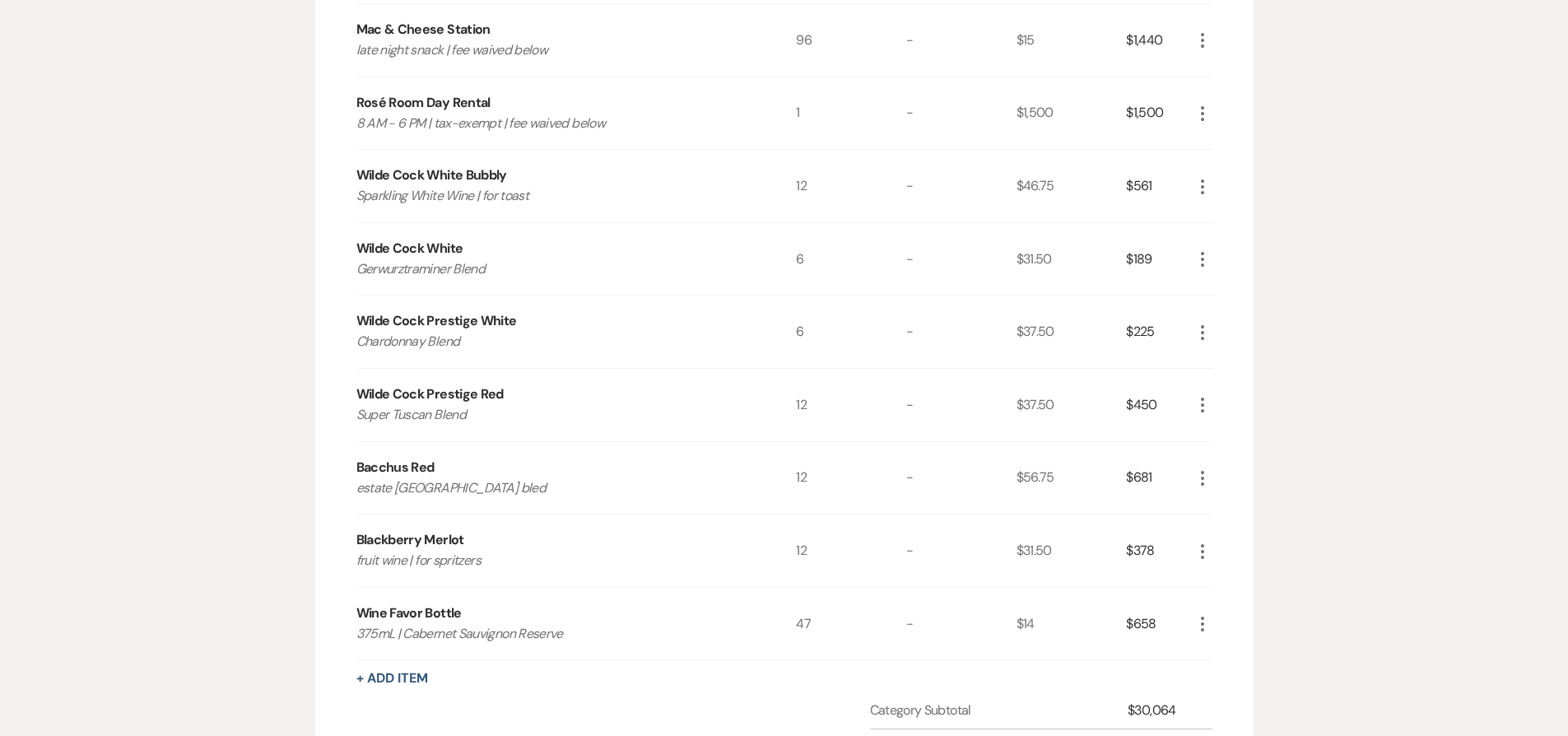
click at [1199, 410] on icon "More" at bounding box center [1203, 405] width 20 height 20
click at [1227, 437] on button "Pencil Edit" at bounding box center [1236, 437] width 86 height 26
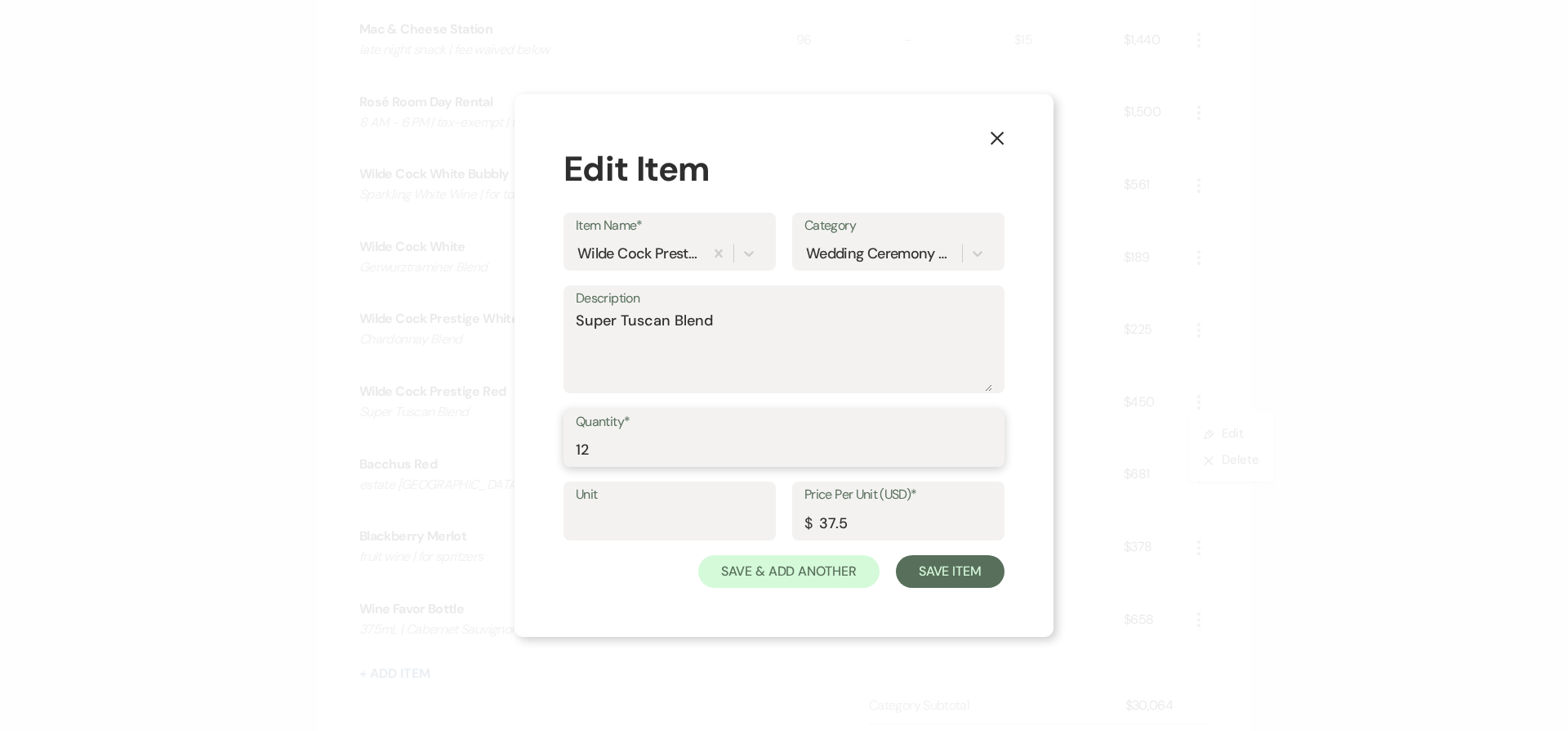
drag, startPoint x: 620, startPoint y: 443, endPoint x: 437, endPoint y: 424, distance: 184.0
click at [437, 424] on div "X Edit Item Item Name* Wilde Cock Prestige Red Category Wedding Ceremony & Rece…" at bounding box center [784, 366] width 1568 height 731
type input "6"
click at [962, 573] on button "Save Item" at bounding box center [950, 571] width 109 height 33
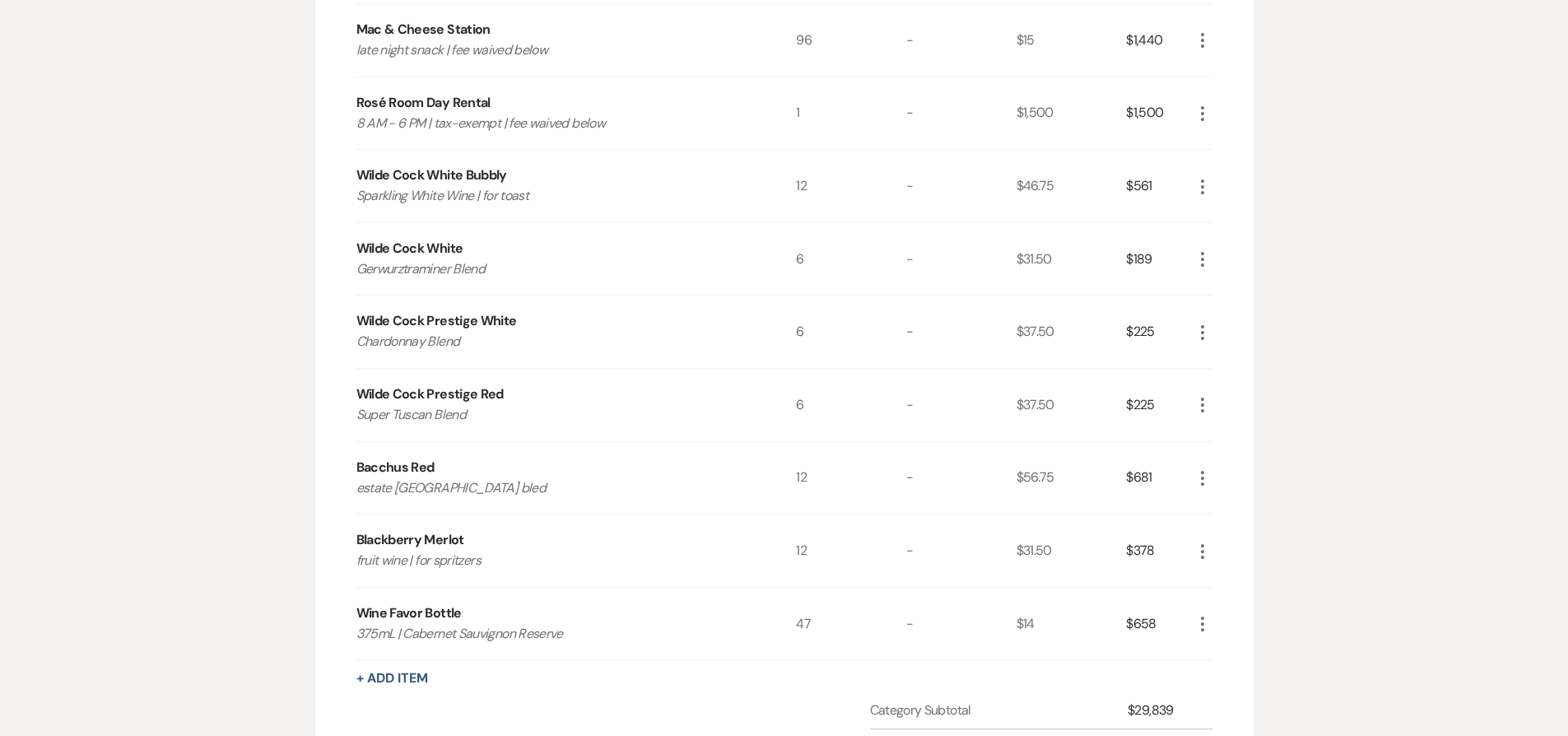
click at [1208, 483] on icon "More" at bounding box center [1203, 479] width 20 height 20
click at [1214, 509] on icon "Pencil" at bounding box center [1216, 511] width 10 height 12
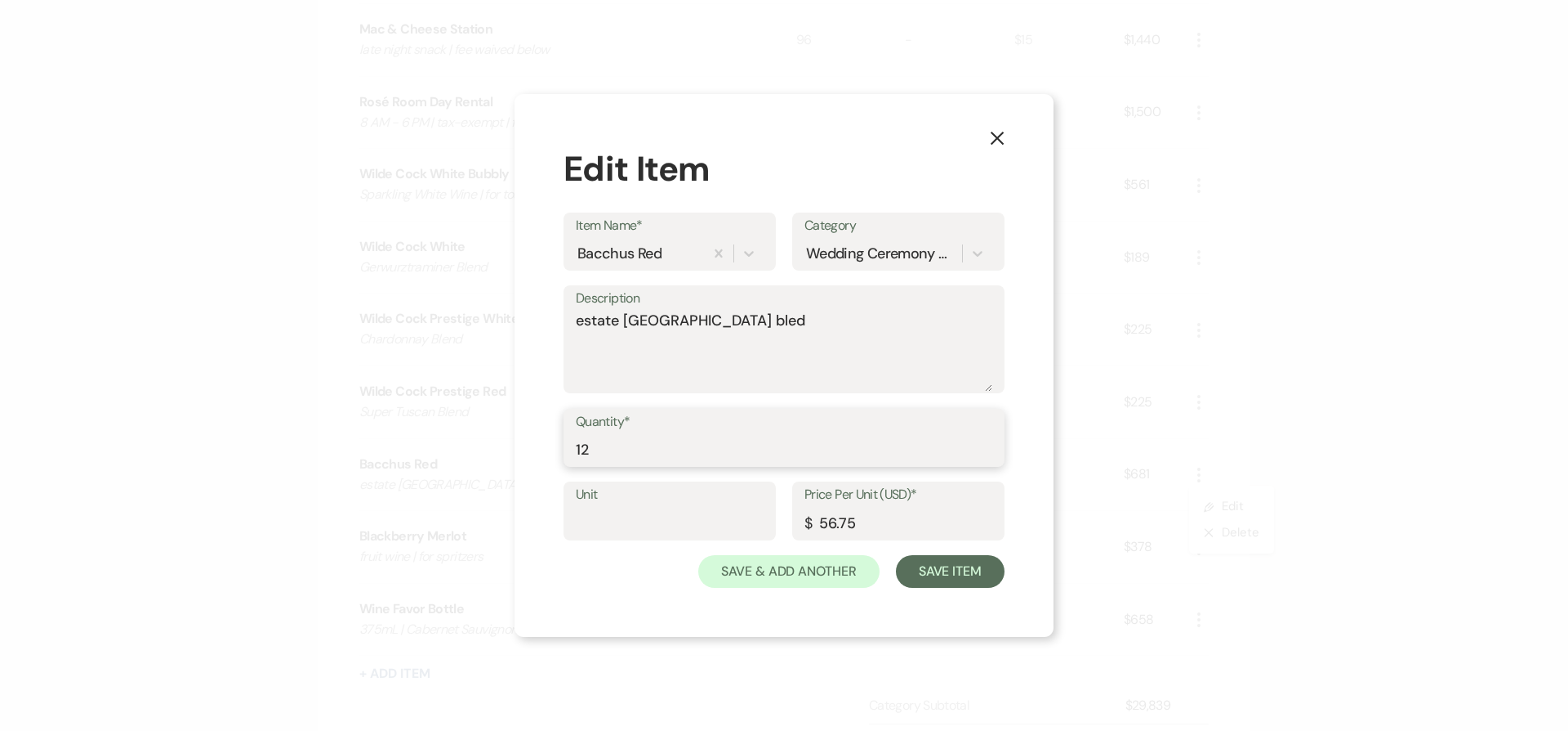
drag, startPoint x: 745, startPoint y: 446, endPoint x: 428, endPoint y: 436, distance: 317.2
click at [428, 436] on div "X Edit Item Item Name* Bacchus Red Category Wedding Ceremony & Reception Descri…" at bounding box center [784, 366] width 1568 height 731
type input "6"
click at [921, 575] on button "Save Item" at bounding box center [950, 571] width 109 height 33
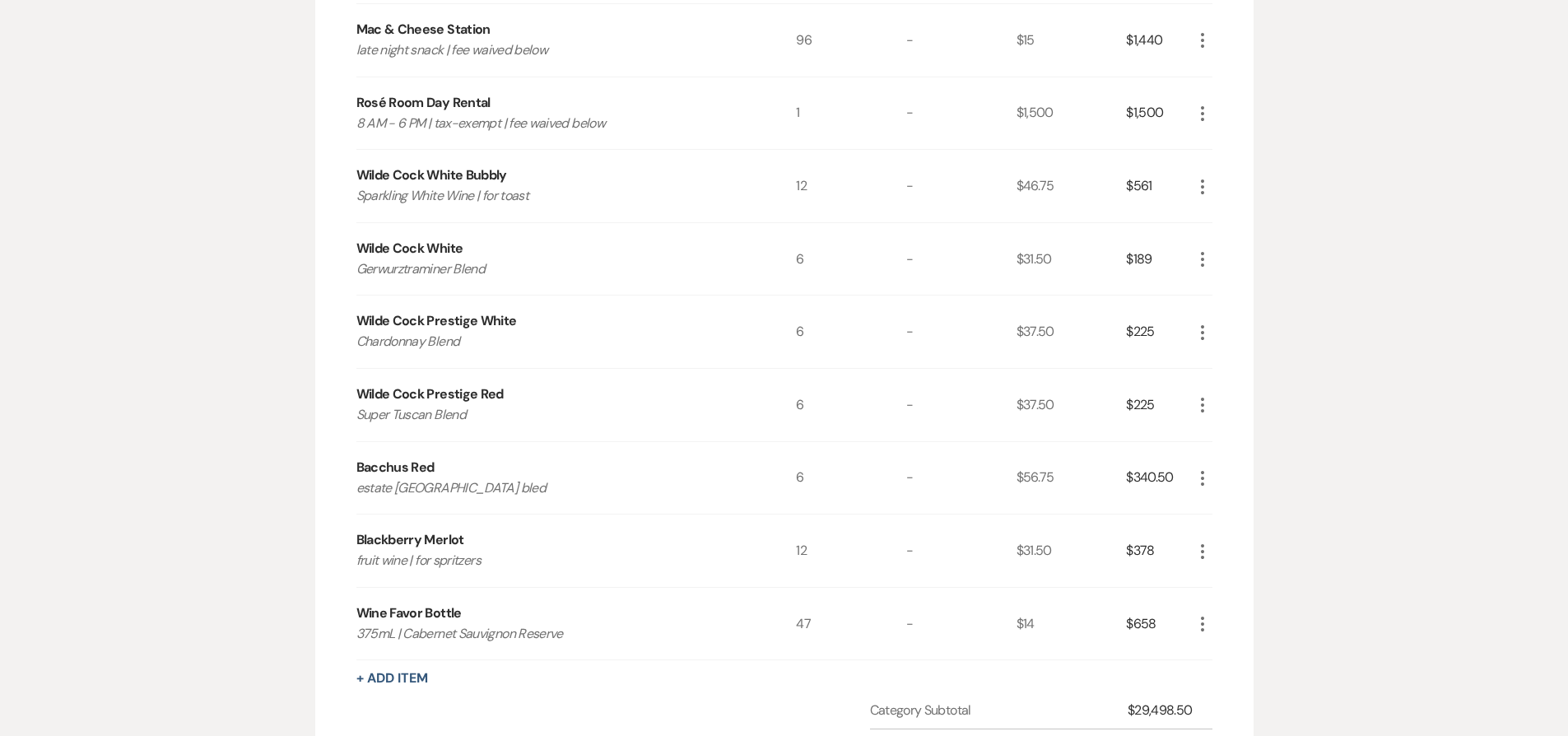
click at [1199, 258] on icon "More" at bounding box center [1203, 259] width 20 height 20
click at [1216, 281] on button "Pencil Edit" at bounding box center [1236, 291] width 86 height 26
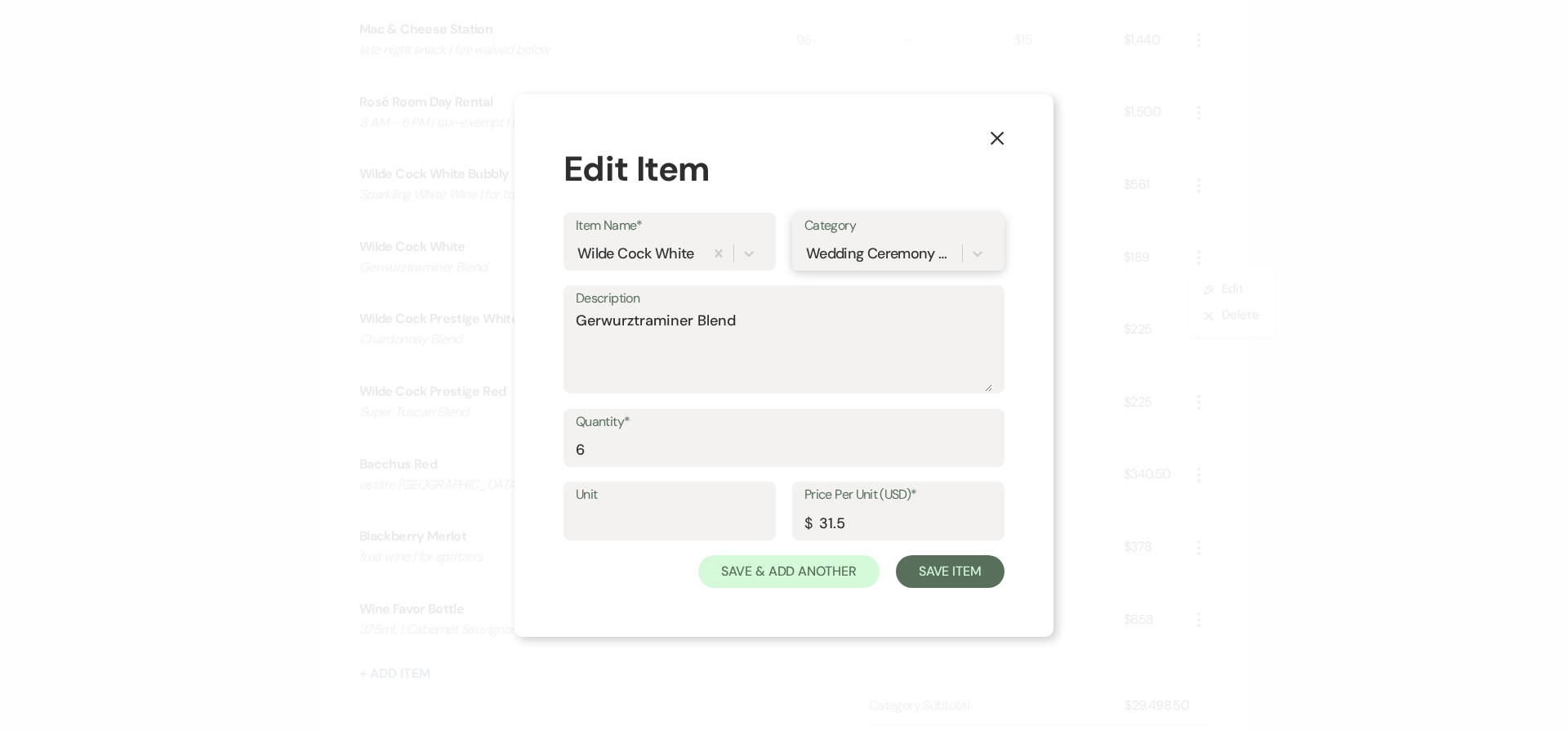
click at [844, 261] on div "Wedding Ceremony & Reception" at bounding box center [881, 253] width 151 height 22
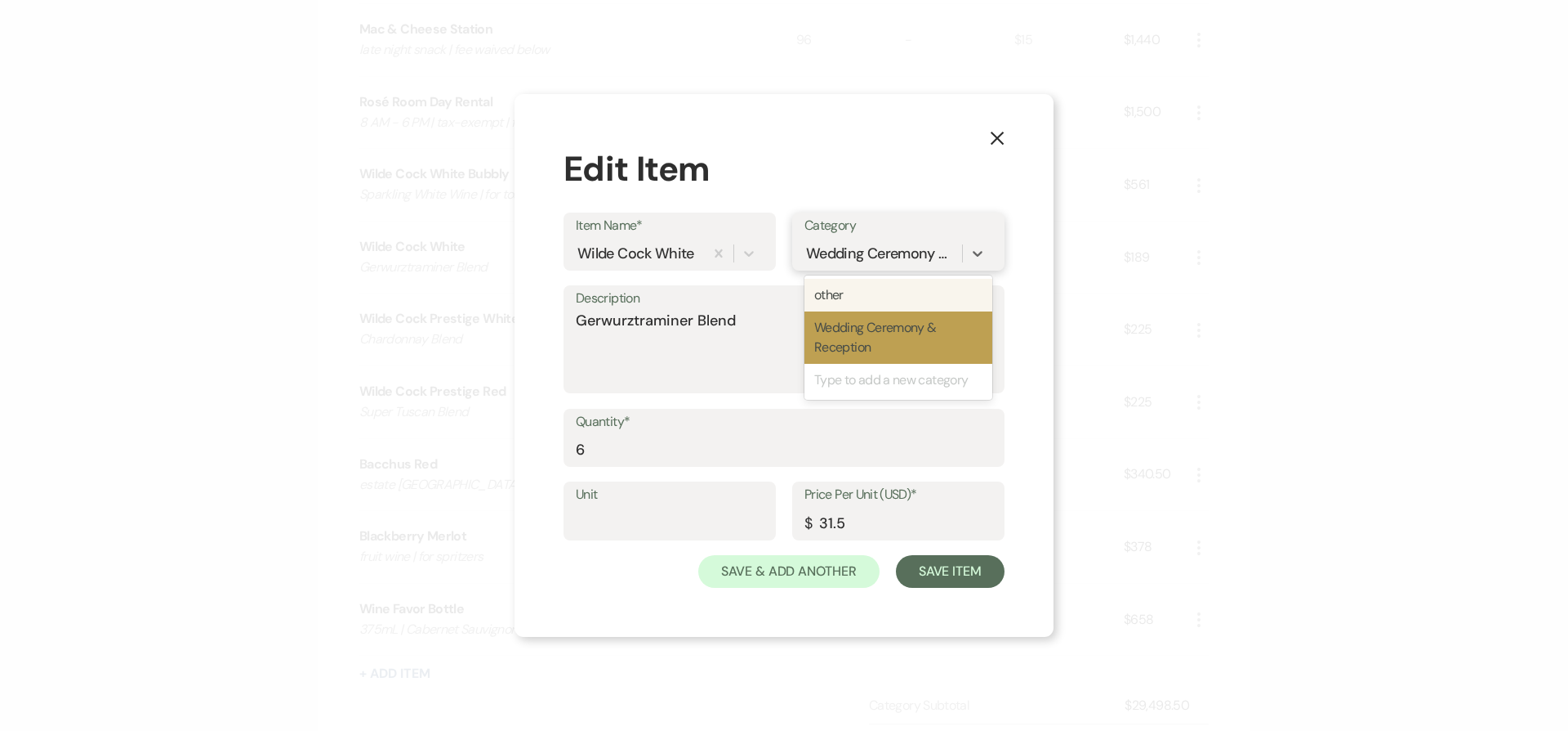
click at [854, 299] on div "other" at bounding box center [899, 294] width 188 height 33
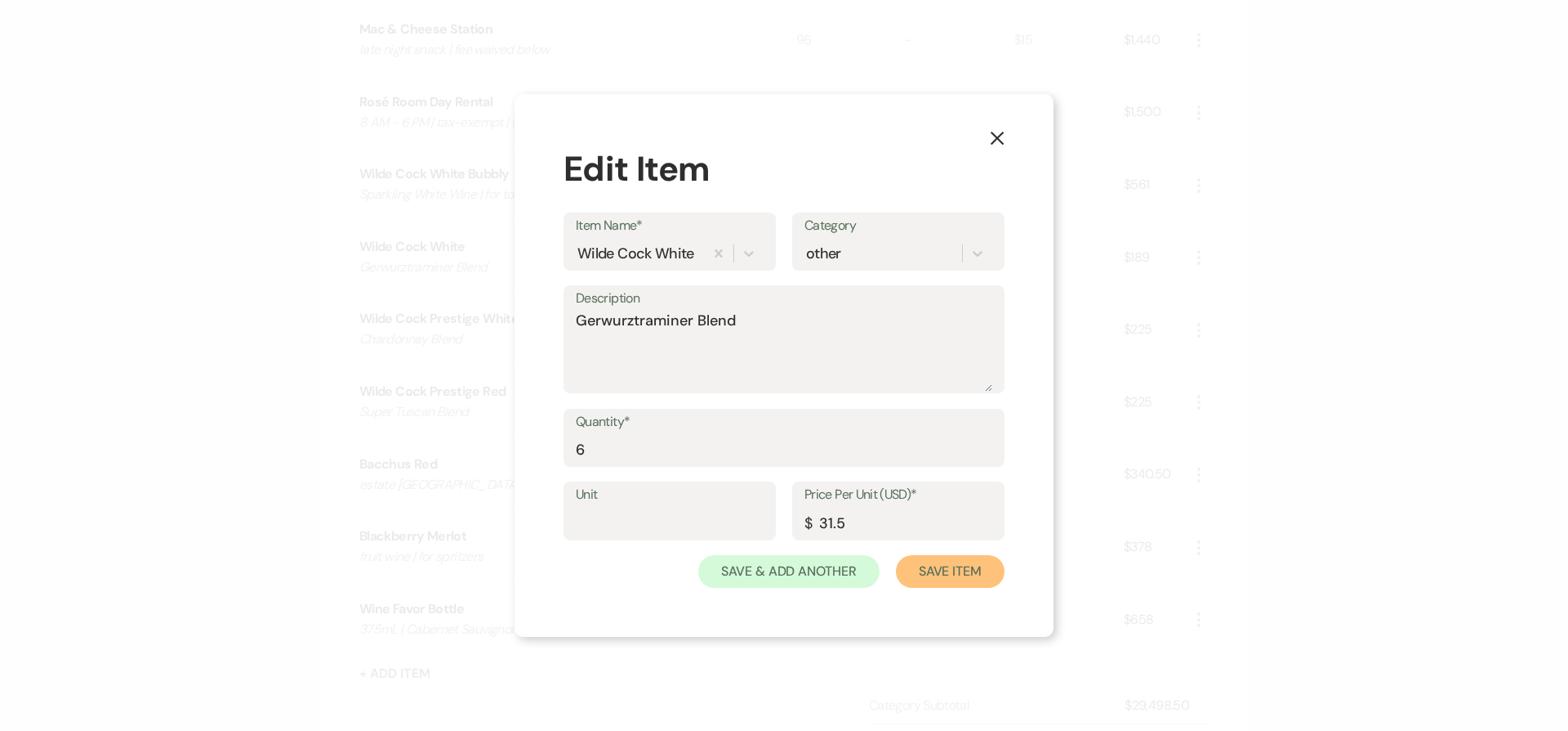
click at [941, 571] on button "Save Item" at bounding box center [950, 571] width 109 height 33
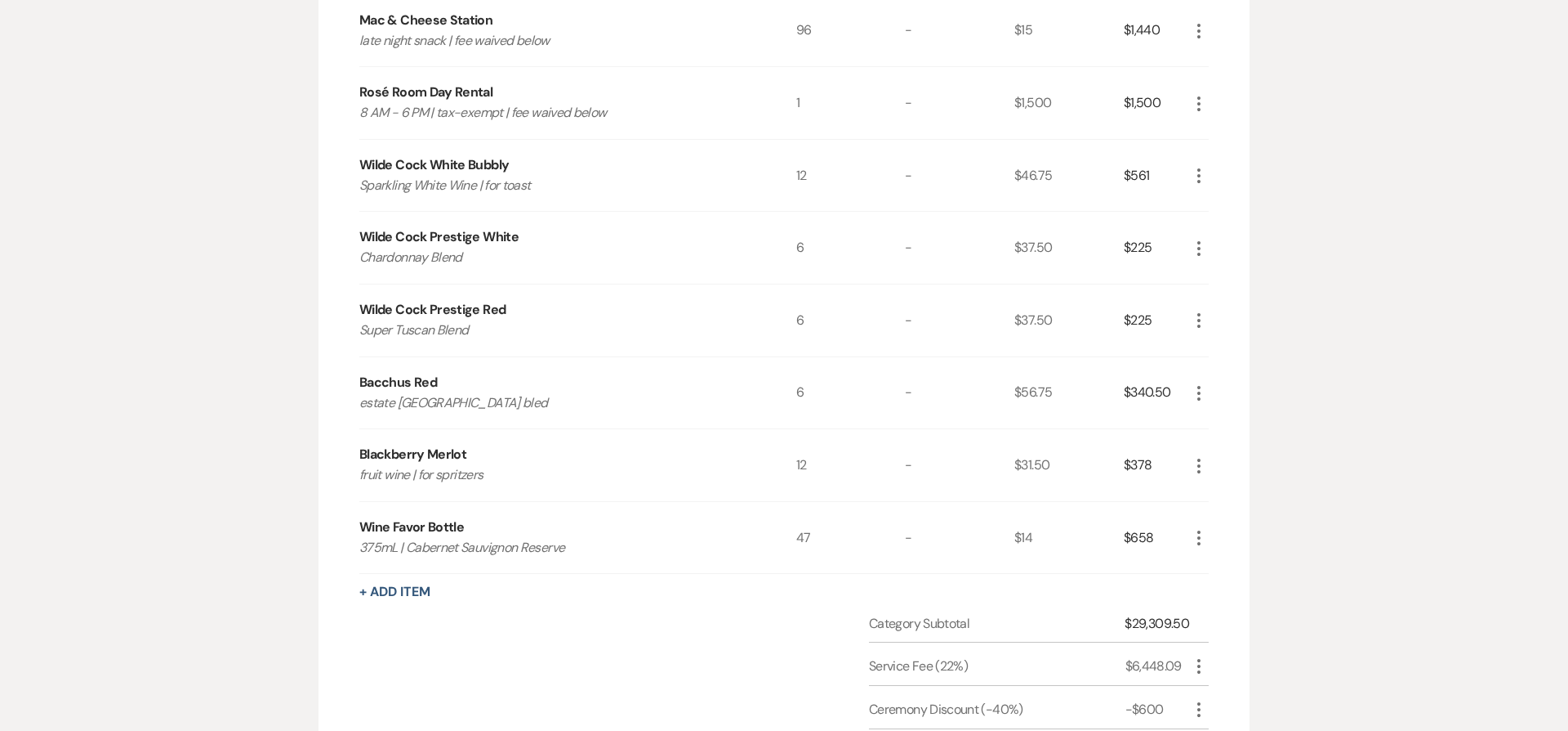
scroll to position [1967, 0]
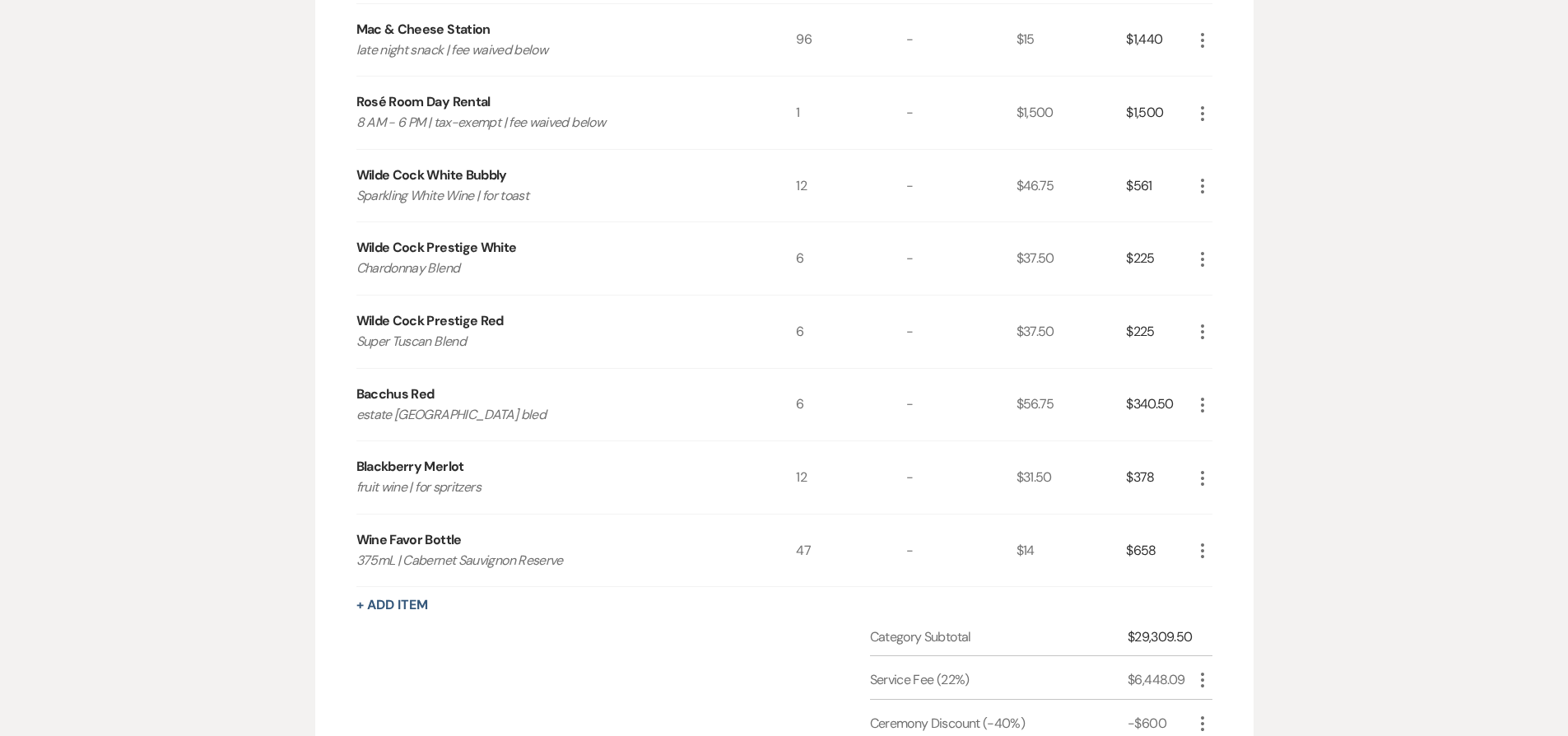
click at [1200, 185] on icon "More" at bounding box center [1203, 186] width 20 height 20
click at [1216, 211] on button "Pencil Edit" at bounding box center [1236, 217] width 86 height 26
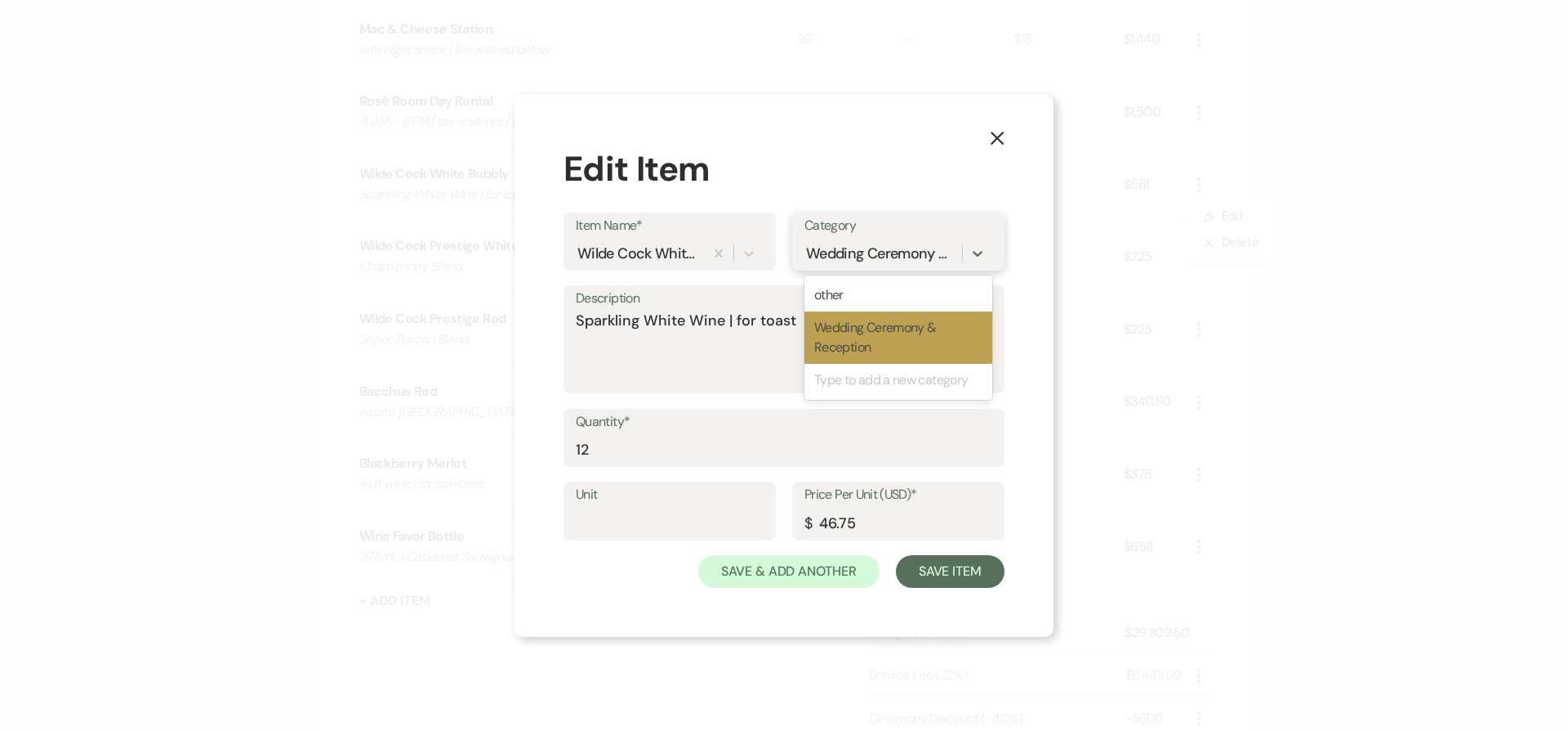
click at [905, 255] on div "Wedding Ceremony & Reception" at bounding box center [881, 253] width 151 height 22
click at [886, 297] on div "other" at bounding box center [899, 294] width 188 height 33
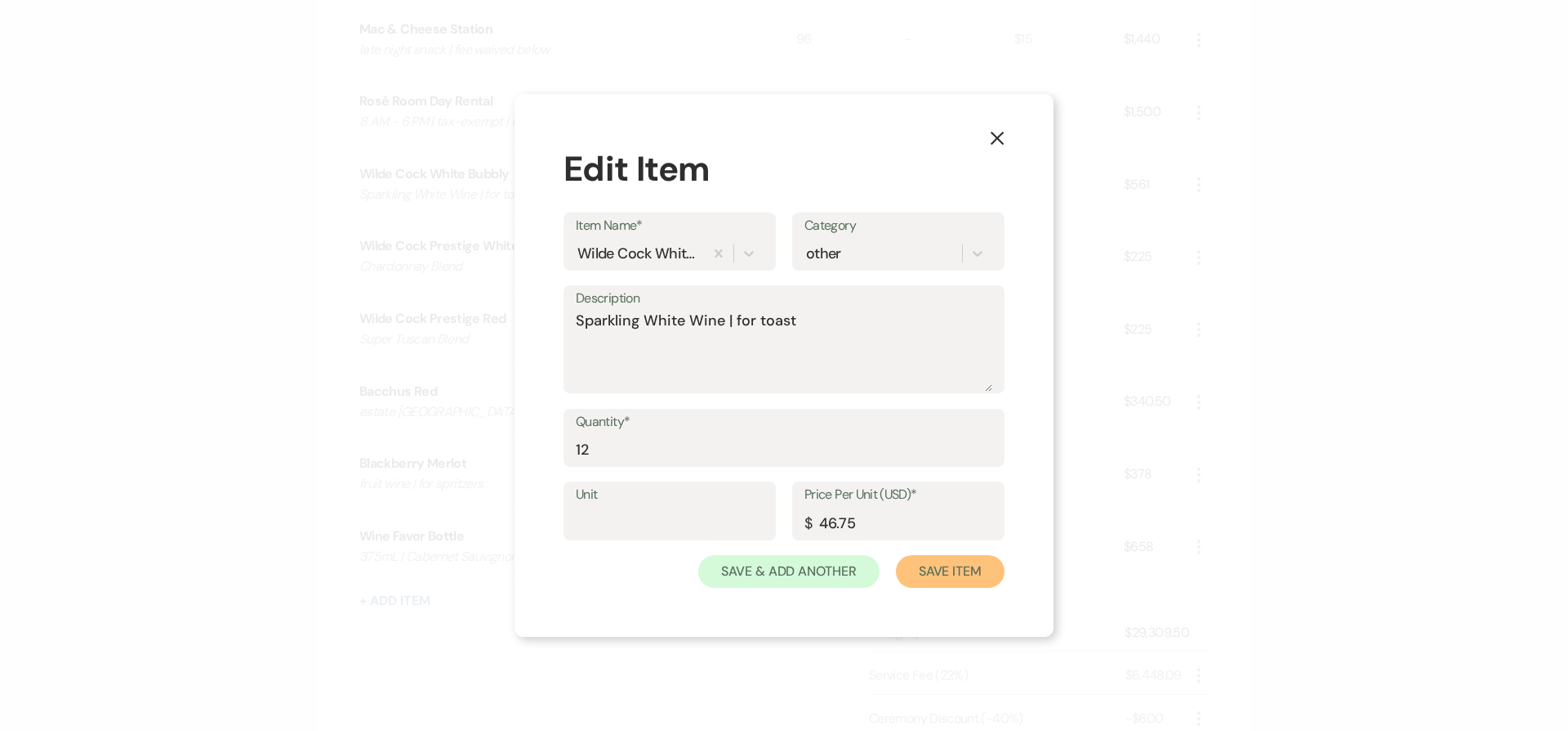
click at [935, 586] on button "Save Item" at bounding box center [950, 571] width 109 height 33
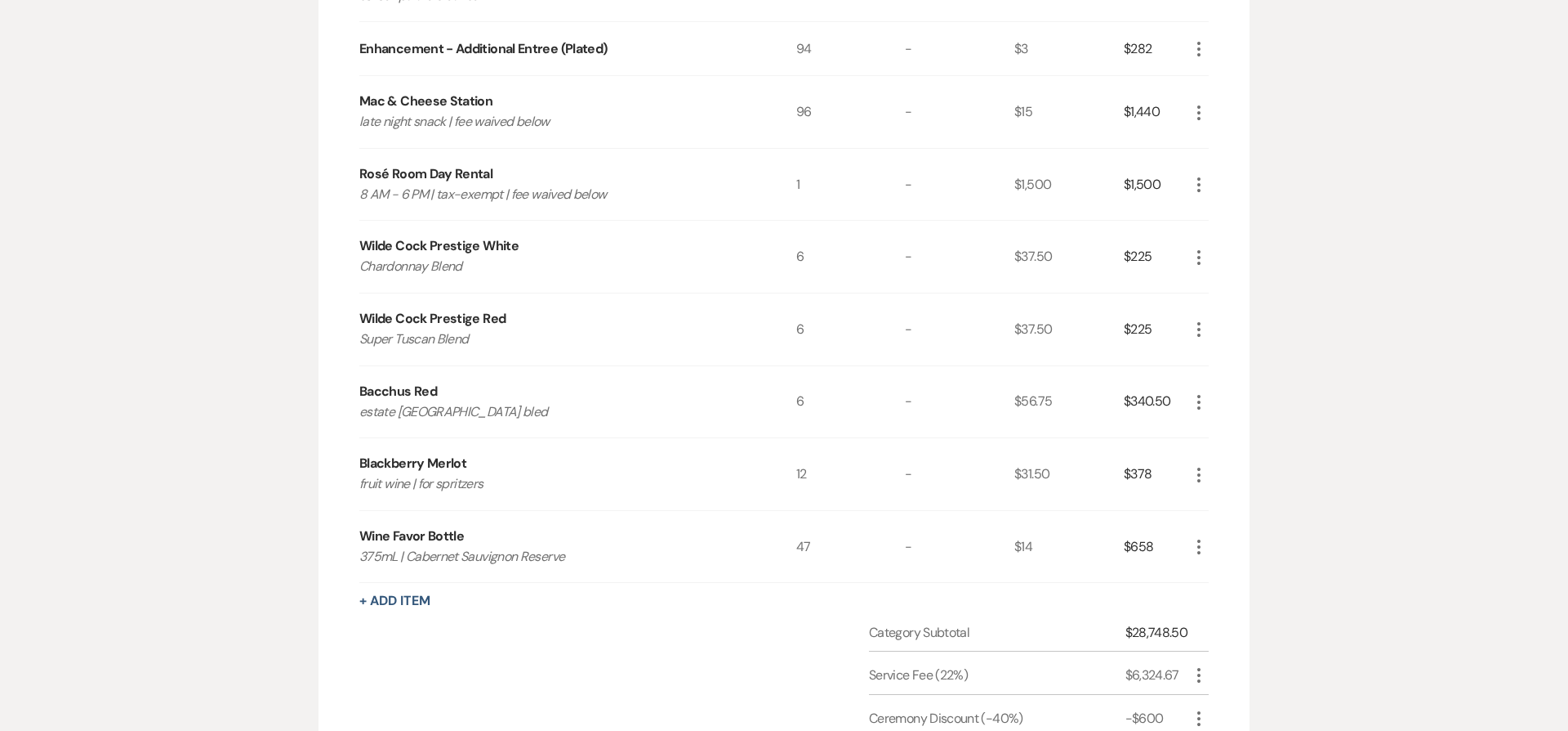
scroll to position [2039, 0]
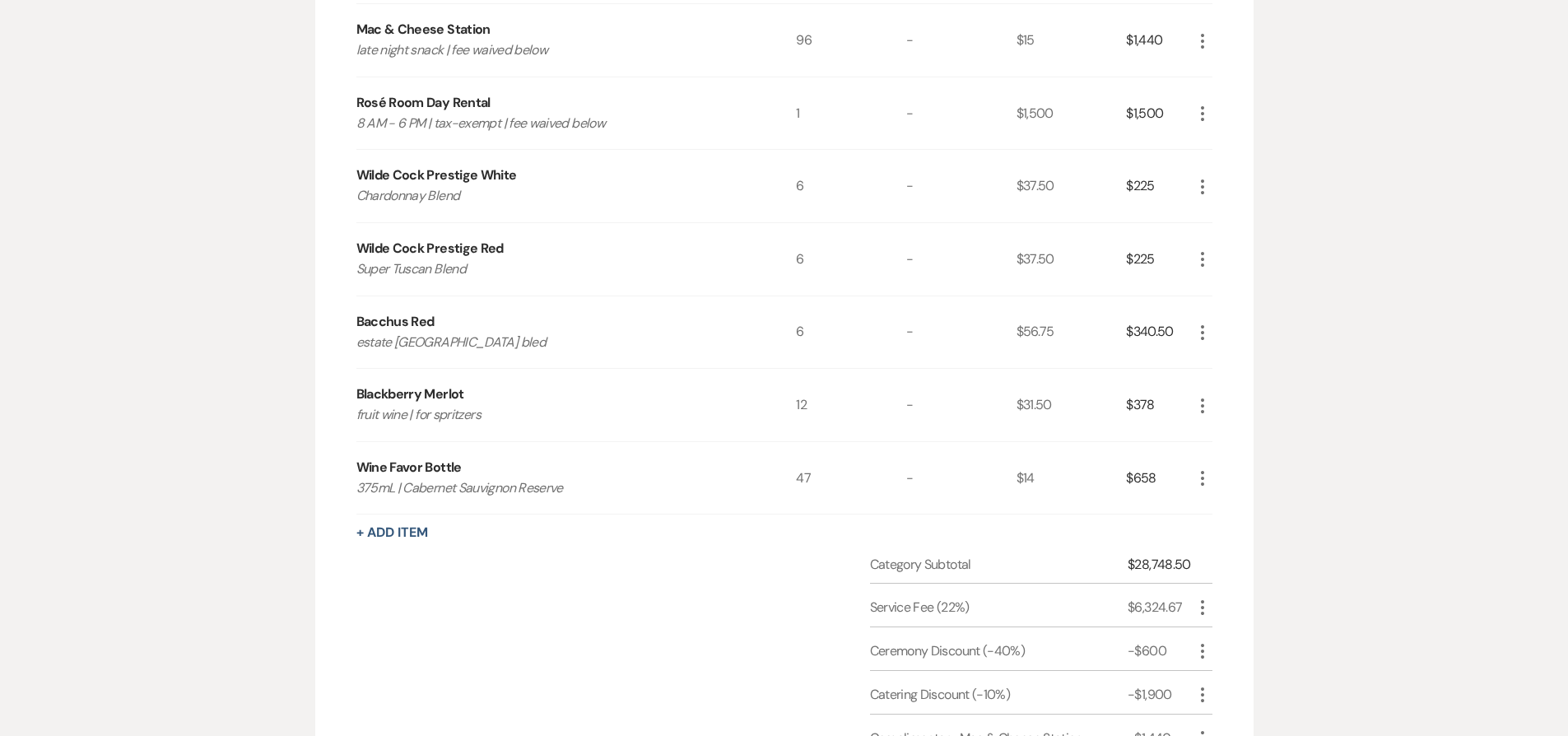
click at [1200, 187] on icon "More" at bounding box center [1203, 186] width 20 height 20
click at [1218, 214] on icon "Pencil" at bounding box center [1216, 218] width 10 height 12
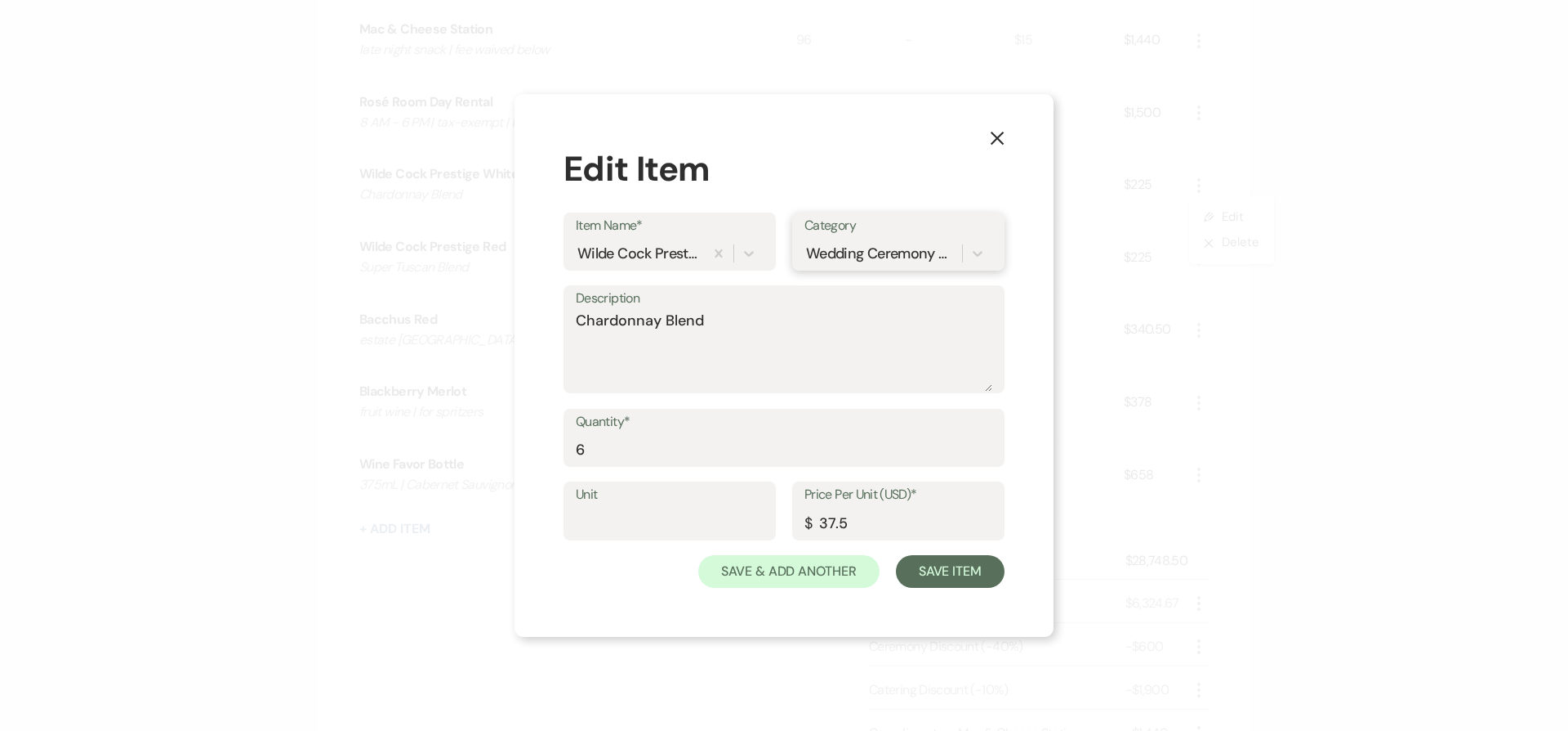
click at [844, 255] on div "Wedding Ceremony & Reception" at bounding box center [881, 253] width 151 height 22
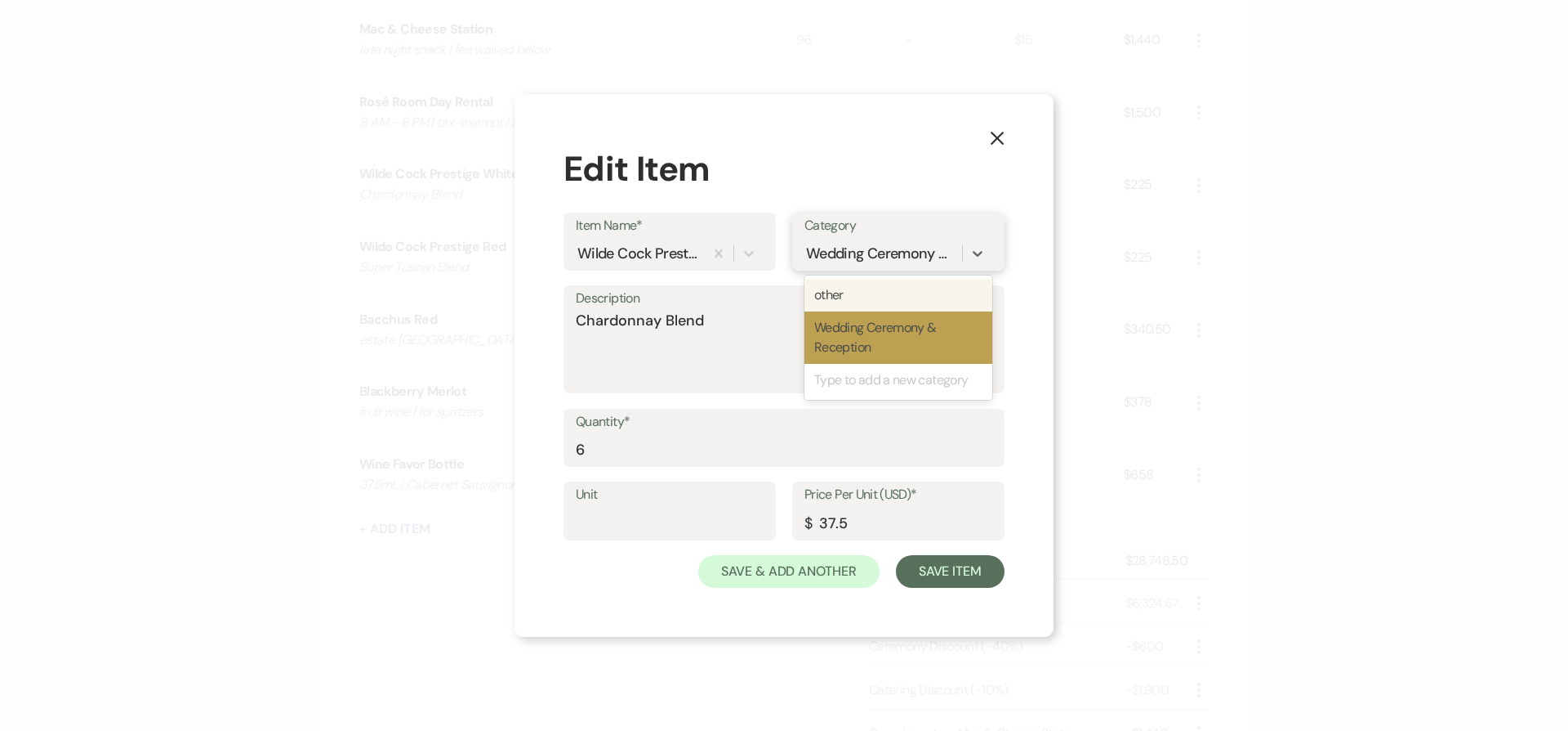
click at [850, 283] on div "other" at bounding box center [899, 294] width 188 height 33
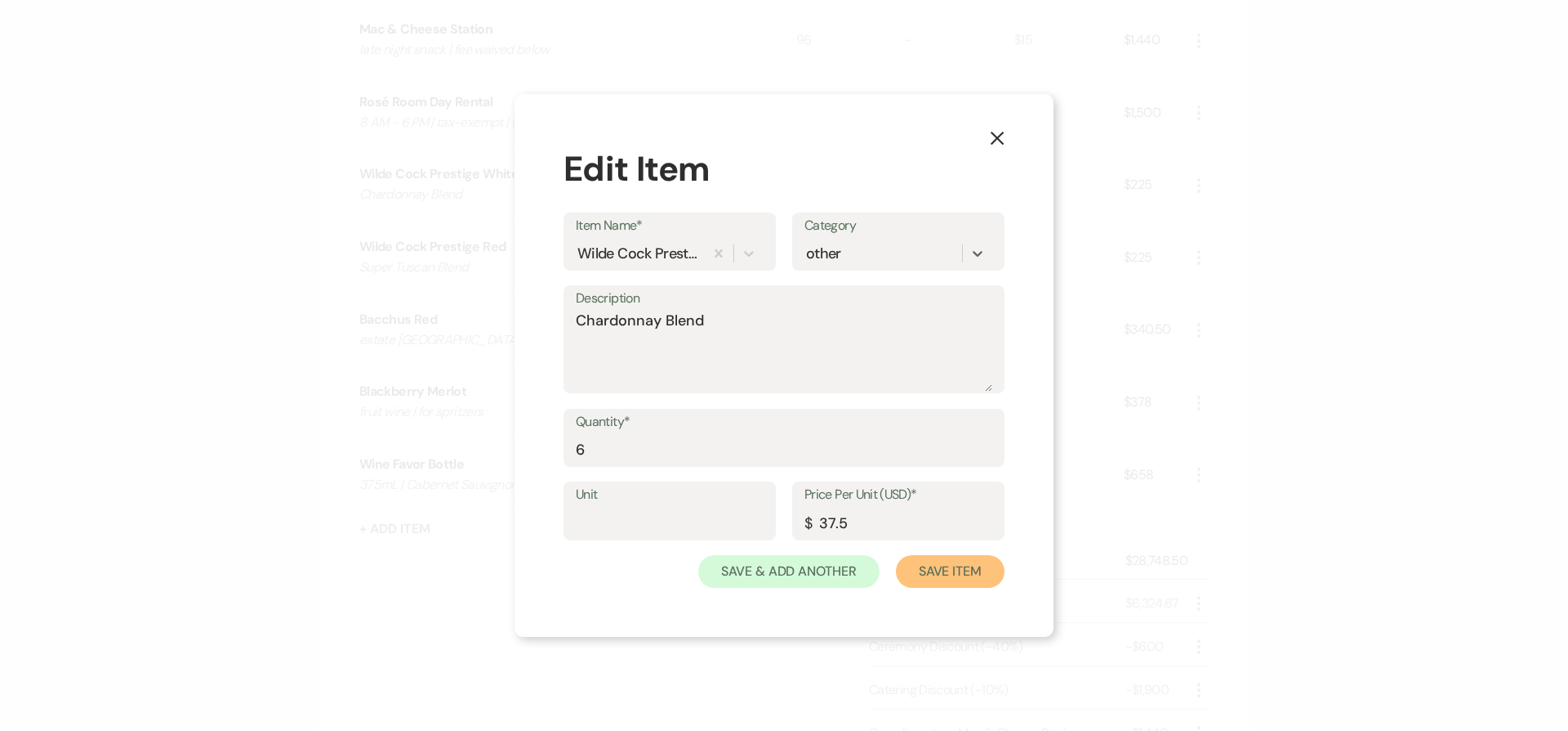
click at [978, 559] on button "Save Item" at bounding box center [950, 571] width 109 height 33
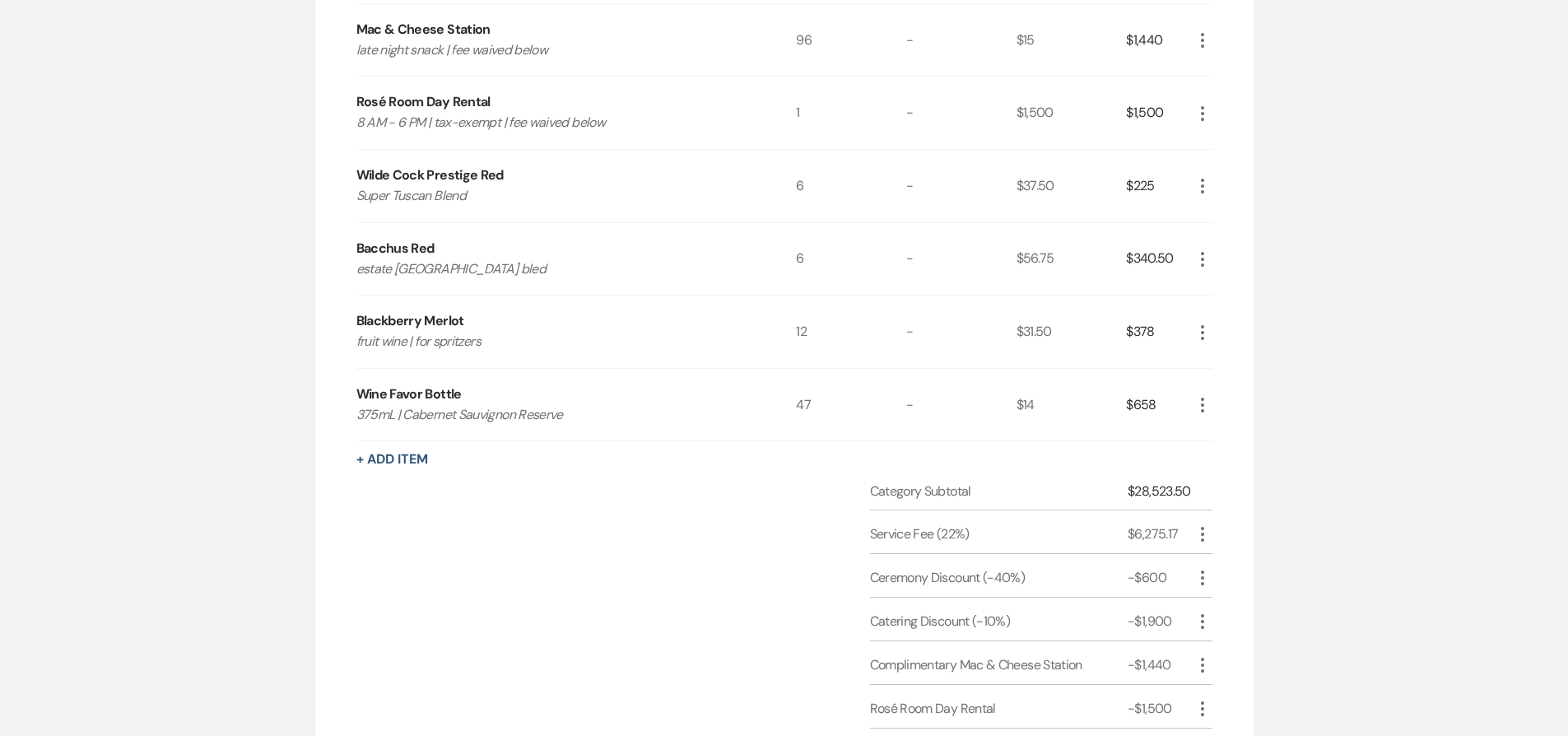
click at [1198, 181] on icon "More" at bounding box center [1203, 186] width 20 height 20
click at [1212, 207] on button "Pencil Edit" at bounding box center [1236, 217] width 86 height 26
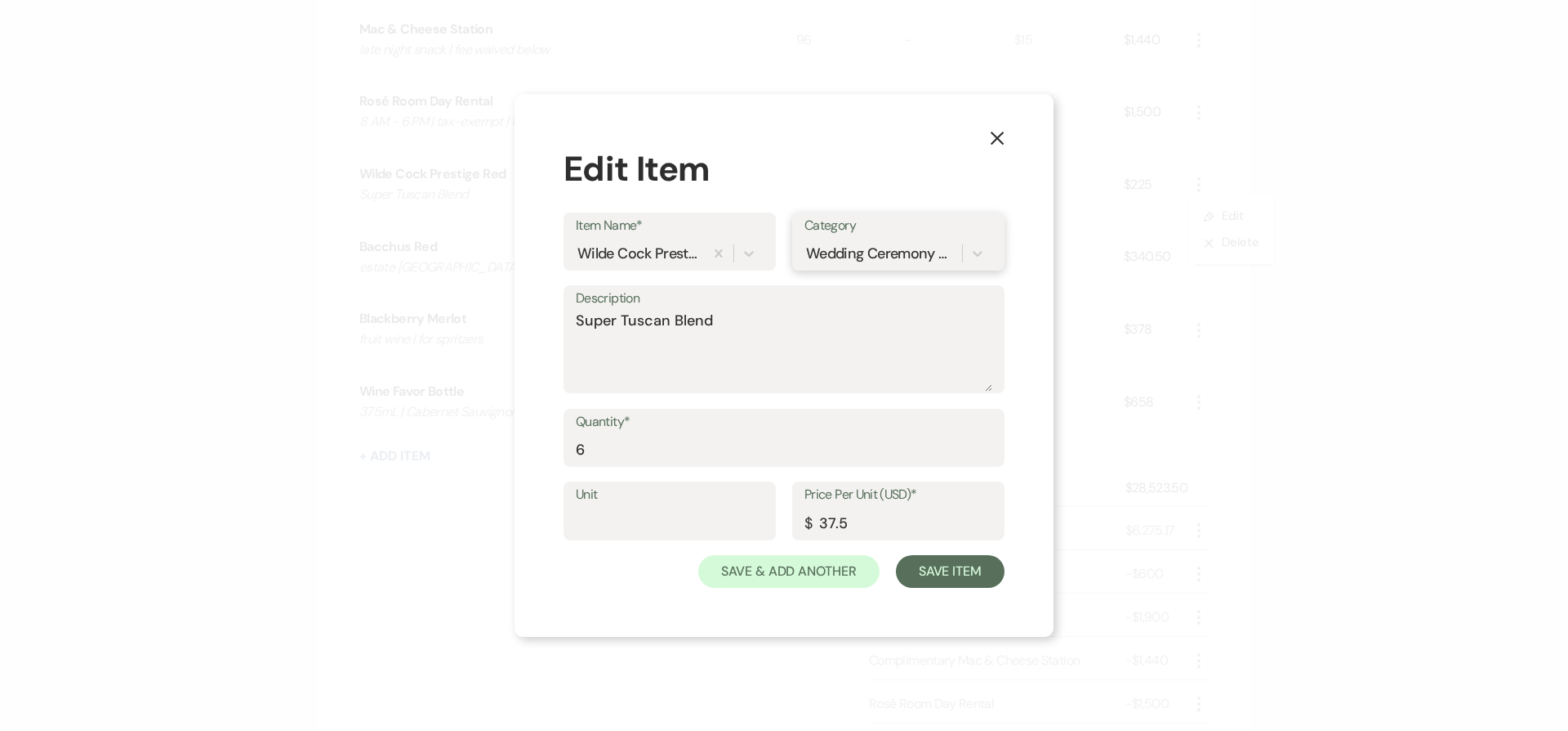
click at [932, 255] on div "Wedding Ceremony & Reception" at bounding box center [881, 253] width 151 height 22
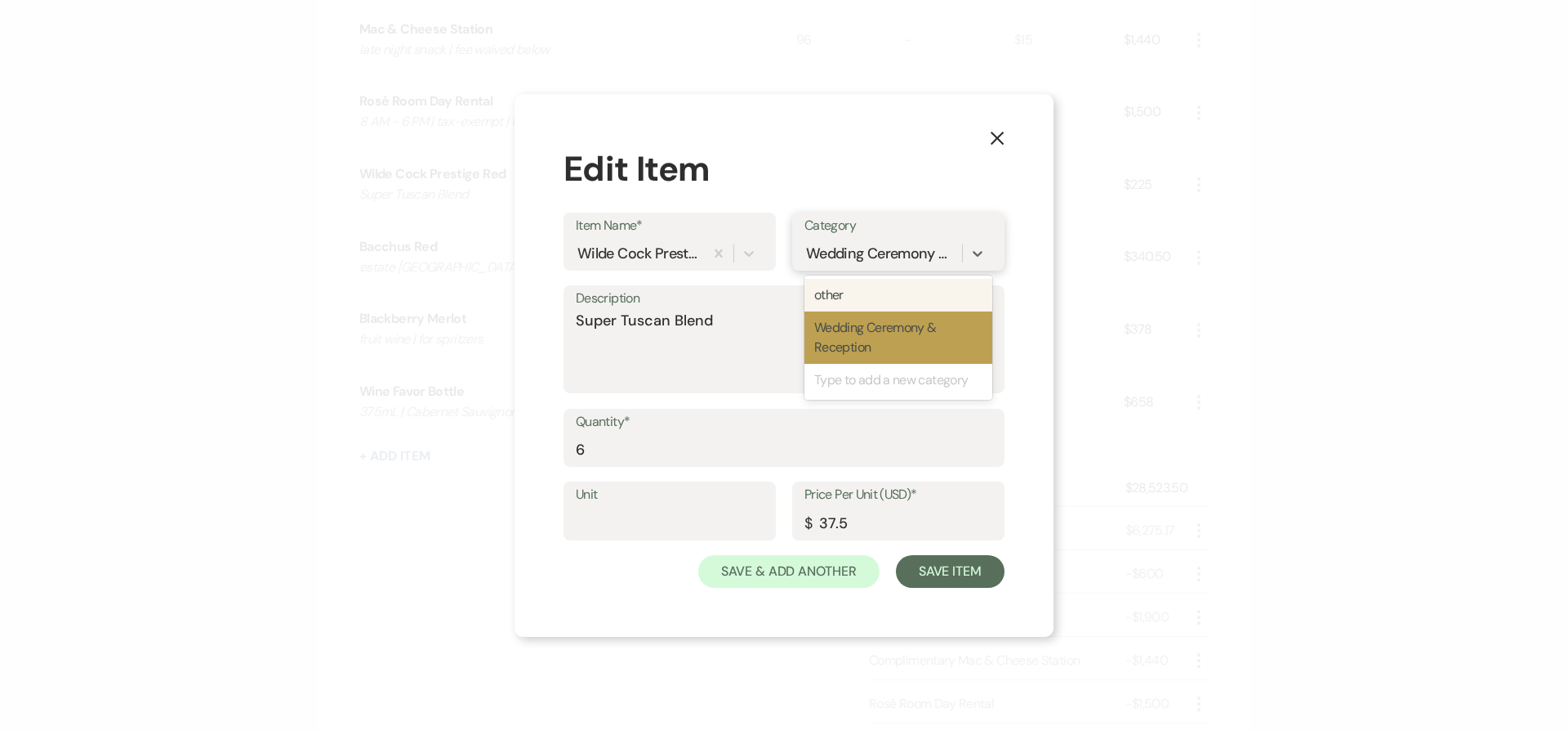
click at [885, 295] on div "other" at bounding box center [899, 294] width 188 height 33
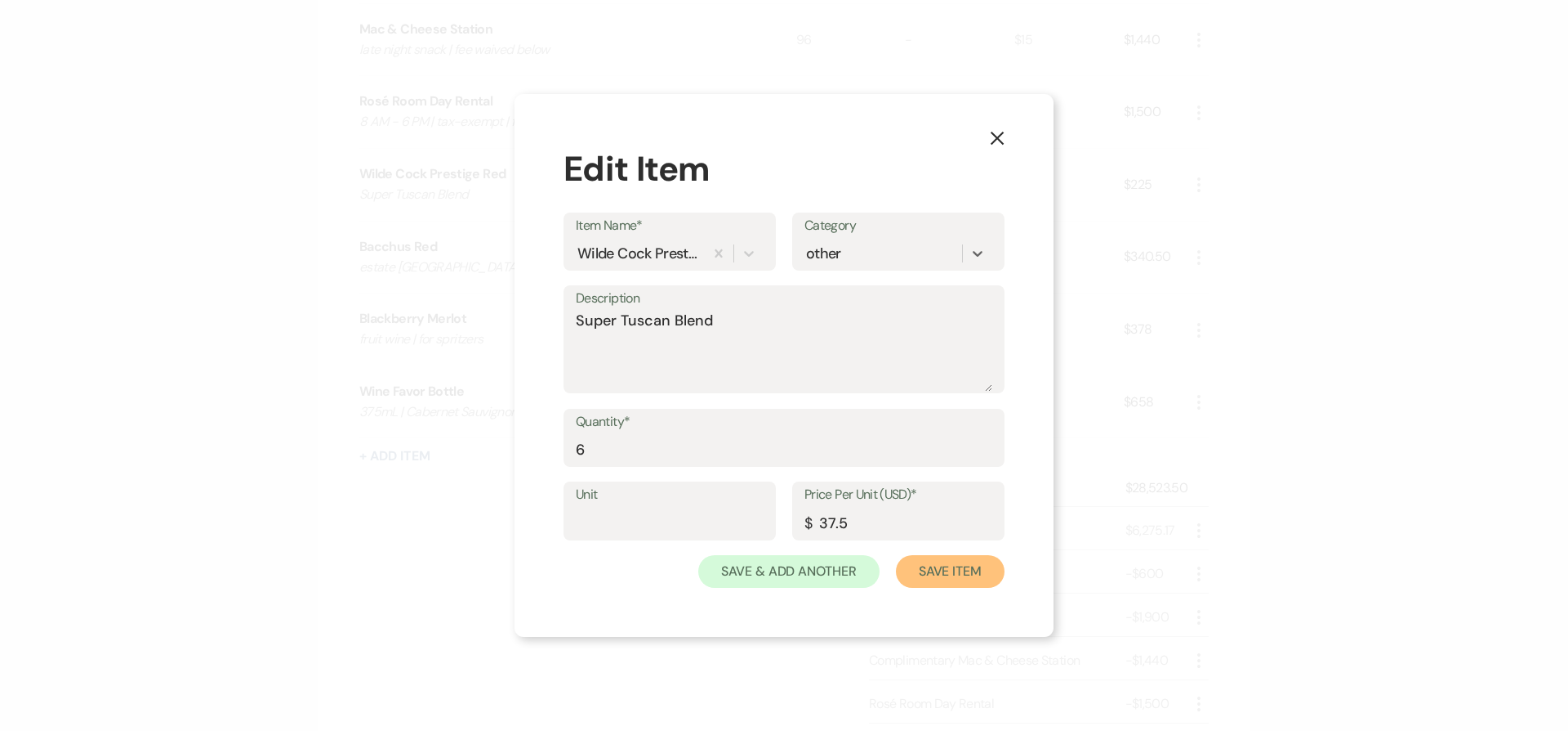
click at [948, 571] on button "Save Item" at bounding box center [950, 571] width 109 height 33
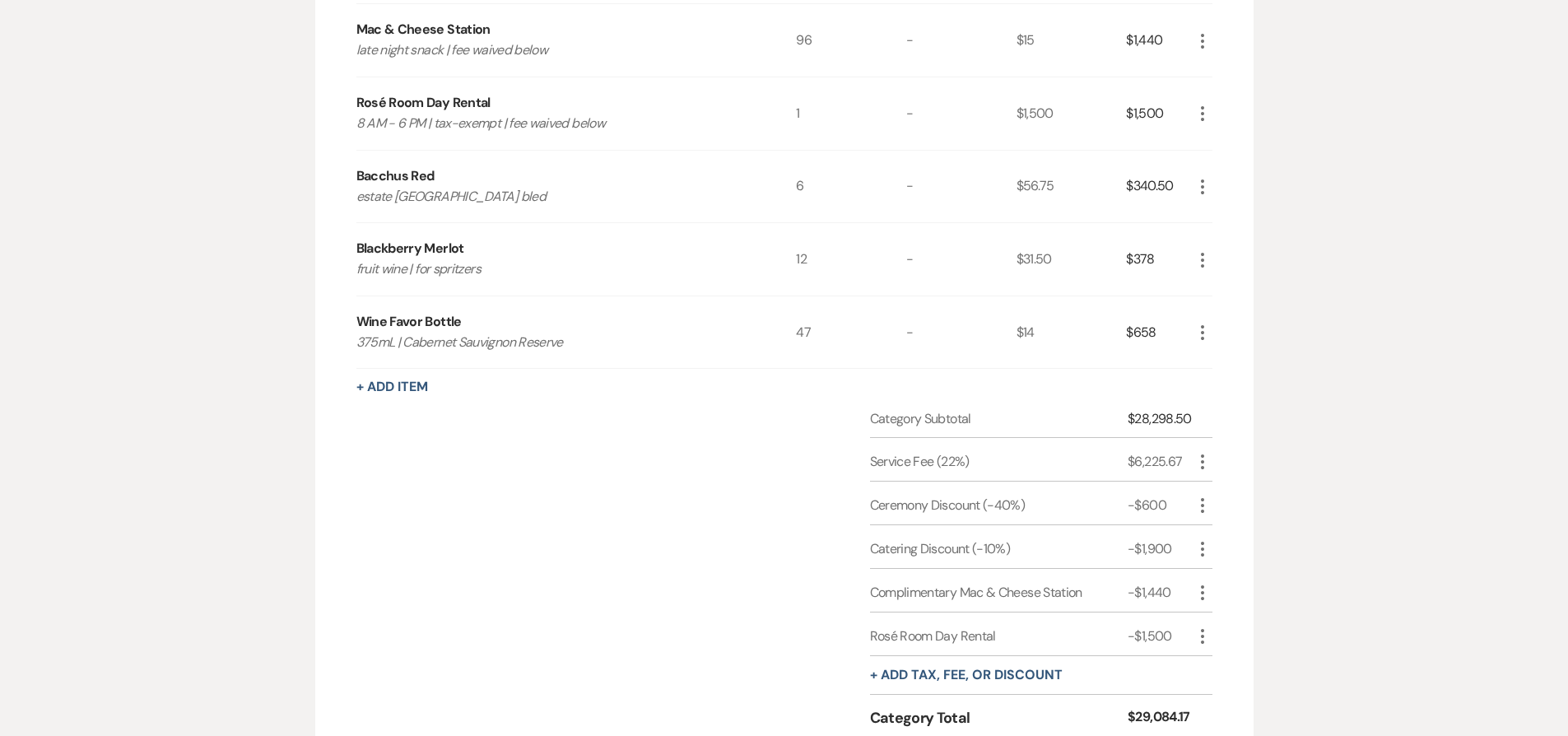
click at [1204, 182] on icon "More" at bounding box center [1203, 186] width 20 height 20
click at [1208, 206] on button "Pencil Edit" at bounding box center [1236, 218] width 86 height 26
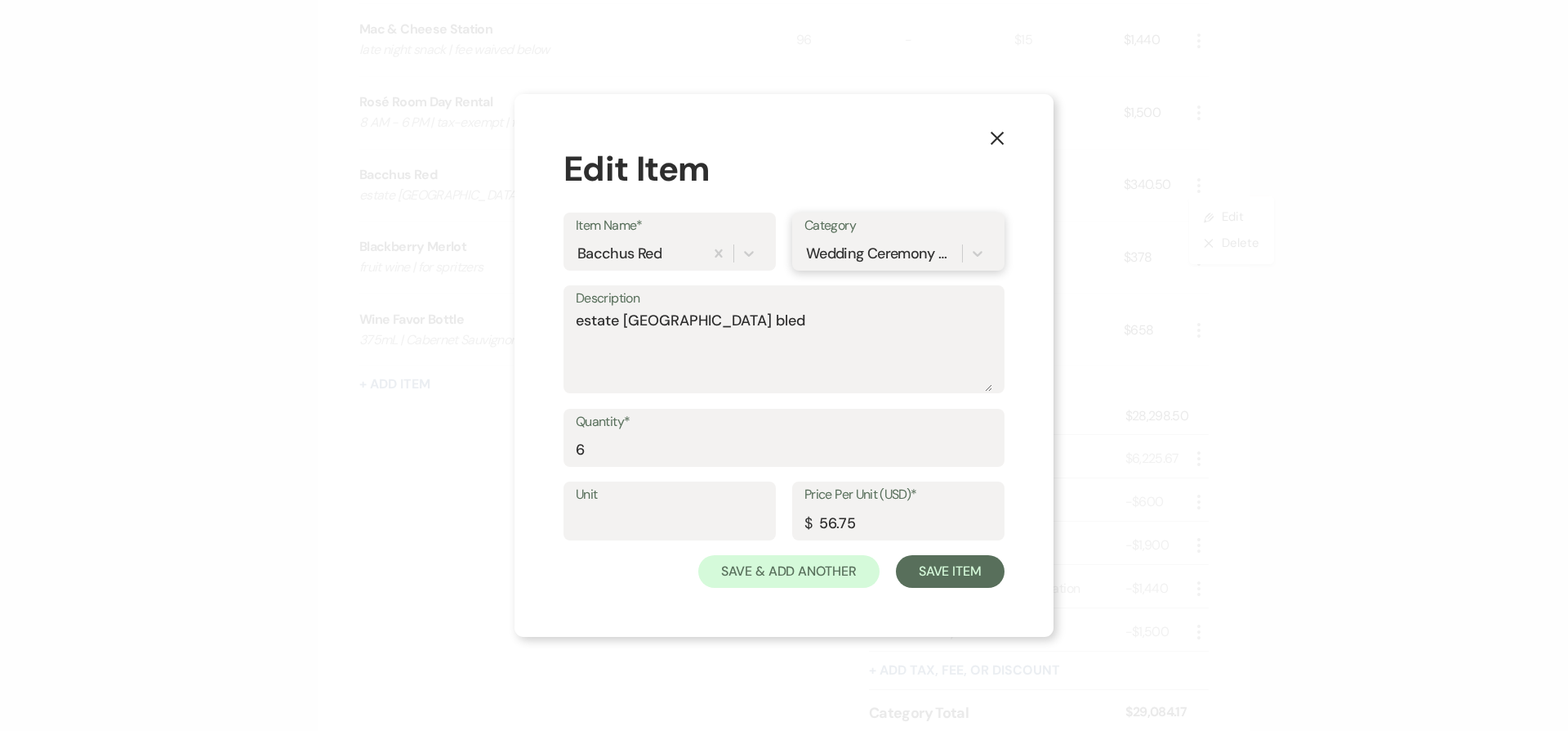
click at [902, 262] on div "Wedding Ceremony & Reception" at bounding box center [881, 253] width 151 height 22
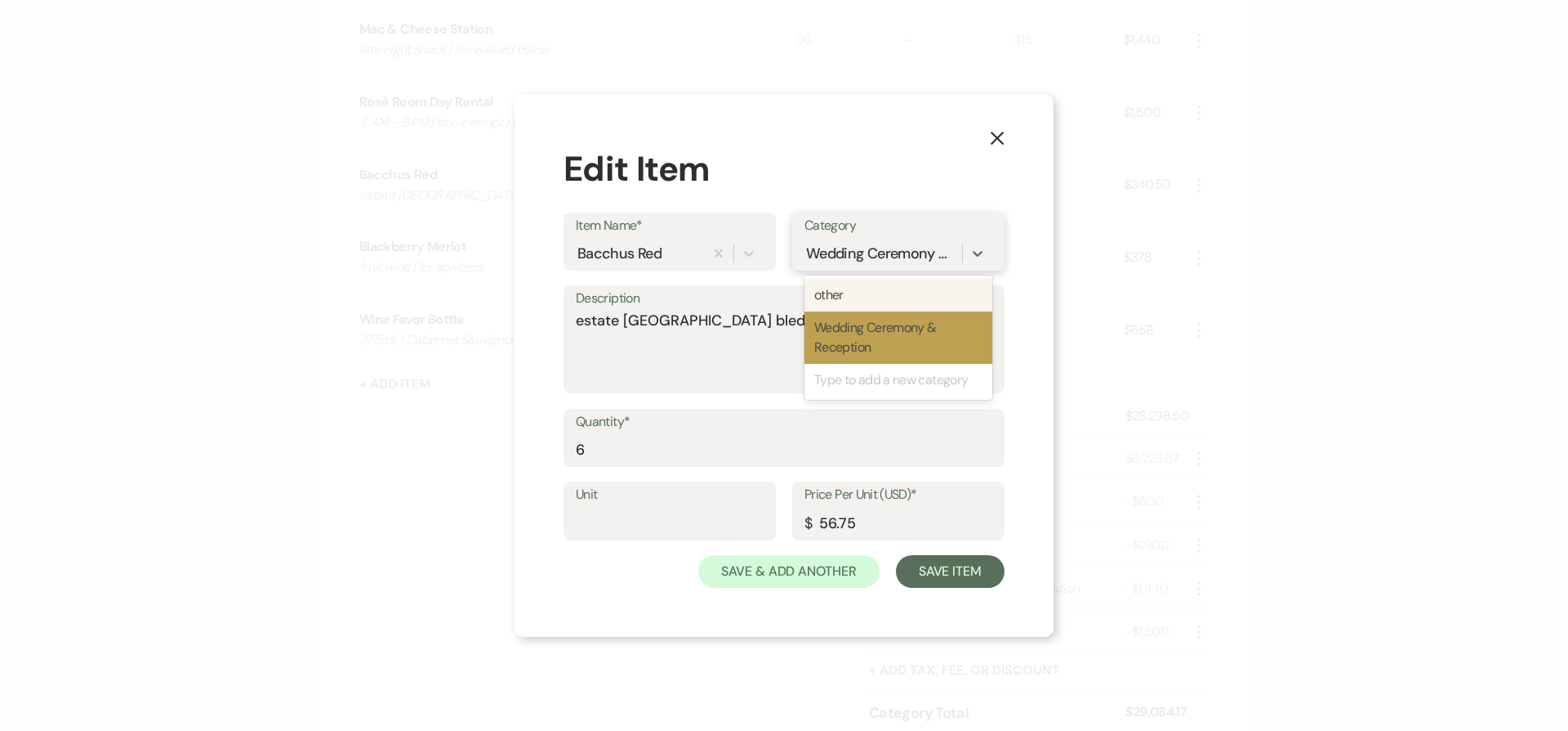
click at [882, 295] on div "other" at bounding box center [899, 294] width 188 height 33
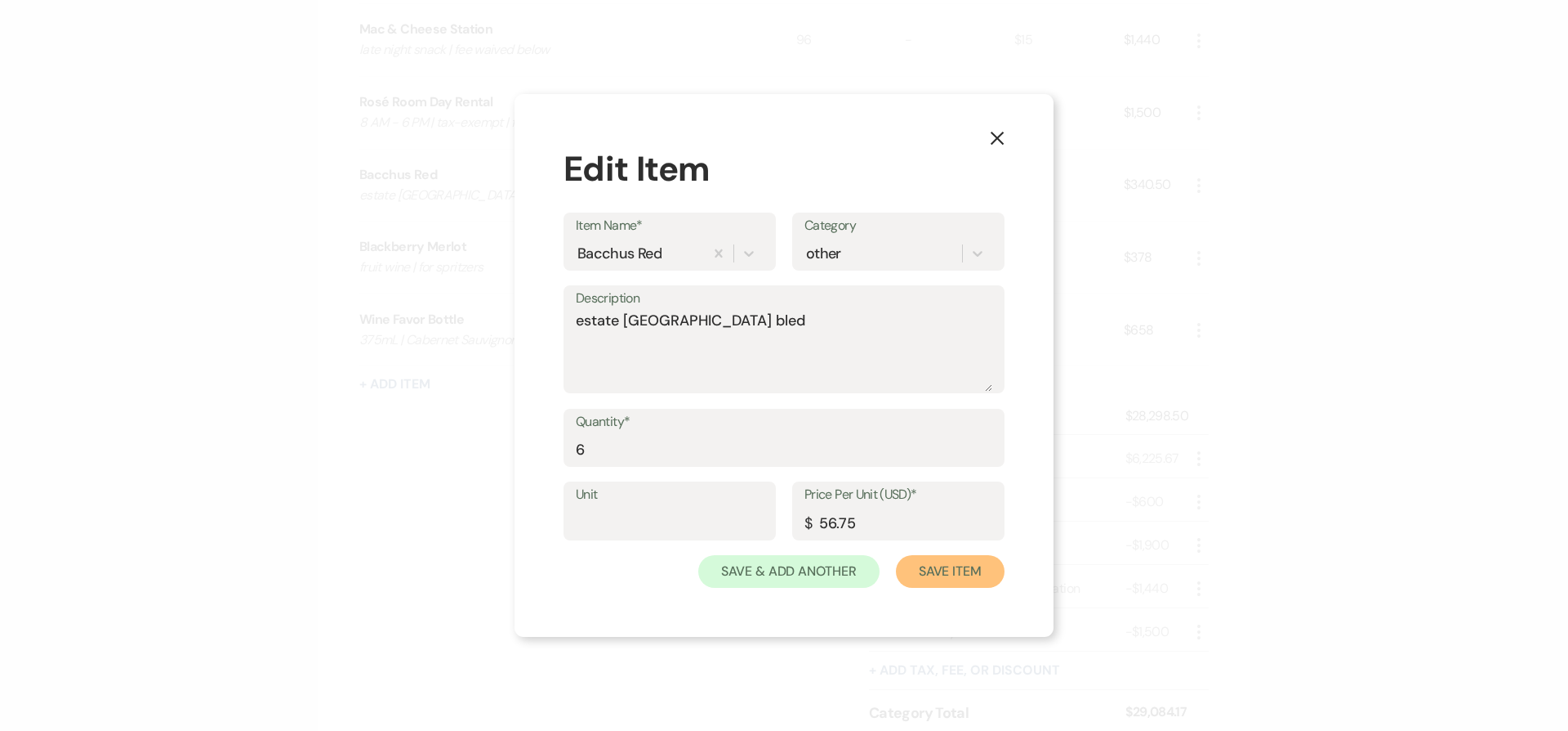
click at [964, 574] on button "Save Item" at bounding box center [950, 571] width 109 height 33
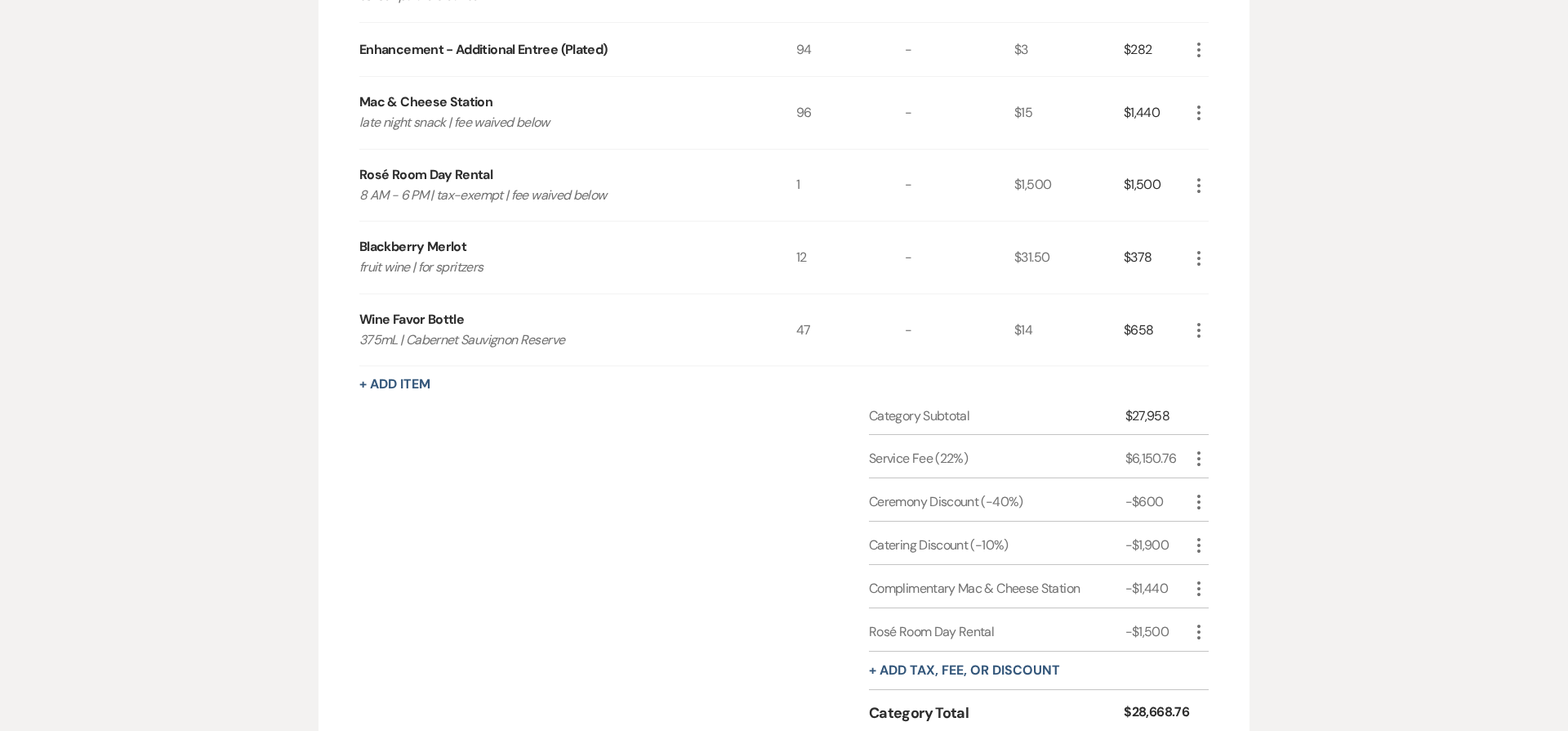
scroll to position [2256, 0]
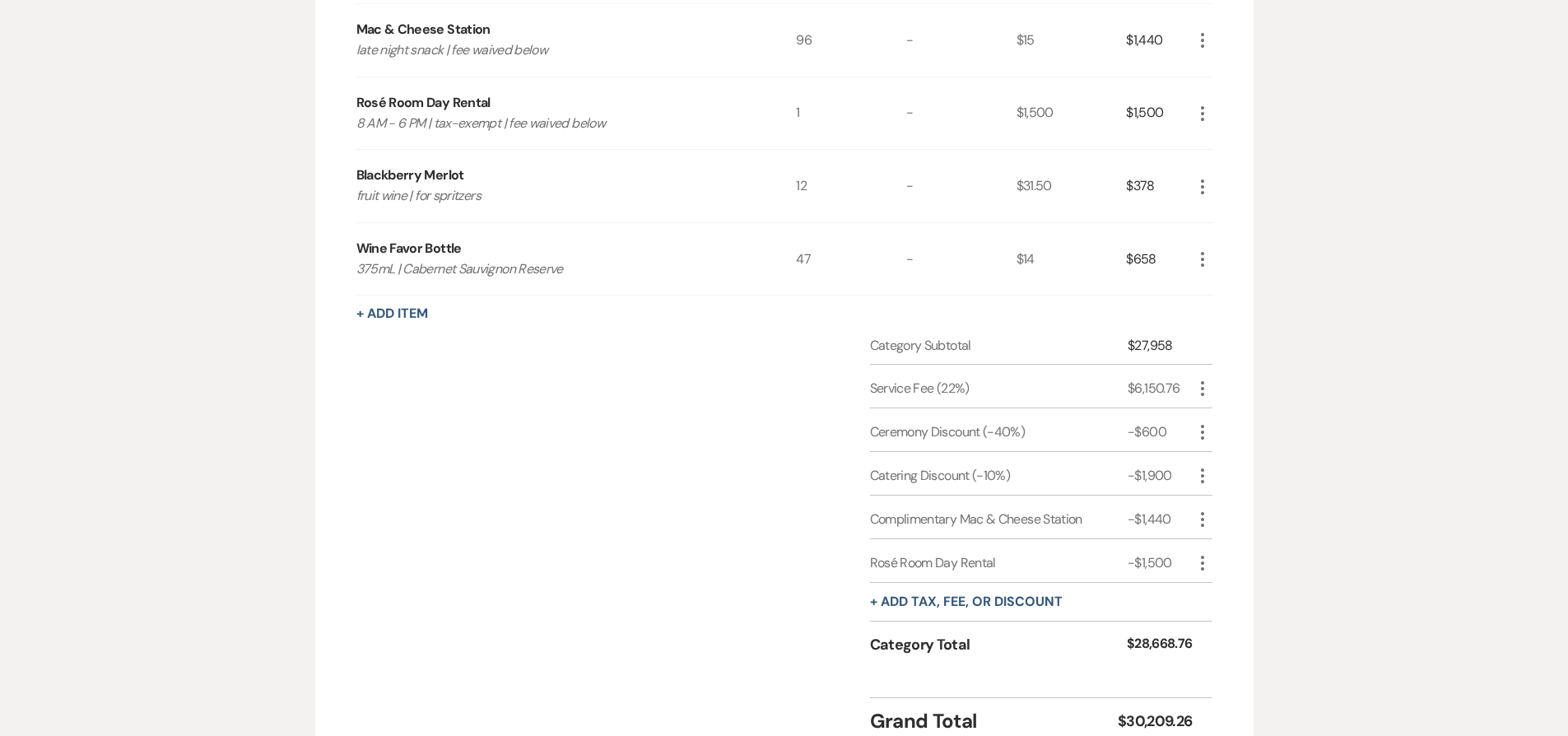
click at [1198, 184] on icon "More" at bounding box center [1203, 186] width 20 height 20
click at [1204, 215] on button "Pencil Edit" at bounding box center [1236, 218] width 86 height 26
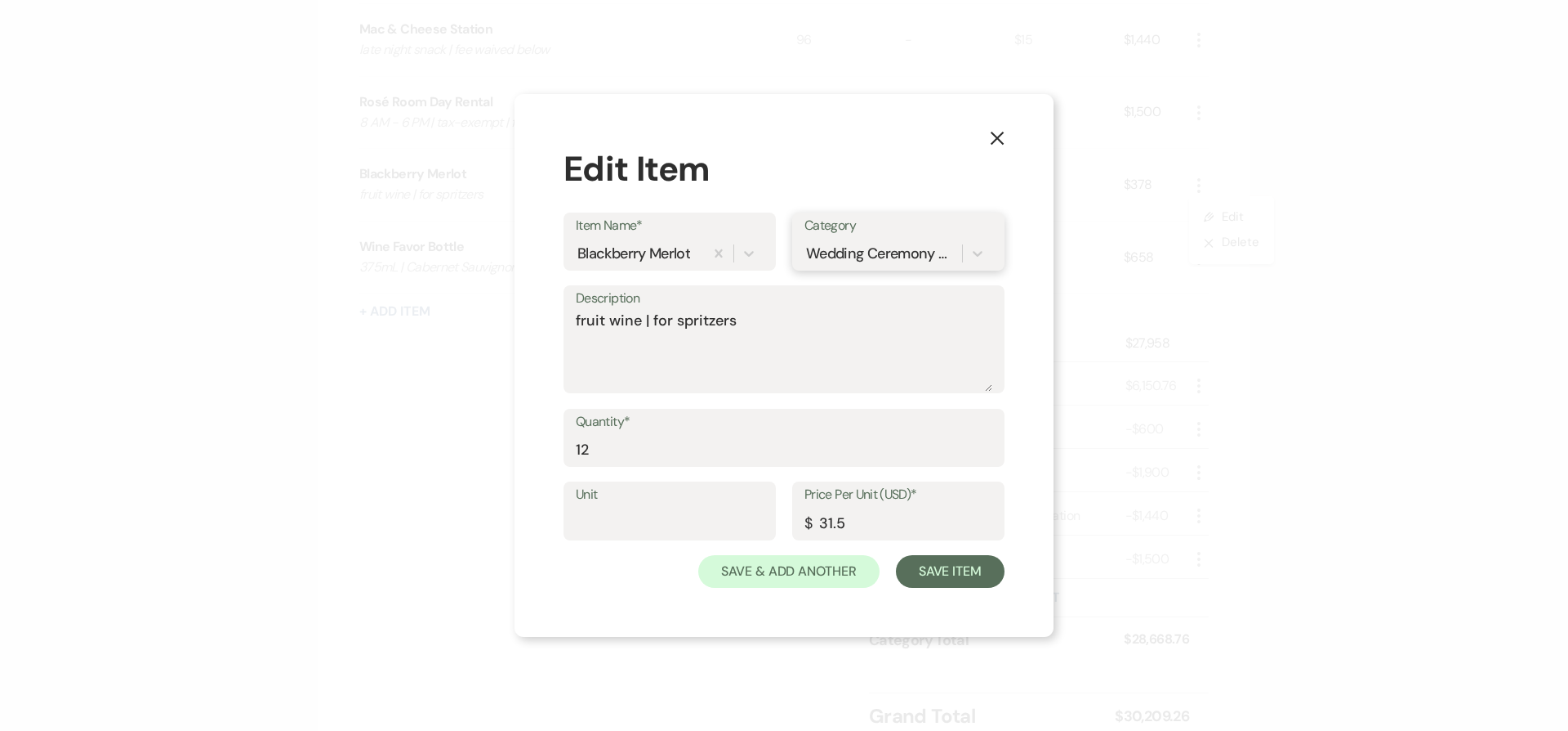
click at [843, 263] on div "Wedding Ceremony & Reception" at bounding box center [881, 253] width 151 height 22
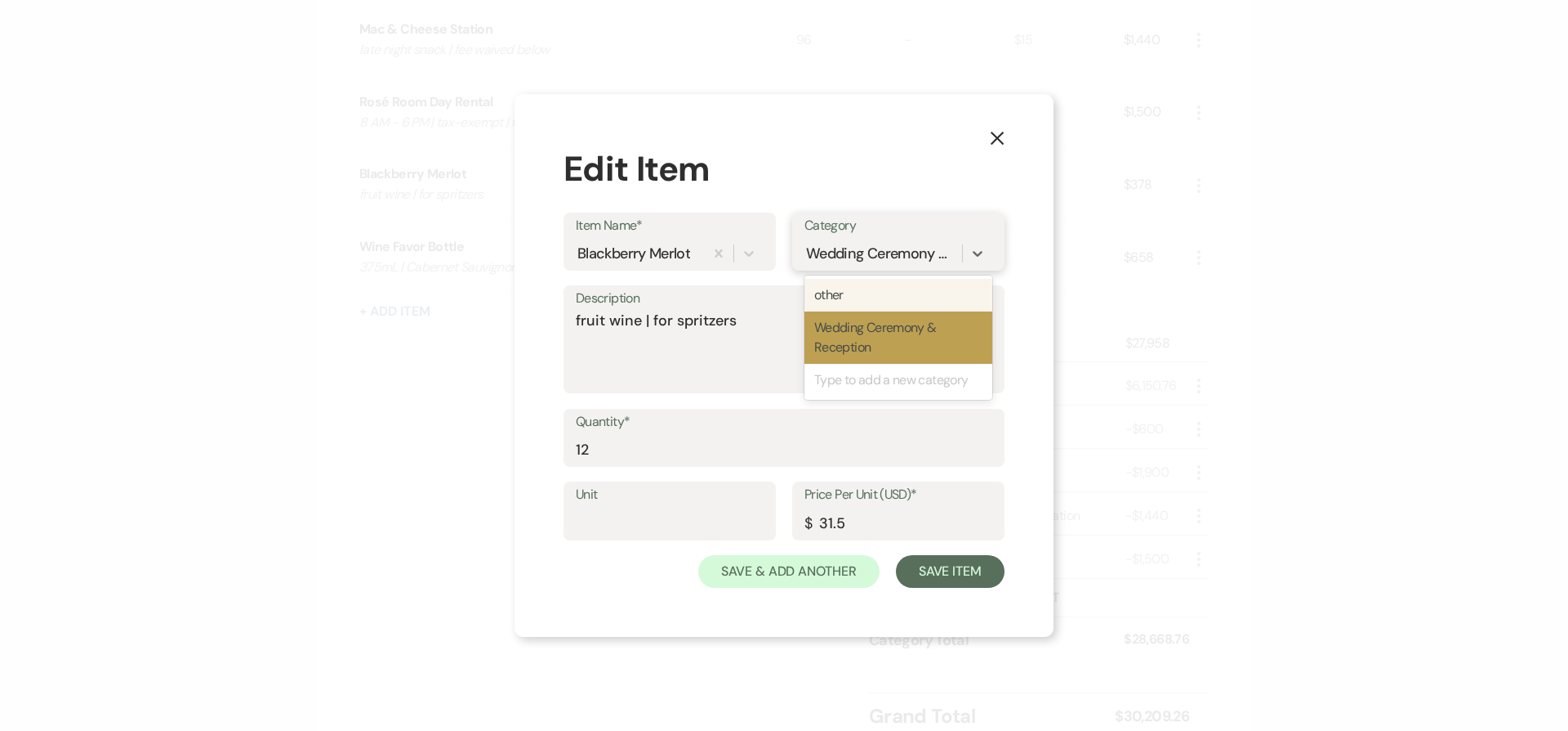
click at [848, 301] on div "other" at bounding box center [899, 294] width 188 height 33
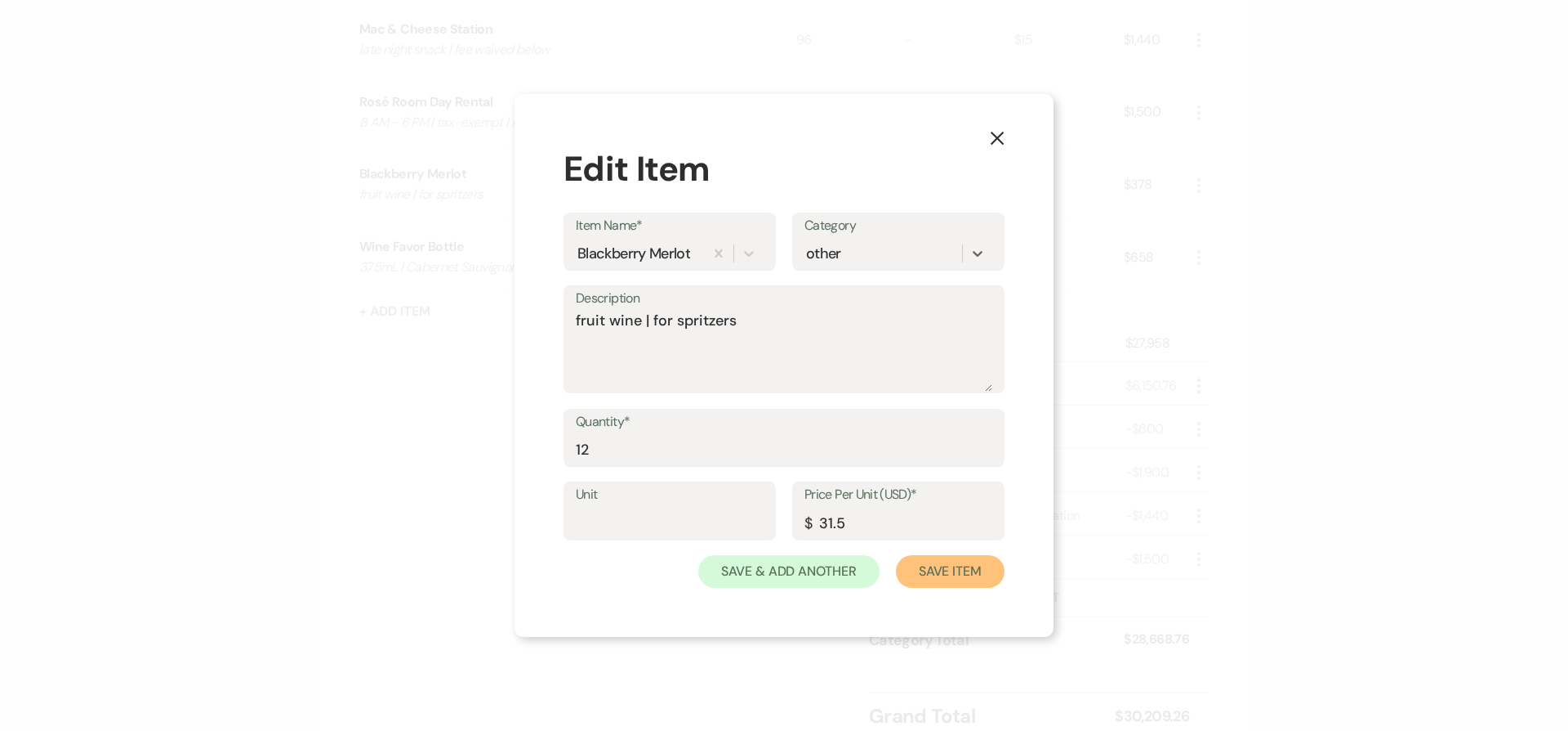
click at [945, 569] on button "Save Item" at bounding box center [950, 571] width 109 height 33
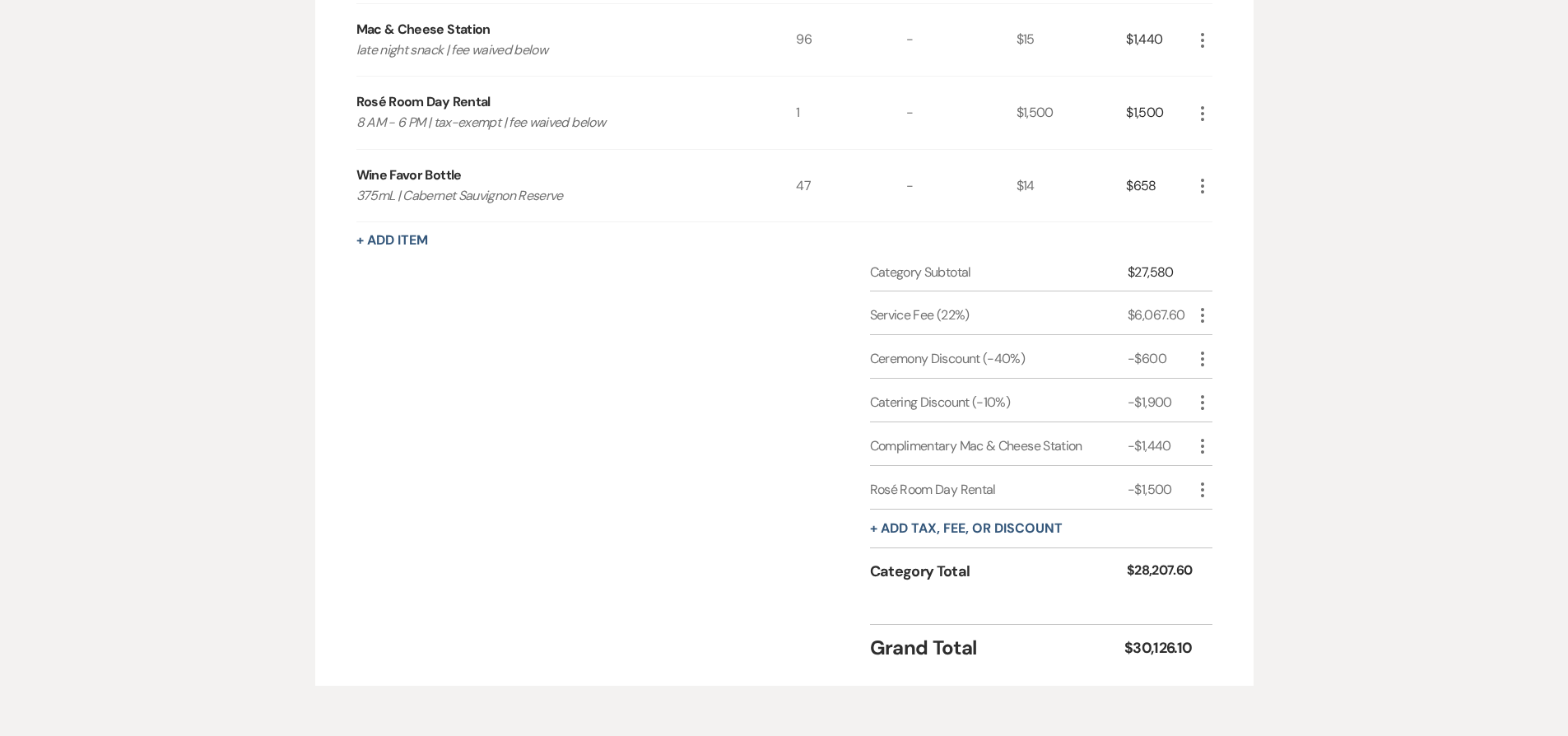
click at [1204, 184] on icon "More" at bounding box center [1203, 186] width 20 height 20
click at [1213, 212] on icon "Pencil" at bounding box center [1216, 218] width 10 height 12
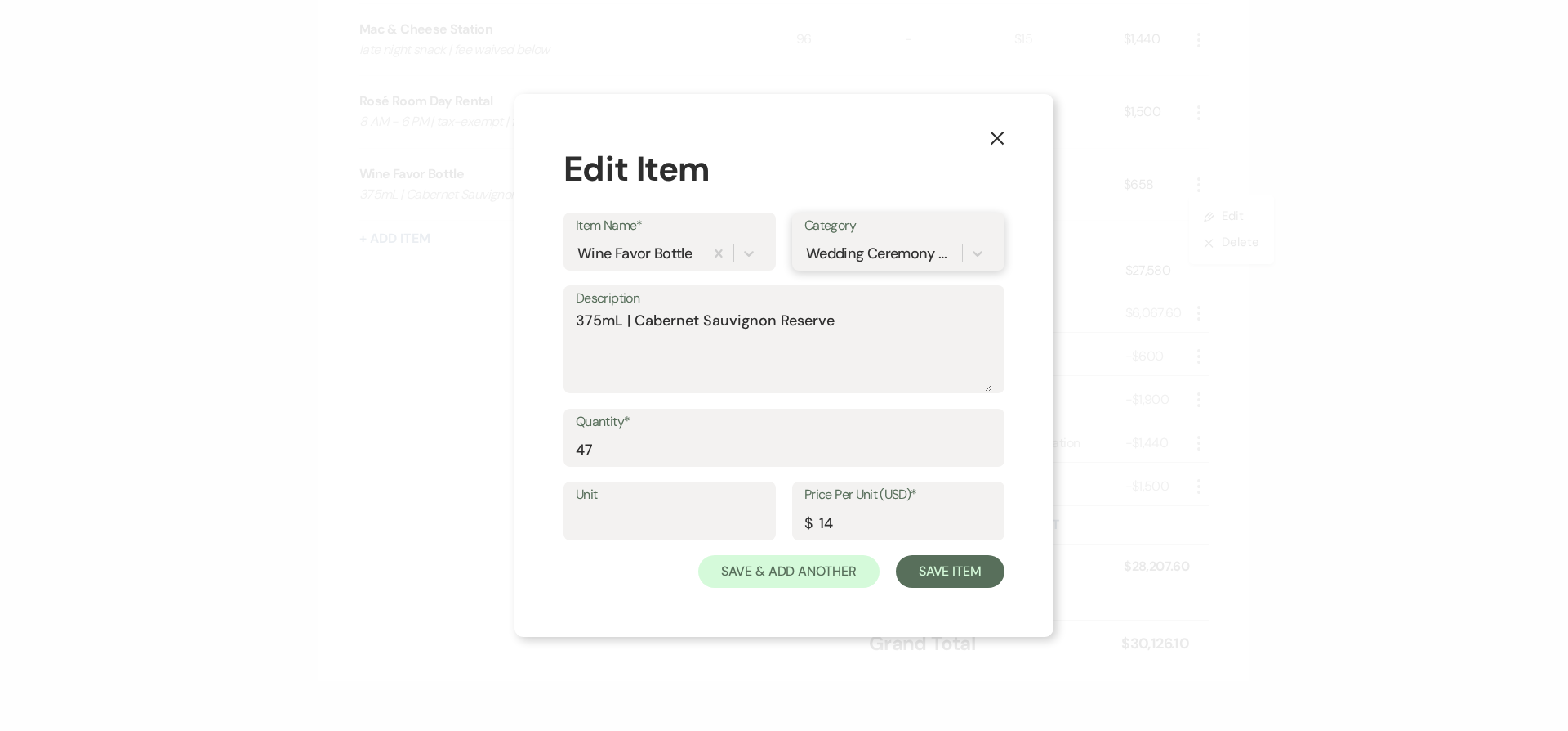
click at [849, 252] on div "Wedding Ceremony & Reception" at bounding box center [881, 253] width 151 height 22
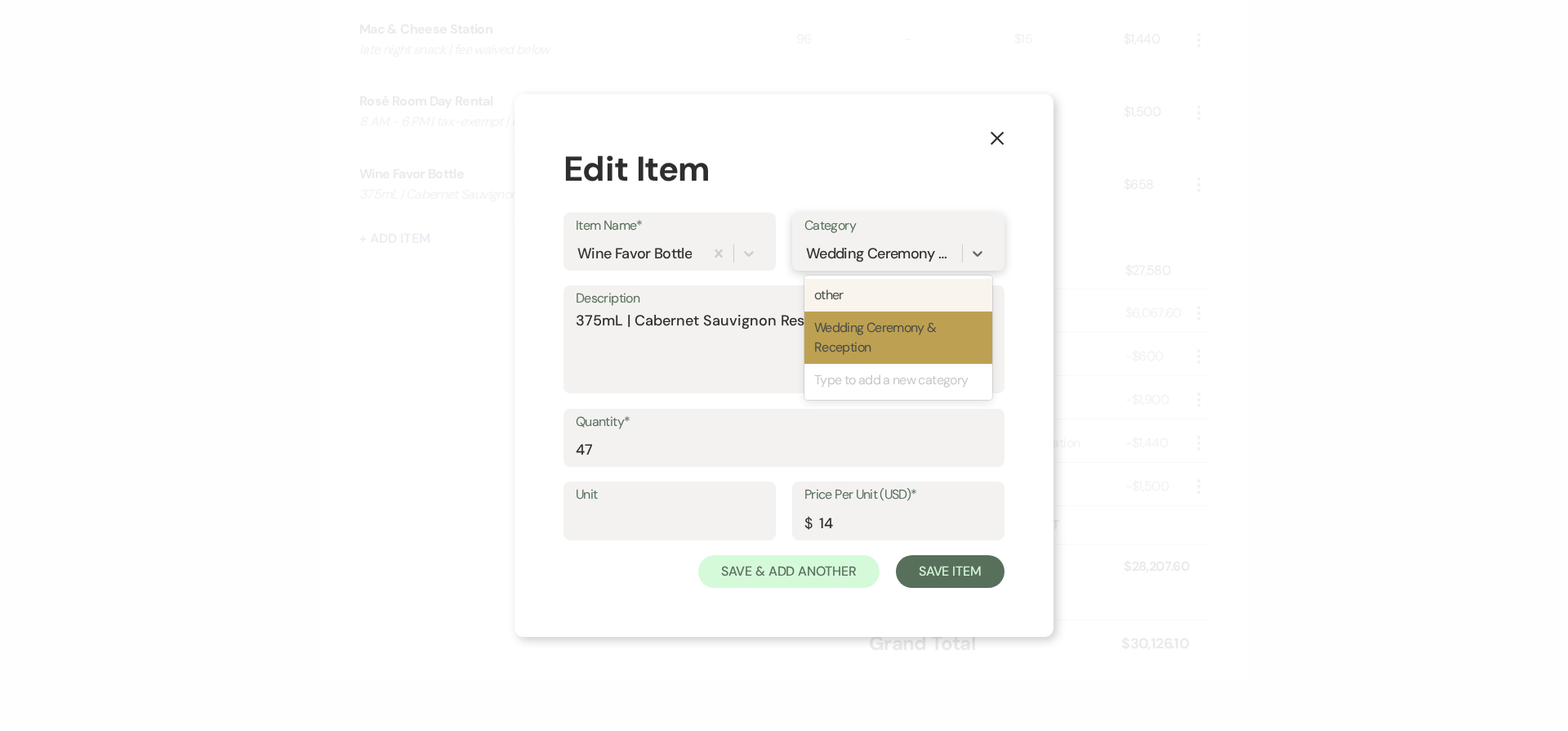
click at [855, 296] on div "other" at bounding box center [899, 294] width 188 height 33
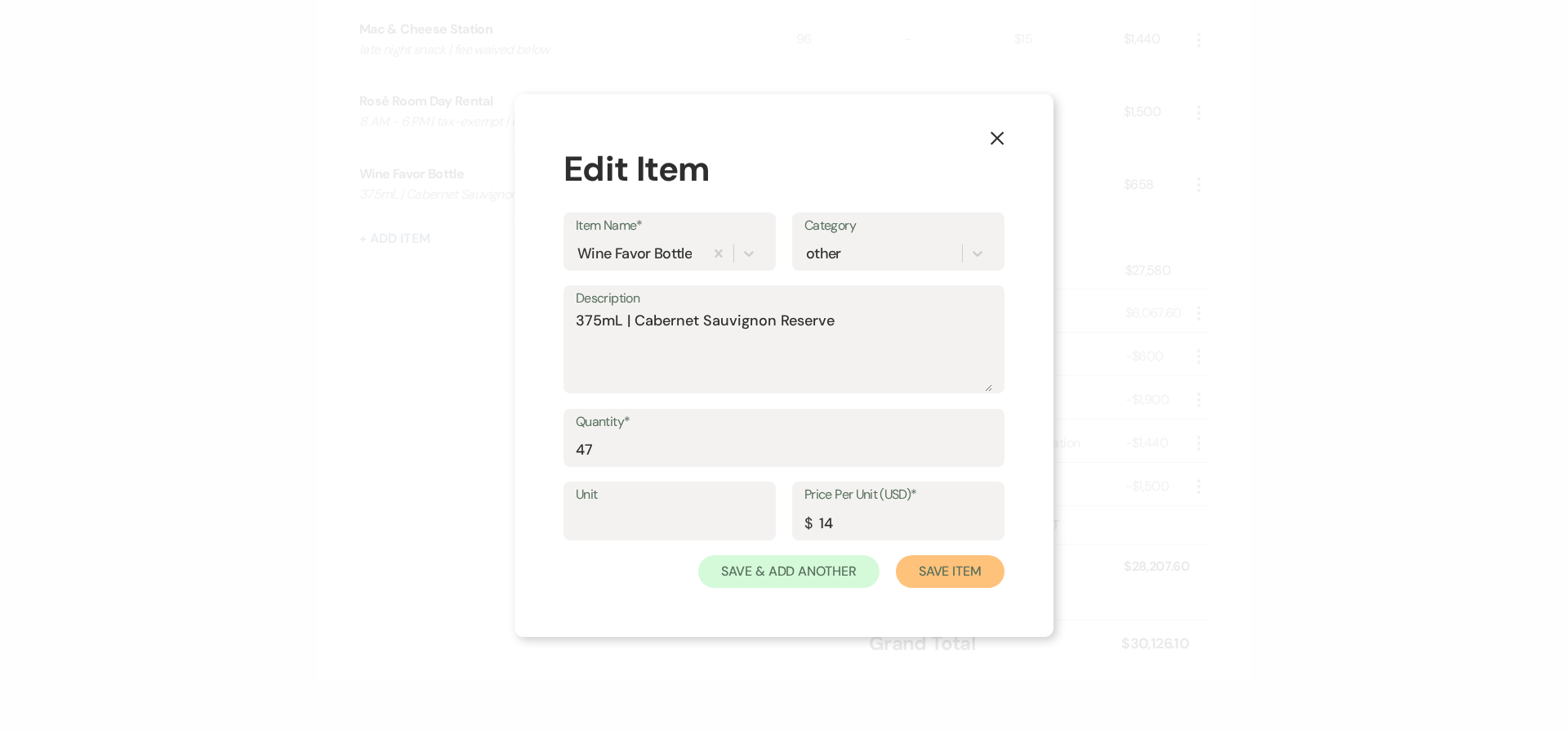
click at [961, 582] on button "Save Item" at bounding box center [950, 571] width 109 height 33
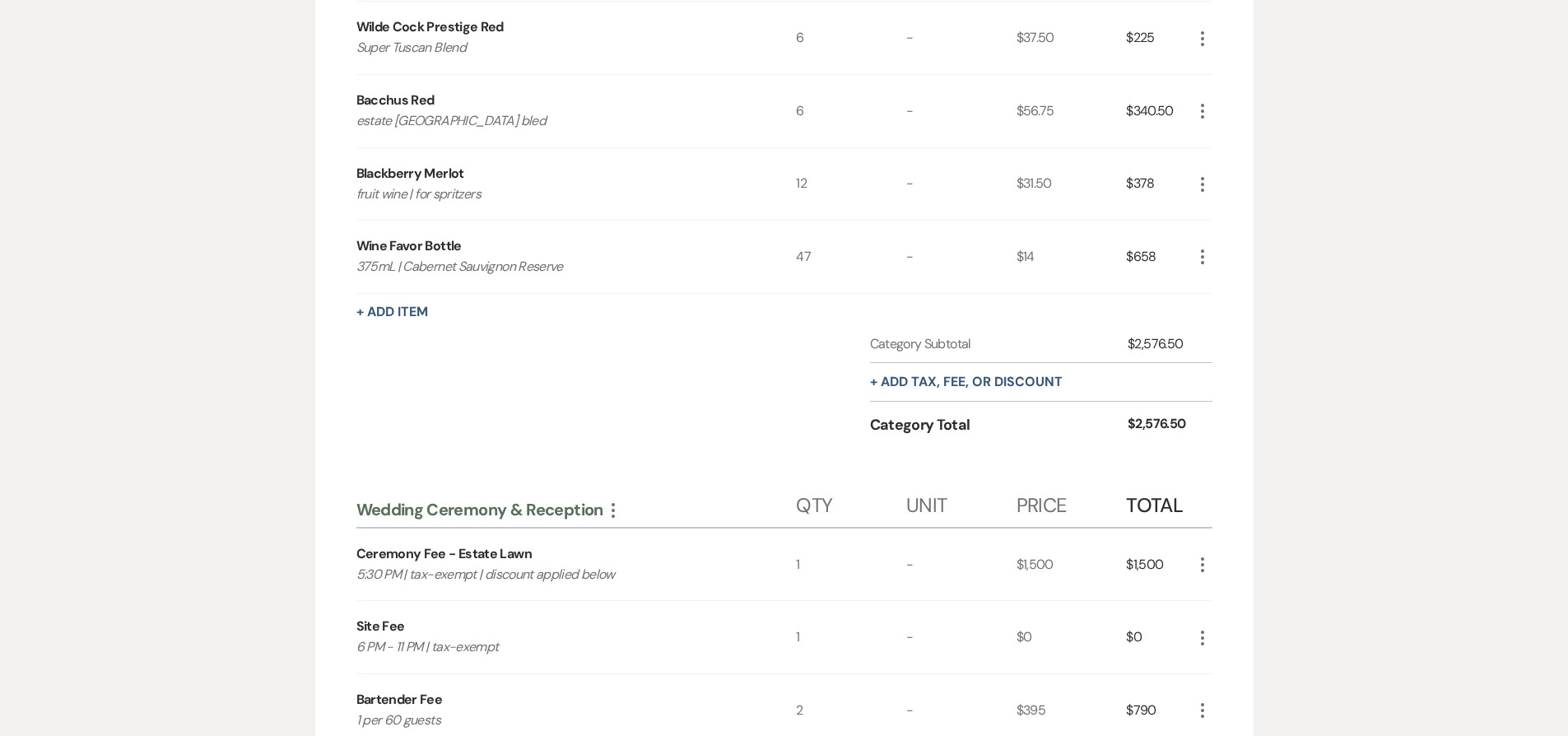
scroll to position [505, 0]
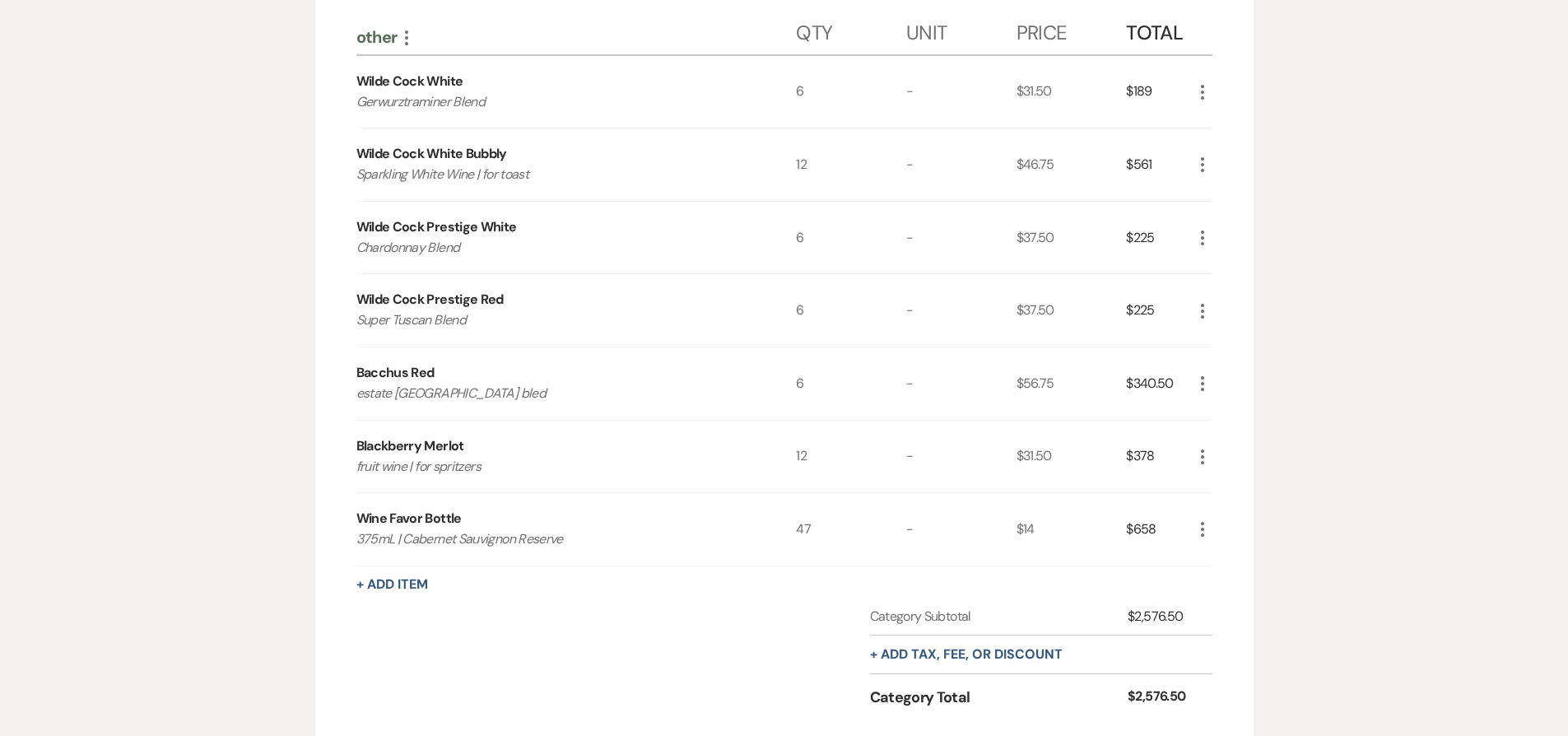
click at [1201, 158] on use "button" at bounding box center [1202, 165] width 3 height 15
click at [1200, 96] on icon "More" at bounding box center [1203, 93] width 20 height 20
click at [1204, 121] on button "Pencil Edit" at bounding box center [1236, 124] width 86 height 26
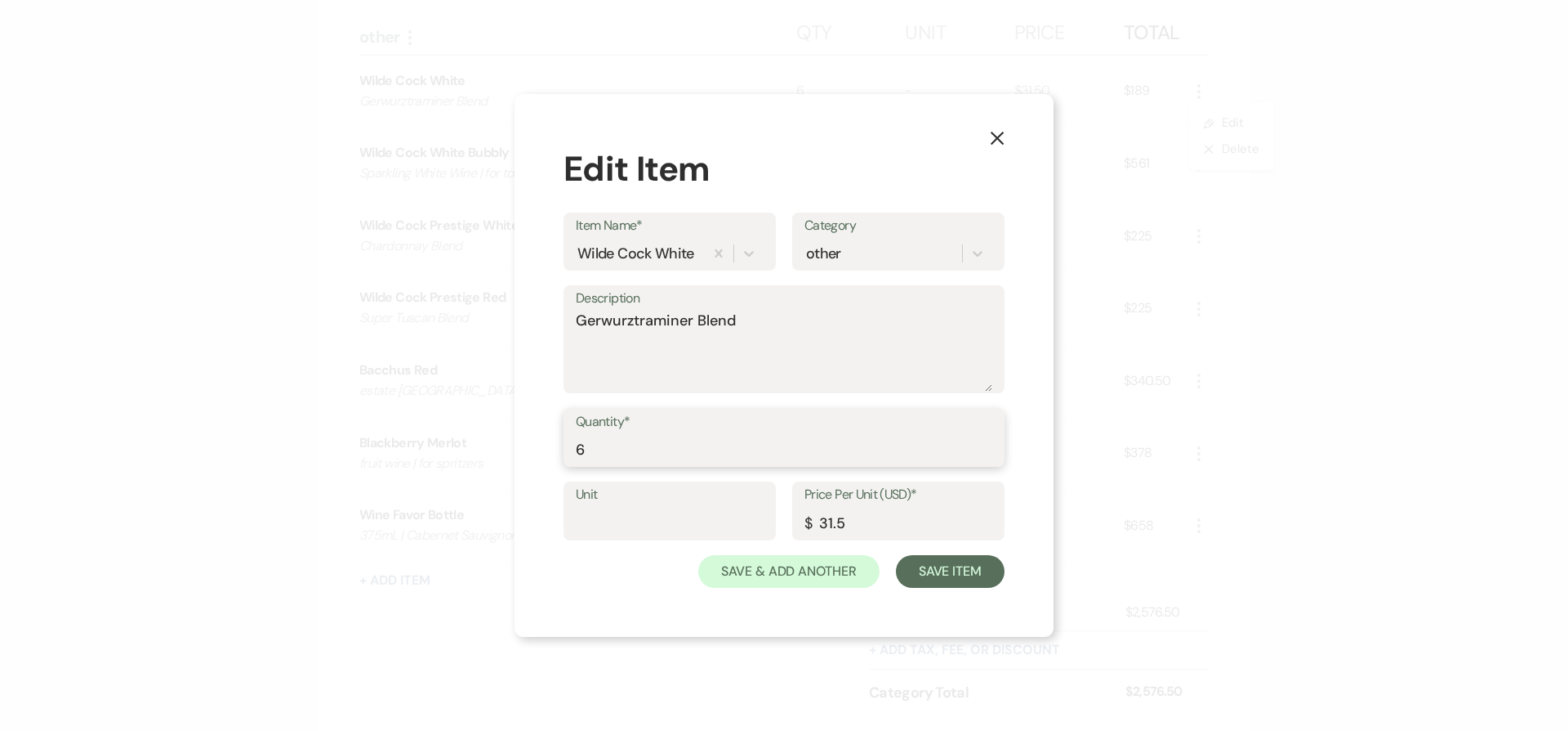
drag, startPoint x: 791, startPoint y: 452, endPoint x: 348, endPoint y: 404, distance: 445.6
click at [348, 404] on div "X Edit Item Item Name* Wilde Cock White Category other Description Gerwurztrami…" at bounding box center [784, 366] width 1568 height 731
type input "8"
click at [969, 568] on button "Save Item" at bounding box center [950, 571] width 109 height 33
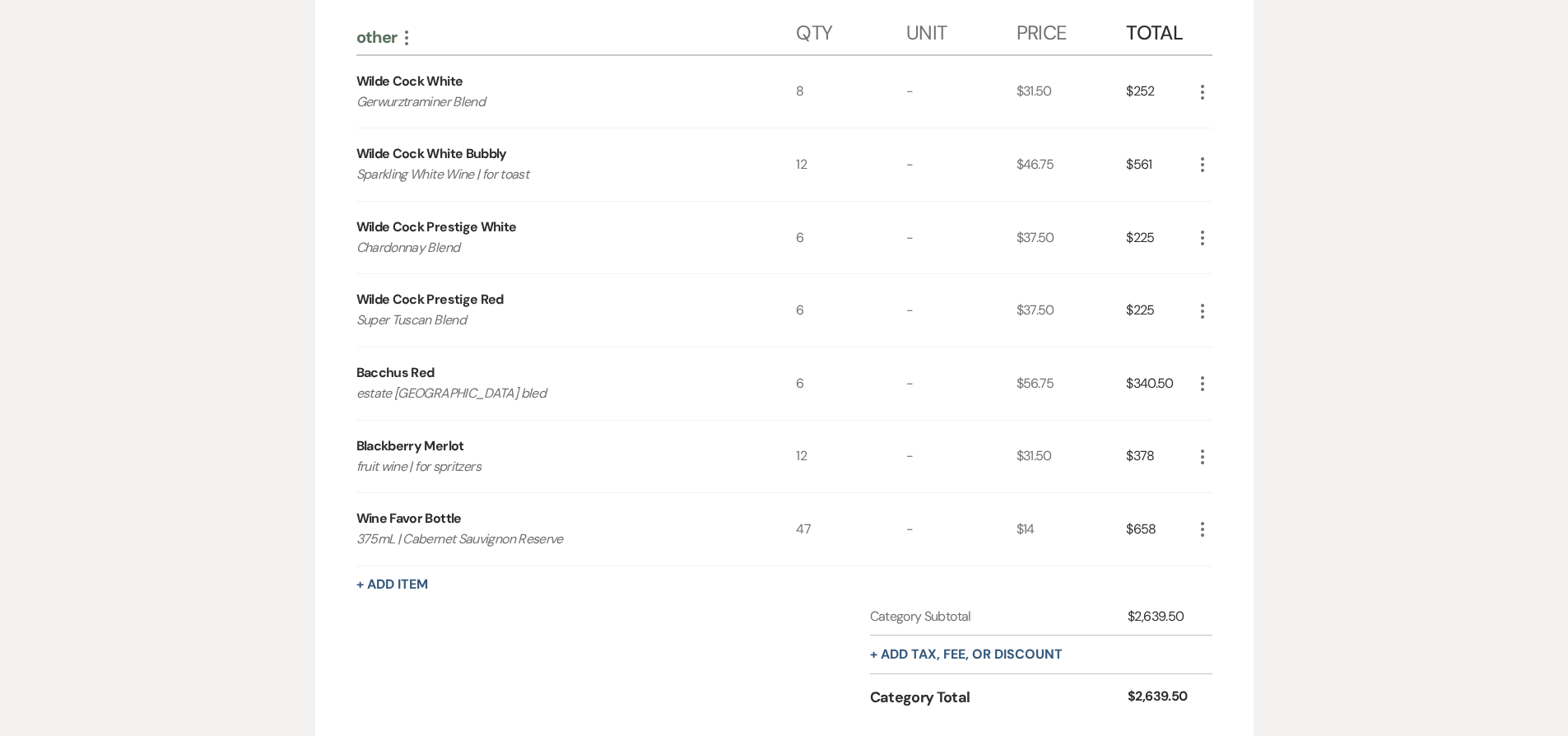
click at [1200, 173] on icon "More" at bounding box center [1203, 165] width 20 height 20
click at [1221, 200] on button "Pencil Edit" at bounding box center [1236, 196] width 86 height 26
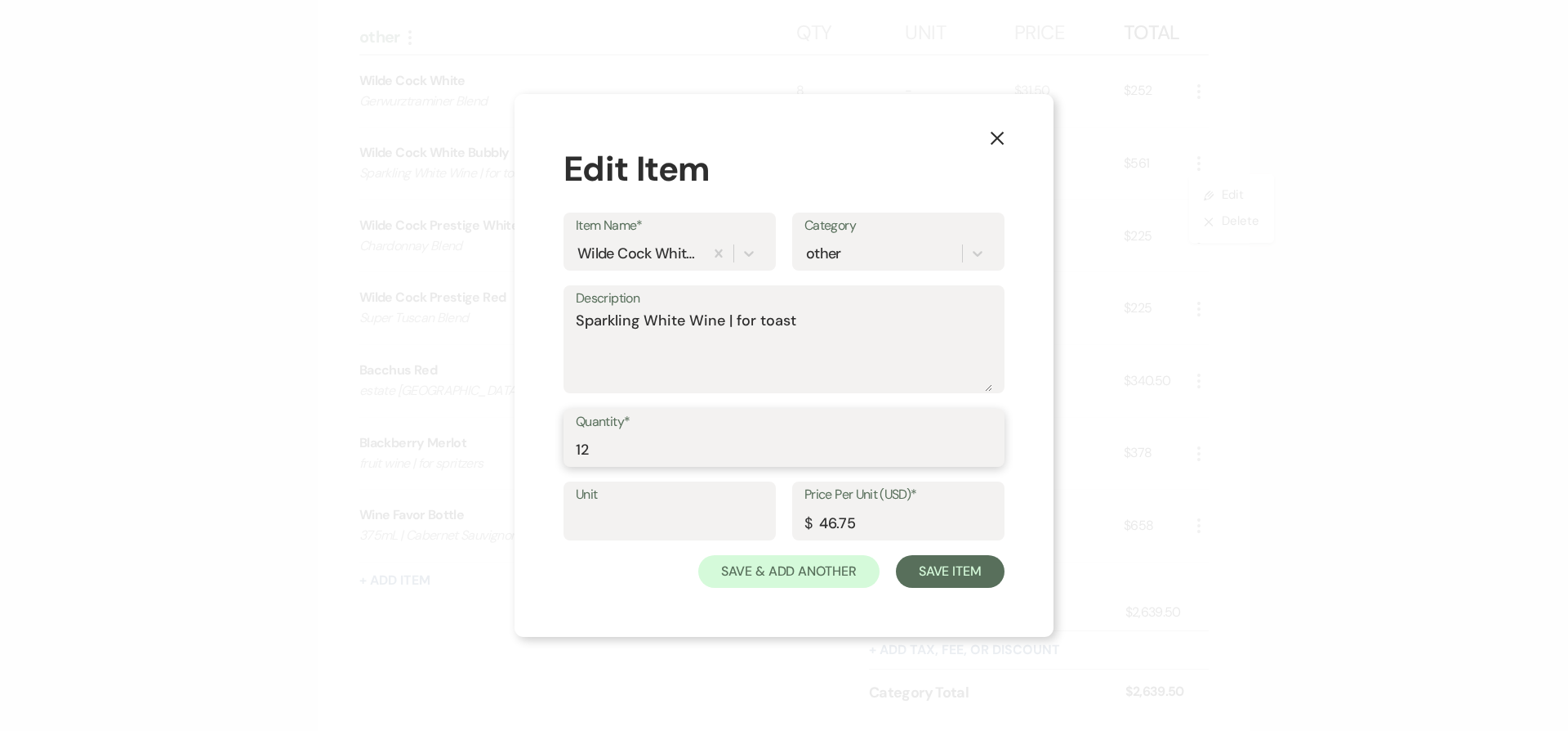
drag, startPoint x: 847, startPoint y: 438, endPoint x: 676, endPoint y: 488, distance: 178.2
click at [676, 488] on form "Item Name* Wilde Cock White Bubbly Category other Description Sparkling White W…" at bounding box center [784, 401] width 441 height 376
type input "8"
click at [984, 570] on button "Save Item" at bounding box center [950, 571] width 109 height 33
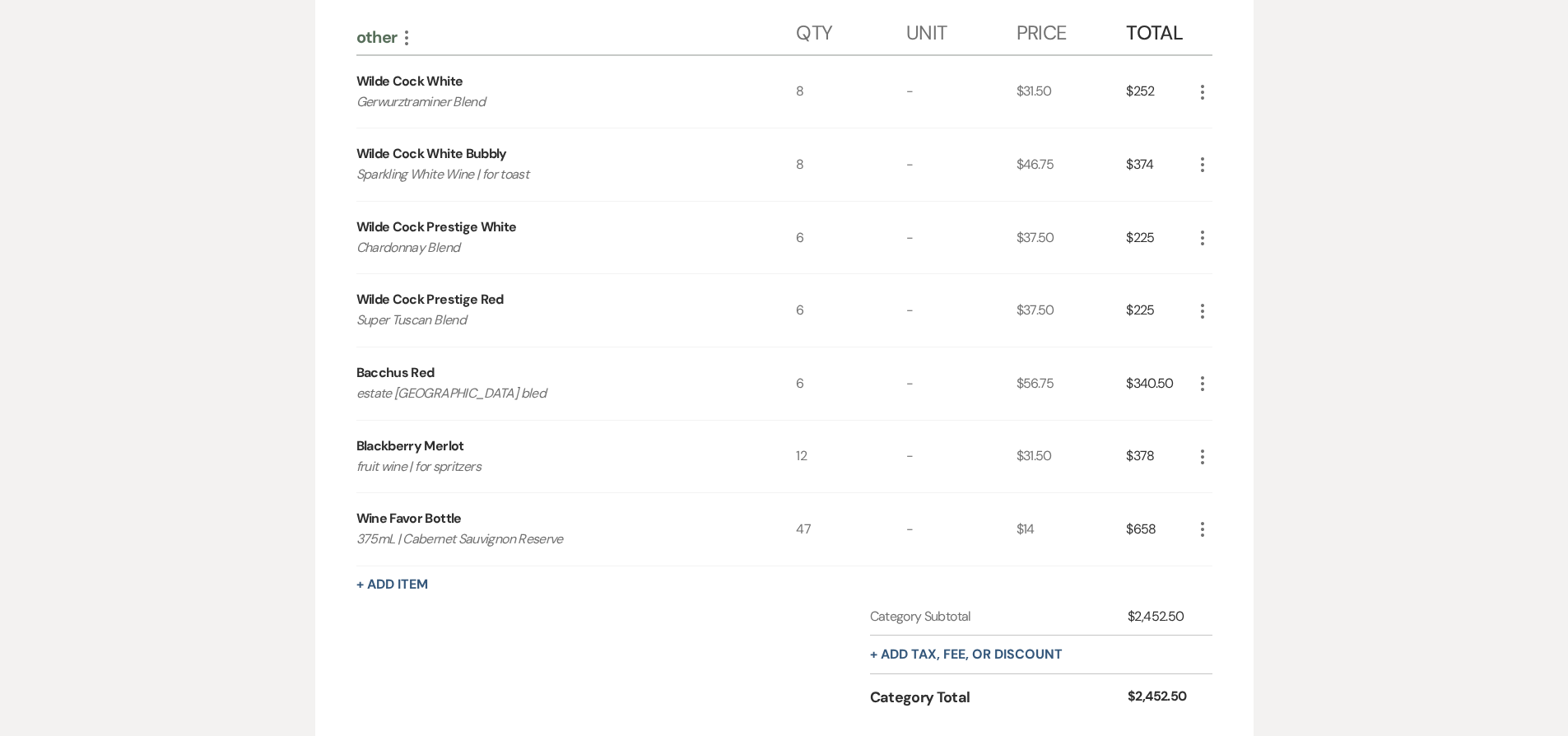
click at [1196, 240] on icon "More" at bounding box center [1203, 238] width 20 height 20
click at [1219, 280] on button "Pencil Edit" at bounding box center [1236, 269] width 86 height 26
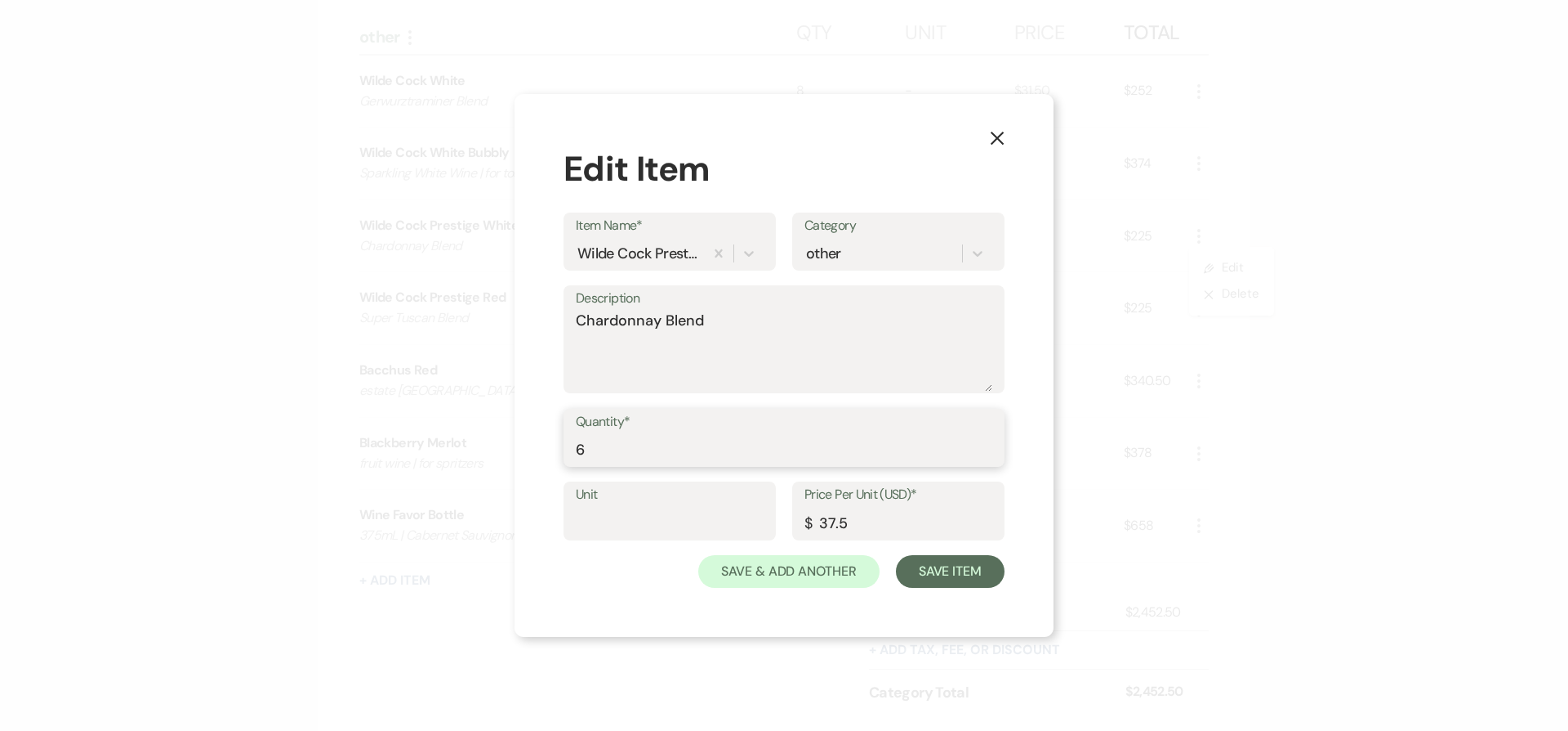
drag, startPoint x: 593, startPoint y: 450, endPoint x: 523, endPoint y: 452, distance: 70.0
click at [523, 452] on div "X Edit Item Item Name* Wilde Cock Prestige White Category other Description Cha…" at bounding box center [784, 366] width 539 height 544
type input "8"
click at [978, 572] on button "Save Item" at bounding box center [950, 571] width 109 height 33
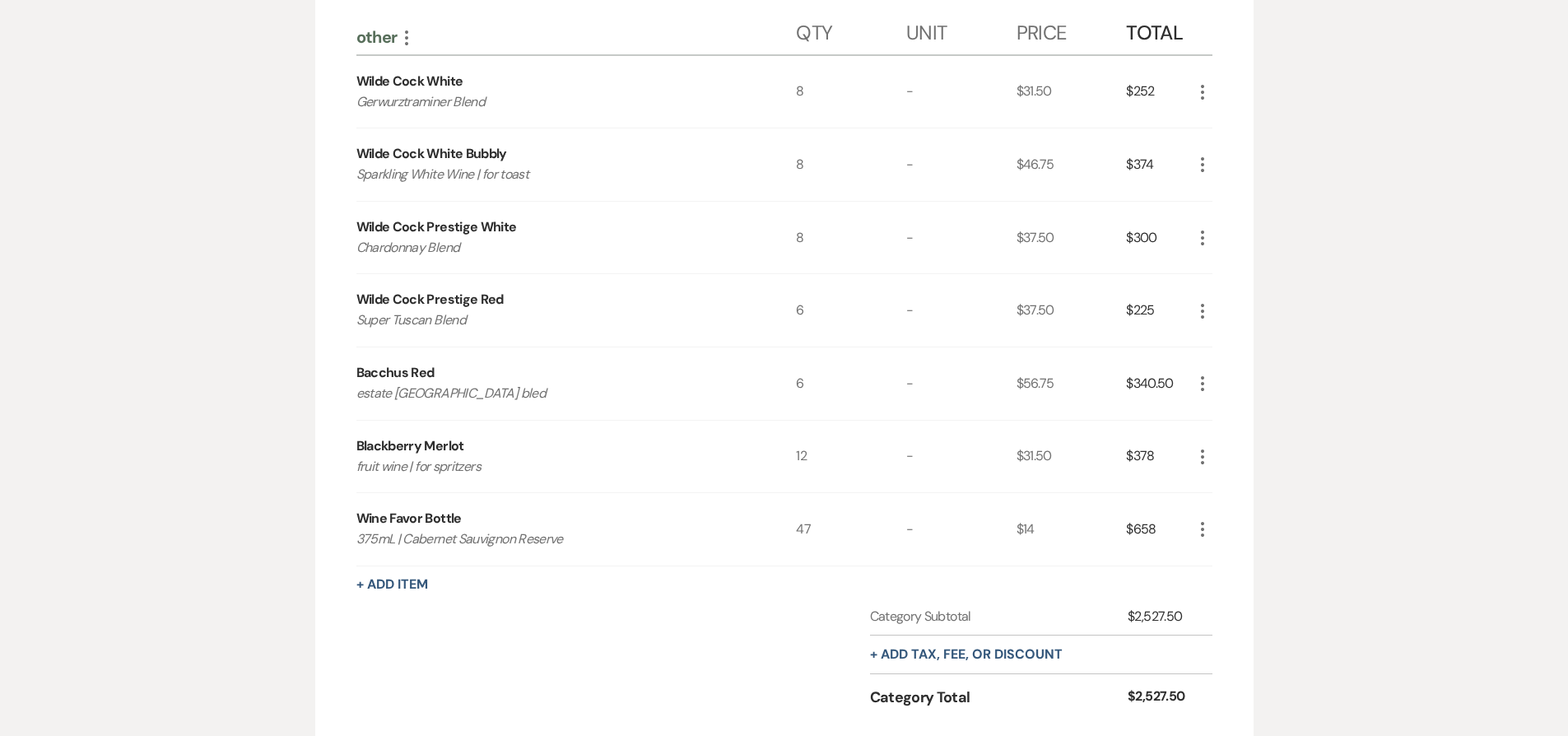
click at [1198, 314] on icon "More" at bounding box center [1203, 311] width 20 height 20
click at [1204, 345] on button "Pencil Edit" at bounding box center [1236, 343] width 86 height 26
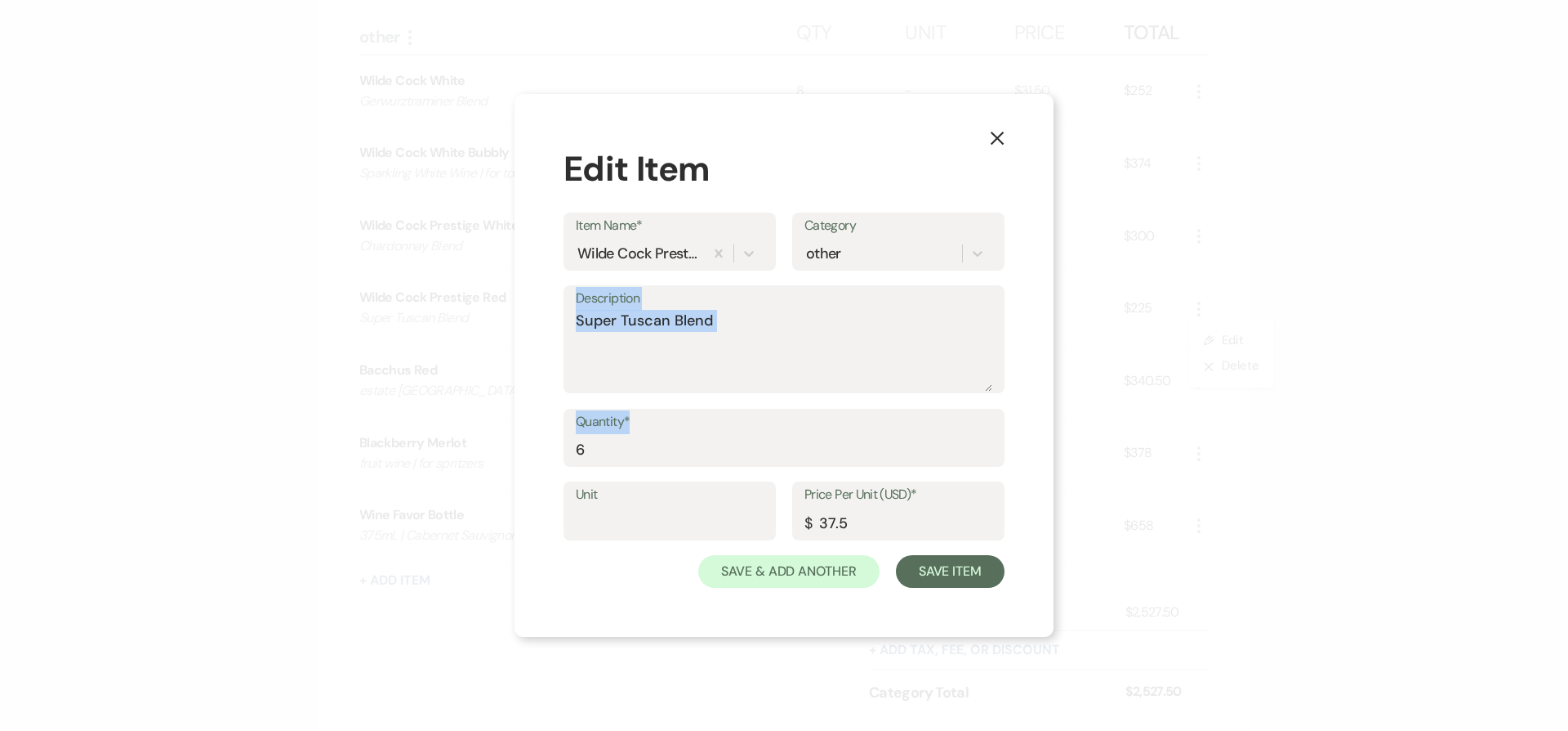
drag, startPoint x: 711, startPoint y: 431, endPoint x: 558, endPoint y: 409, distance: 154.6
click at [558, 409] on div "X Edit Item Item Name* Wilde Cock Prestige Red Category other Description Super…" at bounding box center [784, 366] width 539 height 544
drag, startPoint x: 642, startPoint y: 450, endPoint x: 497, endPoint y: 441, distance: 145.3
click at [497, 441] on div "X Edit Item Item Name* Wilde Cock Prestige Red Category other Description Super…" at bounding box center [784, 366] width 1568 height 731
type input "8"
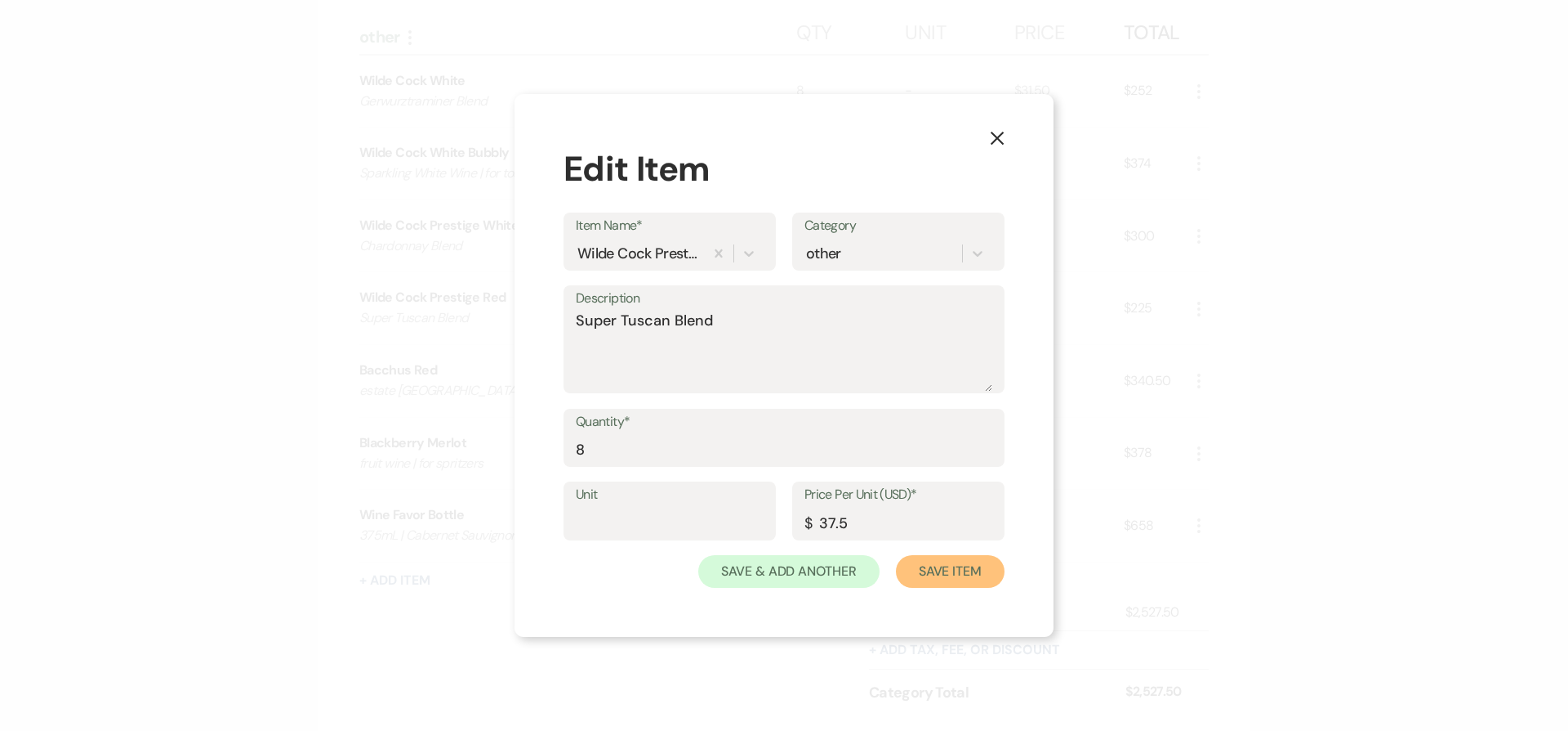
click at [979, 573] on button "Save Item" at bounding box center [950, 571] width 109 height 33
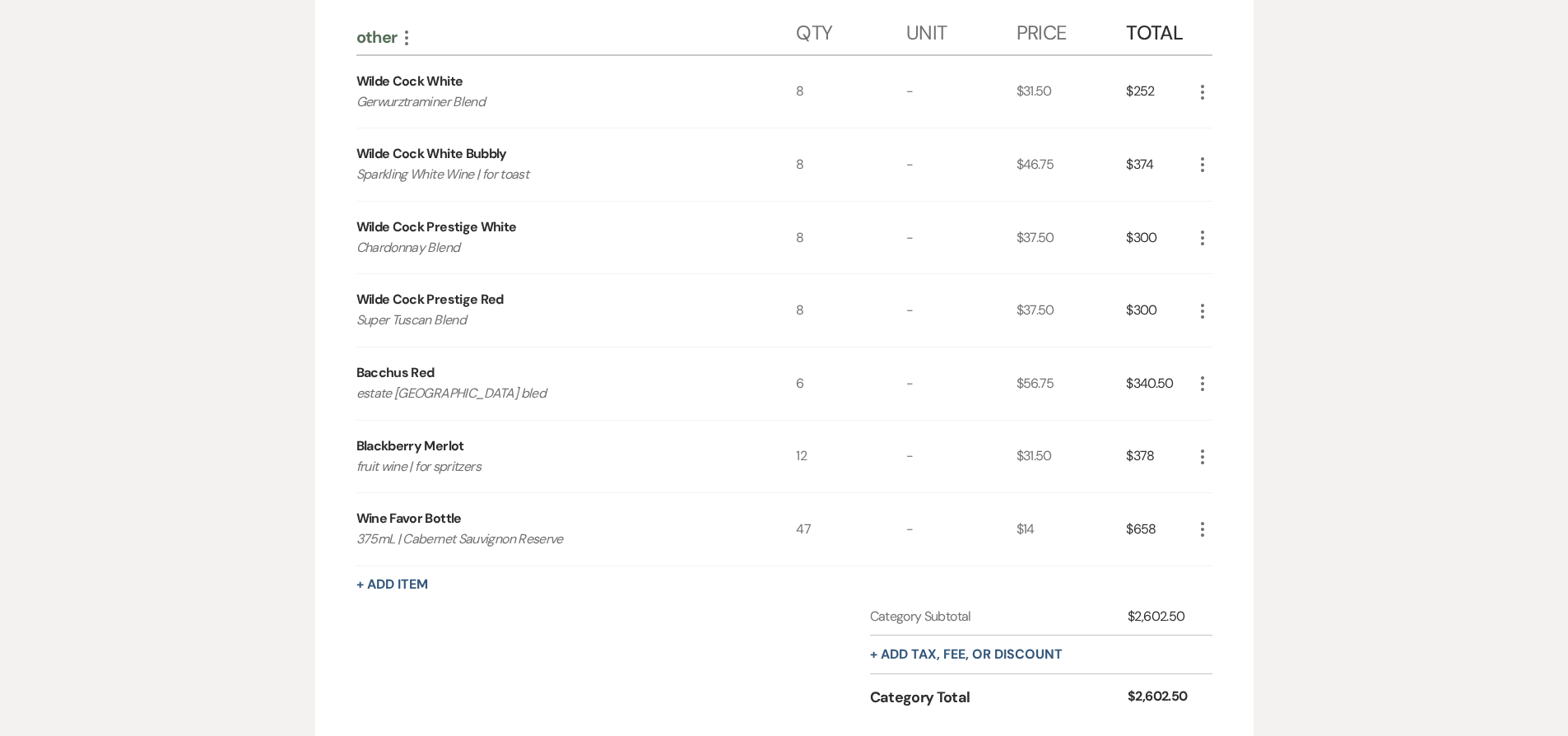
click at [1197, 386] on icon "More" at bounding box center [1203, 384] width 20 height 20
click at [1198, 413] on button "Pencil Edit" at bounding box center [1236, 416] width 86 height 26
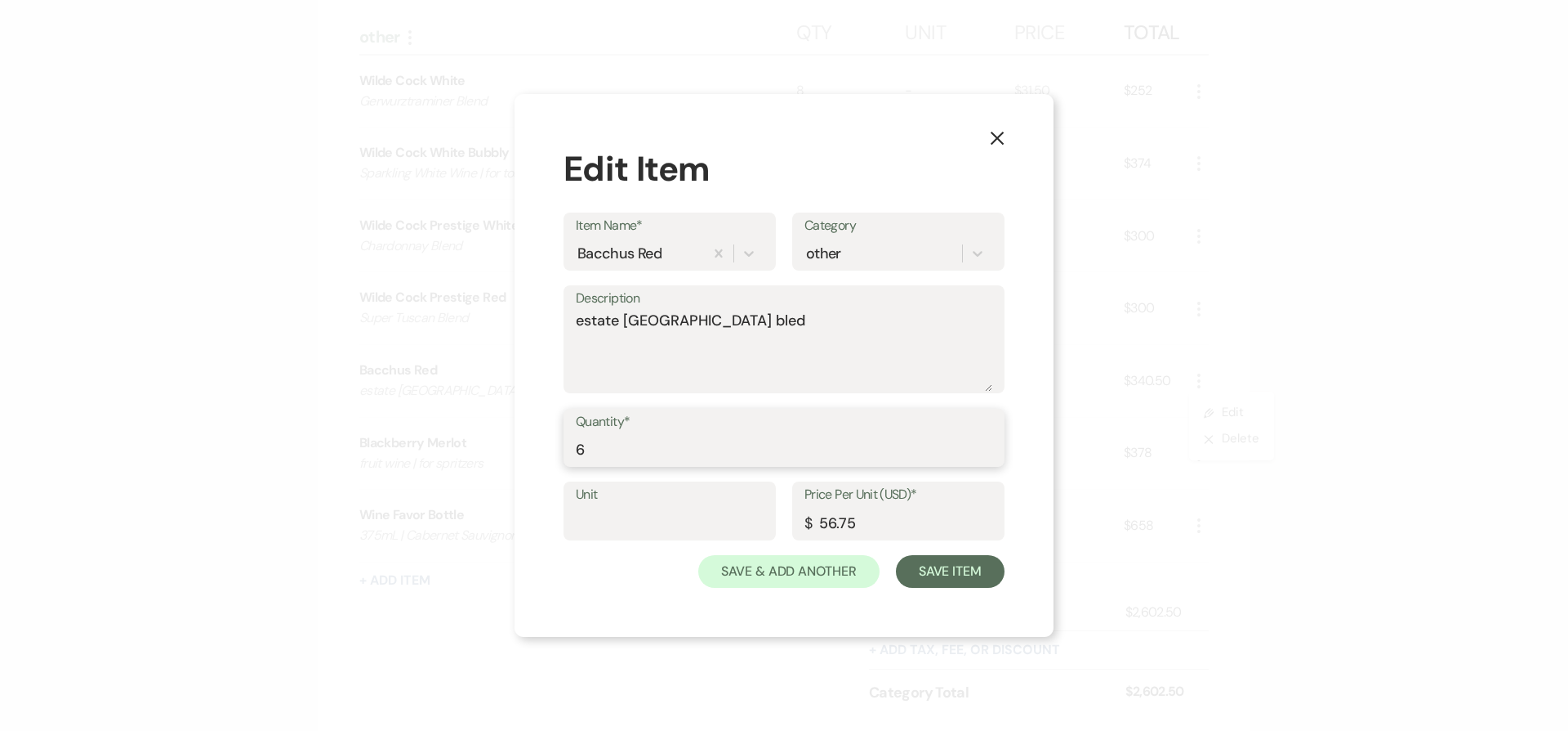
drag, startPoint x: 753, startPoint y: 442, endPoint x: 694, endPoint y: 388, distance: 80.0
click at [674, 387] on form "Item Name* Bacchus Red Category other Description estate bordeaux bled Quantity…" at bounding box center [784, 401] width 441 height 376
type input "8"
click at [969, 574] on button "Save Item" at bounding box center [950, 571] width 109 height 33
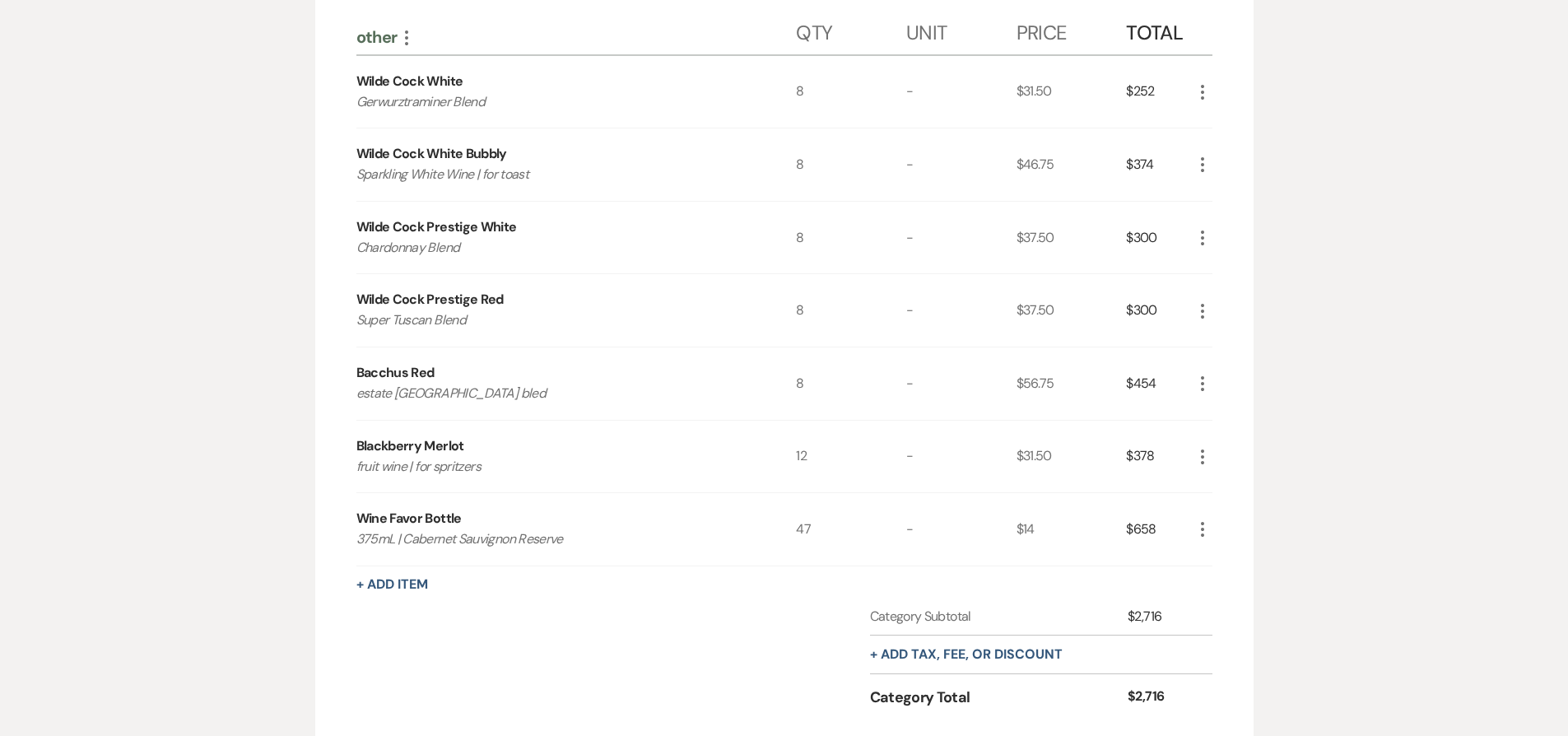
drag, startPoint x: 1204, startPoint y: 451, endPoint x: 1202, endPoint y: 462, distance: 11.2
click at [1204, 451] on icon "More" at bounding box center [1203, 457] width 20 height 20
click at [1208, 488] on button "Pencil Edit" at bounding box center [1236, 489] width 86 height 26
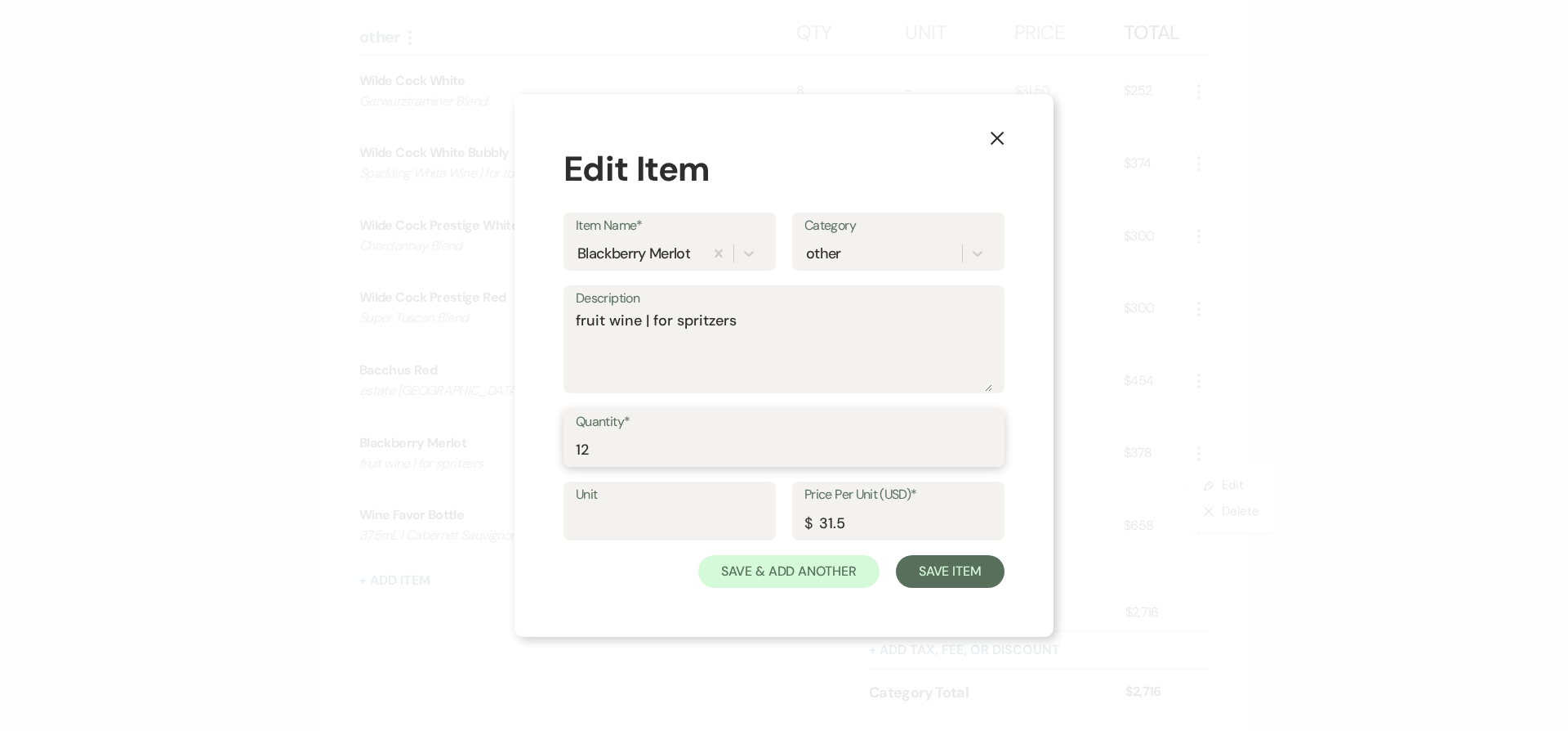
drag, startPoint x: 699, startPoint y: 456, endPoint x: 631, endPoint y: 361, distance: 116.8
click at [631, 361] on form "Item Name* Blackberry Merlot Category other Description fruit wine | for spritz…" at bounding box center [784, 401] width 441 height 376
type input "8"
click at [937, 578] on button "Save Item" at bounding box center [950, 571] width 109 height 33
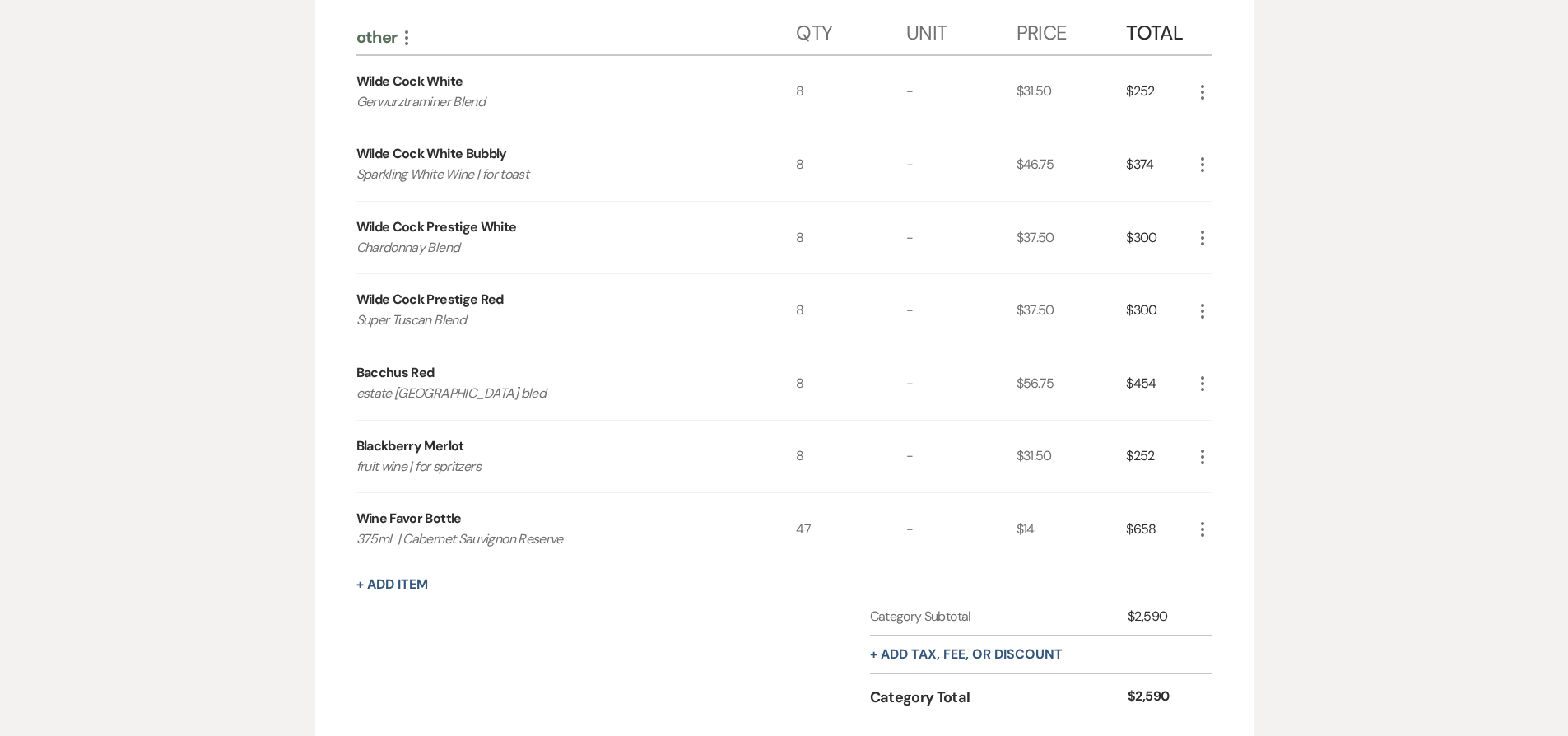
click at [1201, 537] on icon "More" at bounding box center [1203, 530] width 20 height 20
click at [1223, 563] on button "Pencil Edit" at bounding box center [1236, 561] width 86 height 26
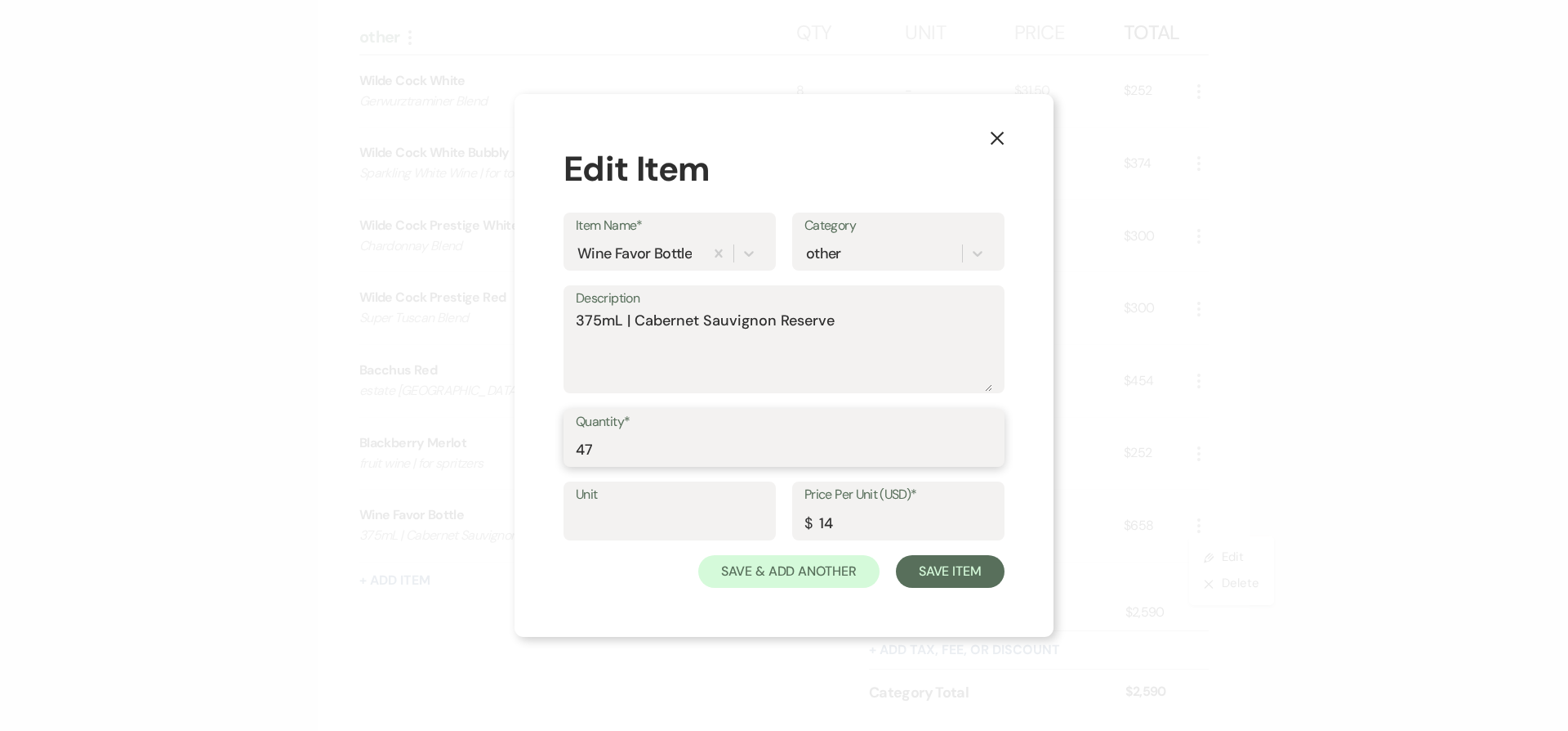
click at [728, 447] on input "47" at bounding box center [784, 449] width 417 height 32
type input "50"
click at [979, 568] on button "Save Item" at bounding box center [950, 571] width 109 height 33
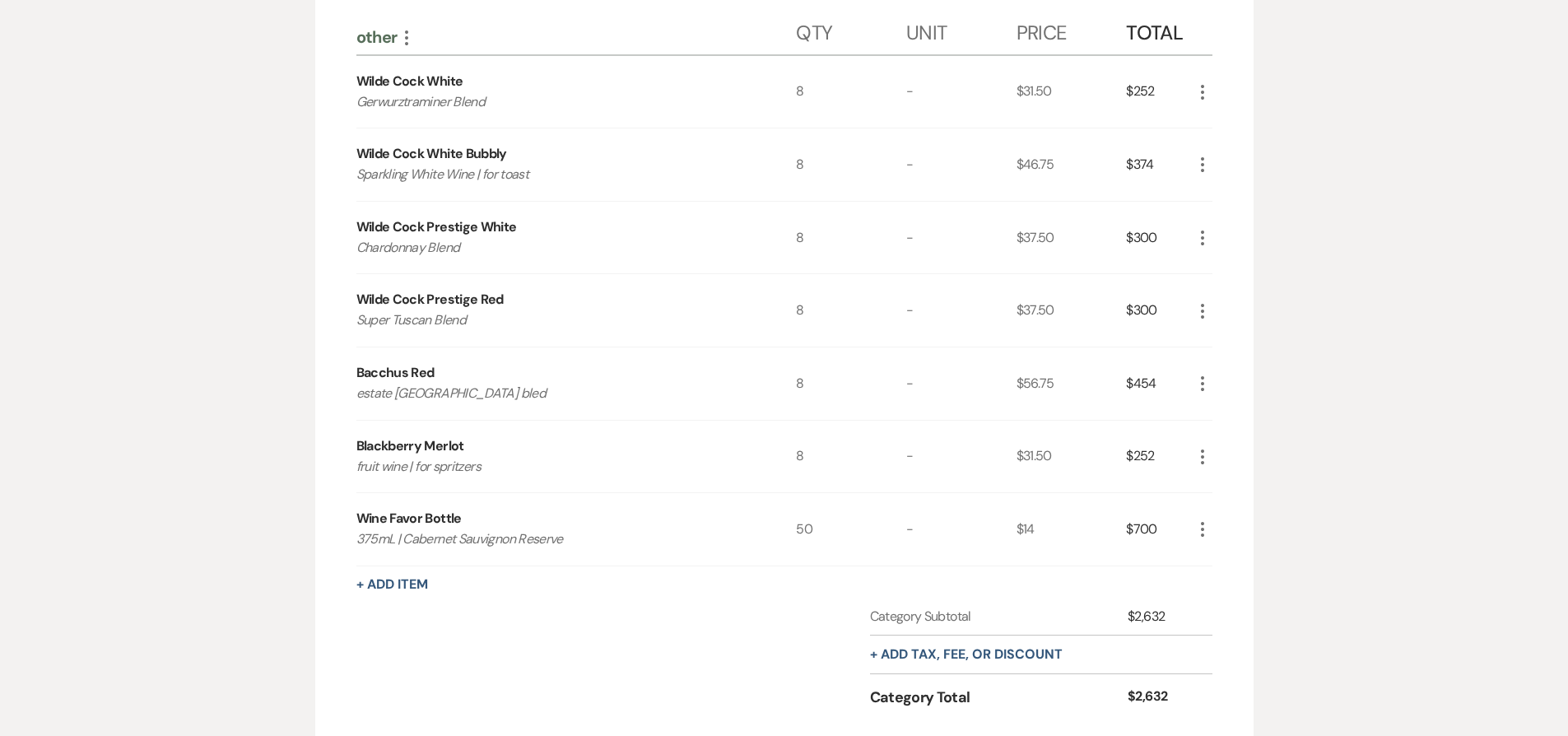
click at [1199, 90] on icon "More" at bounding box center [1203, 93] width 20 height 20
click at [1224, 120] on button "Pencil Edit" at bounding box center [1236, 124] width 86 height 26
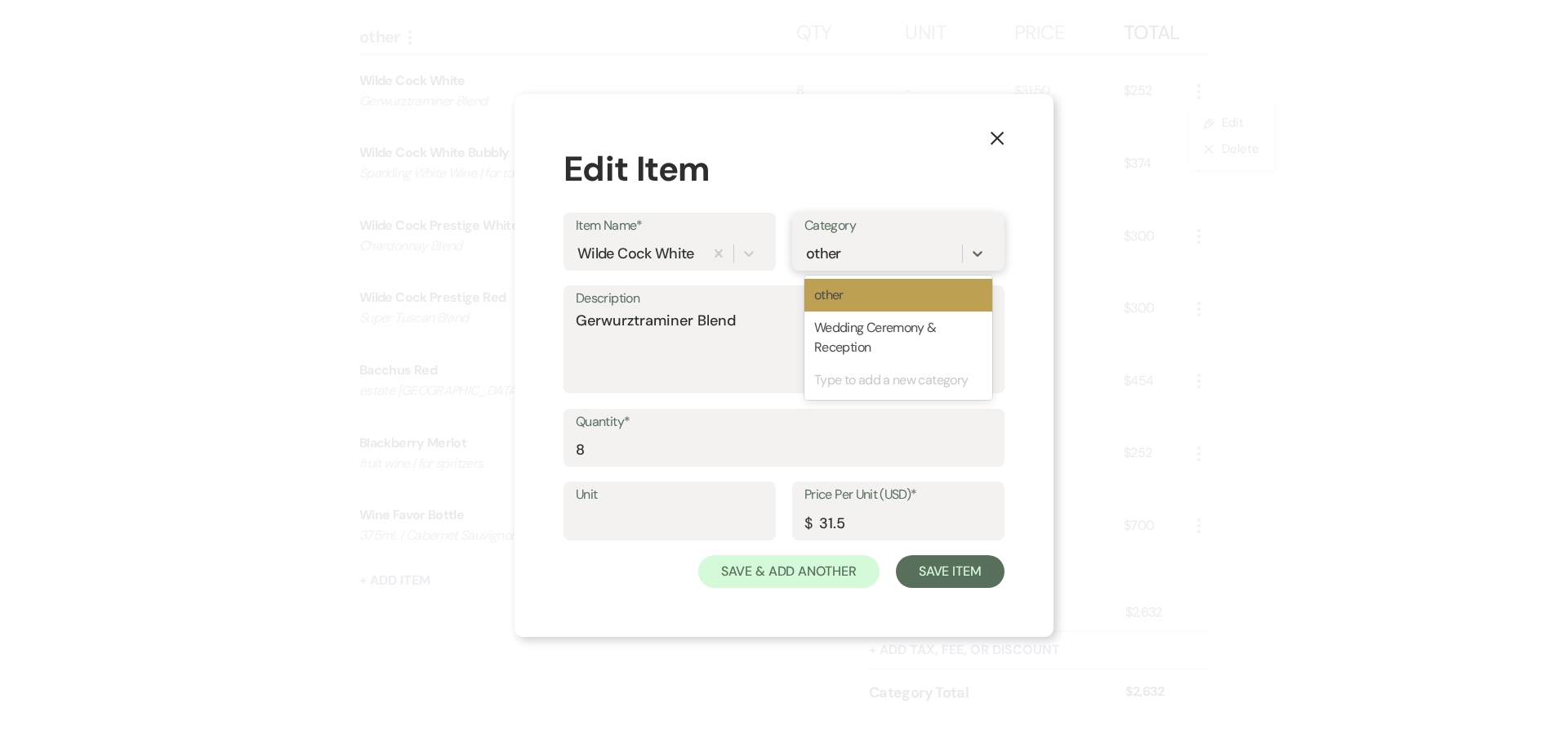
click at [843, 260] on div "other" at bounding box center [883, 253] width 157 height 29
click at [859, 328] on div "Wedding Ceremony & Reception" at bounding box center [899, 337] width 188 height 52
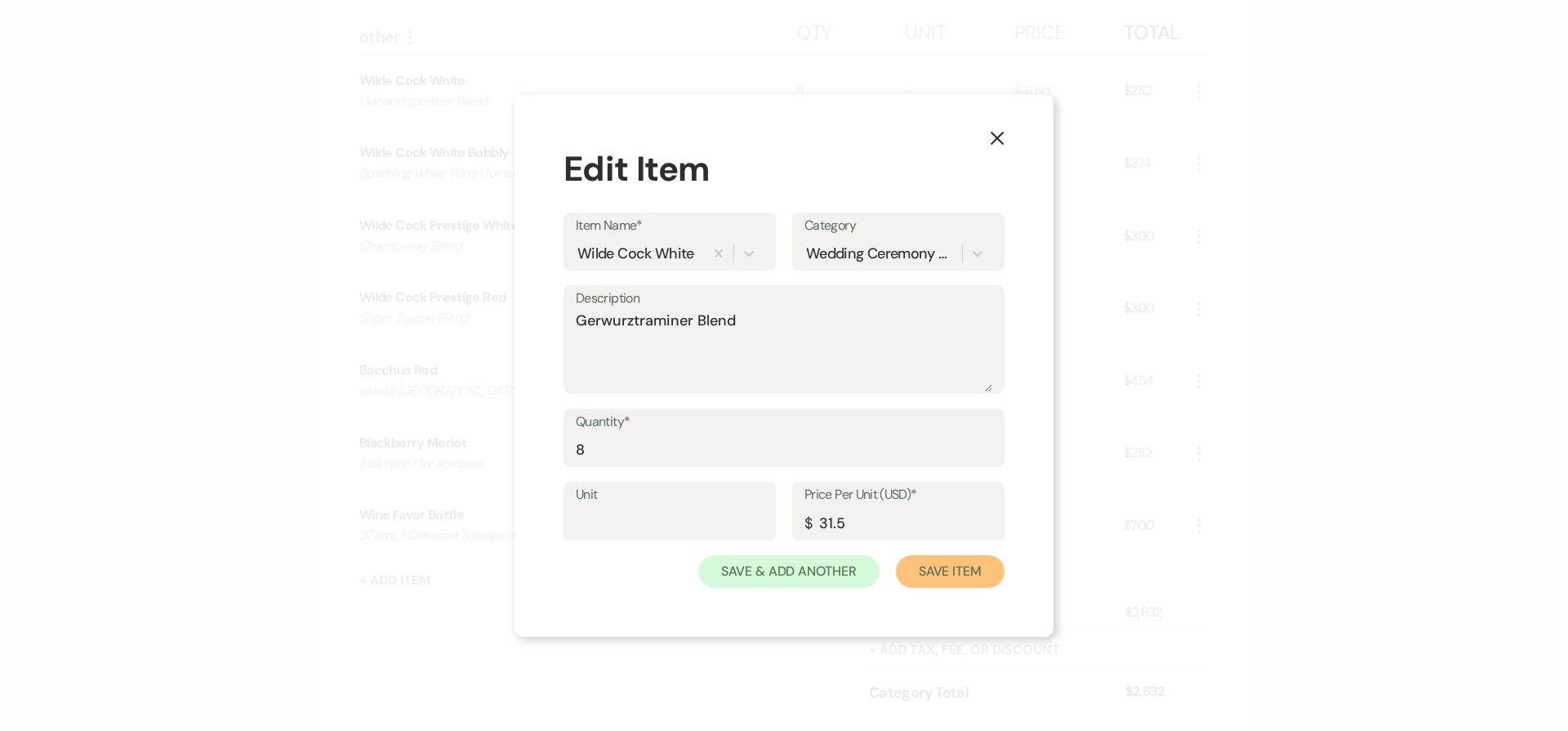
click at [949, 568] on button "Save Item" at bounding box center [950, 571] width 109 height 33
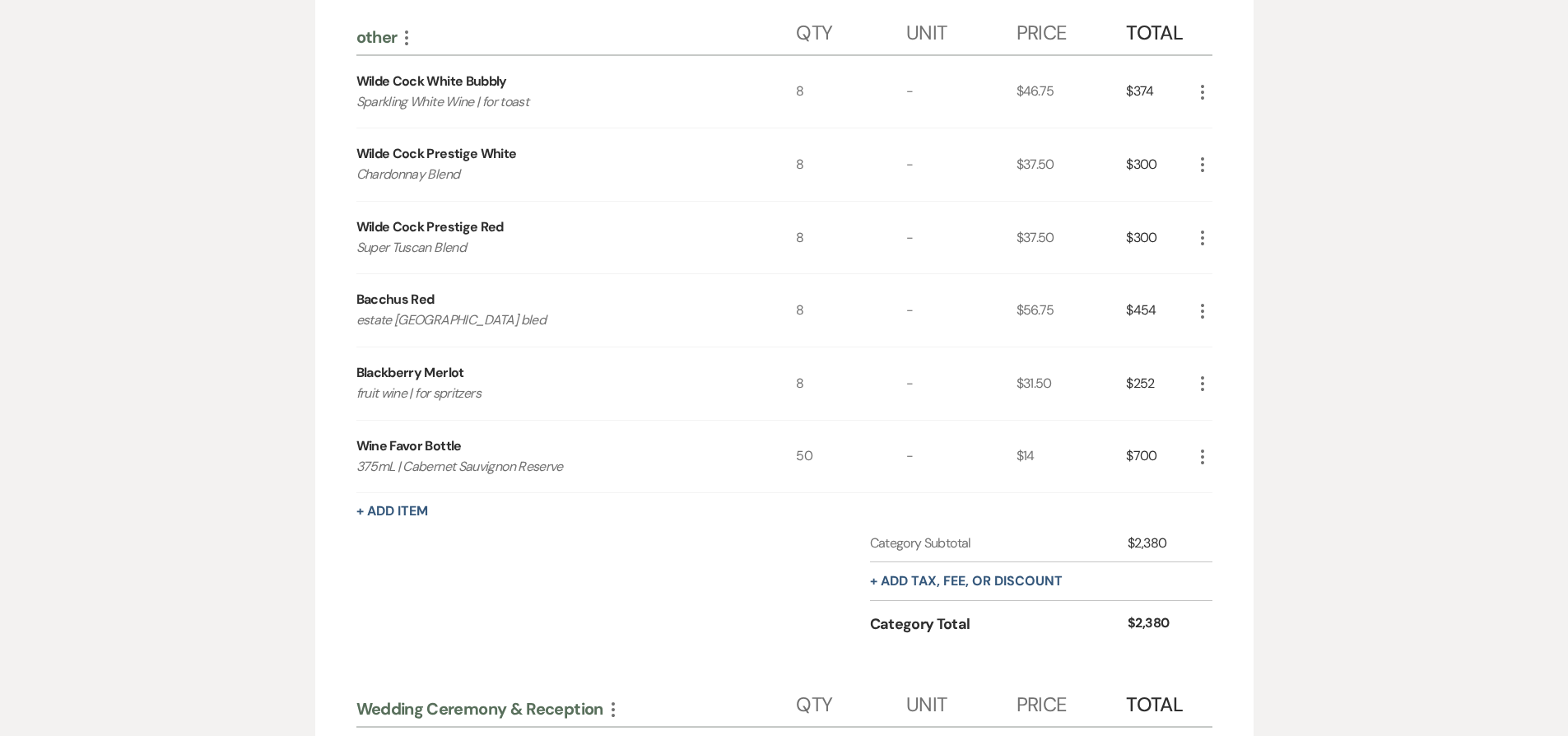
click at [1203, 101] on icon "More" at bounding box center [1203, 93] width 20 height 20
click at [1213, 124] on use "button" at bounding box center [1216, 125] width 10 height 10
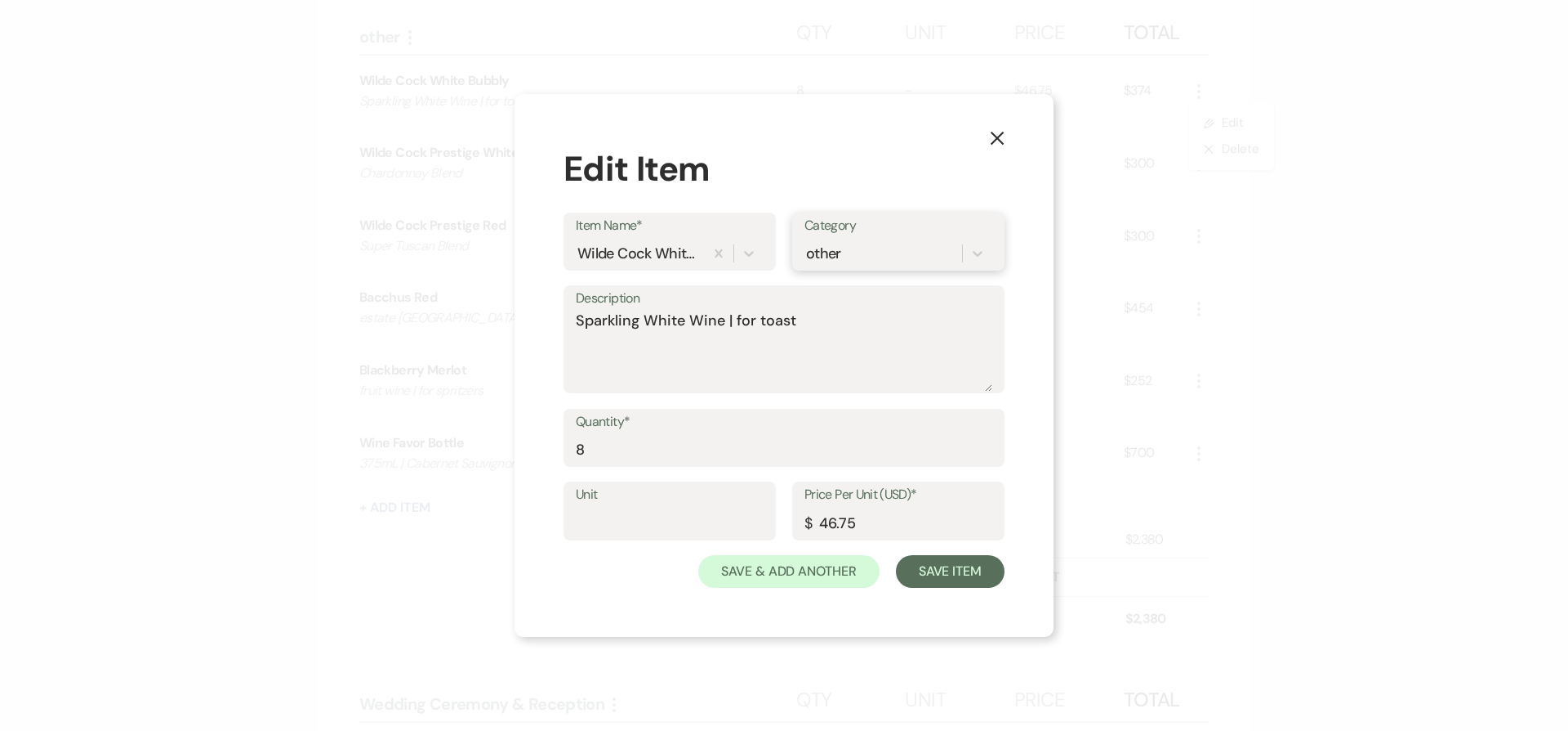
click at [887, 264] on div "other" at bounding box center [883, 253] width 157 height 29
click at [863, 333] on div "Wedding Ceremony & Reception" at bounding box center [899, 337] width 188 height 52
click at [946, 571] on button "Save Item" at bounding box center [950, 571] width 109 height 33
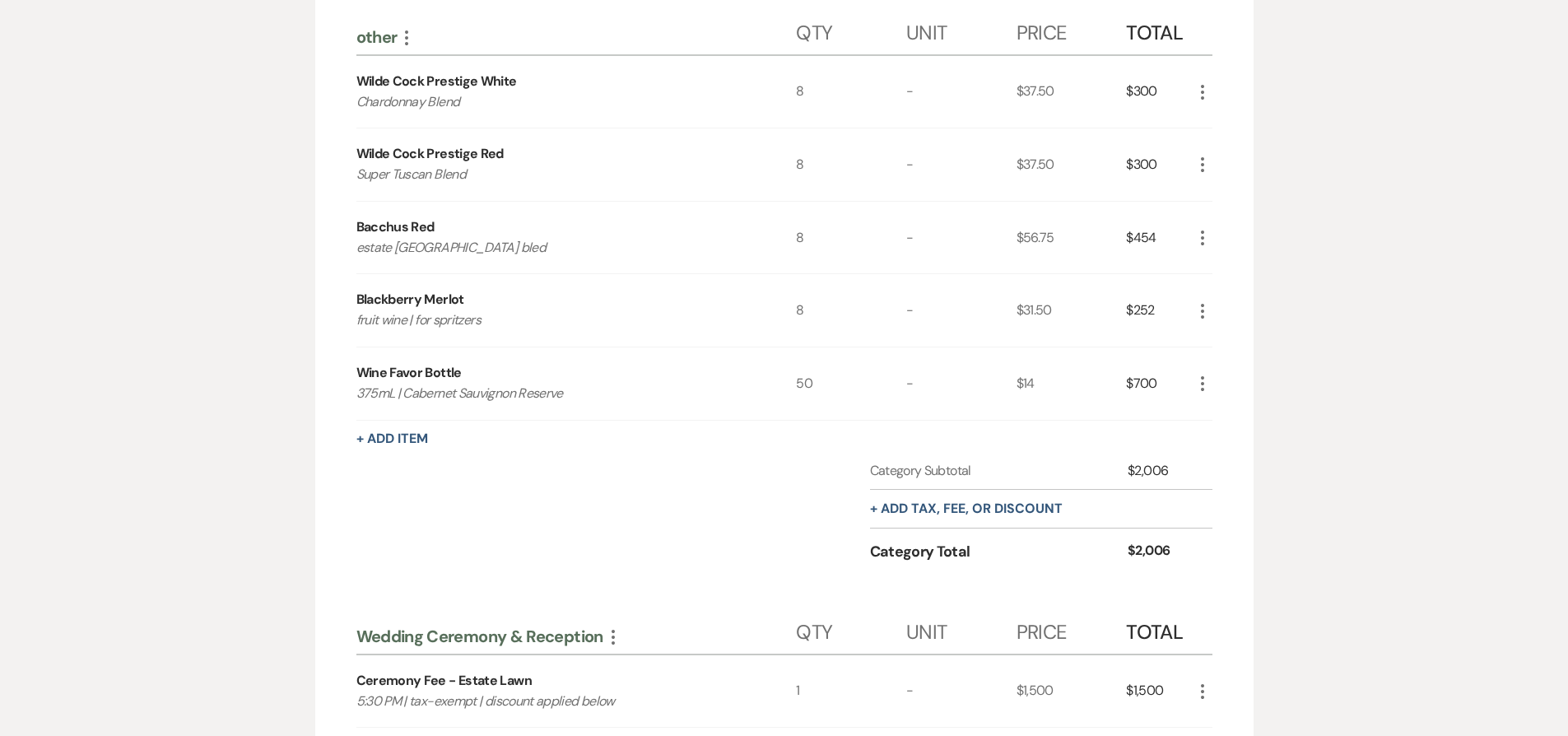
click at [1203, 87] on use "button" at bounding box center [1202, 92] width 3 height 15
click at [1215, 123] on icon "Pencil" at bounding box center [1216, 125] width 10 height 12
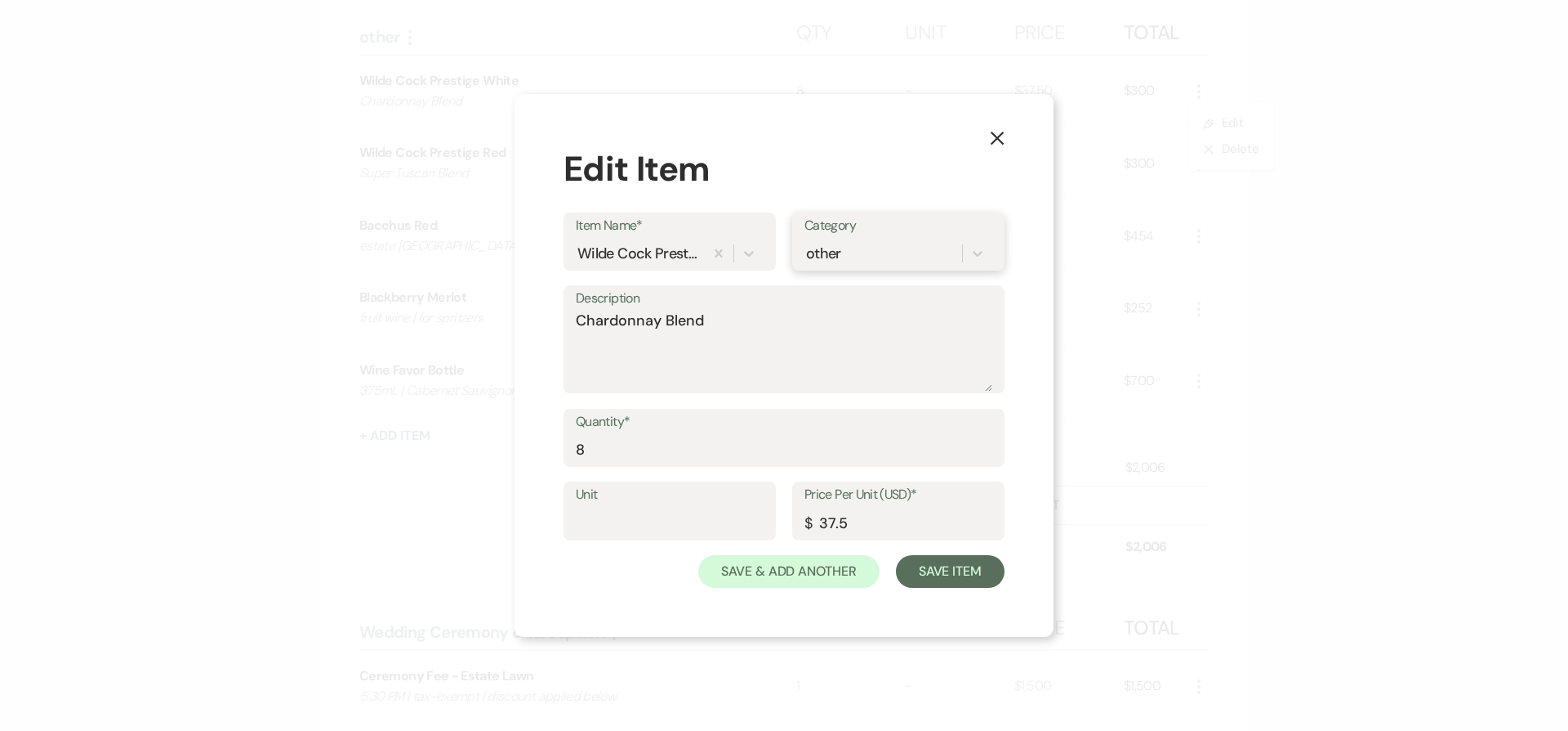
click at [929, 244] on div "other" at bounding box center [883, 253] width 157 height 29
click at [907, 329] on div "Wedding Ceremony & Reception" at bounding box center [899, 337] width 188 height 52
click at [955, 582] on button "Save Item" at bounding box center [950, 571] width 109 height 33
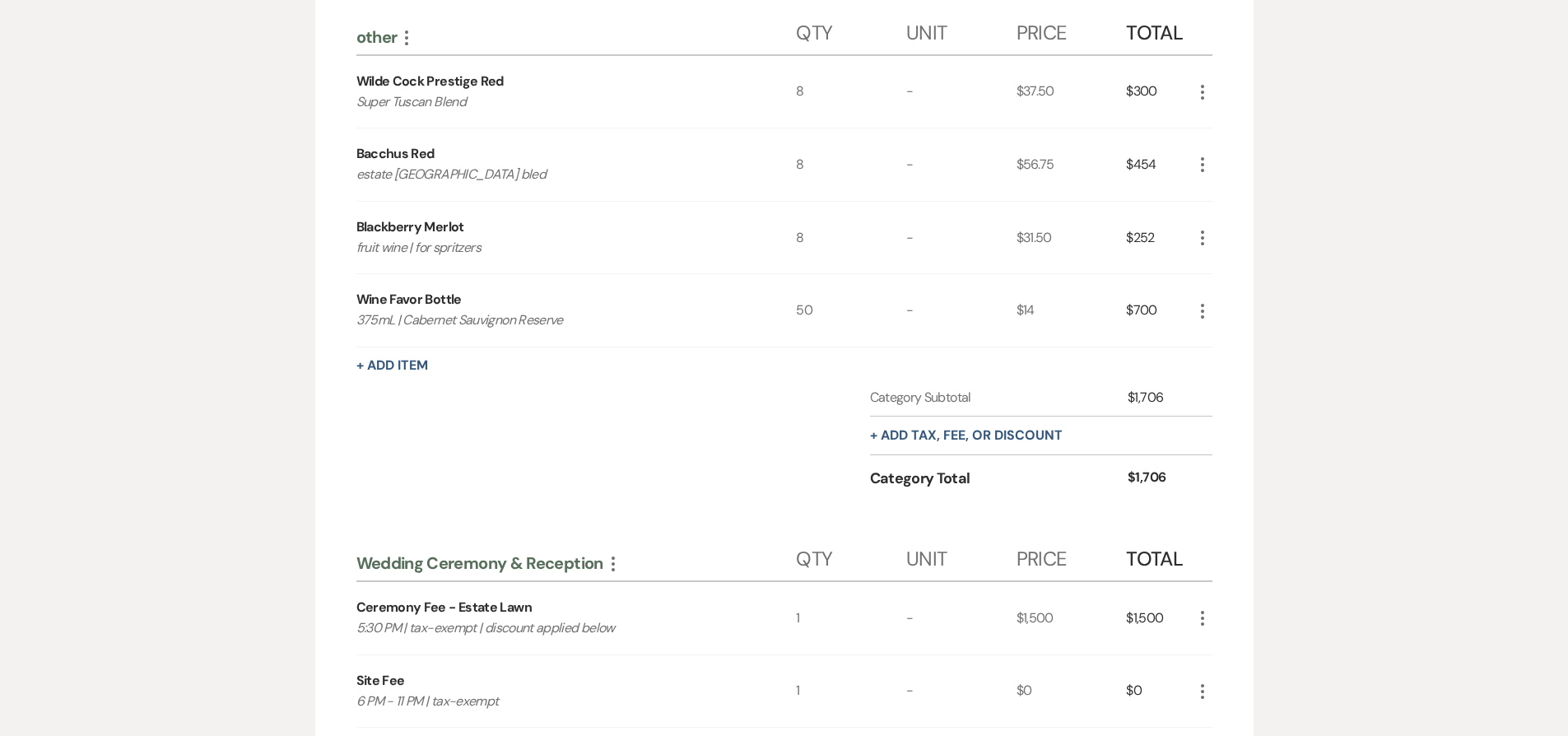
click at [1200, 90] on icon "More" at bounding box center [1203, 93] width 20 height 20
click at [1214, 139] on button "X Delete" at bounding box center [1237, 151] width 89 height 26
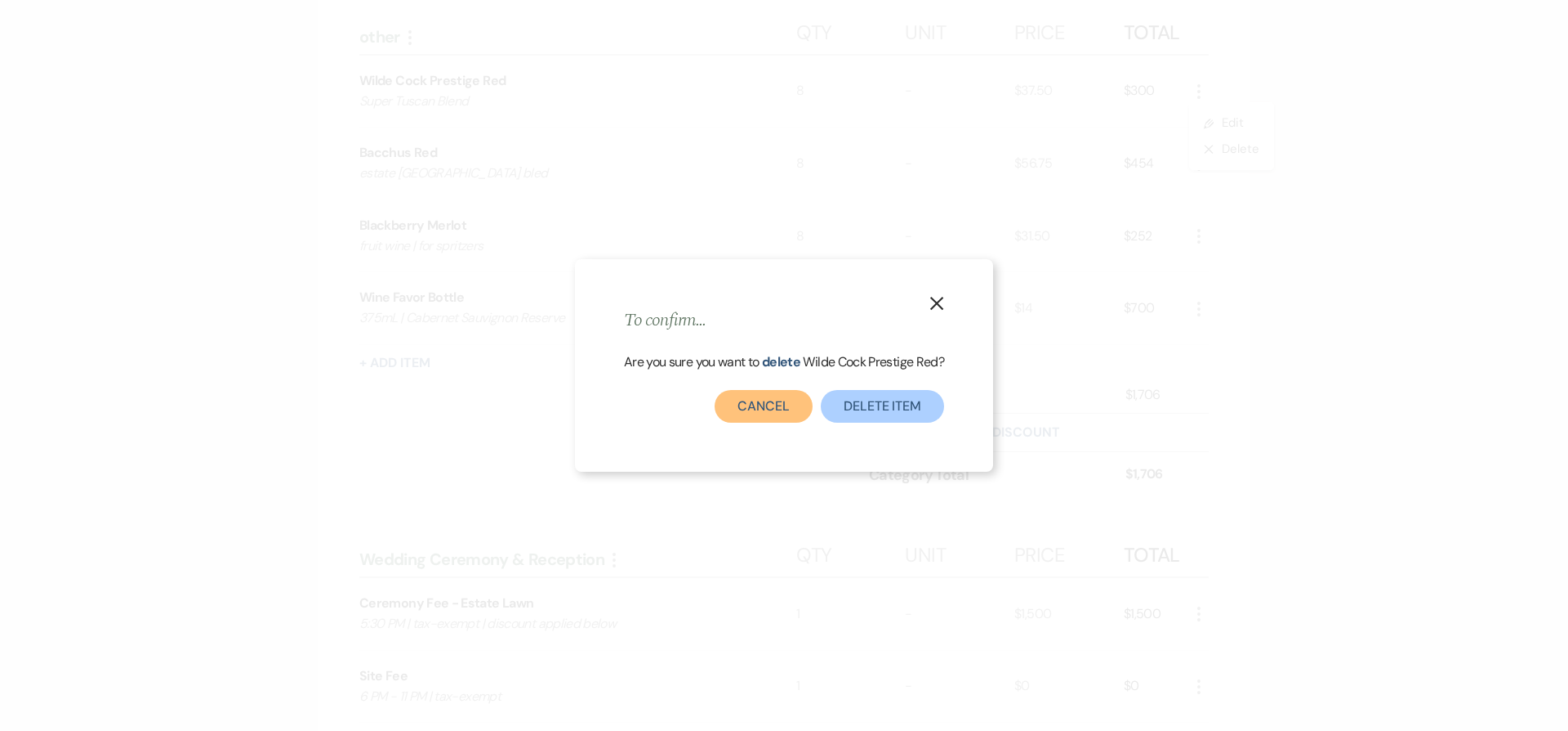
click at [764, 405] on button "Cancel" at bounding box center [763, 406] width 98 height 33
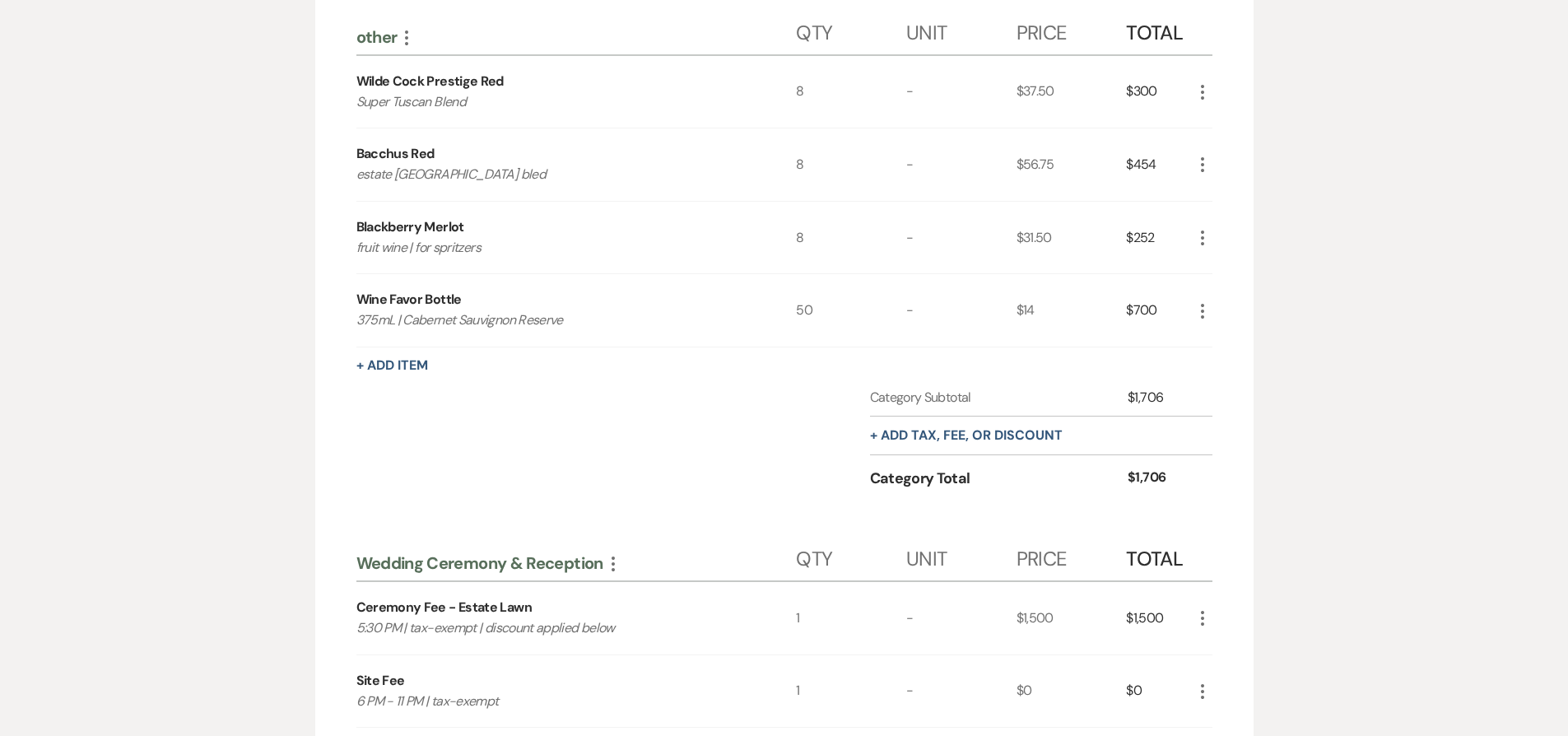
click at [1199, 89] on icon "More" at bounding box center [1203, 93] width 20 height 20
click at [1206, 117] on button "Pencil Edit" at bounding box center [1236, 124] width 86 height 26
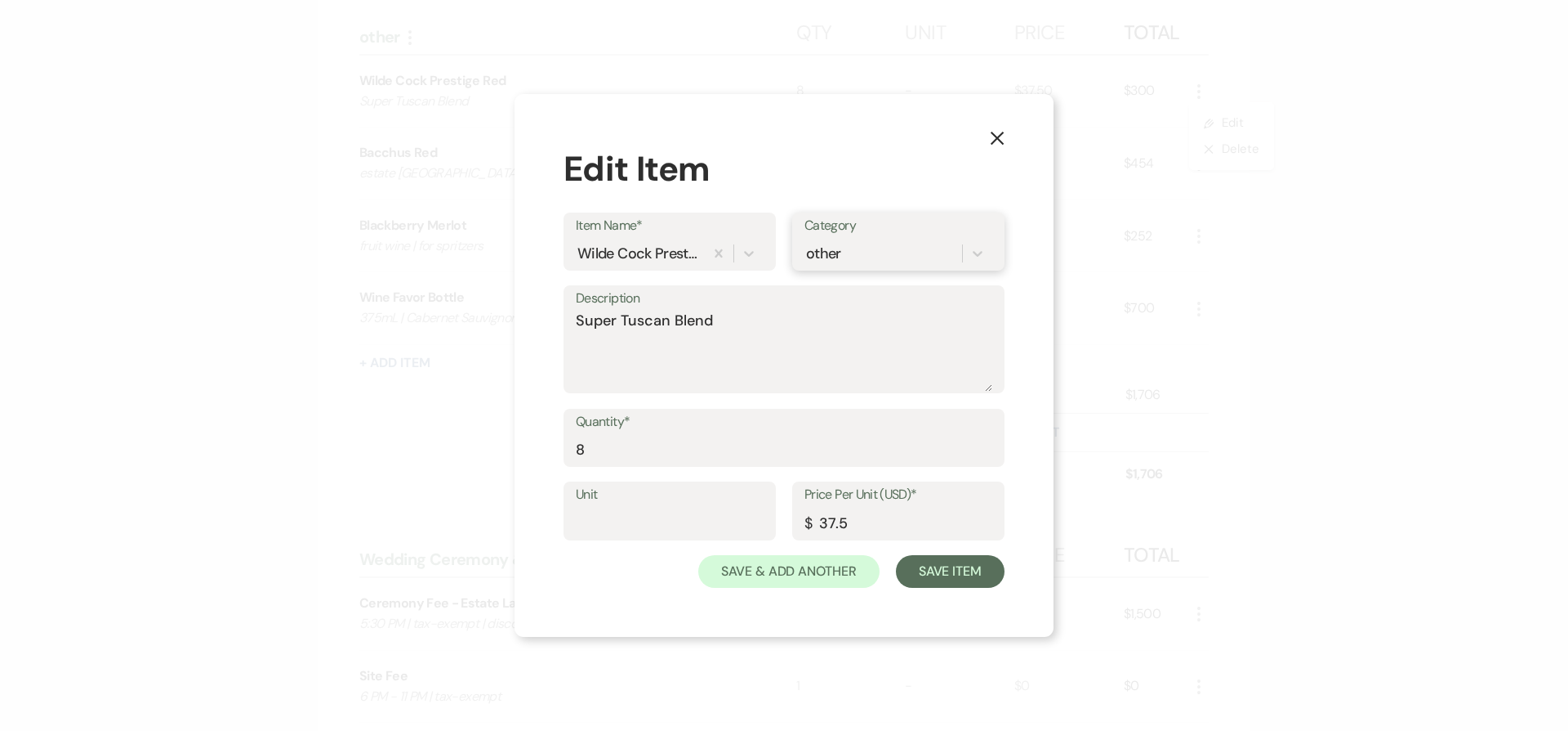
click at [864, 252] on div "other" at bounding box center [883, 253] width 157 height 29
click at [884, 334] on div "Wedding Ceremony & Reception" at bounding box center [899, 337] width 188 height 52
click at [936, 562] on button "Save Item" at bounding box center [950, 571] width 109 height 33
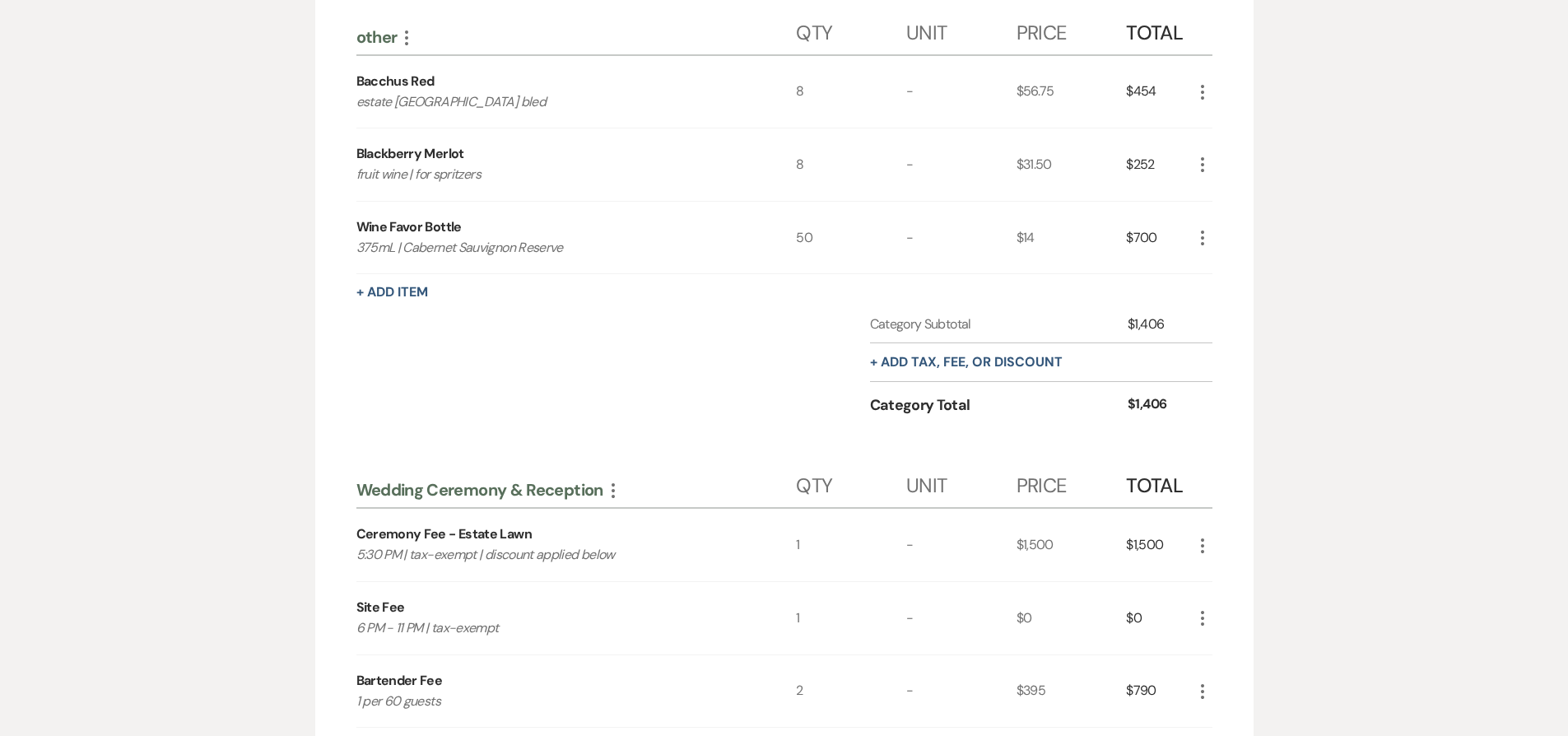
click at [1201, 92] on use "button" at bounding box center [1202, 92] width 3 height 15
click at [1218, 120] on use "button" at bounding box center [1216, 125] width 10 height 10
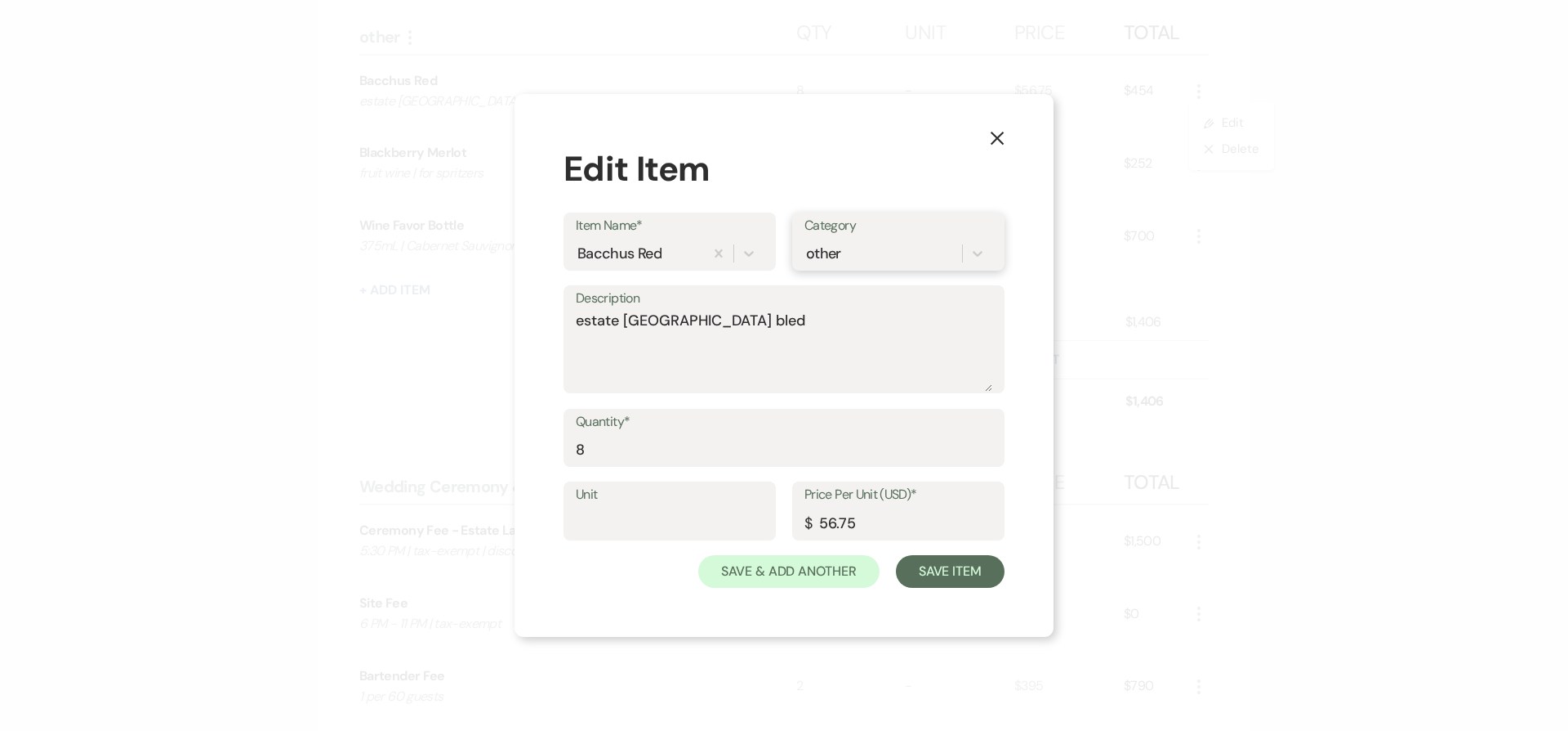
drag, startPoint x: 841, startPoint y: 255, endPoint x: 839, endPoint y: 262, distance: 7.3
click at [841, 255] on div "other" at bounding box center [883, 253] width 157 height 29
click at [834, 342] on div "Wedding Ceremony & Reception" at bounding box center [899, 337] width 188 height 52
click at [934, 576] on button "Save Item" at bounding box center [950, 571] width 109 height 33
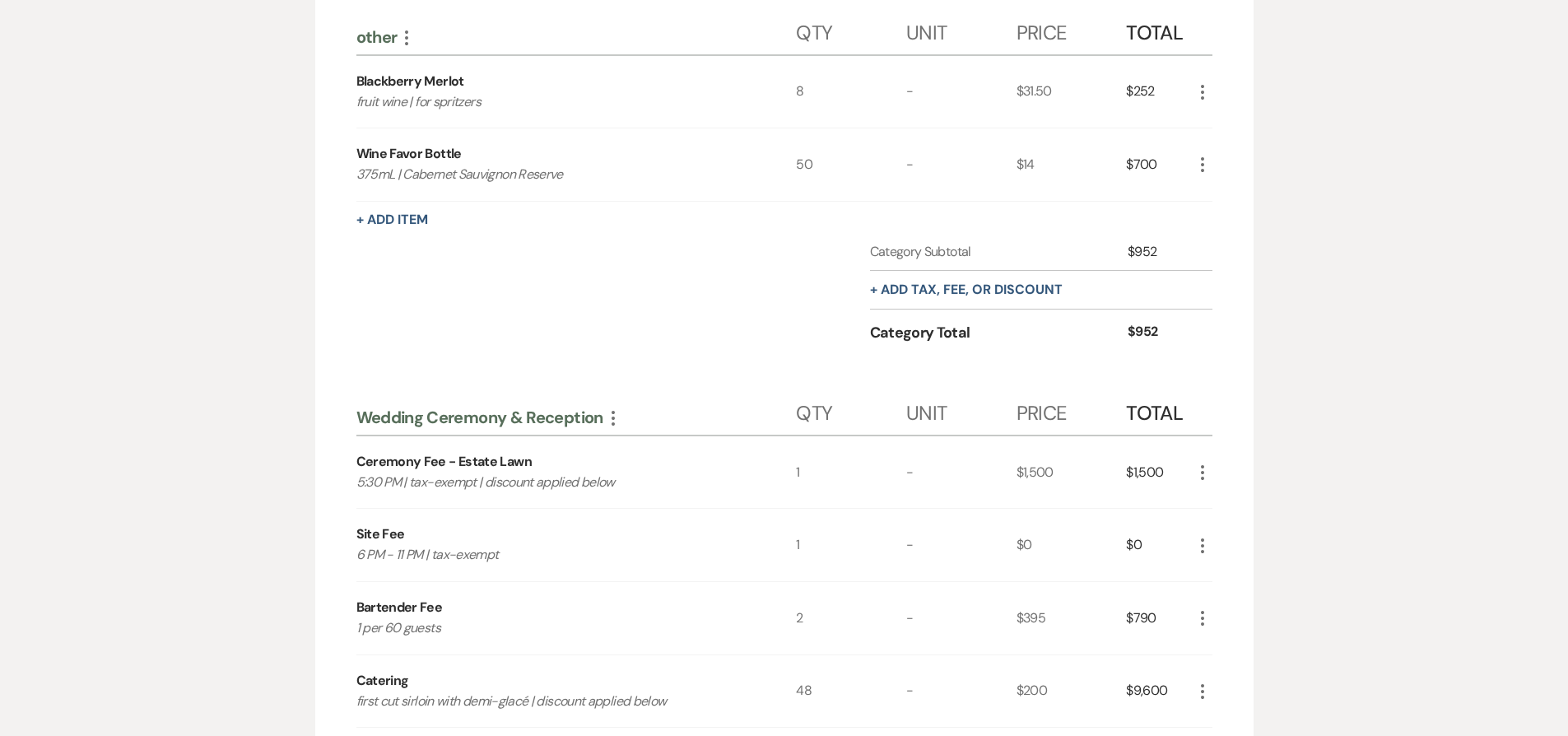
click at [1198, 86] on icon "More" at bounding box center [1203, 93] width 20 height 20
click at [1216, 130] on icon "Pencil" at bounding box center [1216, 125] width 10 height 12
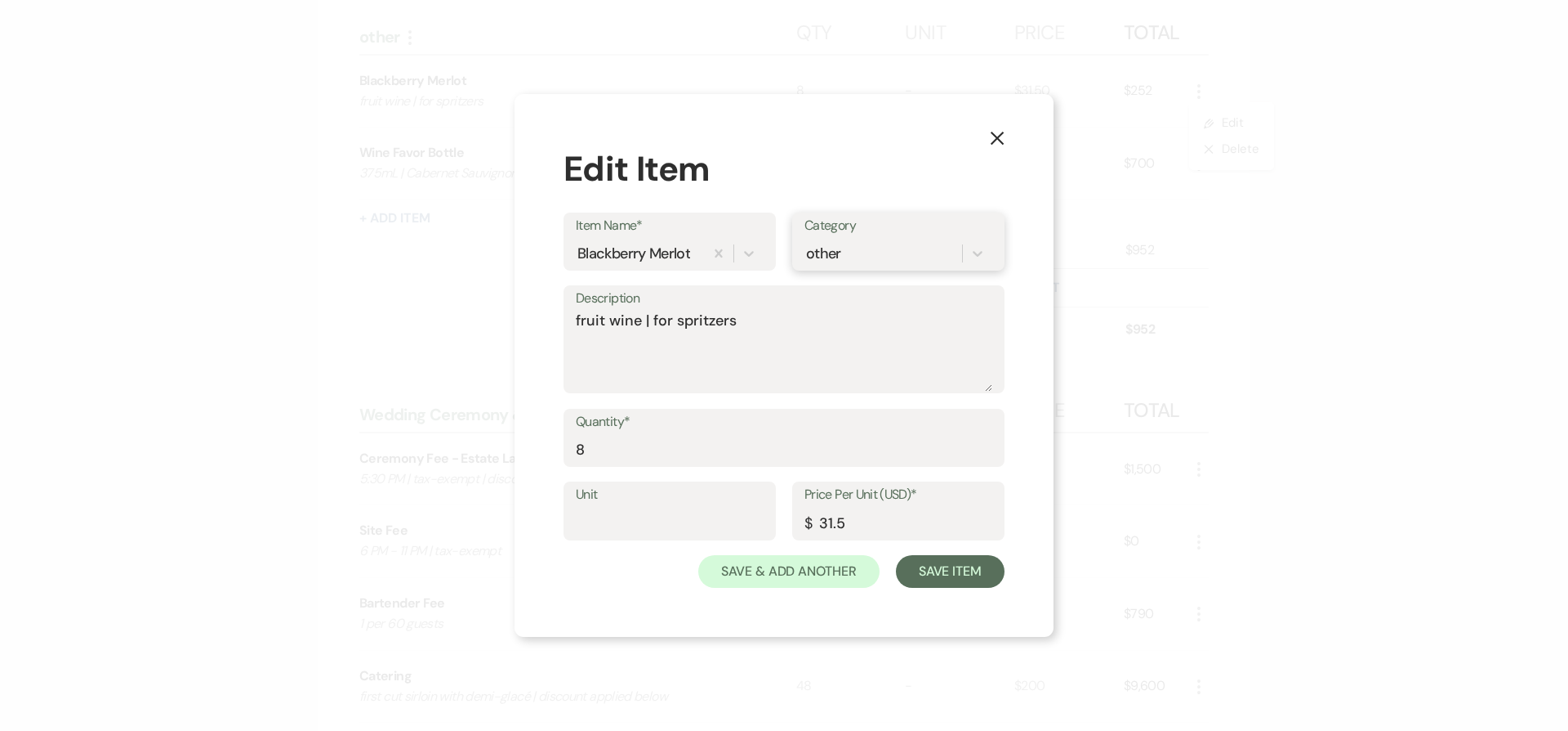
drag, startPoint x: 833, startPoint y: 245, endPoint x: 834, endPoint y: 260, distance: 15.0
click at [833, 245] on div "other" at bounding box center [823, 253] width 35 height 22
drag, startPoint x: 846, startPoint y: 337, endPoint x: 850, endPoint y: 345, distance: 8.9
click at [846, 337] on div "Wedding Ceremony & Reception" at bounding box center [899, 337] width 188 height 52
click at [967, 573] on button "Save Item" at bounding box center [950, 571] width 109 height 33
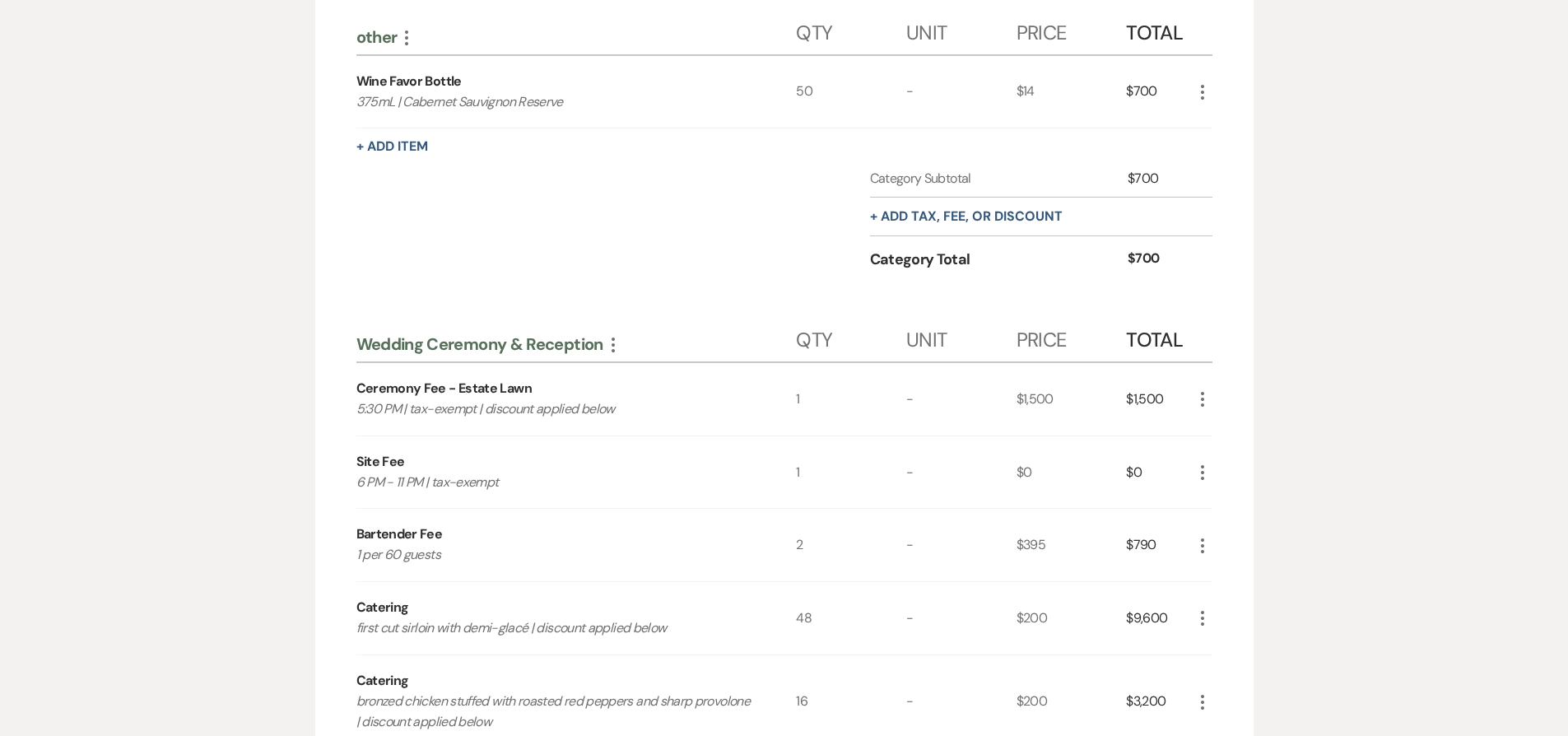
click at [1199, 96] on icon "More" at bounding box center [1203, 93] width 20 height 20
click at [1208, 115] on button "Pencil Edit" at bounding box center [1236, 124] width 86 height 26
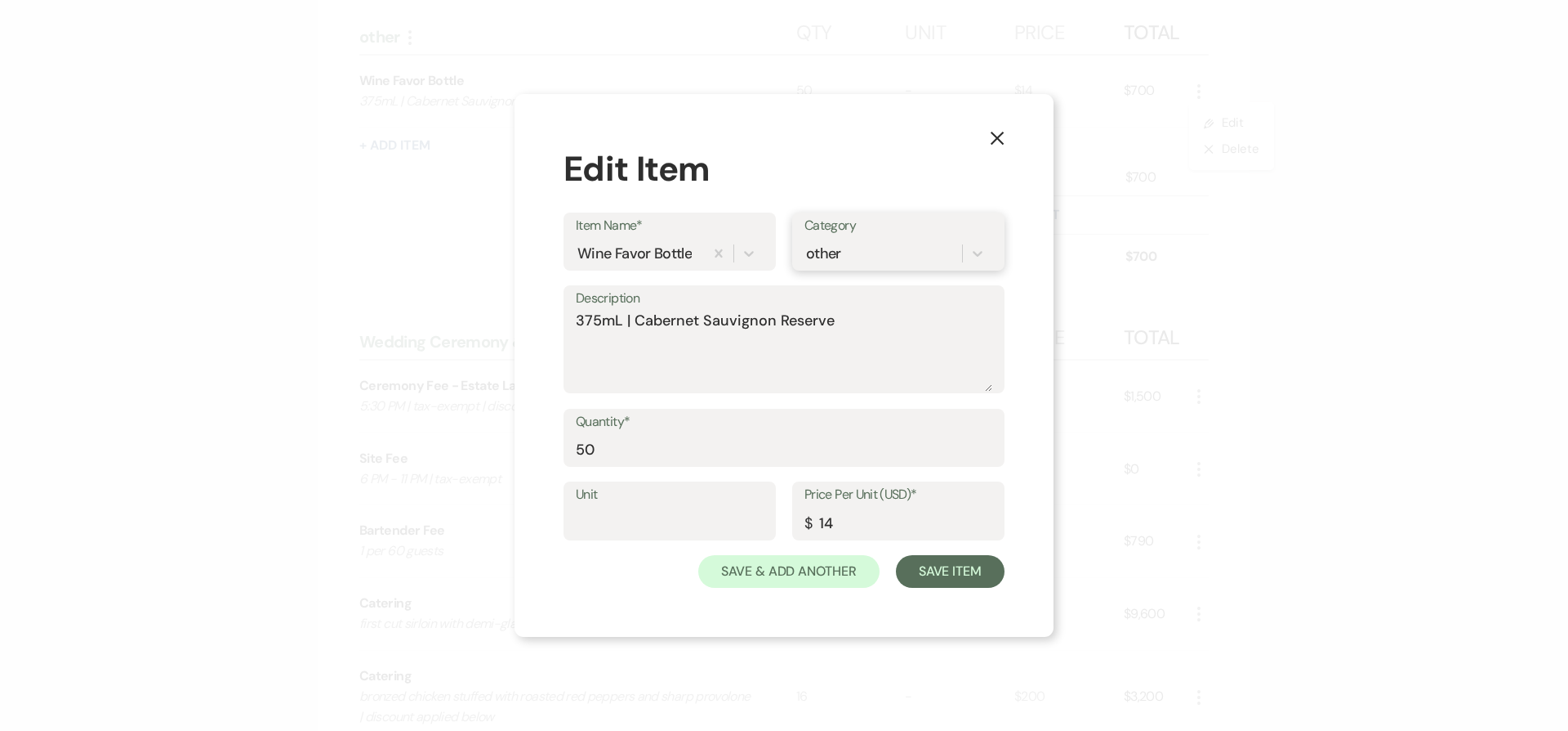
click at [842, 254] on div "other" at bounding box center [883, 253] width 157 height 29
click at [843, 335] on div "Wedding Ceremony & Reception" at bounding box center [899, 337] width 188 height 52
click at [988, 574] on button "Save Item" at bounding box center [950, 571] width 109 height 33
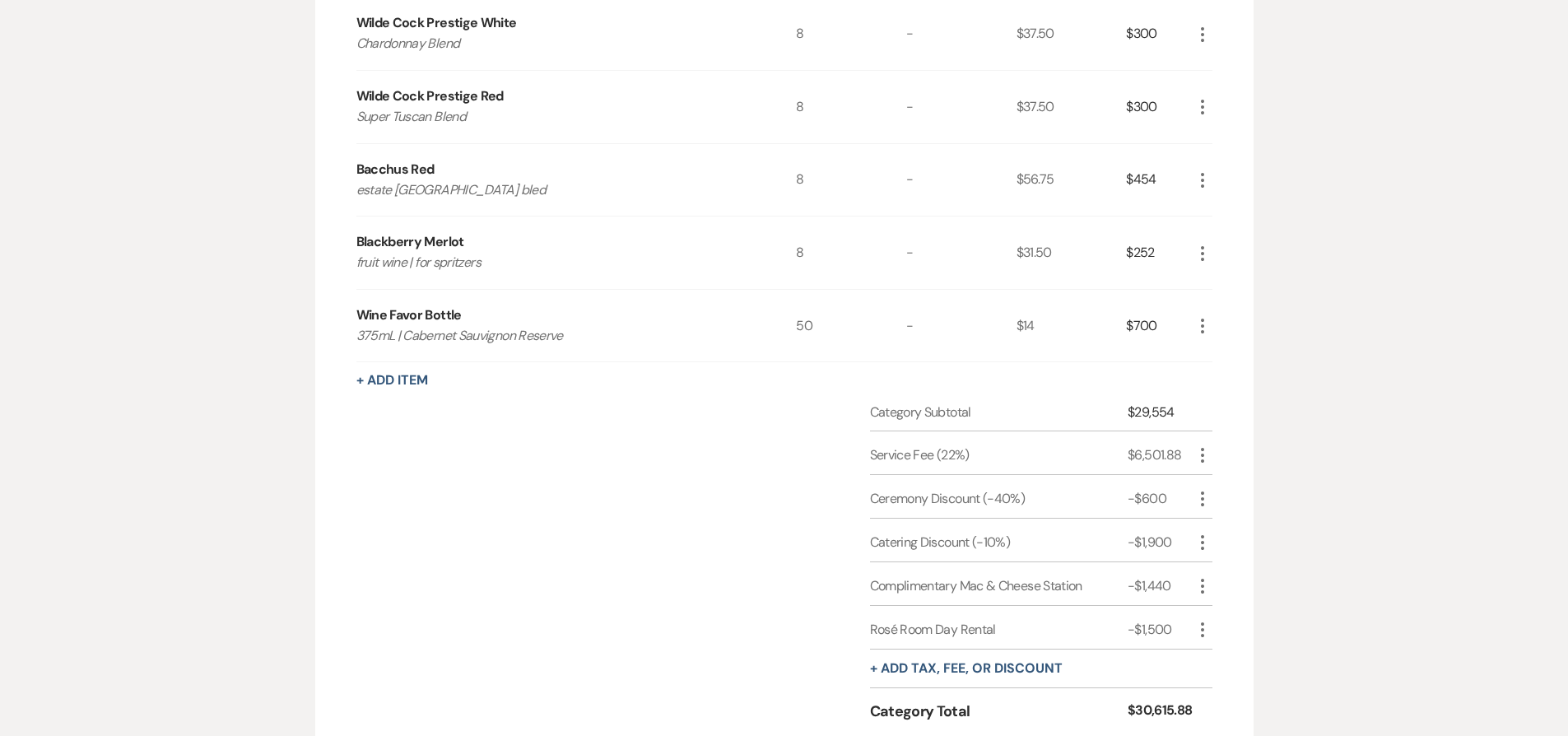
scroll to position [2289, 0]
click at [1199, 459] on icon "More" at bounding box center [1203, 455] width 20 height 20
click at [1232, 485] on button "Pencil Edit" at bounding box center [1236, 487] width 86 height 26
select select "false"
select select "1"
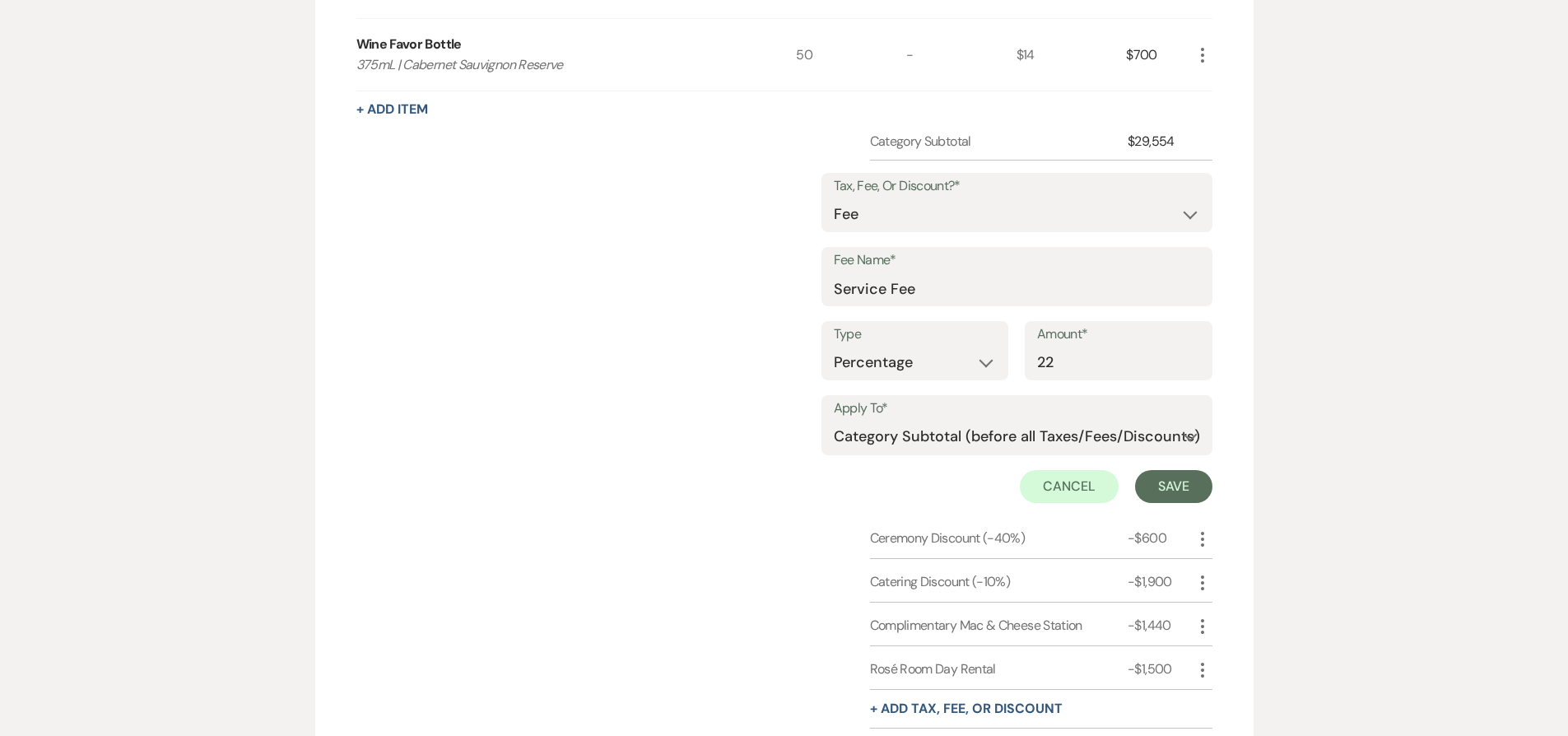
scroll to position [2575, 0]
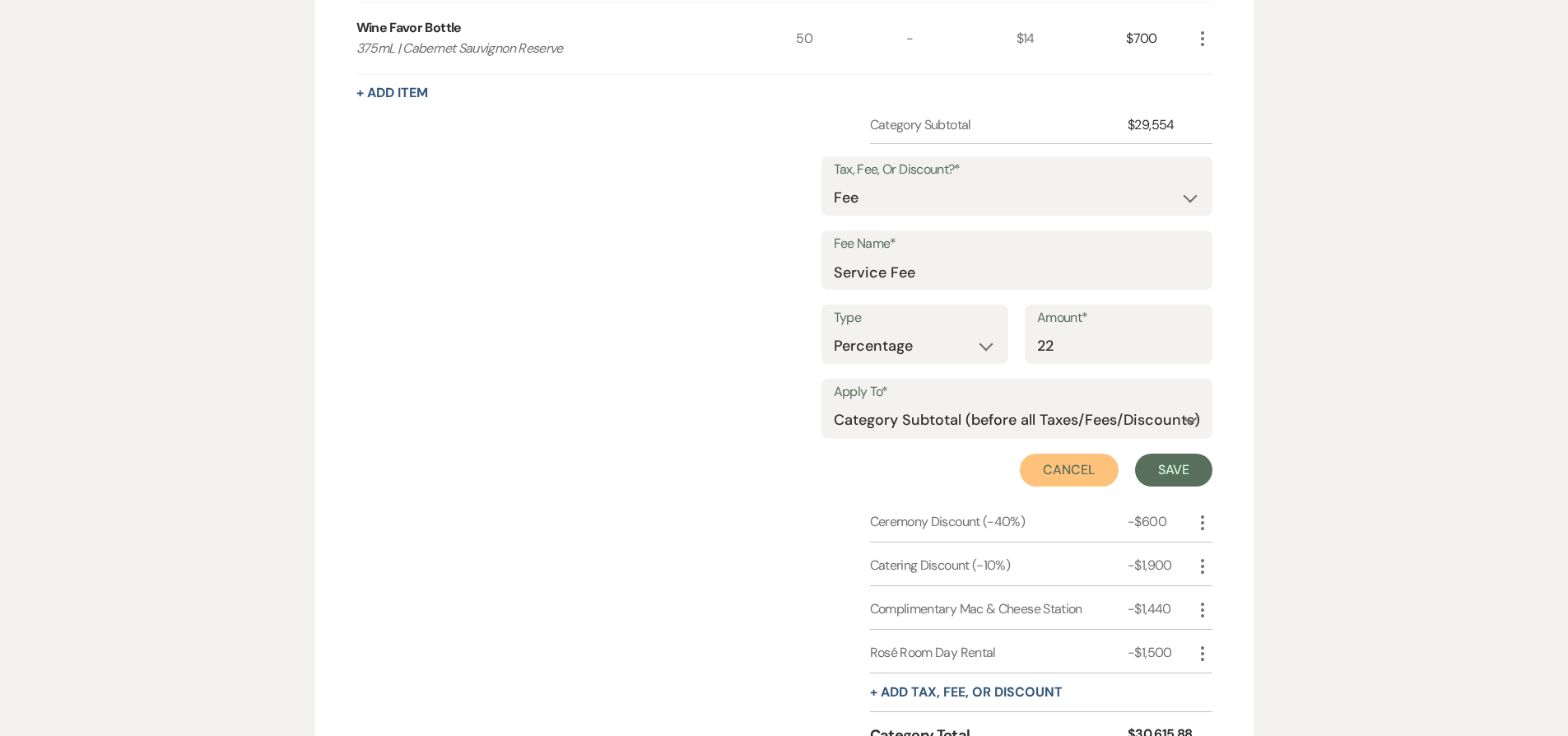
click at [1062, 470] on button "Cancel" at bounding box center [1068, 470] width 99 height 33
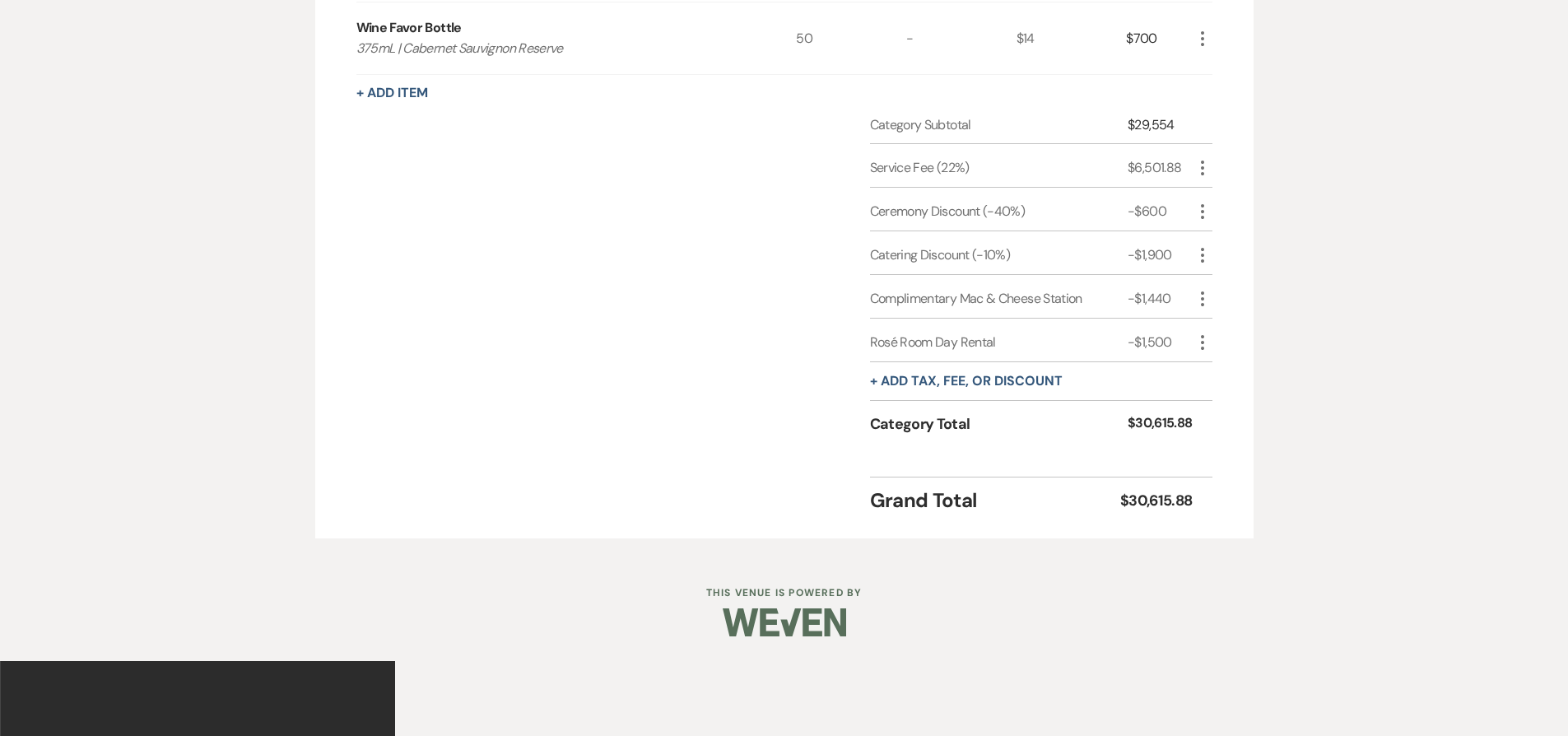
scroll to position [2500, 0]
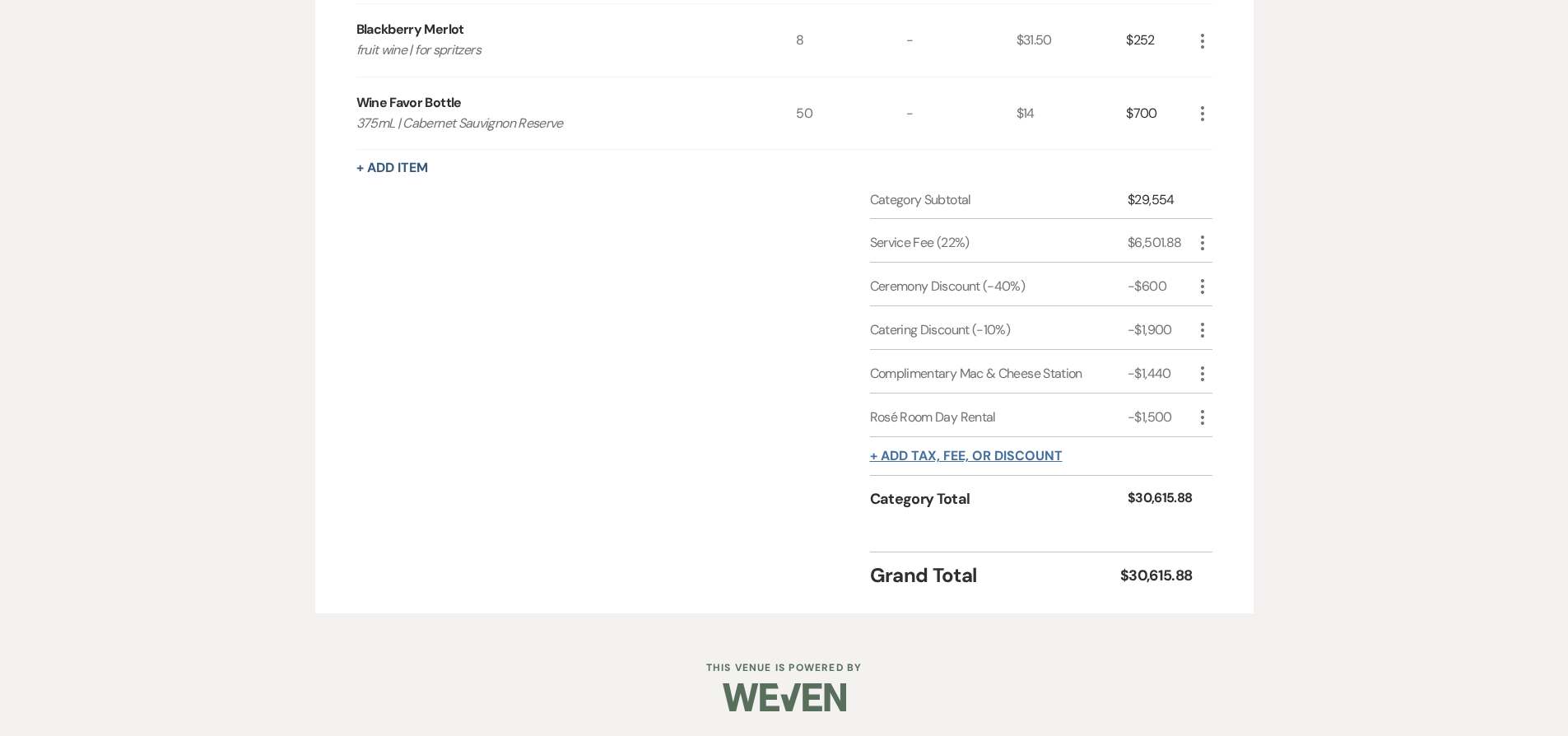
click at [1003, 453] on button "+ Add tax, fee, or discount" at bounding box center [966, 456] width 193 height 13
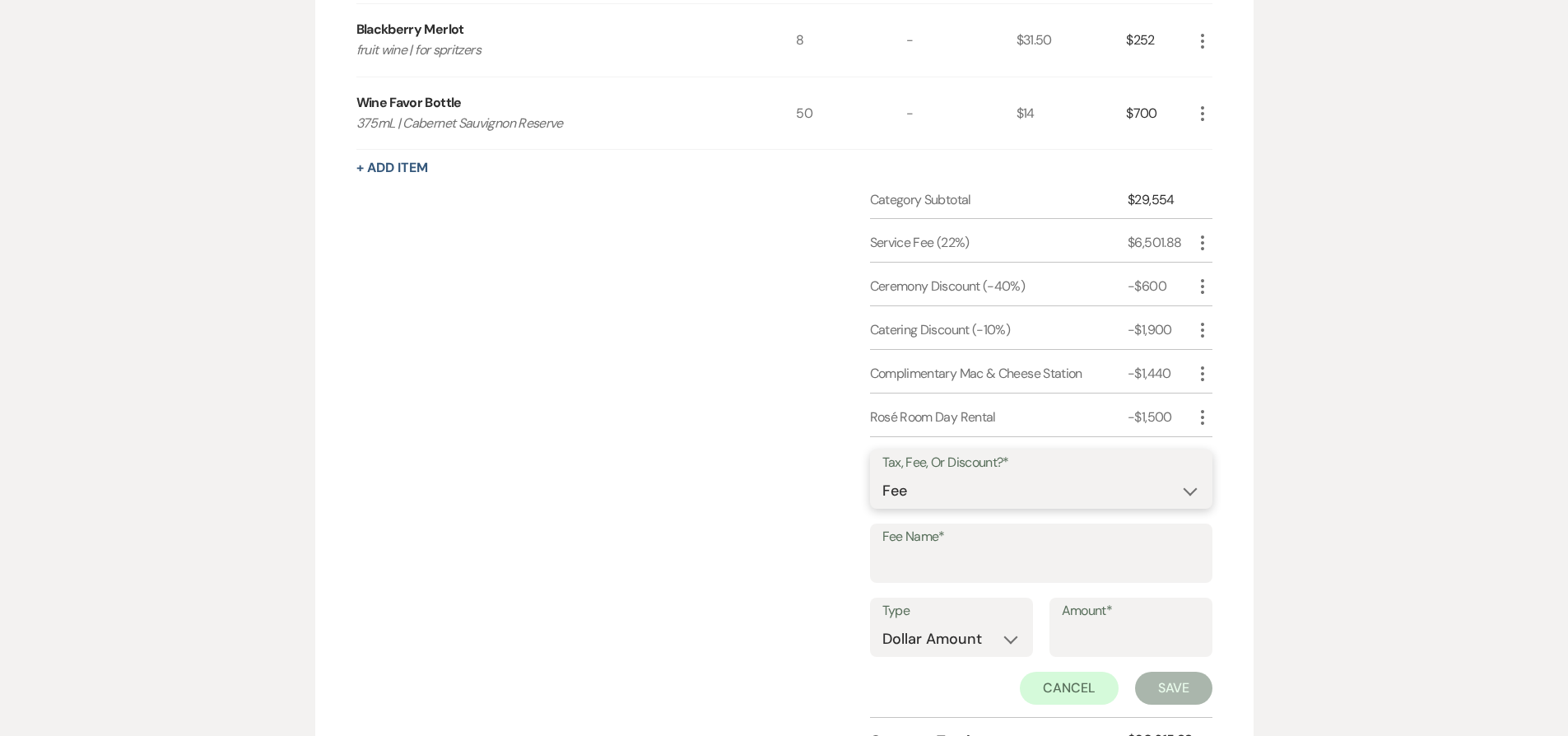
click at [997, 495] on select "Fee Discount Tax" at bounding box center [1041, 491] width 318 height 32
select select "3"
click at [883, 475] on select "Fee Discount Tax" at bounding box center [1041, 491] width 318 height 32
drag, startPoint x: 991, startPoint y: 582, endPoint x: 992, endPoint y: 572, distance: 10.0
click at [991, 580] on div "Fee Name*" at bounding box center [1040, 560] width 342 height 74
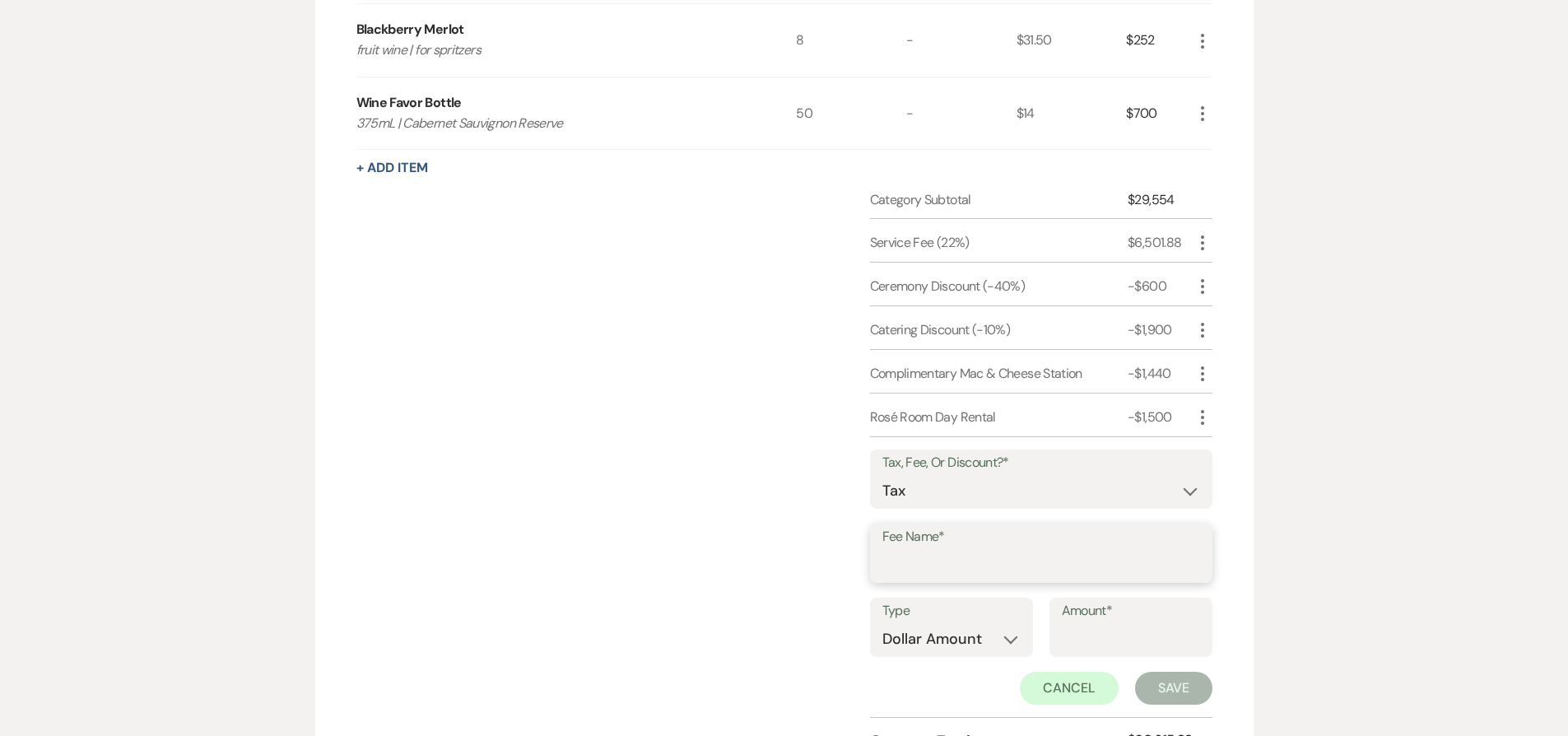
click at [992, 572] on input "Fee Name*" at bounding box center [1041, 564] width 318 height 32
click at [995, 641] on select "Dollar Amount Percentage" at bounding box center [952, 639] width 139 height 32
click at [996, 560] on input "6.625" at bounding box center [1041, 564] width 318 height 32
click at [964, 560] on input "6.625" at bounding box center [1041, 564] width 318 height 32
click at [963, 560] on input "6.625s" at bounding box center [1041, 564] width 318 height 32
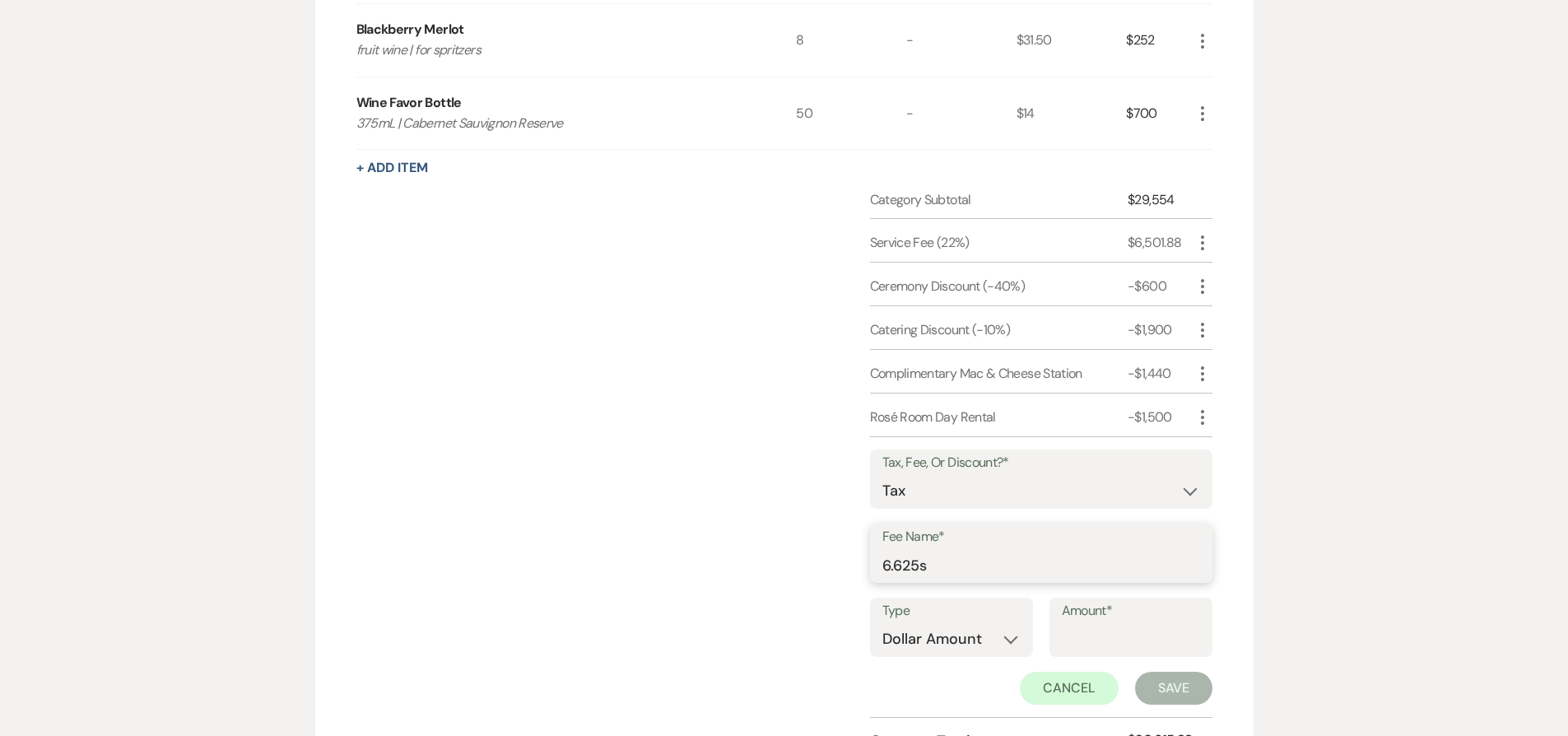
click at [963, 560] on input "6.625s" at bounding box center [1041, 564] width 318 height 32
type input "NJ Sales Tax"
click at [947, 619] on label "Type" at bounding box center [952, 611] width 139 height 24
click at [954, 649] on select "Dollar Amount Percentage" at bounding box center [952, 639] width 139 height 32
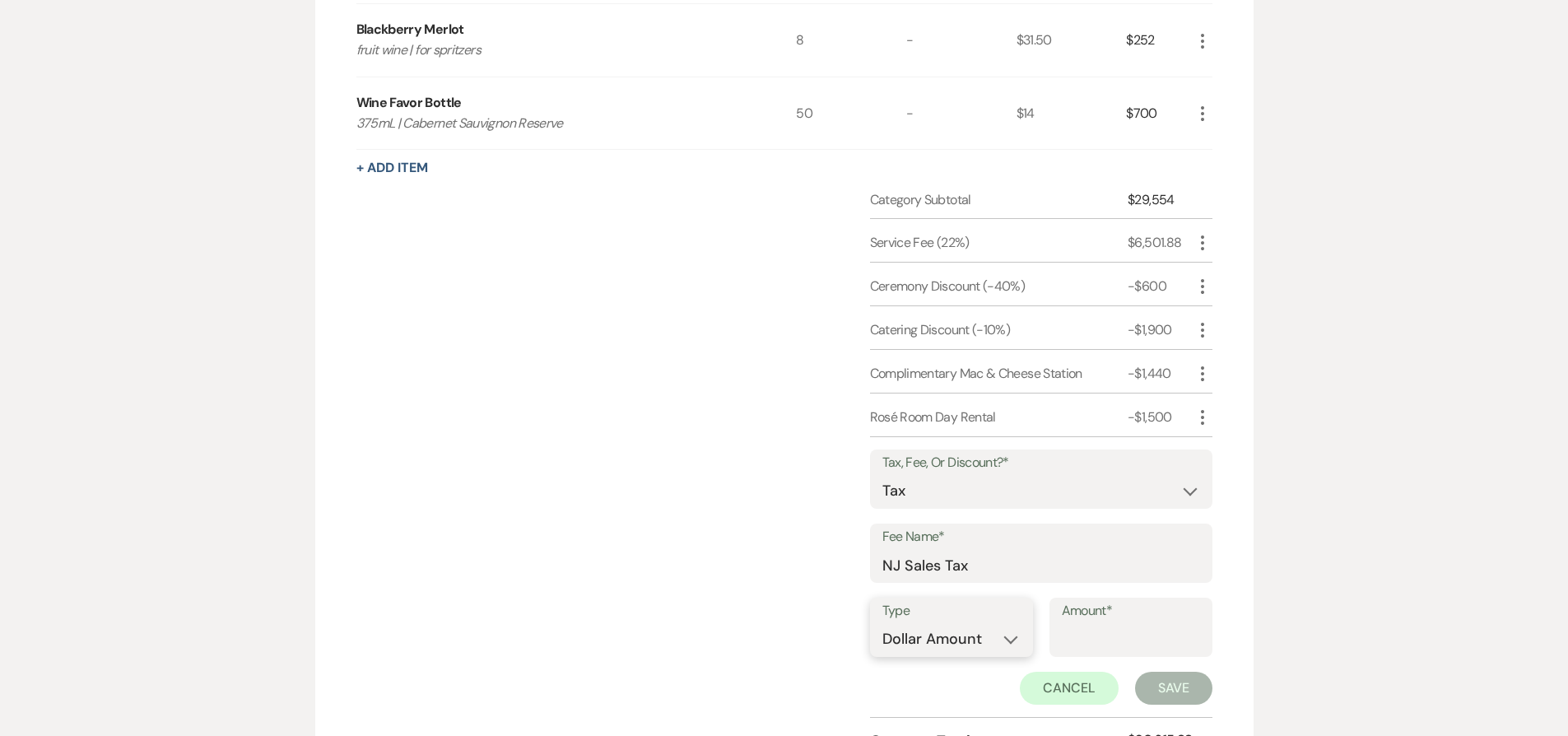
select select "false"
click at [883, 623] on select "Dollar Amount Percentage" at bounding box center [952, 639] width 139 height 32
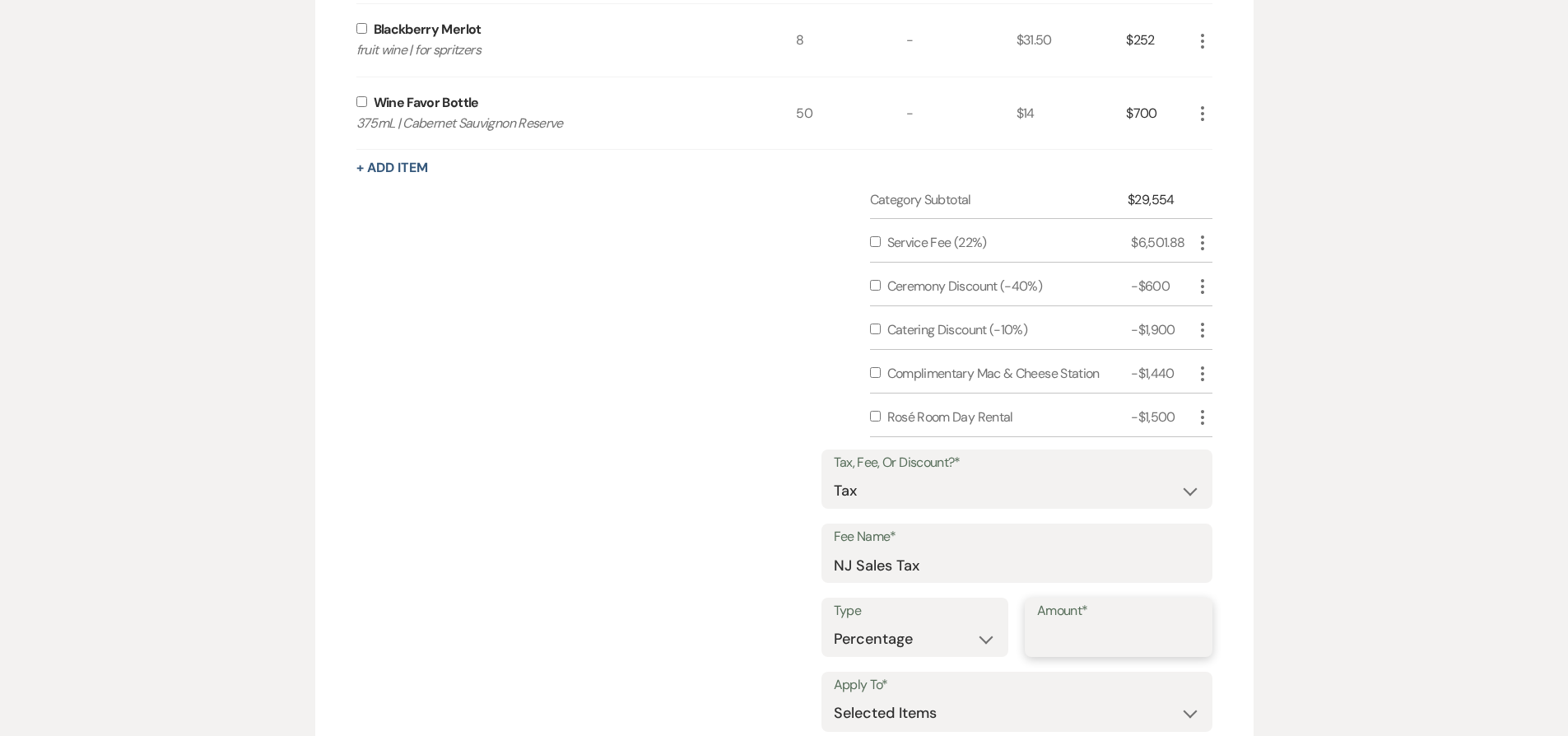
click at [1100, 641] on input "Amount*" at bounding box center [1118, 639] width 163 height 32
type input "6.625"
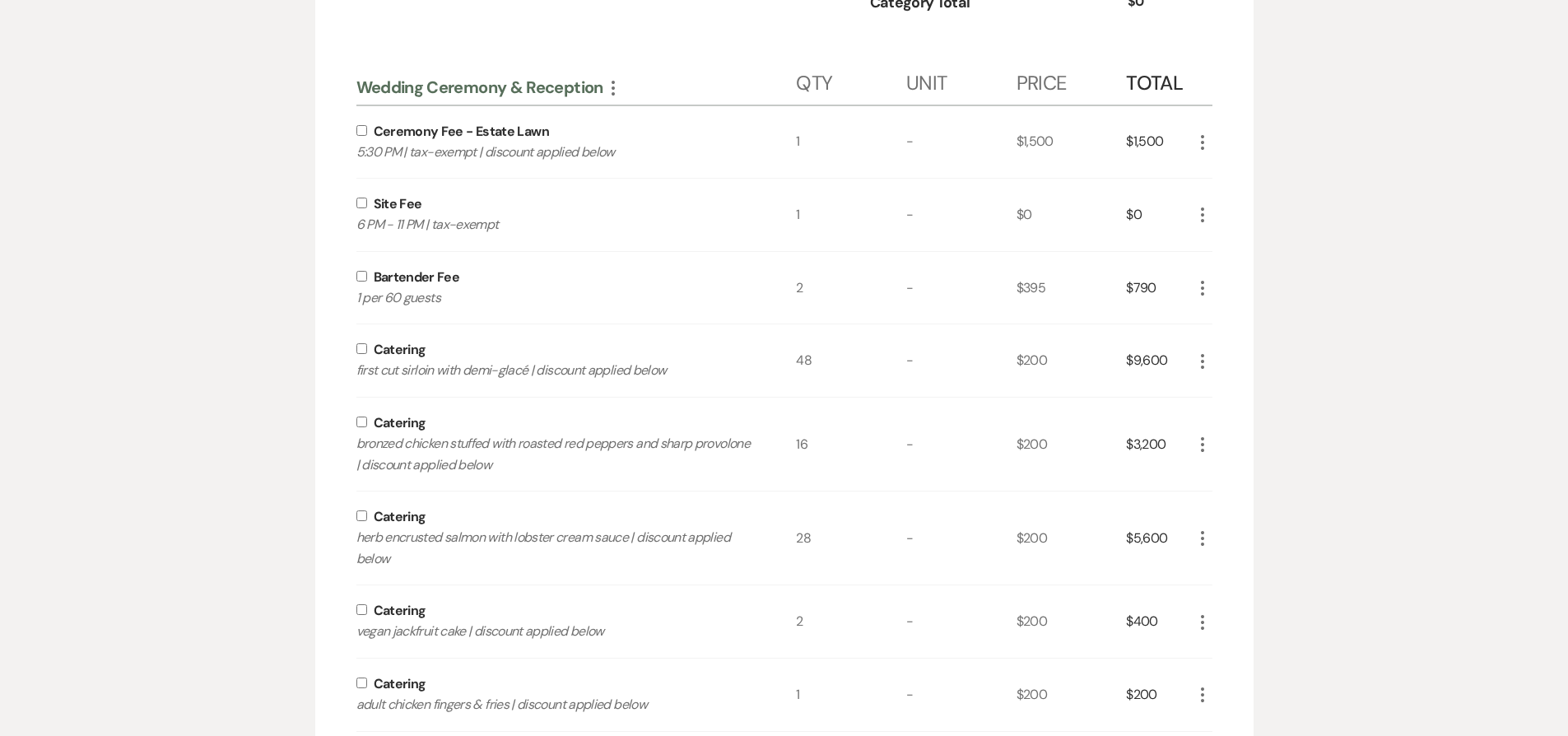
scroll to position [459, 0]
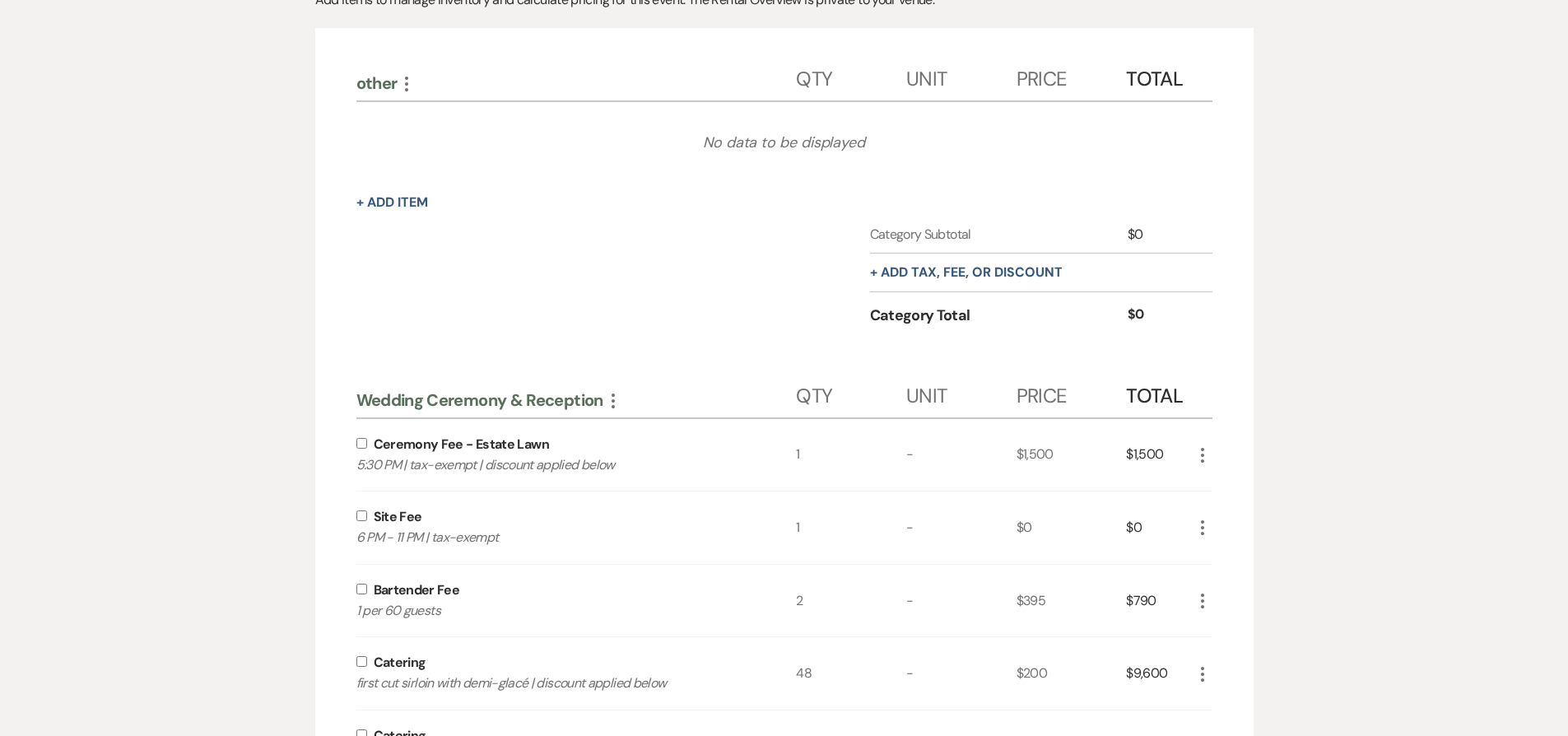
click at [363, 516] on input "checkbox" at bounding box center [361, 516] width 11 height 11
checkbox input "false"
click at [364, 590] on input "checkbox" at bounding box center [361, 588] width 11 height 11
checkbox input "true"
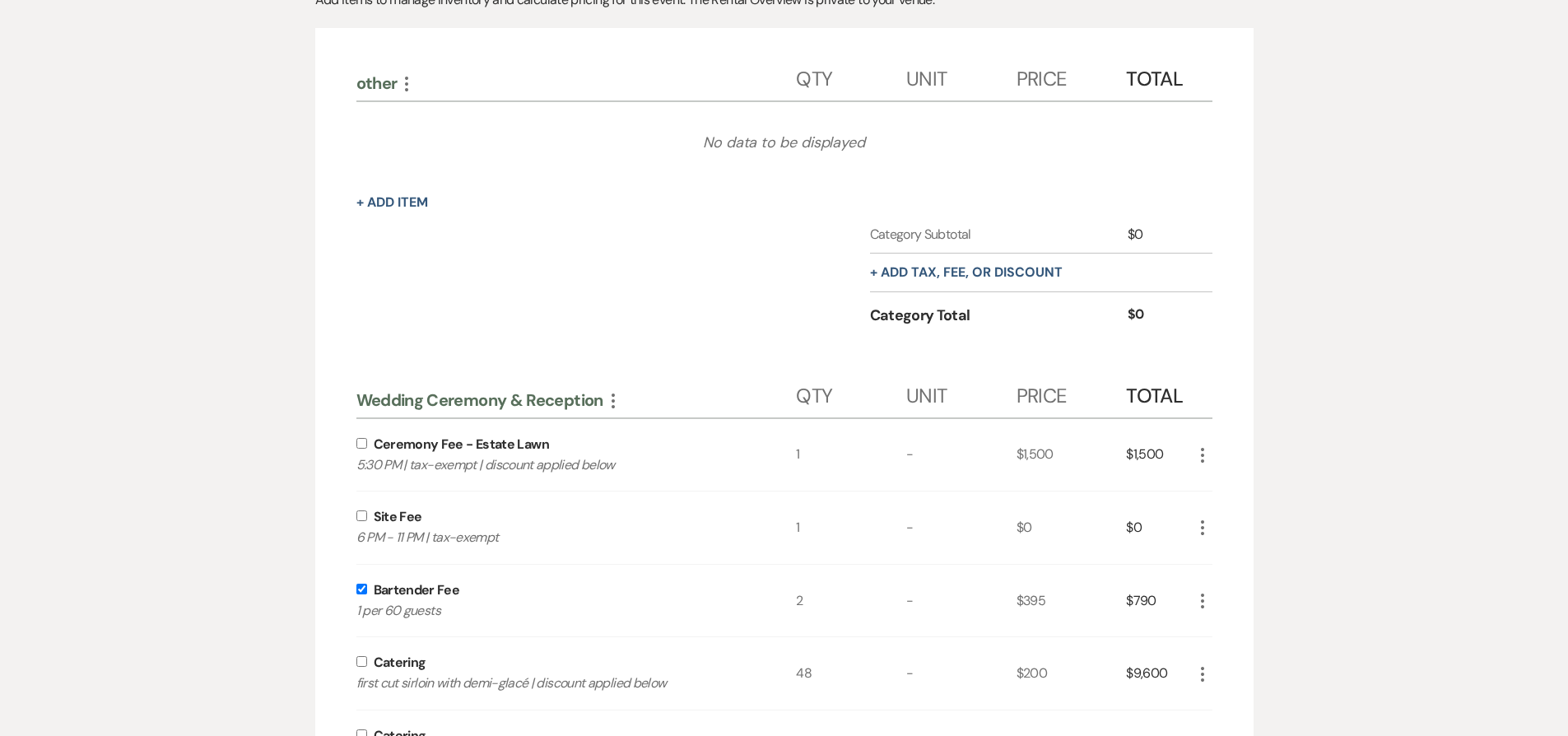
click at [360, 658] on input "checkbox" at bounding box center [361, 661] width 11 height 11
checkbox input "true"
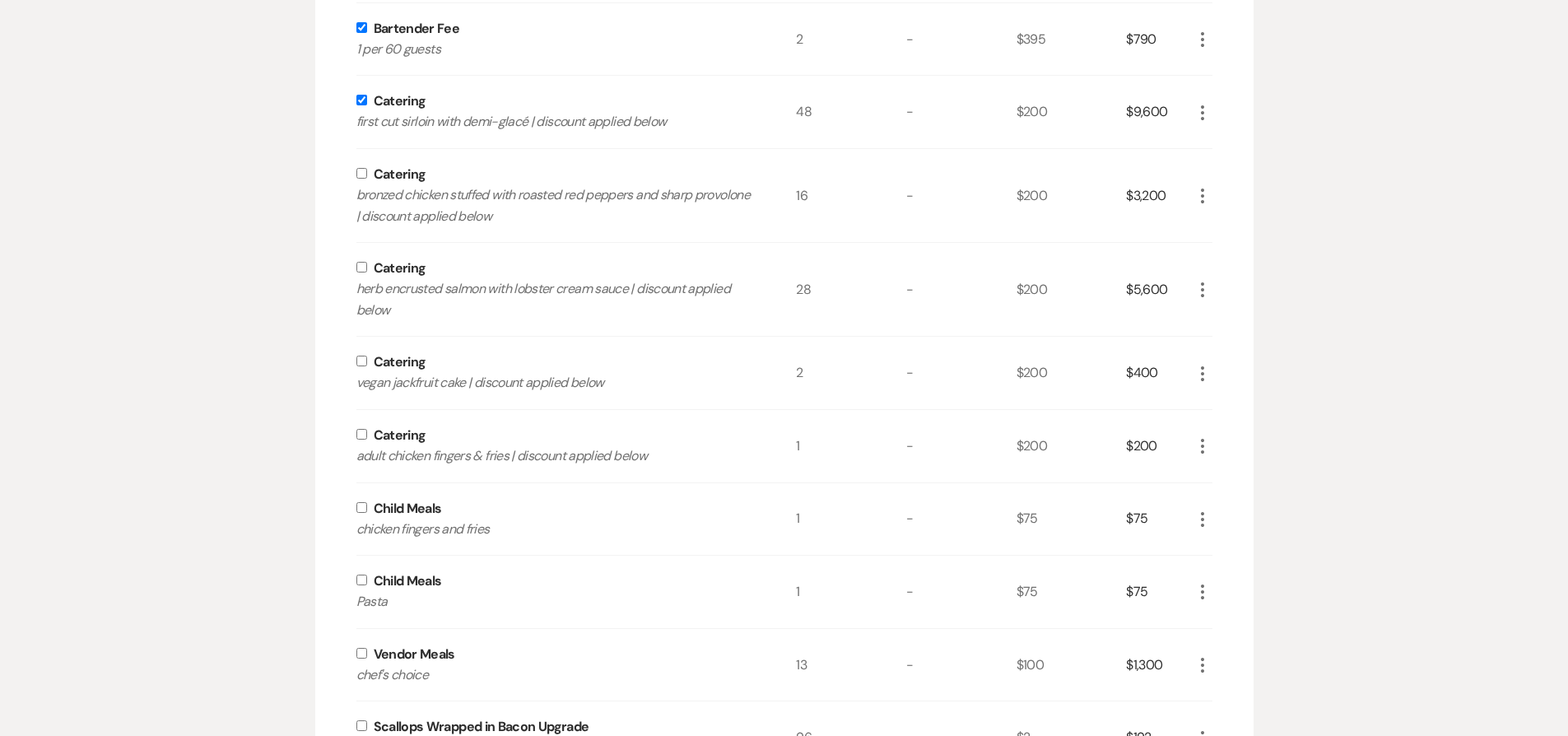
scroll to position [1020, 0]
click at [361, 172] on input "checkbox" at bounding box center [361, 173] width 11 height 11
checkbox input "true"
click at [358, 266] on input "checkbox" at bounding box center [361, 266] width 11 height 11
checkbox input "true"
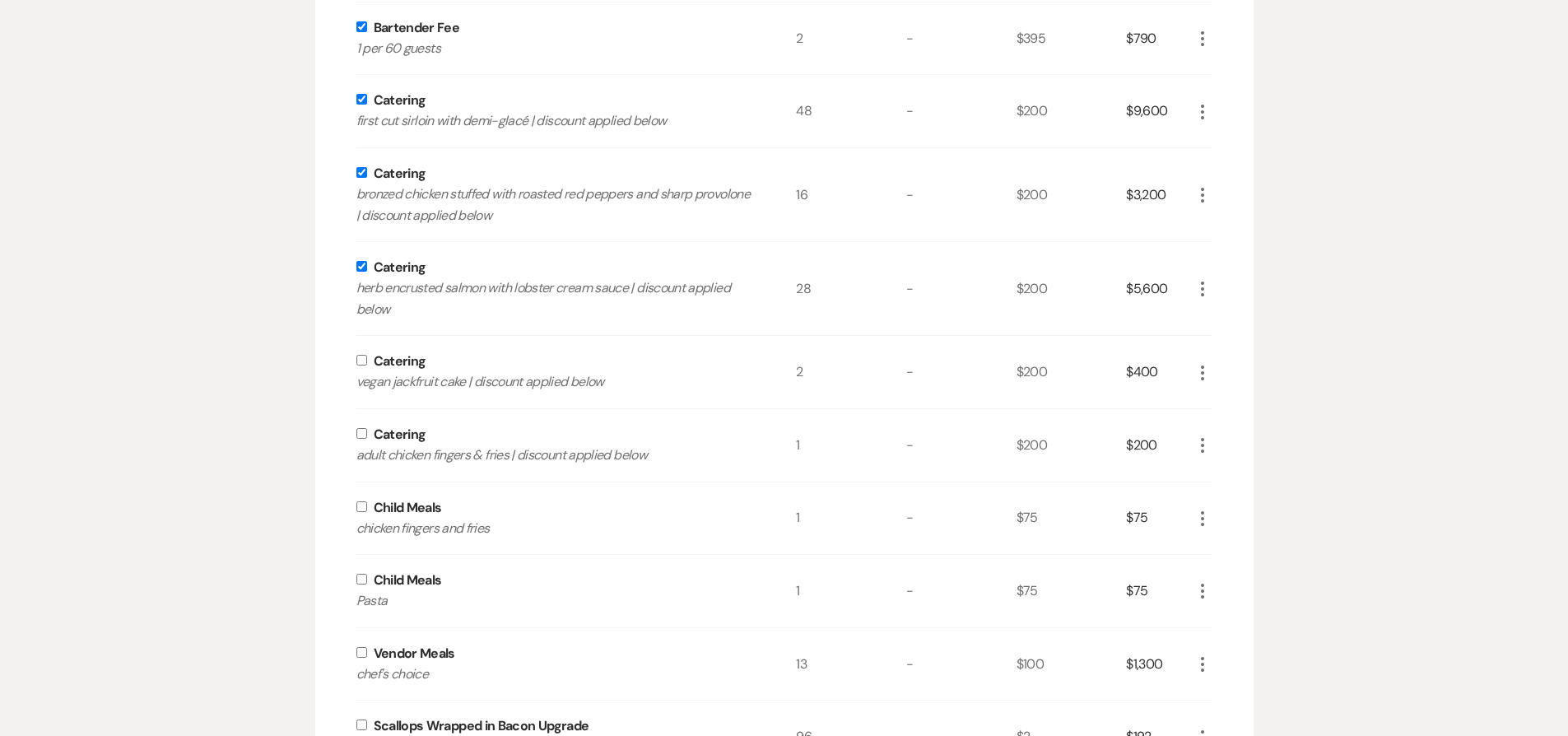
click at [361, 356] on input "checkbox" at bounding box center [361, 360] width 11 height 11
checkbox input "true"
click at [362, 432] on input "checkbox" at bounding box center [361, 433] width 11 height 11
checkbox input "true"
click at [360, 511] on input "checkbox" at bounding box center [361, 507] width 11 height 11
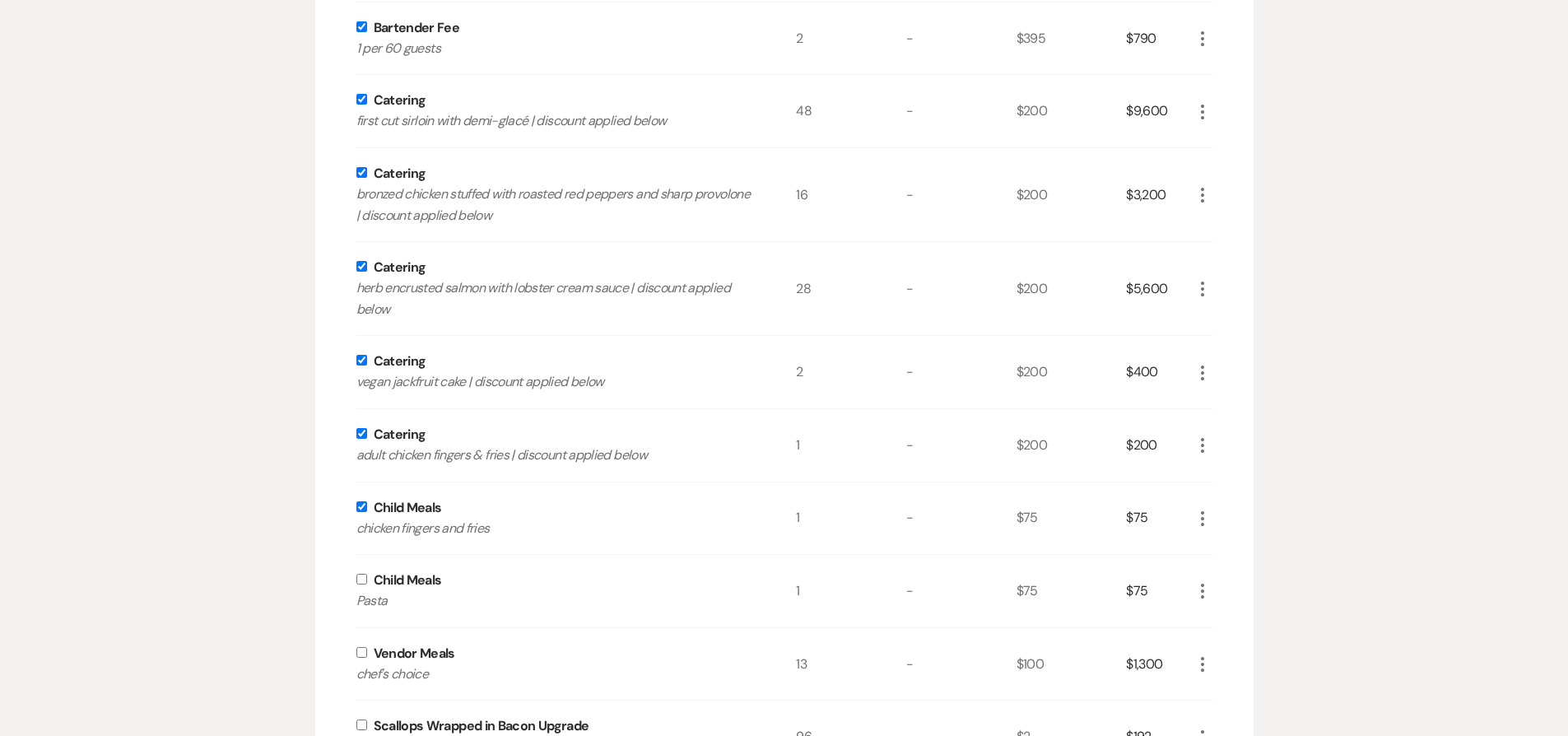
checkbox input "true"
click at [358, 577] on input "checkbox" at bounding box center [361, 578] width 11 height 11
checkbox input "true"
click at [365, 652] on input "checkbox" at bounding box center [361, 652] width 11 height 11
checkbox input "true"
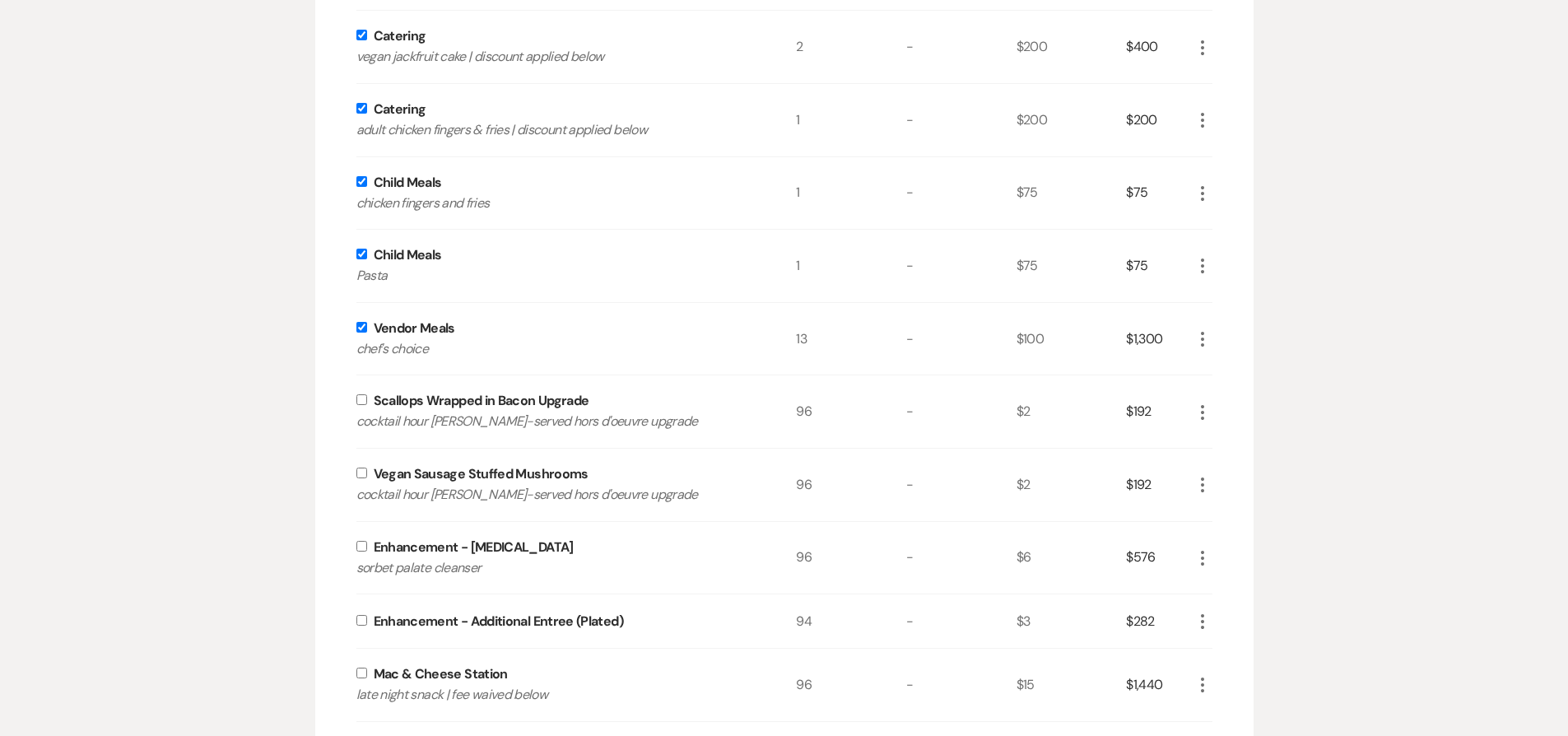
scroll to position [1346, 0]
click at [360, 398] on input "checkbox" at bounding box center [361, 398] width 11 height 11
checkbox input "true"
click at [361, 473] on input "checkbox" at bounding box center [361, 472] width 11 height 11
checkbox input "true"
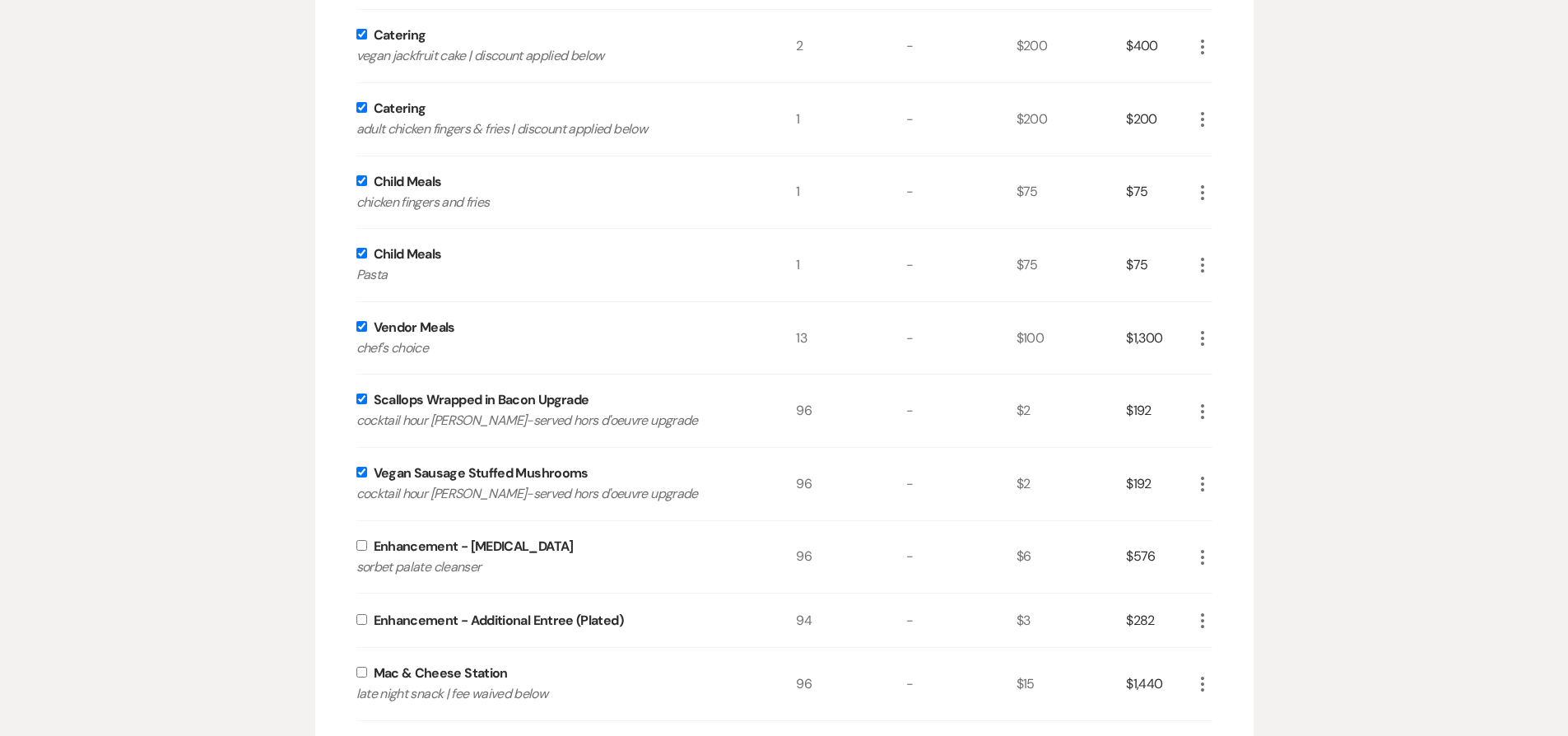
click at [362, 547] on input "checkbox" at bounding box center [361, 545] width 11 height 11
checkbox input "true"
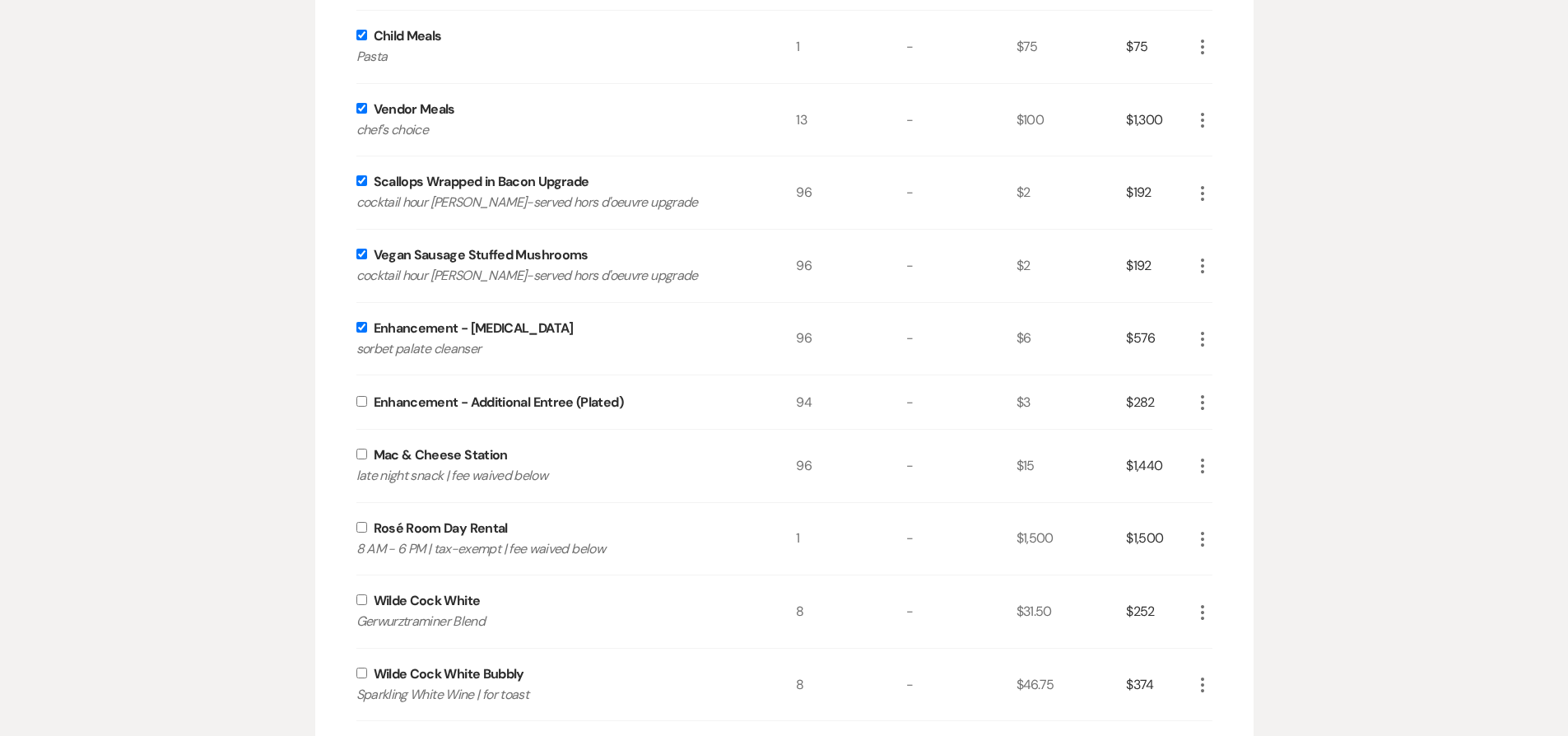
scroll to position [1566, 0]
click at [360, 403] on input "checkbox" at bounding box center [361, 400] width 11 height 11
checkbox input "true"
click at [361, 458] on input "checkbox" at bounding box center [361, 453] width 11 height 11
click at [362, 530] on input "checkbox" at bounding box center [361, 526] width 11 height 11
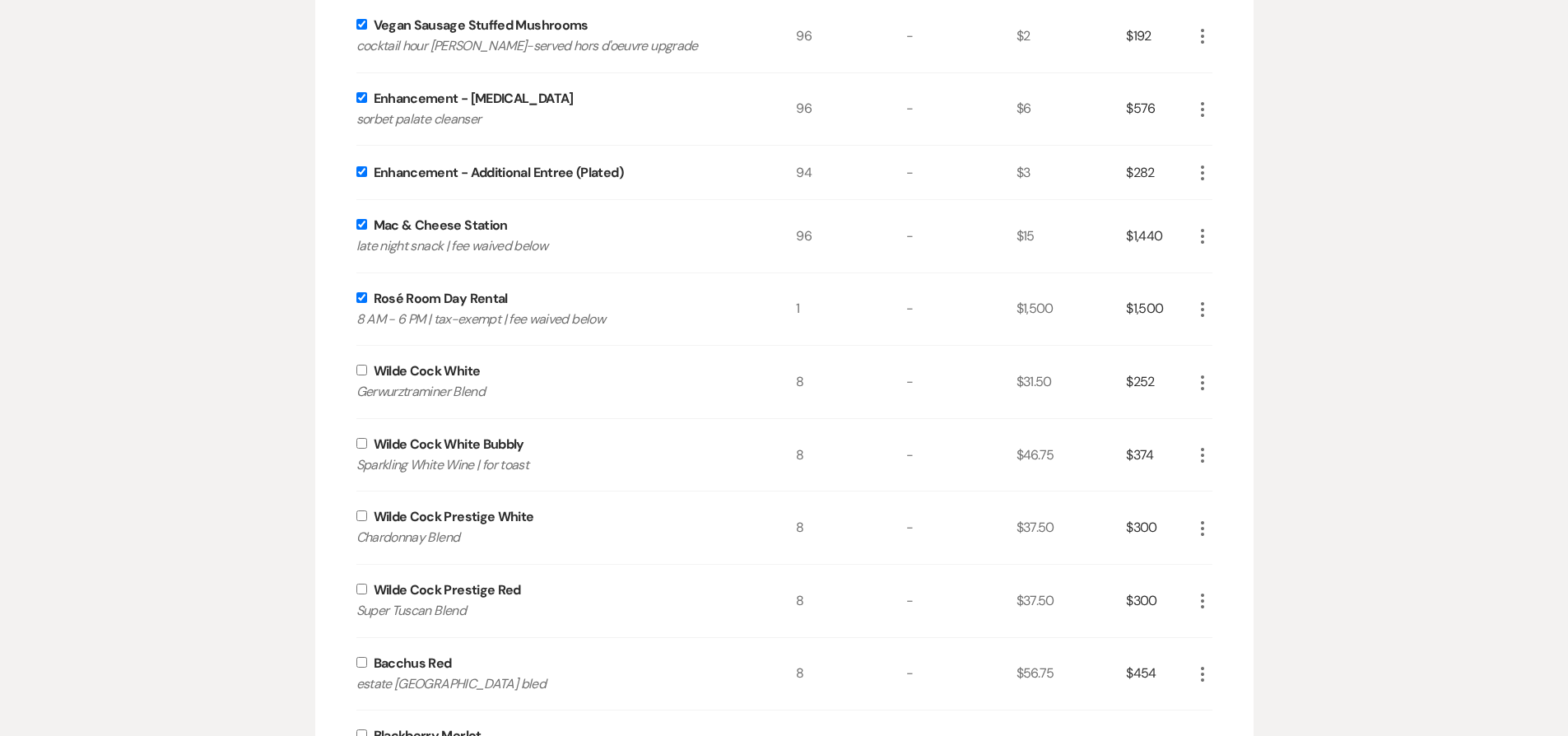
scroll to position [1797, 0]
click at [358, 373] on div "Wilde Cock White Gerwurztraminer Blend" at bounding box center [576, 378] width 440 height 73
click at [360, 365] on input "checkbox" at bounding box center [361, 366] width 11 height 11
click at [364, 440] on input "checkbox" at bounding box center [361, 440] width 11 height 11
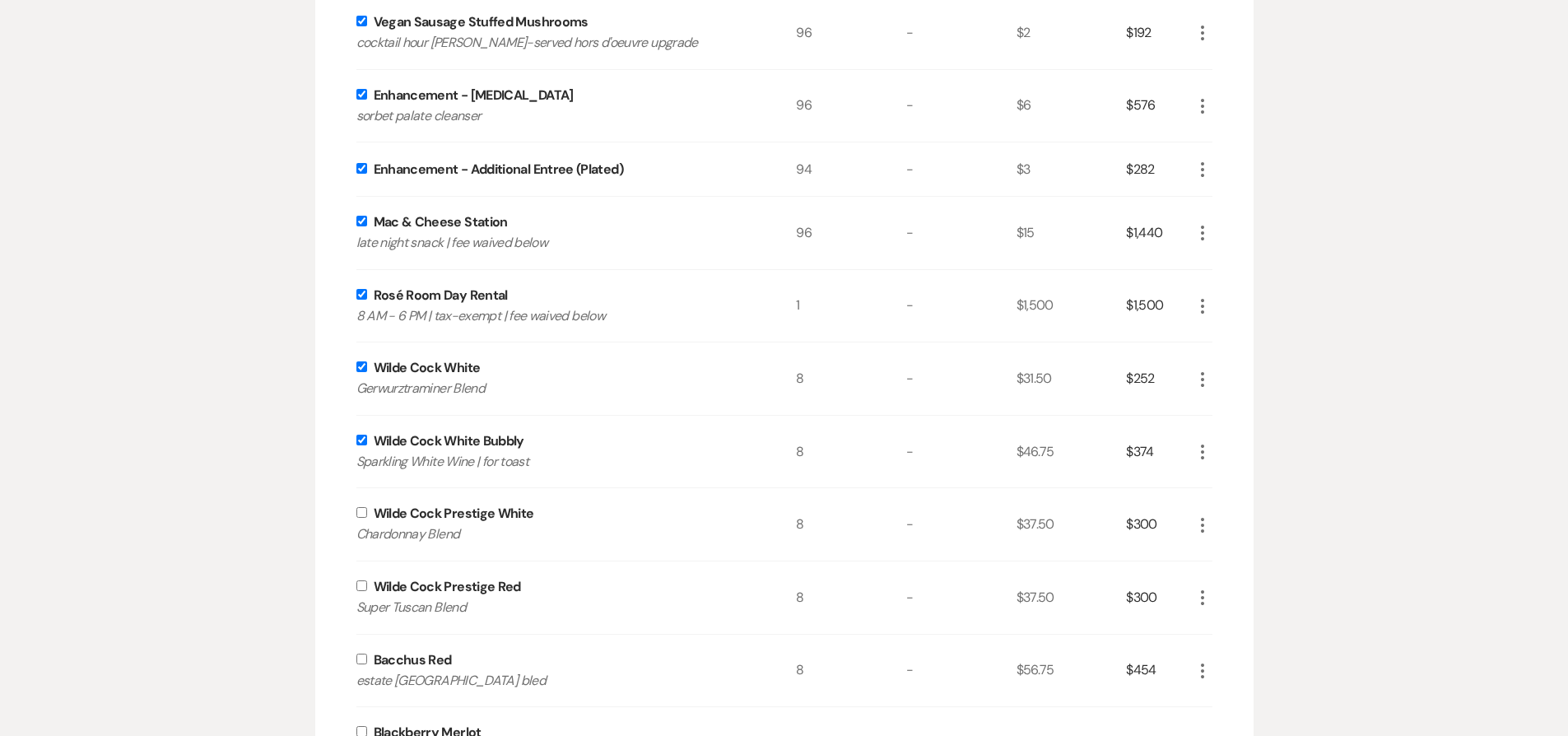
click at [363, 514] on input "checkbox" at bounding box center [361, 512] width 11 height 11
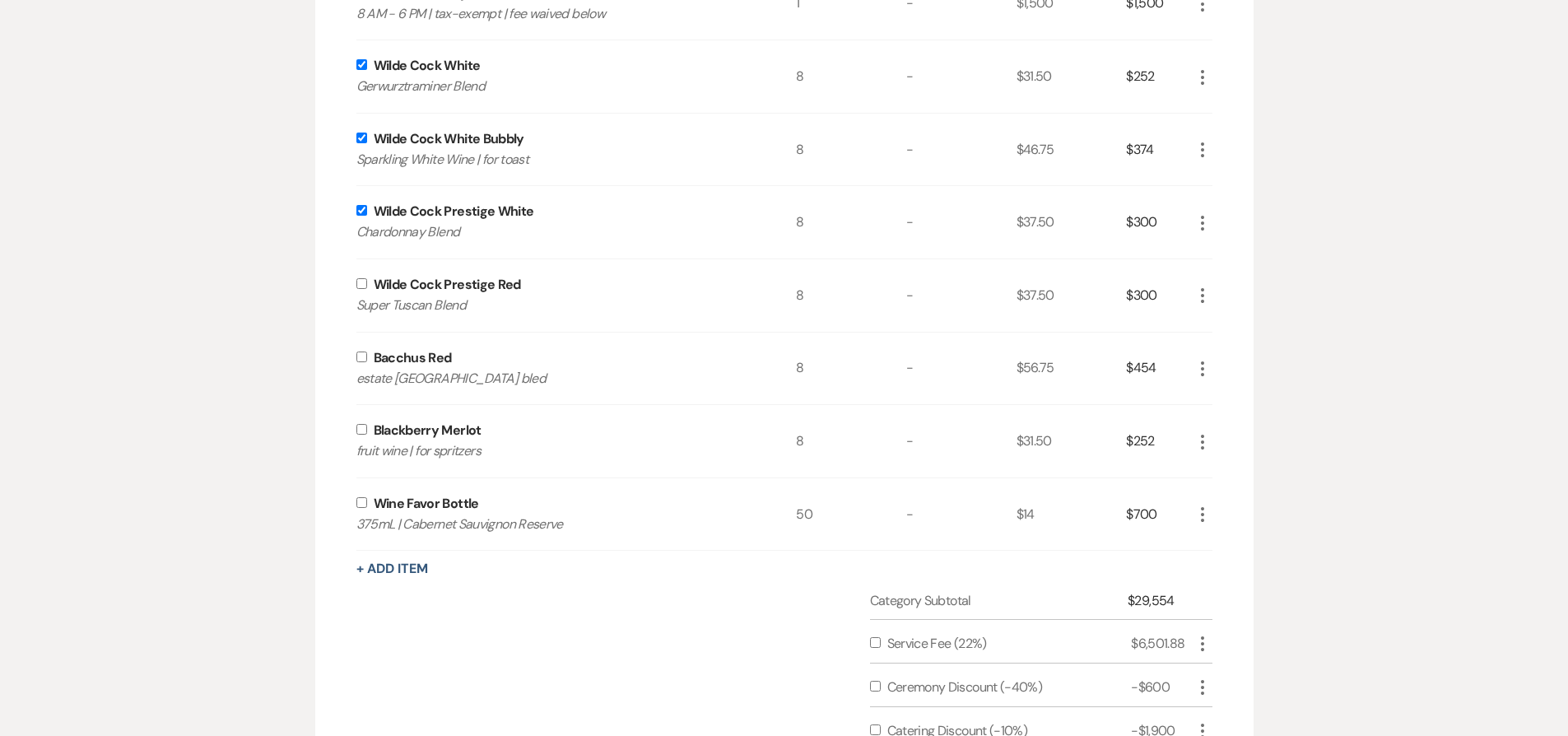
scroll to position [2102, 0]
click at [361, 285] on input "checkbox" at bounding box center [361, 280] width 11 height 11
click at [359, 351] on input "checkbox" at bounding box center [361, 354] width 11 height 11
click at [358, 425] on input "checkbox" at bounding box center [361, 427] width 11 height 11
click at [362, 498] on input "checkbox" at bounding box center [361, 500] width 11 height 11
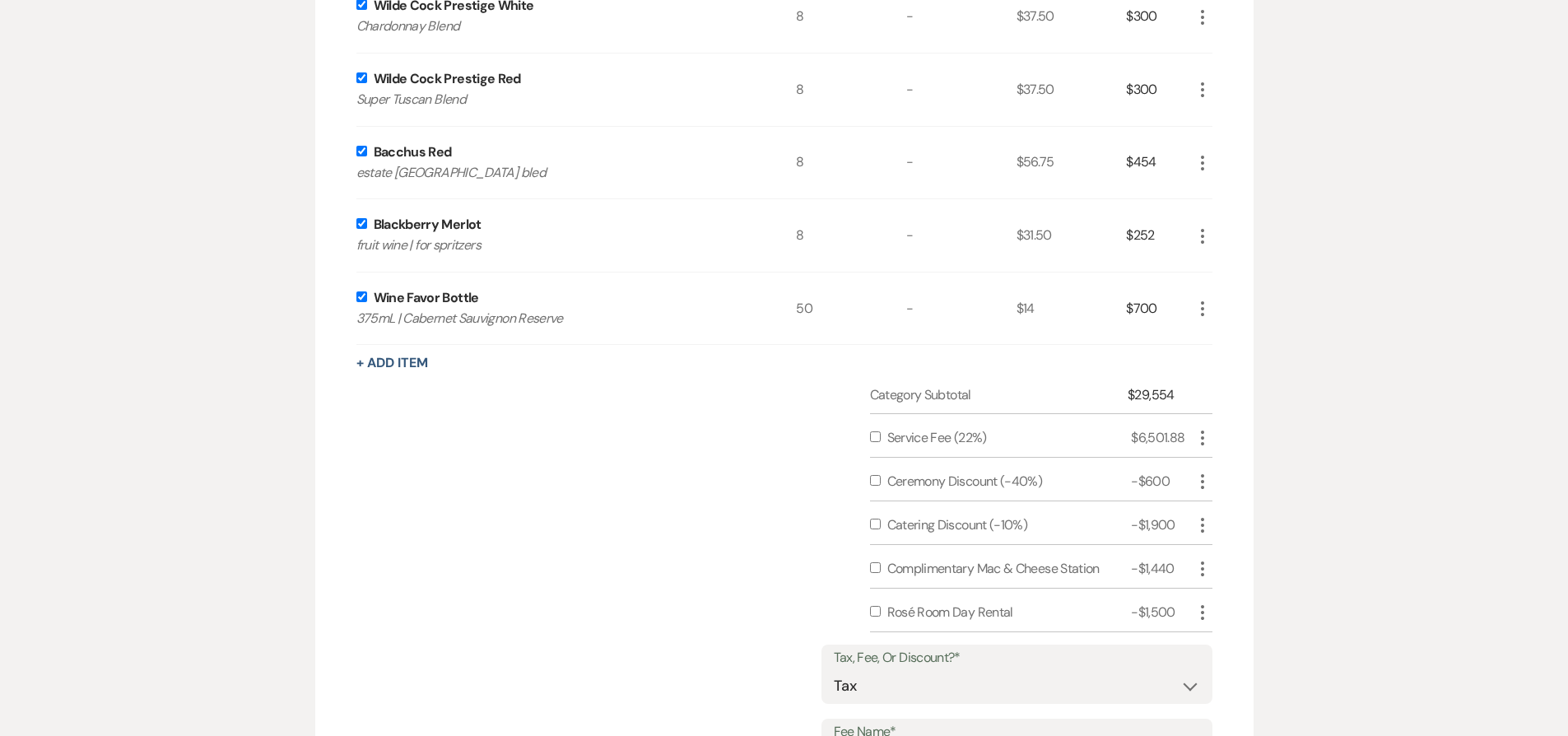
scroll to position [2371, 0]
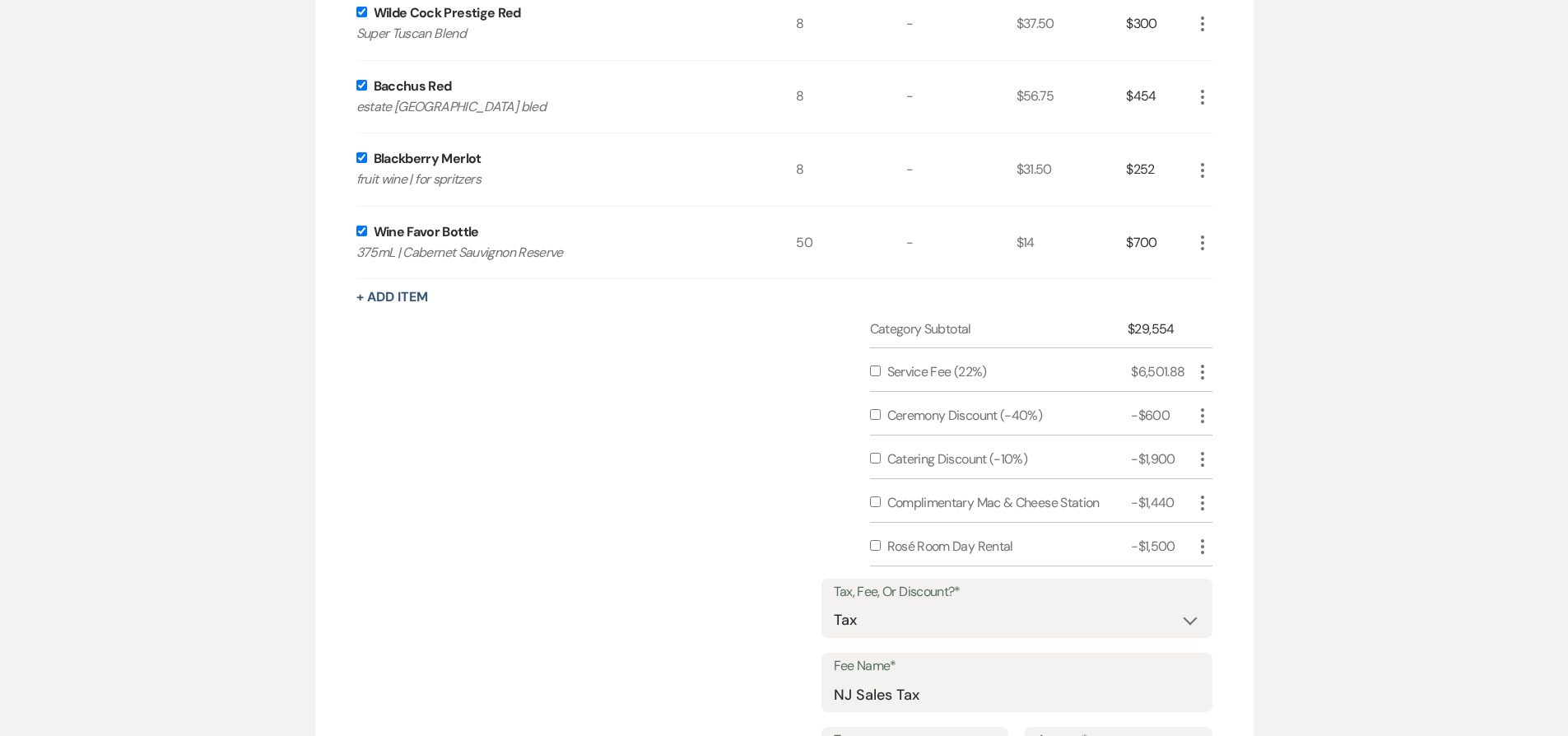
click at [874, 368] on input "checkbox" at bounding box center [875, 370] width 11 height 11
click at [874, 456] on input "checkbox" at bounding box center [875, 458] width 11 height 11
click at [876, 503] on input "checkbox" at bounding box center [875, 502] width 11 height 11
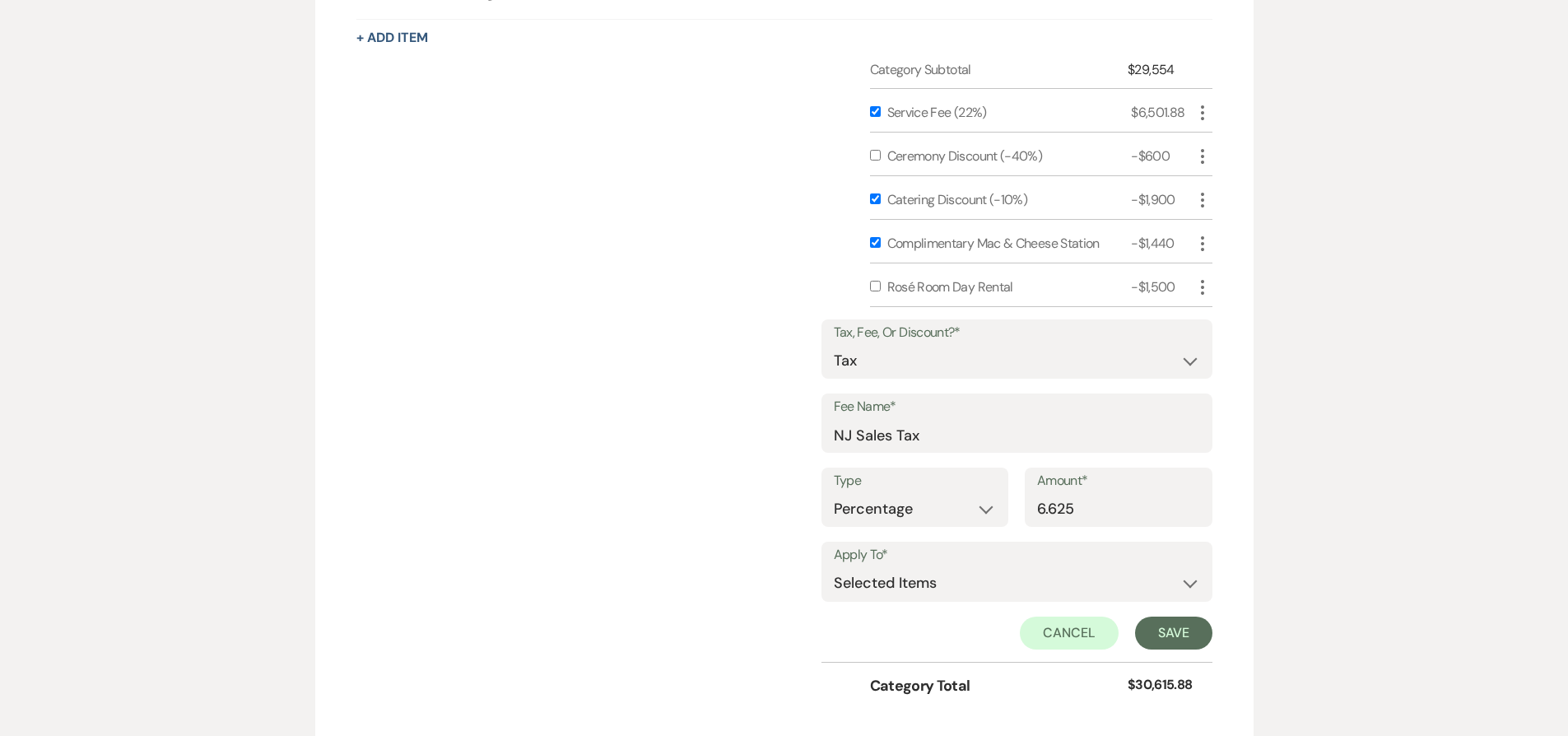
scroll to position [2637, 0]
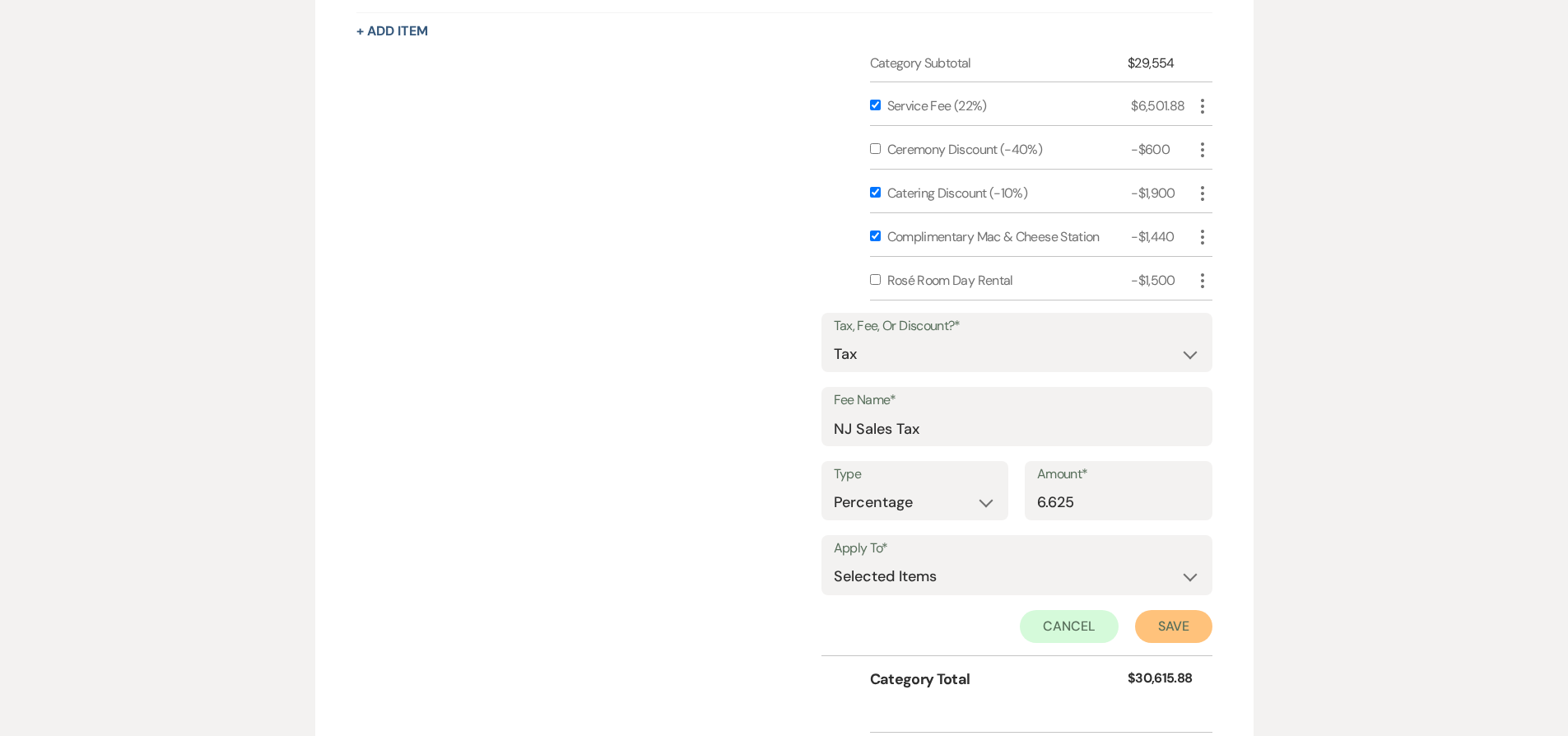
click at [1164, 623] on button "Save" at bounding box center [1174, 625] width 78 height 33
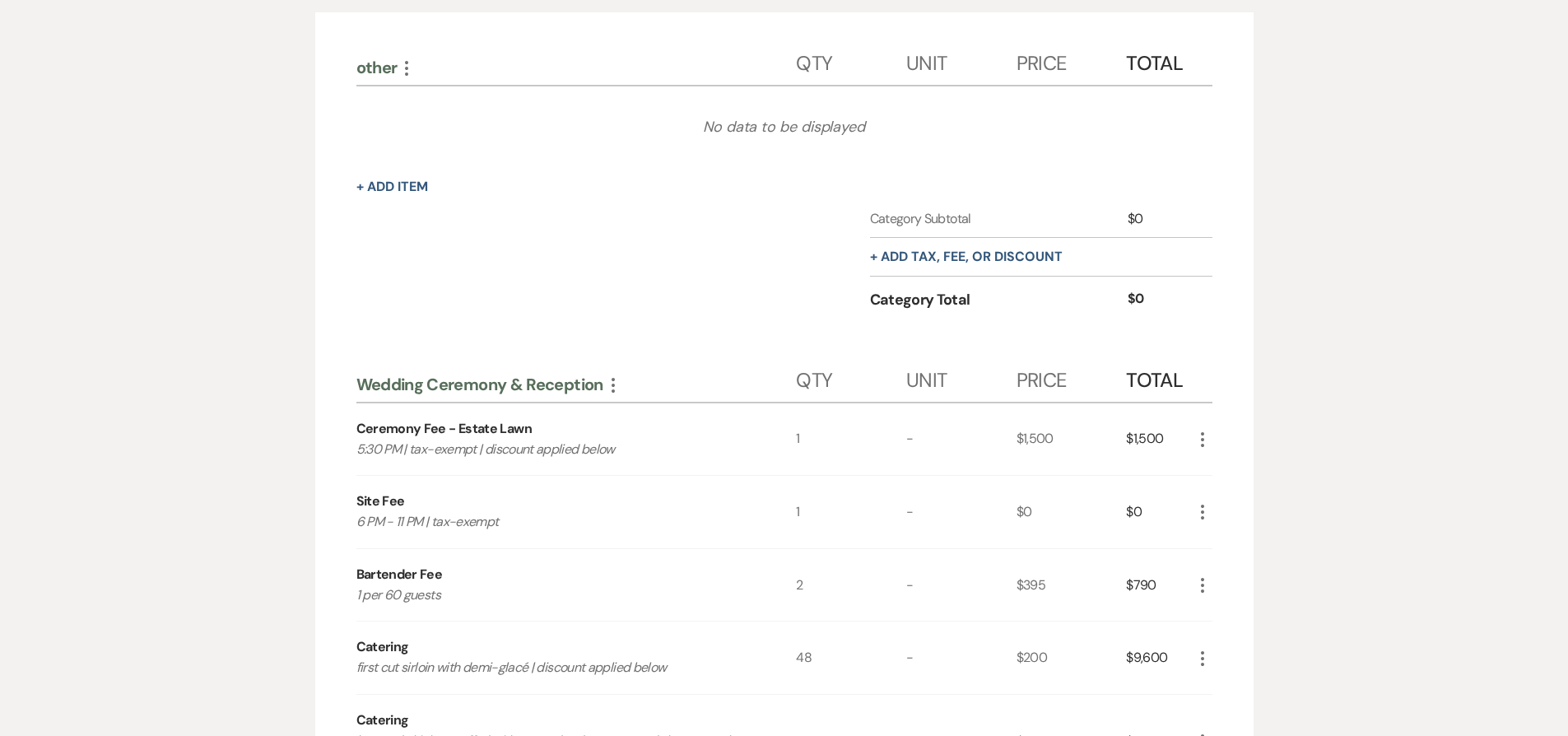
scroll to position [111, 0]
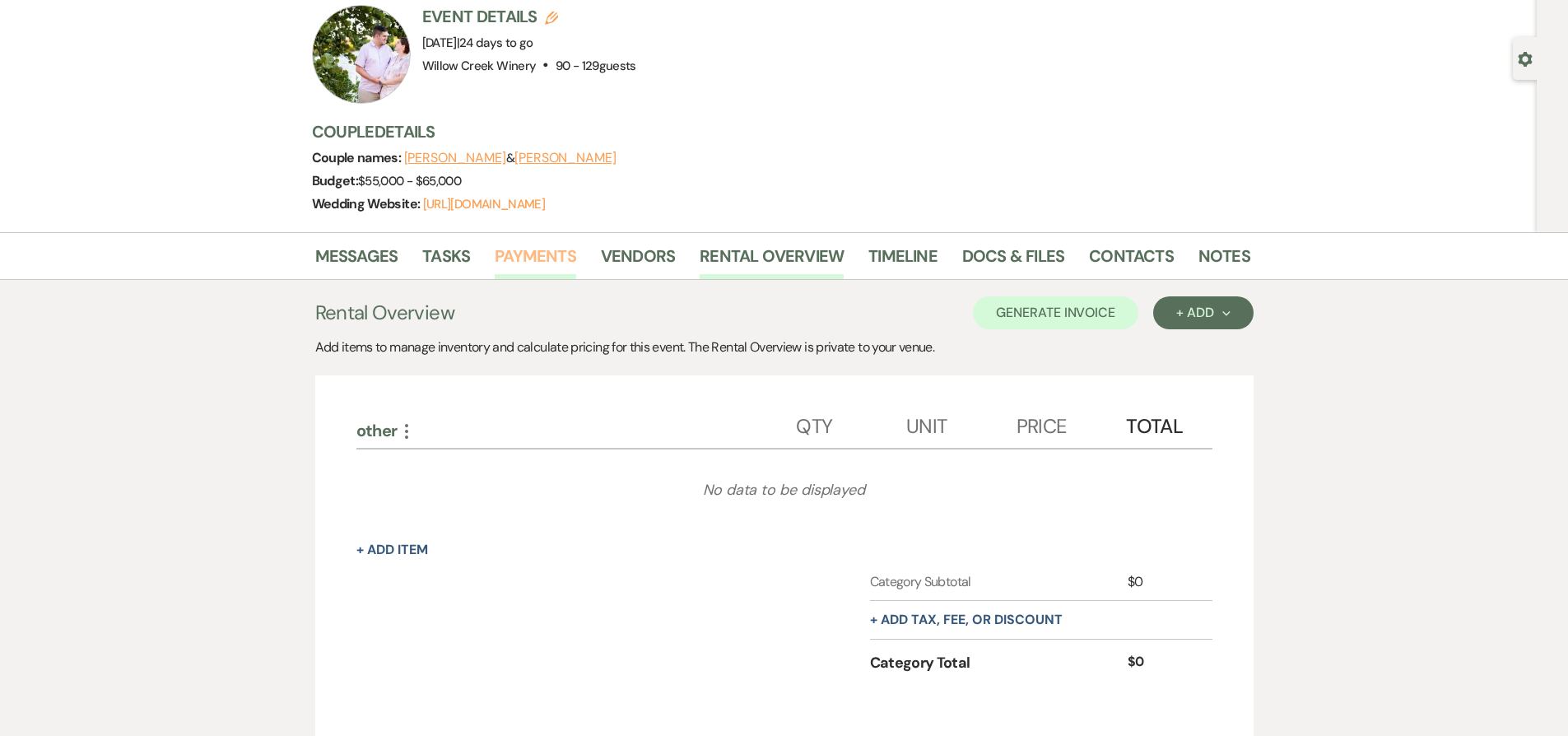
click at [526, 263] on link "Payments" at bounding box center [536, 260] width 82 height 36
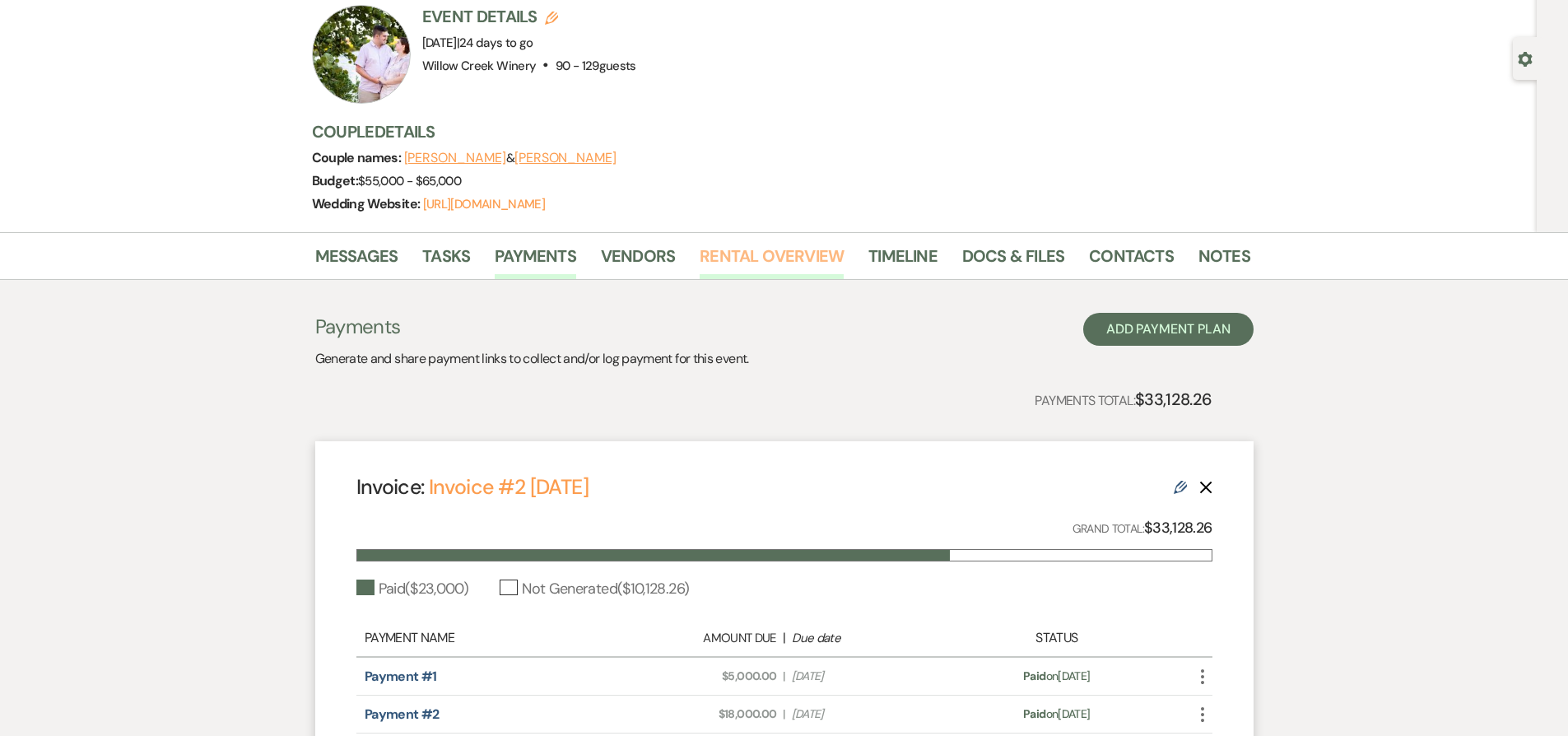
click at [732, 253] on link "Rental Overview" at bounding box center [771, 260] width 144 height 36
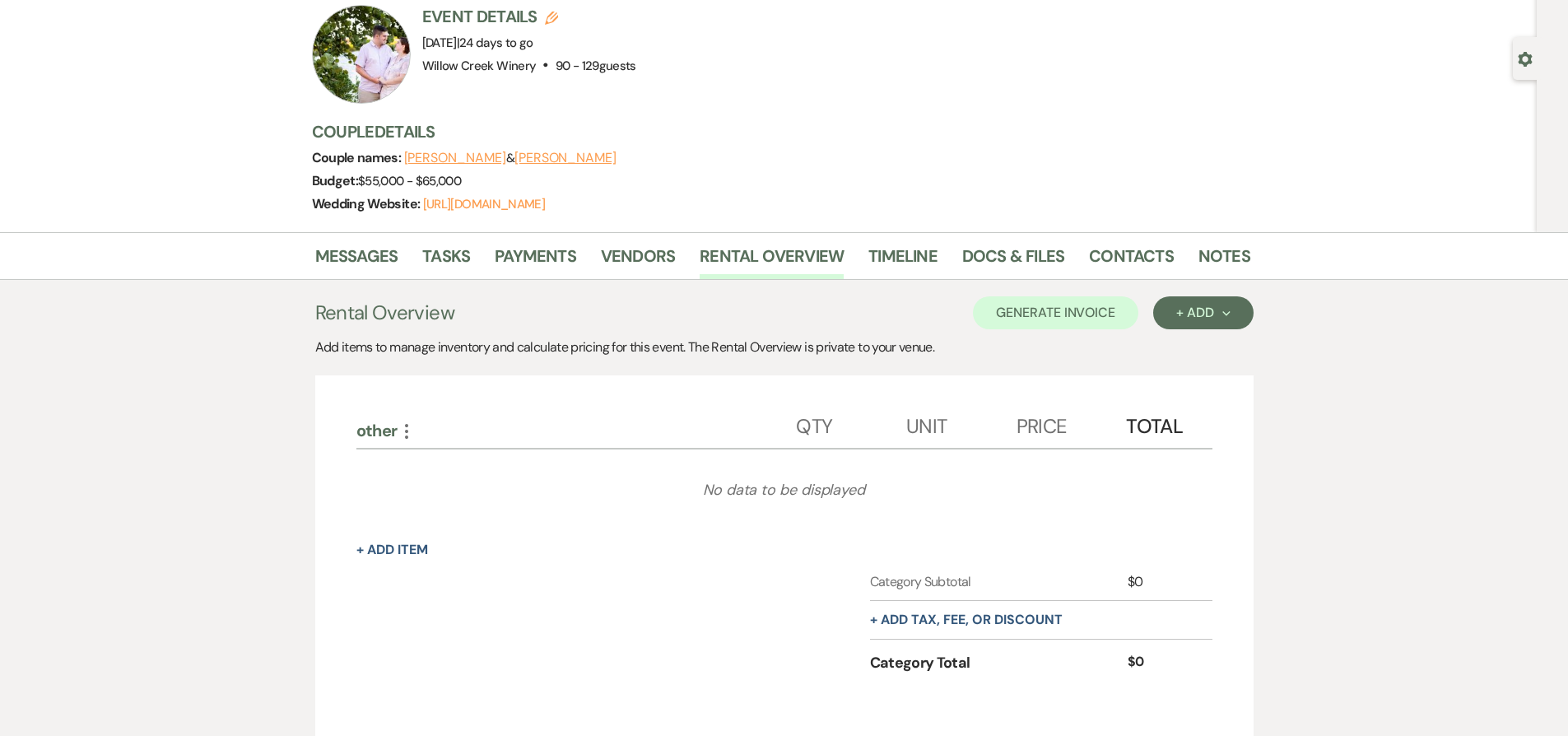
click at [406, 428] on icon "More" at bounding box center [407, 432] width 20 height 20
click at [487, 507] on button "Delete Delete Category" at bounding box center [478, 515] width 163 height 26
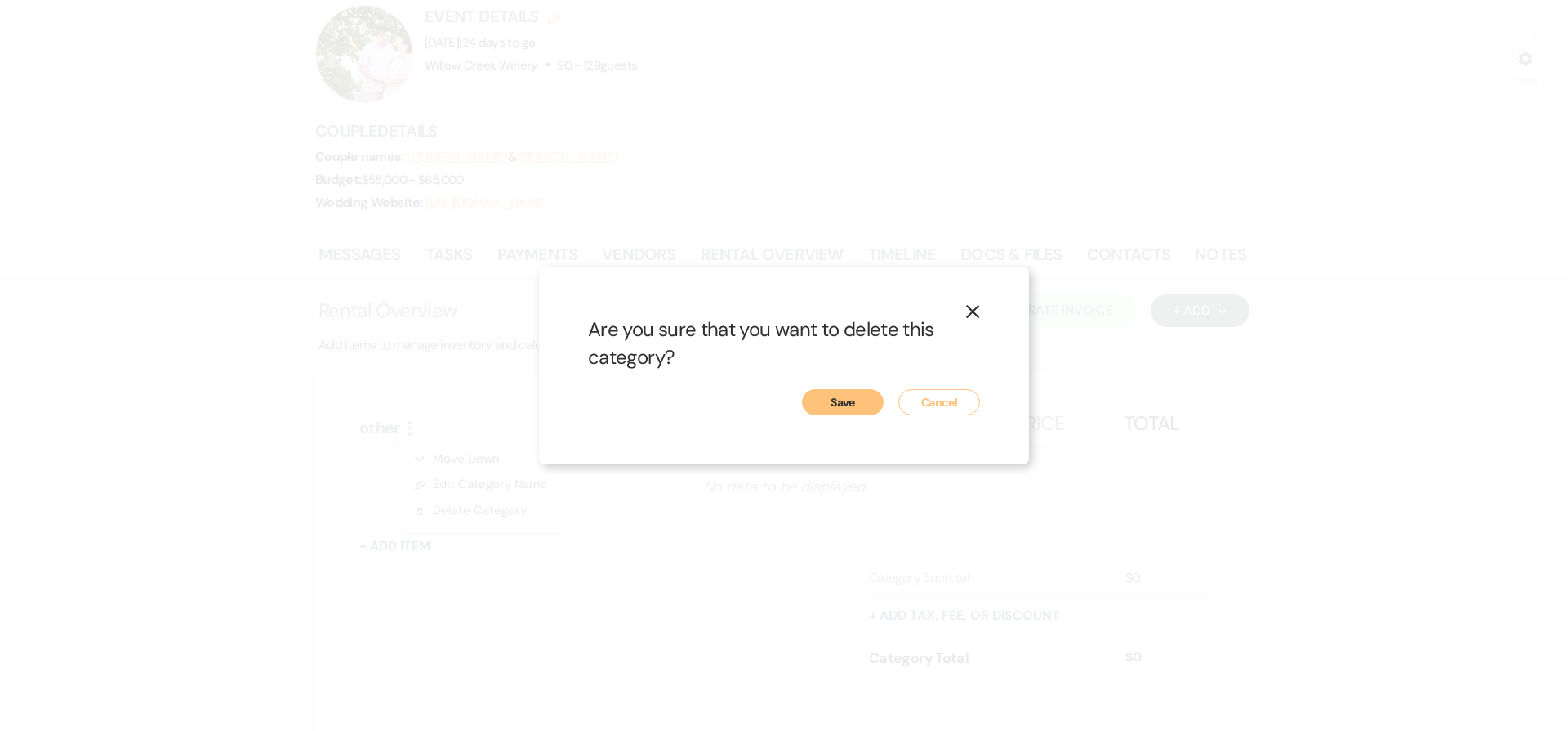
click at [853, 400] on button "Save" at bounding box center [842, 402] width 82 height 26
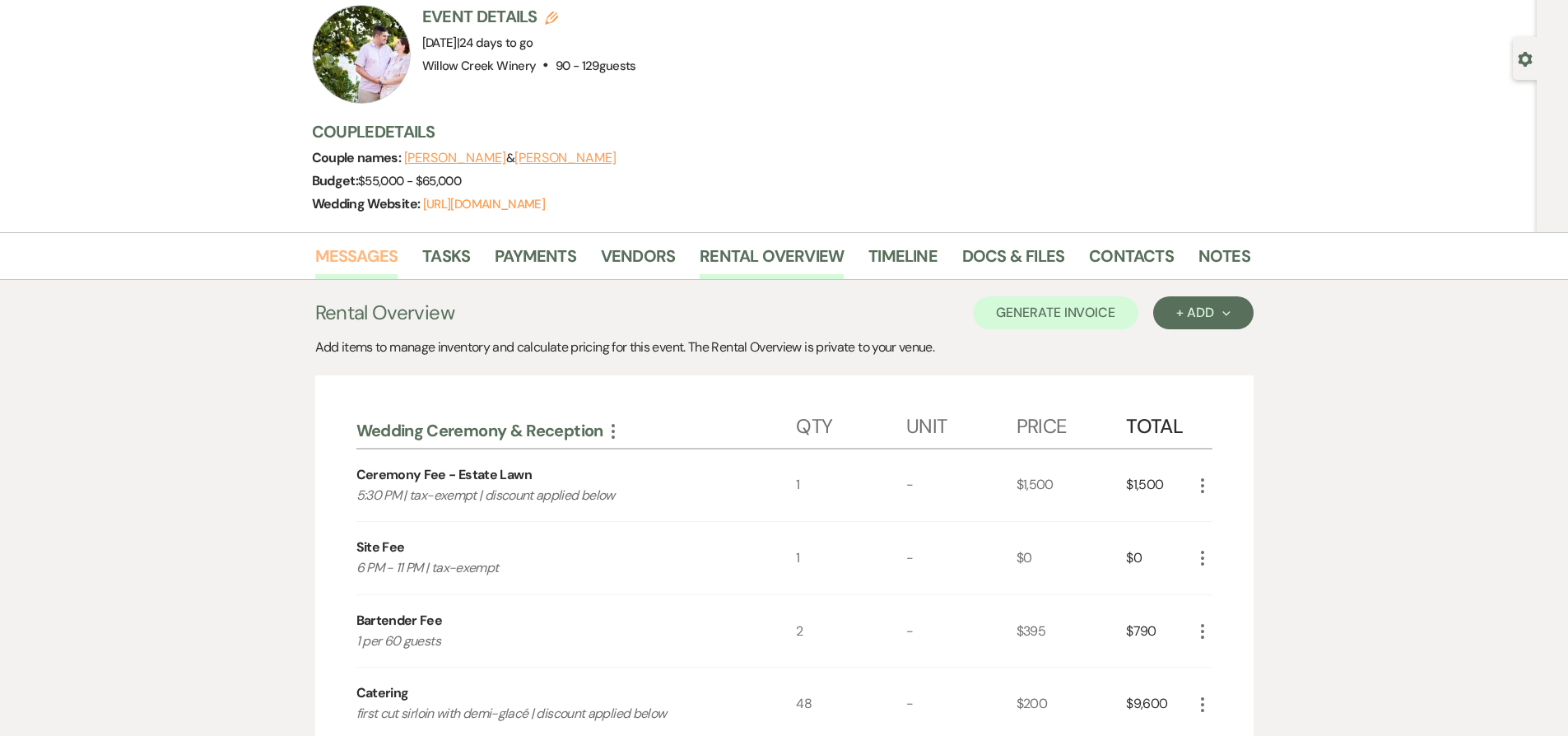
click at [364, 251] on link "Messages" at bounding box center [356, 260] width 83 height 36
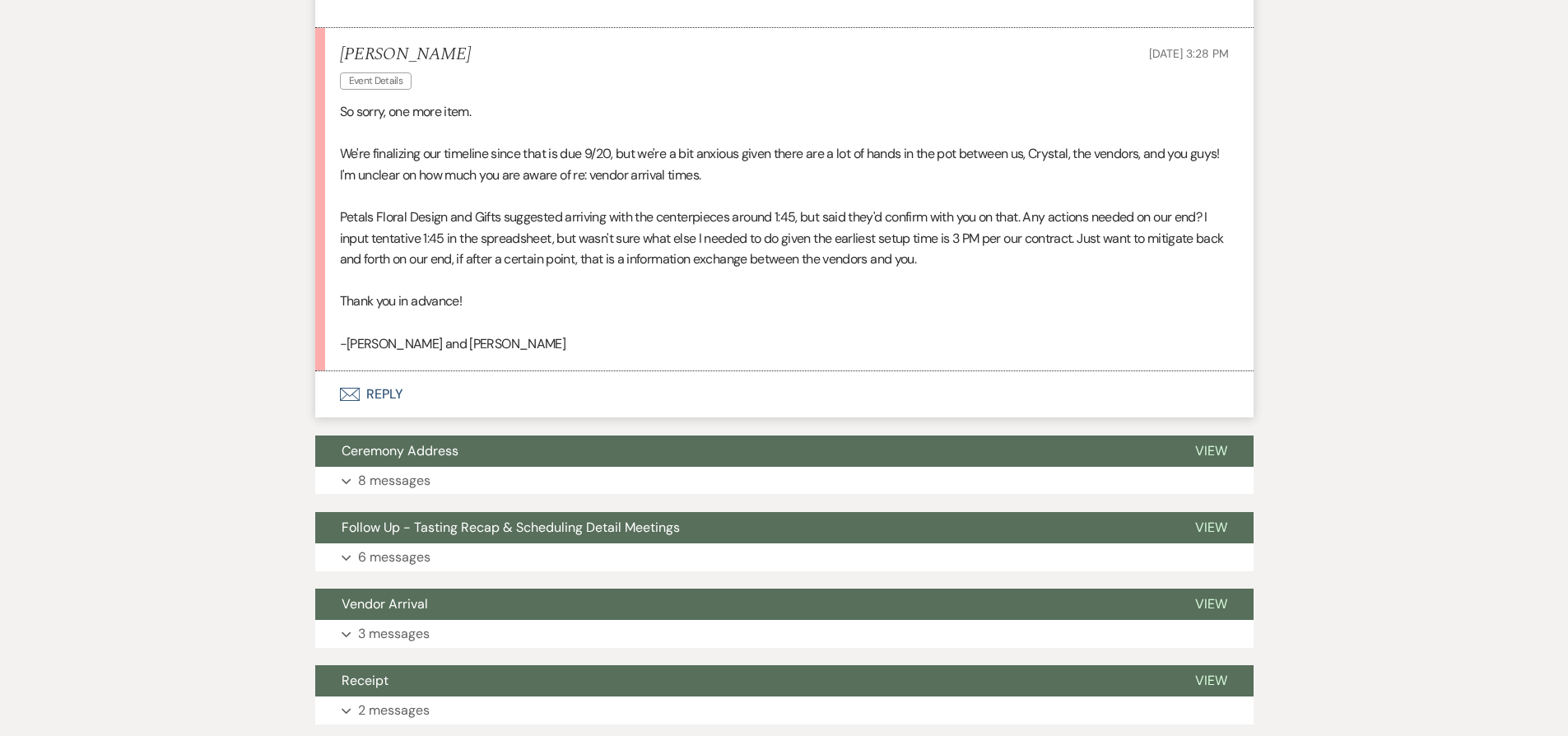
scroll to position [2470, 0]
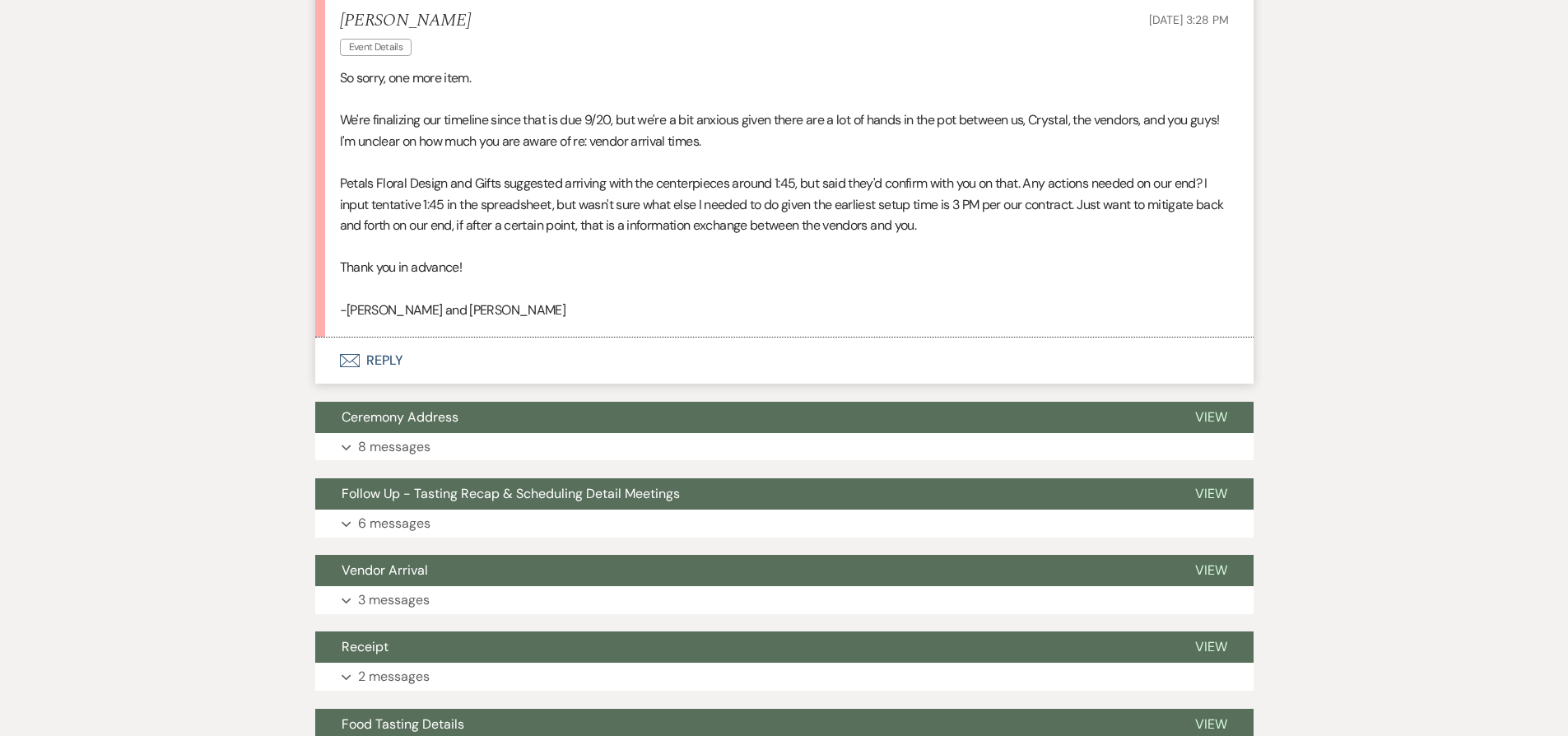
click at [660, 353] on button "Envelope Reply" at bounding box center [784, 360] width 939 height 46
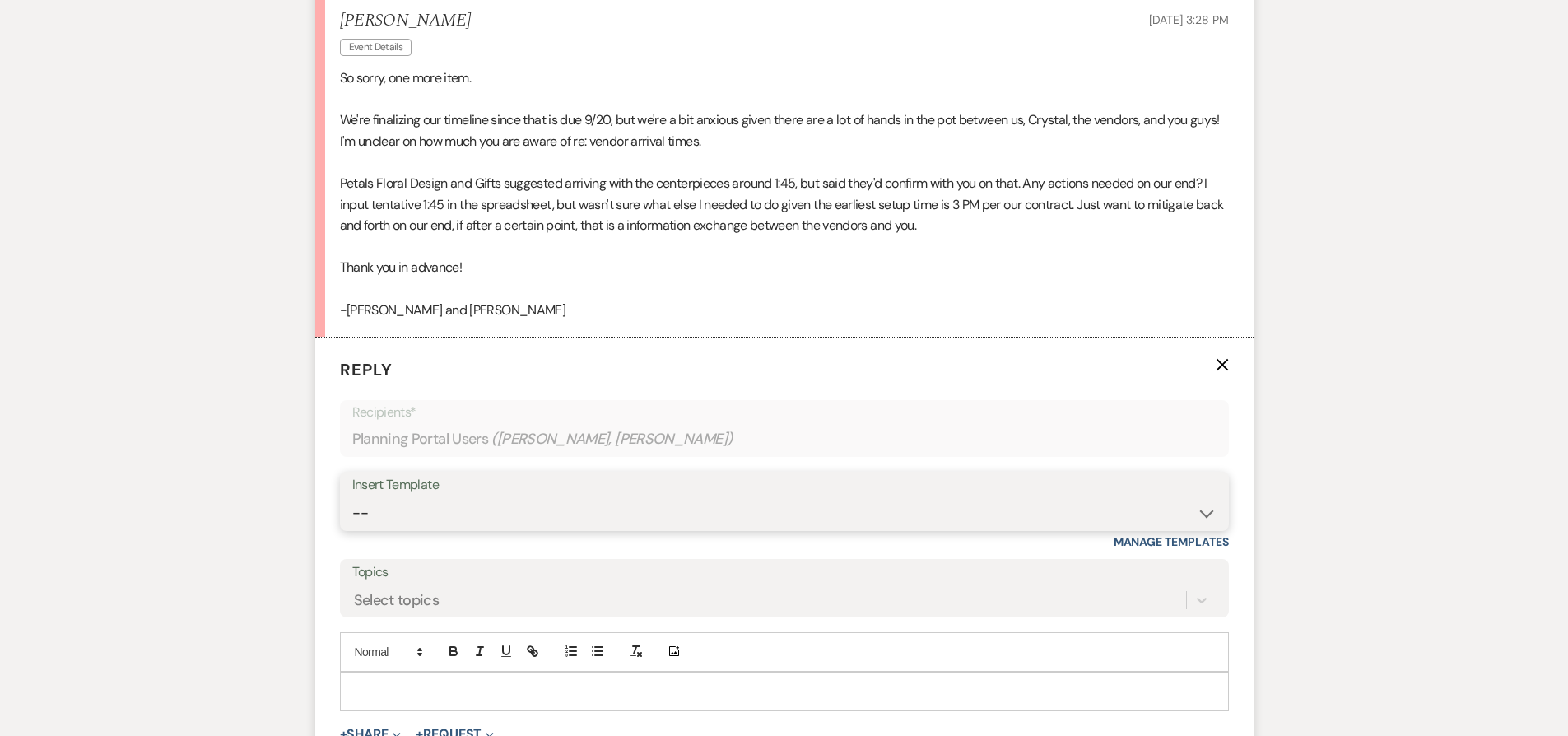
click at [612, 509] on select "-- Weven Planning Portal Introduction (Booked Events) 6-Month Check-in Review R…" at bounding box center [784, 513] width 864 height 32
click at [352, 497] on select "-- Weven Planning Portal Introduction (Booked Events) 6-Month Check-in Review R…" at bounding box center [784, 513] width 864 height 32
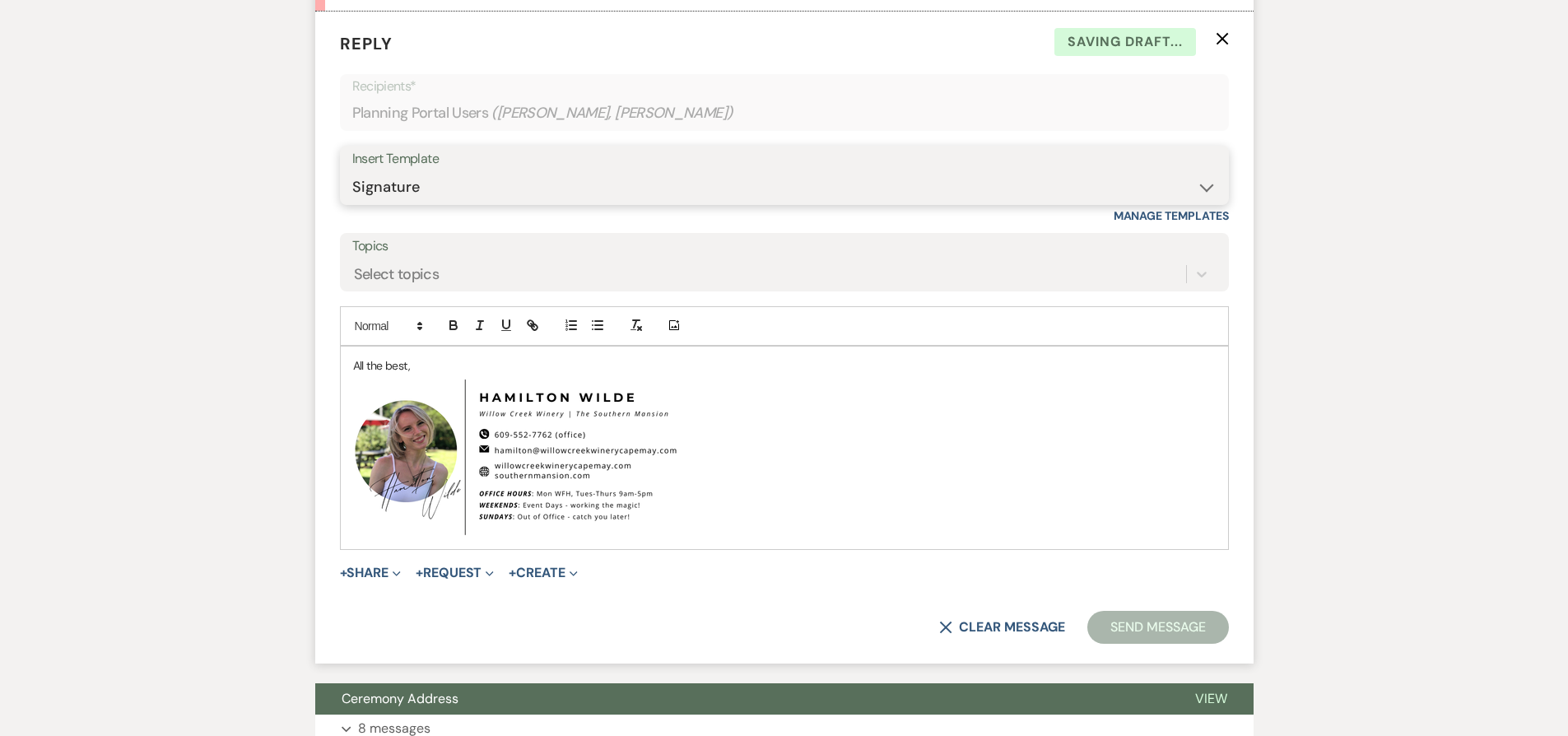
scroll to position [3059, 0]
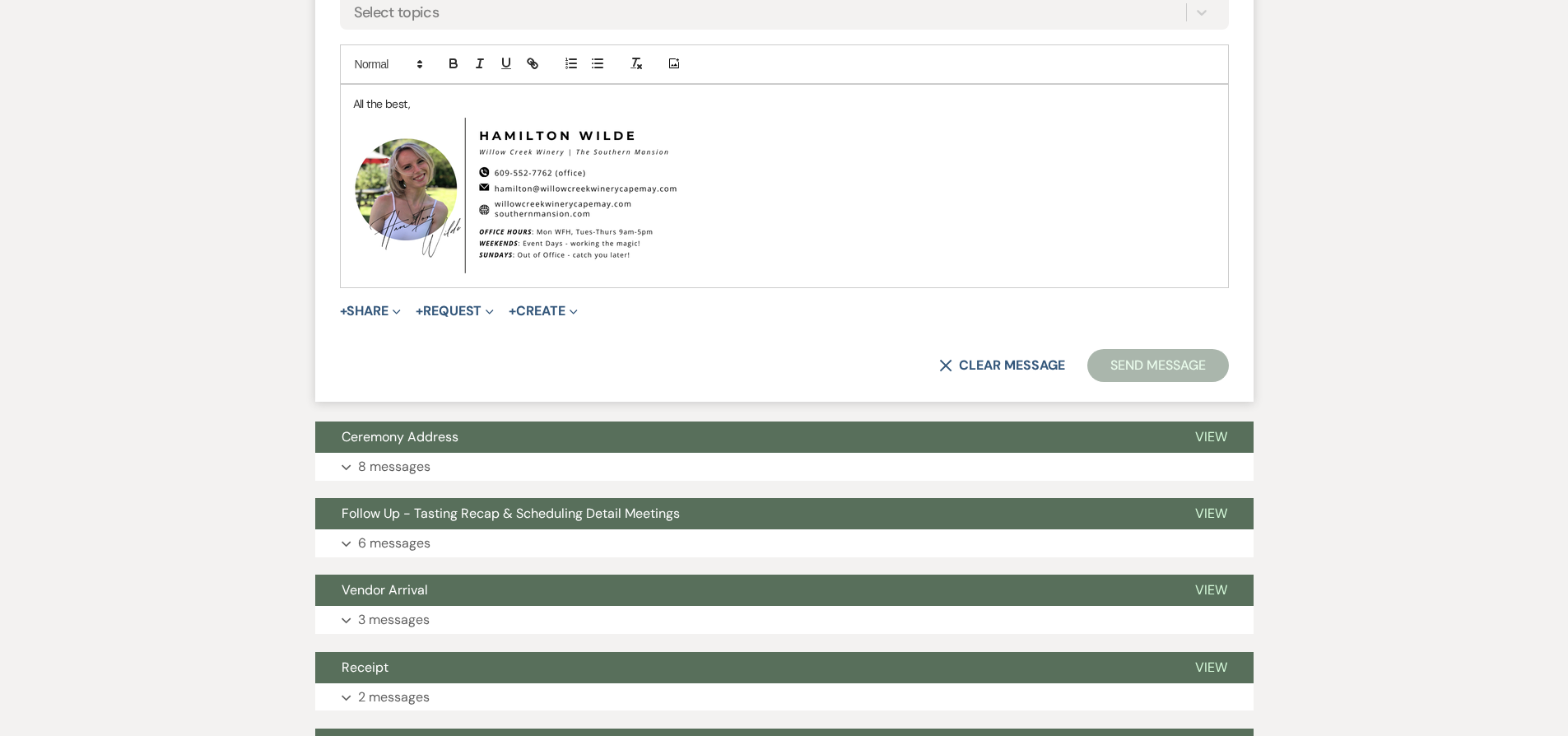
click at [345, 99] on div "All the best, ﻿ ﻿" at bounding box center [785, 185] width 888 height 202
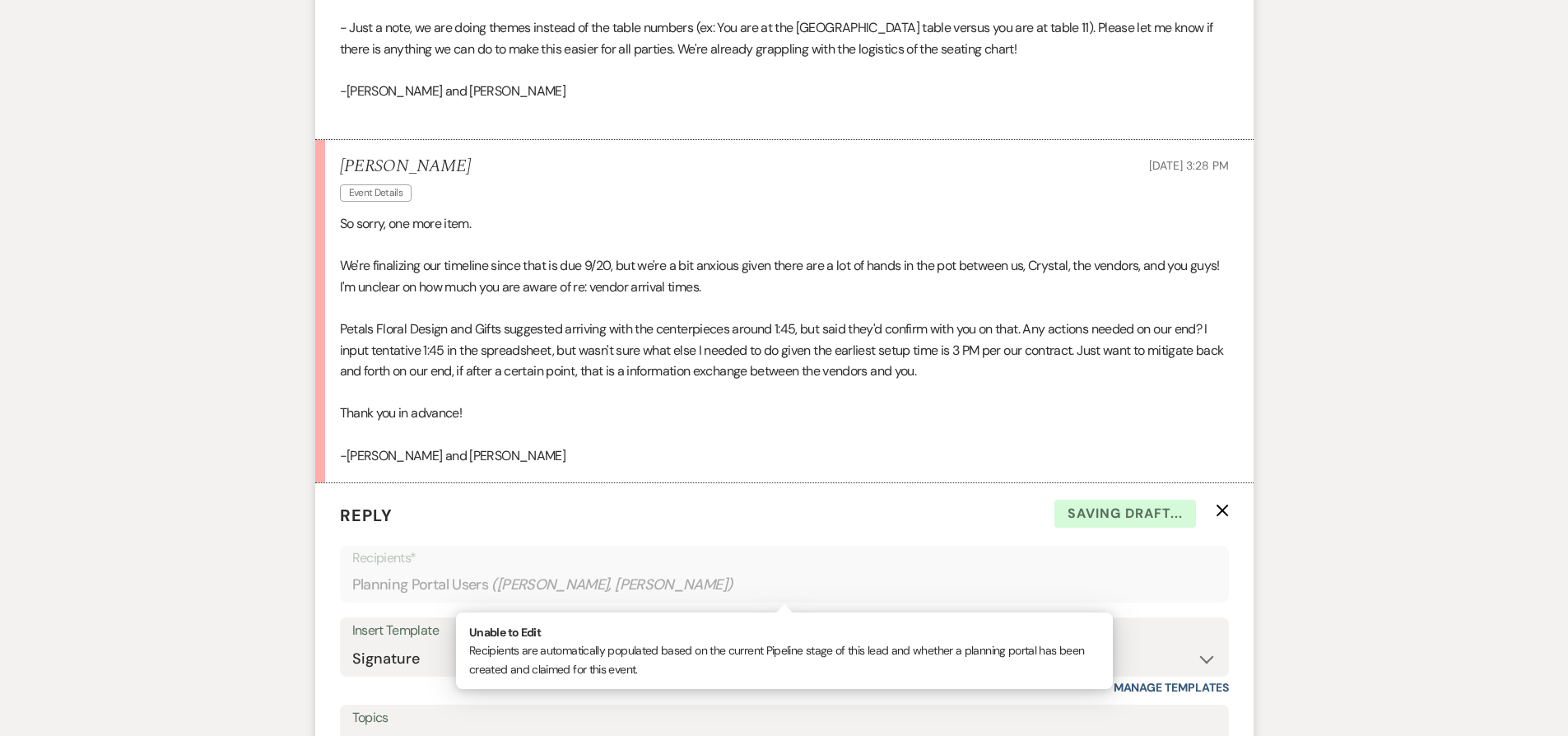
scroll to position [2309, 0]
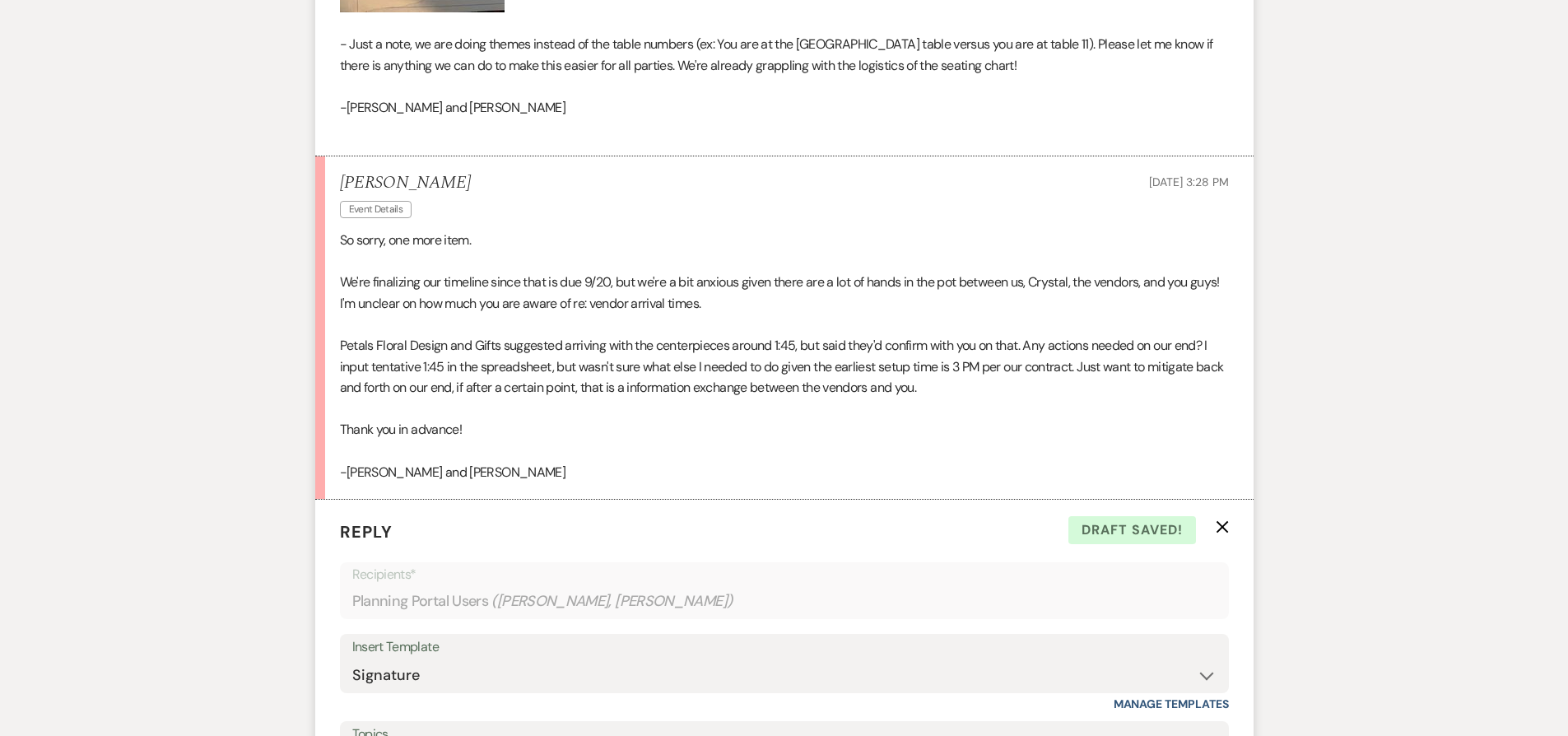
click at [356, 101] on p "-Samantha and Zach" at bounding box center [784, 107] width 889 height 21
drag, startPoint x: 356, startPoint y: 101, endPoint x: 446, endPoint y: 110, distance: 90.4
click at [446, 110] on p "-Samantha and Zach" at bounding box center [784, 107] width 889 height 21
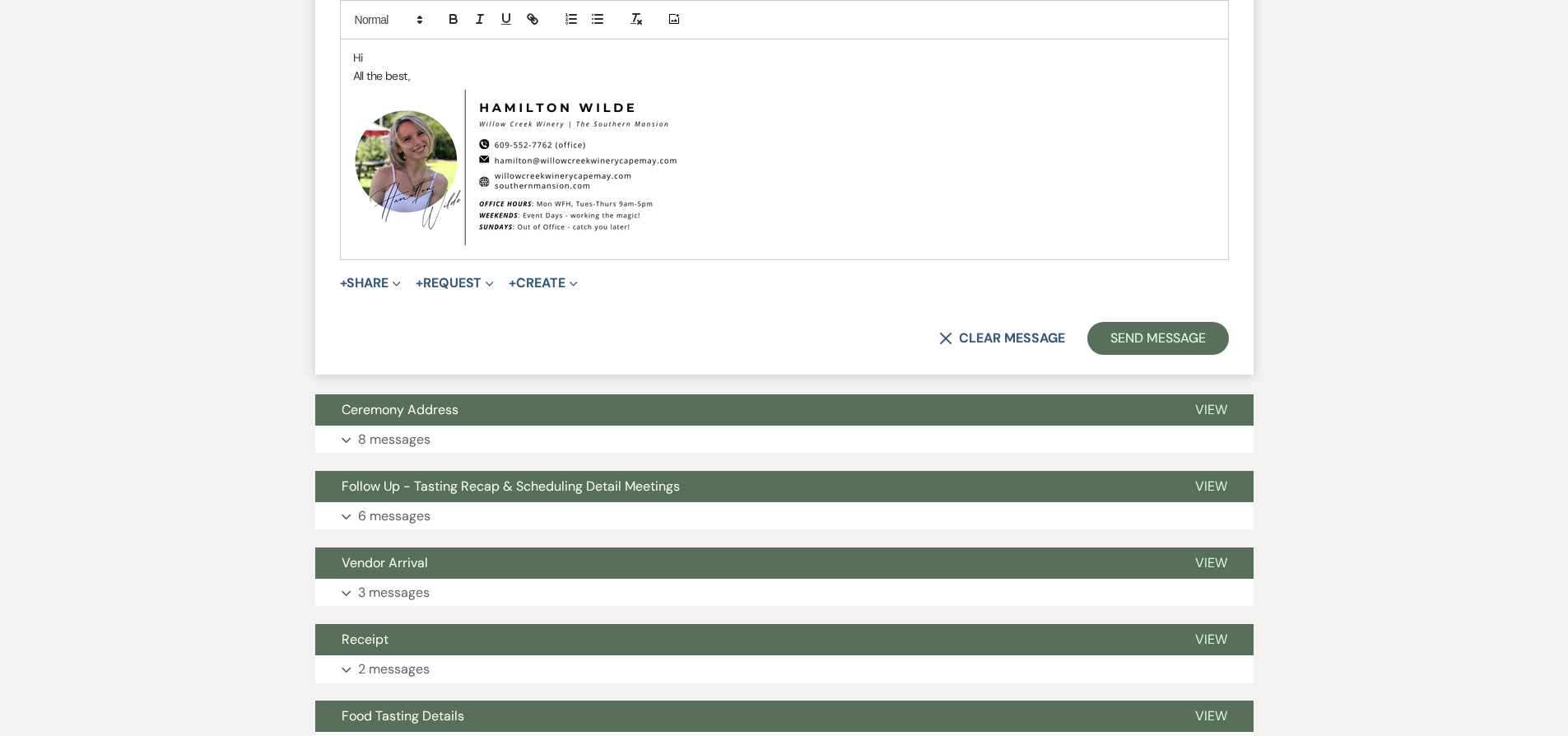
scroll to position [3027, 0]
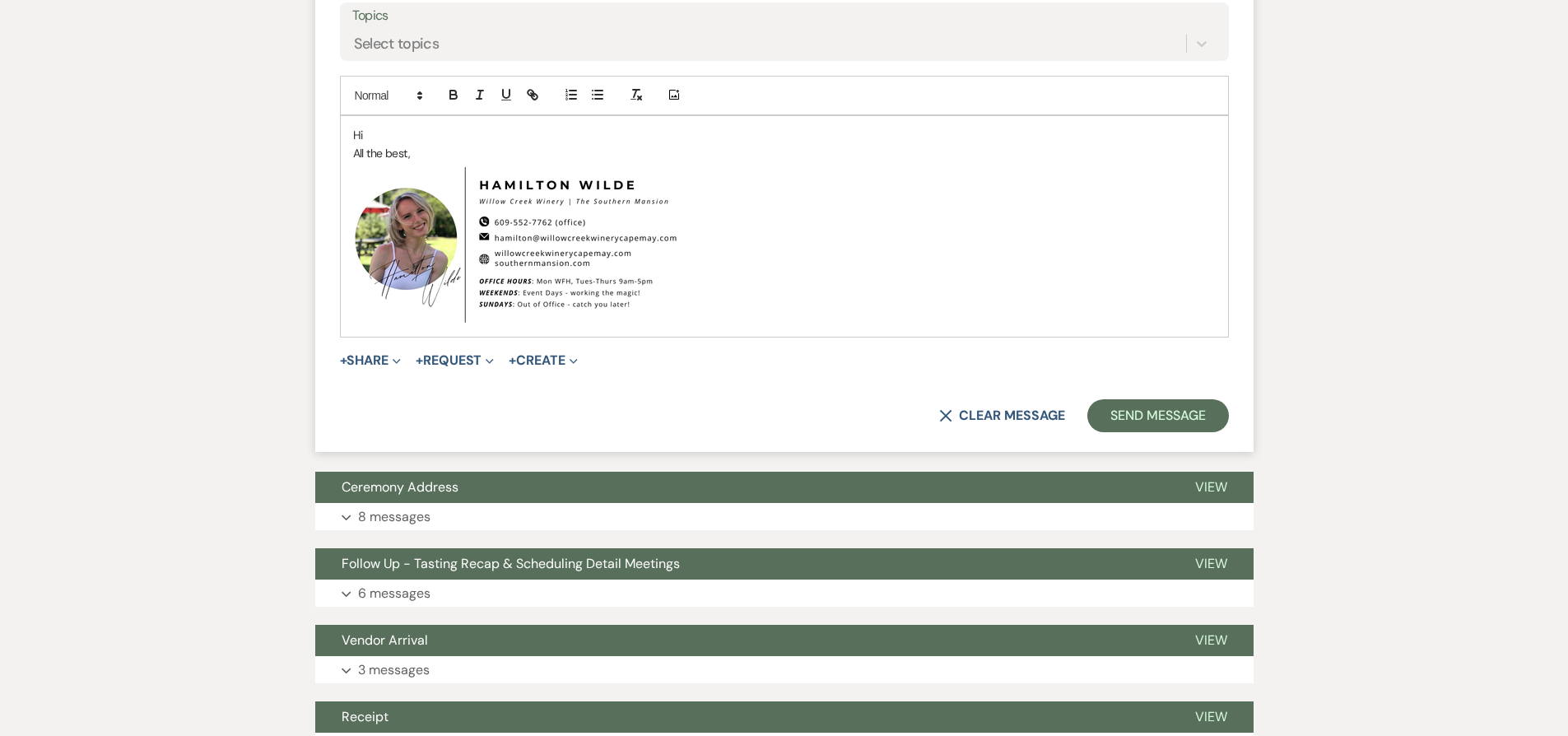
click at [424, 122] on div "Hi All the best, ﻿ ﻿" at bounding box center [785, 226] width 888 height 221
click at [425, 137] on p "Hi" at bounding box center [784, 135] width 863 height 18
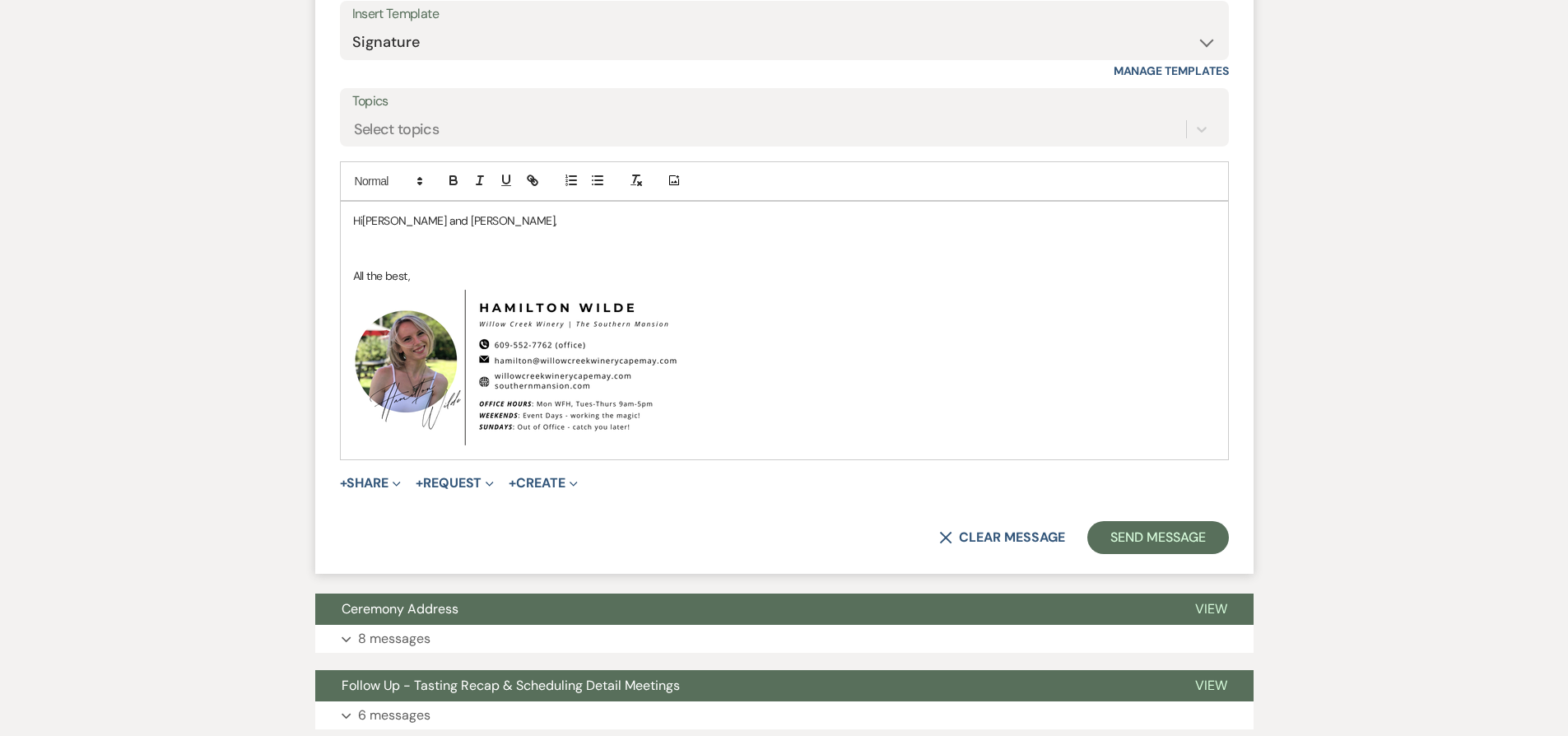
scroll to position [2878, 0]
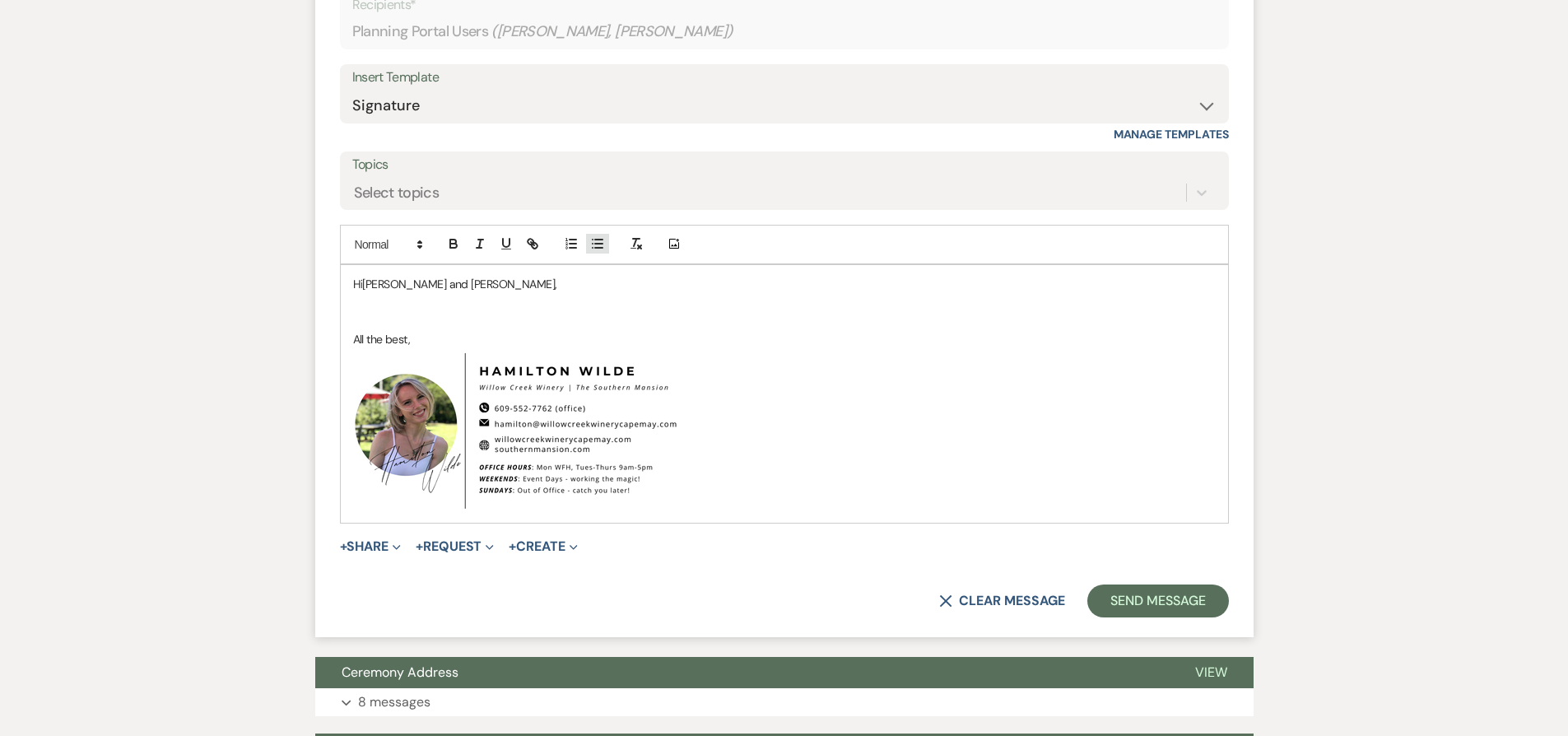
click at [591, 240] on icon "button" at bounding box center [597, 243] width 15 height 15
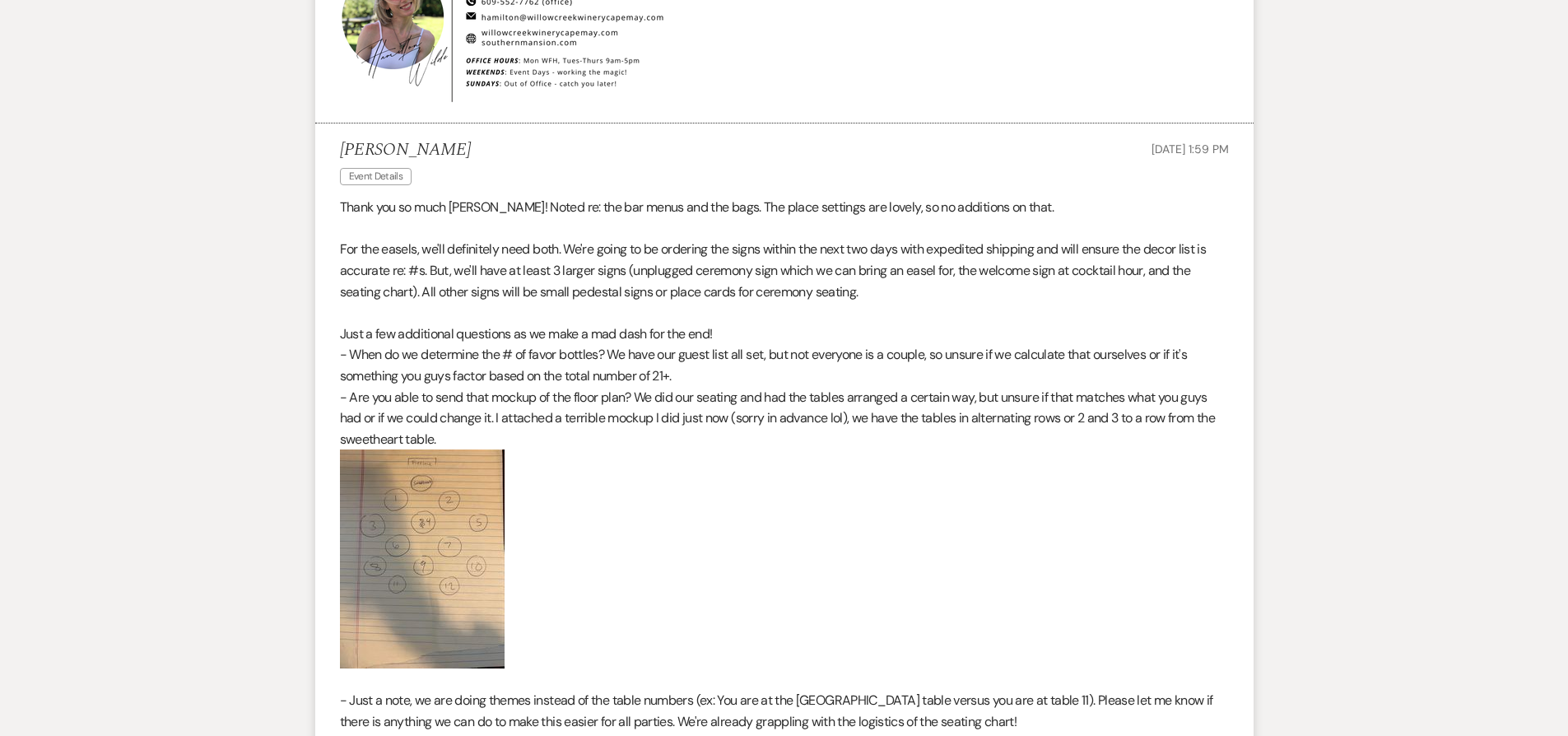
scroll to position [1656, 0]
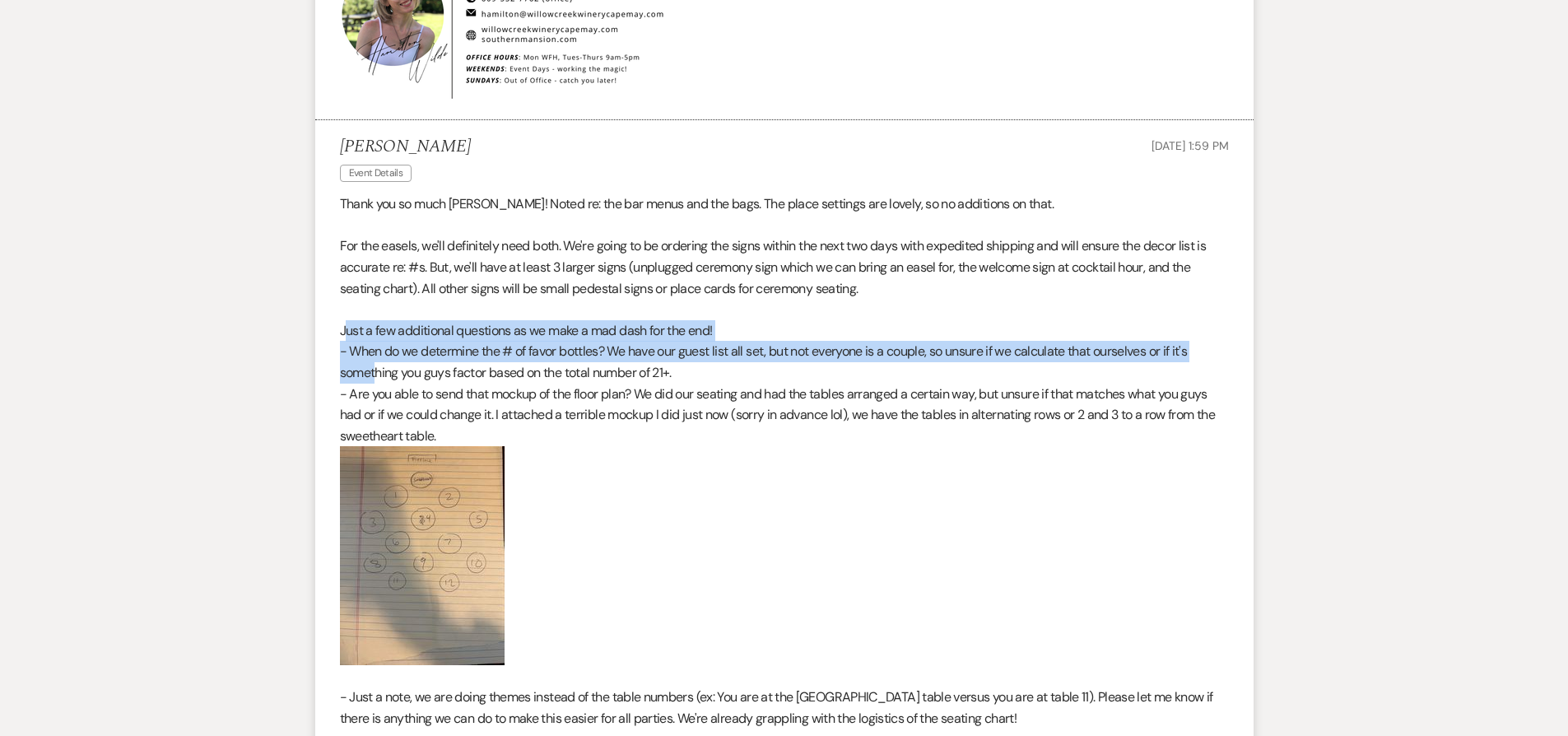
drag, startPoint x: 344, startPoint y: 329, endPoint x: 374, endPoint y: 374, distance: 54.1
click at [374, 374] on div "Thank you so much Hamilton! Noted re: the bar menus and the bags. The place set…" at bounding box center [784, 493] width 889 height 598
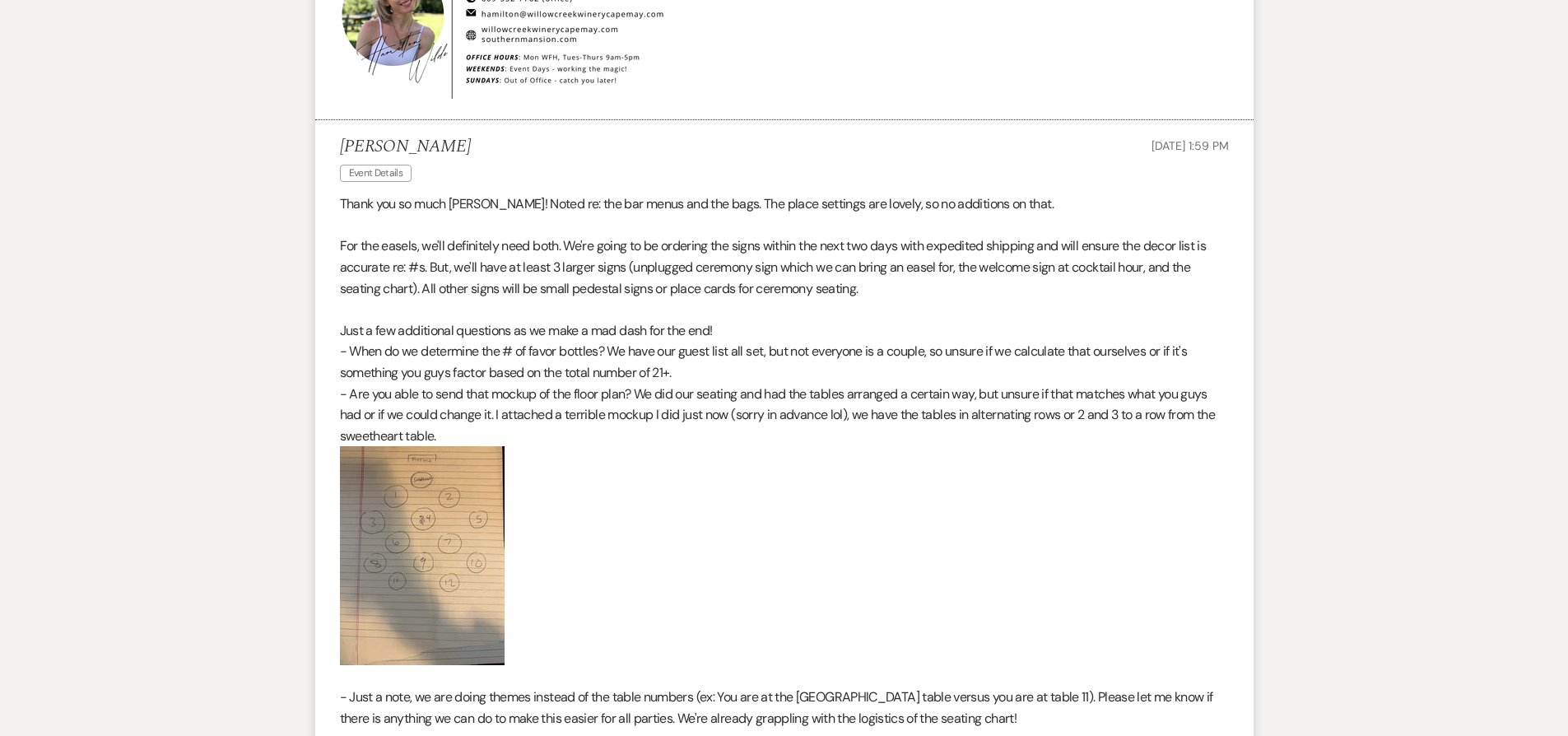
click at [807, 437] on p "- Are you able to send that mockup of the floor plan? We did our seating and ha…" at bounding box center [784, 416] width 889 height 64
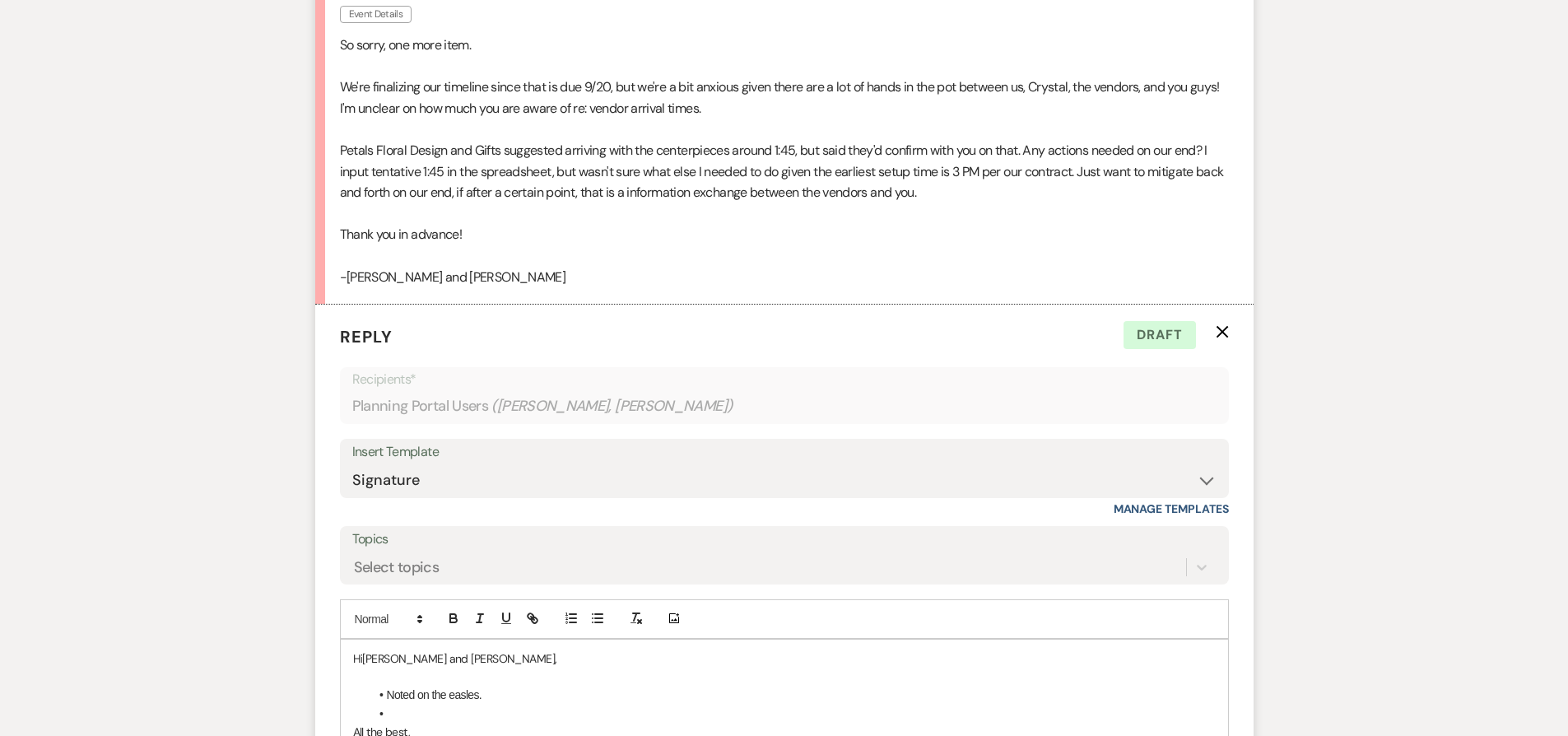
scroll to position [2880, 0]
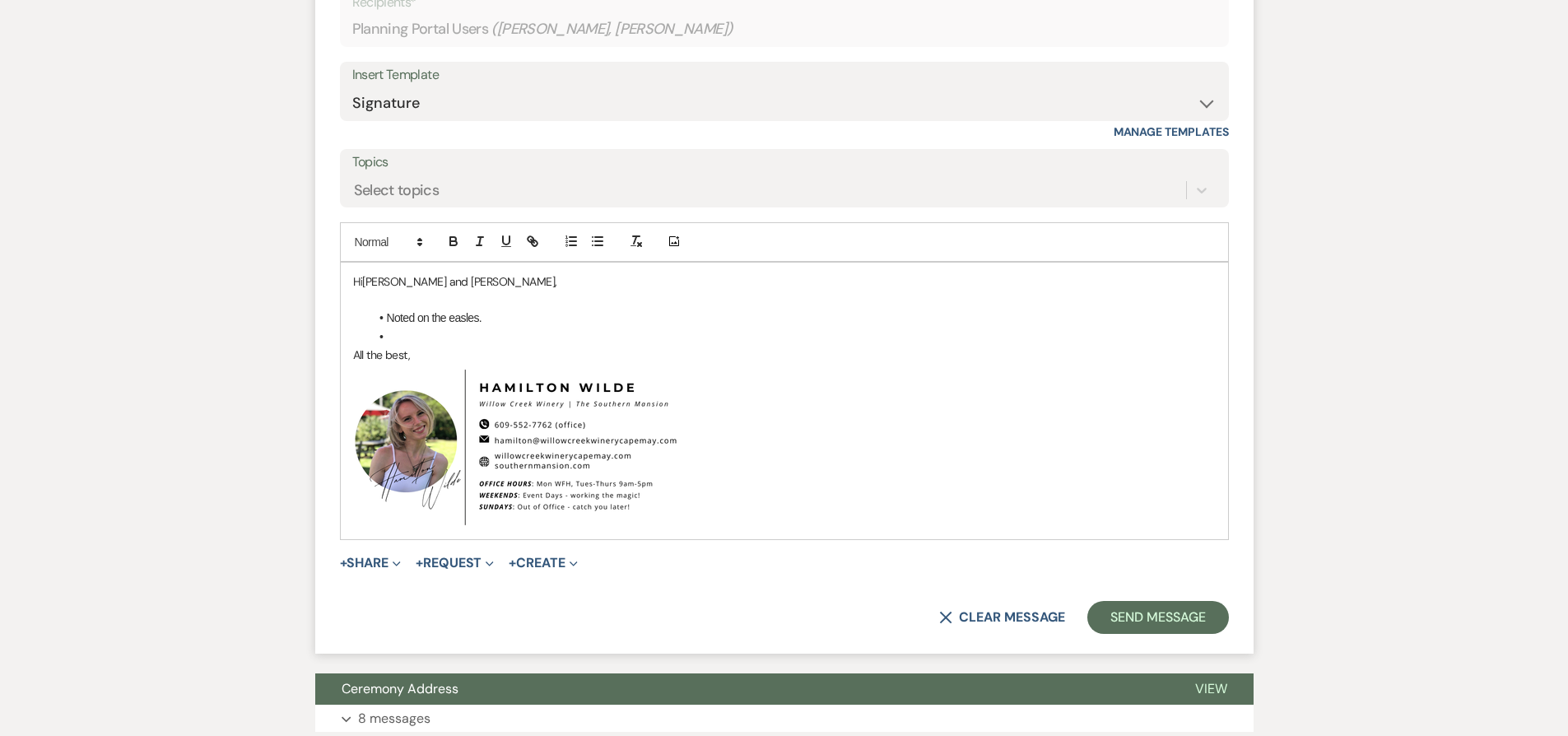
click at [461, 317] on span "Noted on the easles." at bounding box center [435, 317] width 96 height 13
click at [469, 319] on span "Noted on the easles." at bounding box center [435, 317] width 96 height 13
click at [472, 338] on li at bounding box center [793, 336] width 846 height 18
drag, startPoint x: 450, startPoint y: 337, endPoint x: 459, endPoint y: 348, distance: 14.2
click at [450, 337] on li "The minimum you would need is 1 per two adult guest, so 47. You could round up …" at bounding box center [793, 336] width 846 height 18
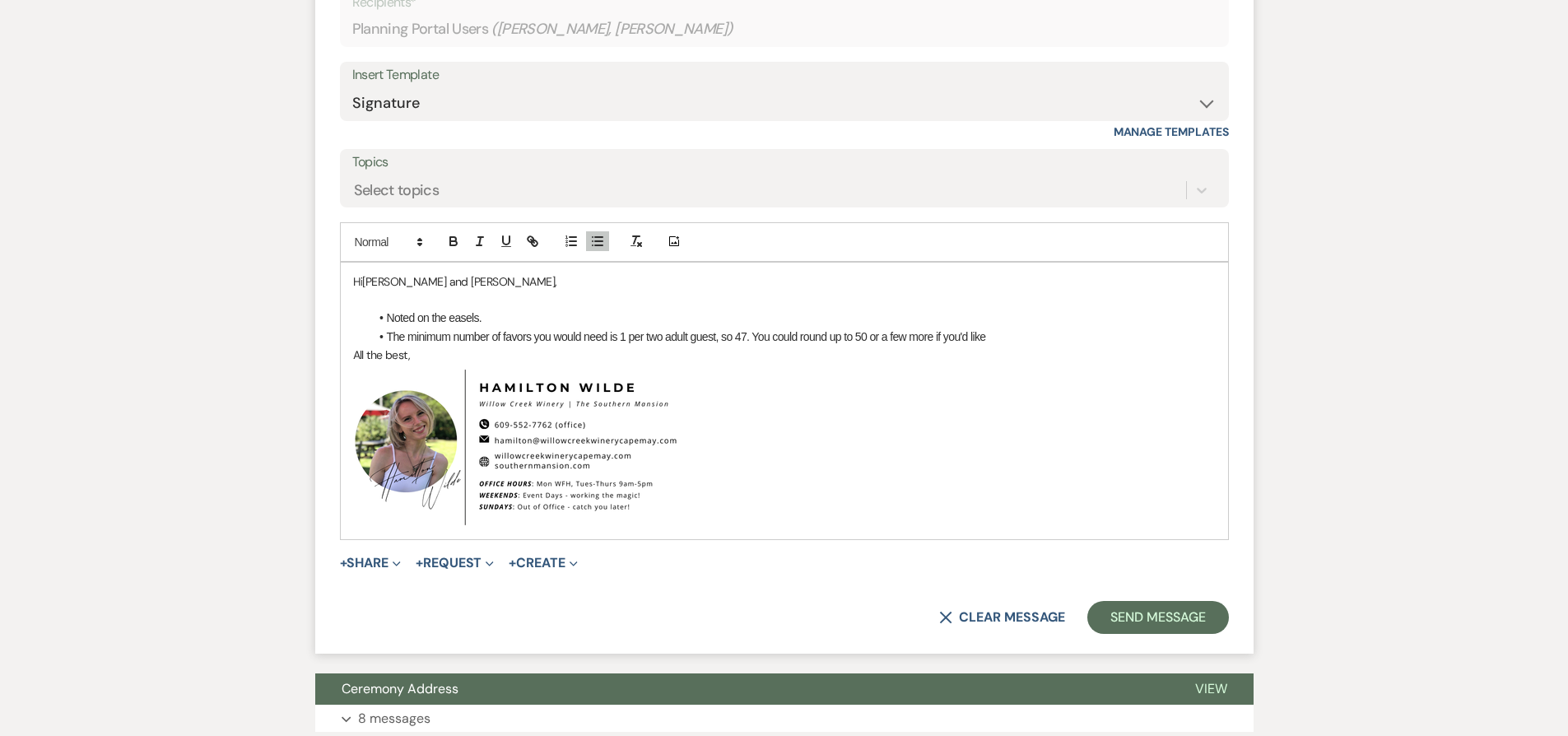
click at [992, 337] on li "The minimum number of favors you would need is 1 per two adult guest, so 47. Yo…" at bounding box center [793, 336] width 846 height 18
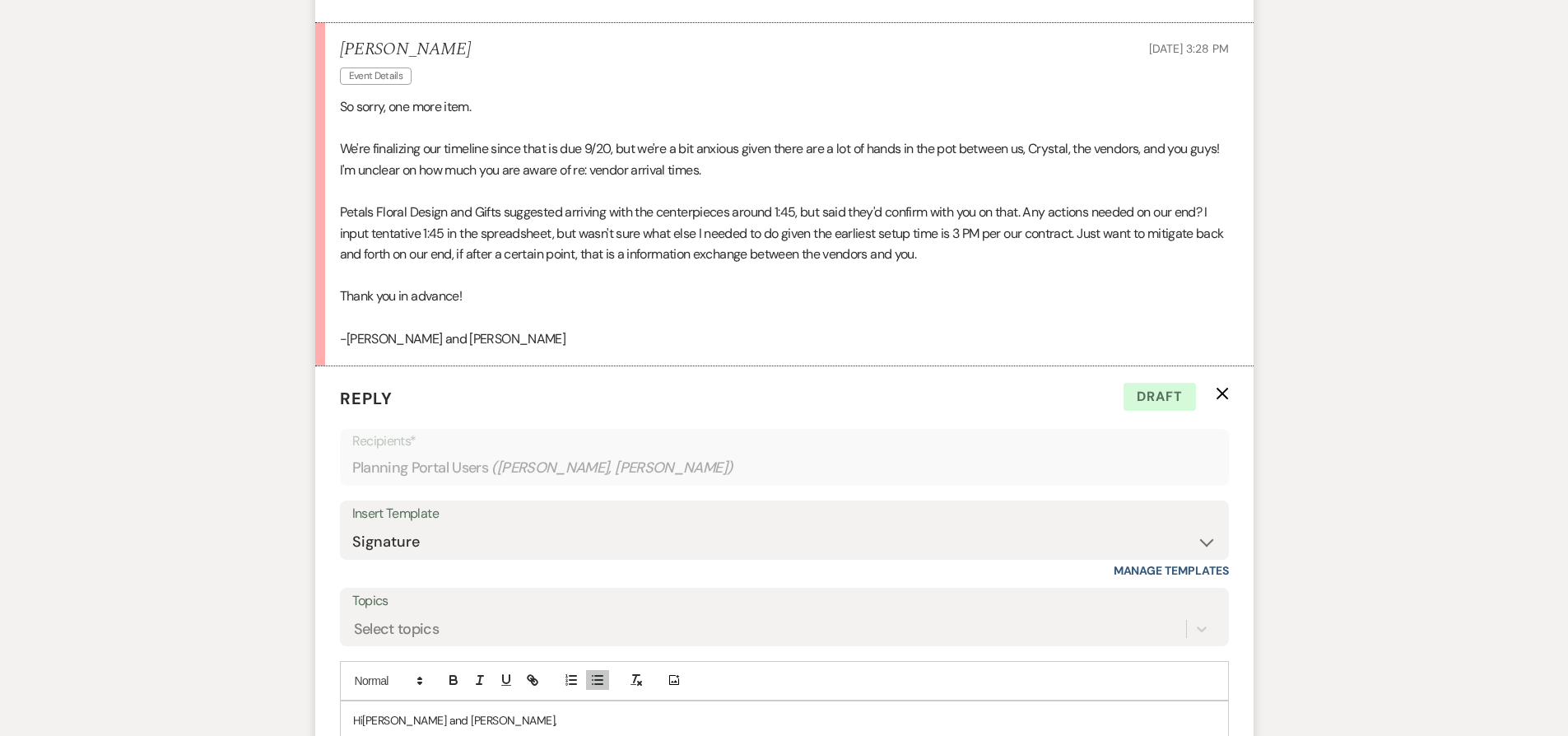
scroll to position [2693, 0]
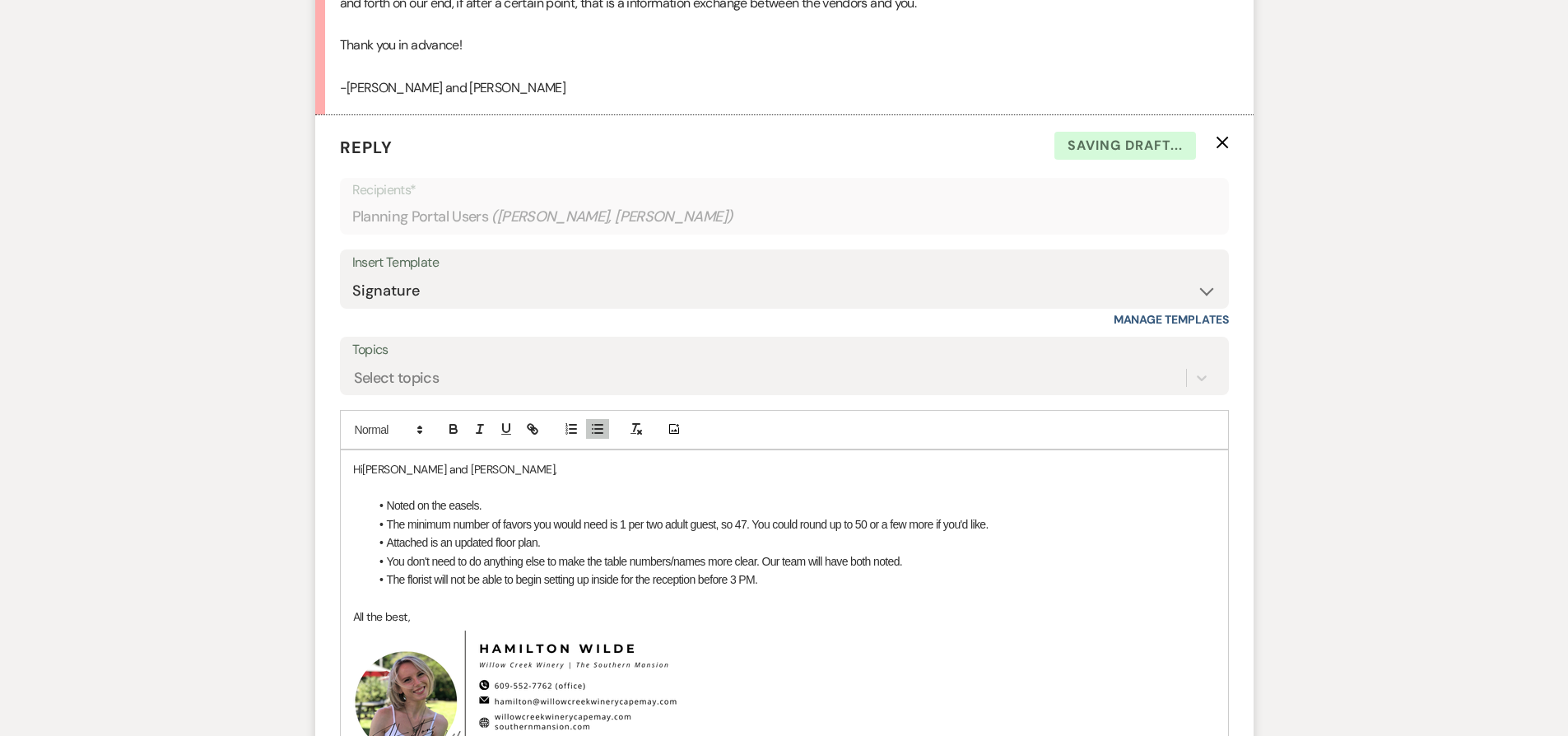
click at [784, 578] on li "The florist will not be able to begin setting up inside for the reception befor…" at bounding box center [793, 579] width 846 height 18
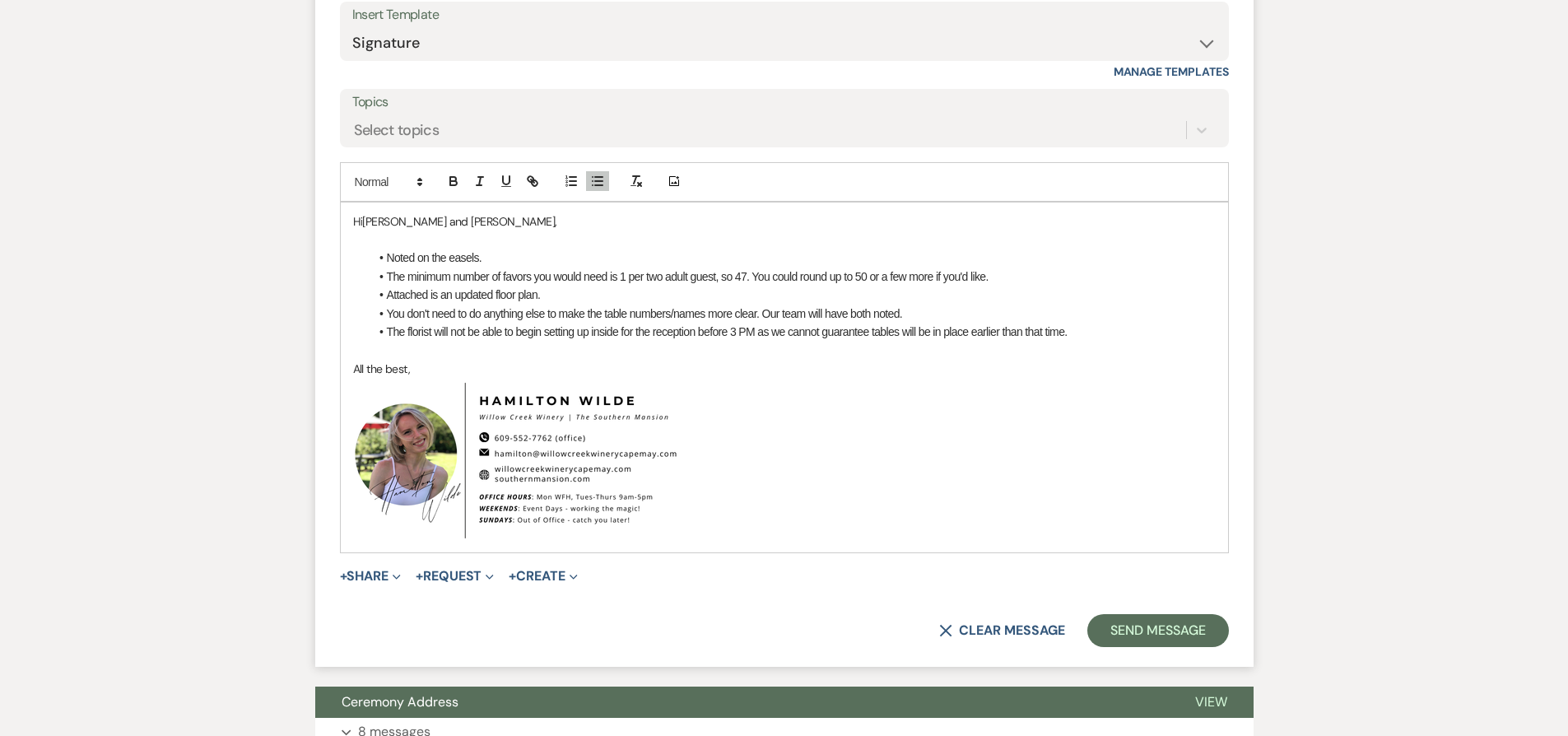
scroll to position [3261, 0]
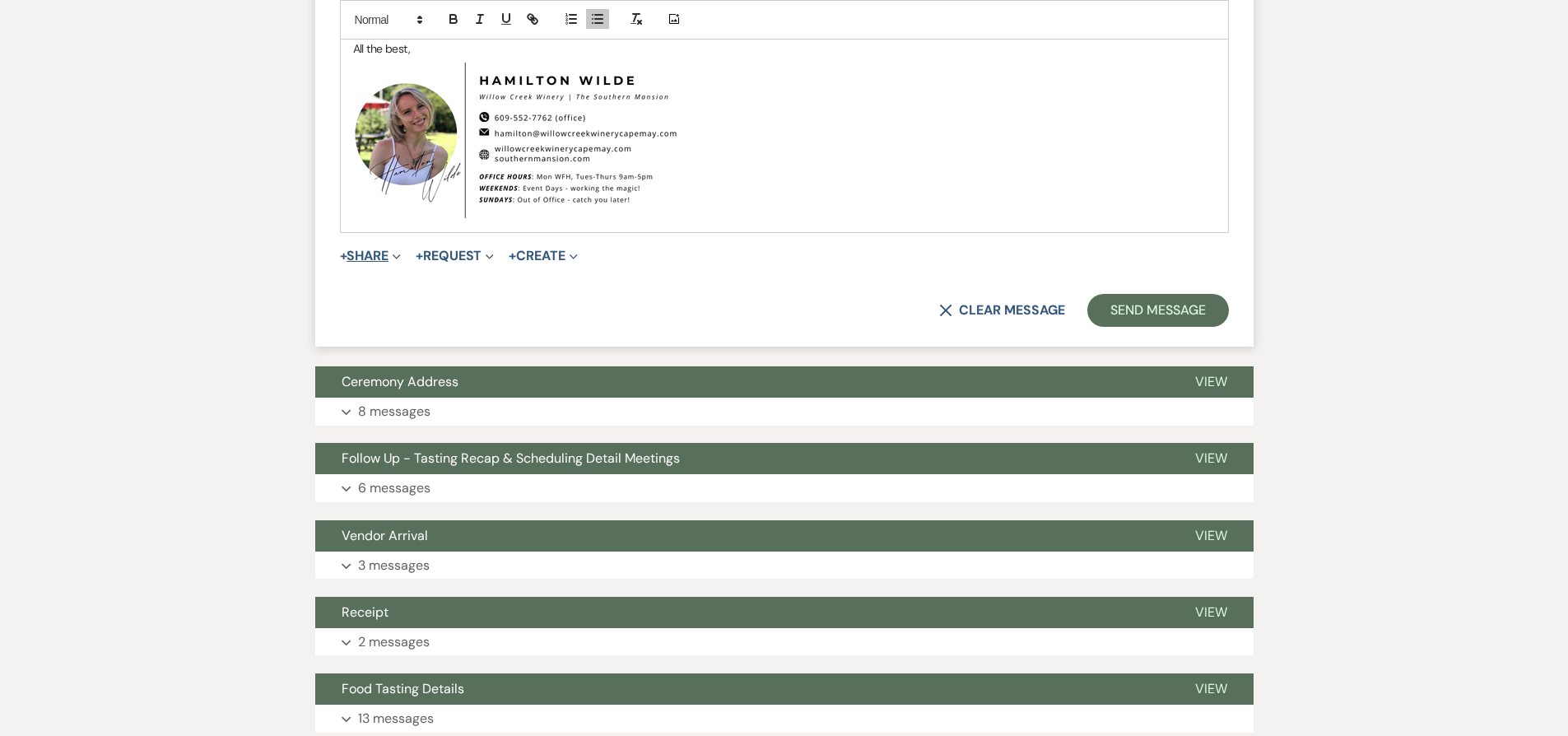
click at [389, 257] on button "+ Share Expand" at bounding box center [371, 255] width 62 height 13
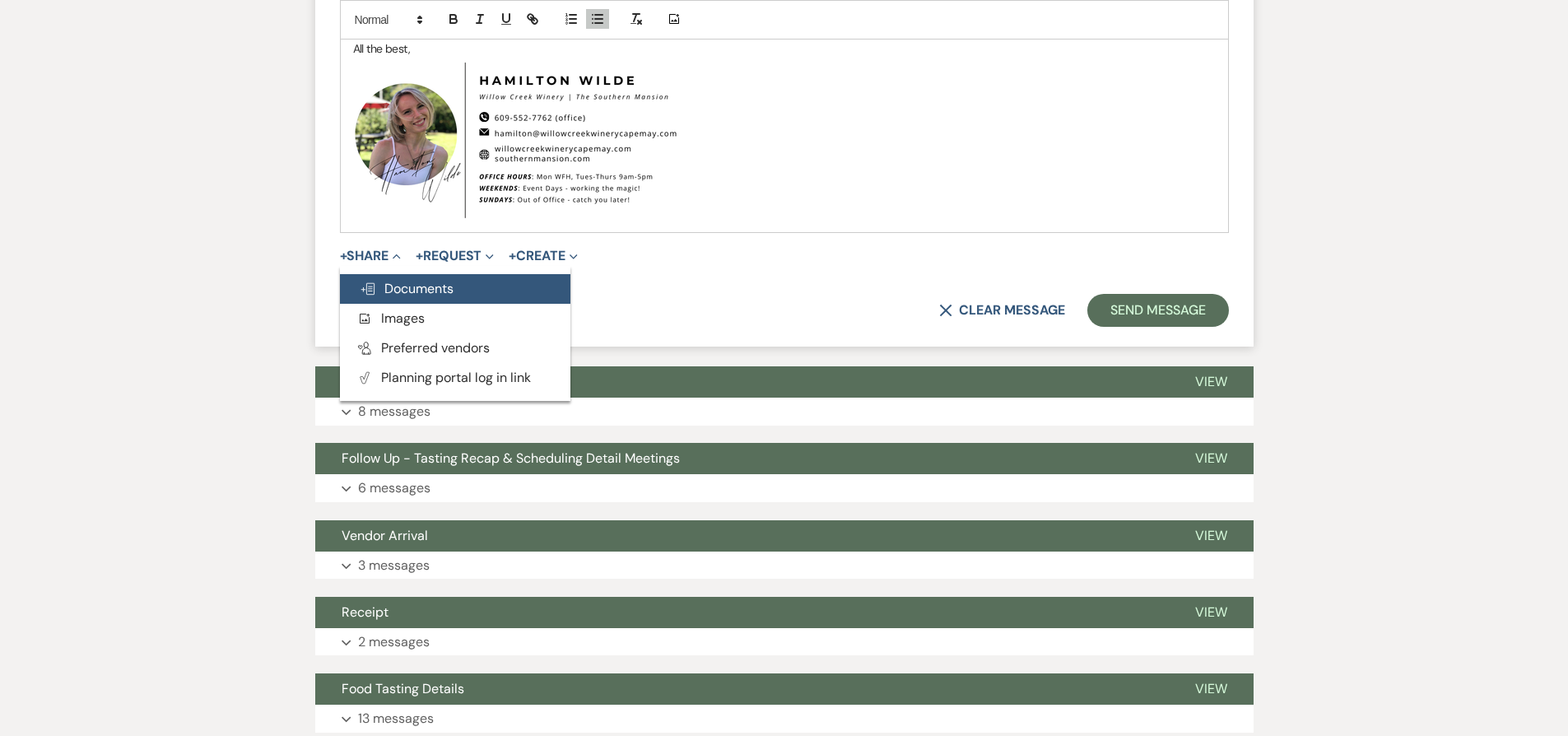
click at [413, 290] on span "Doc Upload Documents" at bounding box center [407, 288] width 94 height 17
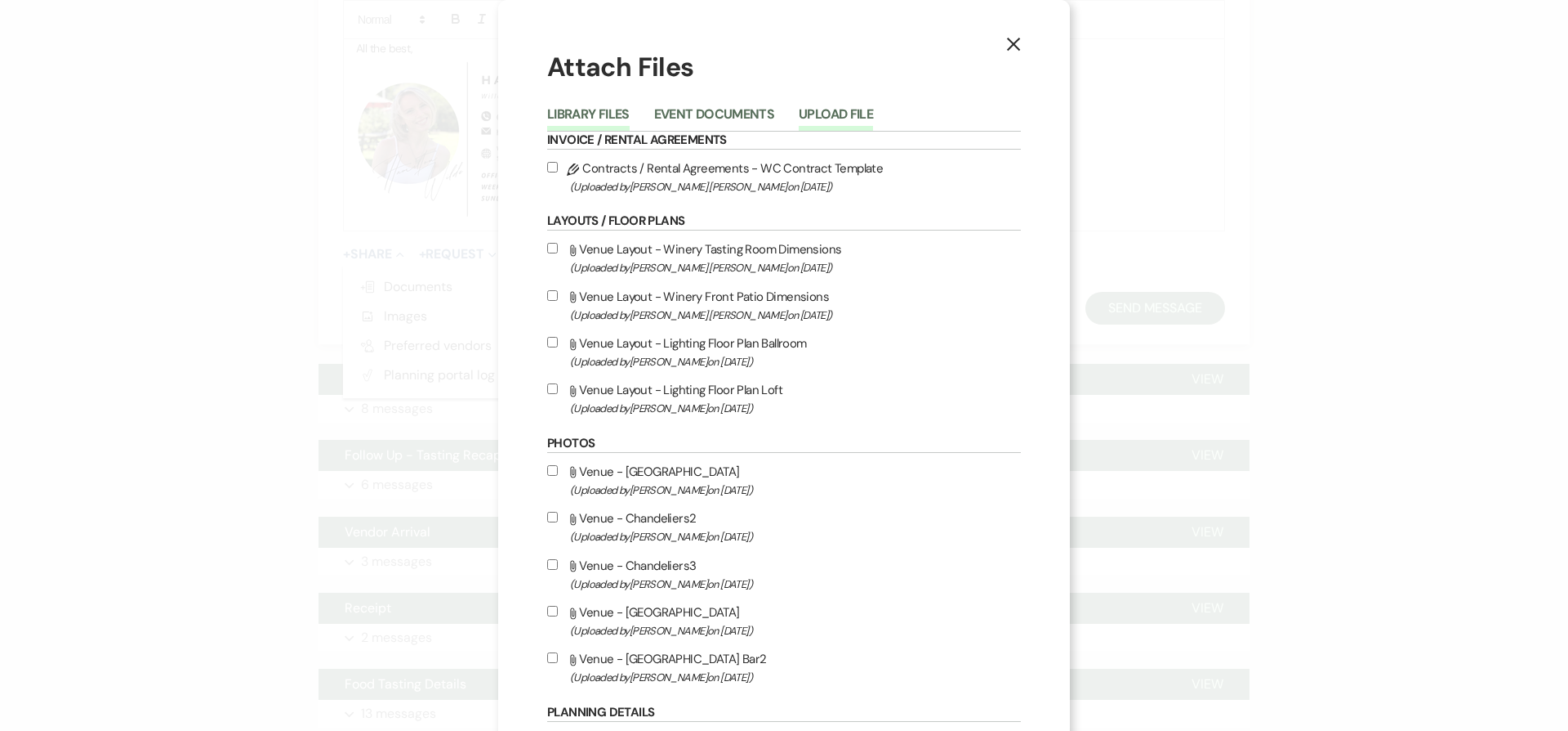
click at [824, 108] on button "Upload File" at bounding box center [835, 119] width 74 height 23
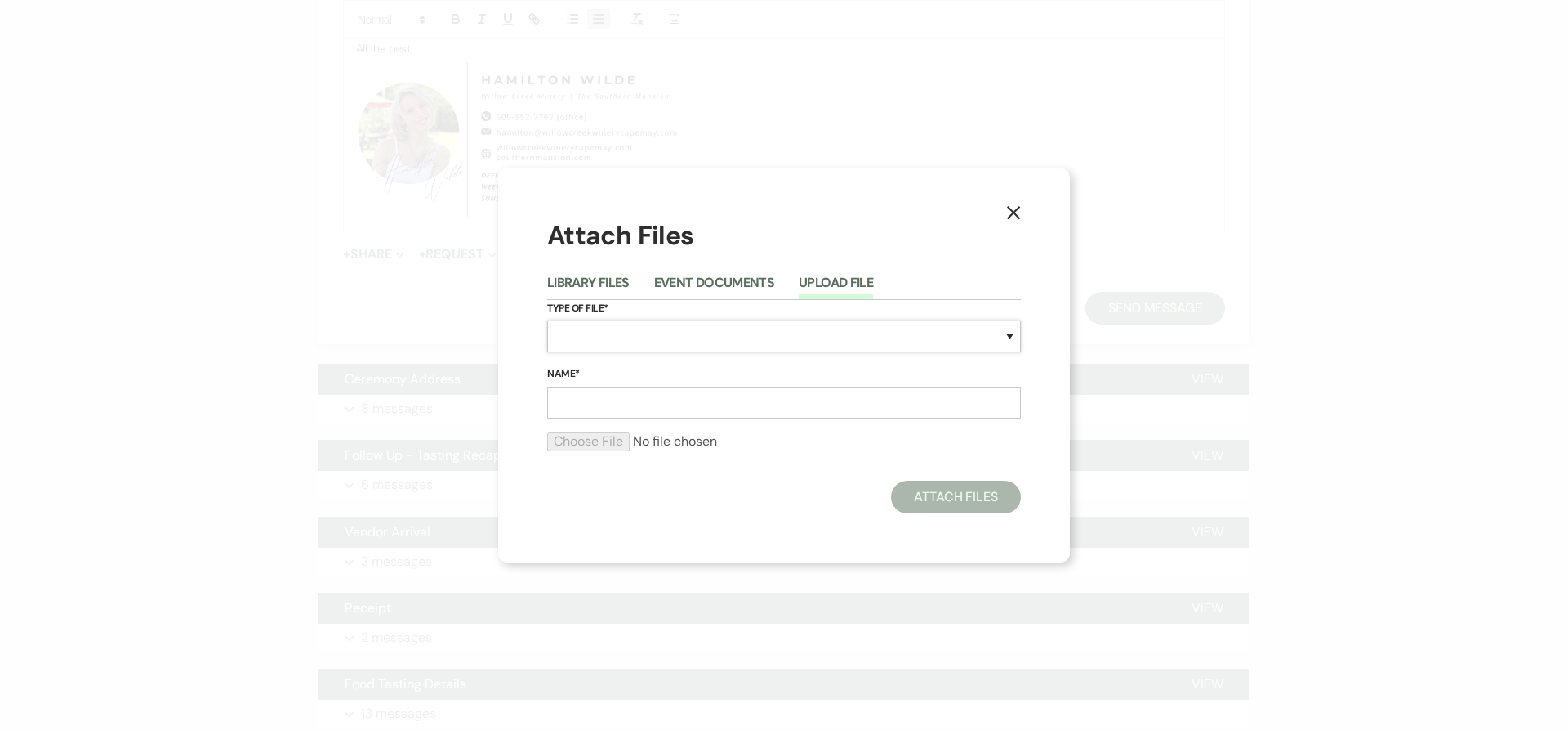
click at [708, 346] on select "Special Event Insurance Vendor Certificate of Insurance Contracts / Rental Agre…" at bounding box center [784, 336] width 474 height 32
click at [547, 320] on select "Special Event Insurance Vendor Certificate of Insurance Contracts / Rental Agre…" at bounding box center [784, 336] width 474 height 32
click at [587, 442] on input "file" at bounding box center [784, 442] width 474 height 20
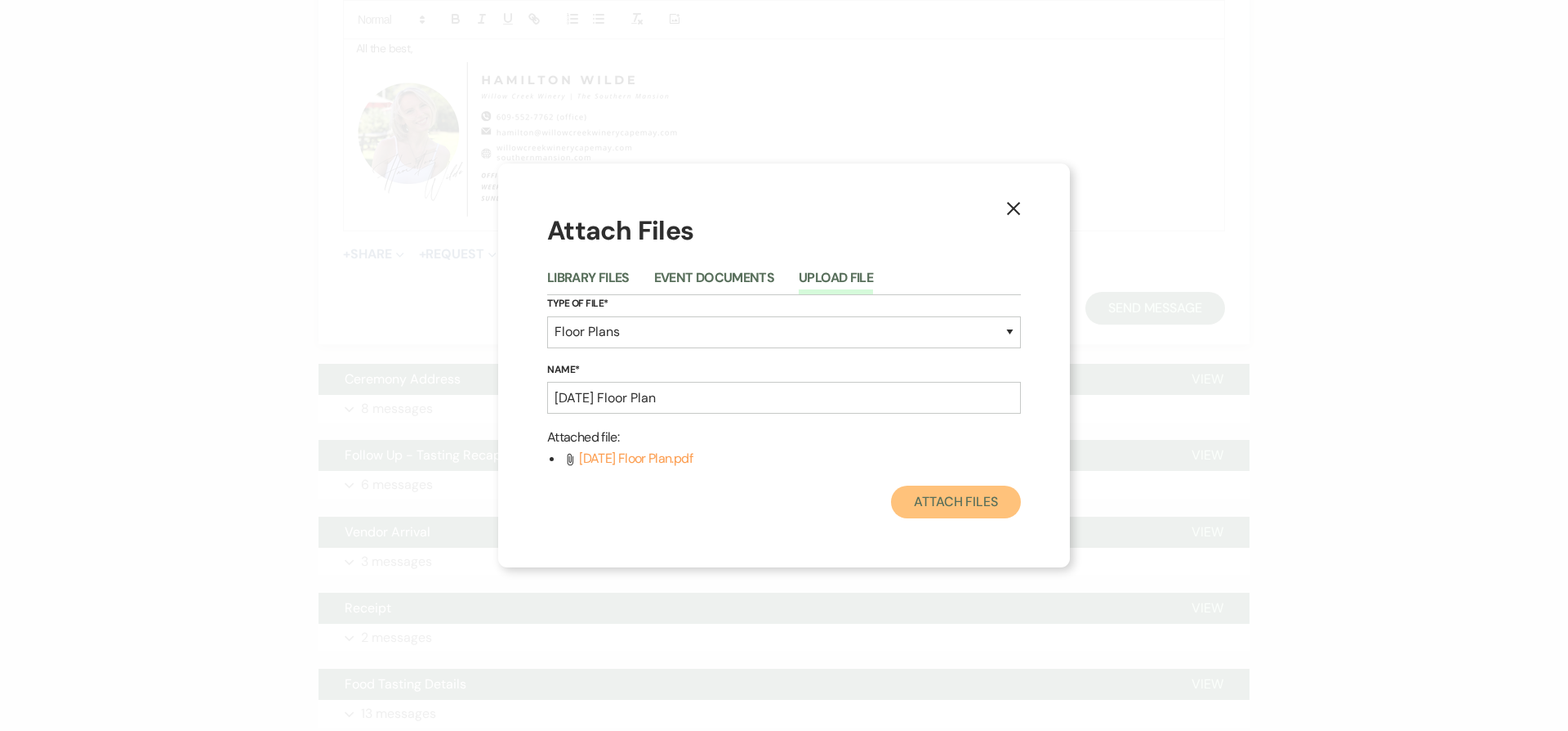
click at [974, 506] on button "Attach Files" at bounding box center [955, 501] width 130 height 33
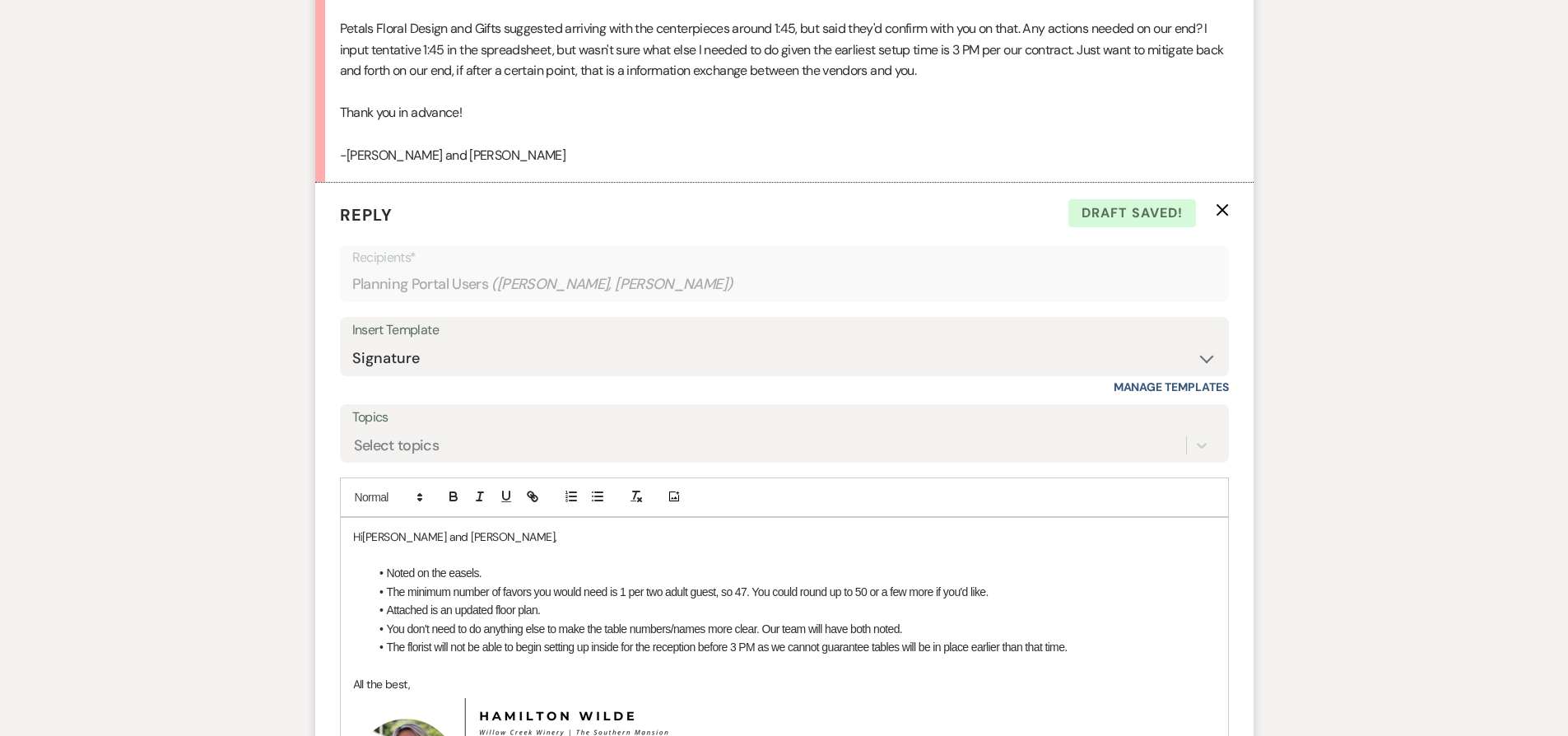
scroll to position [2969, 0]
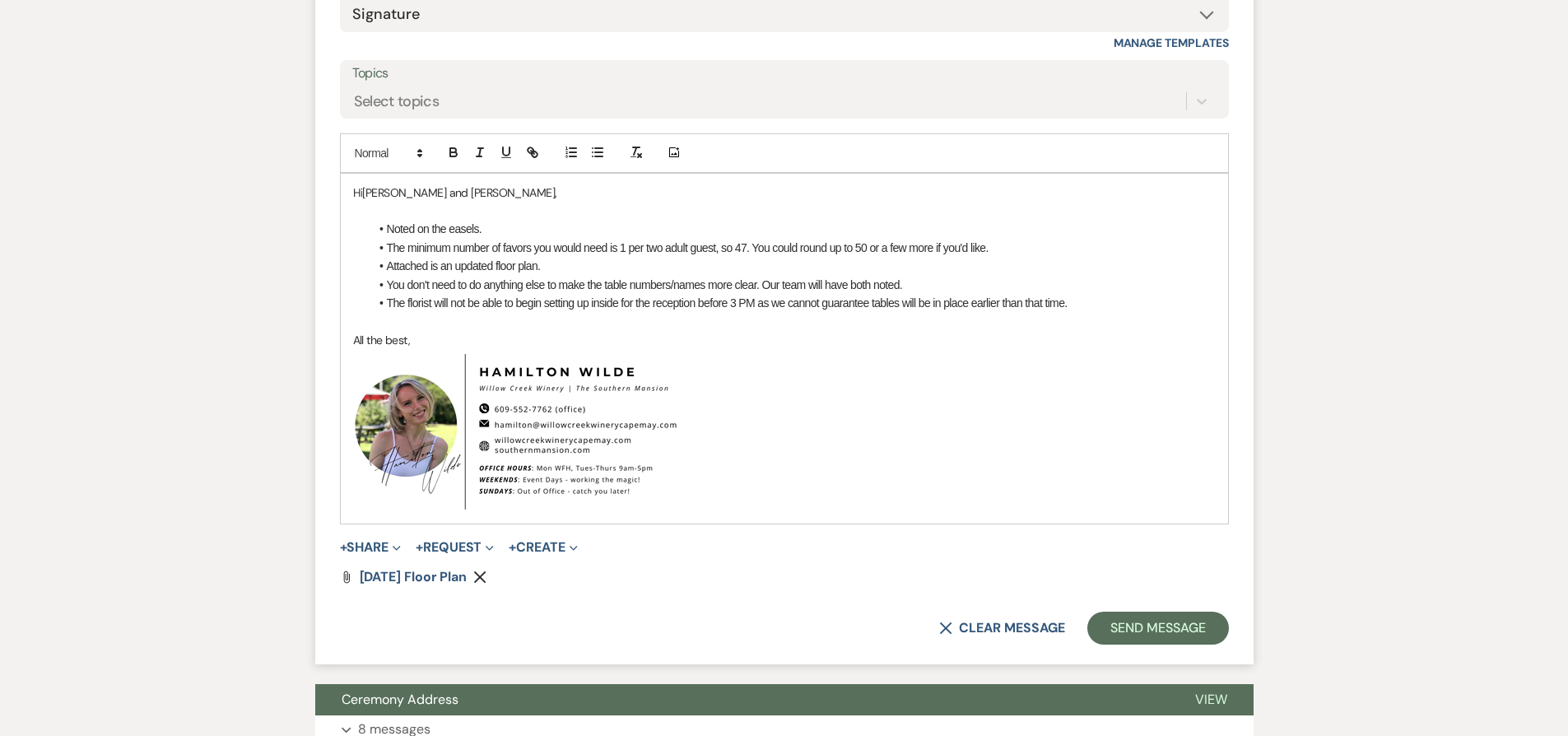
click at [878, 318] on p at bounding box center [784, 321] width 863 height 18
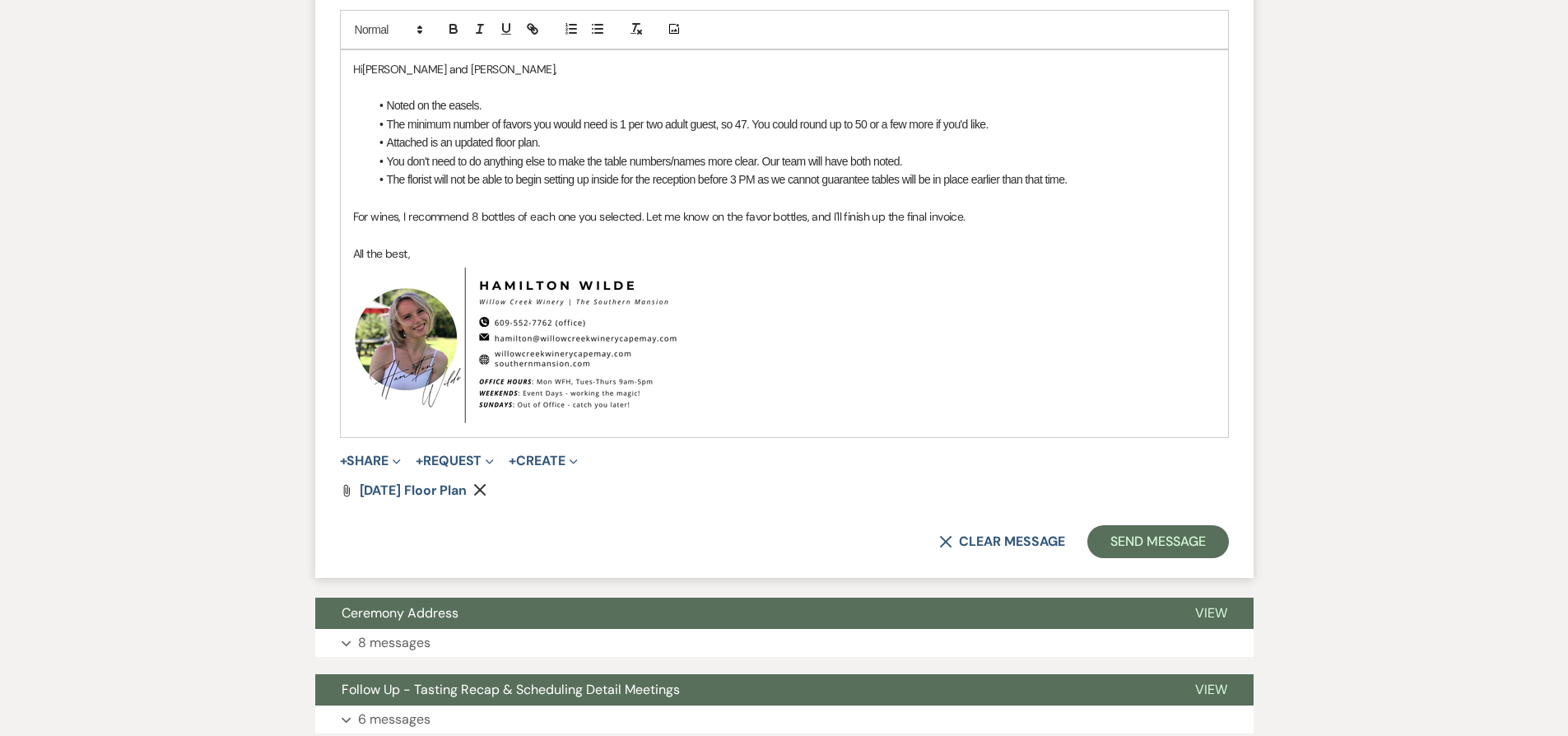
scroll to position [3096, 0]
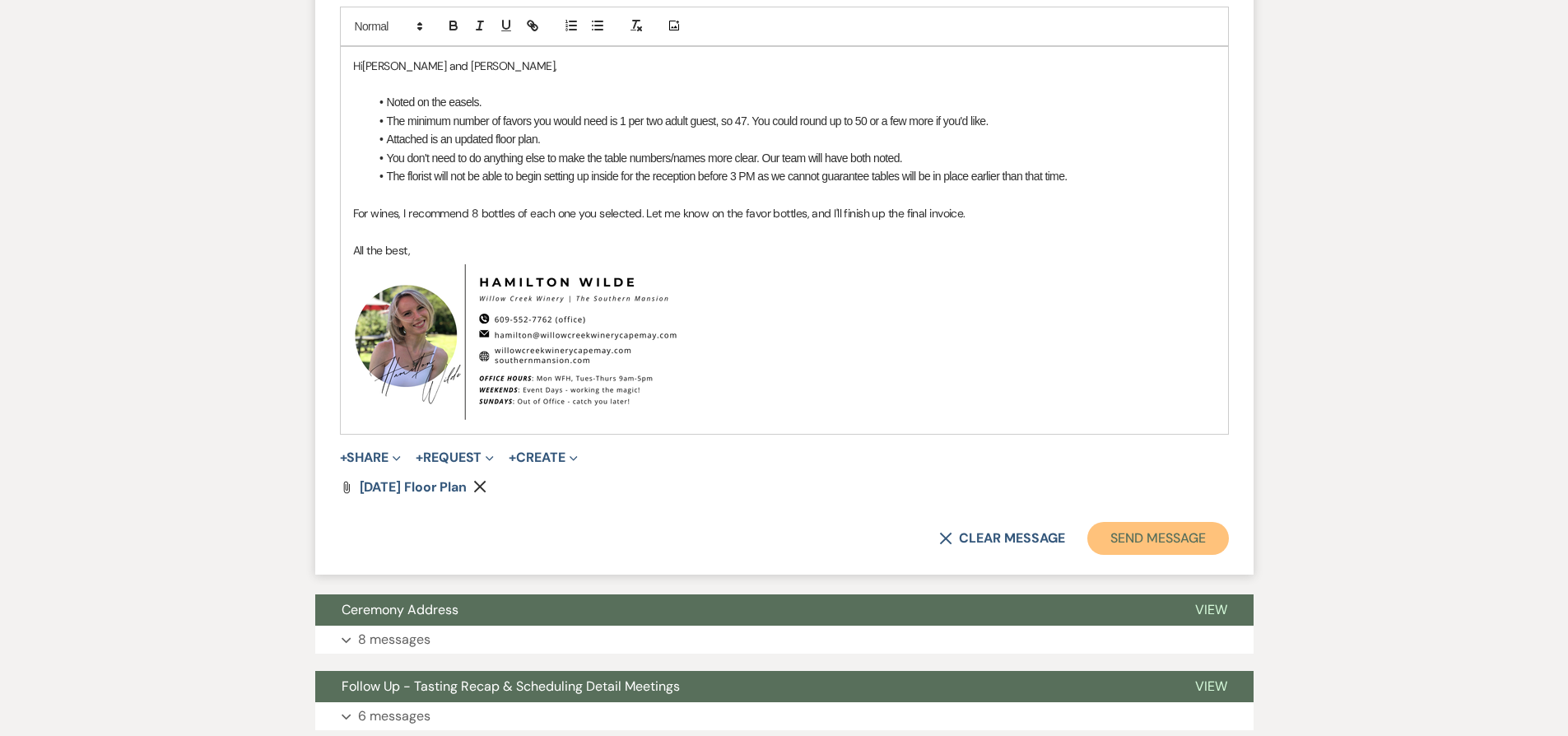
click at [1189, 539] on button "Send Message" at bounding box center [1157, 538] width 141 height 33
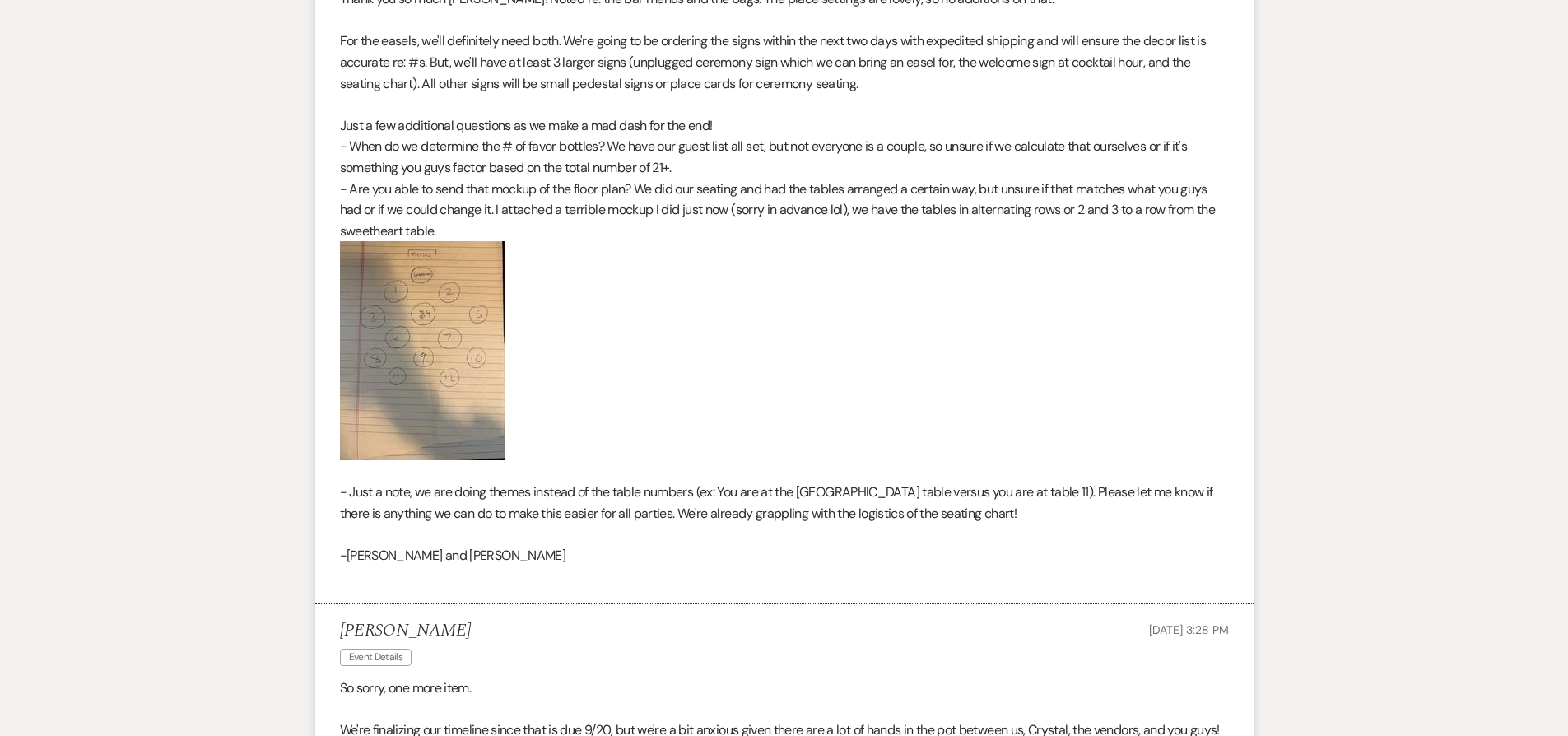
scroll to position [1025, 0]
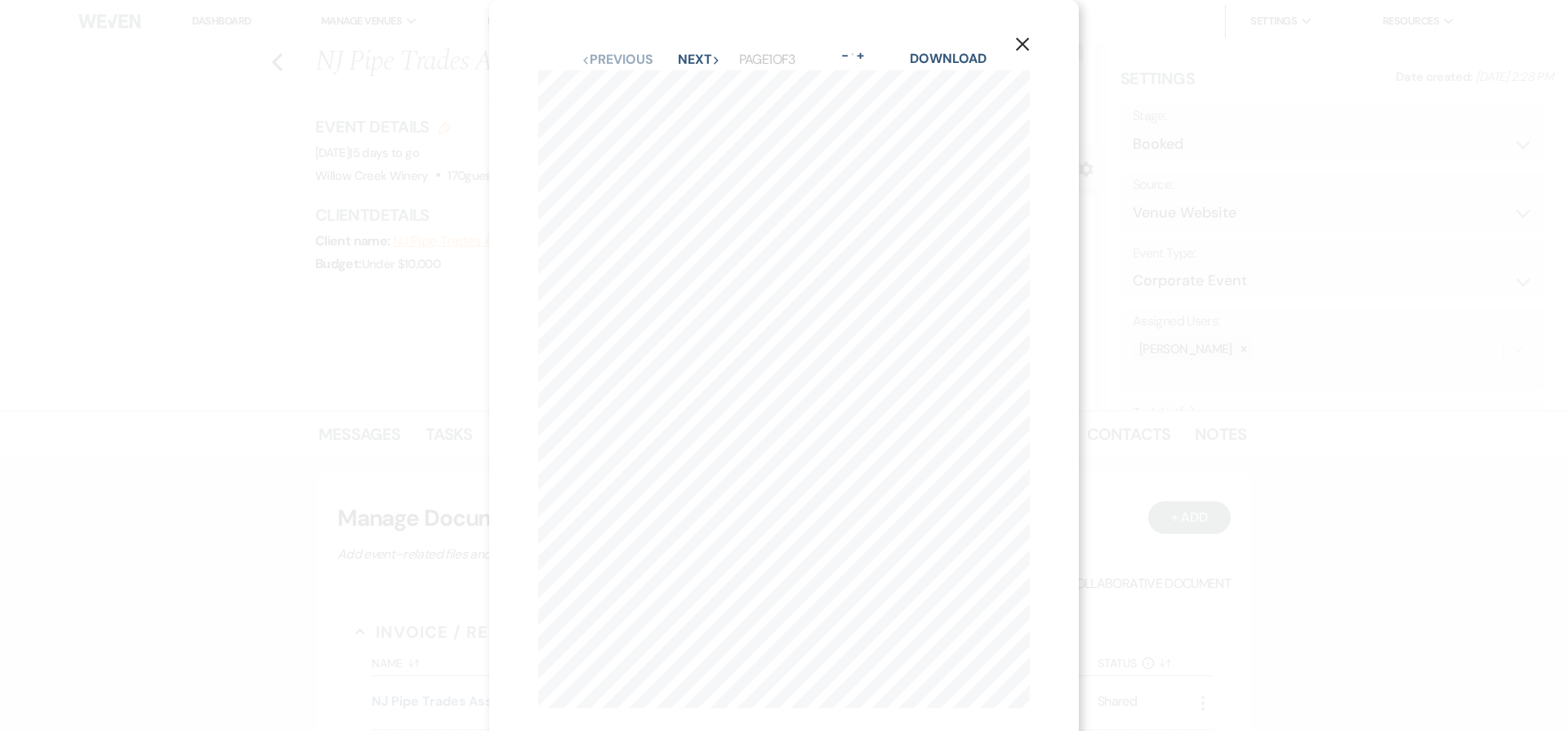
select select "5"
select select "9"
click at [1019, 40] on use "button" at bounding box center [1023, 44] width 13 height 13
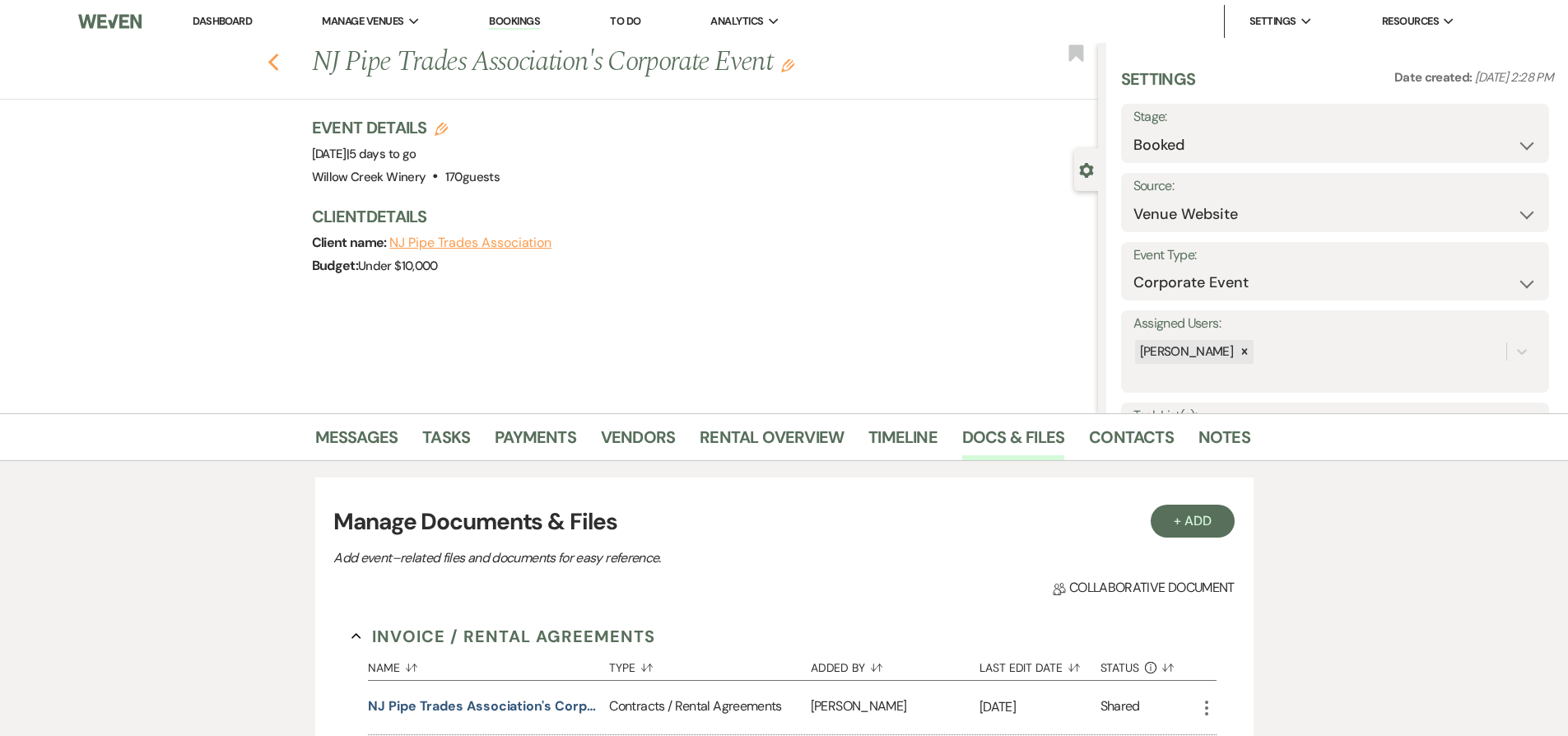
click at [275, 64] on use "button" at bounding box center [272, 63] width 11 height 18
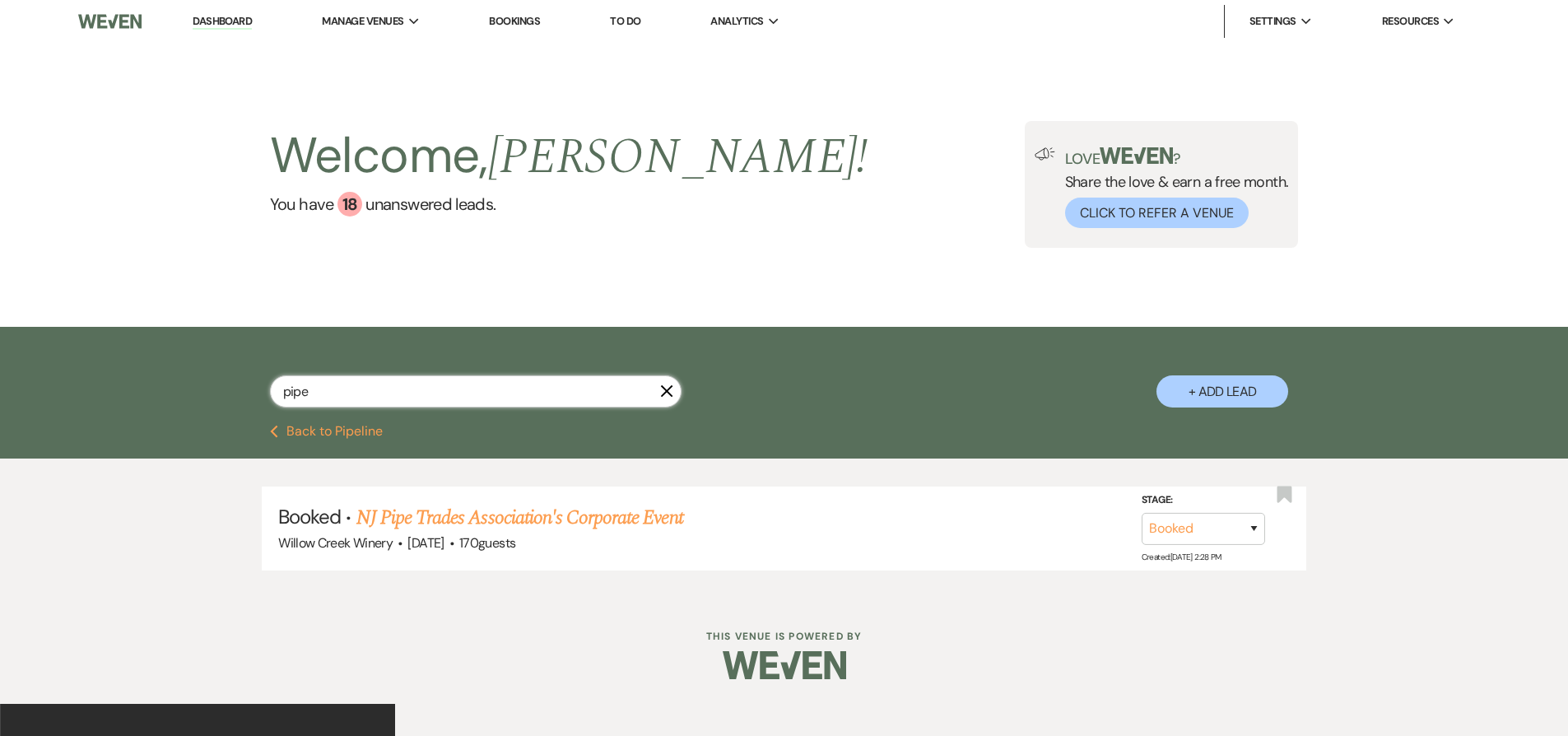
click at [465, 393] on input "pipe" at bounding box center [476, 391] width 412 height 32
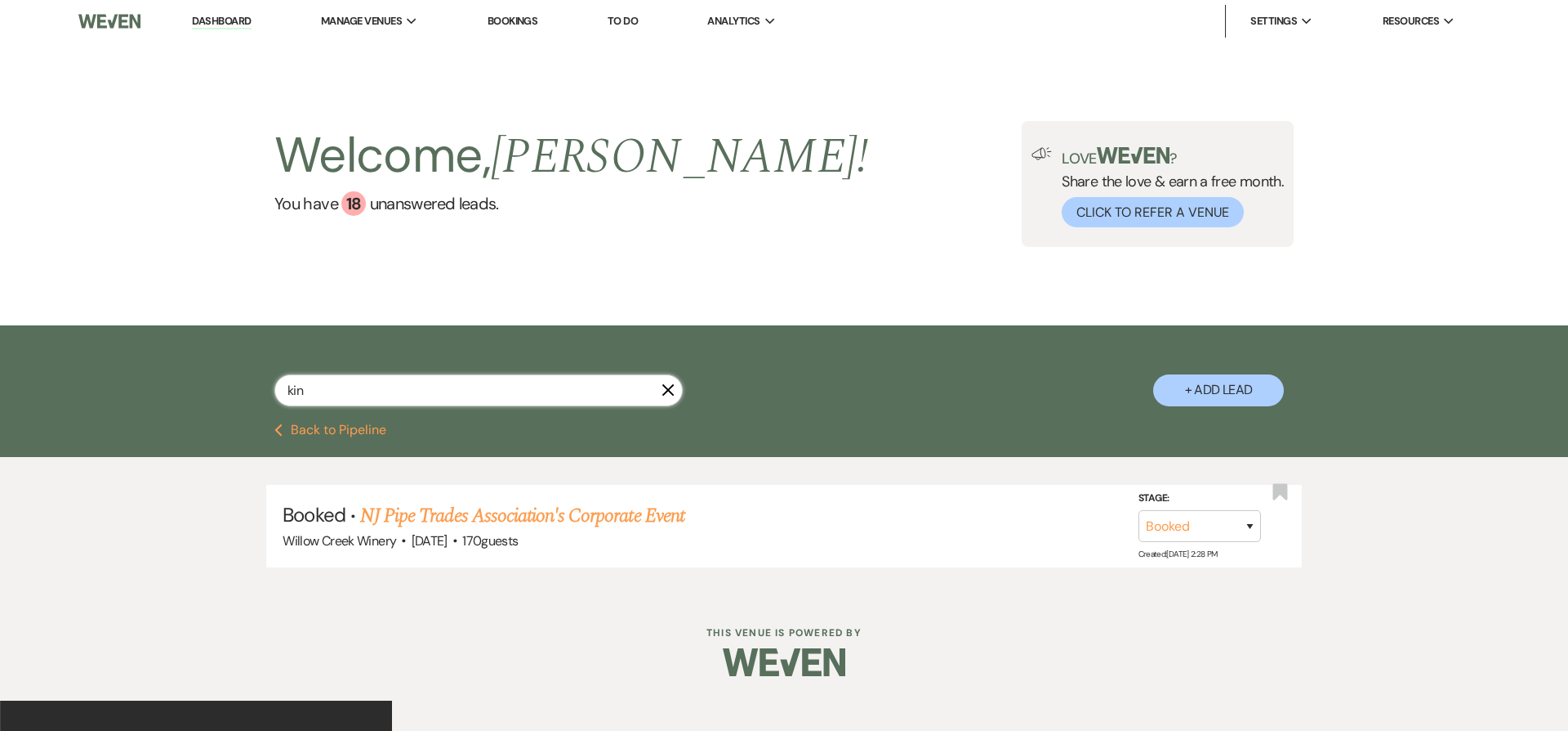
type input "king"
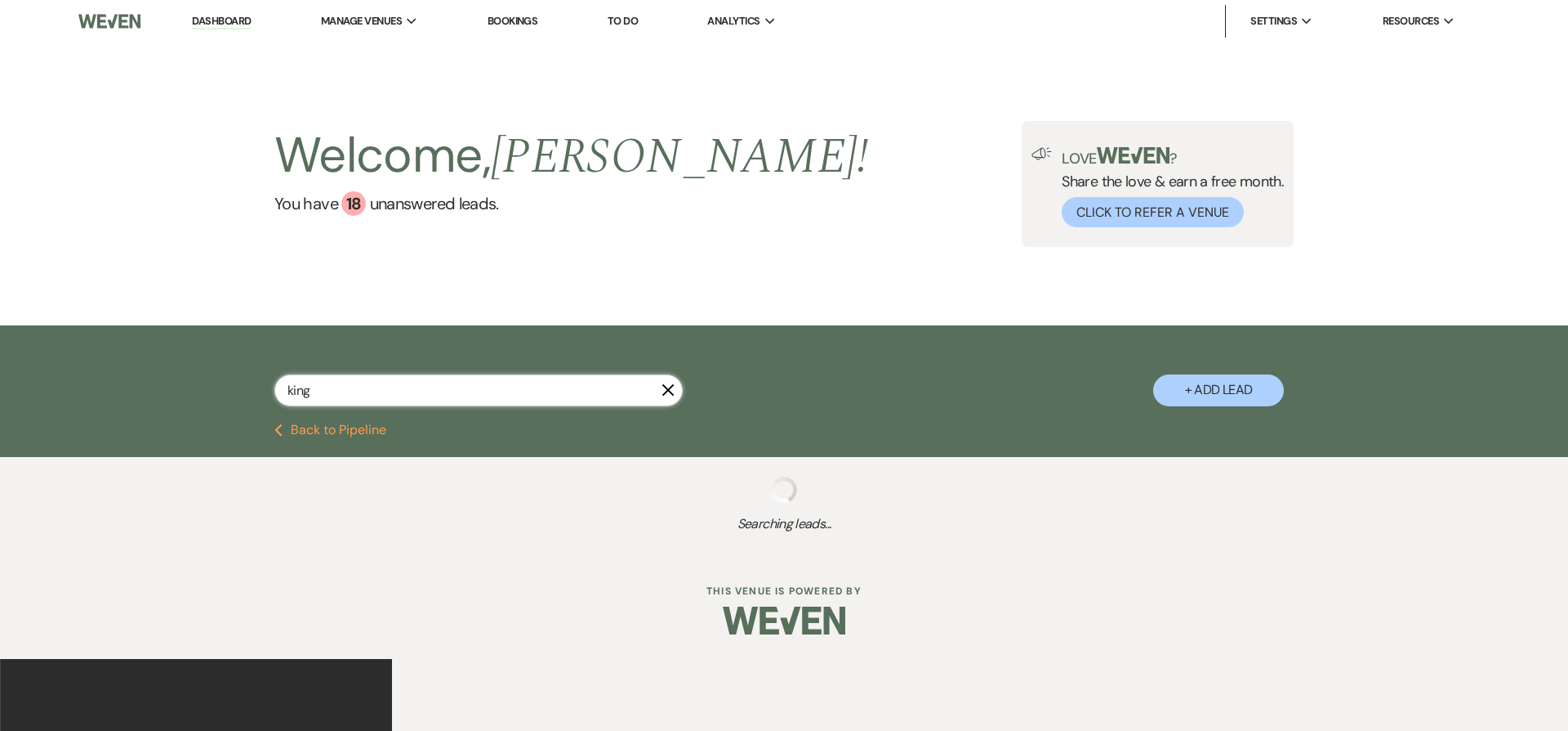
select select "6"
select select "8"
select select "6"
select select "8"
select select "5"
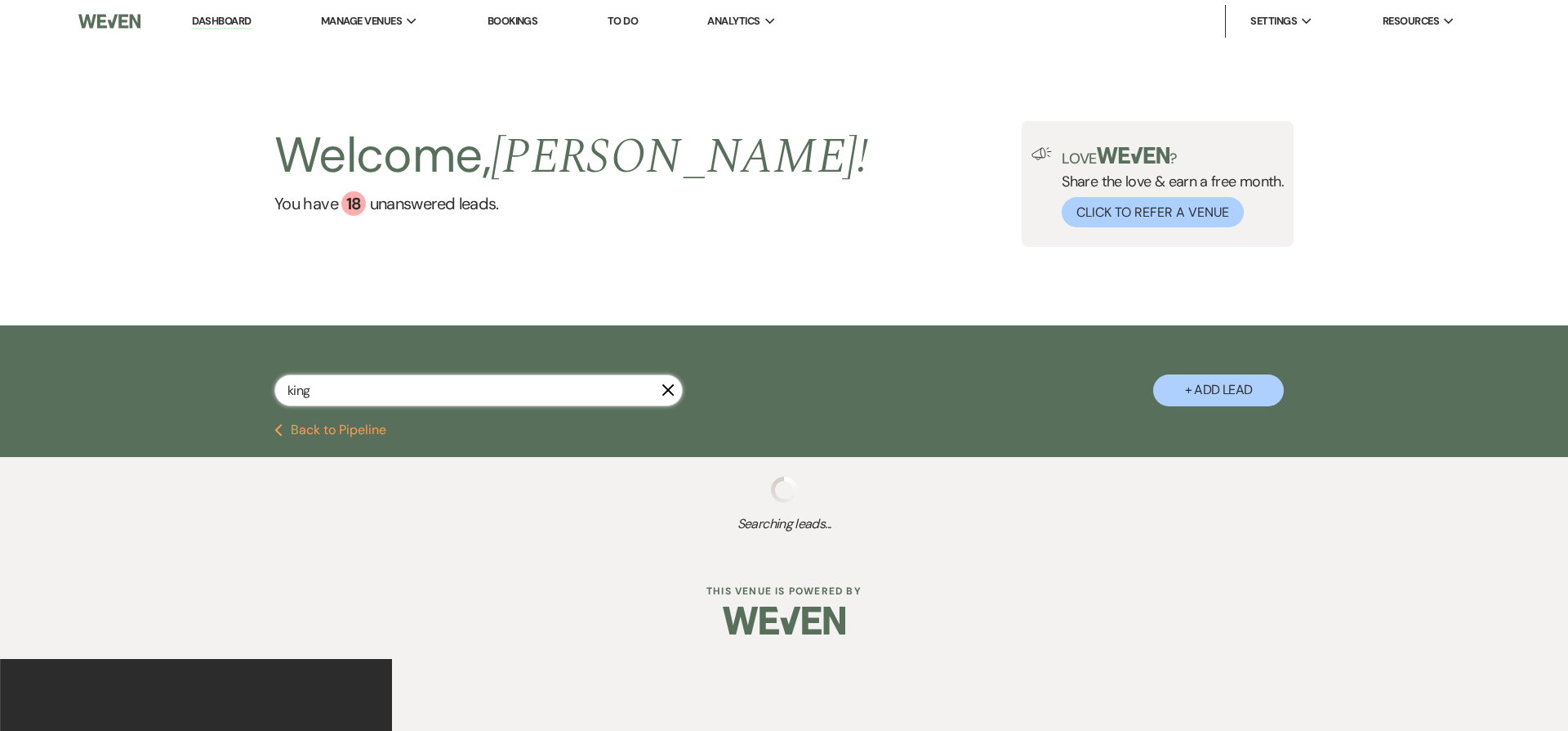
select select "8"
select select "4"
select select "8"
select select "5"
select select "8"
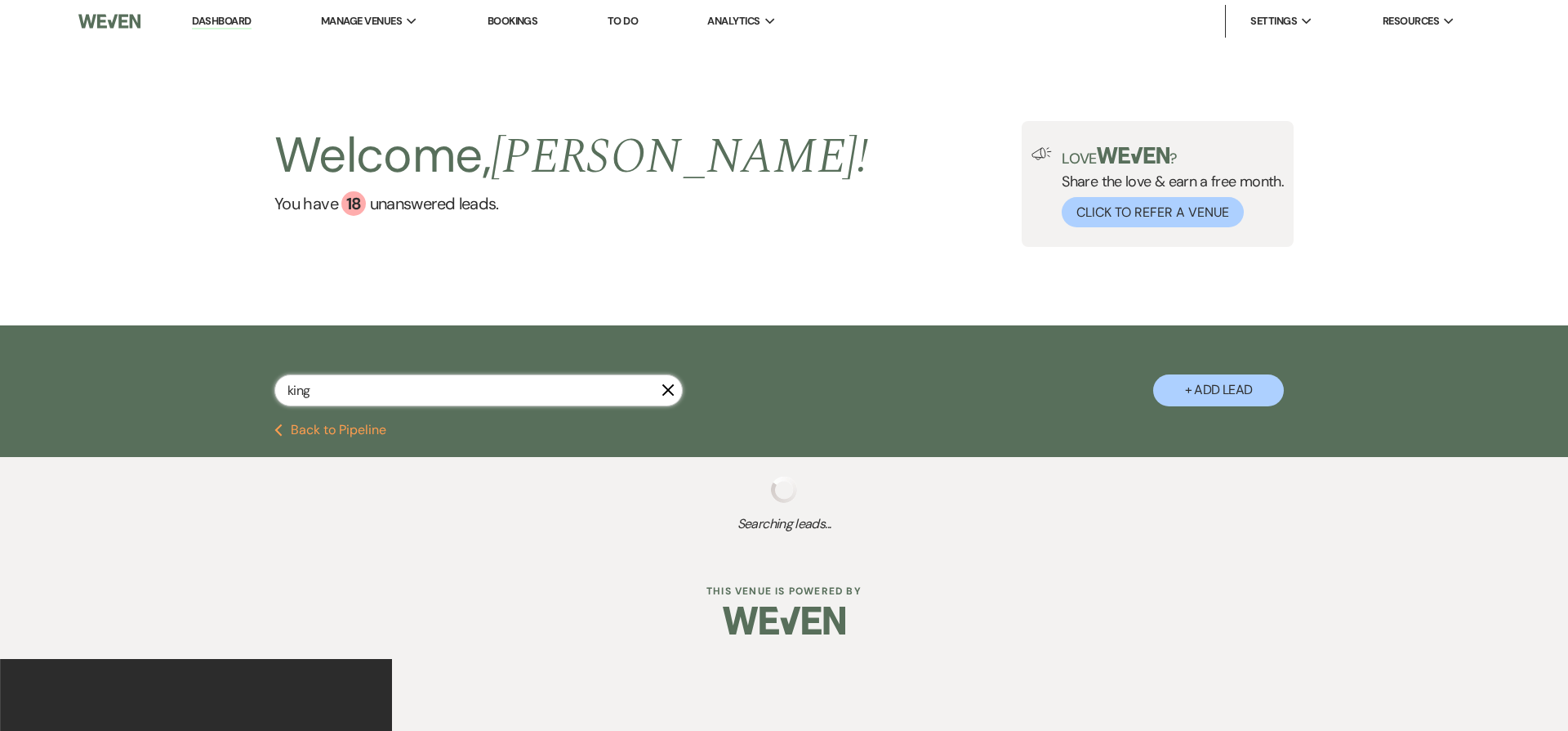
select select "5"
select select "8"
select select "5"
select select "8"
select select "4"
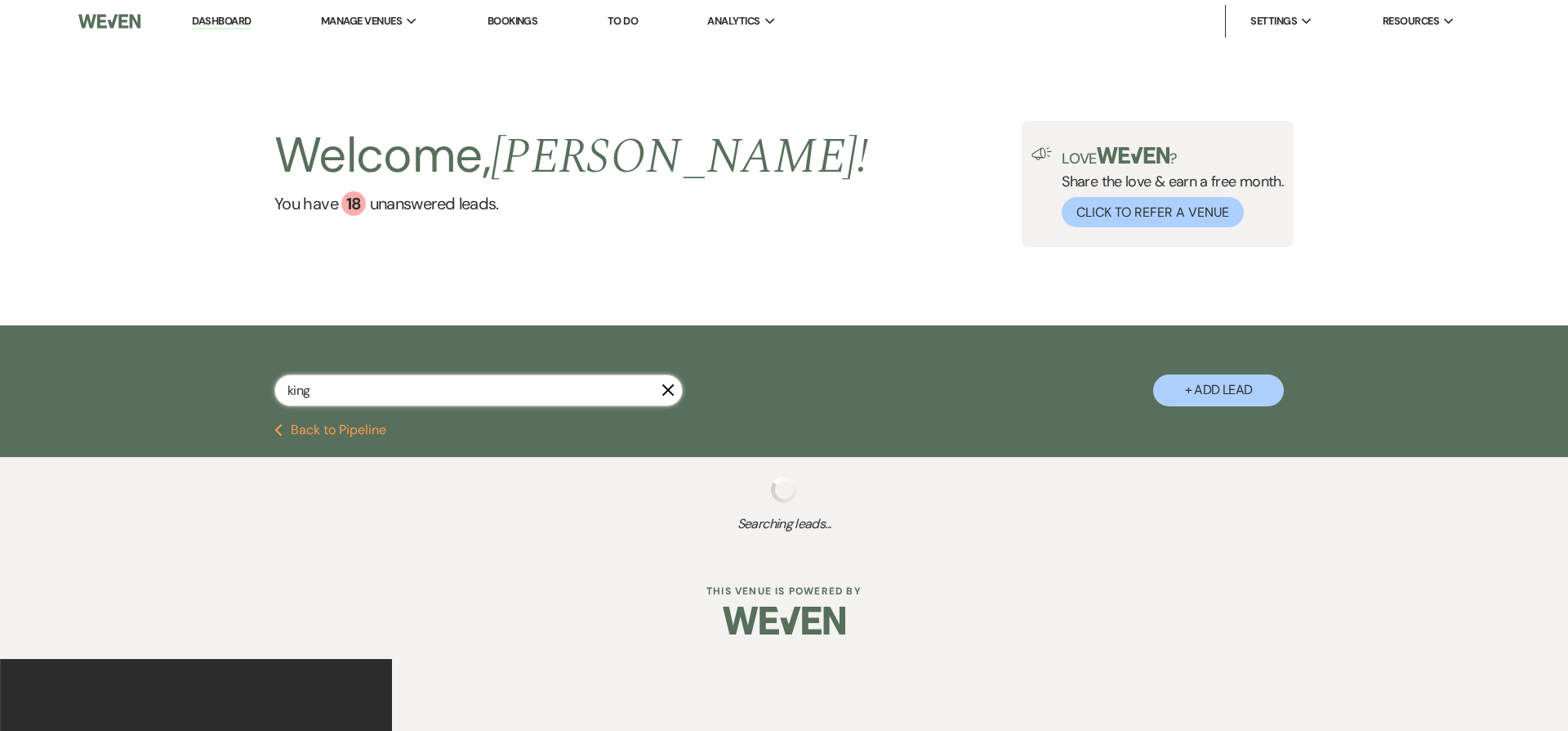
select select "8"
select select "5"
select select "8"
select select "5"
select select "8"
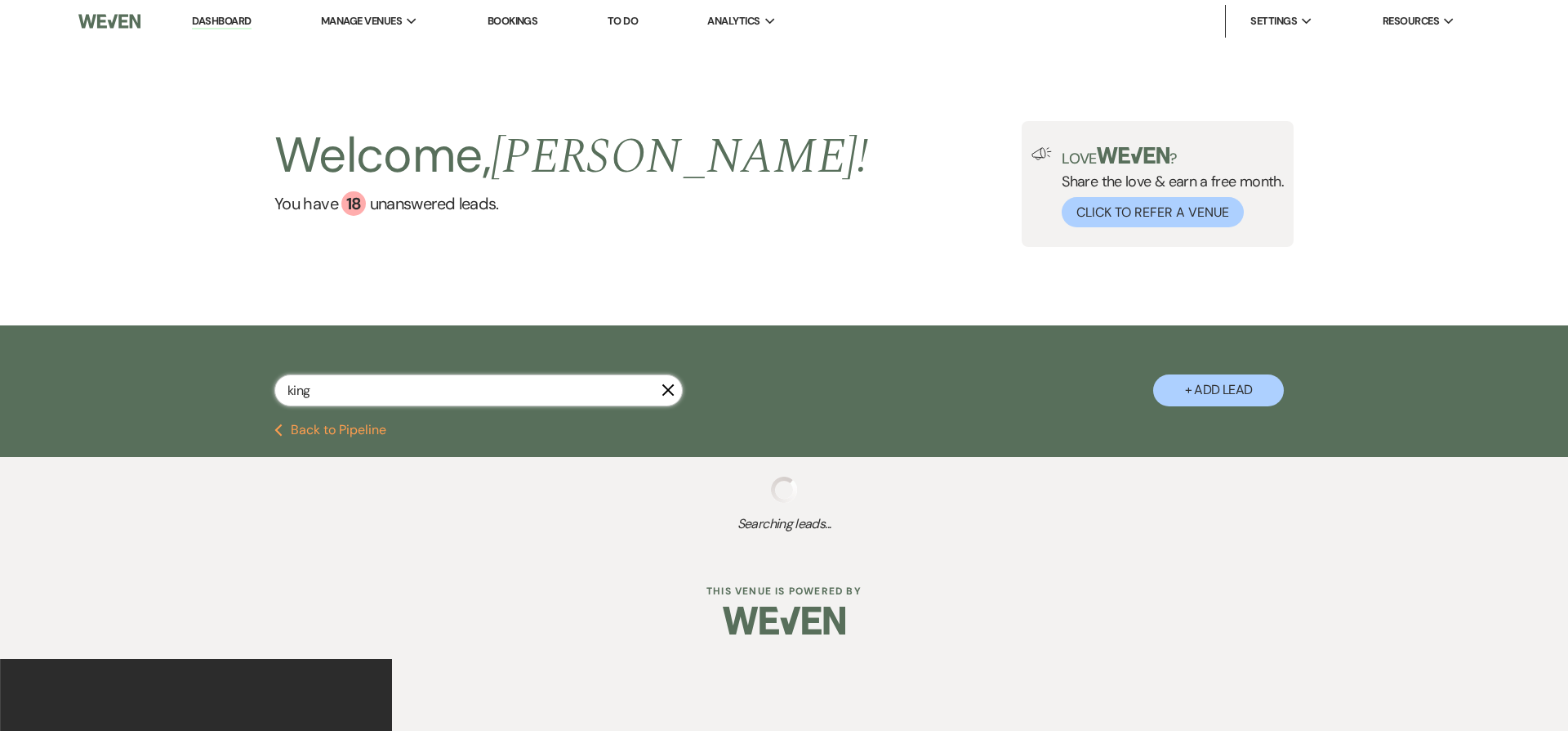
select select "8"
select select "6"
select select "8"
select select "5"
select select "8"
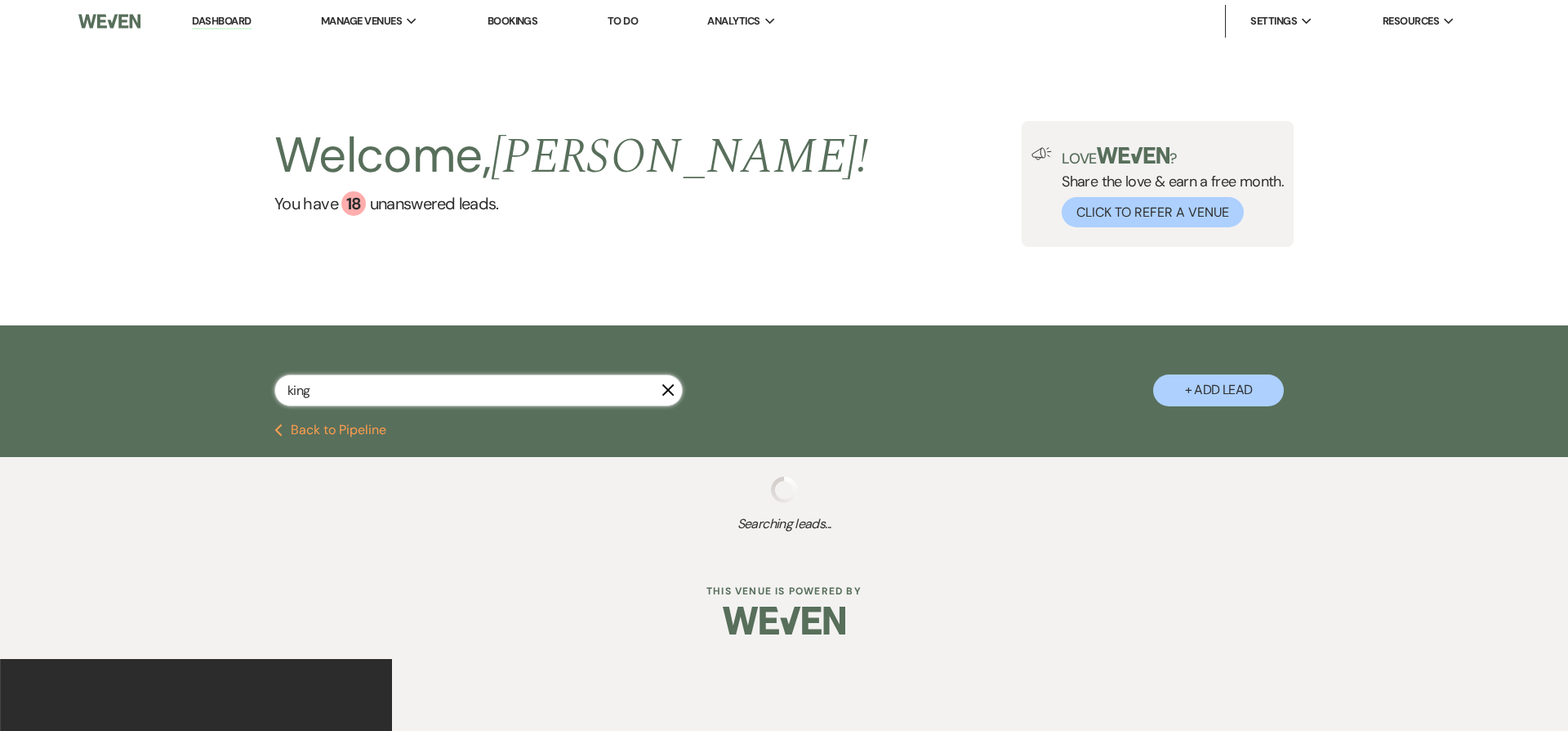
select select "5"
select select "8"
select select "5"
select select "8"
select select "5"
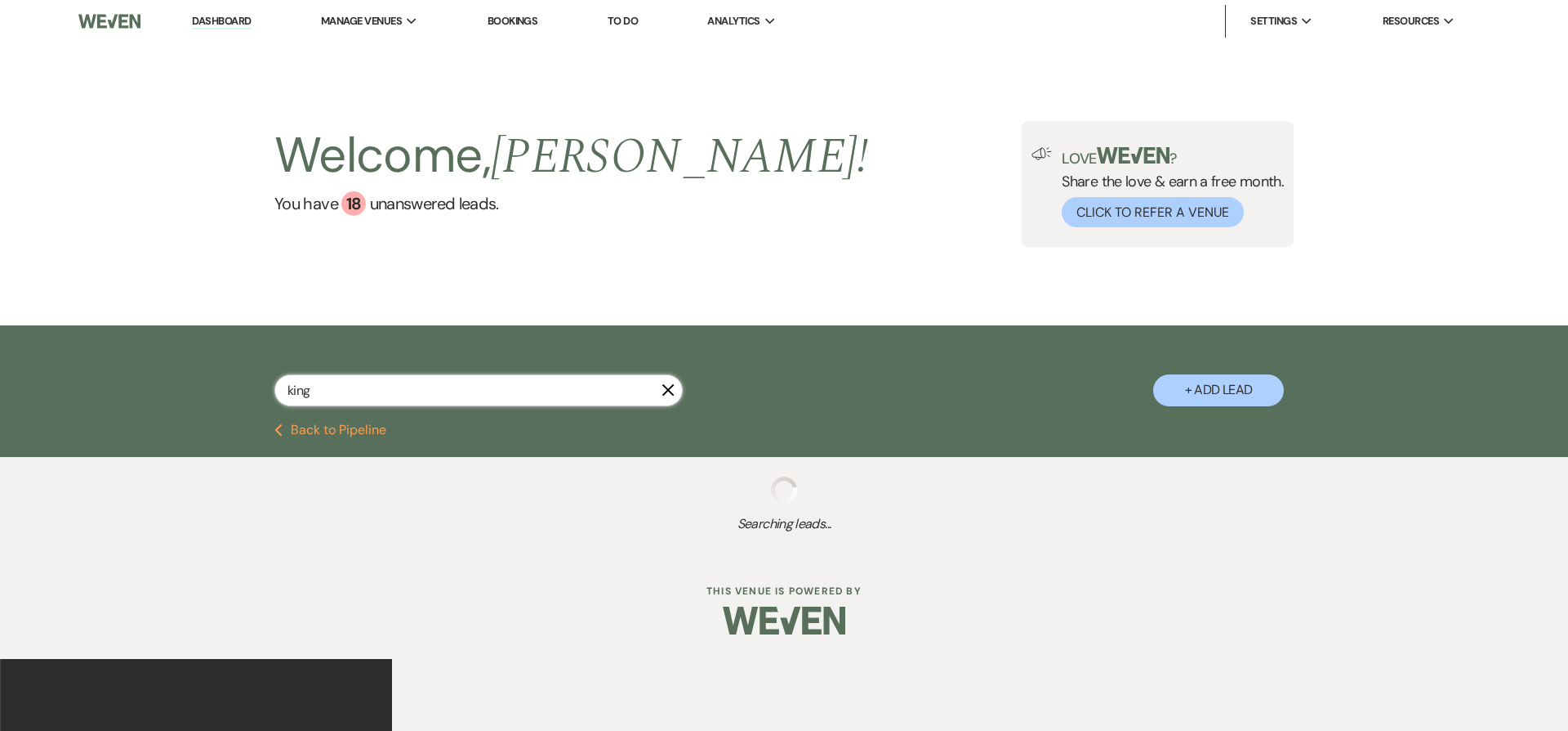
select select "8"
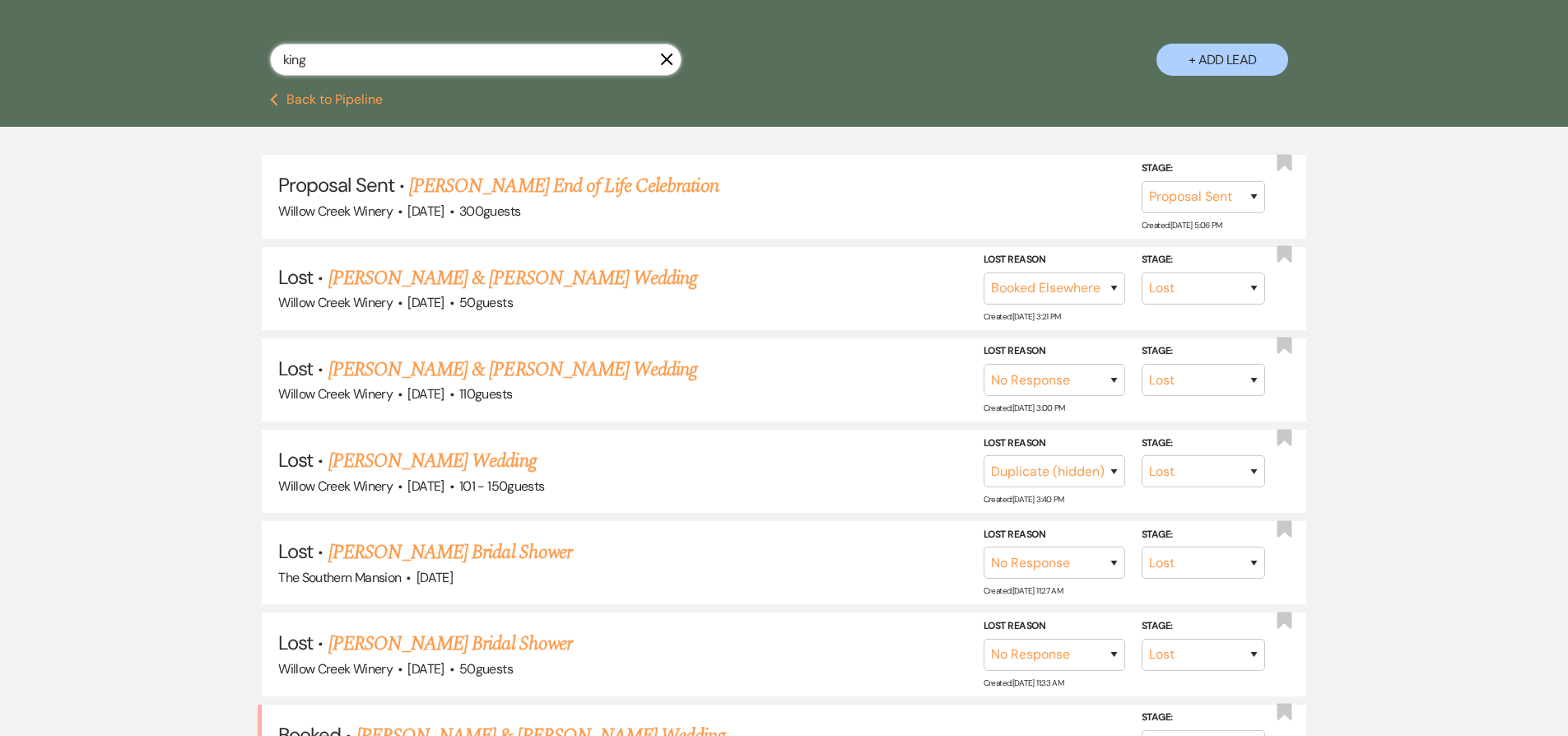
scroll to position [384, 0]
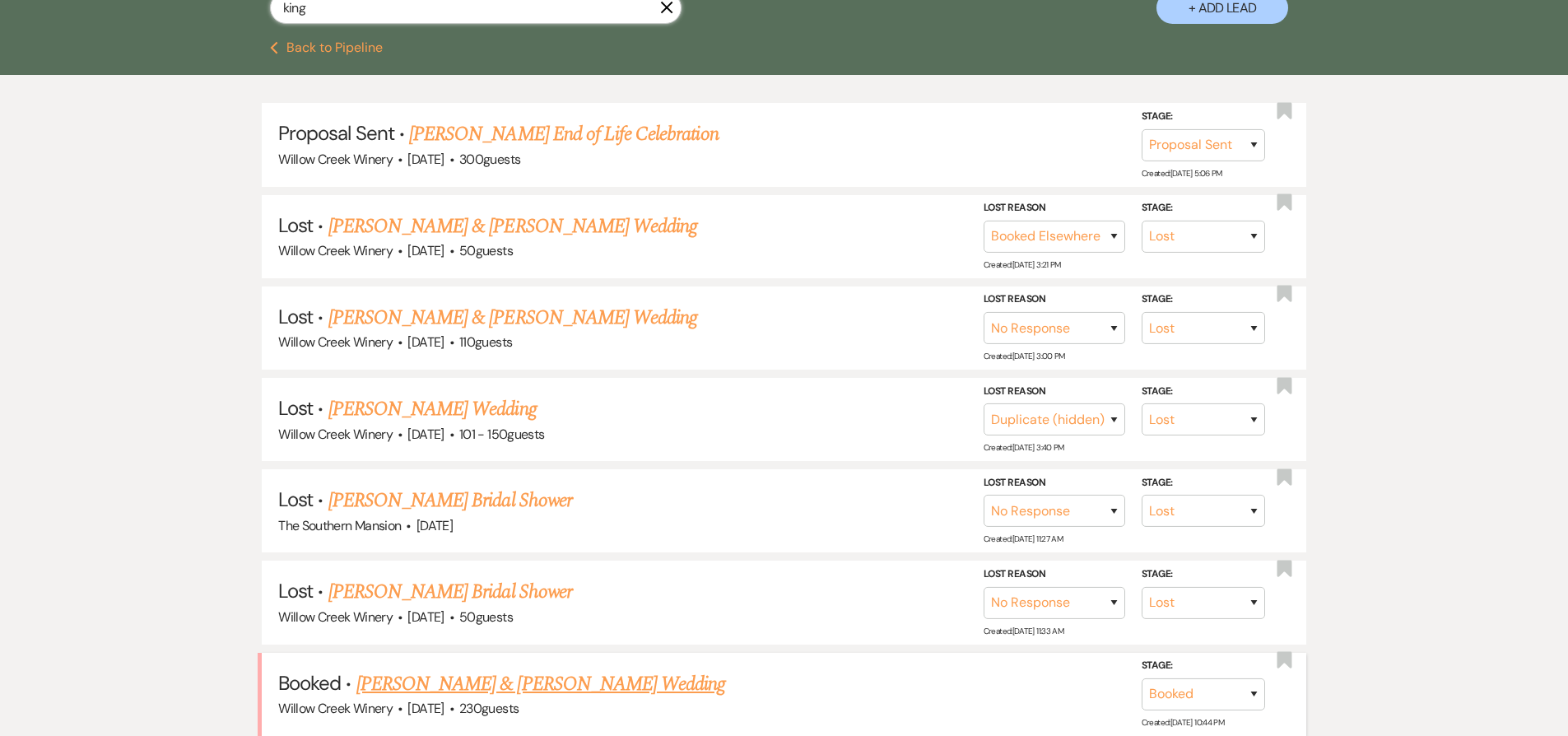
type input "king"
click at [485, 677] on link "[PERSON_NAME] & [PERSON_NAME] Wedding" at bounding box center [541, 684] width 369 height 30
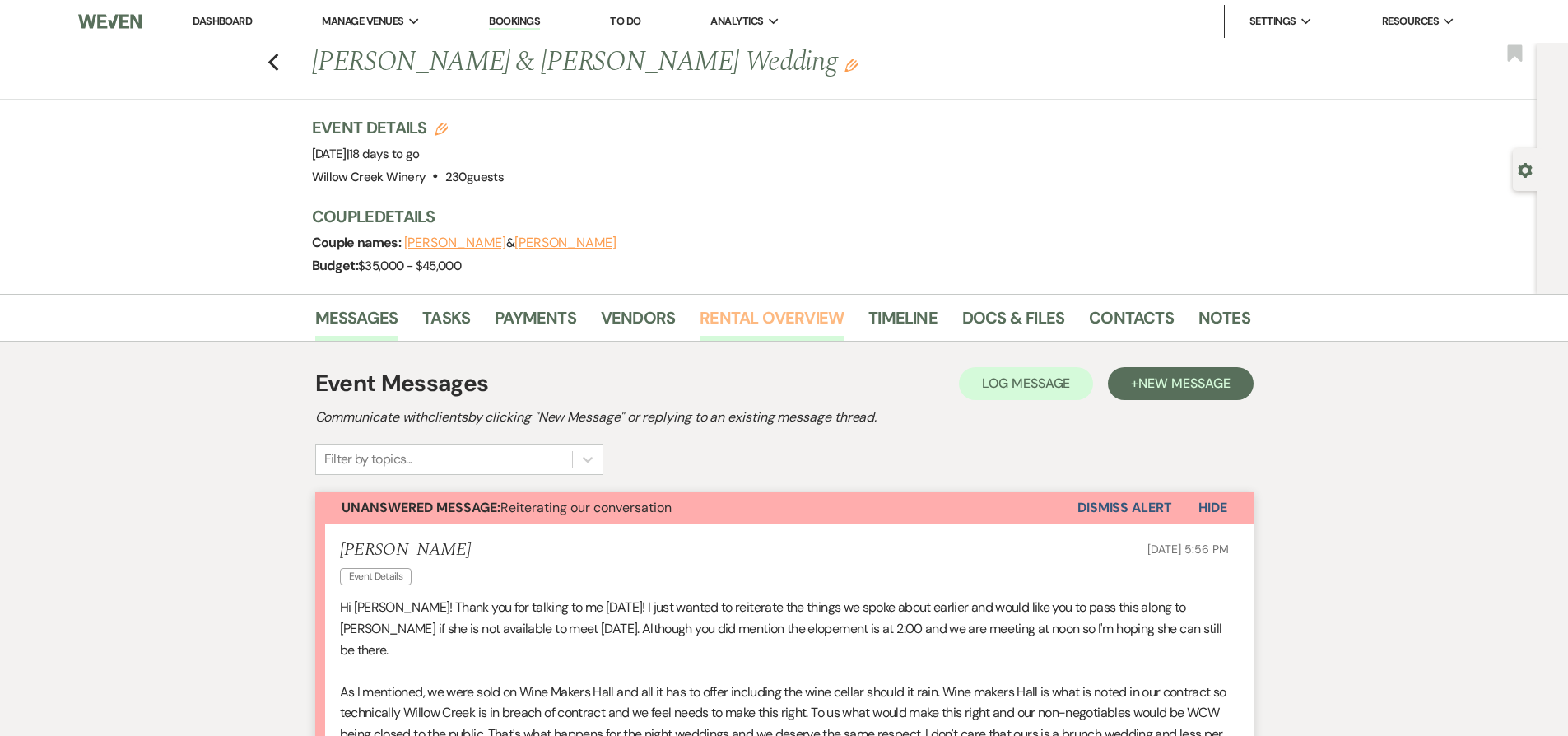
click at [754, 333] on link "Rental Overview" at bounding box center [771, 322] width 144 height 36
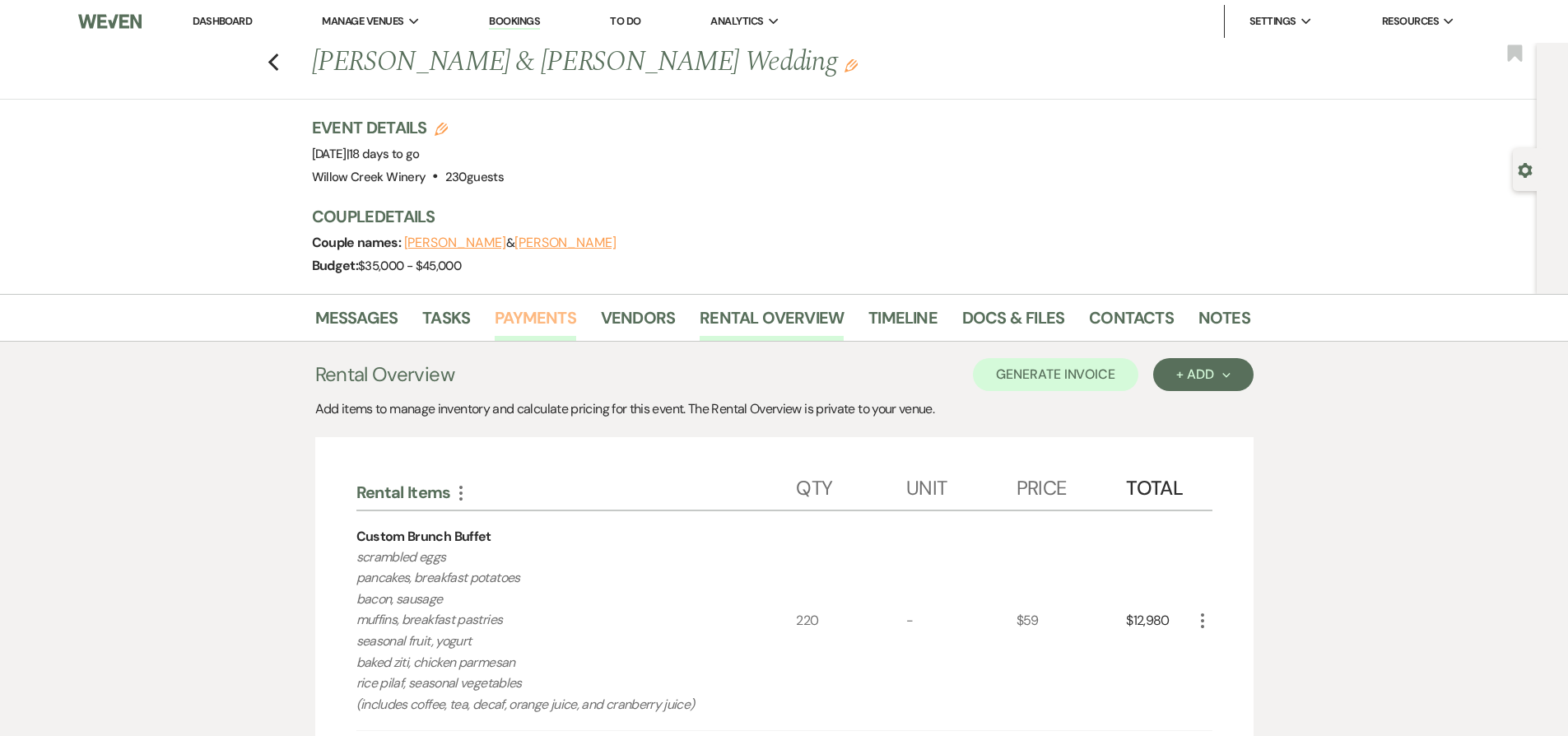
click at [531, 322] on link "Payments" at bounding box center [536, 322] width 82 height 36
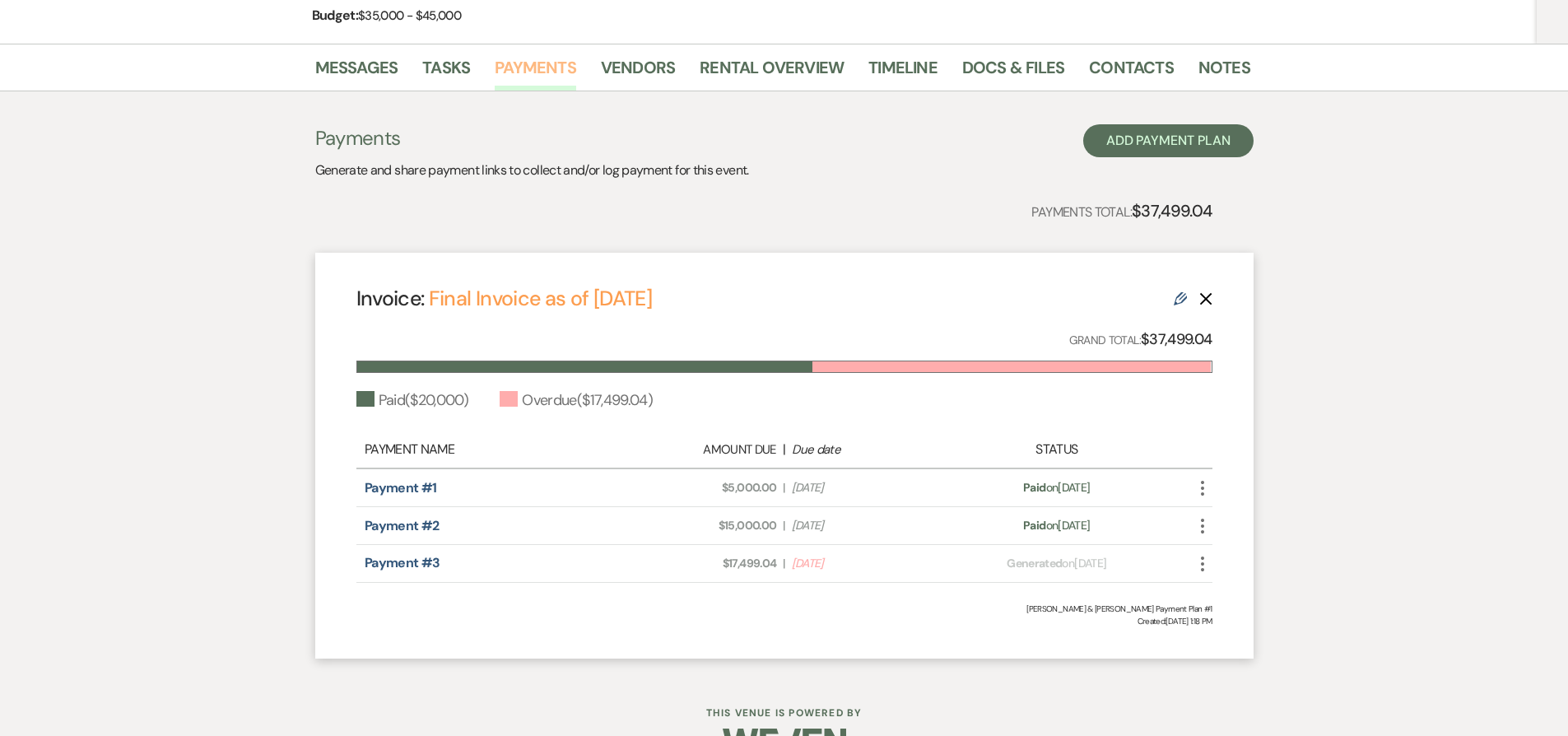
scroll to position [256, 0]
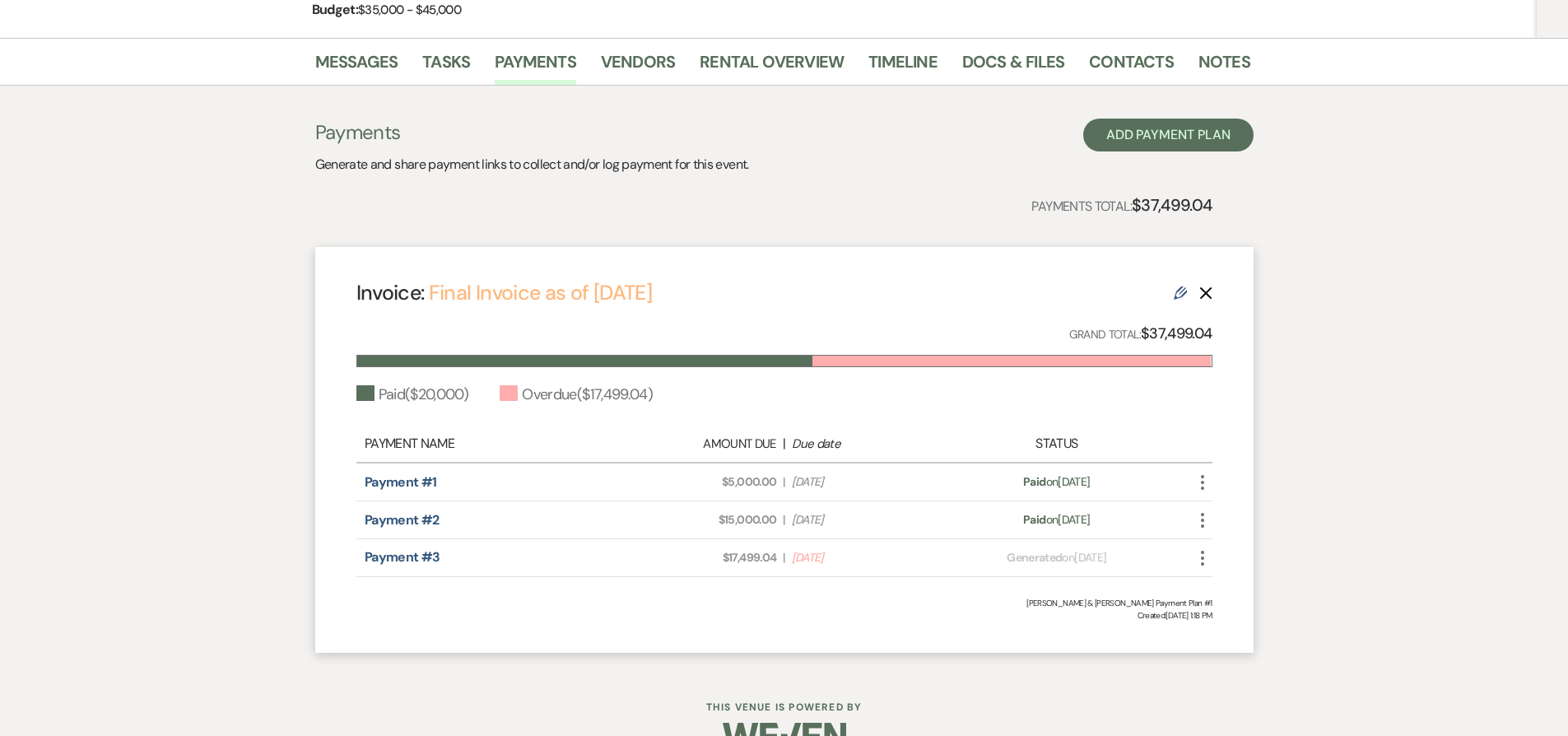
click at [588, 292] on link "Final Invoice as of [DATE]" at bounding box center [541, 292] width 223 height 27
click at [742, 64] on link "Rental Overview" at bounding box center [771, 67] width 144 height 36
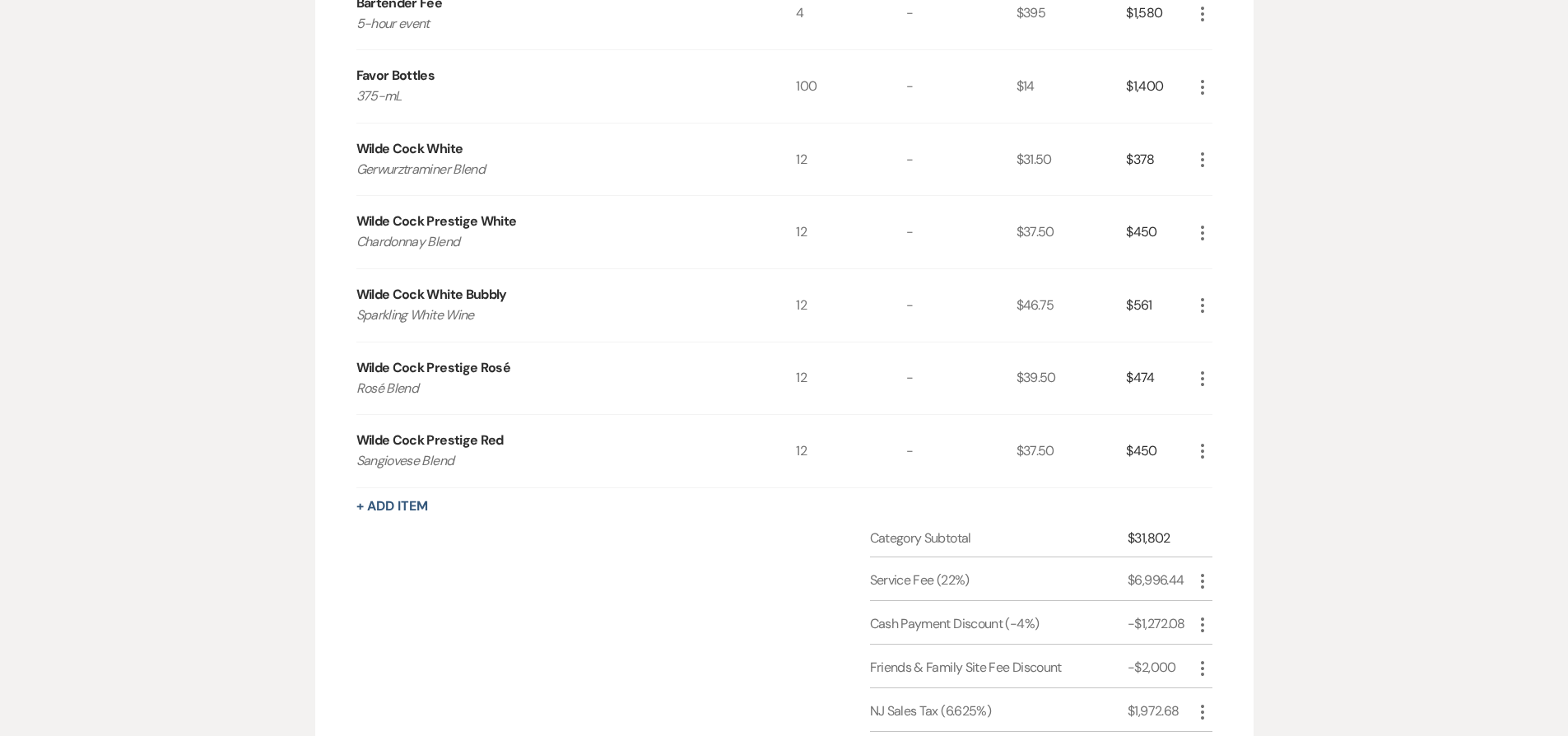
scroll to position [2222, 0]
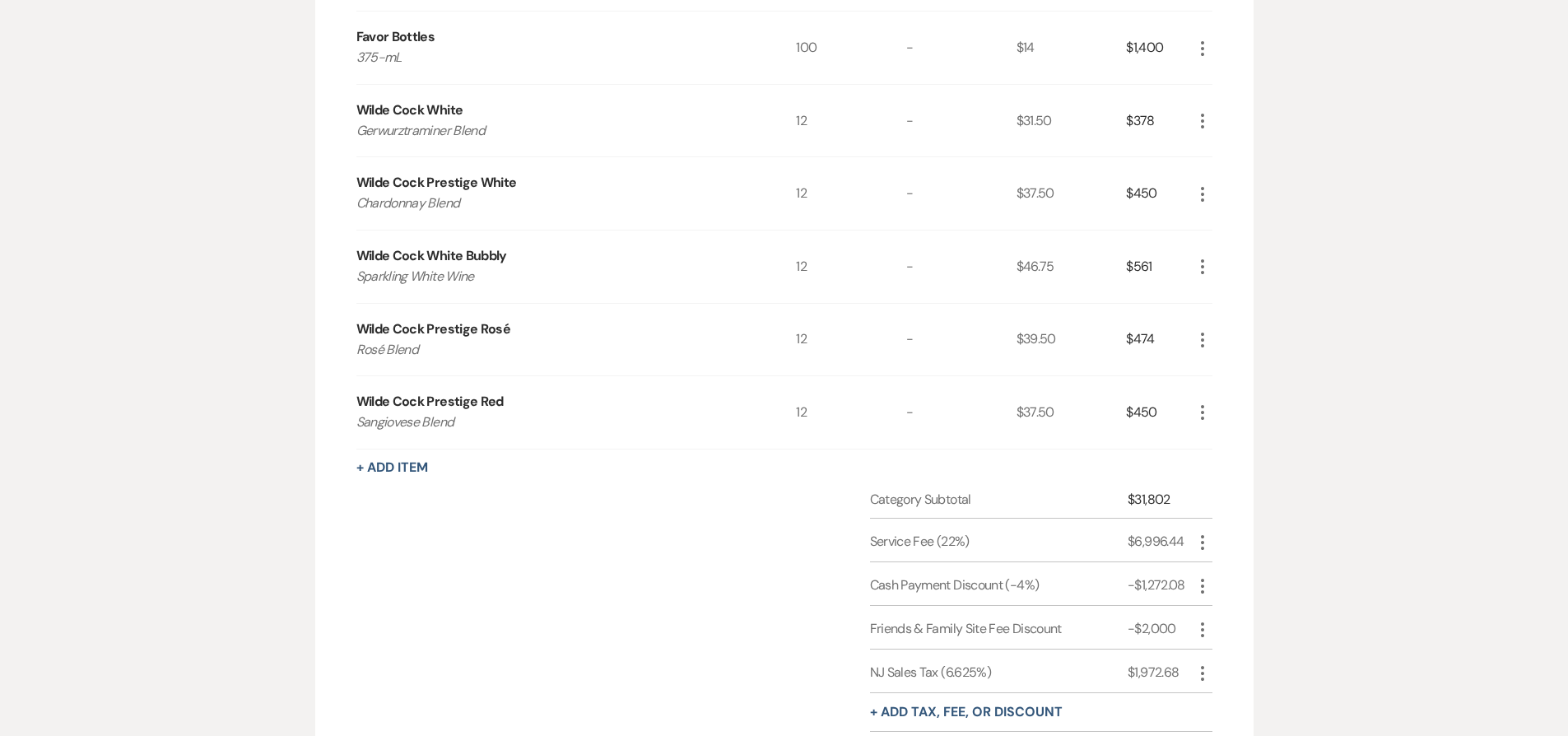
drag, startPoint x: 1202, startPoint y: 539, endPoint x: 1209, endPoint y: 543, distance: 8.1
click at [1202, 539] on icon "More" at bounding box center [1203, 543] width 20 height 20
click at [1231, 567] on button "Pencil Edit" at bounding box center [1236, 574] width 86 height 26
select select "false"
select select "1"
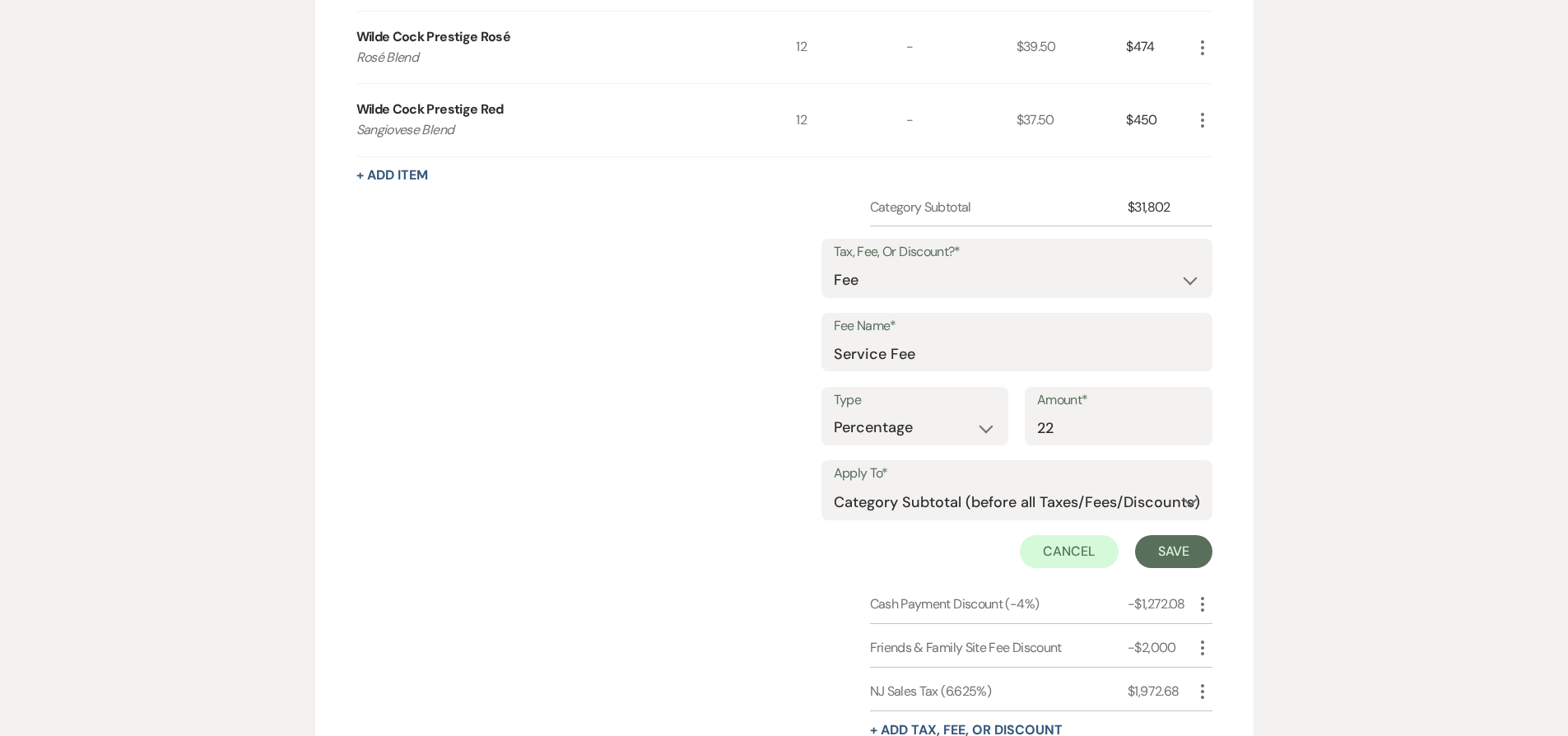
scroll to position [2694, 0]
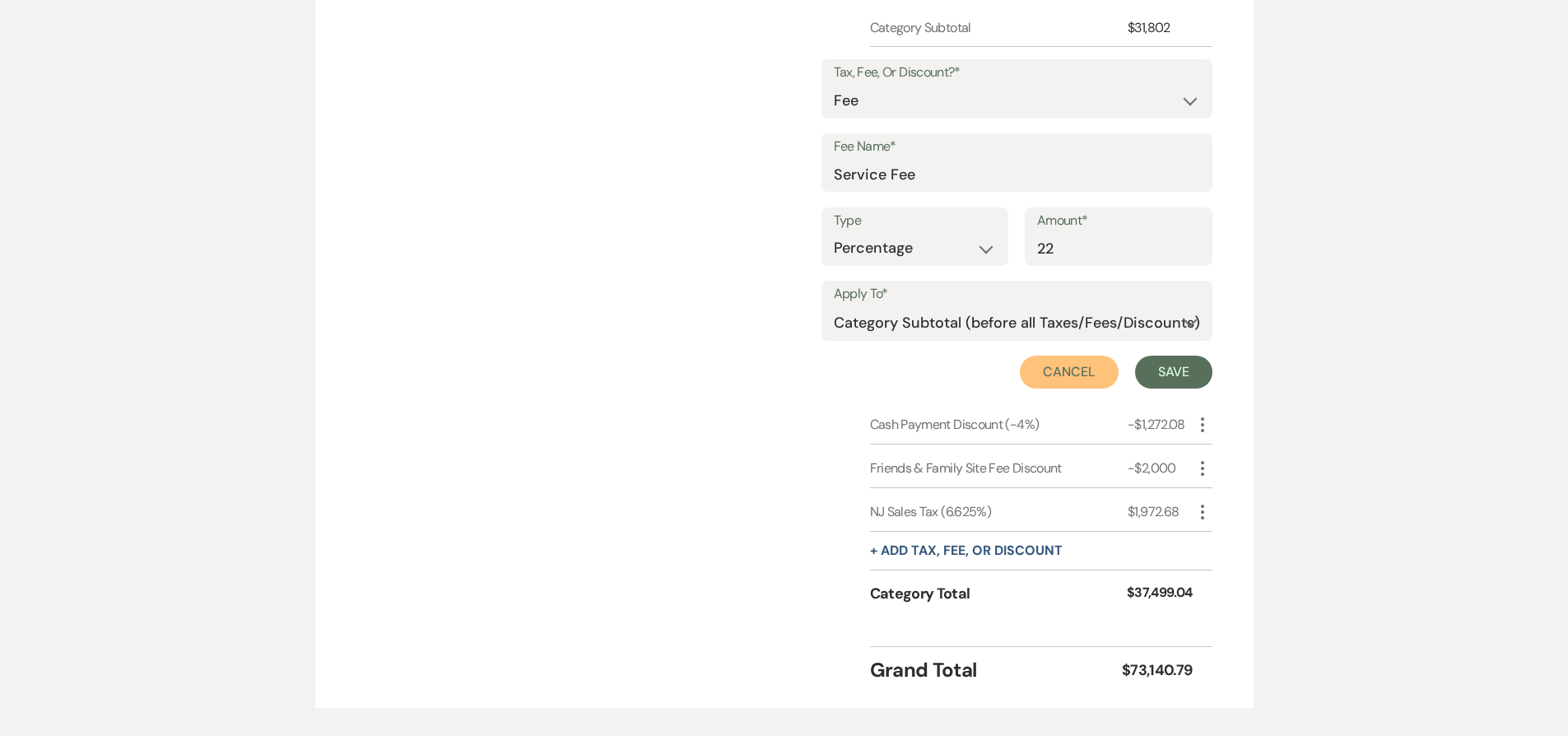
click at [1053, 379] on button "Cancel" at bounding box center [1068, 371] width 99 height 33
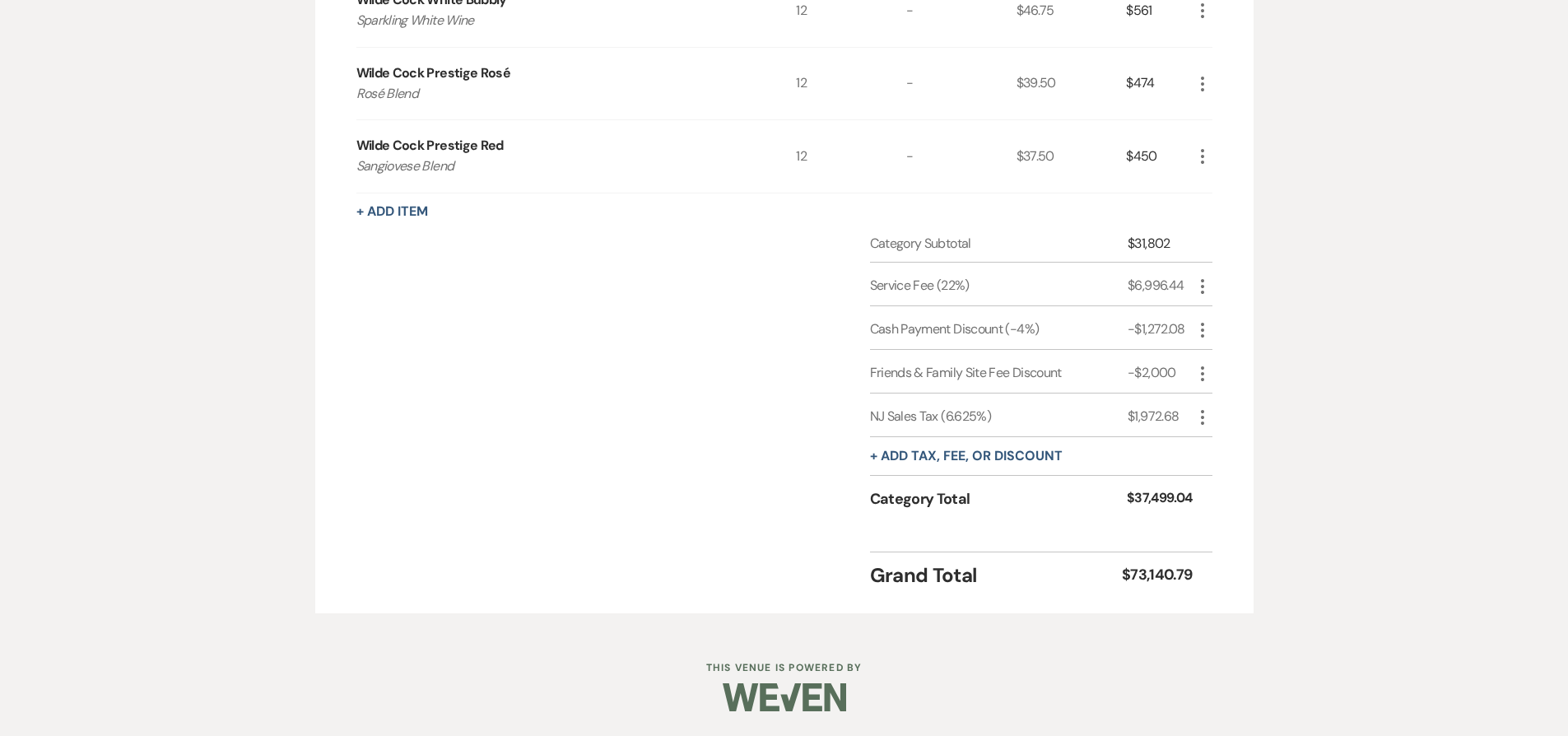
click at [1204, 327] on icon "More" at bounding box center [1203, 330] width 20 height 20
click at [1232, 365] on button "Pencil Edit" at bounding box center [1236, 362] width 86 height 26
select select "2"
select select "false"
select select "1"
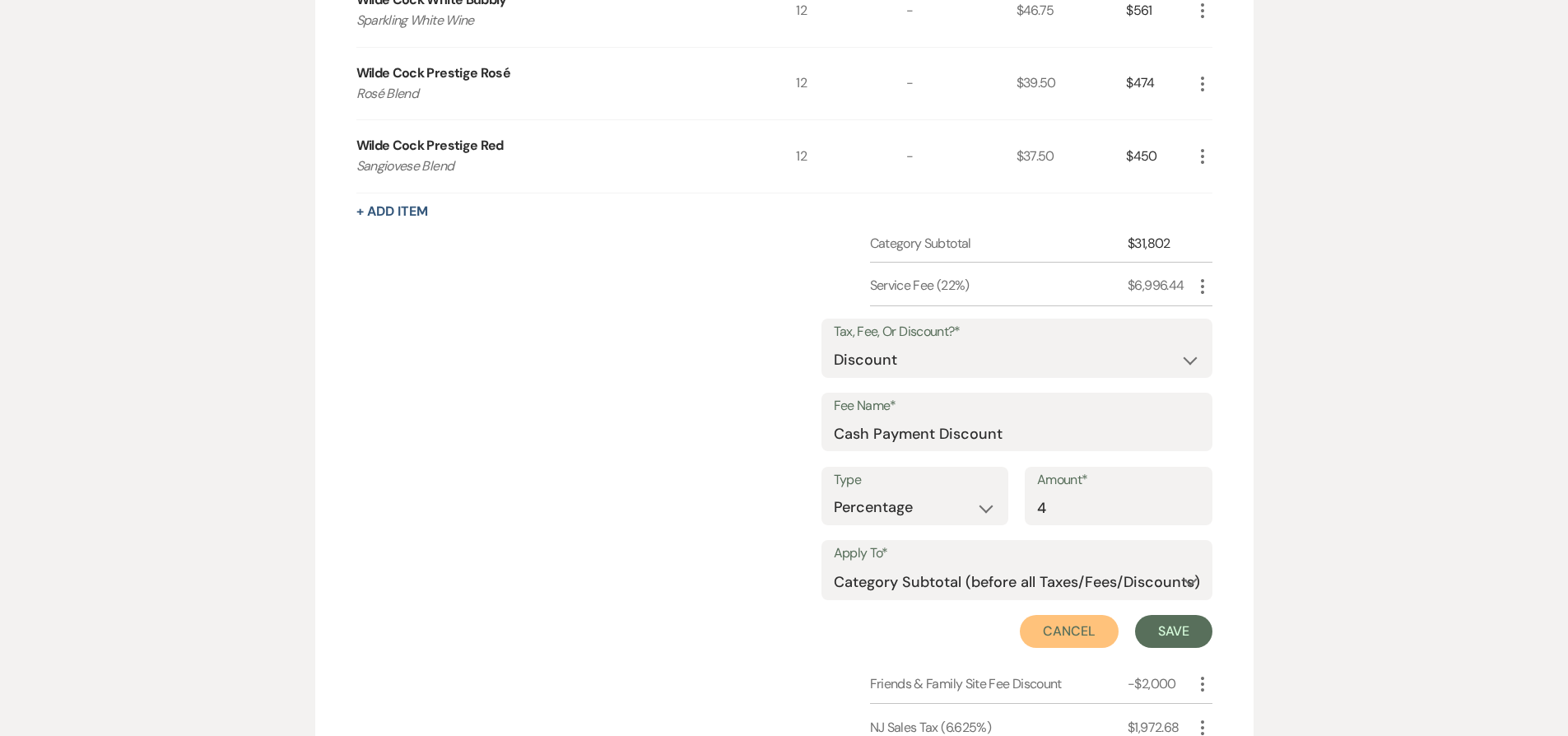
click at [1076, 627] on button "Cancel" at bounding box center [1068, 630] width 99 height 33
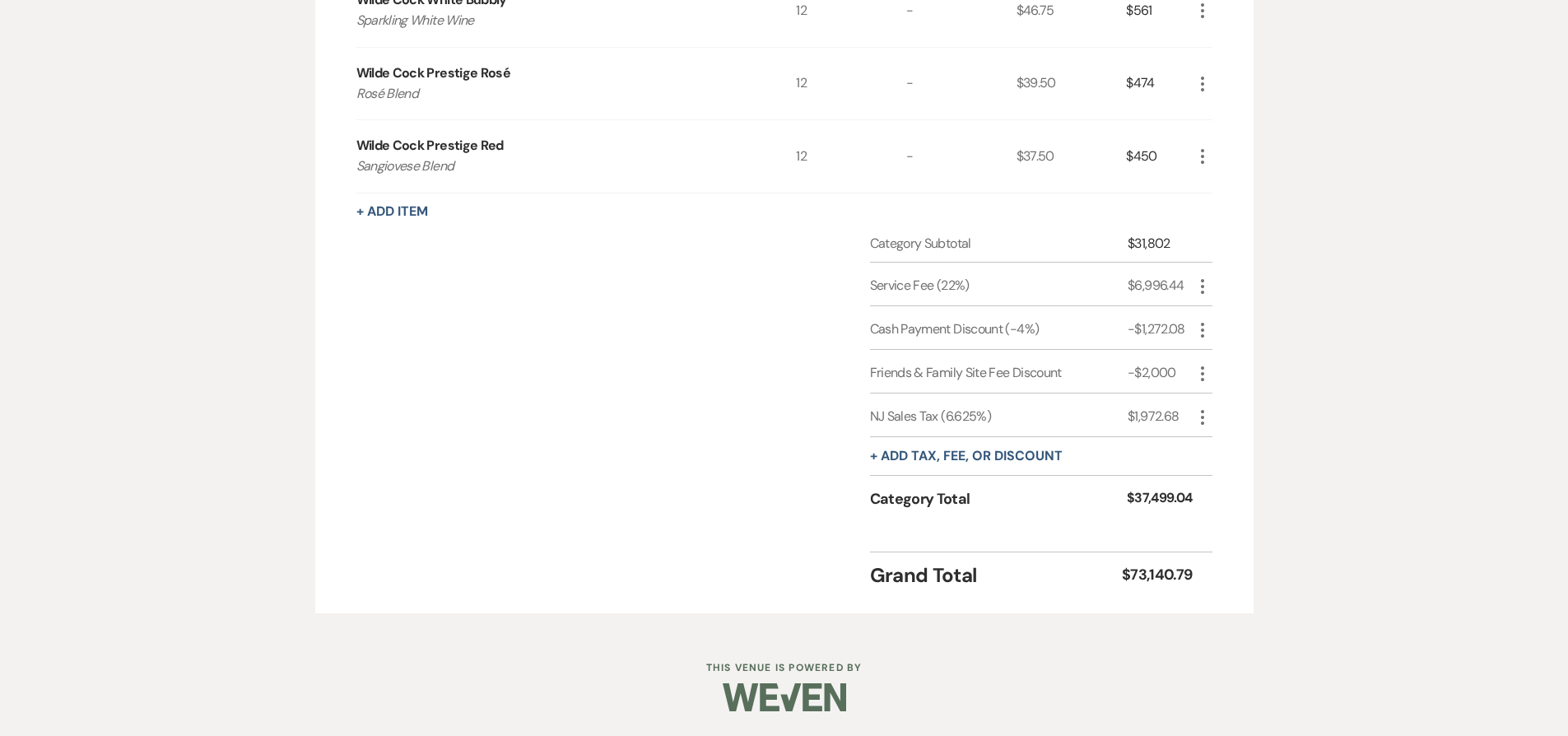
click at [1202, 368] on use "button" at bounding box center [1202, 373] width 3 height 15
click at [1206, 412] on button "Pencil Edit" at bounding box center [1236, 406] width 86 height 26
select select "2"
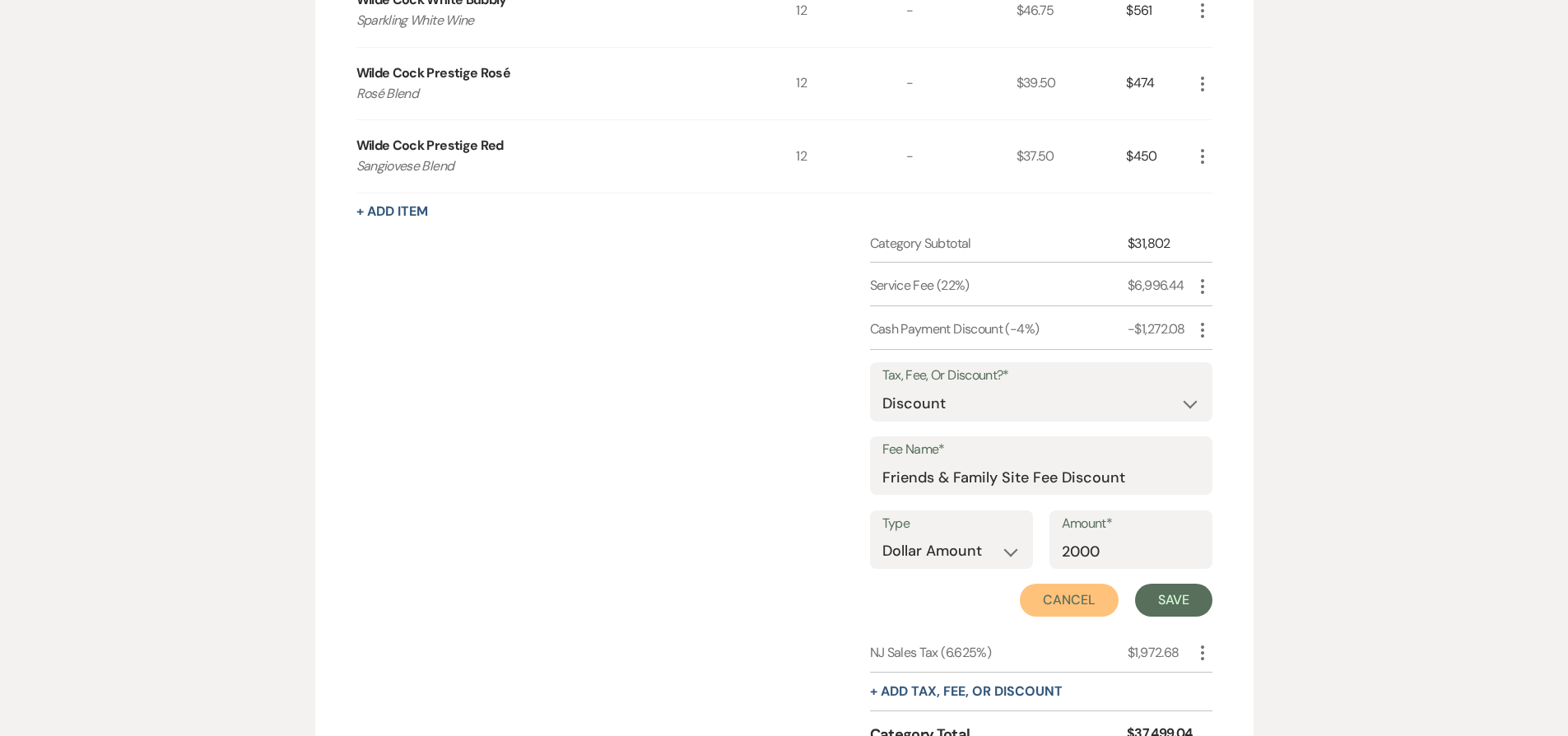
click at [1075, 591] on button "Cancel" at bounding box center [1068, 599] width 99 height 33
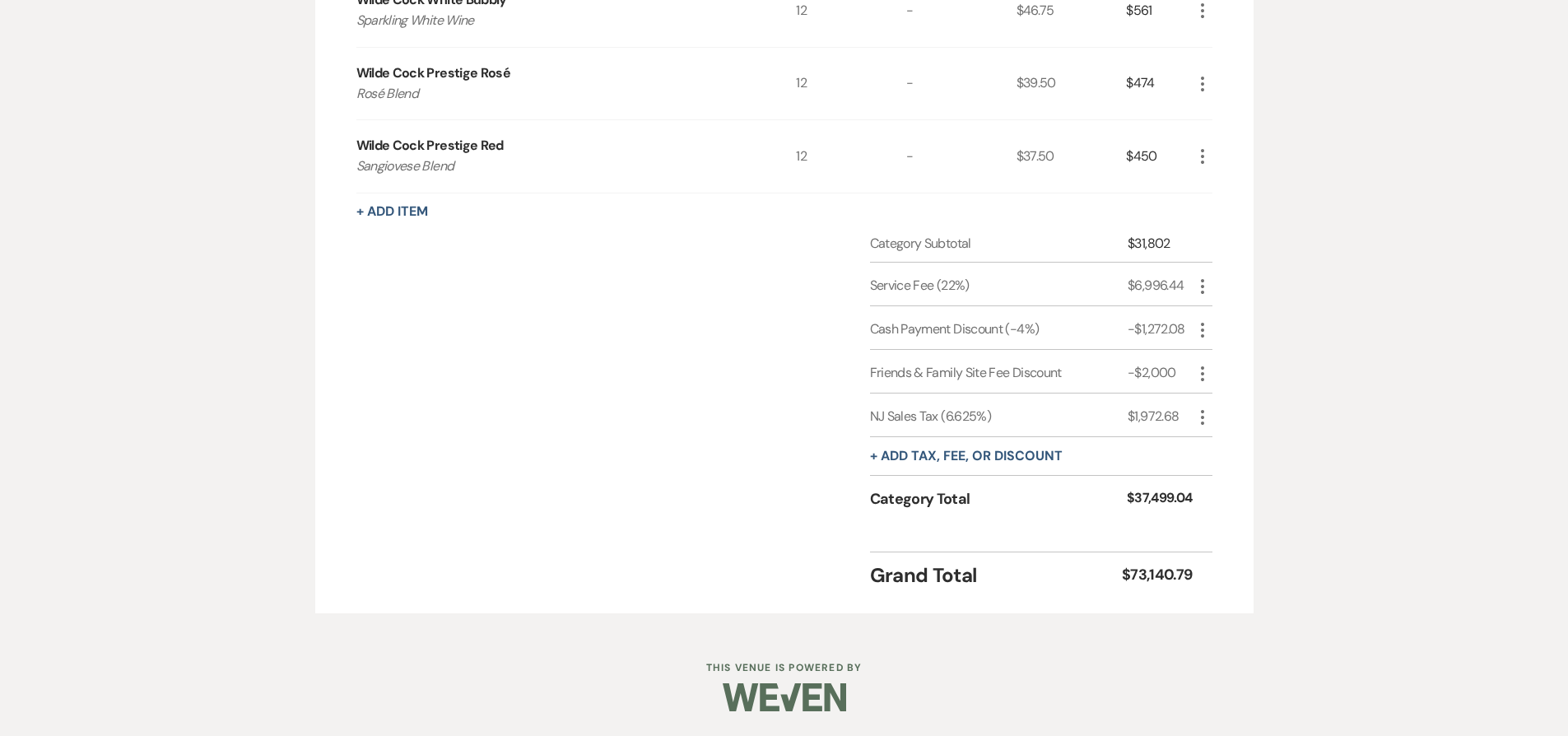
click at [1200, 412] on icon "More" at bounding box center [1203, 417] width 20 height 20
click at [1212, 448] on icon "Pencil" at bounding box center [1216, 450] width 10 height 12
select select "3"
select select "false"
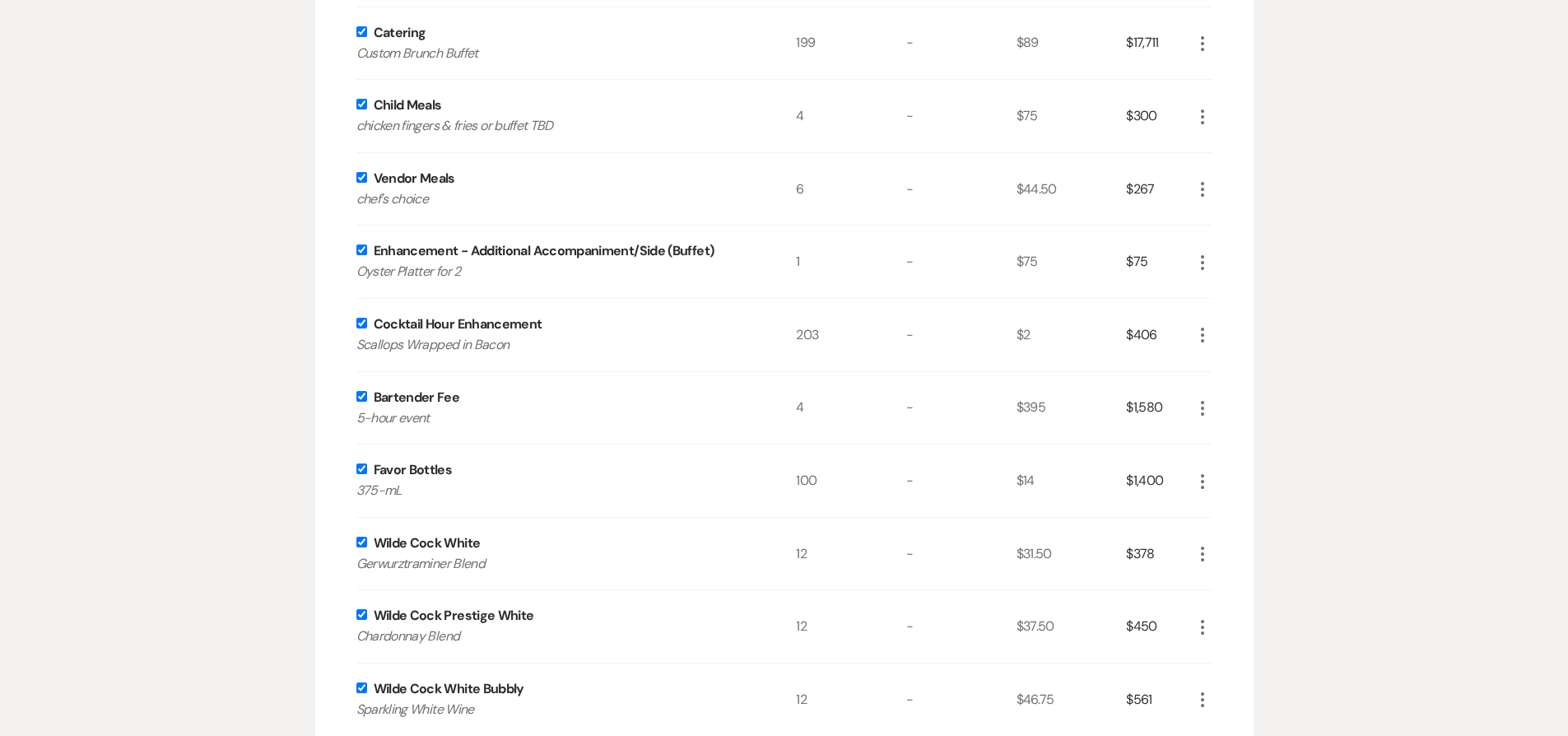
scroll to position [2788, 0]
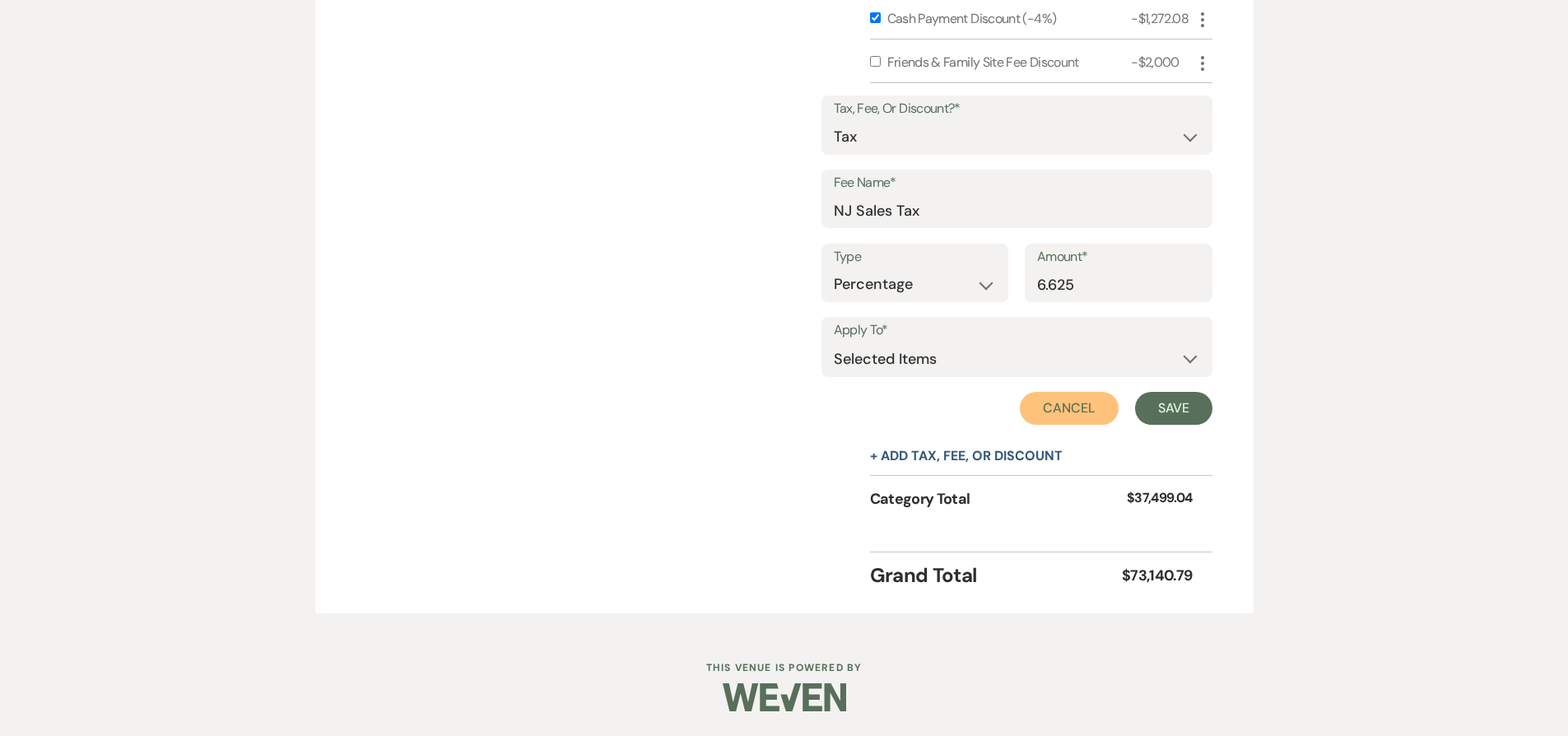
click at [1072, 405] on button "Cancel" at bounding box center [1068, 408] width 99 height 33
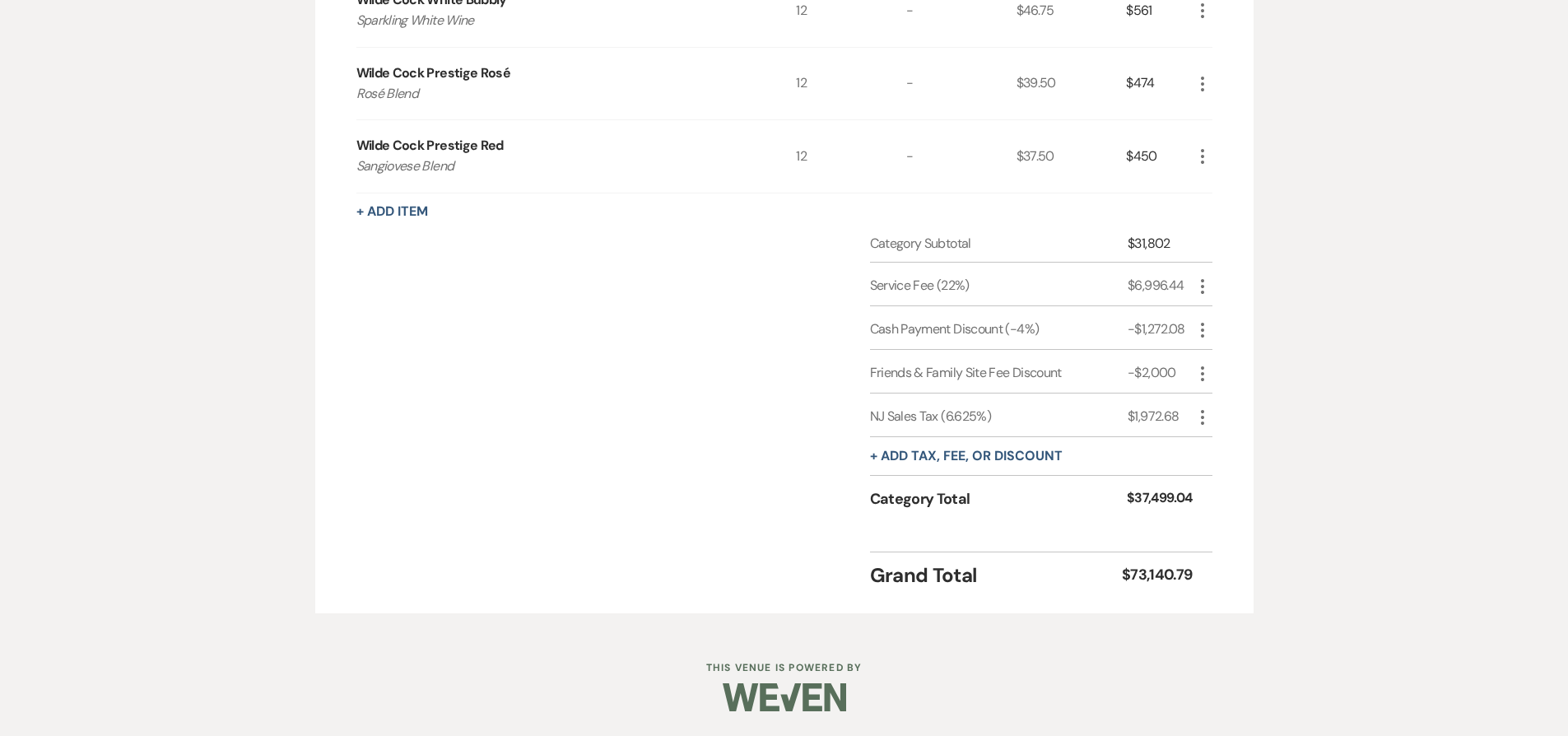
click at [1200, 335] on icon "More" at bounding box center [1203, 330] width 20 height 20
click at [1228, 385] on button "[PERSON_NAME]" at bounding box center [1237, 388] width 89 height 26
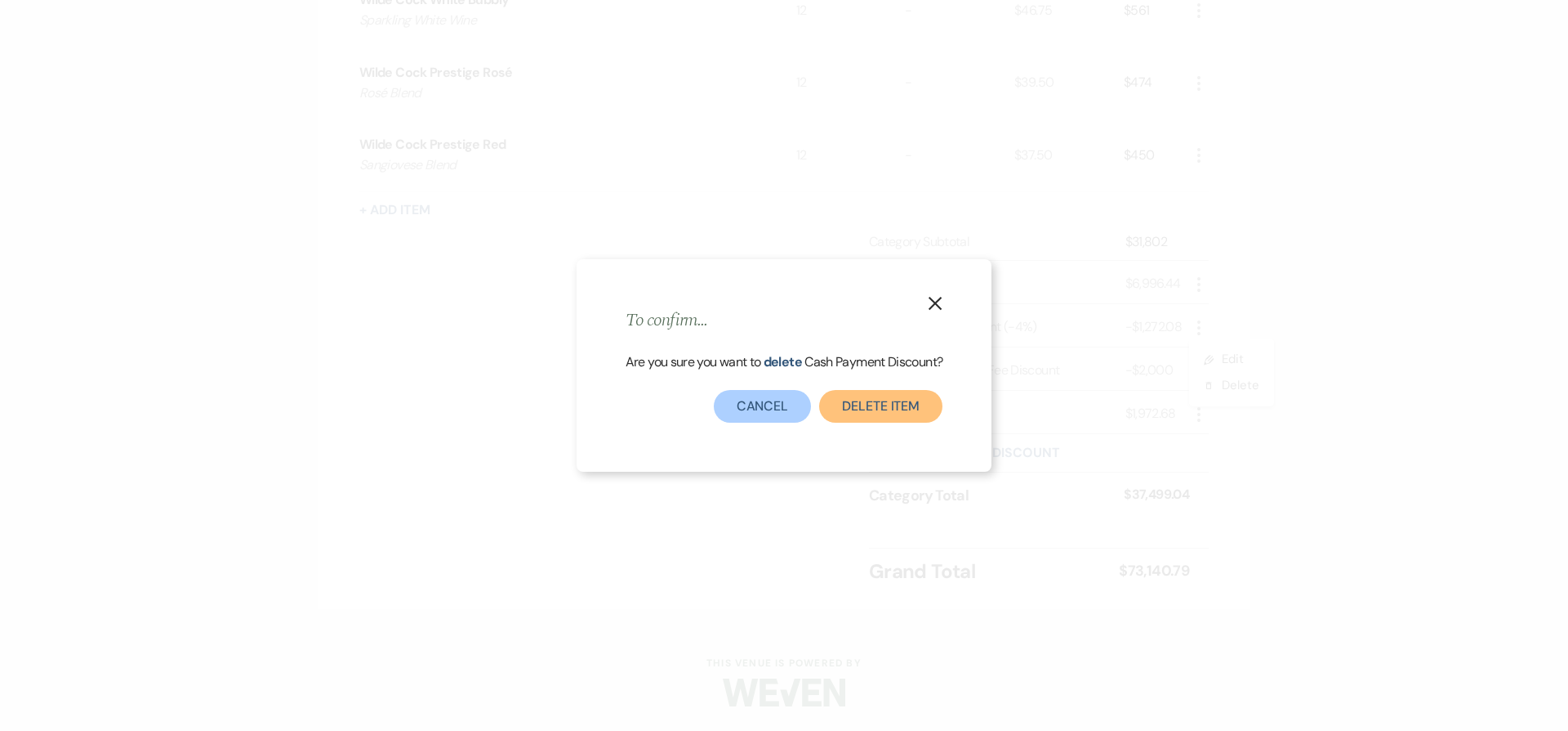
click at [911, 412] on button "Delete item" at bounding box center [881, 406] width 124 height 33
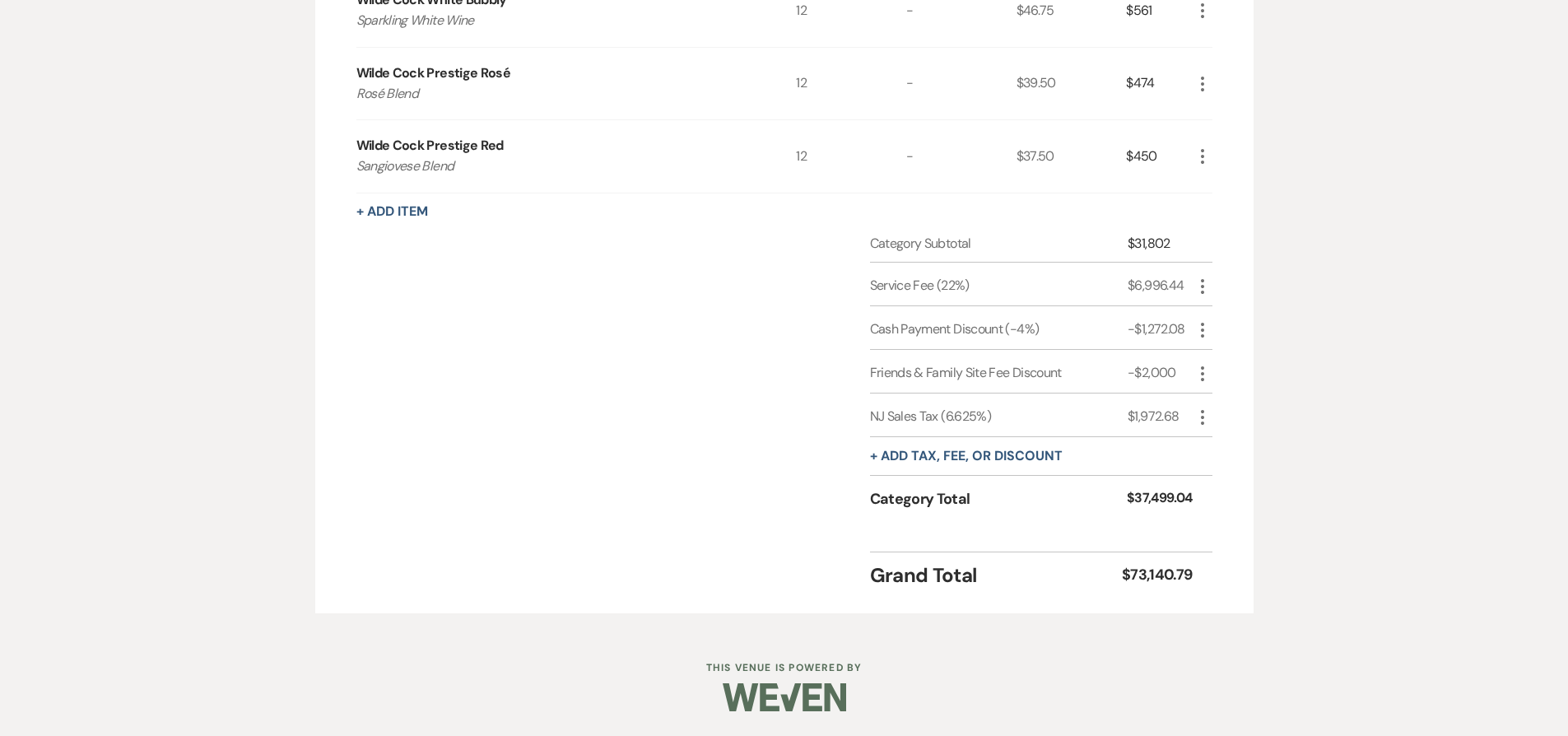
scroll to position [2434, 0]
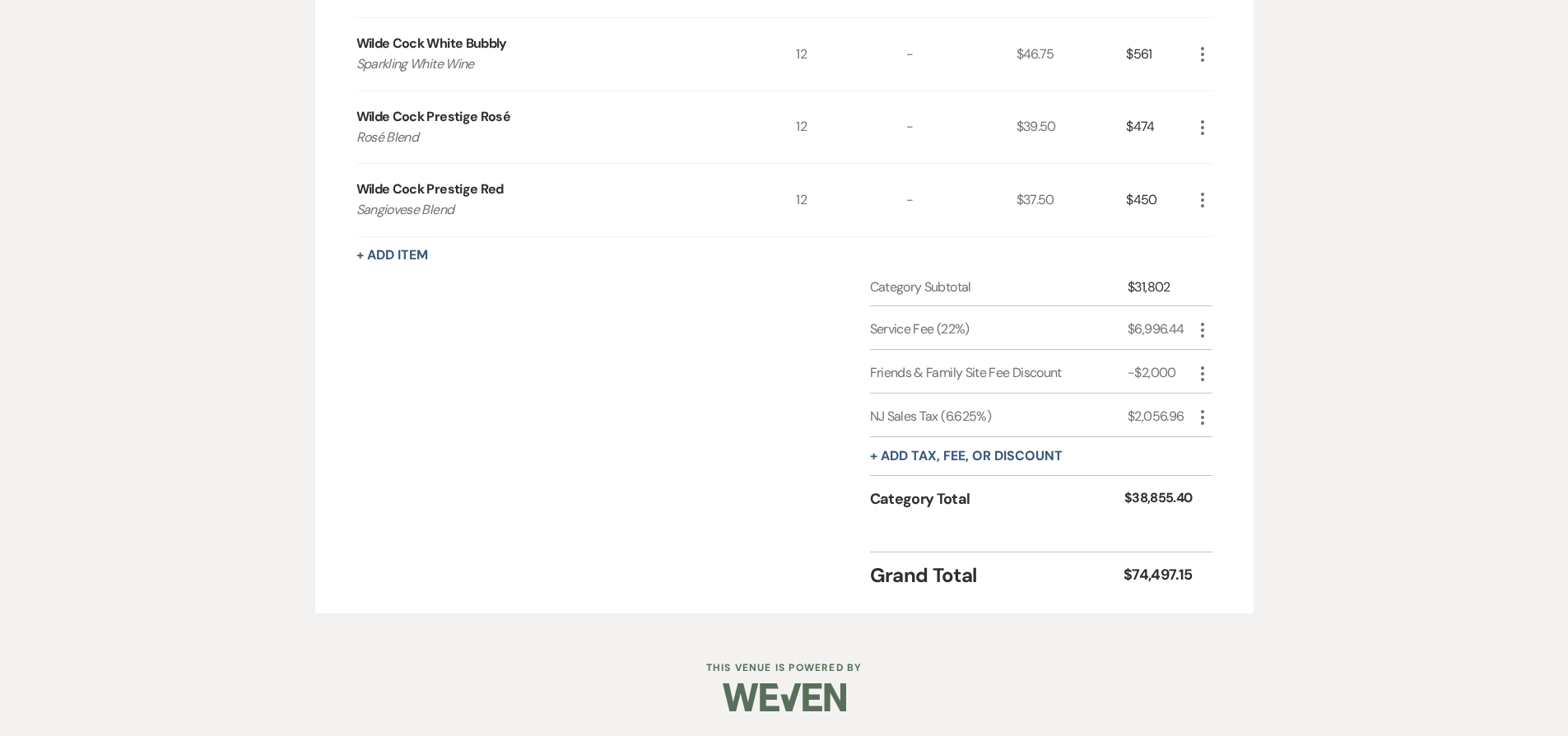
click at [1199, 415] on icon "More" at bounding box center [1203, 417] width 20 height 20
click at [1229, 478] on button "[PERSON_NAME]" at bounding box center [1237, 476] width 89 height 26
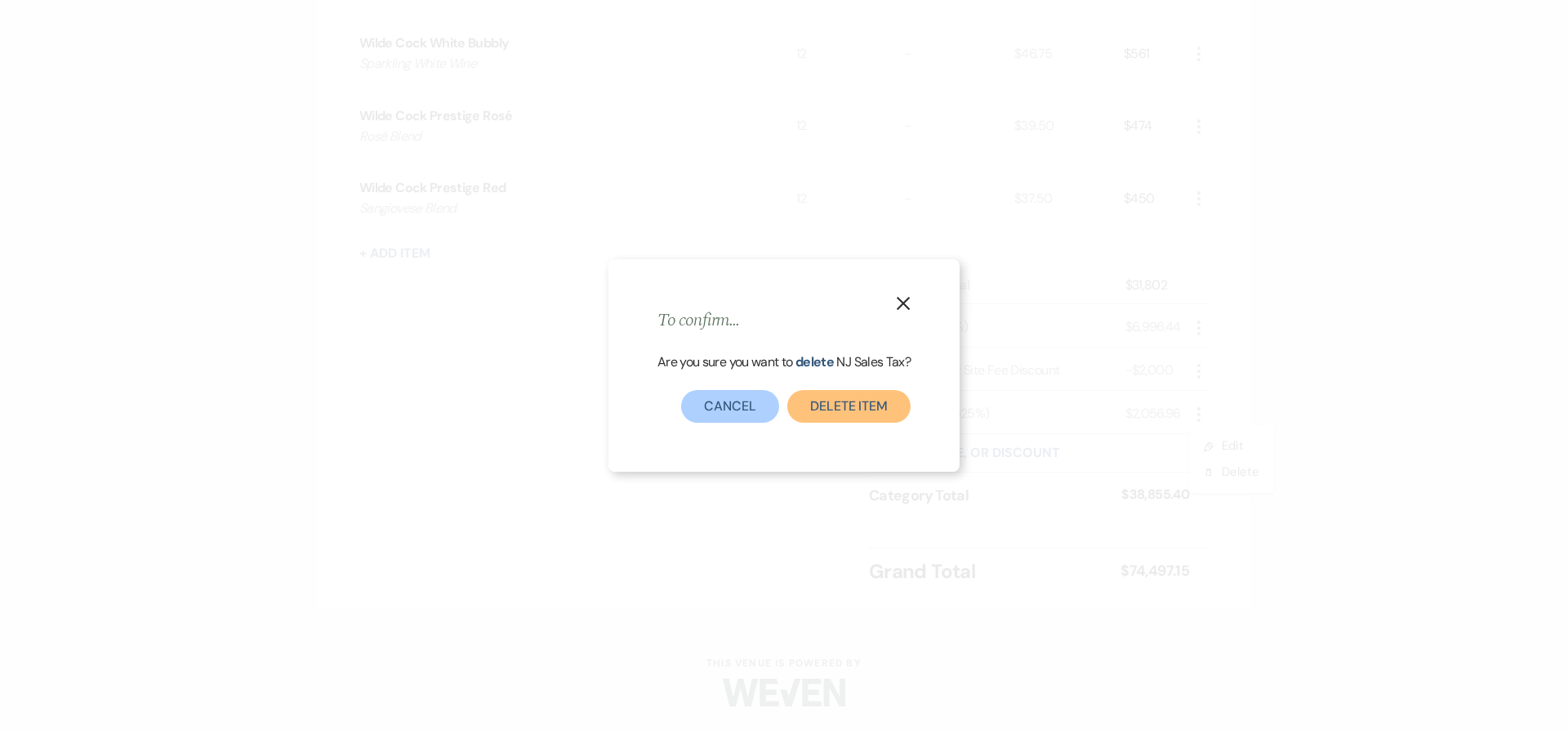
click at [898, 402] on button "Delete item" at bounding box center [849, 406] width 124 height 33
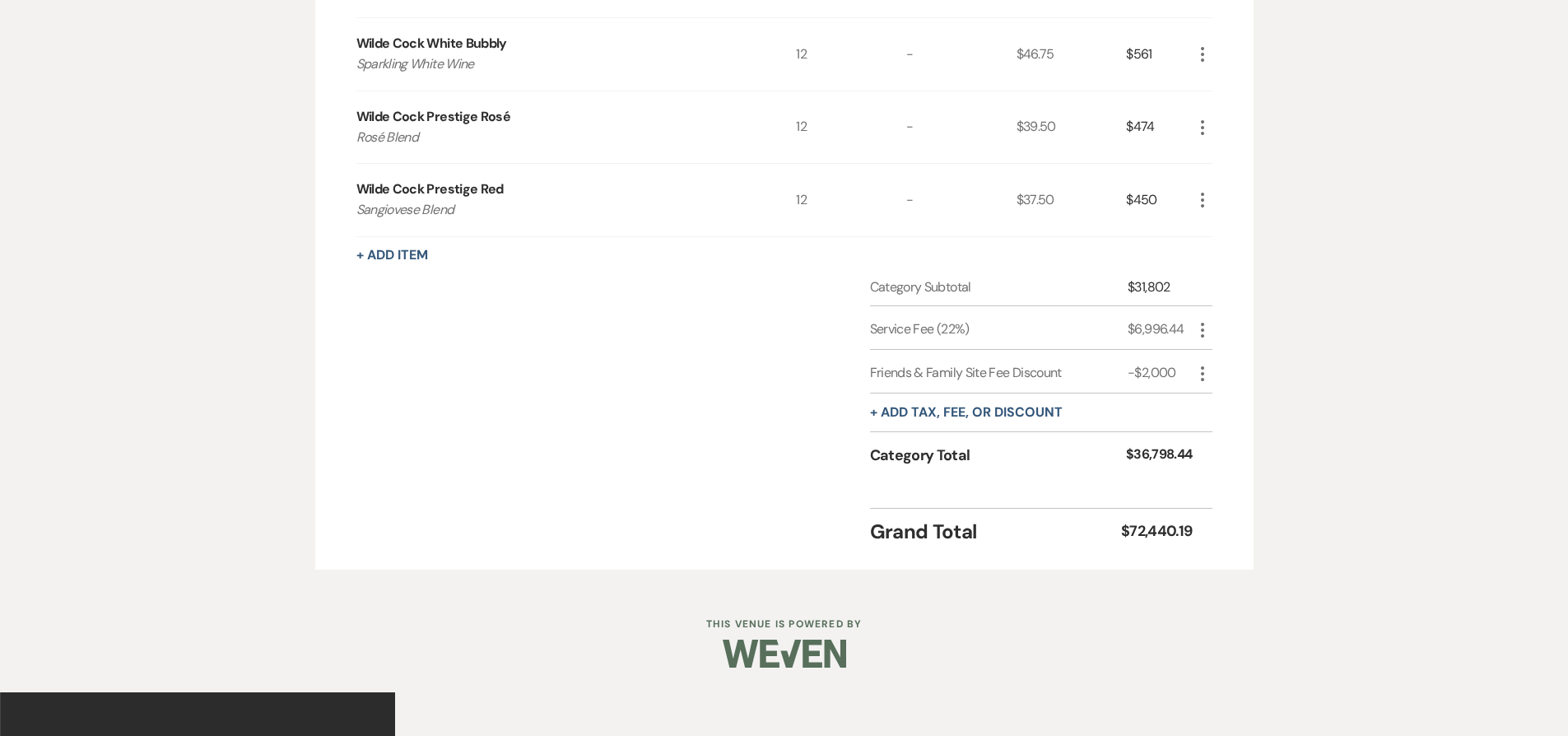
scroll to position [2391, 0]
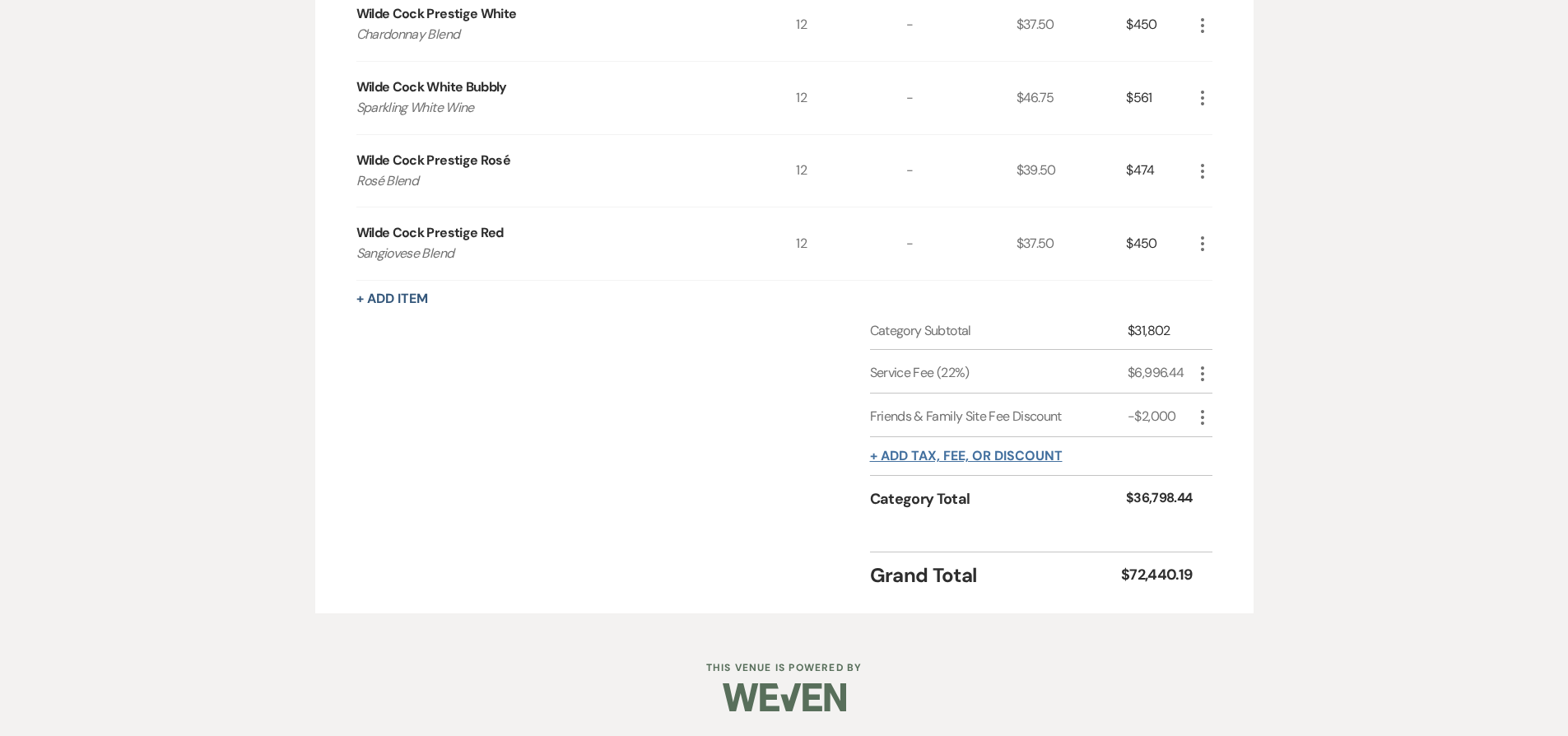
click at [953, 458] on button "+ Add tax, fee, or discount" at bounding box center [966, 456] width 193 height 13
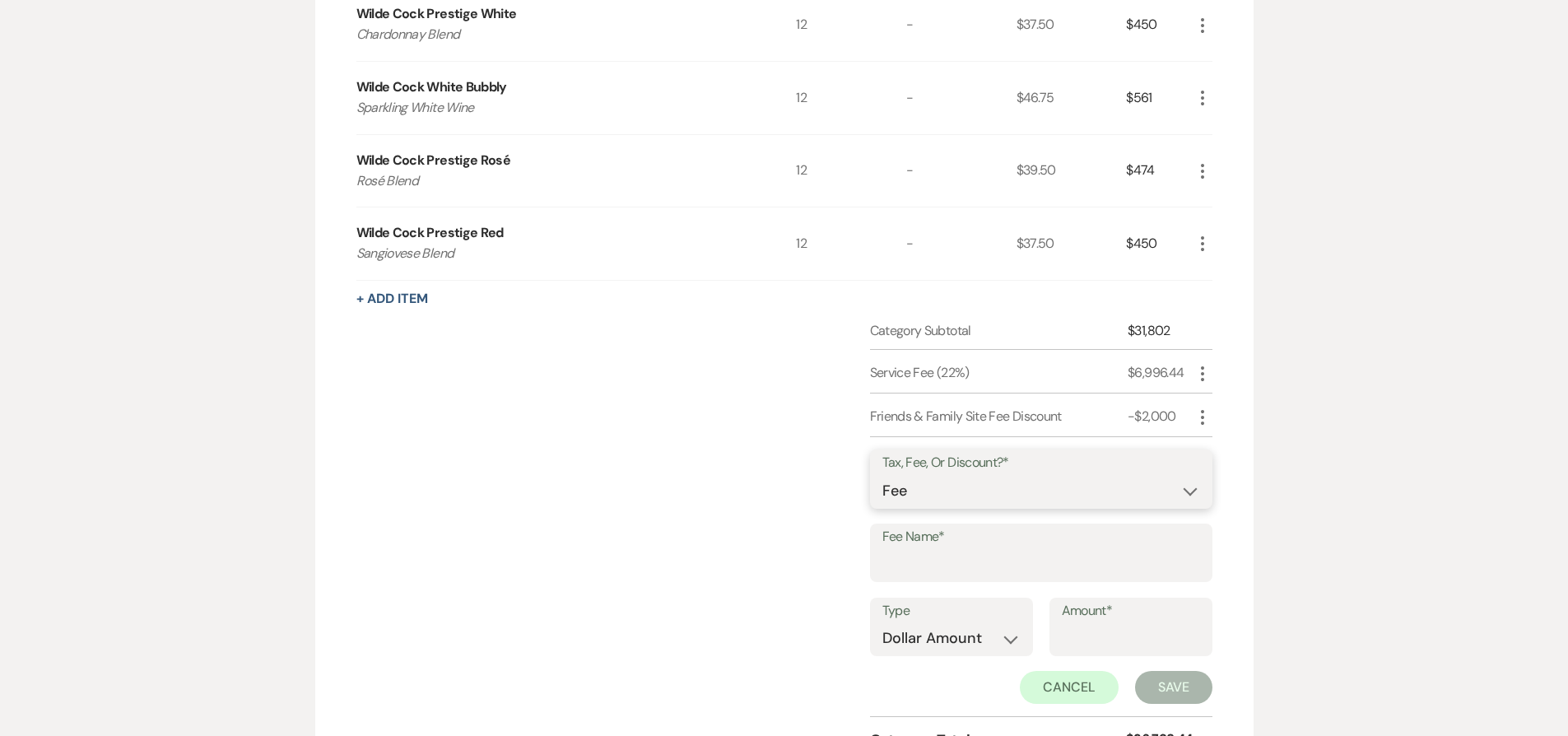
click at [965, 479] on select "Fee Discount Tax" at bounding box center [1041, 491] width 318 height 32
select select "2"
click at [883, 475] on select "Fee Discount Tax" at bounding box center [1041, 491] width 318 height 32
click at [961, 566] on input "Fee Name*" at bounding box center [1041, 564] width 318 height 32
type input "Cash Discount"
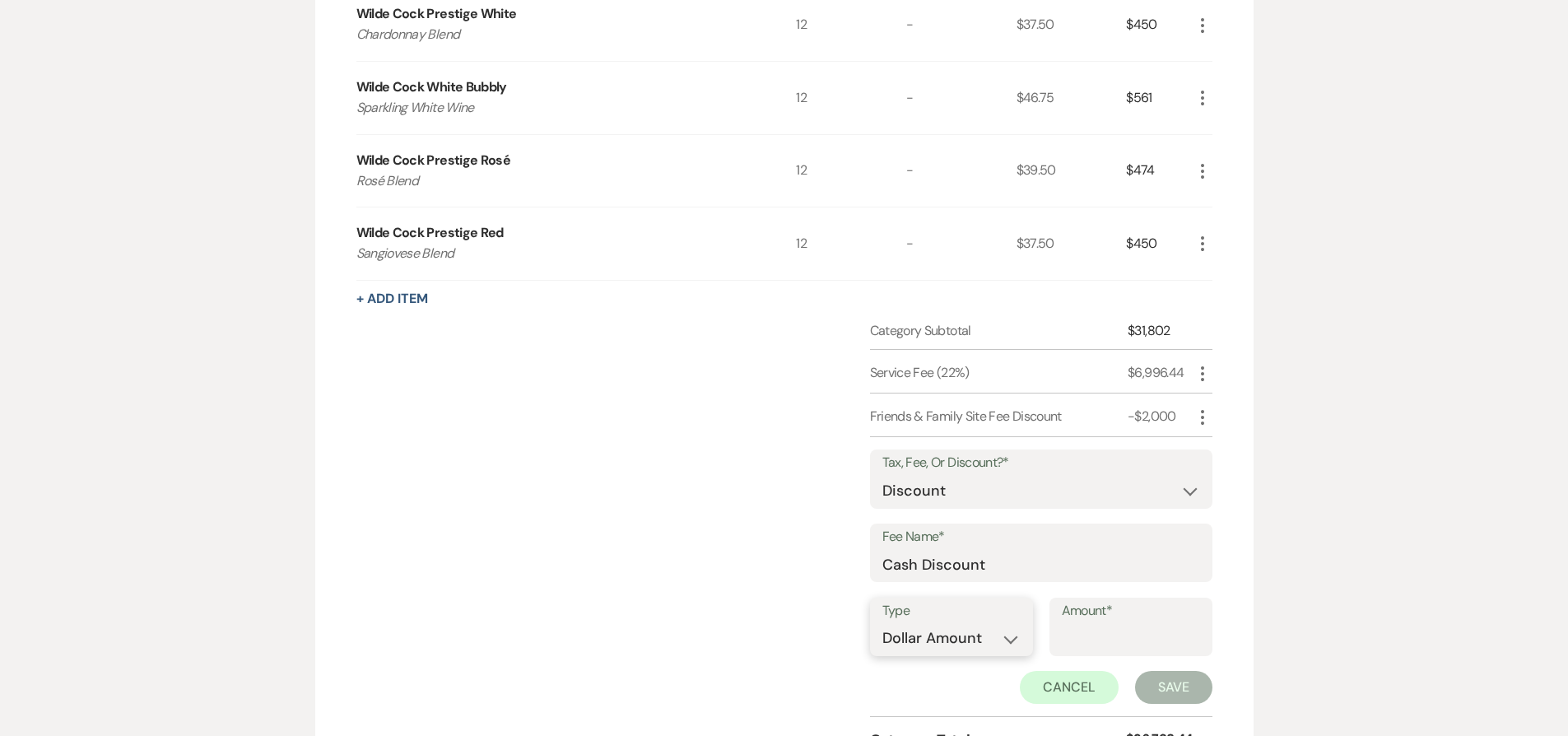
click at [960, 637] on select "Dollar Amount Percentage" at bounding box center [952, 638] width 139 height 32
select select "false"
click at [883, 622] on select "Dollar Amount Percentage" at bounding box center [952, 638] width 139 height 32
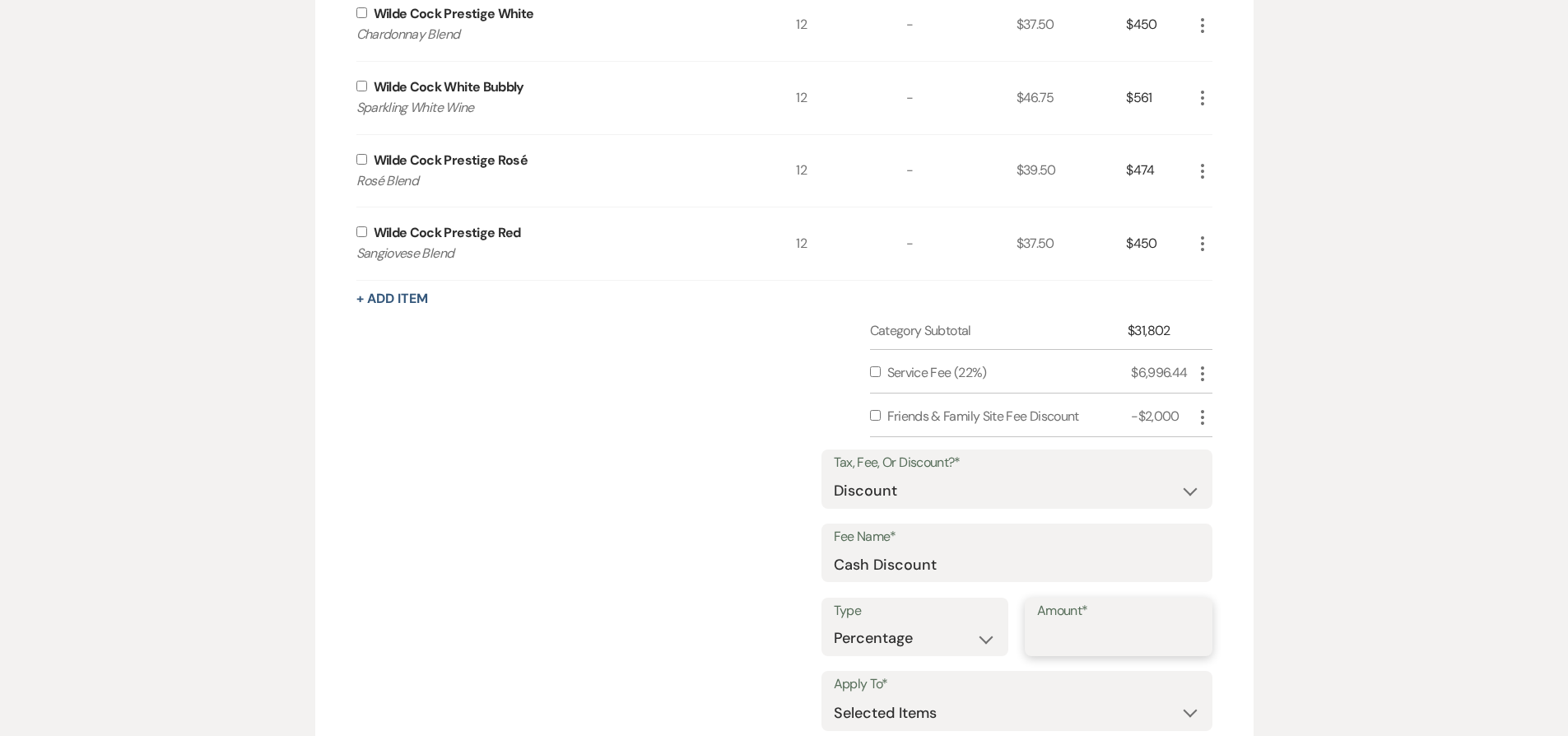
click at [1084, 639] on input "Amount*" at bounding box center [1118, 638] width 163 height 32
type input "4"
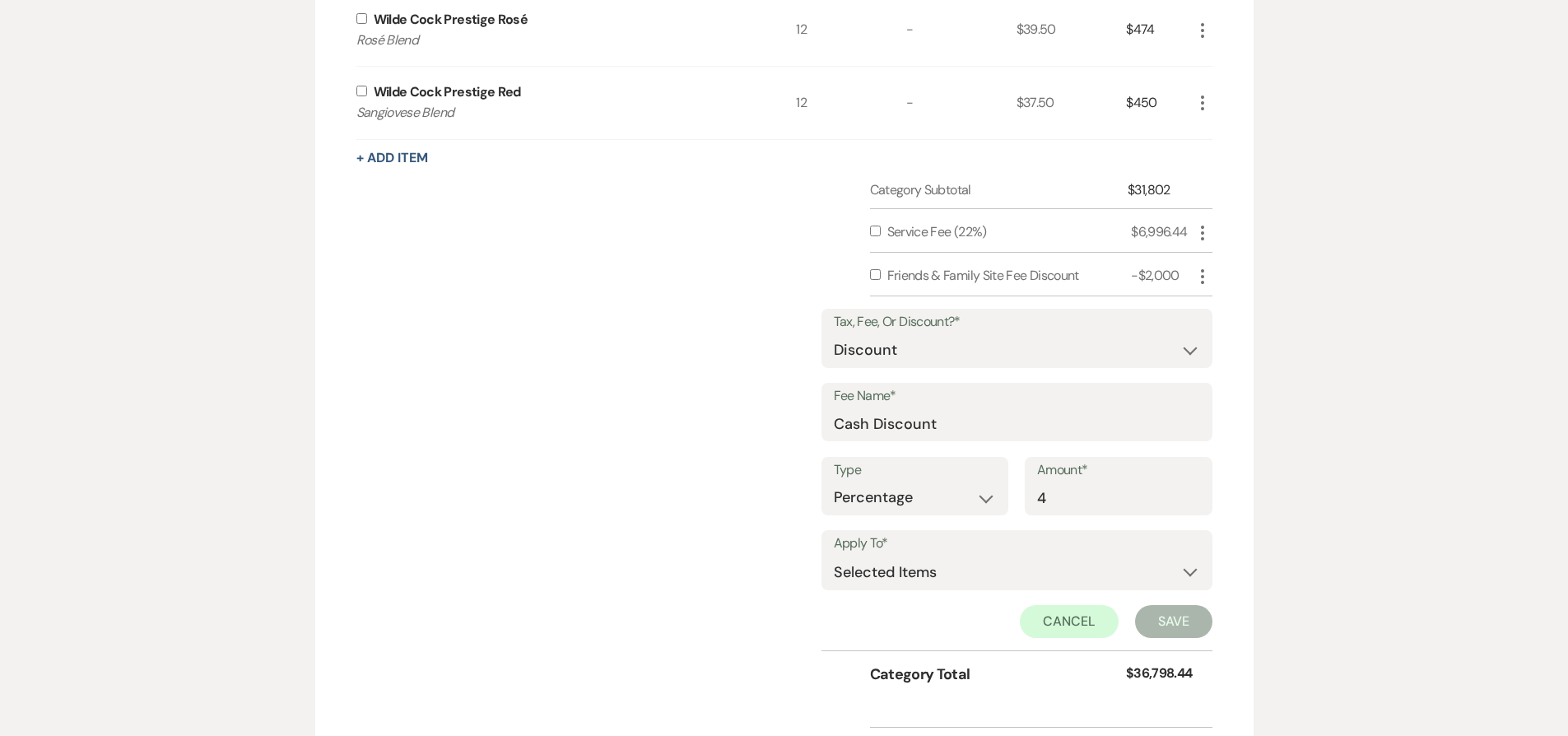
scroll to position [2532, 0]
click at [875, 272] on input "checkbox" at bounding box center [875, 273] width 11 height 11
checkbox input "true"
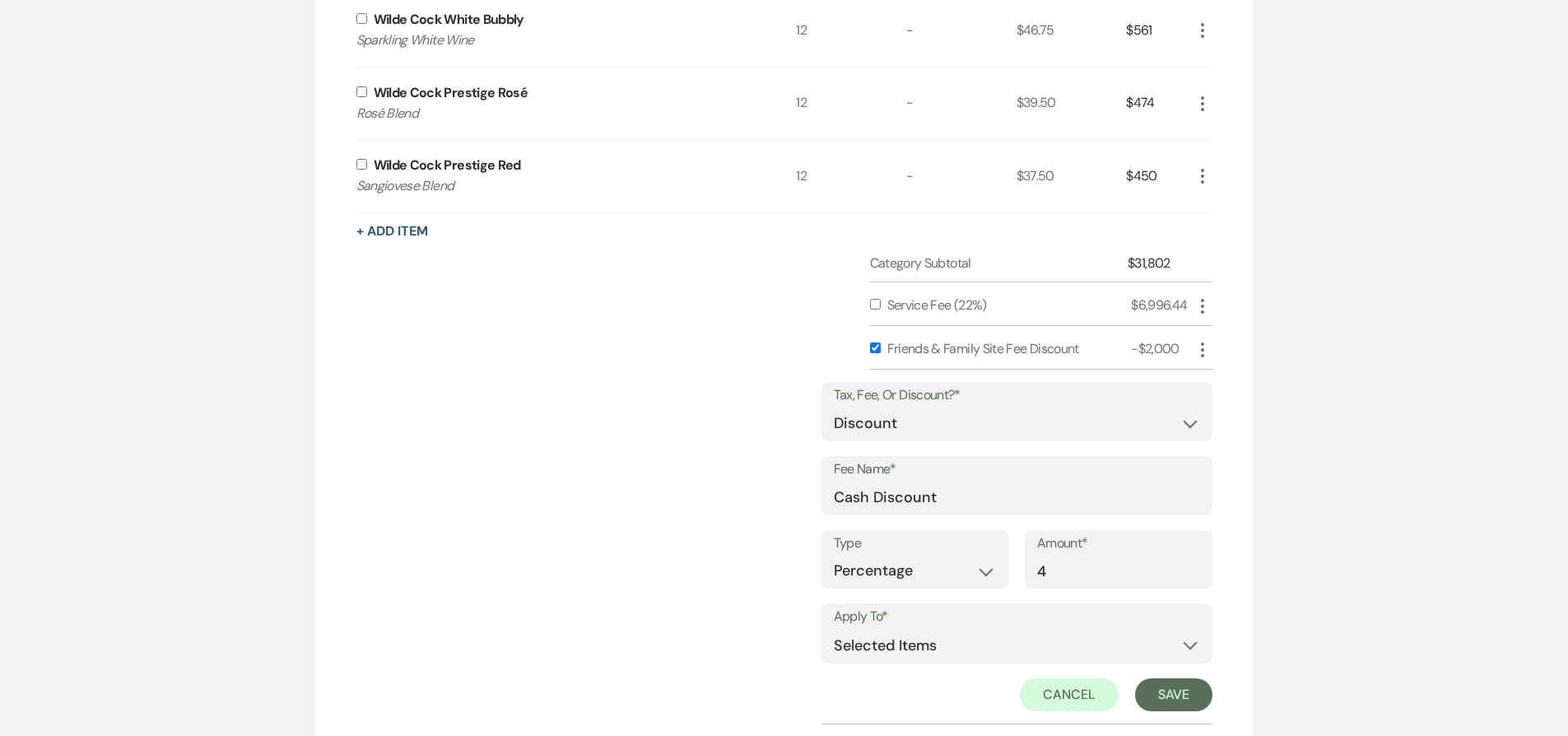
scroll to position [2310, 0]
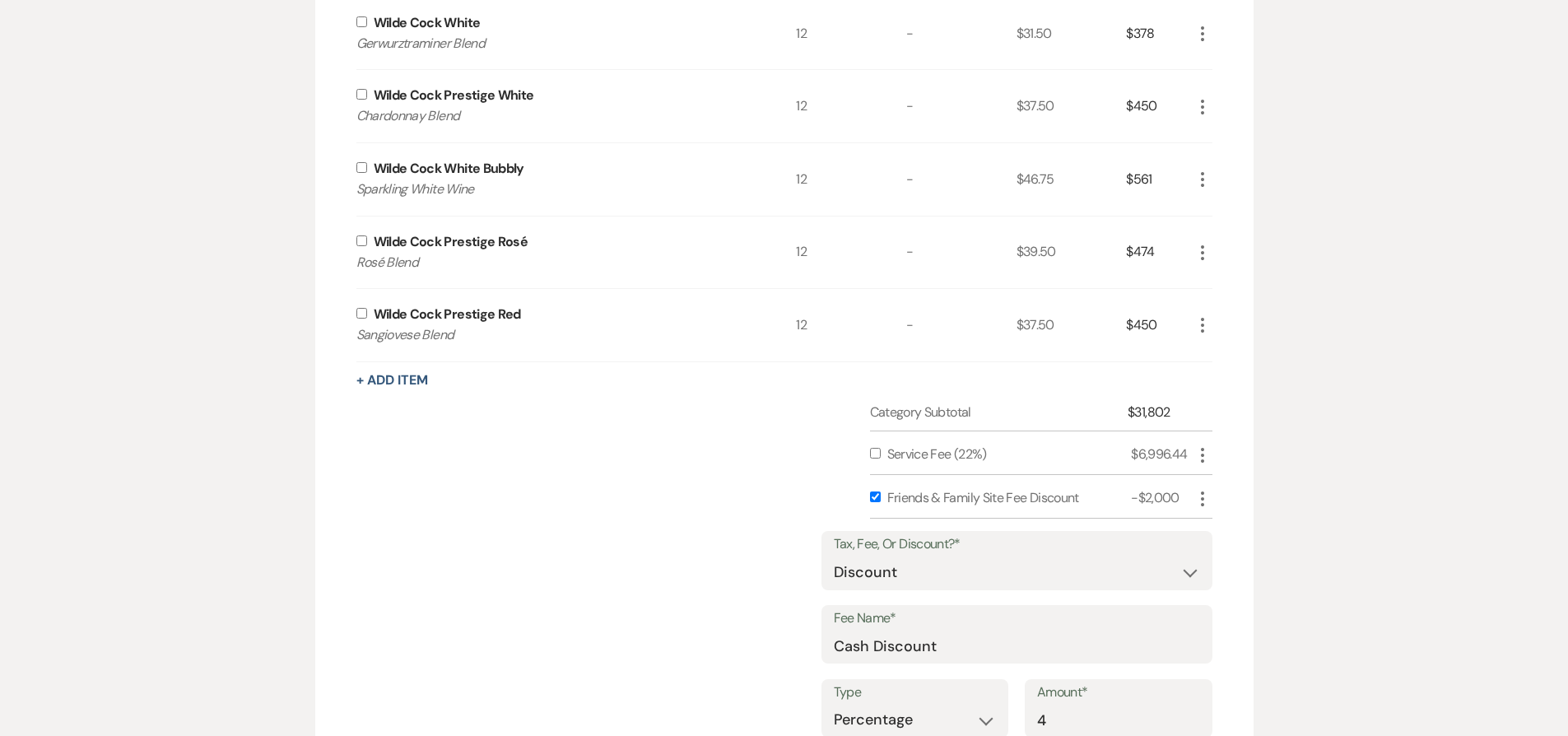
click at [359, 314] on input "checkbox" at bounding box center [361, 313] width 11 height 11
checkbox input "true"
click at [365, 240] on input "checkbox" at bounding box center [361, 240] width 11 height 11
checkbox input "true"
click at [365, 168] on input "checkbox" at bounding box center [361, 168] width 11 height 11
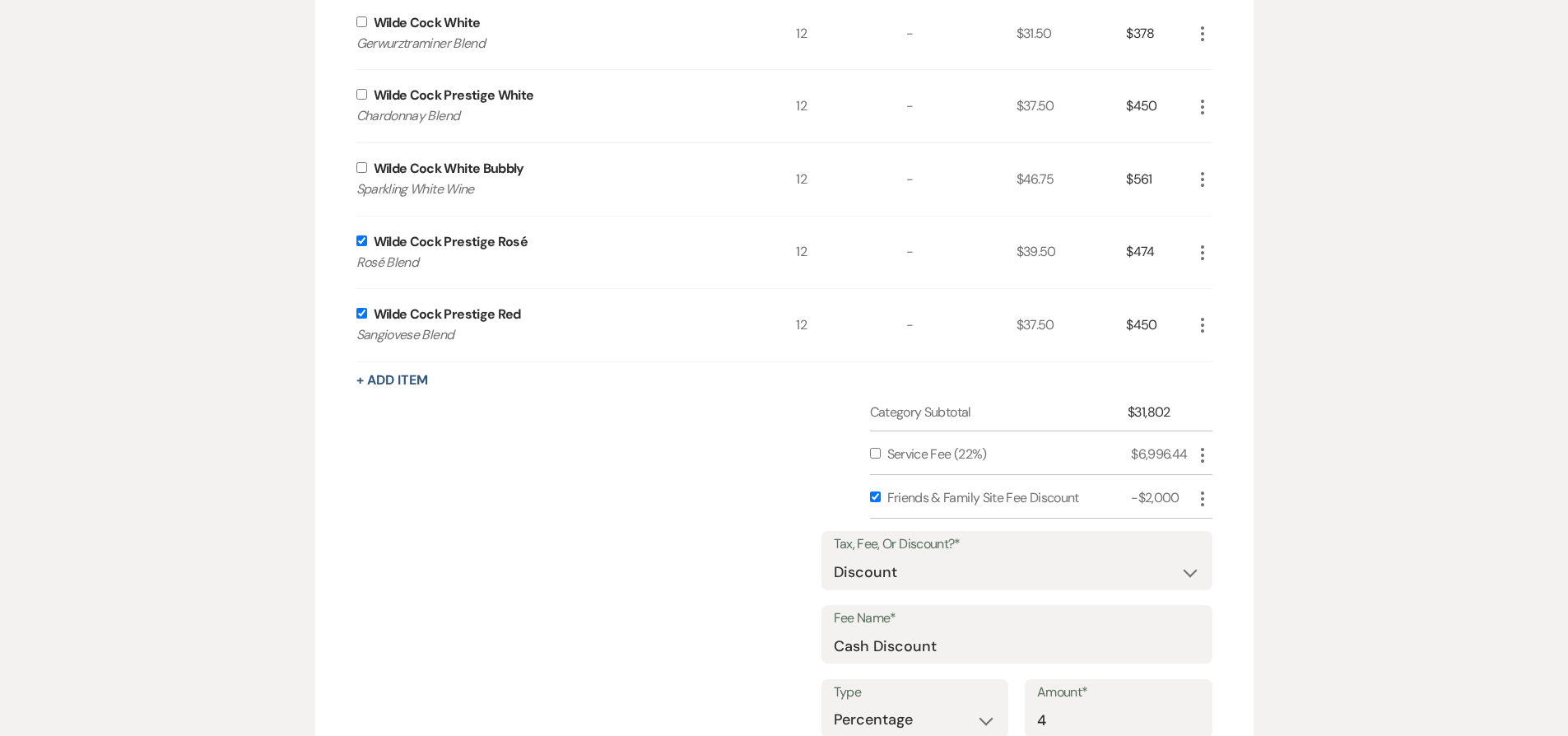
checkbox input "true"
click at [362, 91] on input "checkbox" at bounding box center [361, 94] width 11 height 11
checkbox input "true"
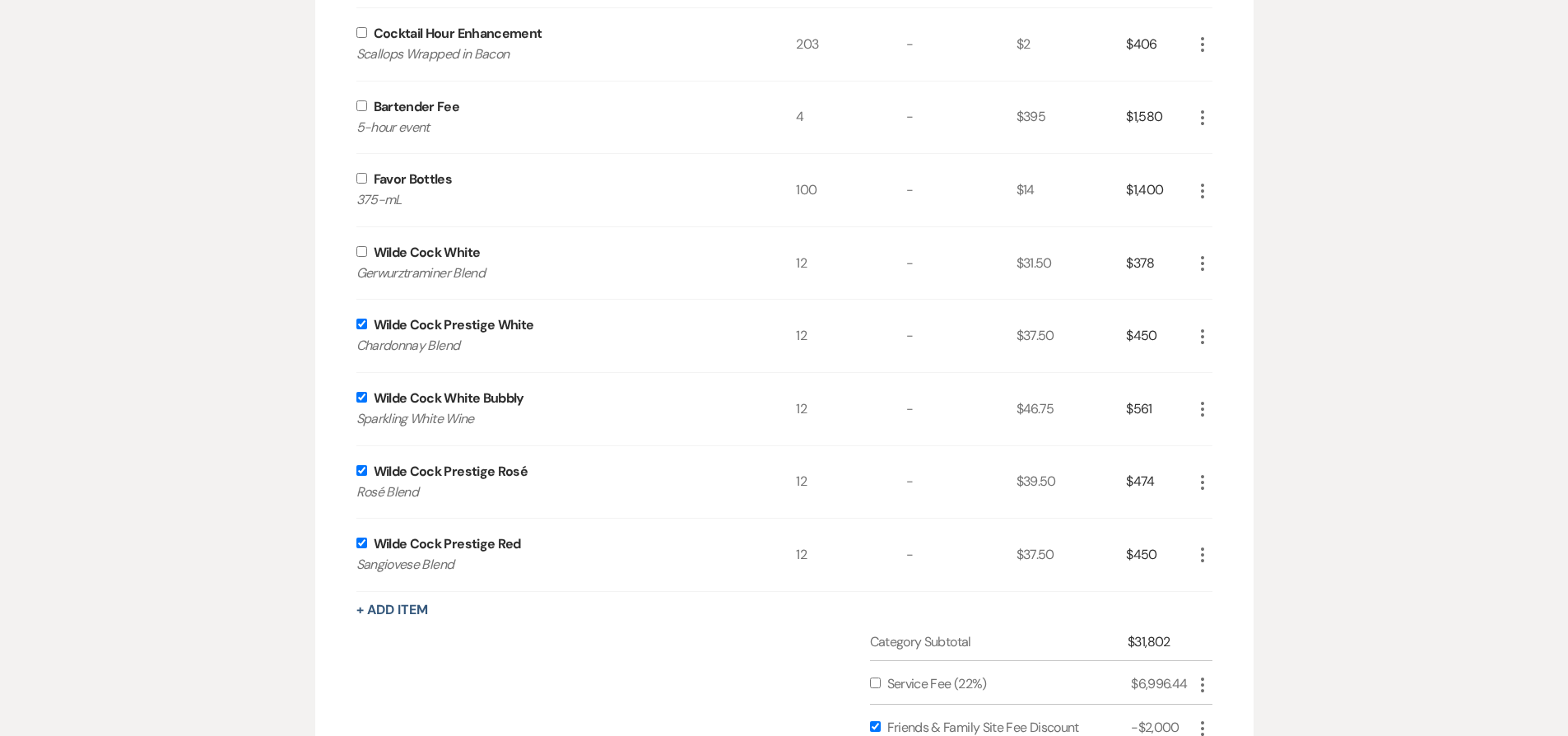
scroll to position [2011, 0]
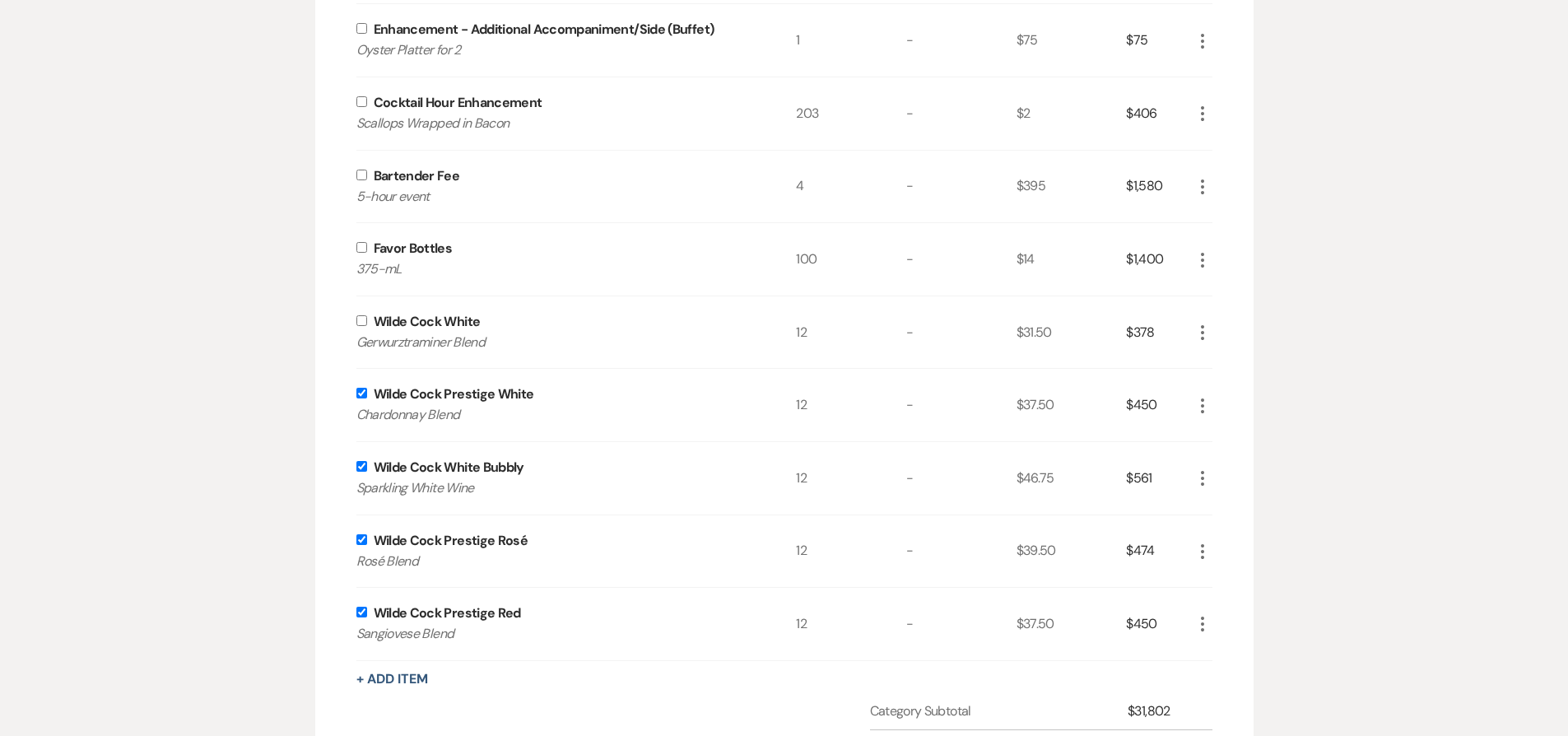
click at [361, 320] on input "checkbox" at bounding box center [361, 320] width 11 height 11
checkbox input "true"
click at [366, 244] on label at bounding box center [364, 247] width 17 height 11
click at [366, 244] on input "checkbox" at bounding box center [361, 247] width 11 height 11
checkbox input "true"
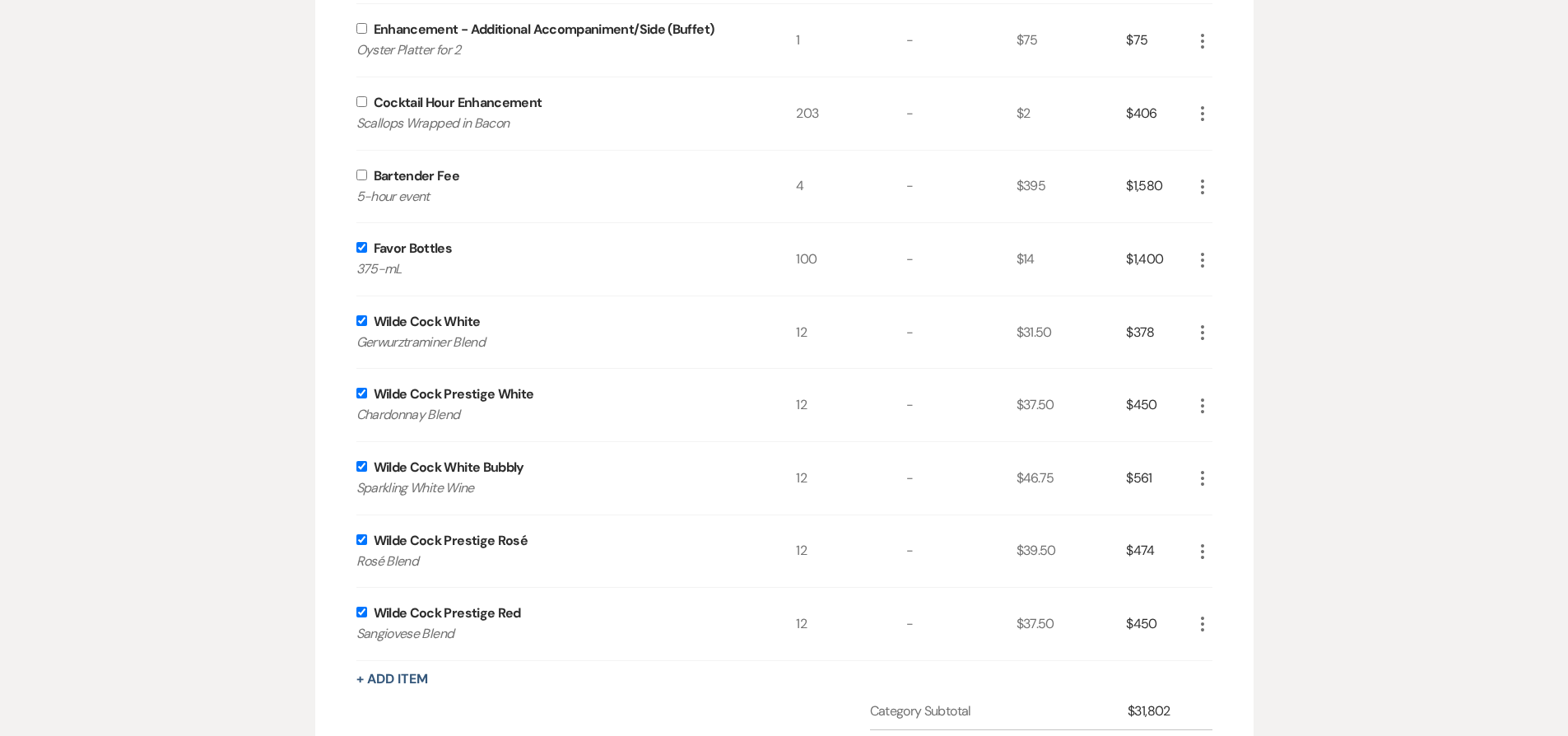
click at [363, 175] on input "checkbox" at bounding box center [361, 175] width 11 height 11
checkbox input "true"
click at [363, 102] on input "checkbox" at bounding box center [361, 102] width 11 height 11
checkbox input "true"
click at [359, 24] on input "checkbox" at bounding box center [361, 28] width 11 height 11
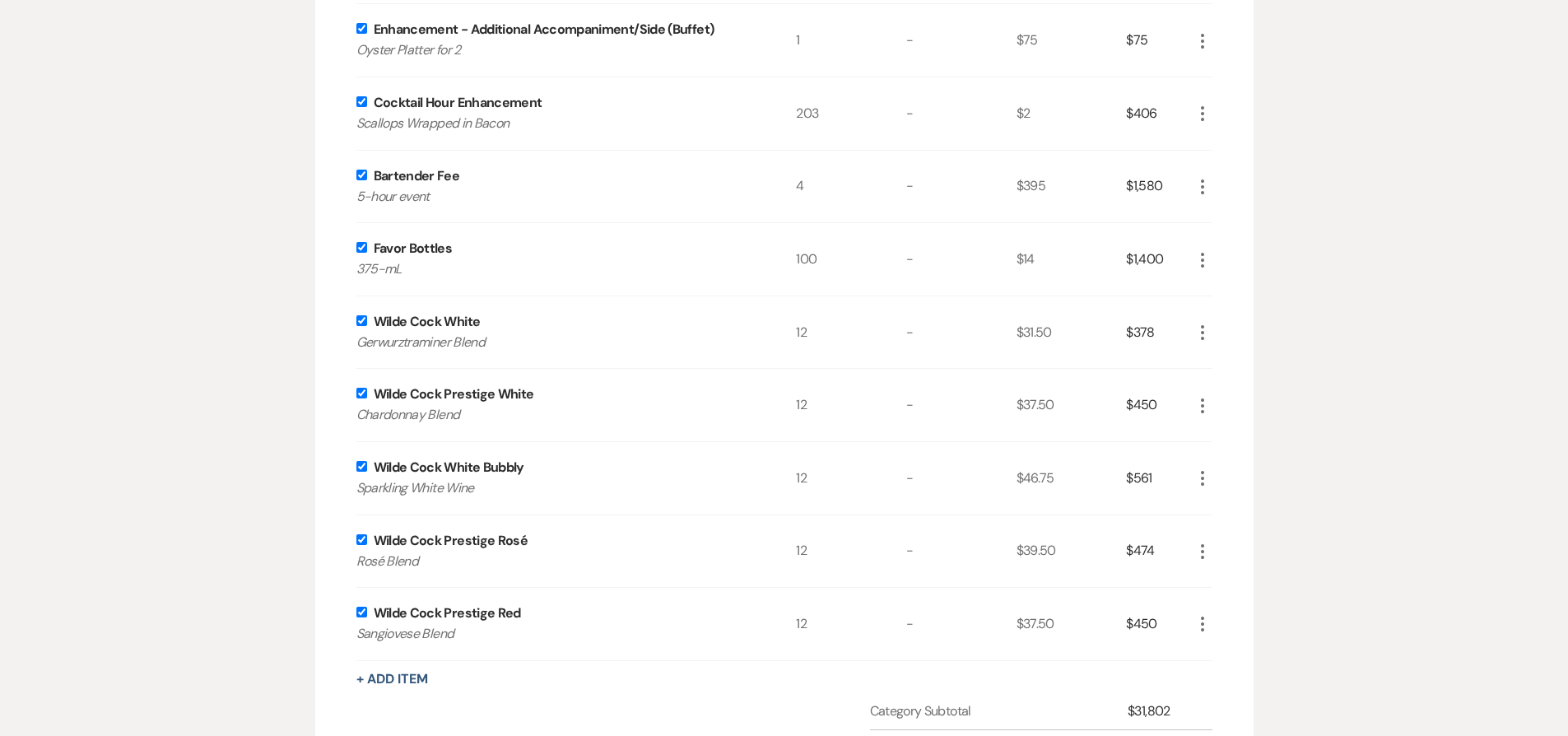
checkbox input "true"
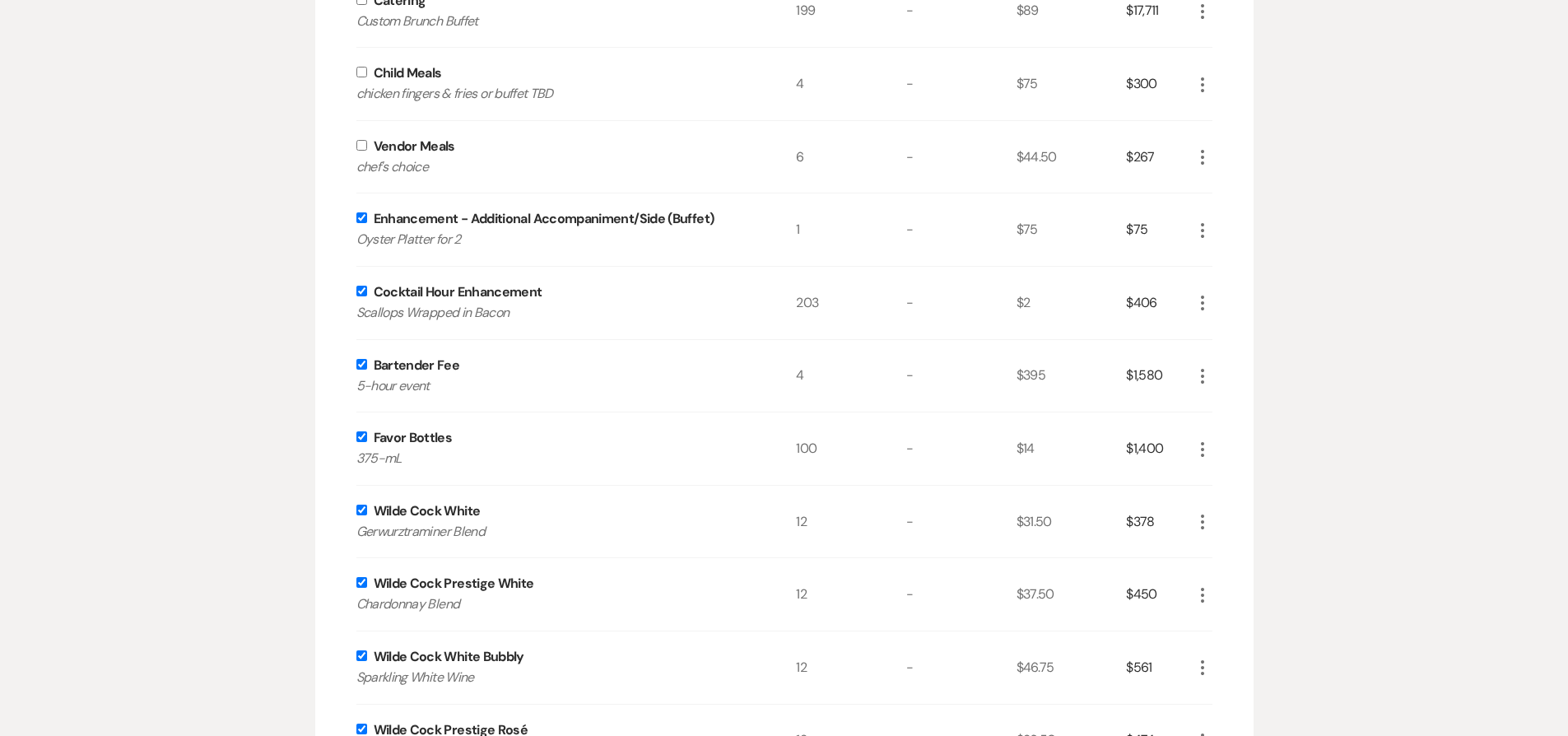
scroll to position [1694, 0]
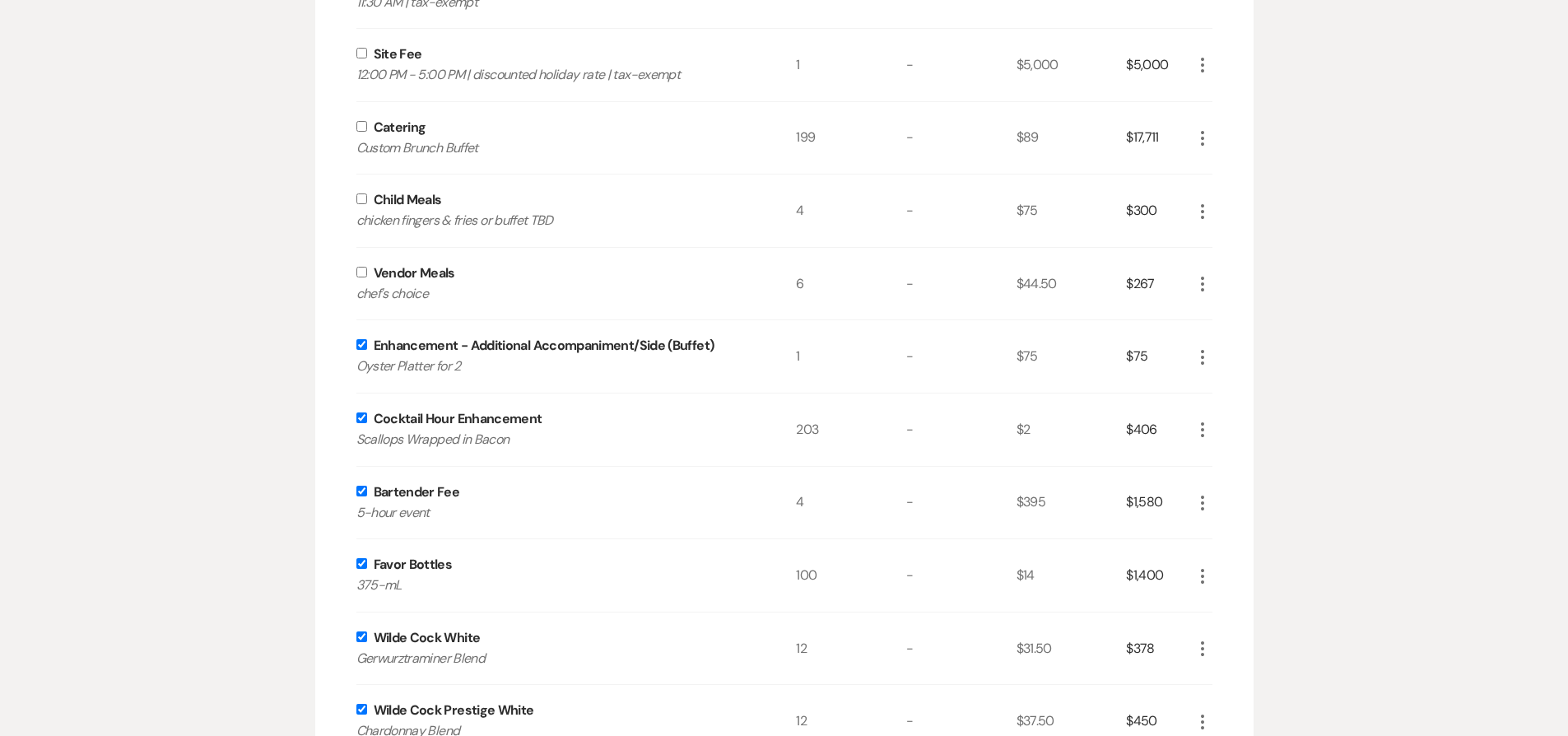
click at [363, 268] on input "checkbox" at bounding box center [361, 271] width 11 height 11
checkbox input "true"
click at [360, 199] on input "checkbox" at bounding box center [361, 198] width 11 height 11
checkbox input "true"
click at [358, 121] on input "checkbox" at bounding box center [361, 126] width 11 height 11
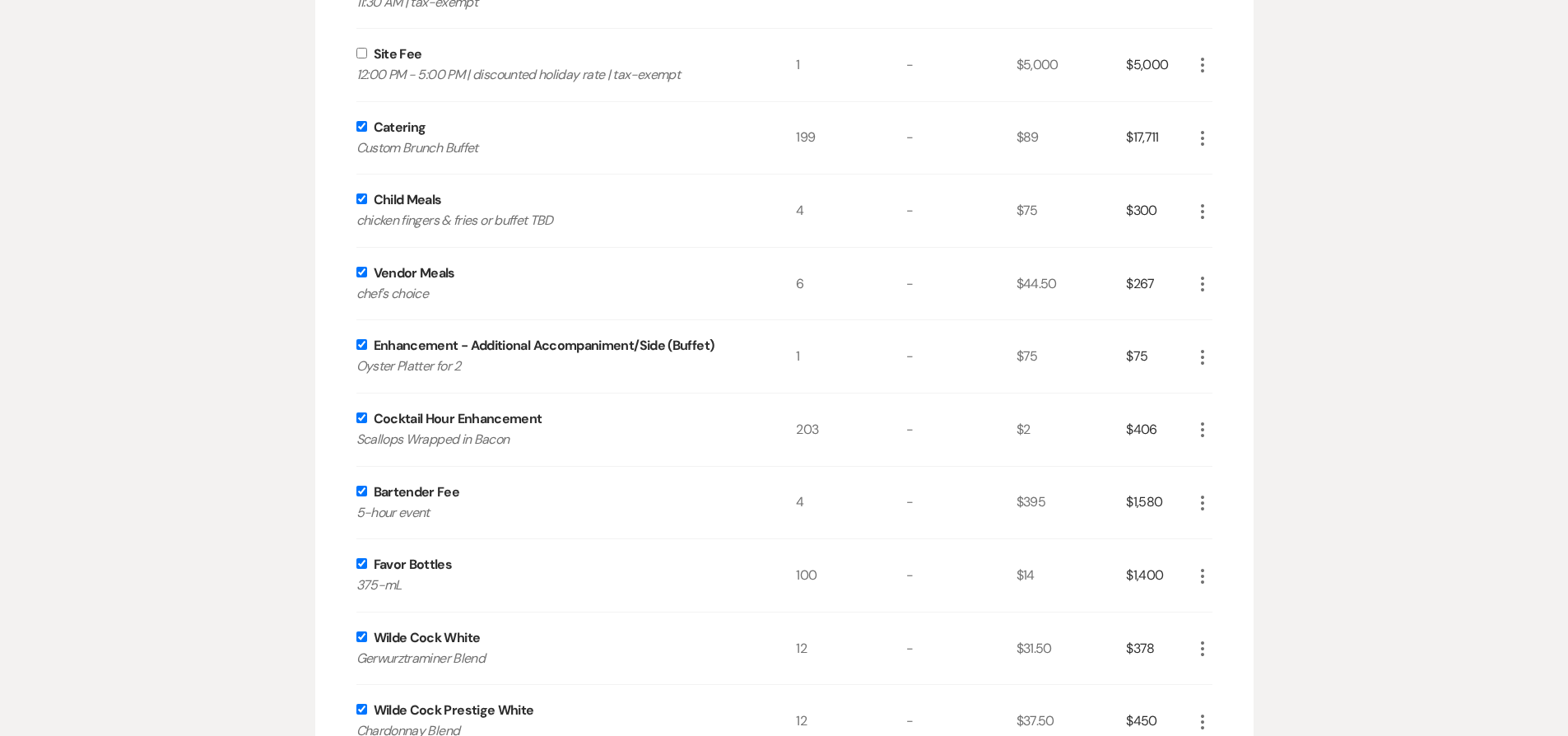
checkbox input "true"
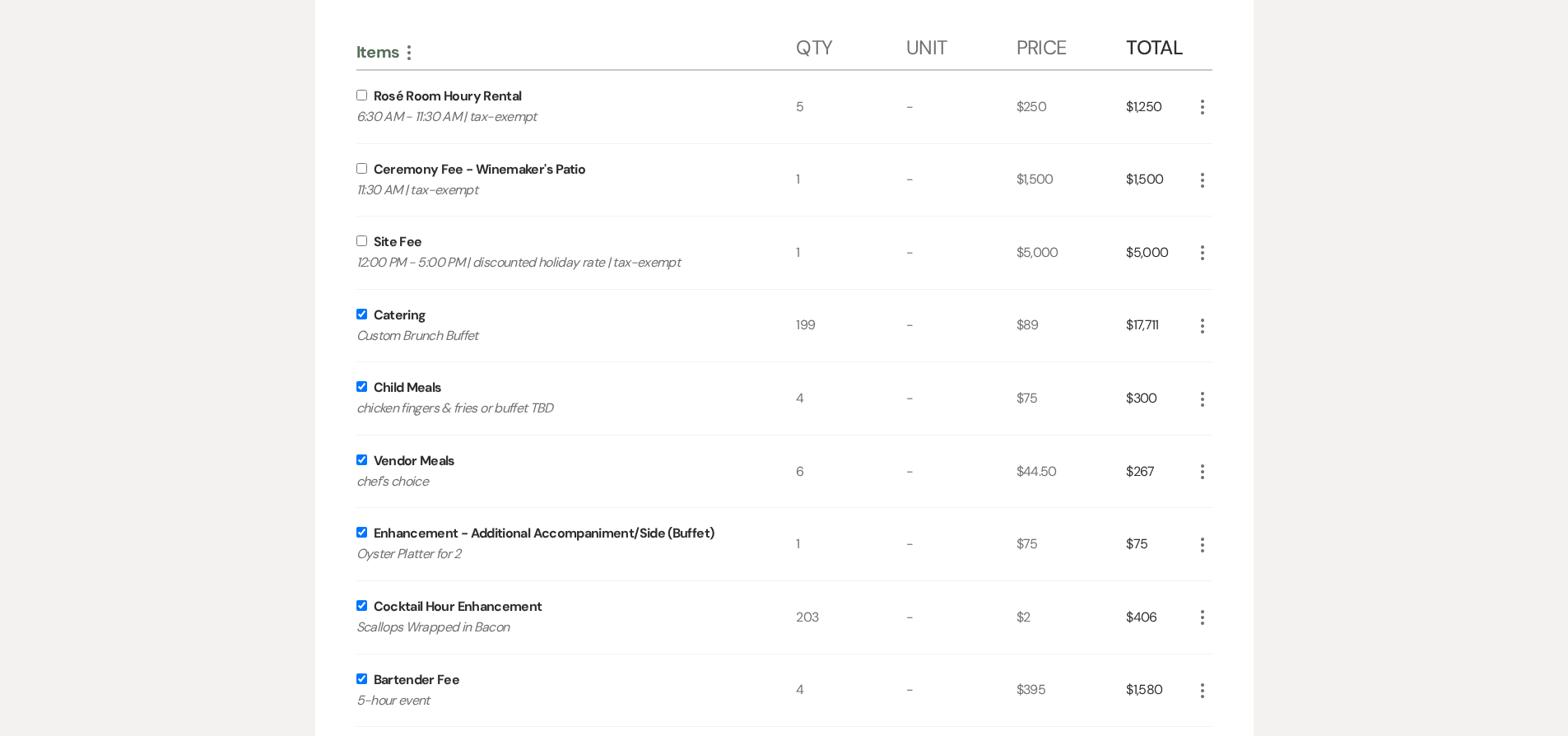
scroll to position [1347, 0]
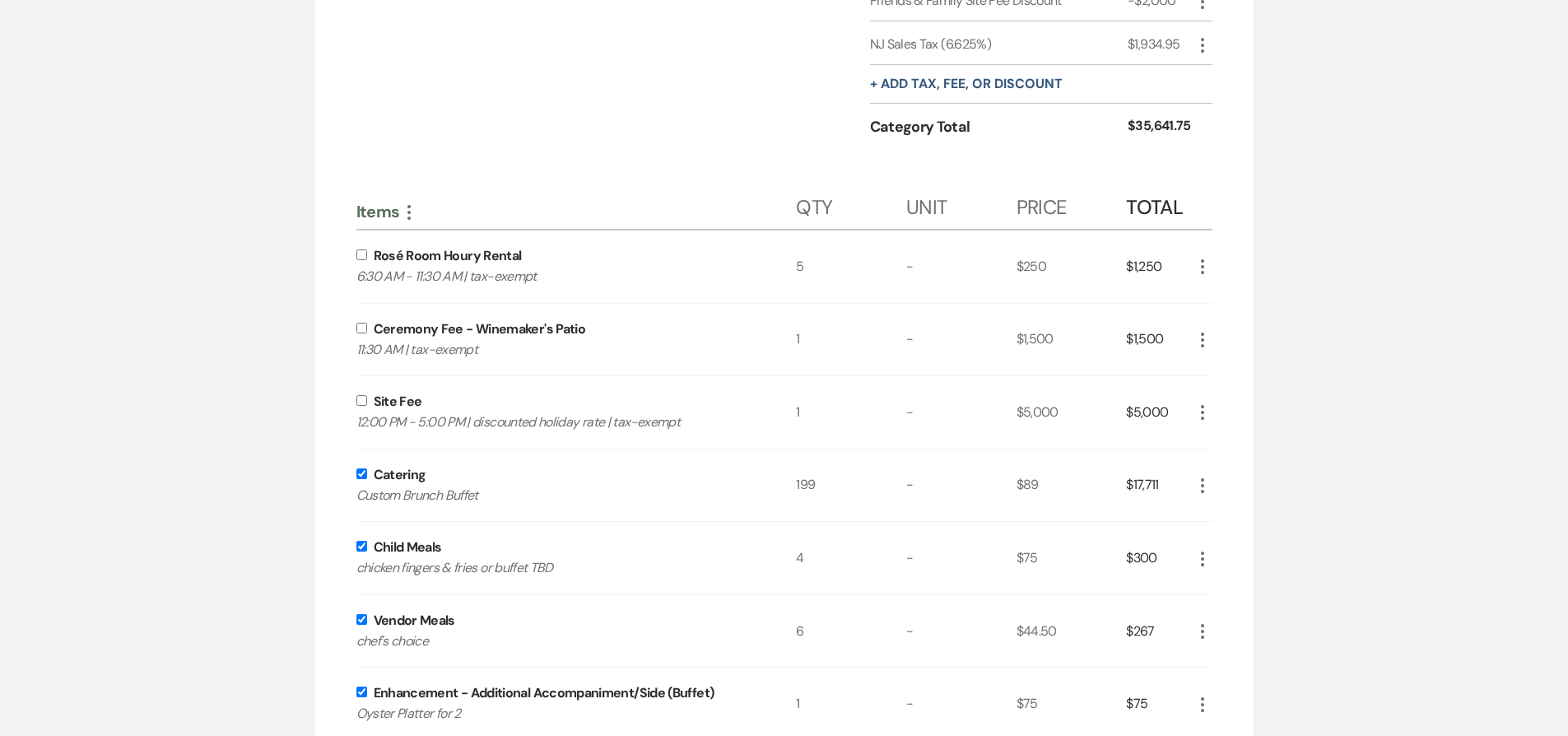
click at [360, 399] on input "checkbox" at bounding box center [361, 400] width 11 height 11
checkbox input "true"
click at [364, 322] on input "checkbox" at bounding box center [361, 327] width 11 height 11
checkbox input "true"
click at [360, 255] on input "checkbox" at bounding box center [361, 254] width 11 height 11
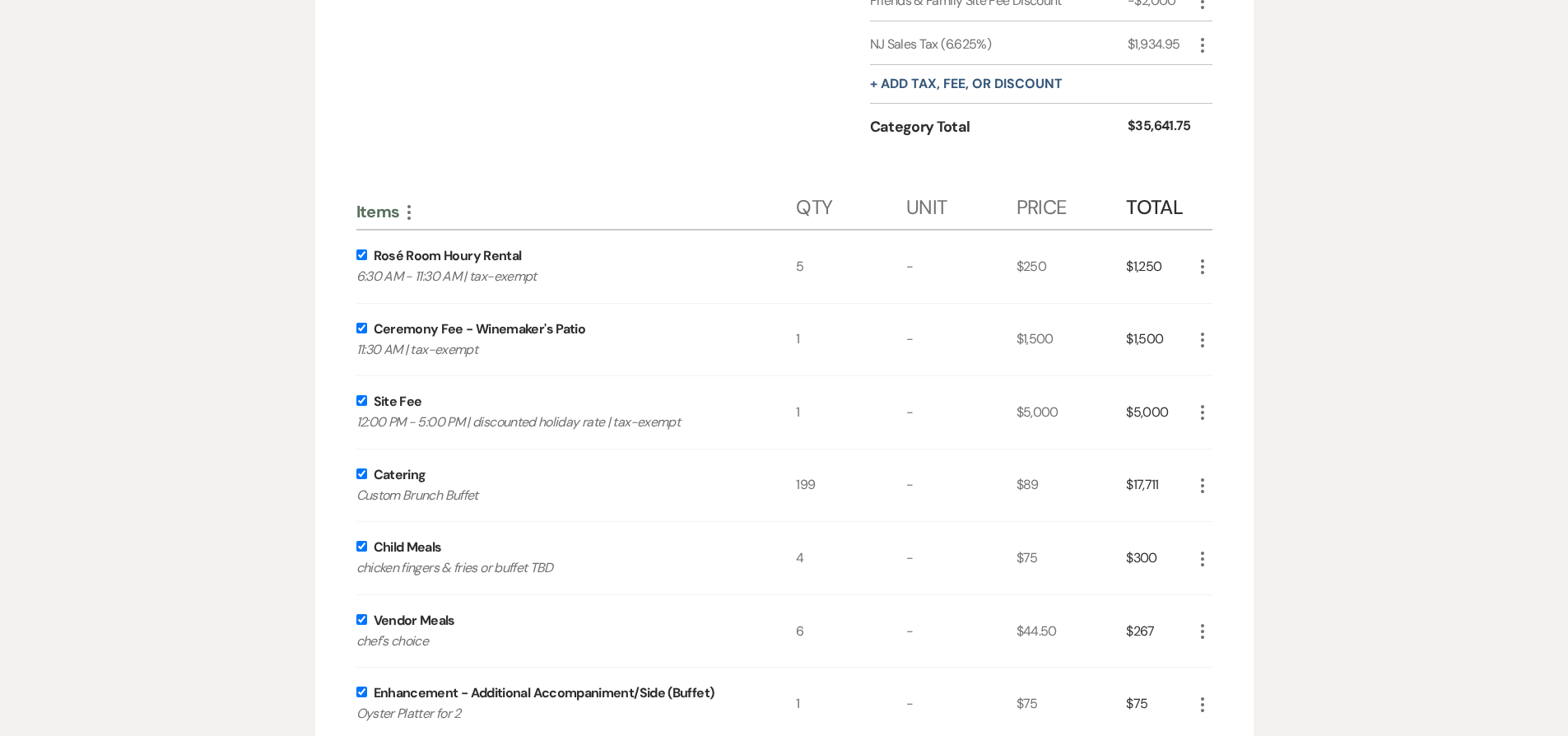
checkbox input "true"
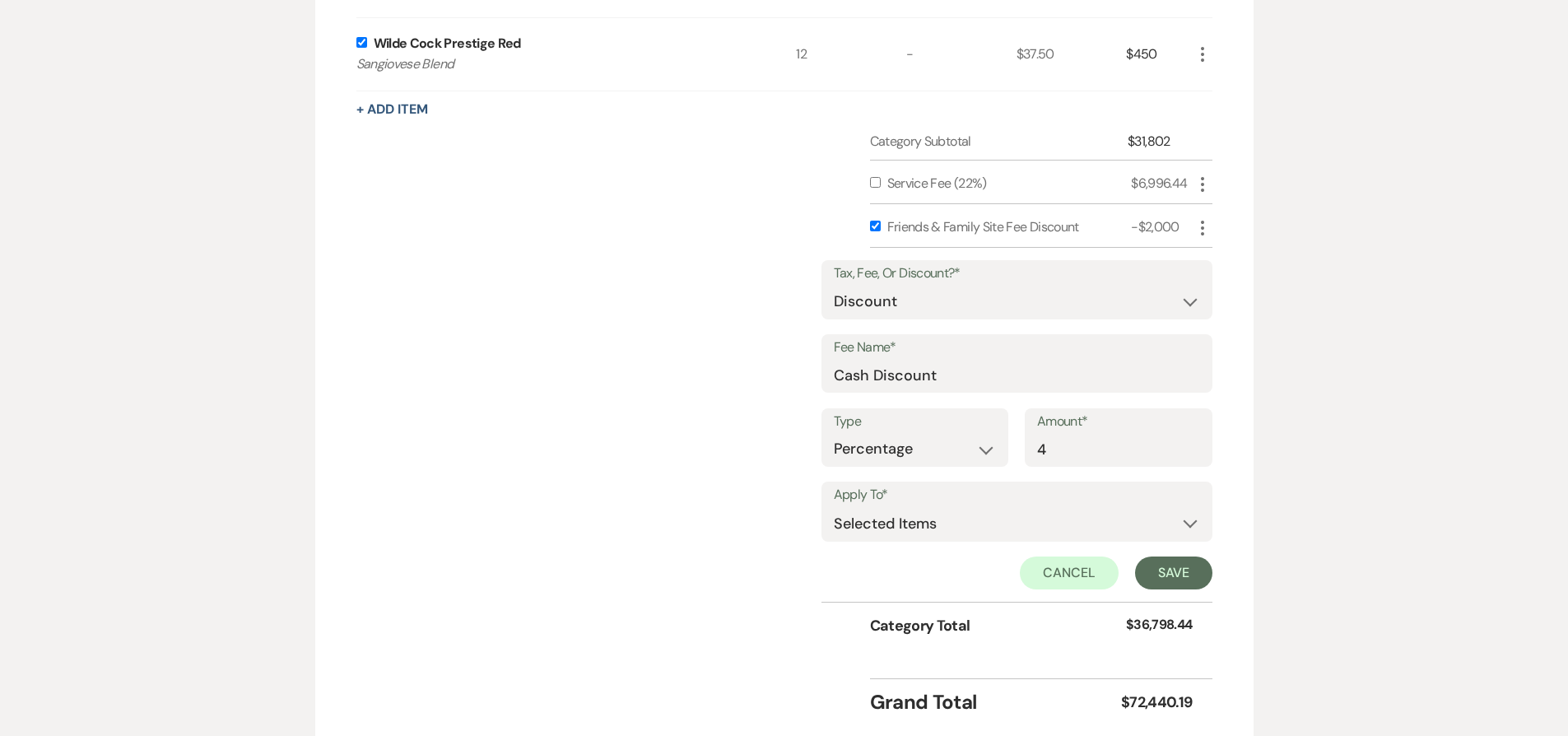
scroll to position [2602, 0]
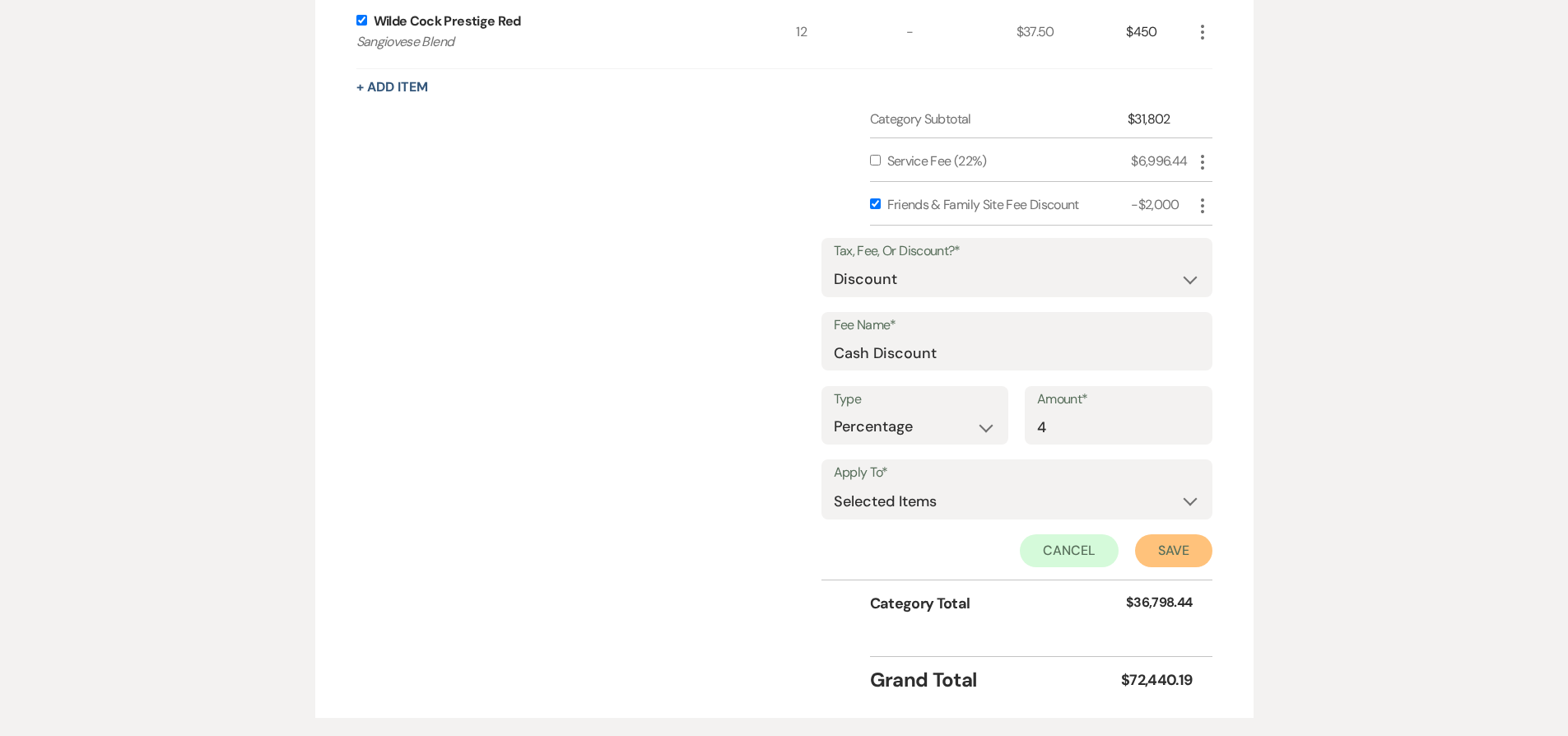
click at [1172, 552] on button "Save" at bounding box center [1174, 551] width 78 height 33
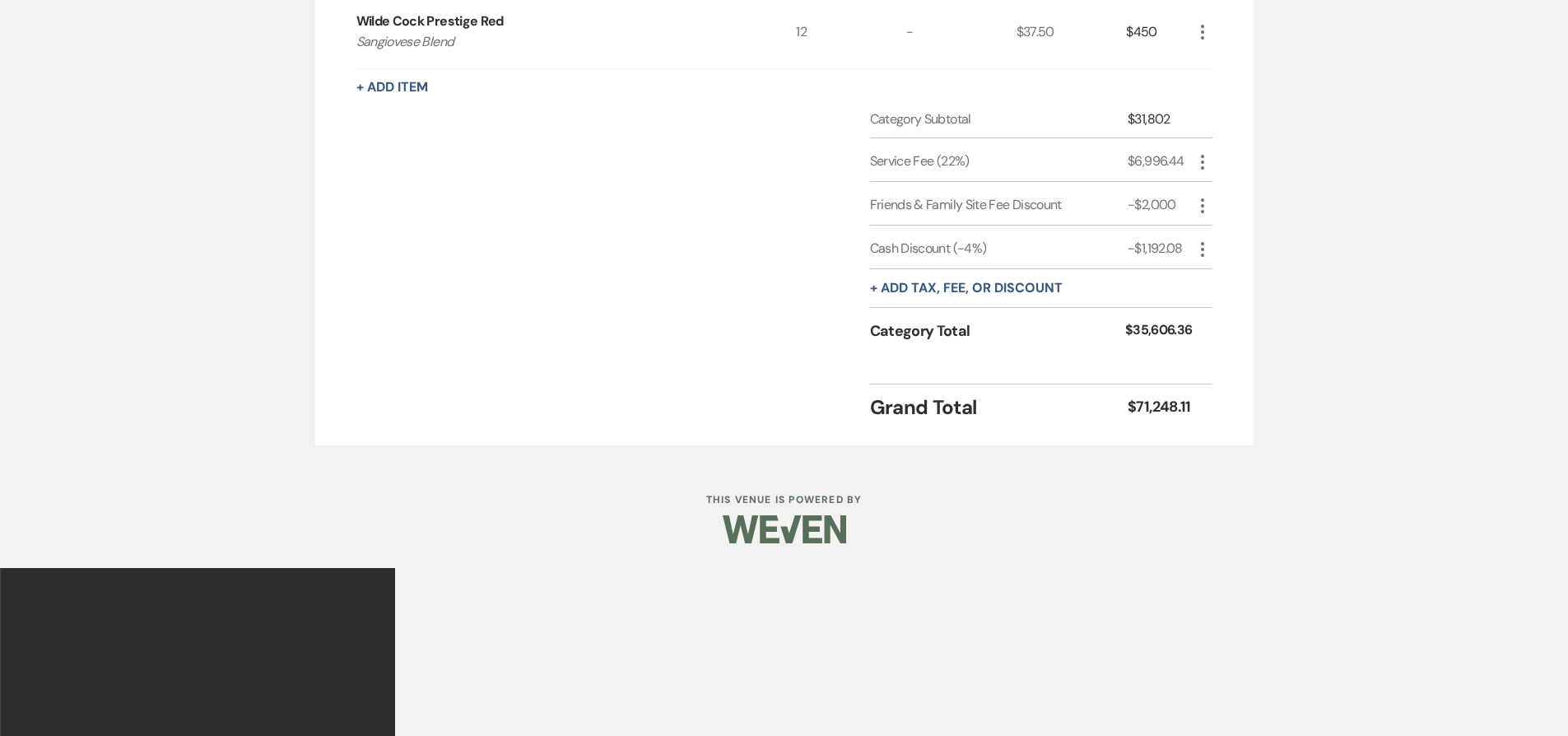
scroll to position [2434, 0]
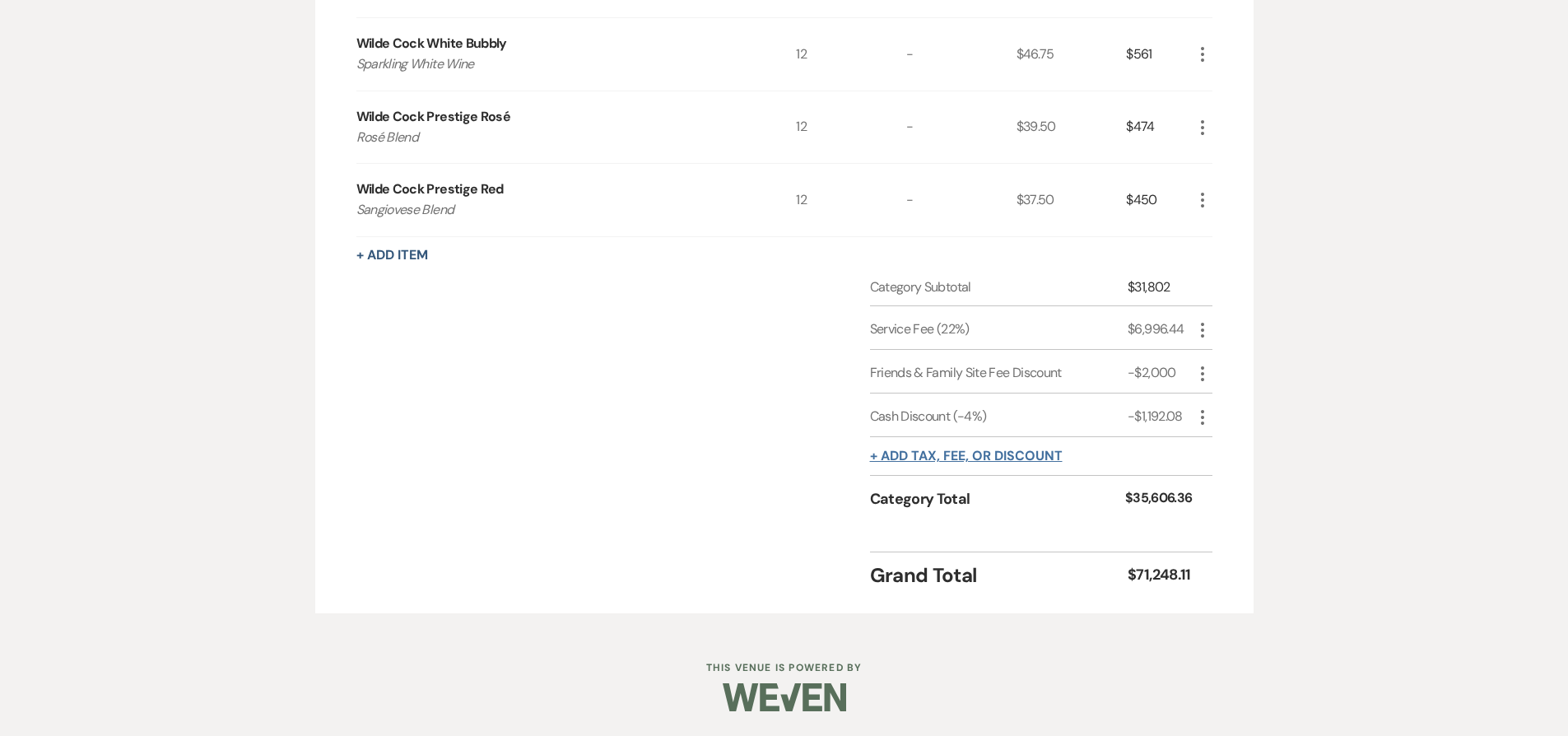
click at [965, 458] on button "+ Add tax, fee, or discount" at bounding box center [966, 456] width 193 height 13
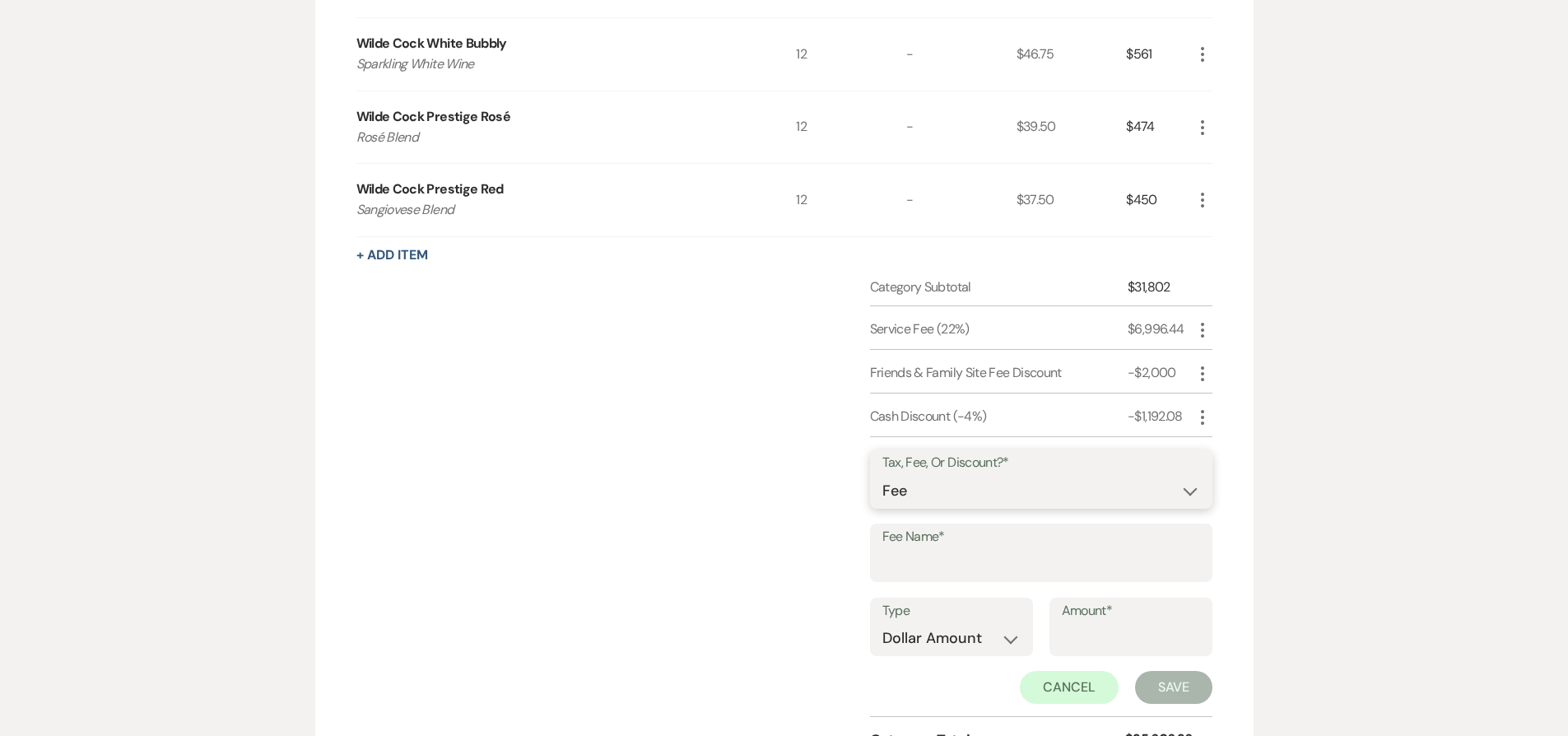
click at [960, 502] on select "Fee Discount Tax" at bounding box center [1041, 491] width 318 height 32
select select "3"
click at [883, 475] on select "Fee Discount Tax" at bounding box center [1041, 491] width 318 height 32
click at [965, 569] on input "Fee Name*" at bounding box center [1041, 564] width 318 height 32
type input "NJ Sales Tax"
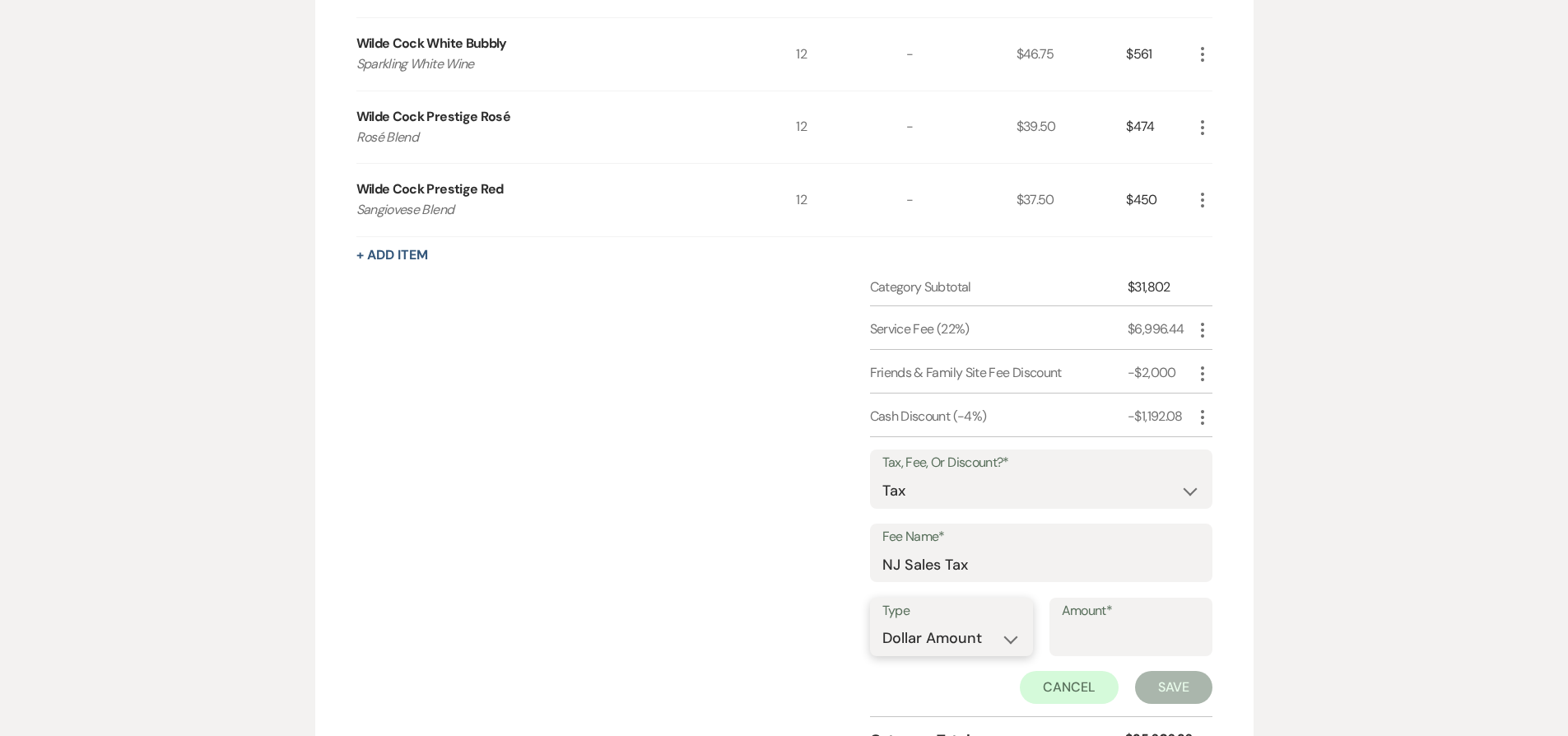
click at [979, 639] on select "Dollar Amount Percentage" at bounding box center [952, 638] width 139 height 32
select select "false"
click at [883, 622] on select "Dollar Amount Percentage" at bounding box center [952, 638] width 139 height 32
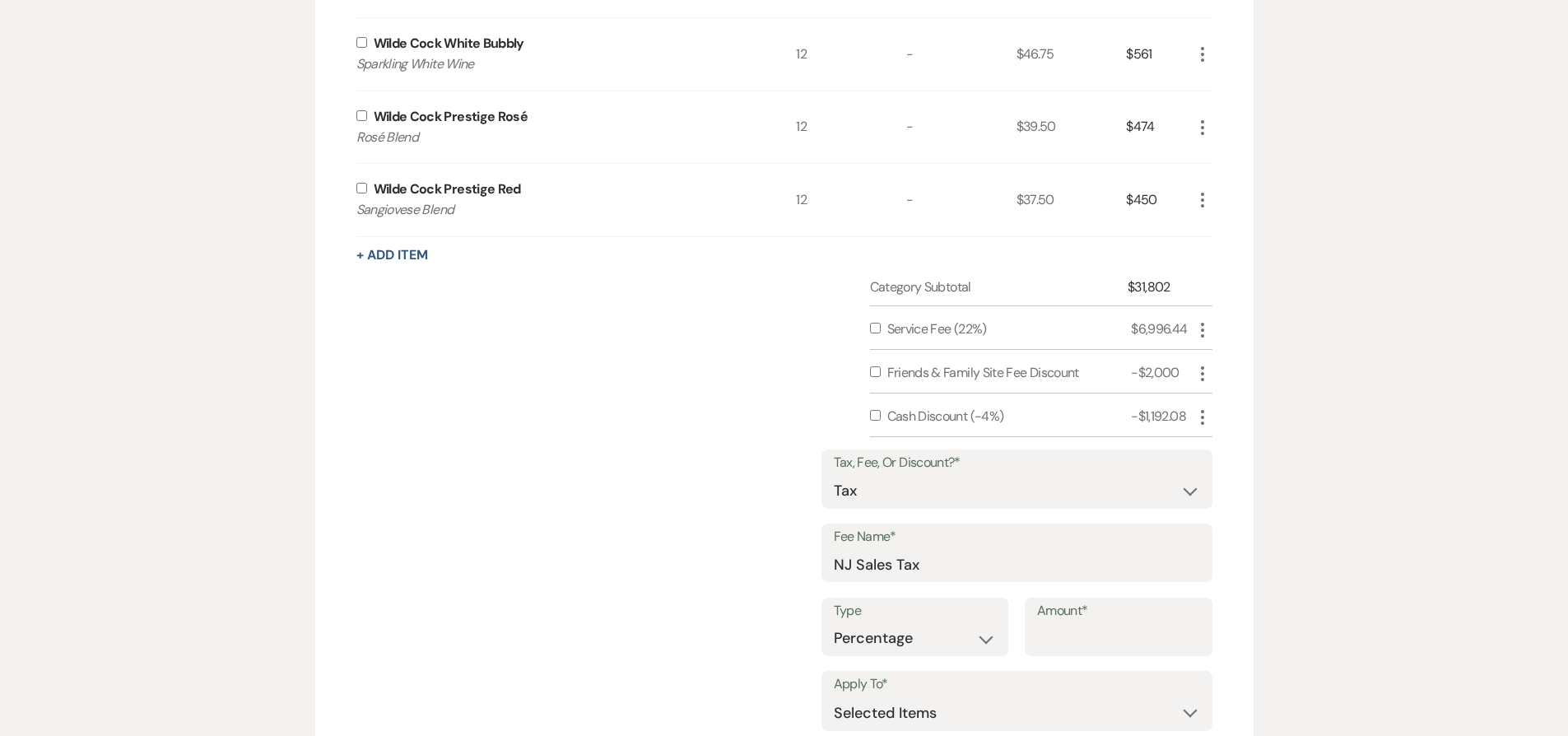
click at [1129, 638] on input "Amount*" at bounding box center [1118, 638] width 163 height 32
type input "6.625"
click at [873, 417] on input "checkbox" at bounding box center [875, 415] width 11 height 11
checkbox input "true"
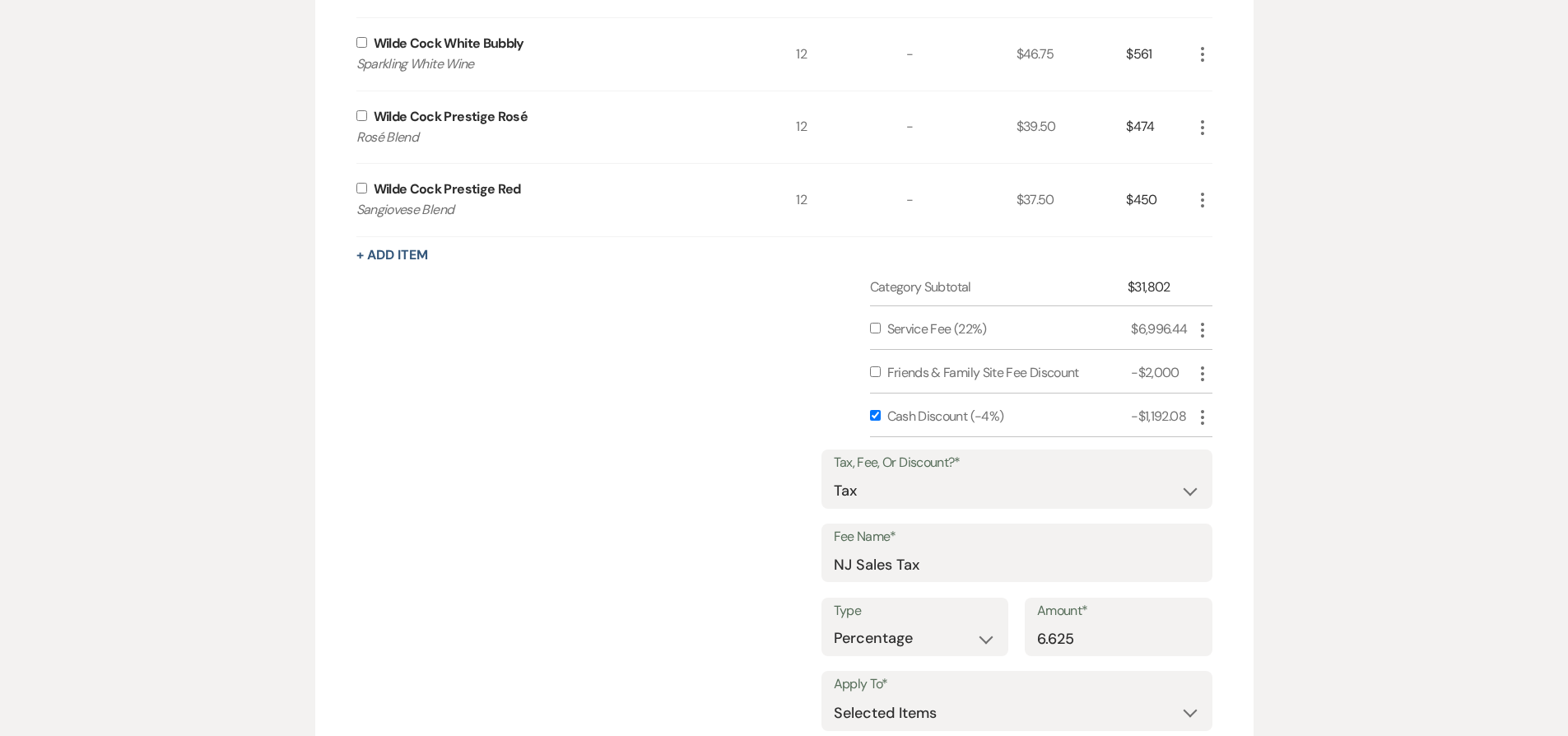
click at [874, 327] on input "checkbox" at bounding box center [875, 327] width 11 height 11
checkbox input "true"
click at [363, 185] on input "checkbox" at bounding box center [361, 187] width 11 height 11
checkbox input "true"
click at [359, 109] on div "Wilde Cock Prestige [PERSON_NAME] Blend" at bounding box center [576, 128] width 440 height 73
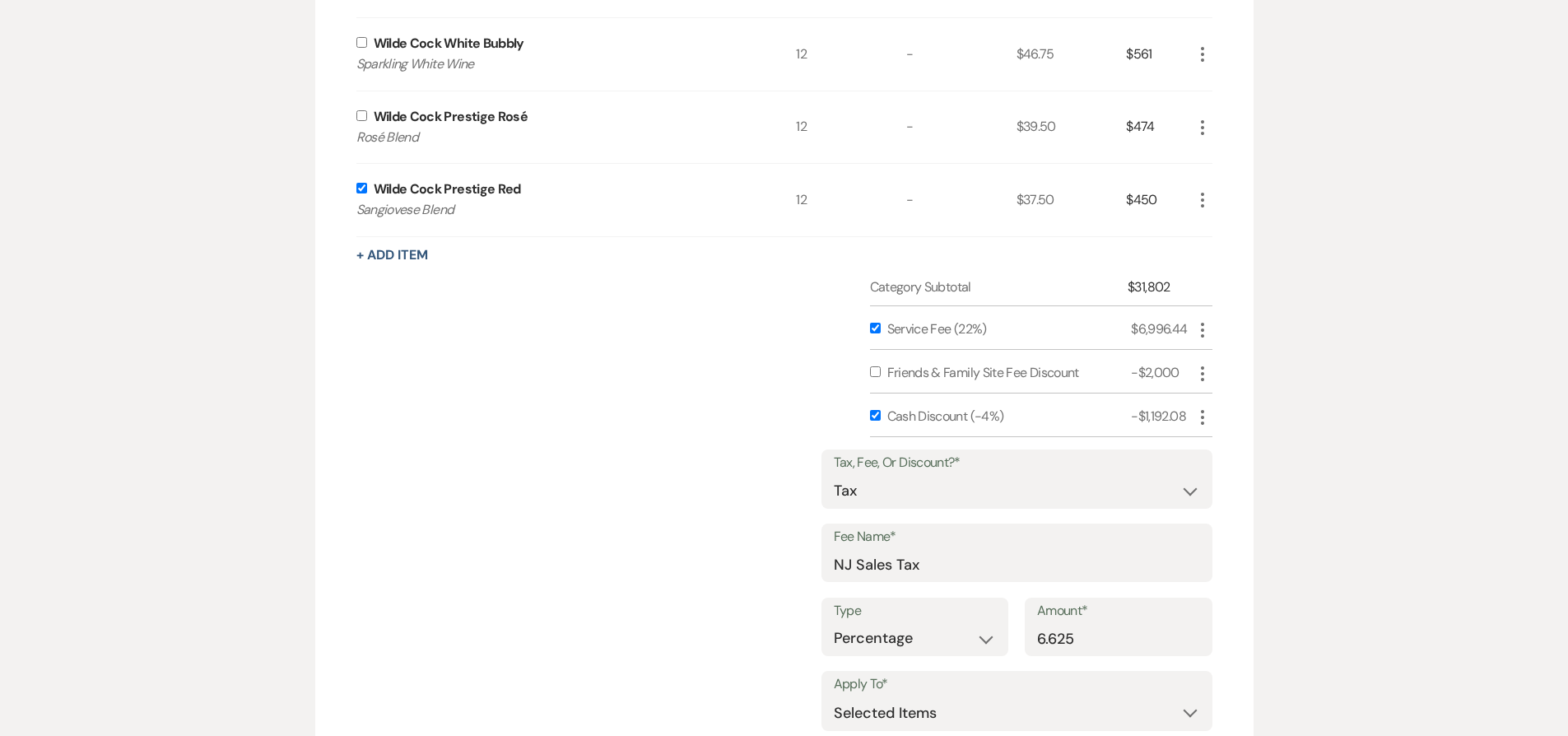
click at [364, 111] on input "checkbox" at bounding box center [361, 116] width 11 height 11
checkbox input "true"
click at [364, 42] on input "checkbox" at bounding box center [361, 42] width 11 height 11
checkbox input "true"
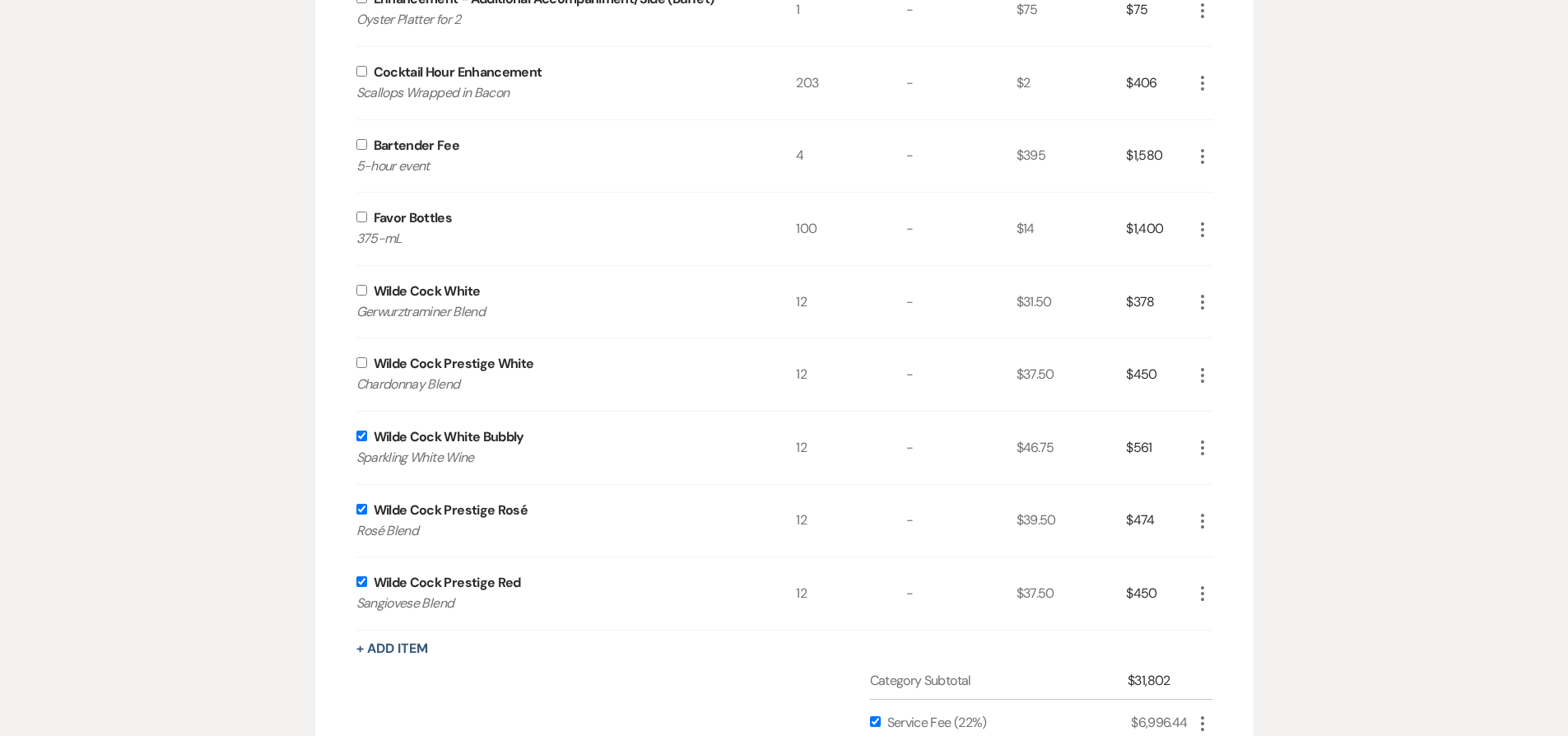
scroll to position [1942, 0]
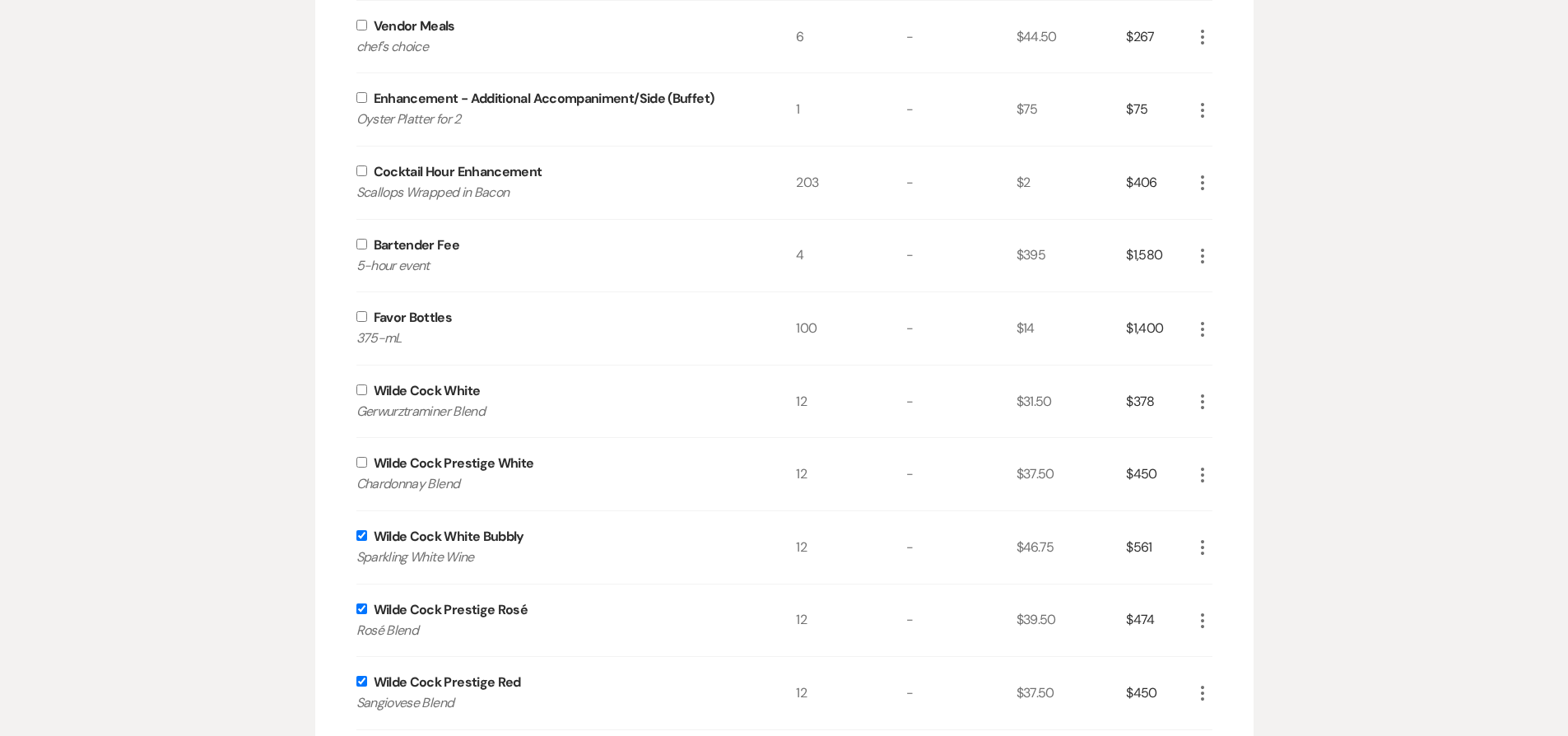
click at [364, 462] on input "checkbox" at bounding box center [361, 462] width 11 height 11
checkbox input "true"
click at [360, 392] on input "checkbox" at bounding box center [361, 389] width 11 height 11
checkbox input "true"
click at [361, 318] on input "checkbox" at bounding box center [361, 316] width 11 height 11
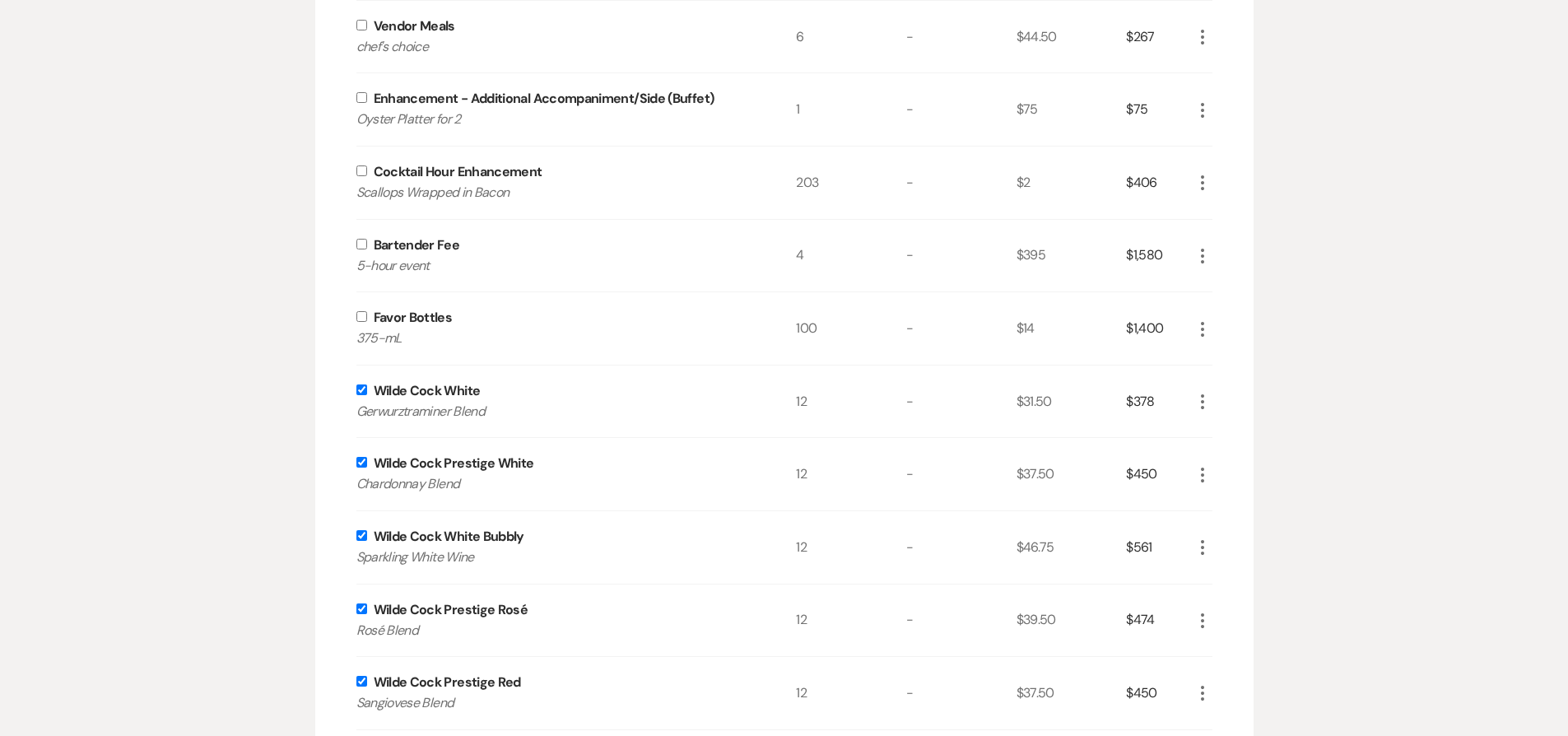
checkbox input "true"
click at [360, 239] on input "checkbox" at bounding box center [361, 243] width 11 height 11
checkbox input "true"
click at [363, 175] on input "checkbox" at bounding box center [361, 171] width 11 height 11
checkbox input "true"
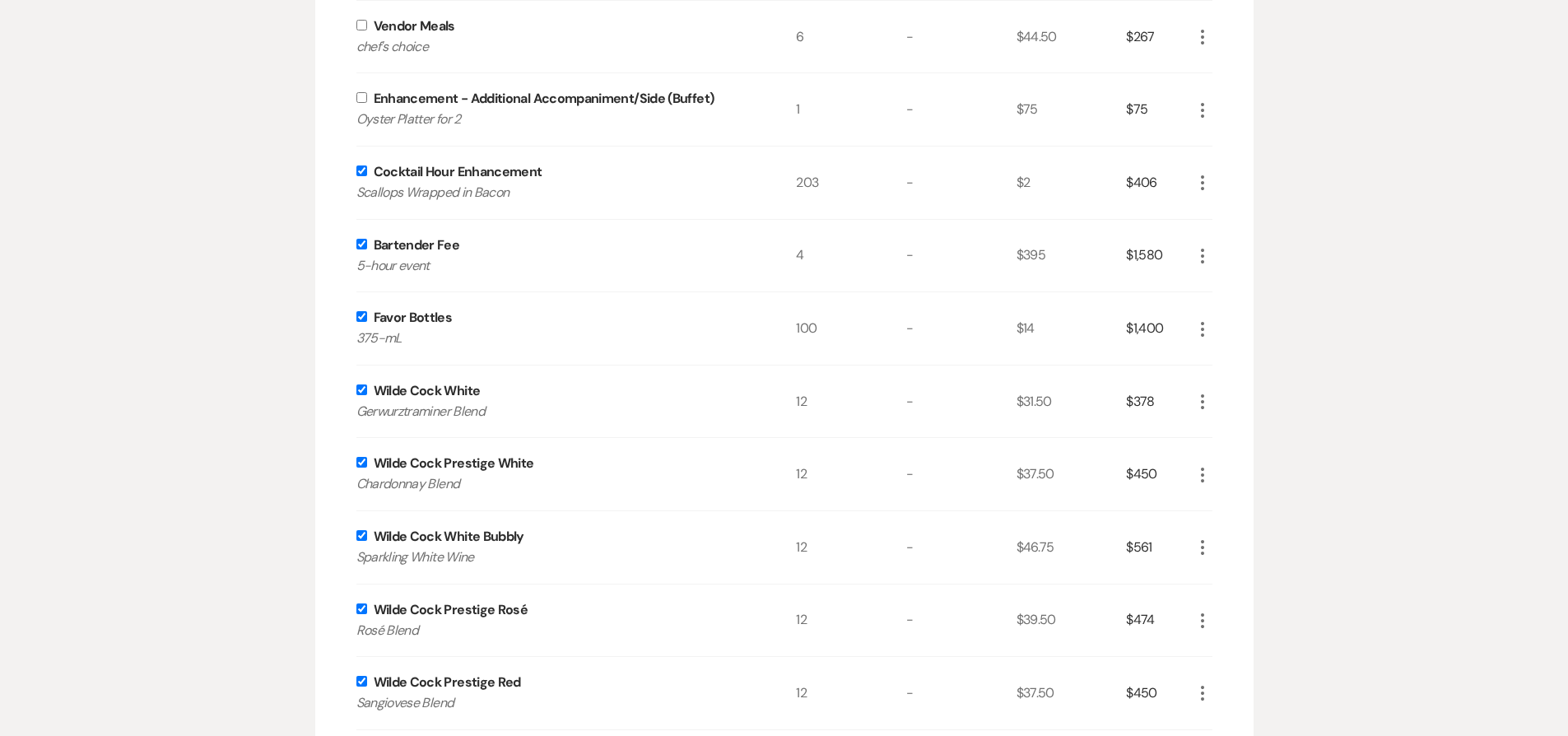
click at [363, 96] on input "checkbox" at bounding box center [361, 97] width 11 height 11
checkbox input "true"
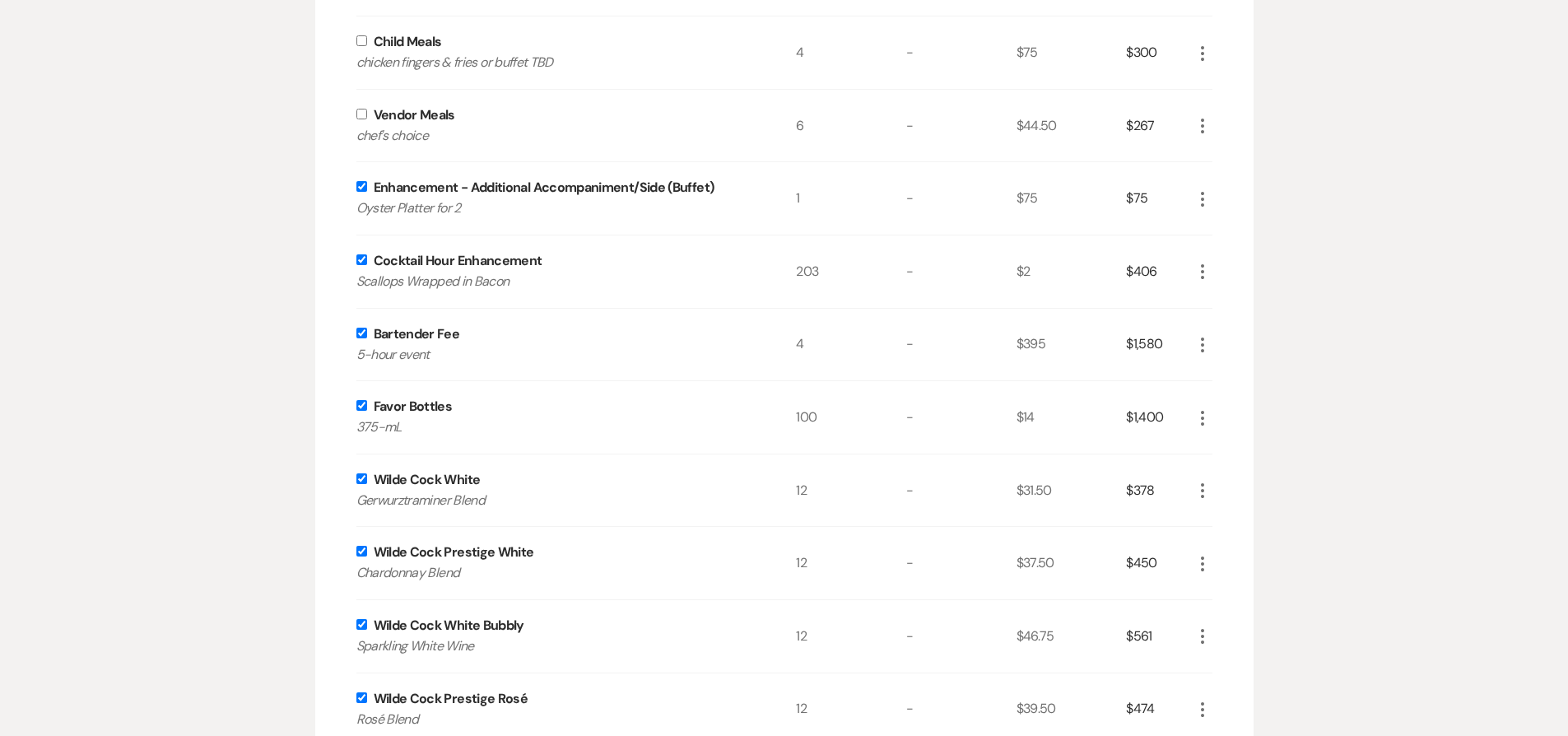
scroll to position [1831, 0]
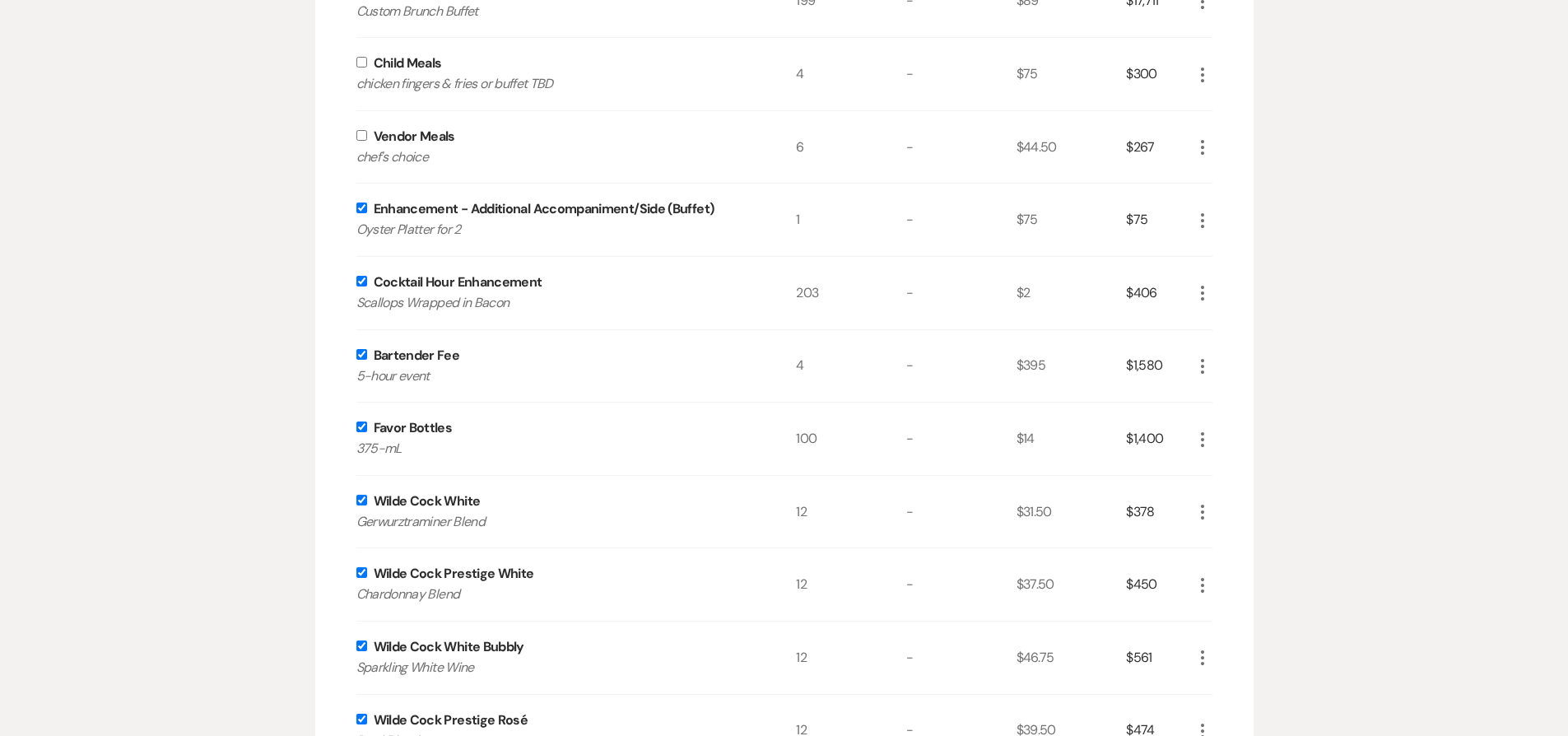
click at [363, 132] on input "checkbox" at bounding box center [361, 135] width 11 height 11
checkbox input "true"
click at [360, 64] on input "checkbox" at bounding box center [361, 62] width 11 height 11
checkbox input "true"
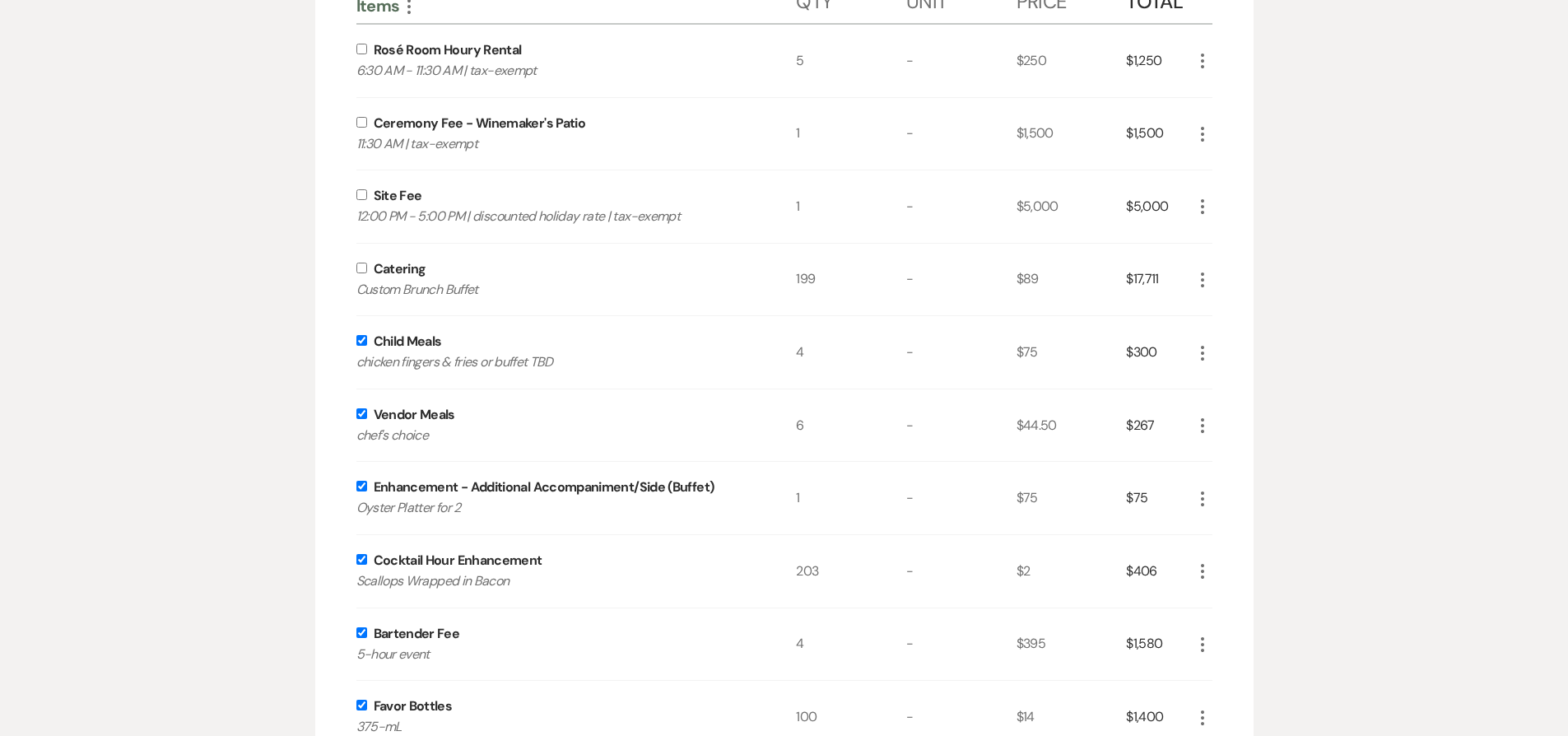
scroll to position [1547, 0]
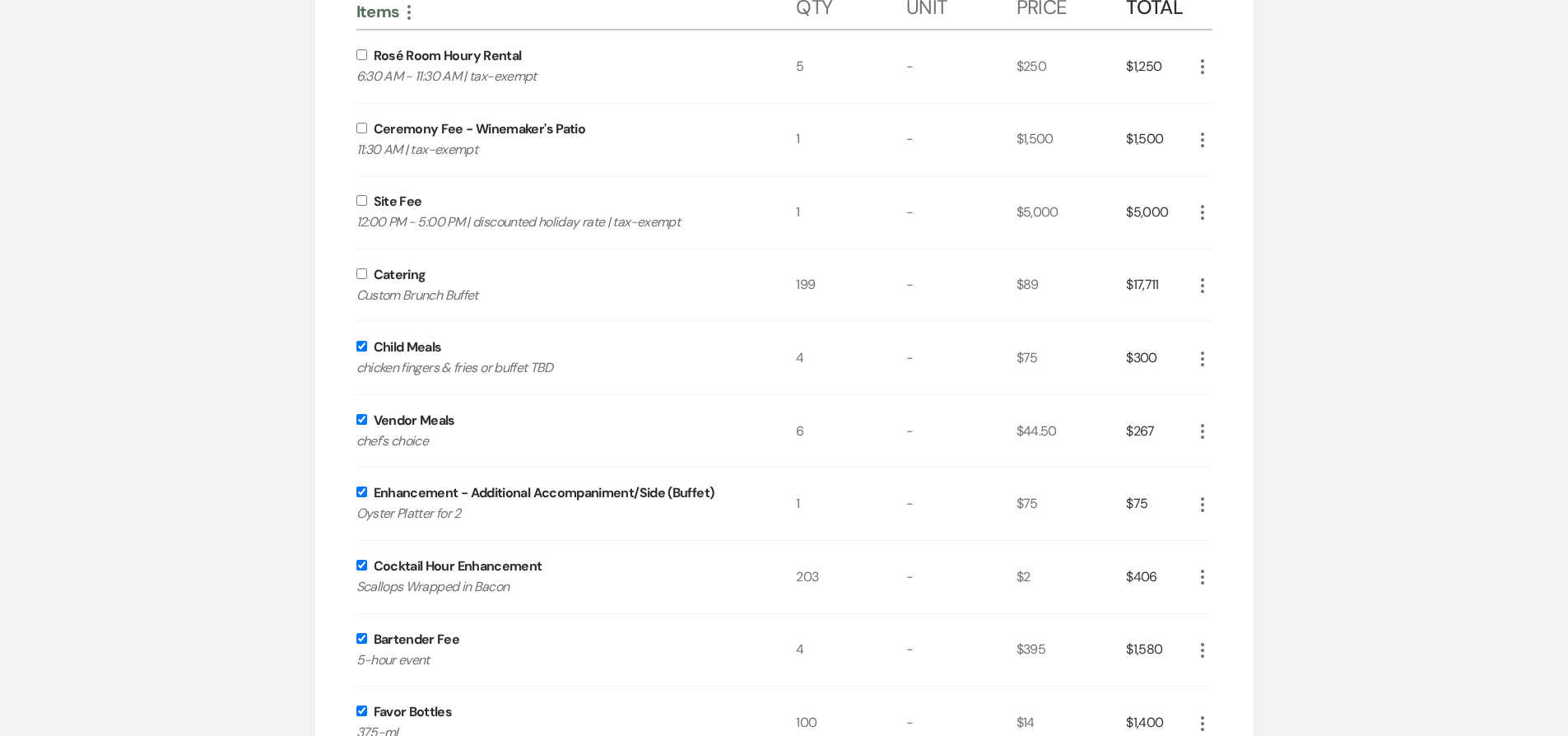
click at [360, 272] on input "checkbox" at bounding box center [361, 273] width 11 height 11
checkbox input "true"
click at [360, 196] on input "checkbox" at bounding box center [361, 200] width 11 height 11
click at [361, 199] on input "checkbox" at bounding box center [361, 200] width 11 height 11
checkbox input "false"
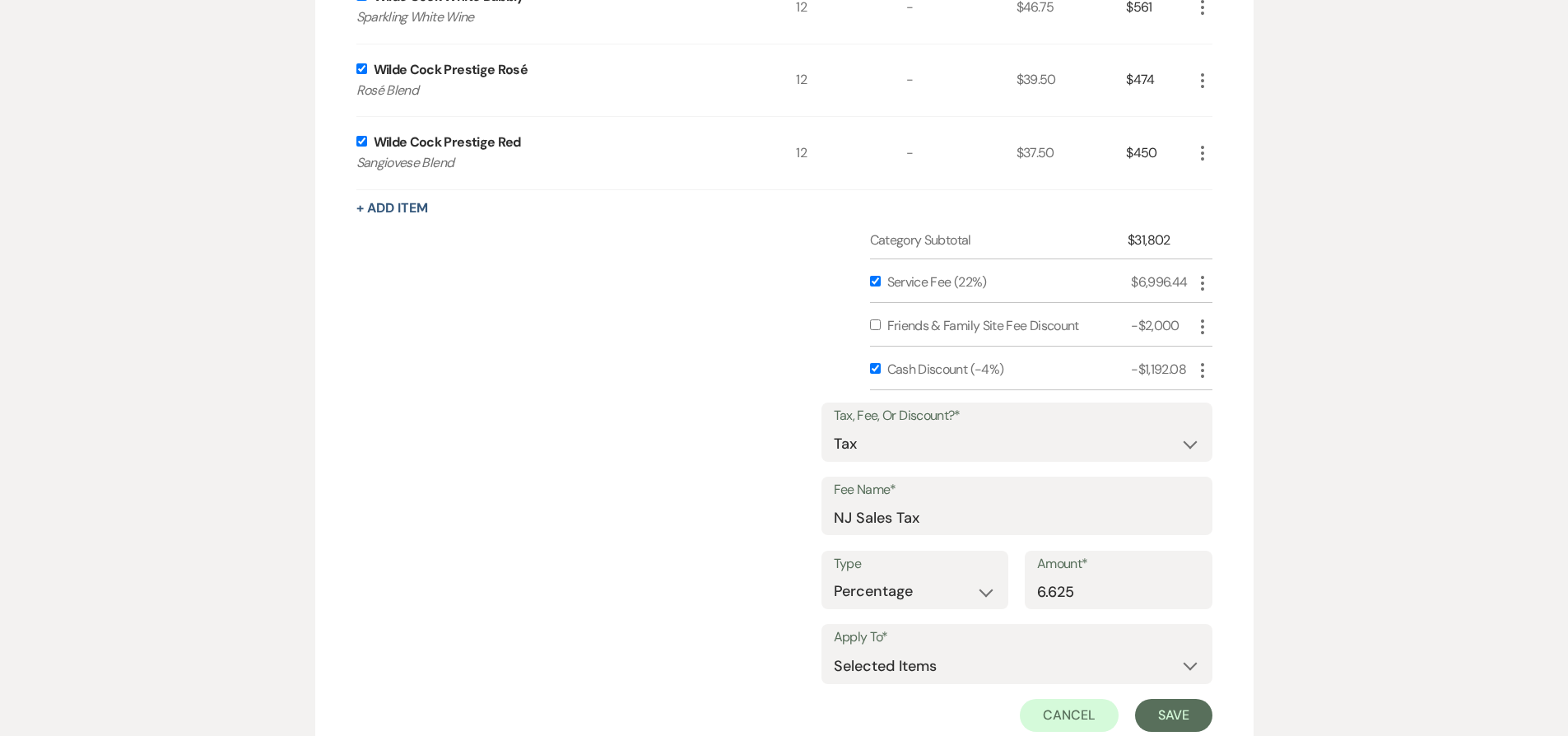
scroll to position [2751, 0]
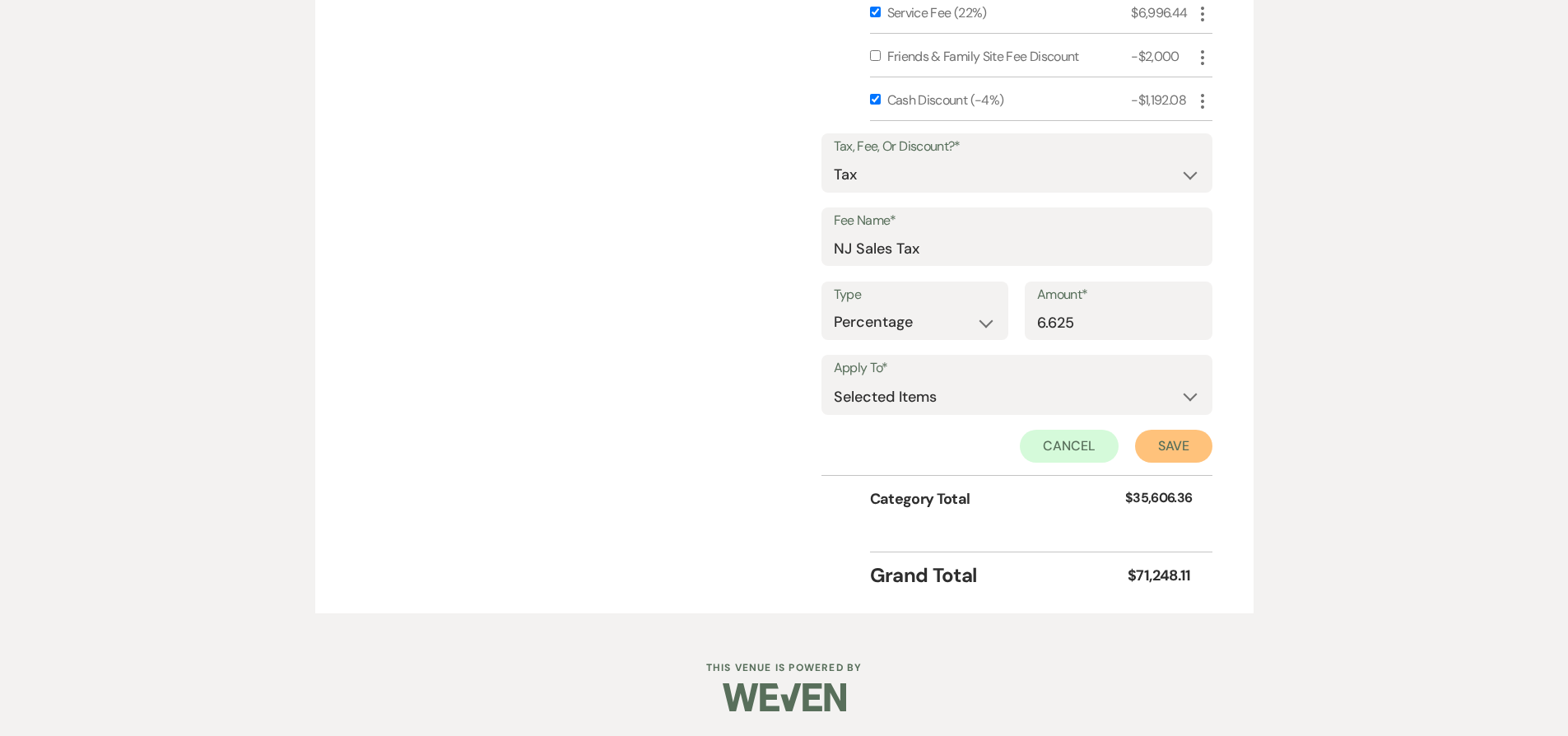
click at [1168, 451] on button "Save" at bounding box center [1174, 446] width 78 height 33
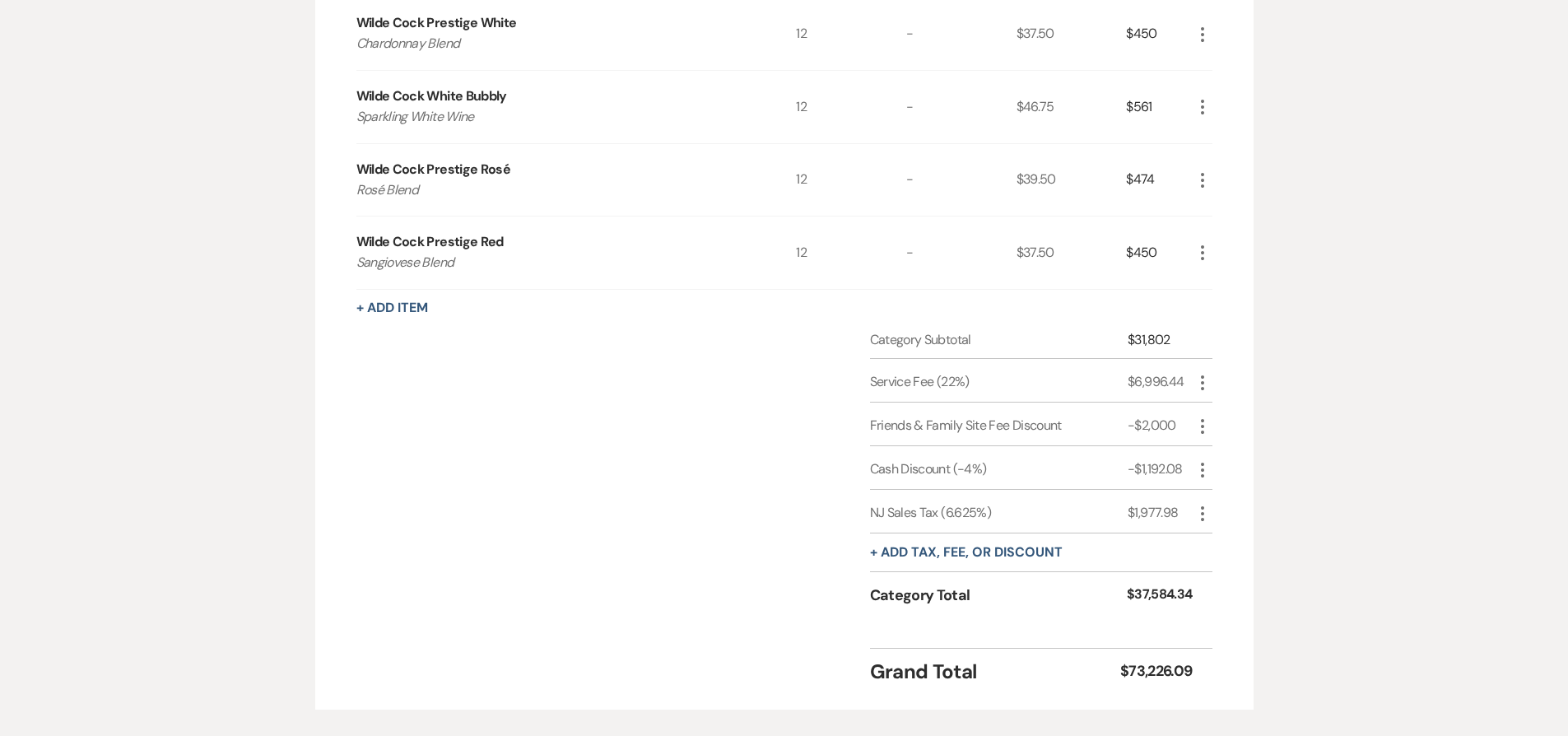
scroll to position [2394, 0]
